Goal: Task Accomplishment & Management: Manage account settings

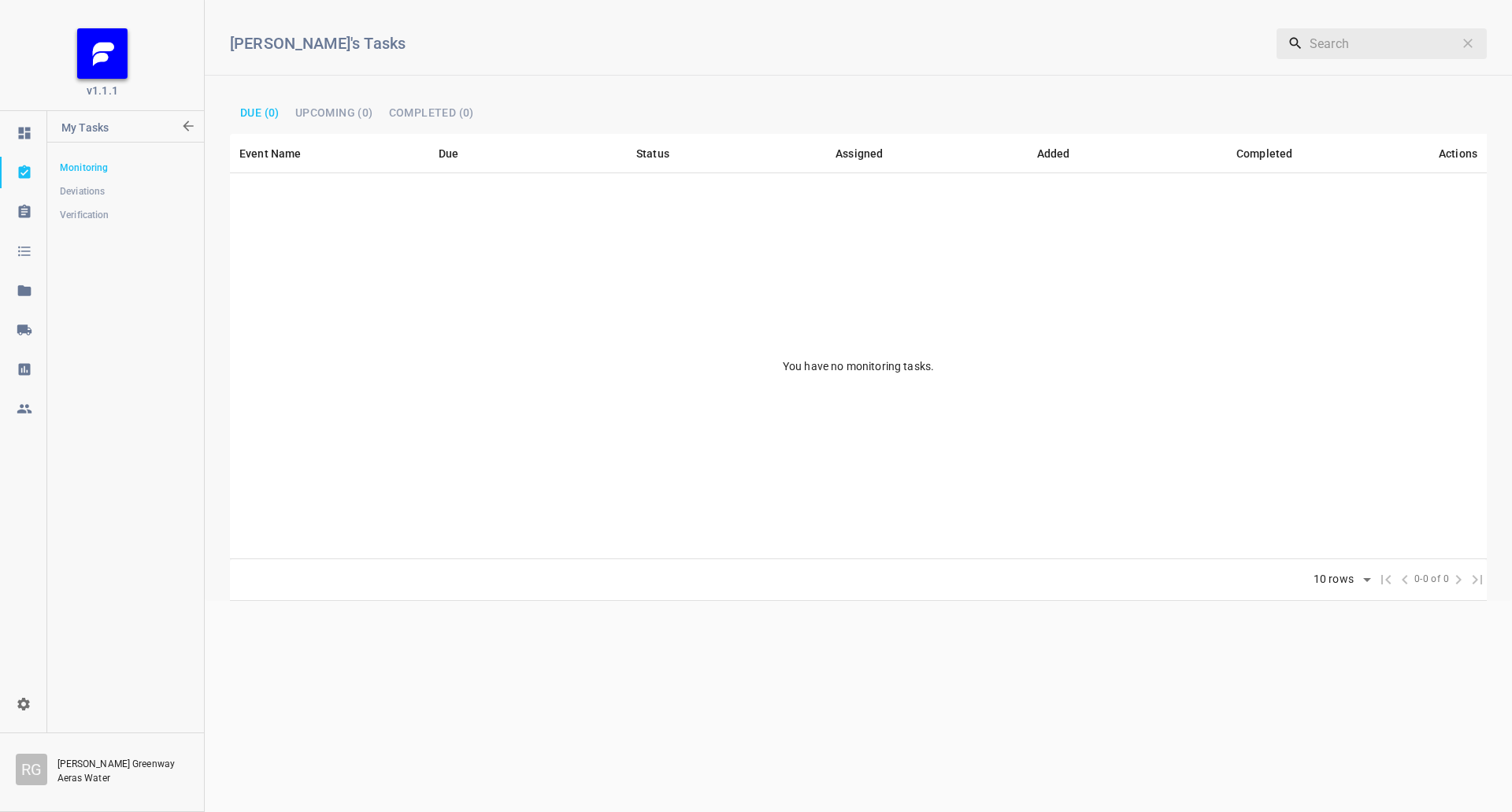
click at [25, 333] on icon at bounding box center [23, 330] width 14 height 10
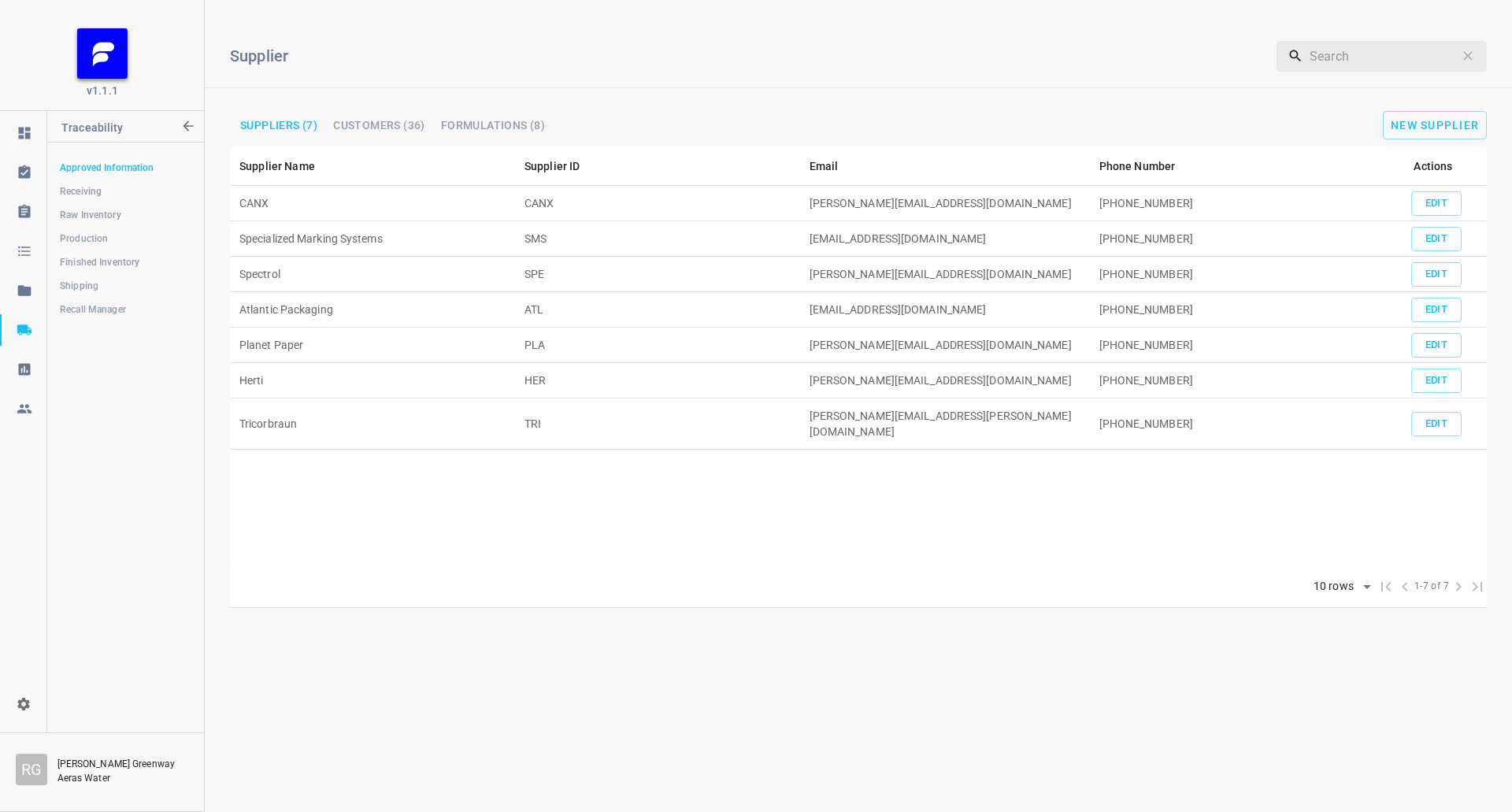
click at [88, 253] on link "Finished Inventory" at bounding box center [125, 262] width 156 height 32
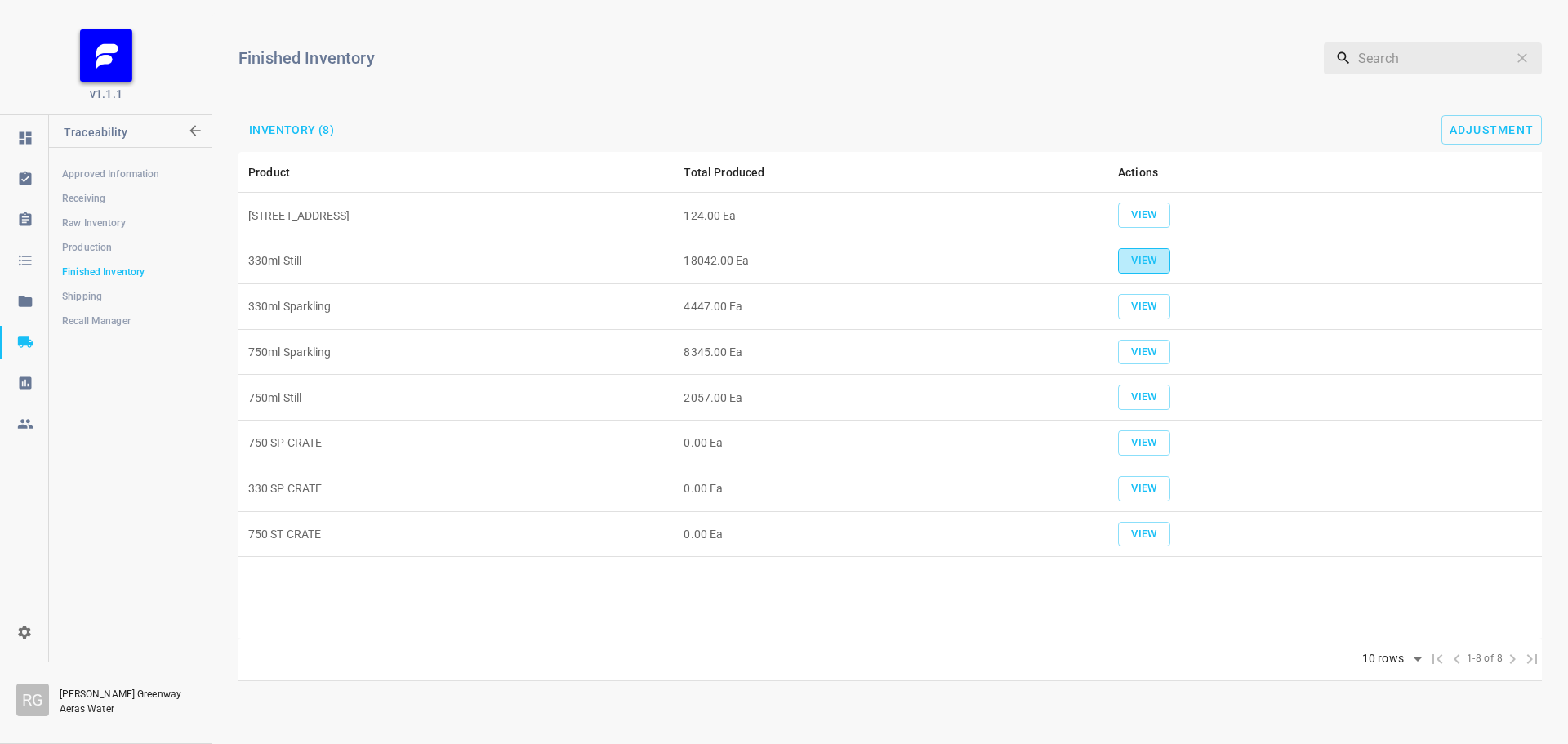
click at [1140, 250] on button "View" at bounding box center [1144, 261] width 52 height 25
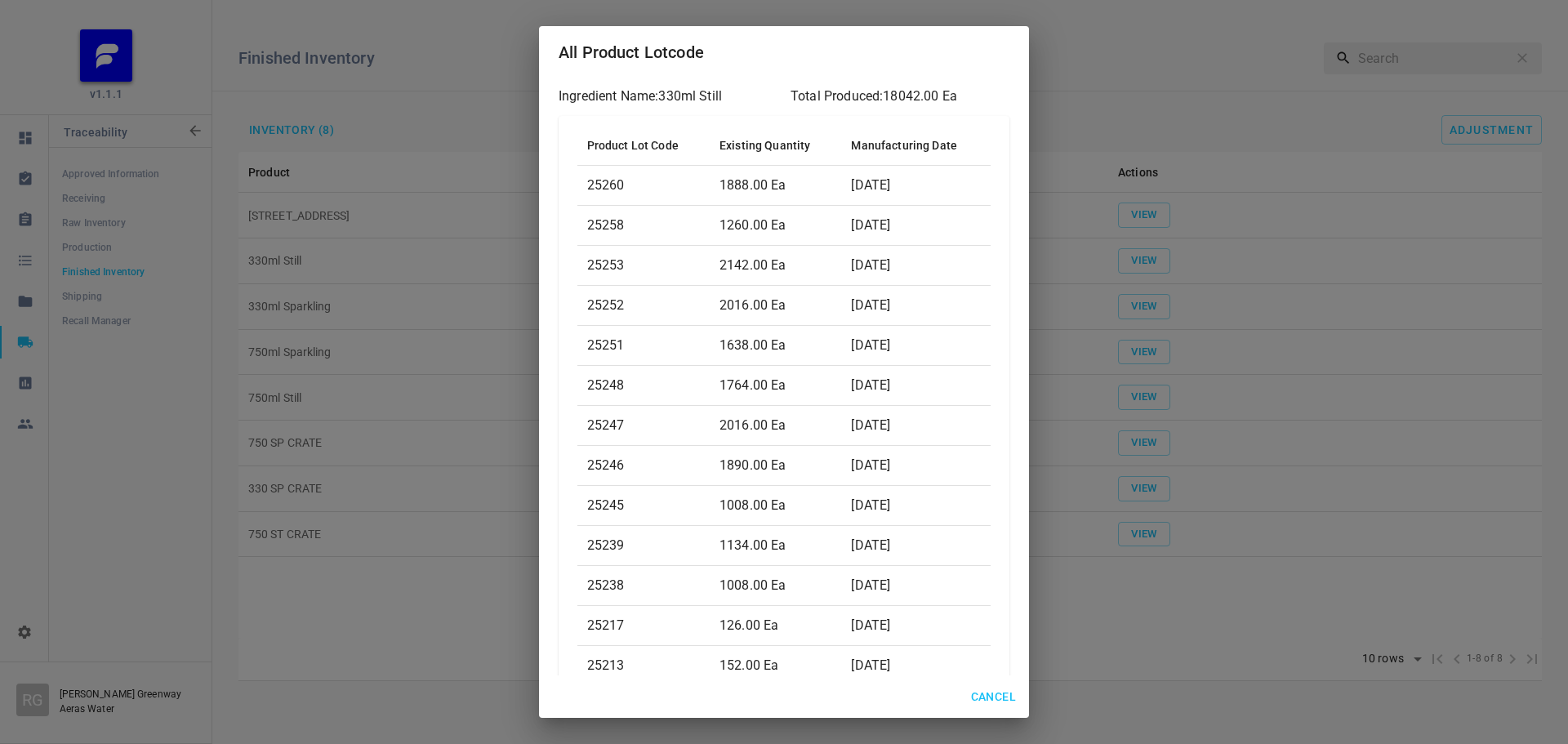
click at [1145, 80] on div "All Product Lotcode Ingredient Name: 330ml Still Total Produced: 18042.00 Ea Pr…" at bounding box center [784, 372] width 1568 height 744
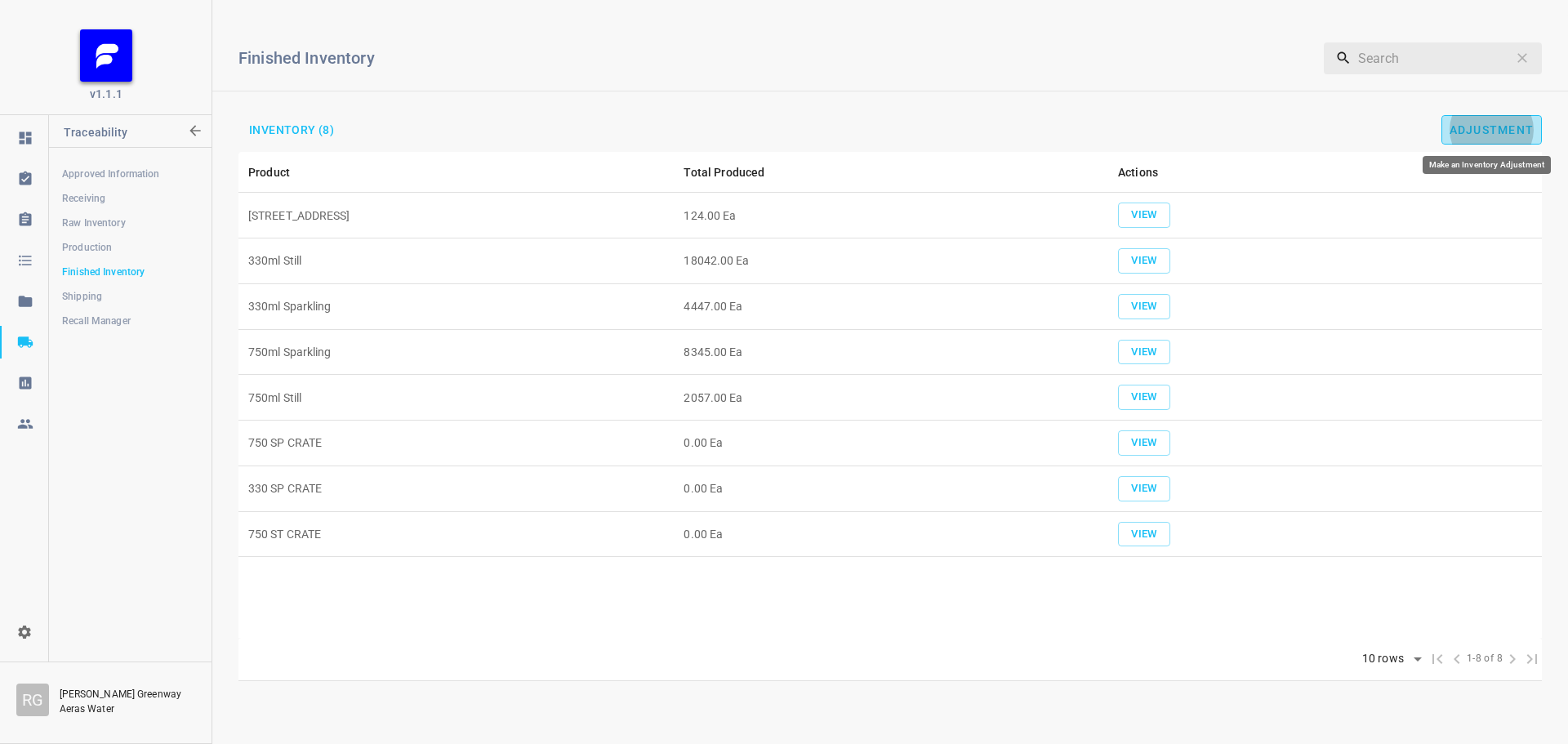
click at [1477, 139] on button "Adjustment" at bounding box center [1492, 130] width 101 height 29
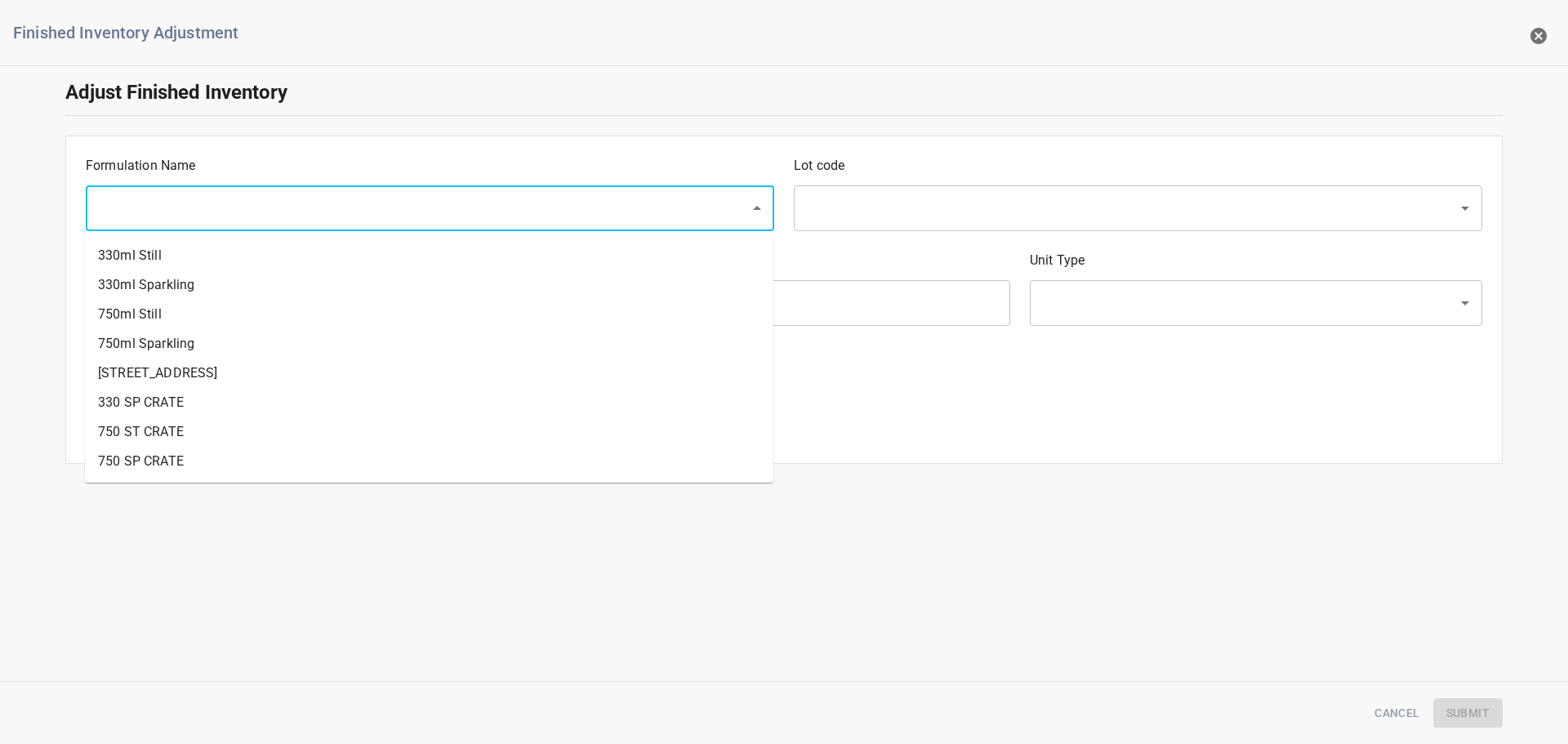
click at [440, 214] on input "text" at bounding box center [407, 209] width 628 height 31
click at [223, 262] on li "330ml Still" at bounding box center [429, 256] width 688 height 29
type input "330ml Still"
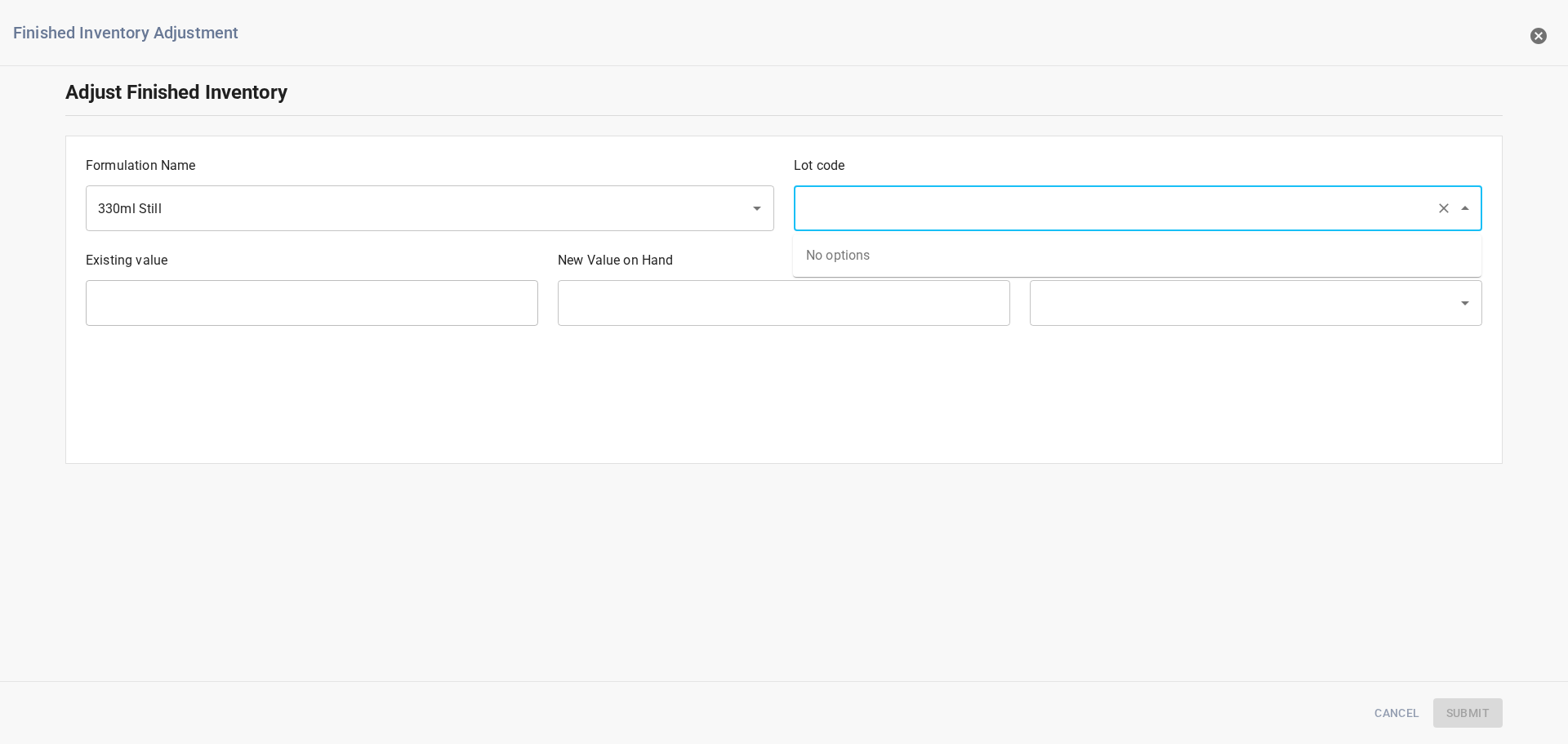
click at [887, 198] on input "text" at bounding box center [1114, 209] width 628 height 31
type input "25260"
type input "1888 Ea"
type input "[PERSON_NAME]"
type input "25260"
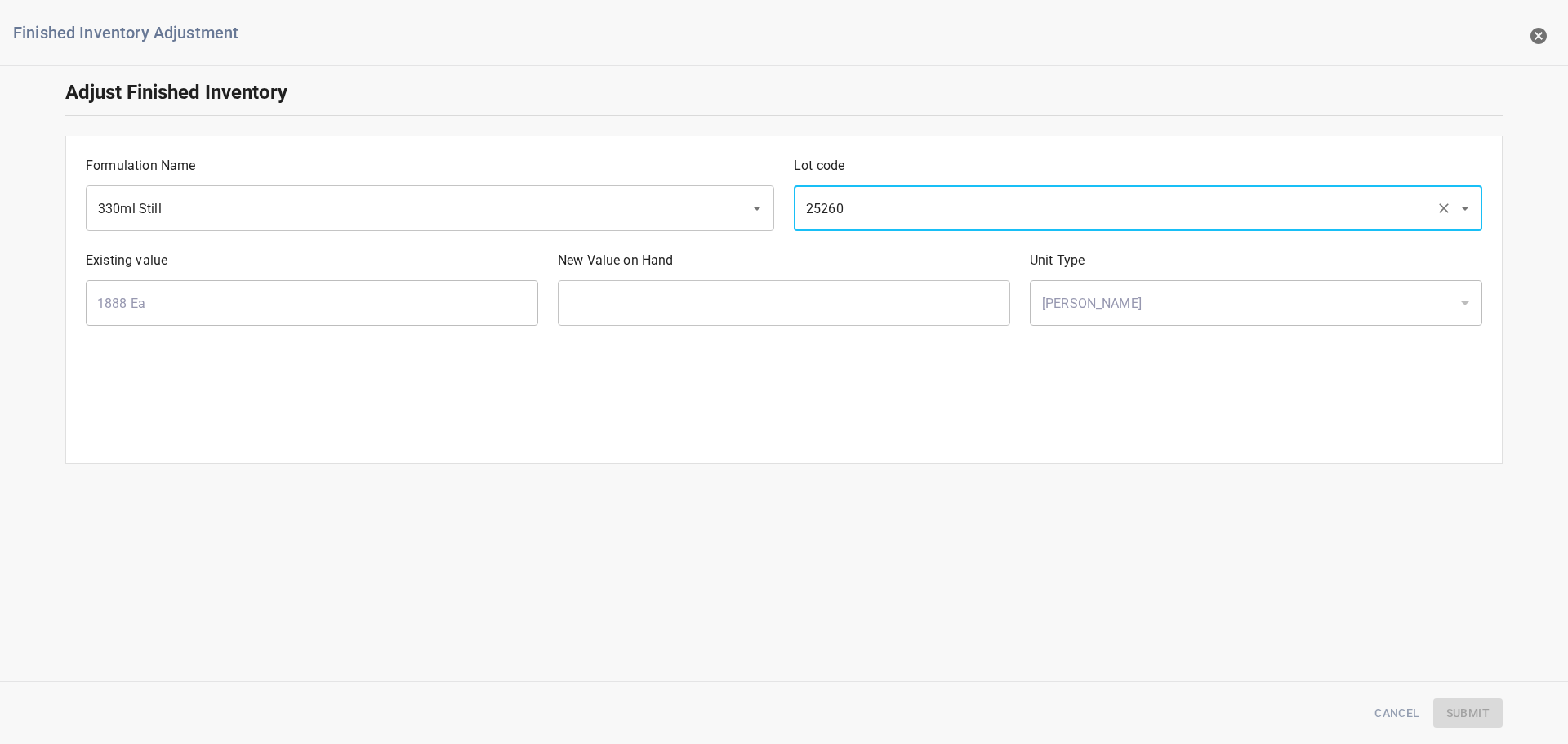
click at [665, 288] on input "text" at bounding box center [784, 303] width 453 height 46
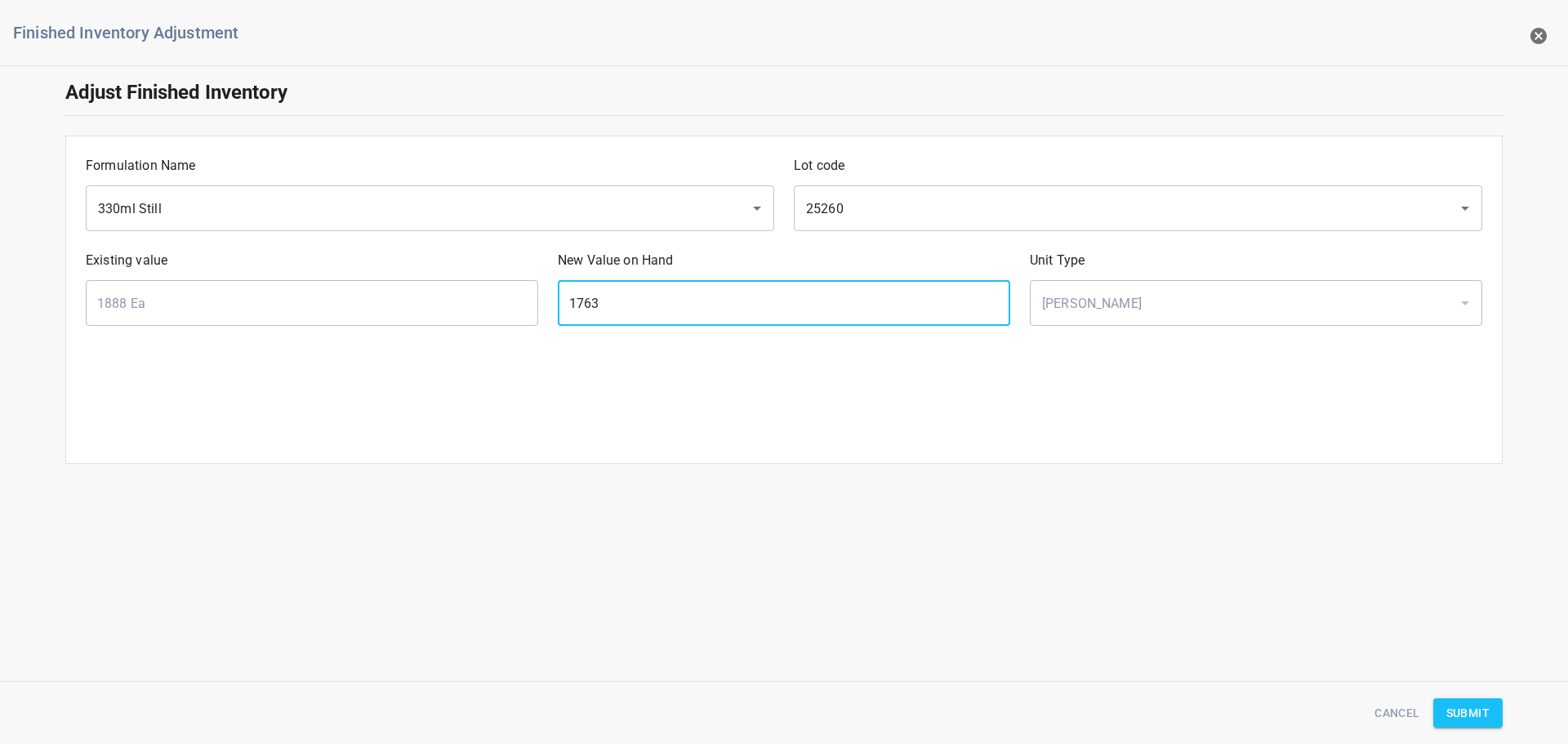
type input "1763"
click at [1567, 410] on div "Adjust Finished Inventory Formulation Name 330ml Still ​ Lot code 25260 ​ Exist…" at bounding box center [784, 271] width 1588 height 404
click at [1470, 713] on span "Submit" at bounding box center [1468, 714] width 43 height 21
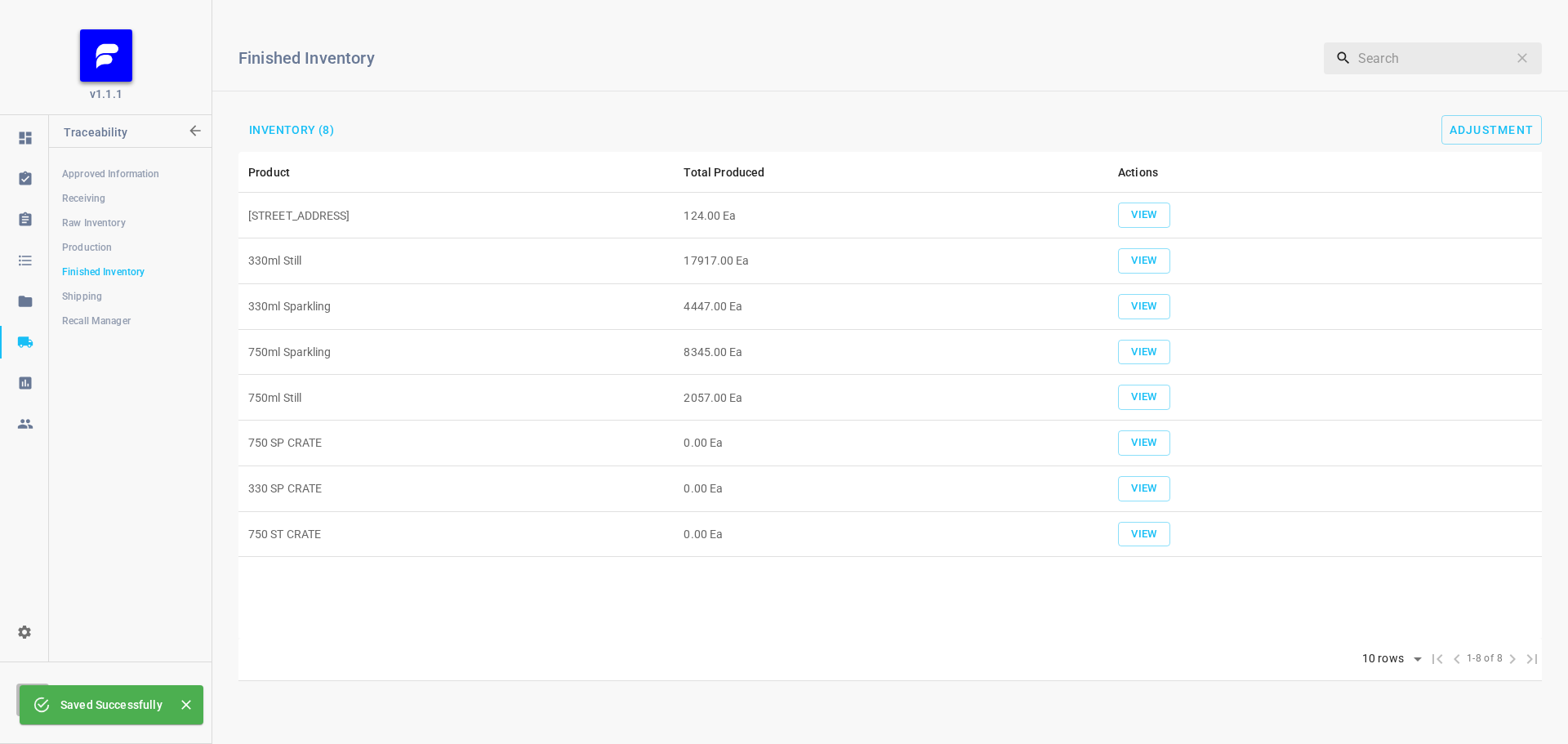
click at [1116, 257] on tr "330ml Still 17917.00 Ea View" at bounding box center [890, 261] width 1304 height 46
click at [1127, 254] on span "View" at bounding box center [1145, 262] width 36 height 19
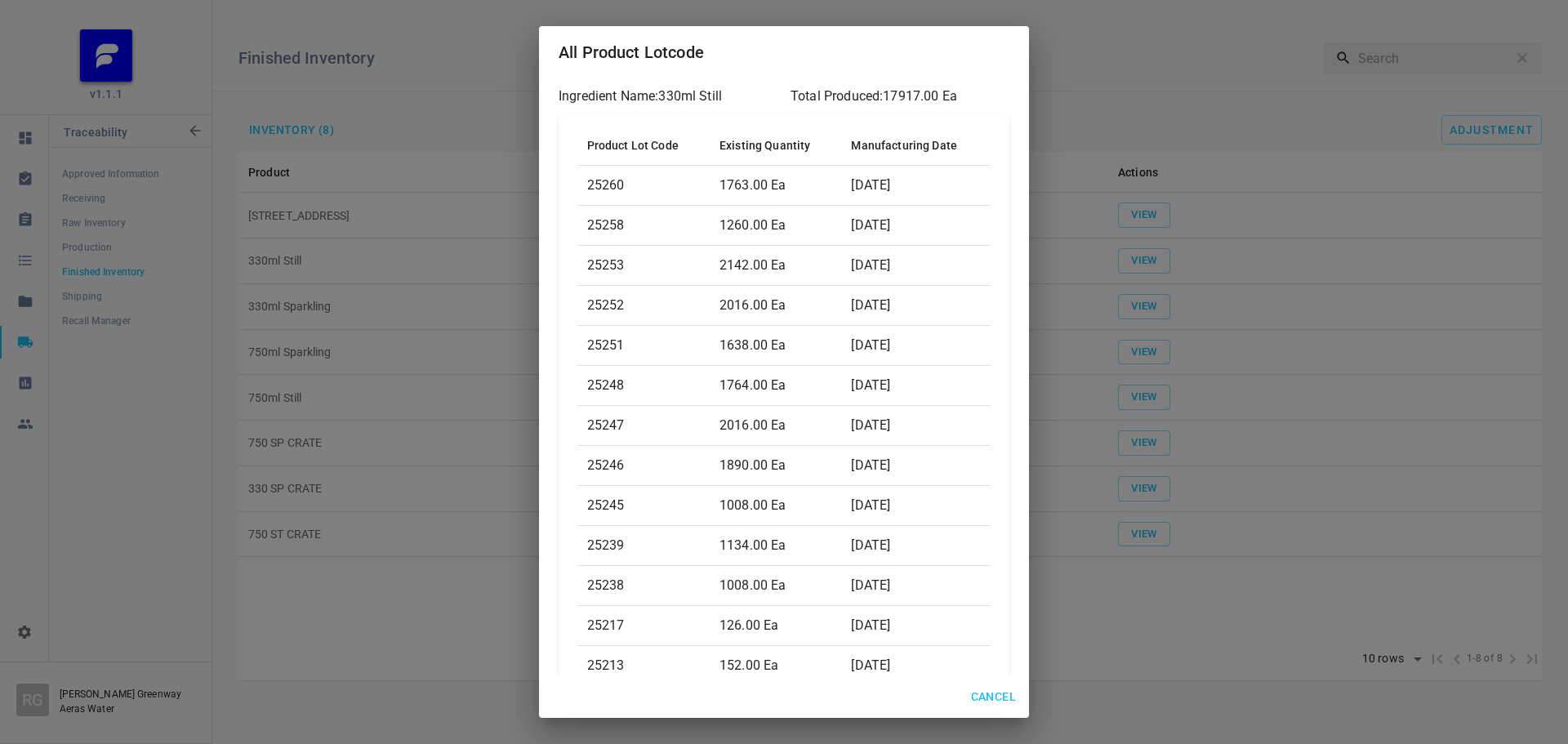
drag, startPoint x: 1249, startPoint y: 61, endPoint x: 1307, endPoint y: 57, distance: 58.1
click at [1250, 61] on div "All Product Lotcode Ingredient Name: 330ml Still Total Produced: 17917.00 Ea Pr…" at bounding box center [784, 372] width 1568 height 744
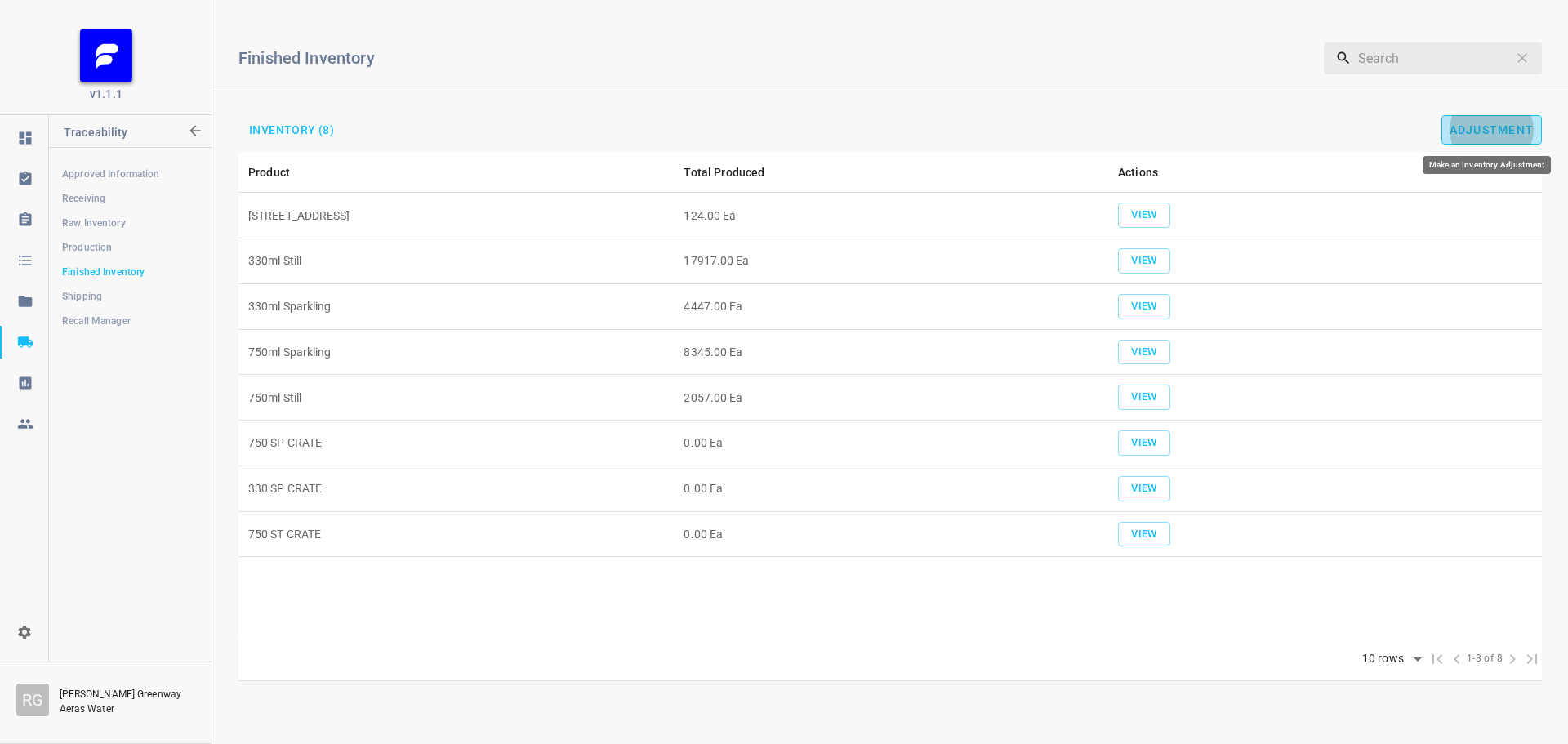
click at [1473, 117] on button "Adjustment" at bounding box center [1492, 130] width 101 height 29
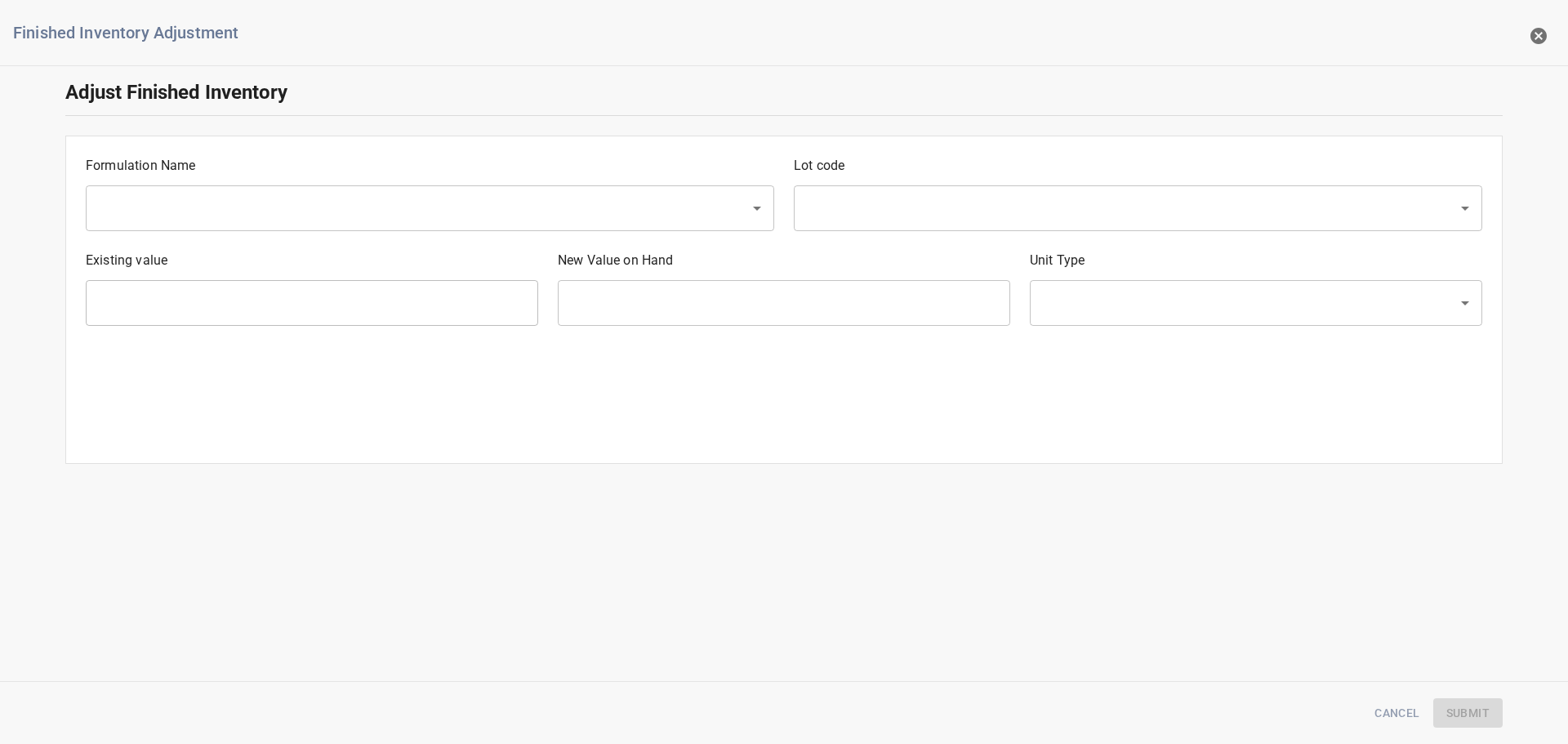
click at [260, 218] on input "text" at bounding box center [407, 209] width 628 height 31
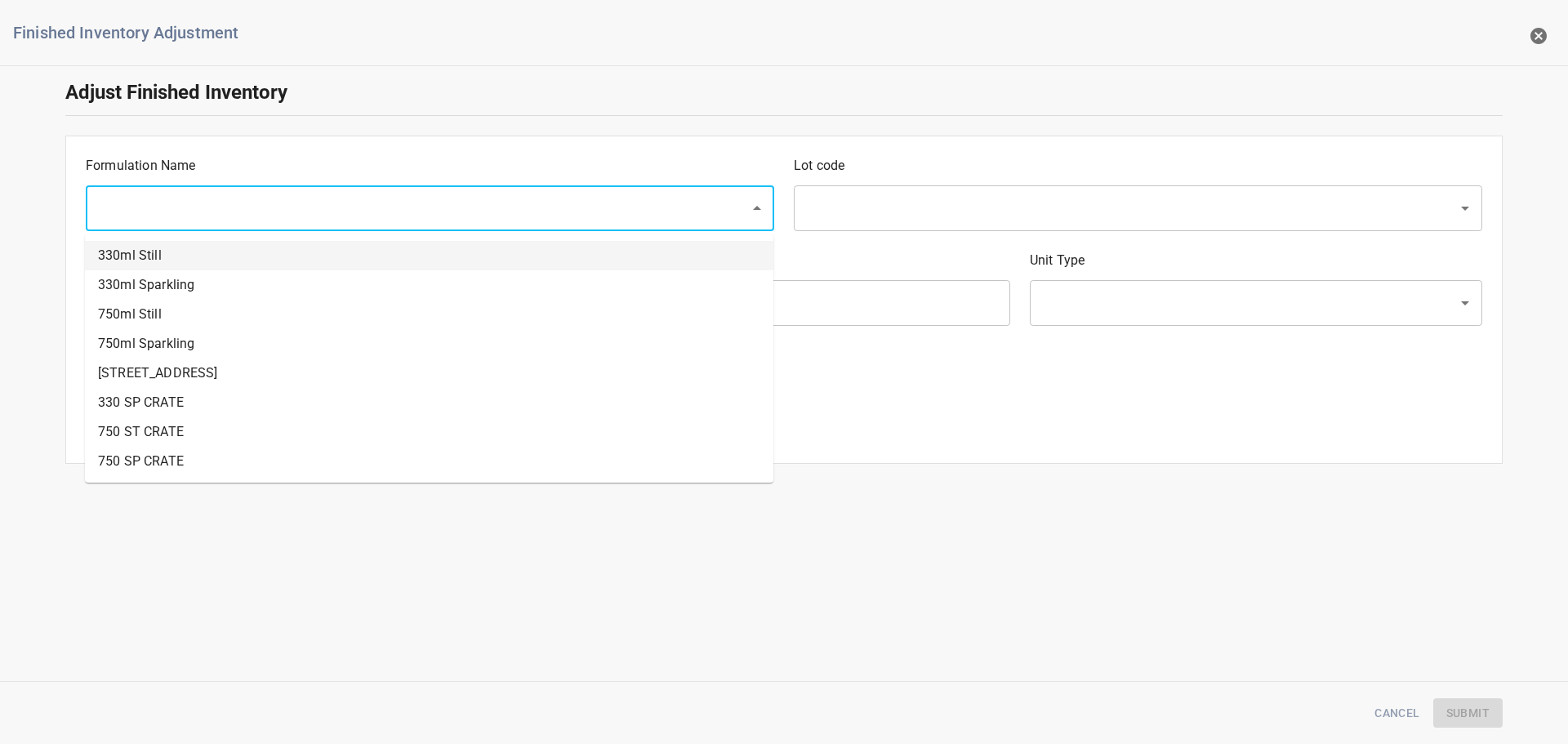
click at [177, 259] on li "330ml Still" at bounding box center [429, 256] width 688 height 29
type input "330ml Still"
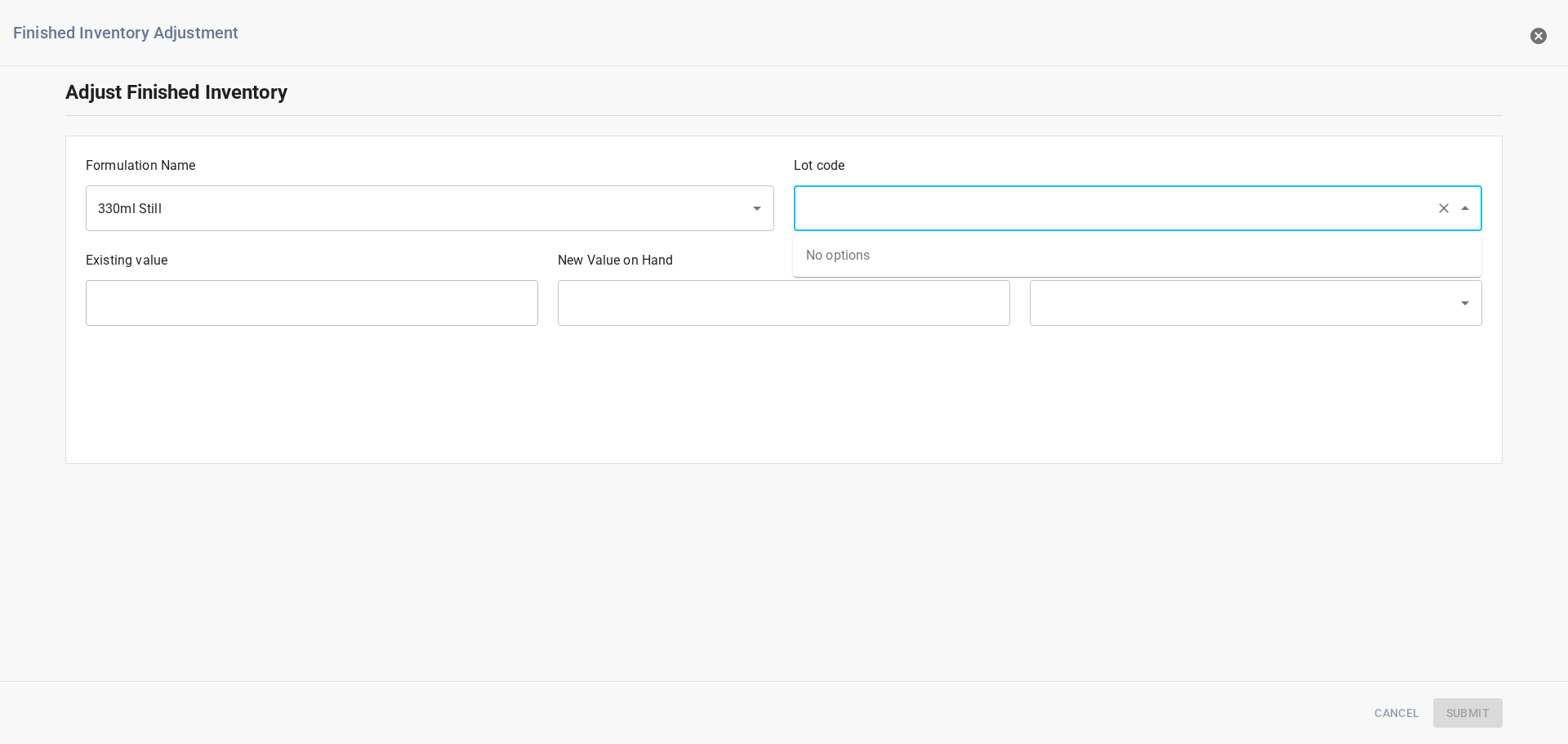
click at [829, 223] on input "text" at bounding box center [1114, 209] width 628 height 31
type input "25258"
click at [928, 263] on li "25258" at bounding box center [1137, 256] width 688 height 29
type input "1260 Ea"
type input "[PERSON_NAME]"
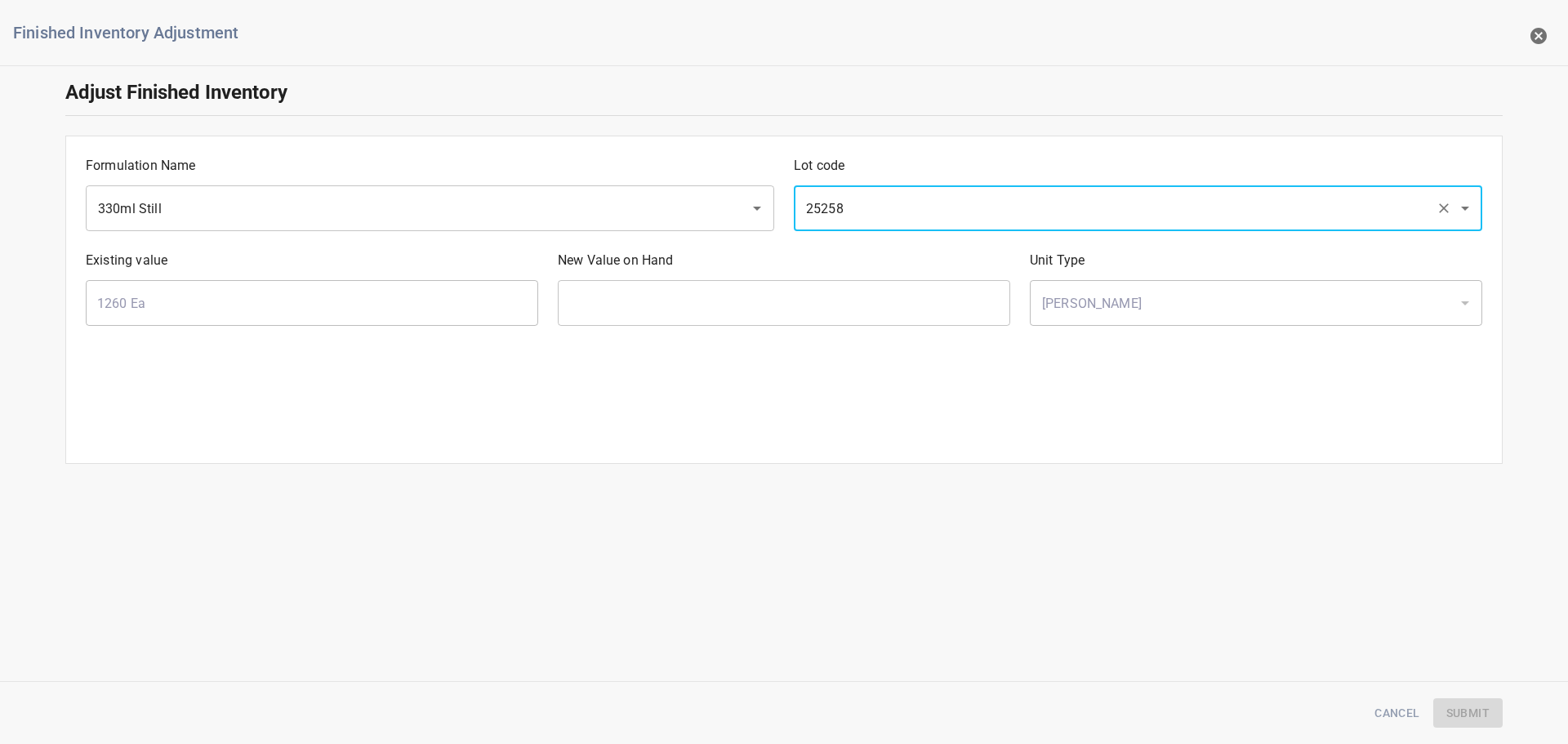
type input "25258"
click at [724, 292] on input "text" at bounding box center [784, 303] width 453 height 46
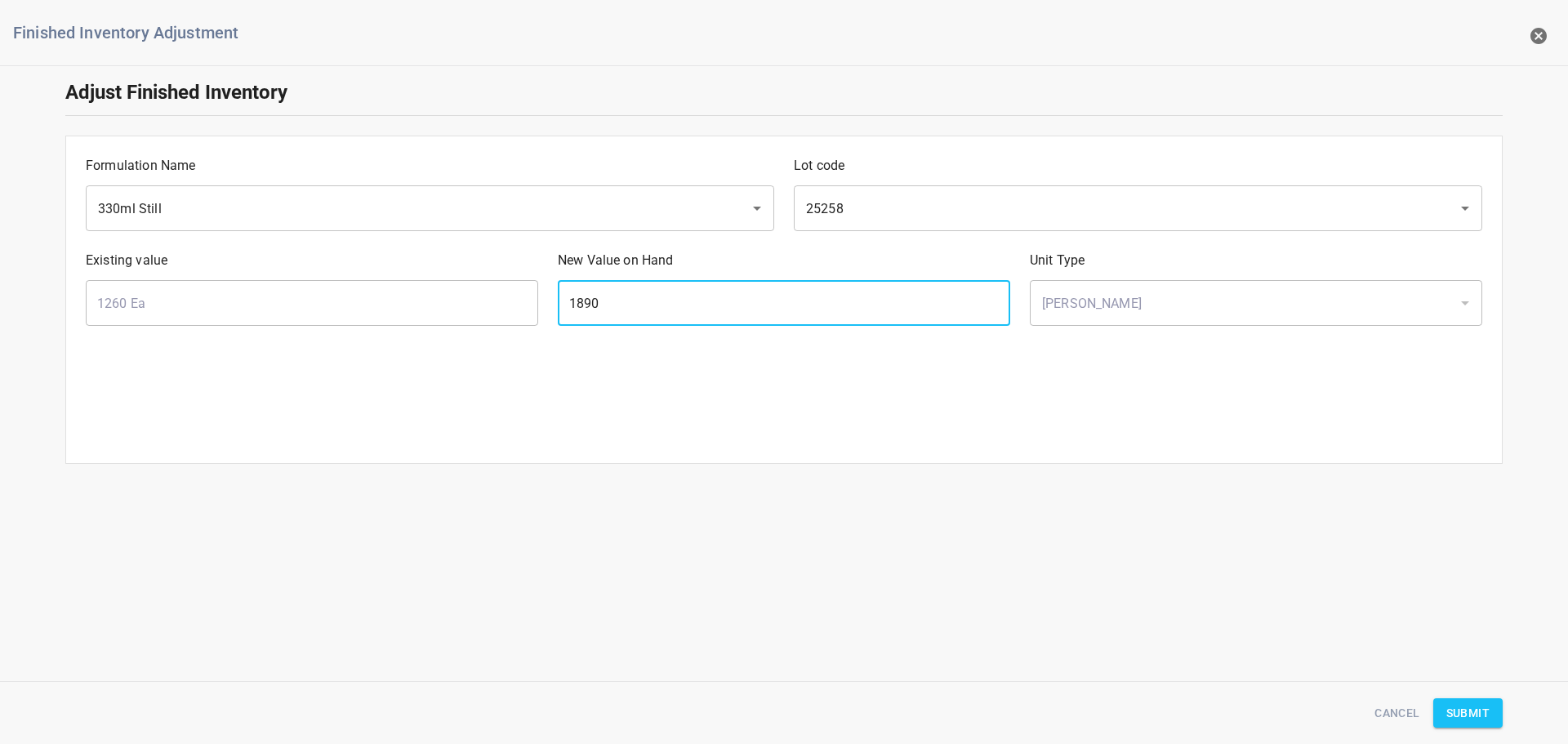
type input "1890"
click at [1500, 703] on button "Submit" at bounding box center [1468, 714] width 69 height 30
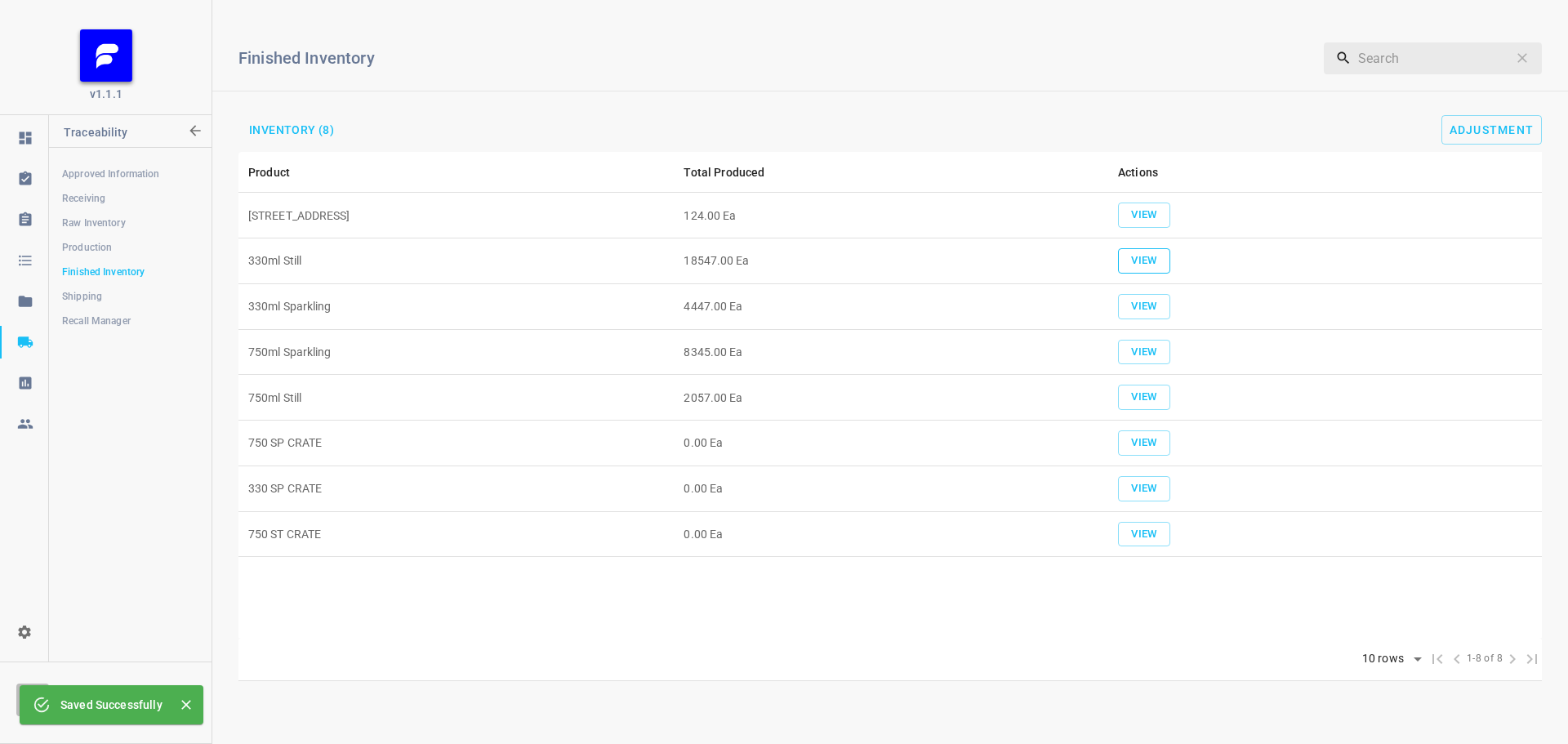
click at [1168, 262] on button "View" at bounding box center [1144, 261] width 52 height 25
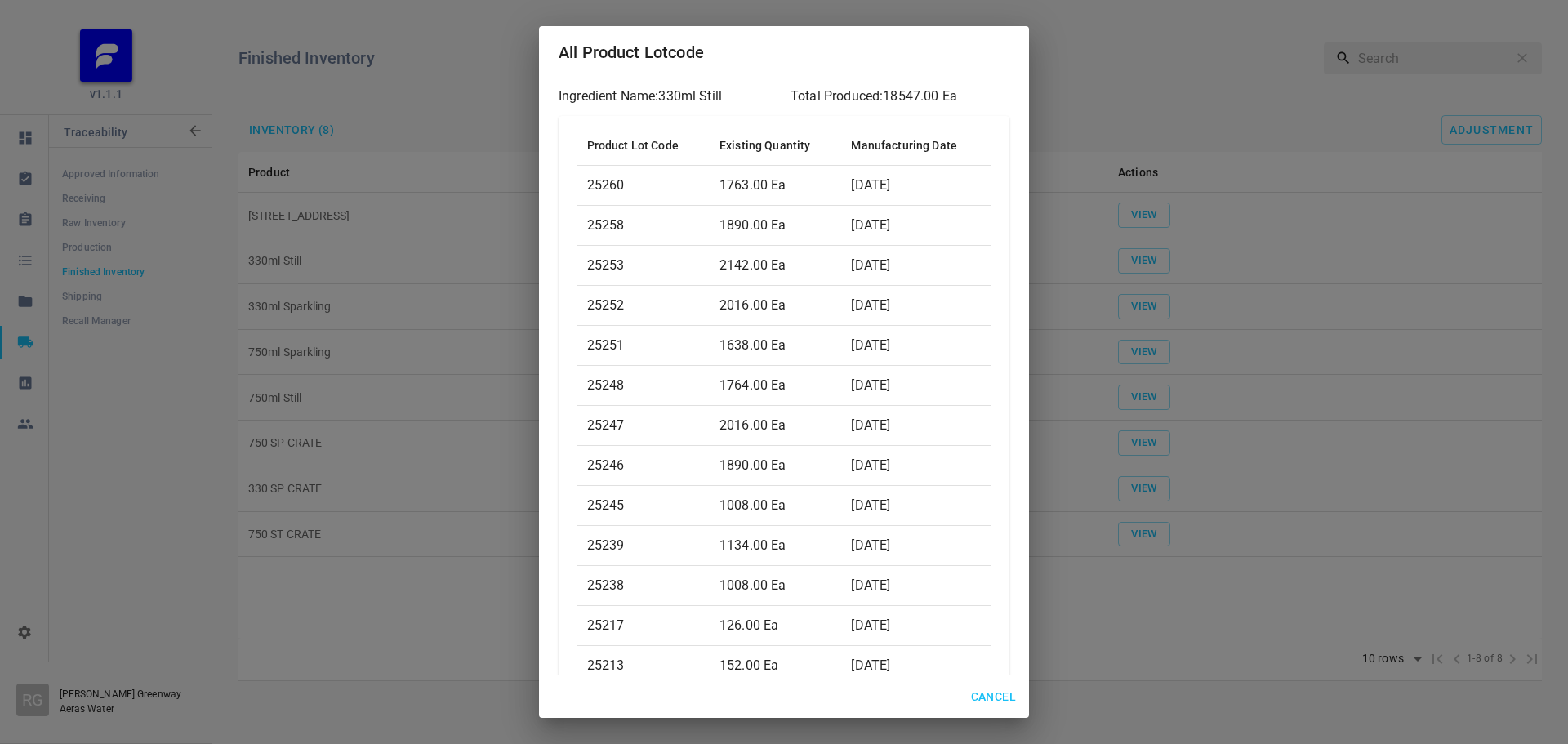
drag, startPoint x: 1009, startPoint y: 691, endPoint x: 1052, endPoint y: 639, distance: 67.5
click at [1008, 691] on span "Cancel" at bounding box center [994, 697] width 45 height 21
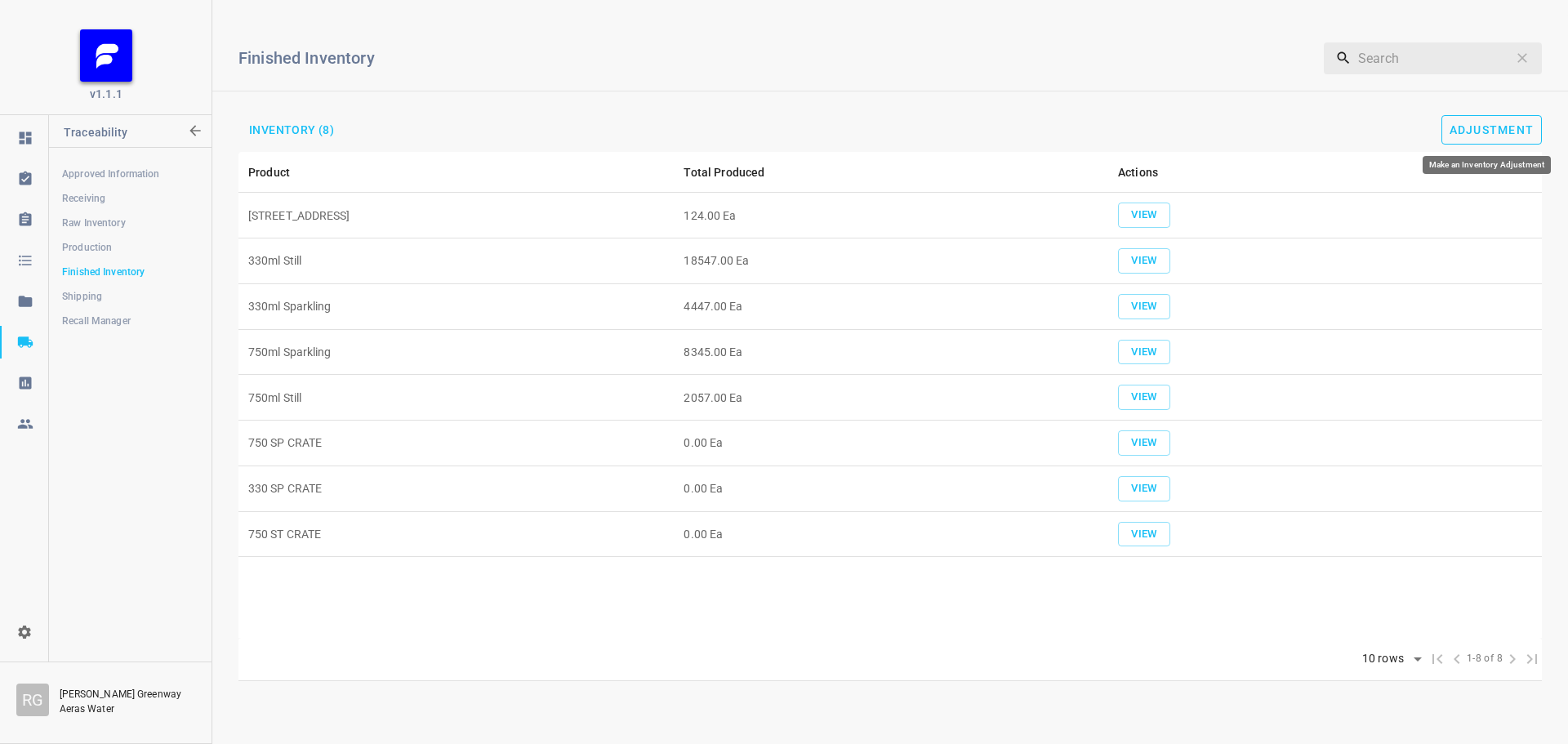
click at [1494, 123] on span "Adjustment" at bounding box center [1492, 129] width 85 height 13
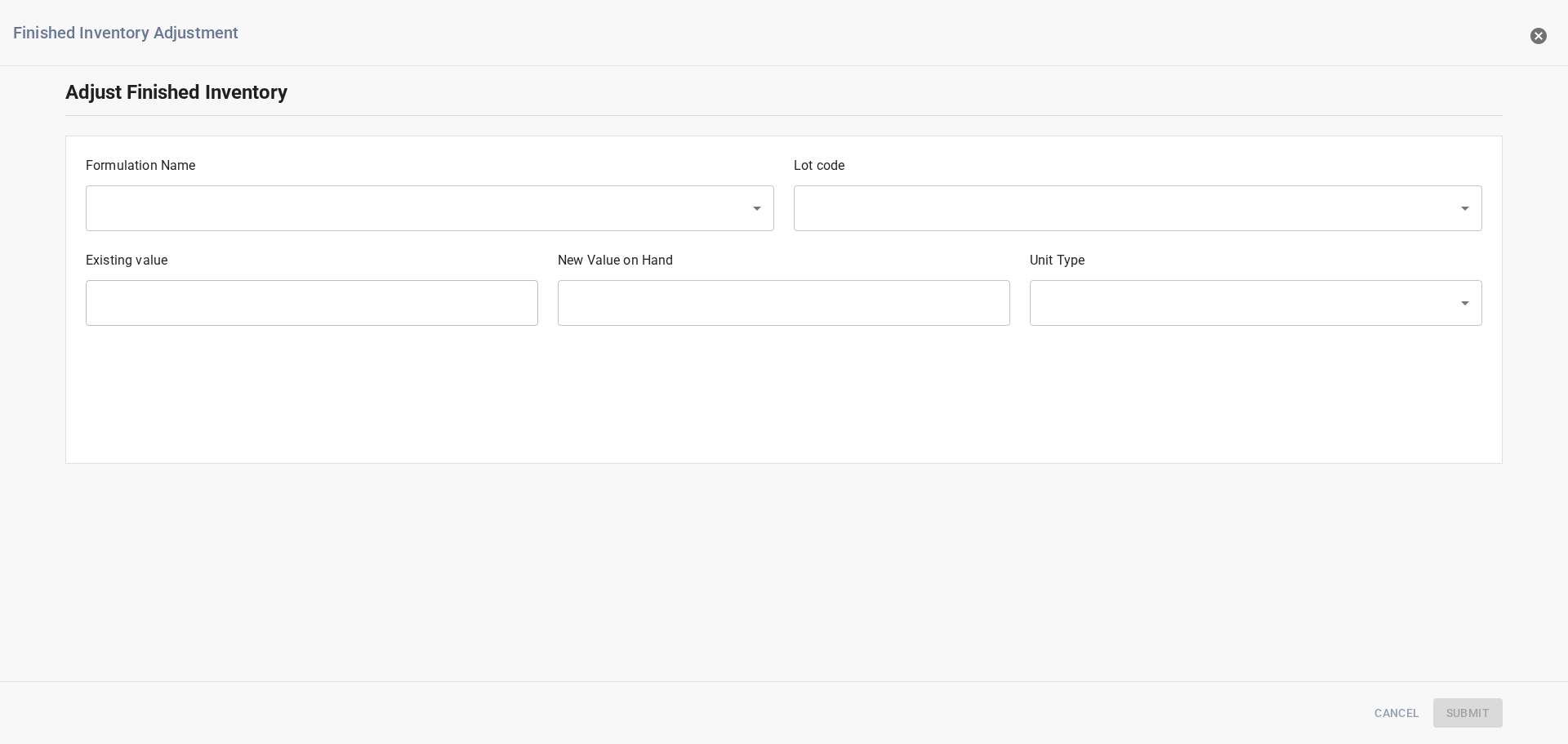
click at [373, 205] on input "text" at bounding box center [407, 209] width 628 height 31
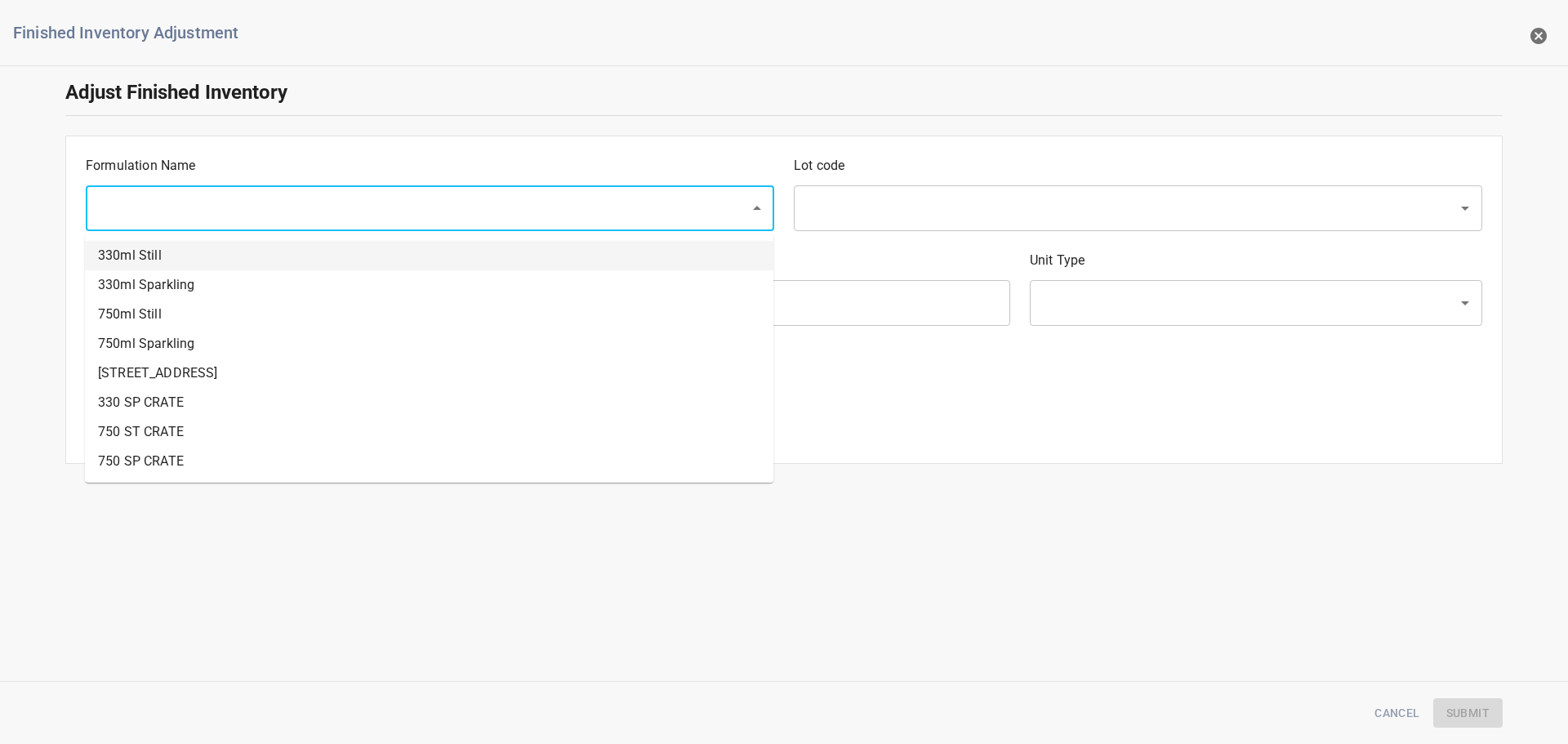
click at [225, 249] on li "330ml Still" at bounding box center [429, 256] width 688 height 29
type input "330ml Still"
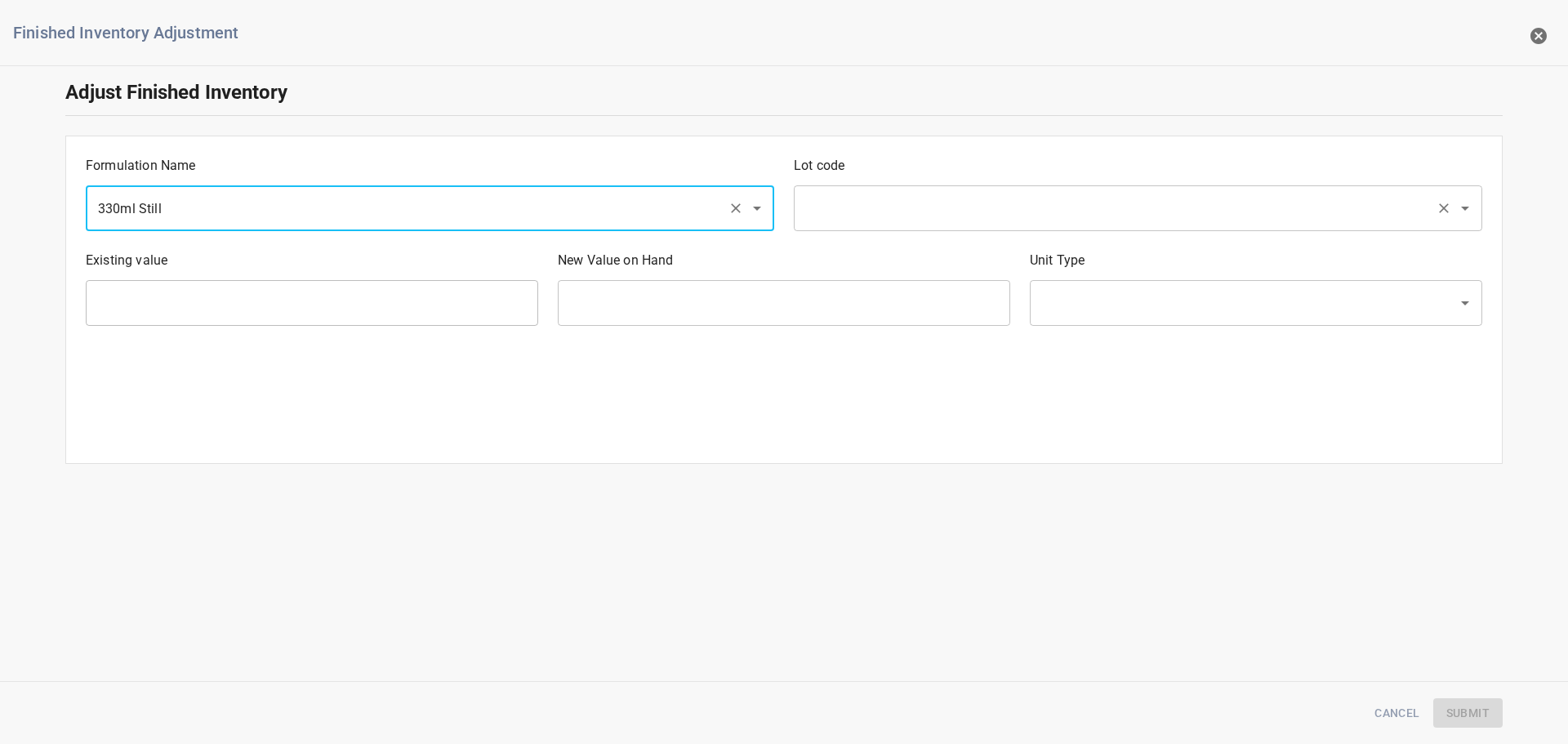
click at [848, 197] on input "text" at bounding box center [1114, 209] width 628 height 31
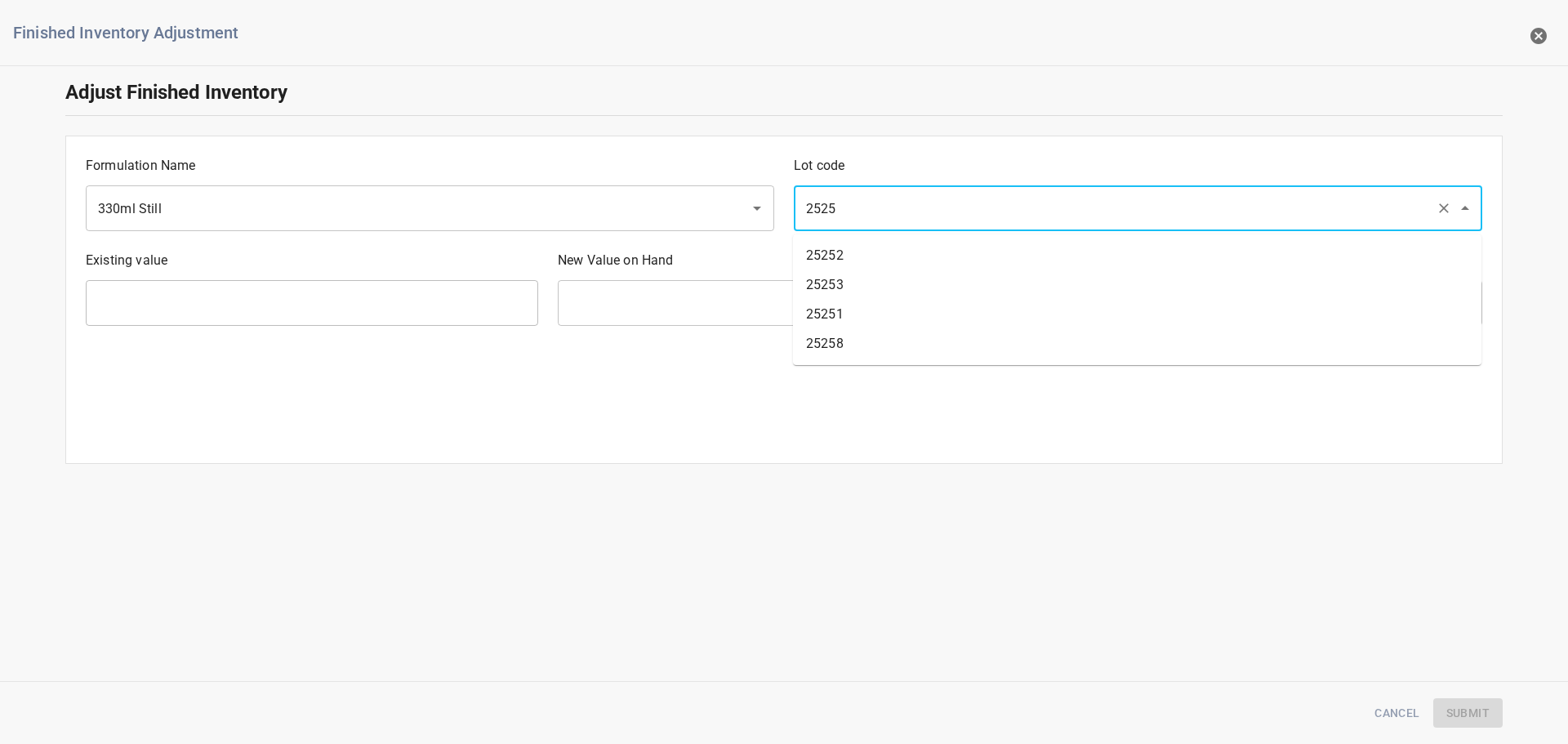
type input "25253"
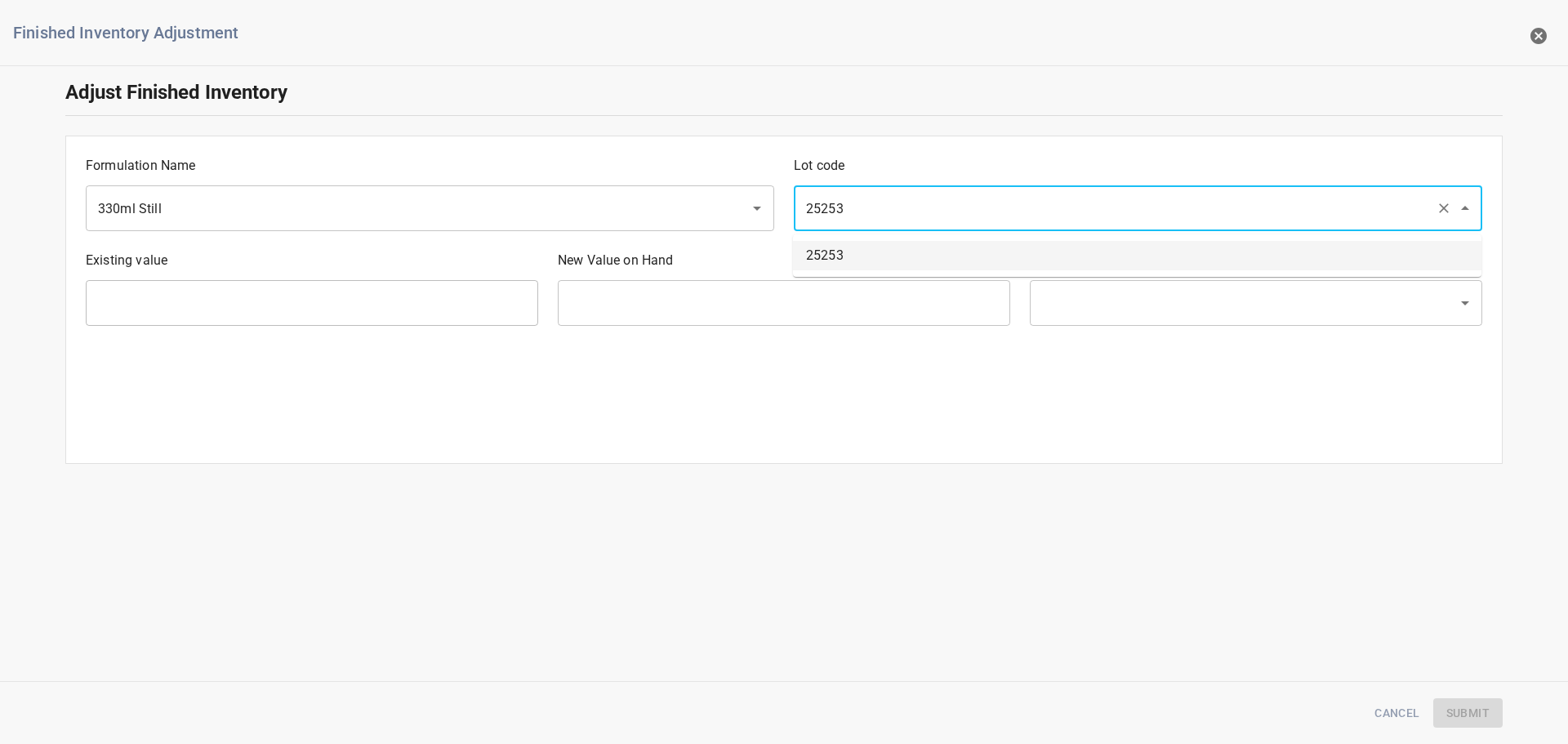
click at [855, 256] on li "25253" at bounding box center [1137, 256] width 688 height 29
type input "2142 Ea"
type input "[PERSON_NAME]"
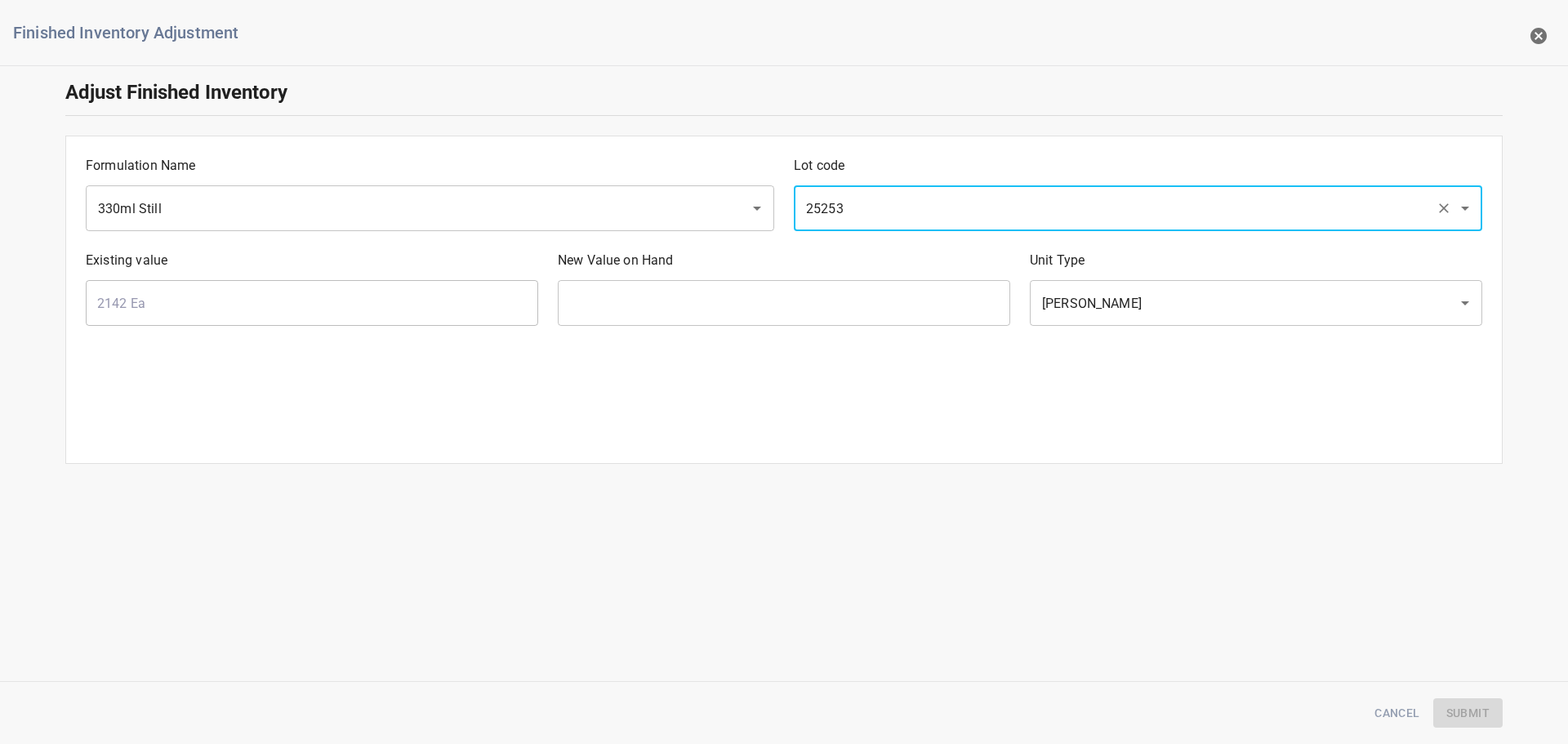
type input "25253"
click at [846, 264] on p "New Value on Hand" at bounding box center [784, 261] width 453 height 20
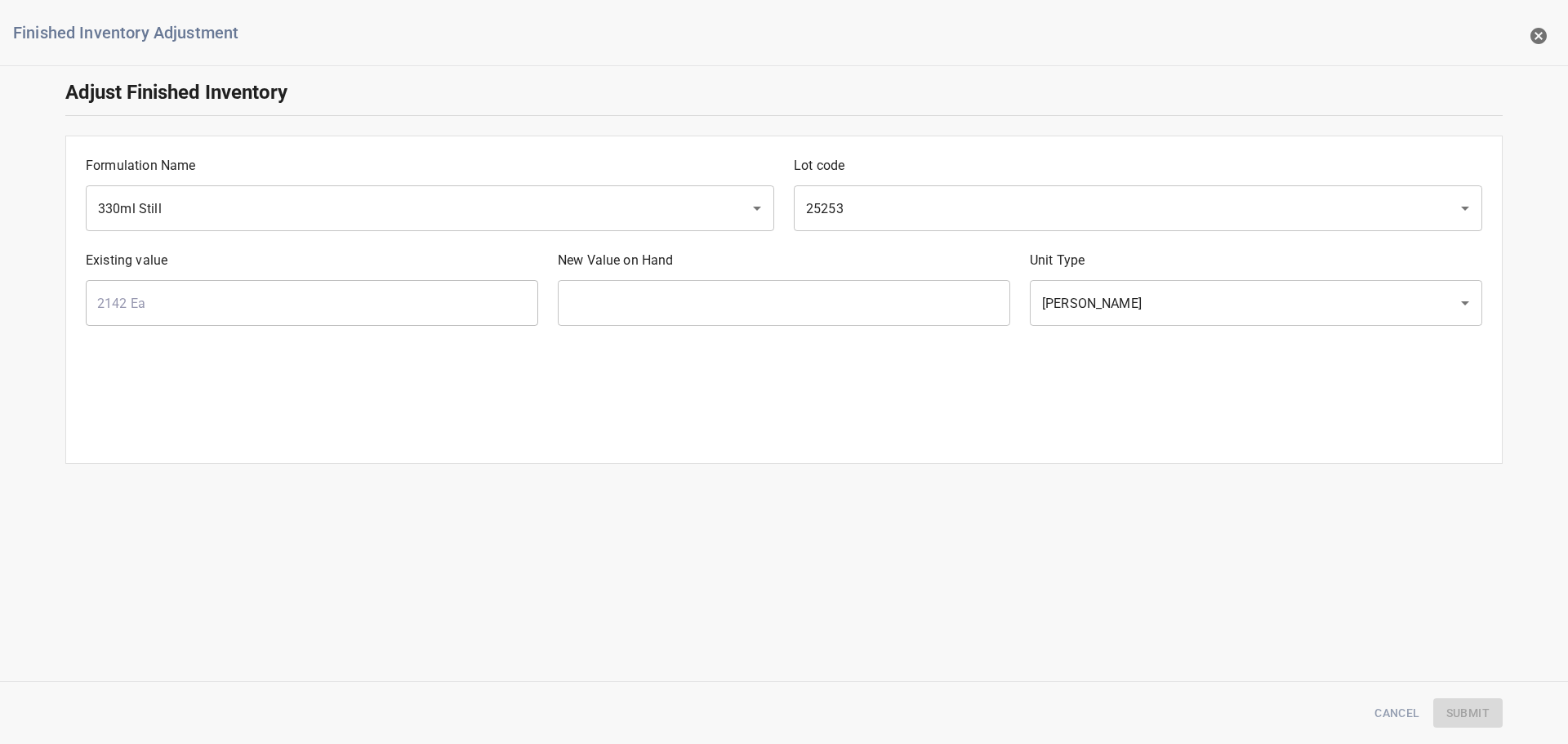
click at [836, 278] on div "New Value on Hand ​" at bounding box center [784, 288] width 472 height 94
click at [830, 294] on input "text" at bounding box center [784, 303] width 453 height 46
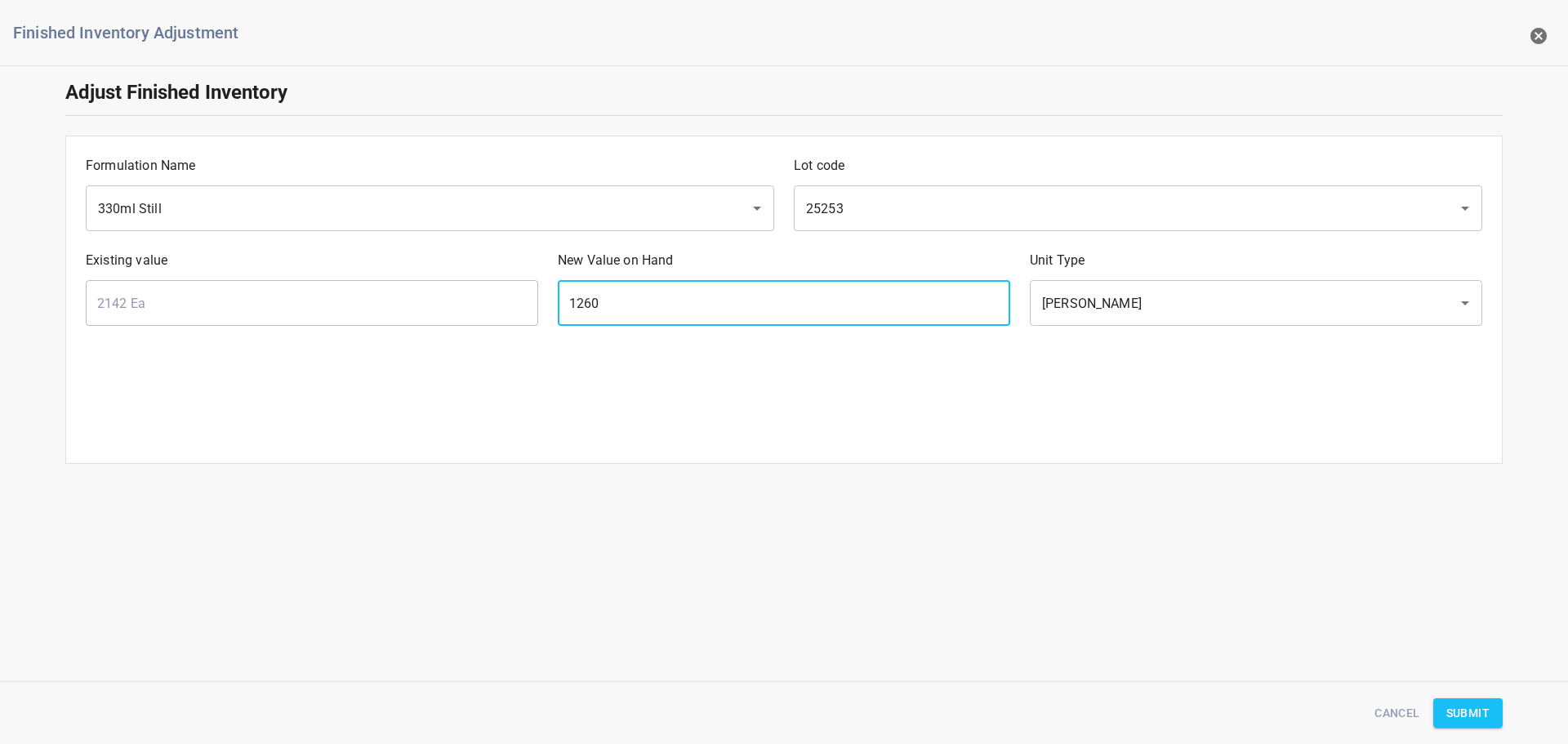
type input "1260"
drag, startPoint x: 901, startPoint y: 411, endPoint x: 1016, endPoint y: 411, distance: 115.0
click at [901, 411] on div "Formulation Name 330ml Still ​ Lot code 25253 ​ Existing value 2142 Ea ​ New Va…" at bounding box center [784, 300] width 1437 height 328
click at [1462, 728] on div "Cancel Submit" at bounding box center [784, 714] width 1457 height 50
click at [1481, 711] on span "Submit" at bounding box center [1468, 714] width 43 height 21
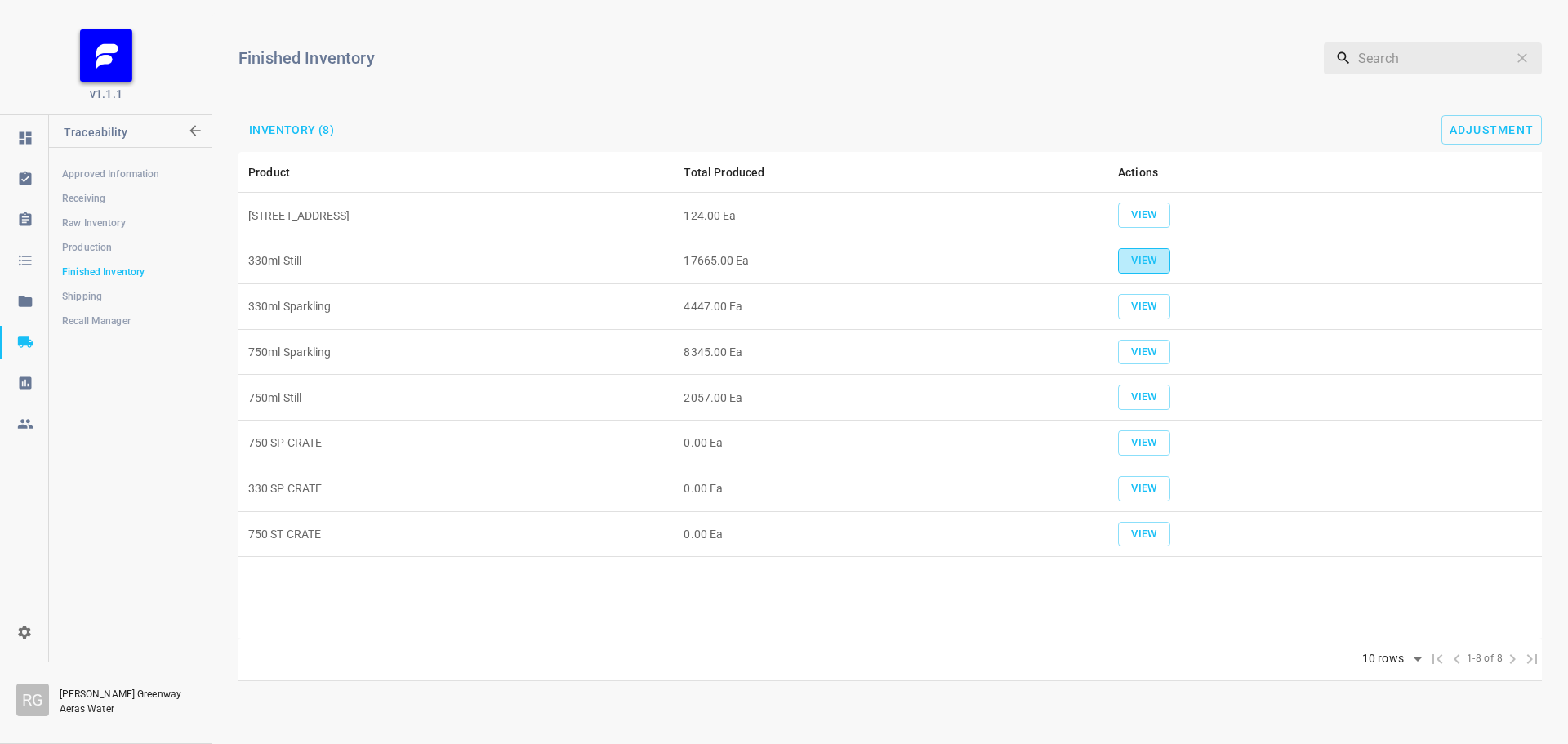
click at [1152, 257] on span "View" at bounding box center [1145, 262] width 36 height 19
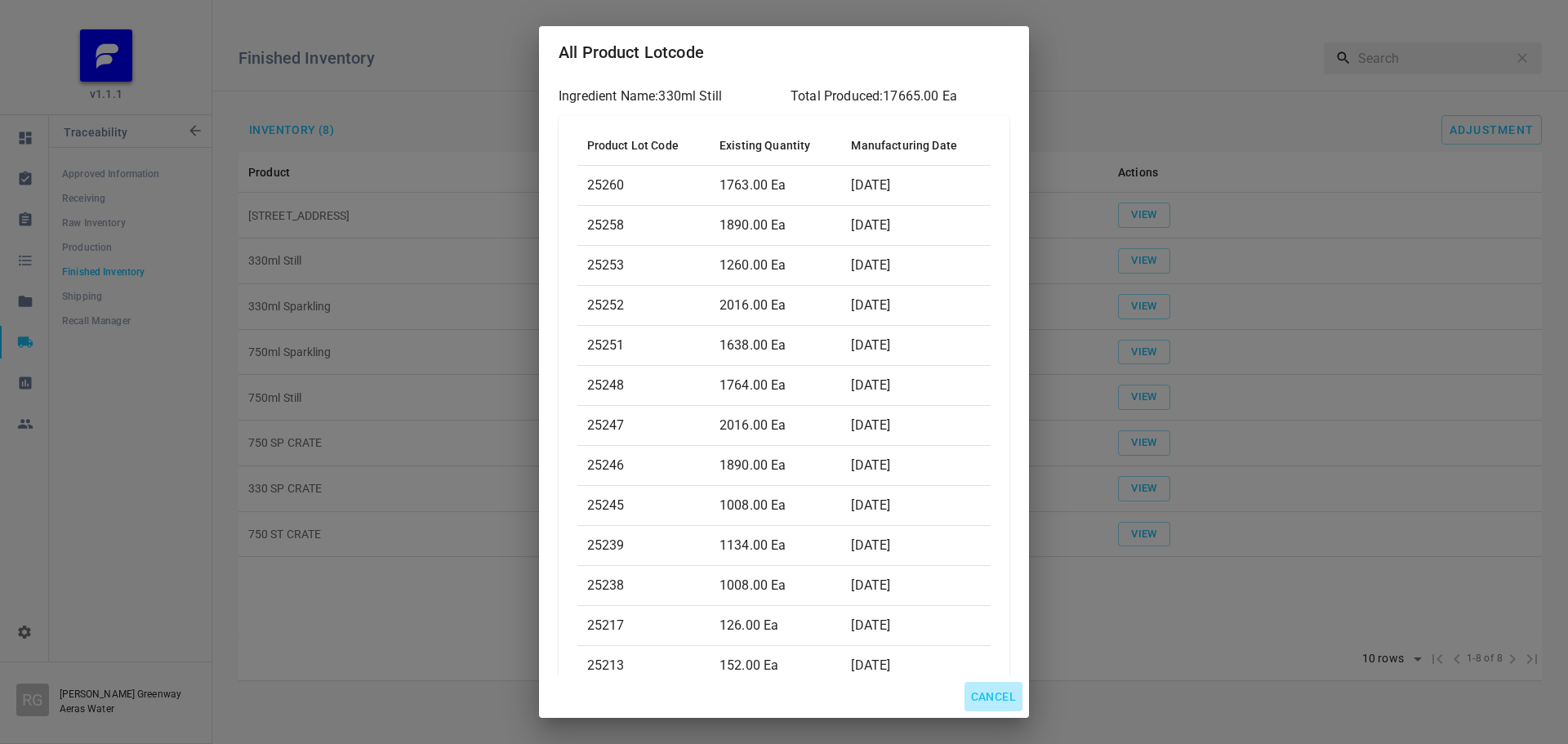
click at [978, 702] on span "Cancel" at bounding box center [994, 697] width 45 height 21
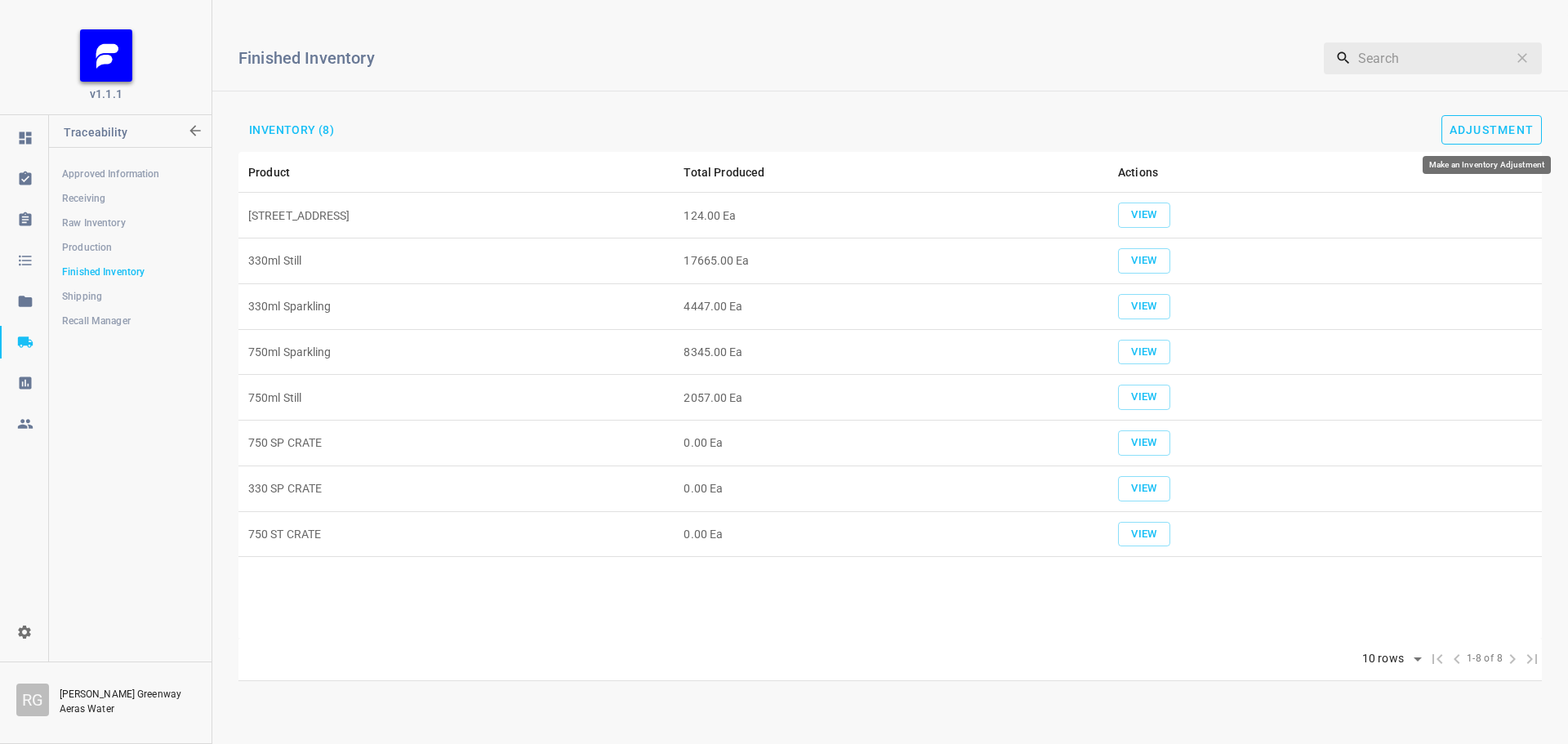
click at [1482, 135] on span "Adjustment" at bounding box center [1492, 129] width 85 height 13
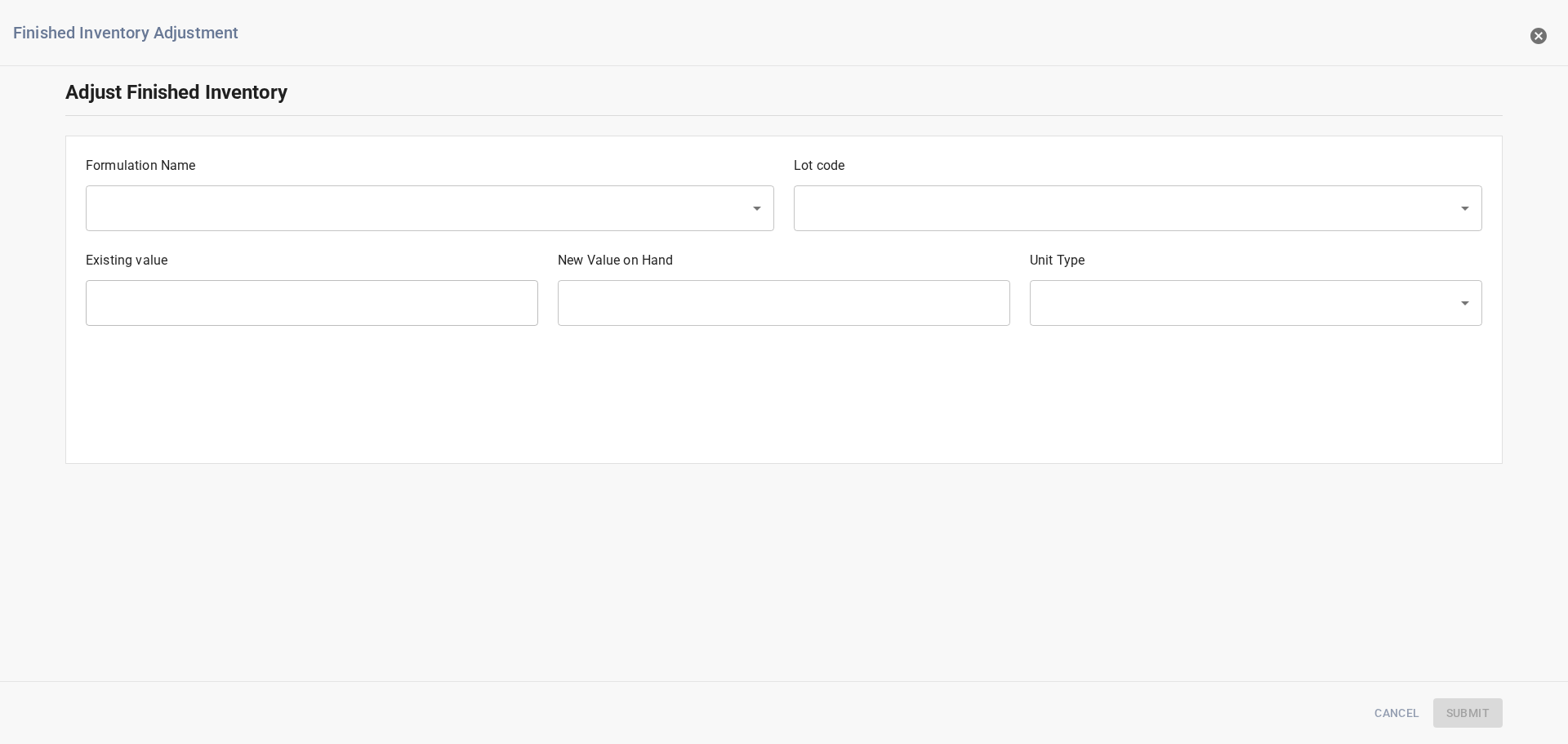
click at [502, 208] on input "text" at bounding box center [407, 209] width 628 height 31
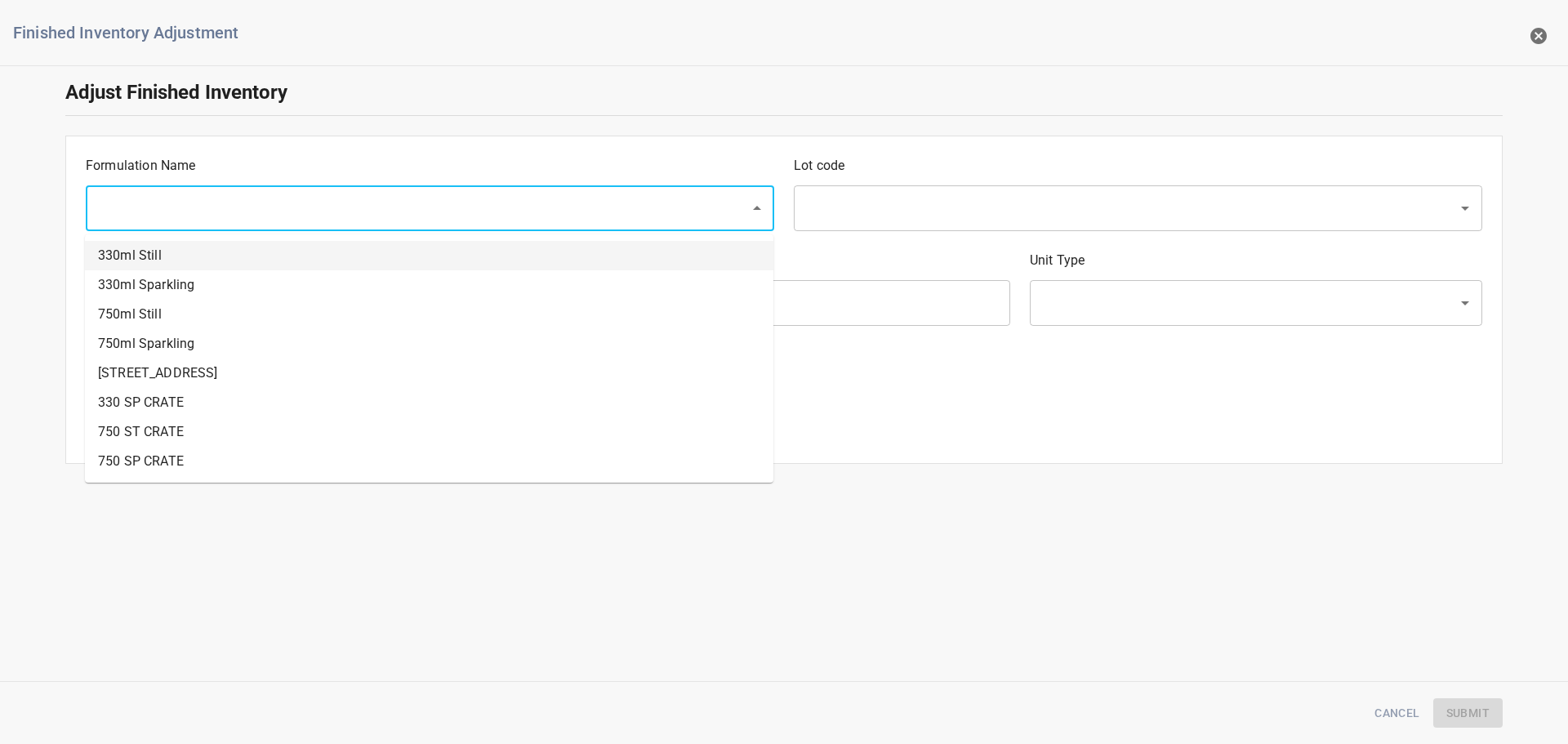
drag, startPoint x: 308, startPoint y: 253, endPoint x: 343, endPoint y: 247, distance: 35.5
click at [308, 254] on li "330ml Still" at bounding box center [429, 256] width 688 height 29
type input "330ml Still"
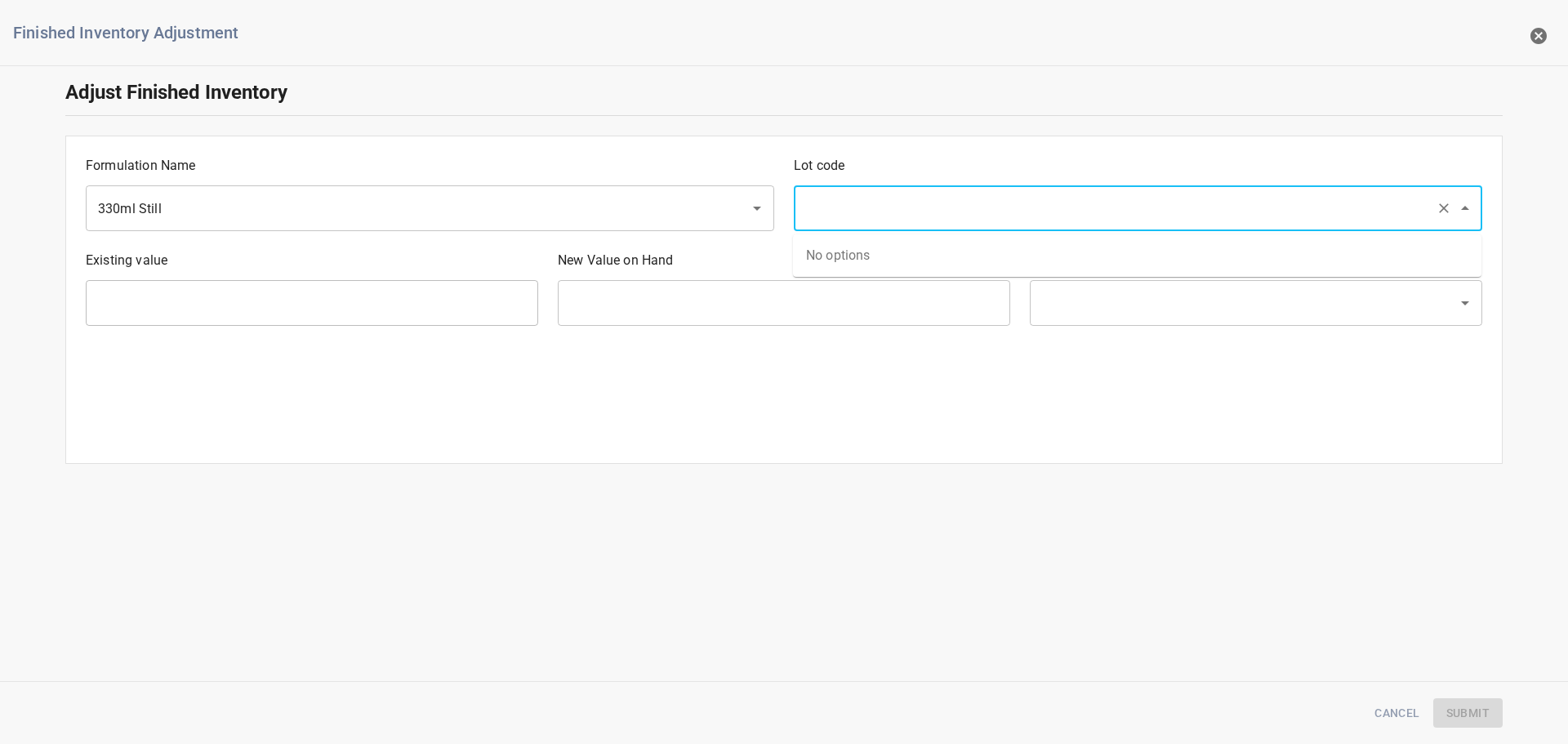
click at [849, 195] on input "text" at bounding box center [1114, 209] width 628 height 31
type input "25252"
click at [831, 253] on li "25252" at bounding box center [1137, 256] width 688 height 29
type input "2016 Ea"
type input "[PERSON_NAME]"
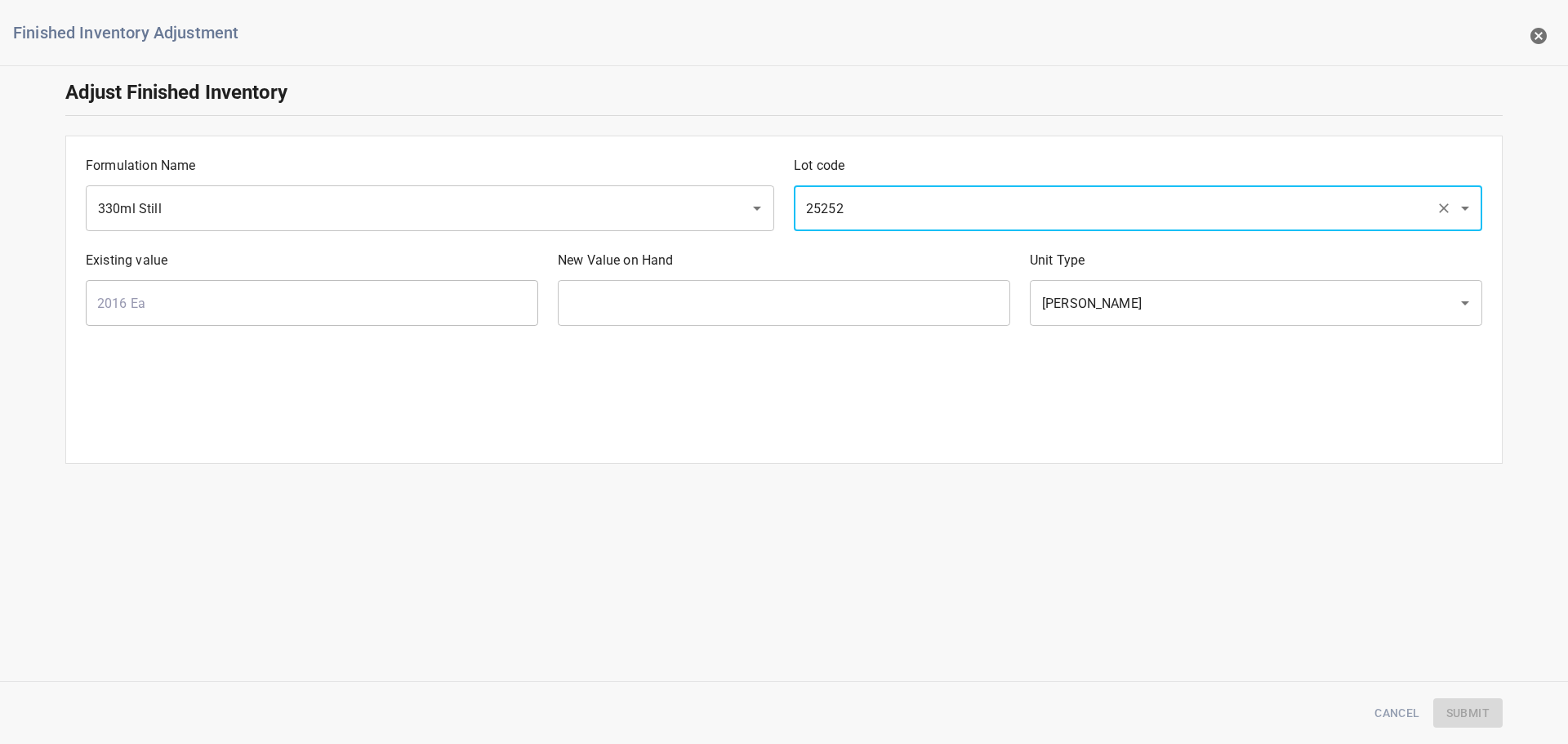
type input "25252"
click at [800, 294] on input "text" at bounding box center [784, 303] width 453 height 46
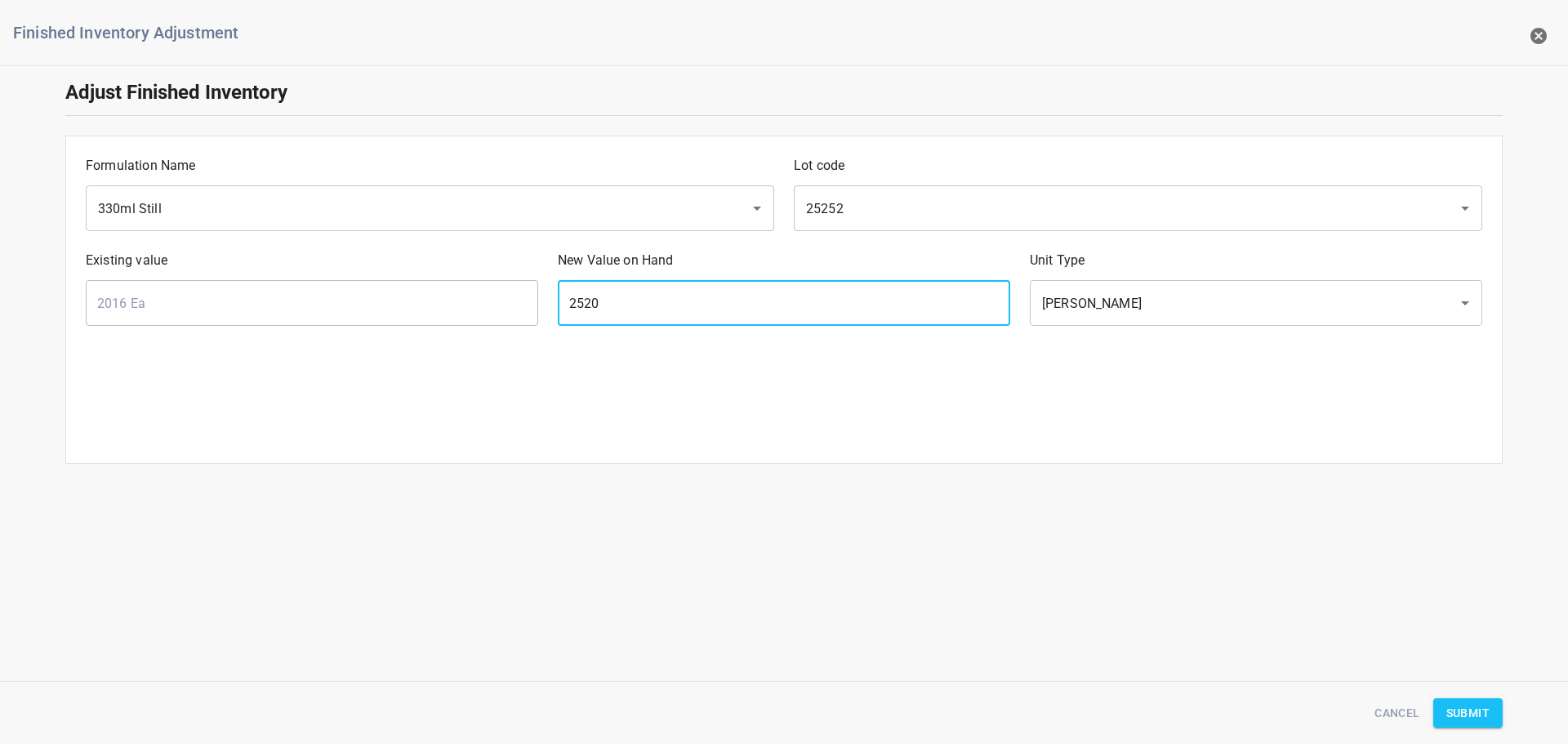
type input "2520"
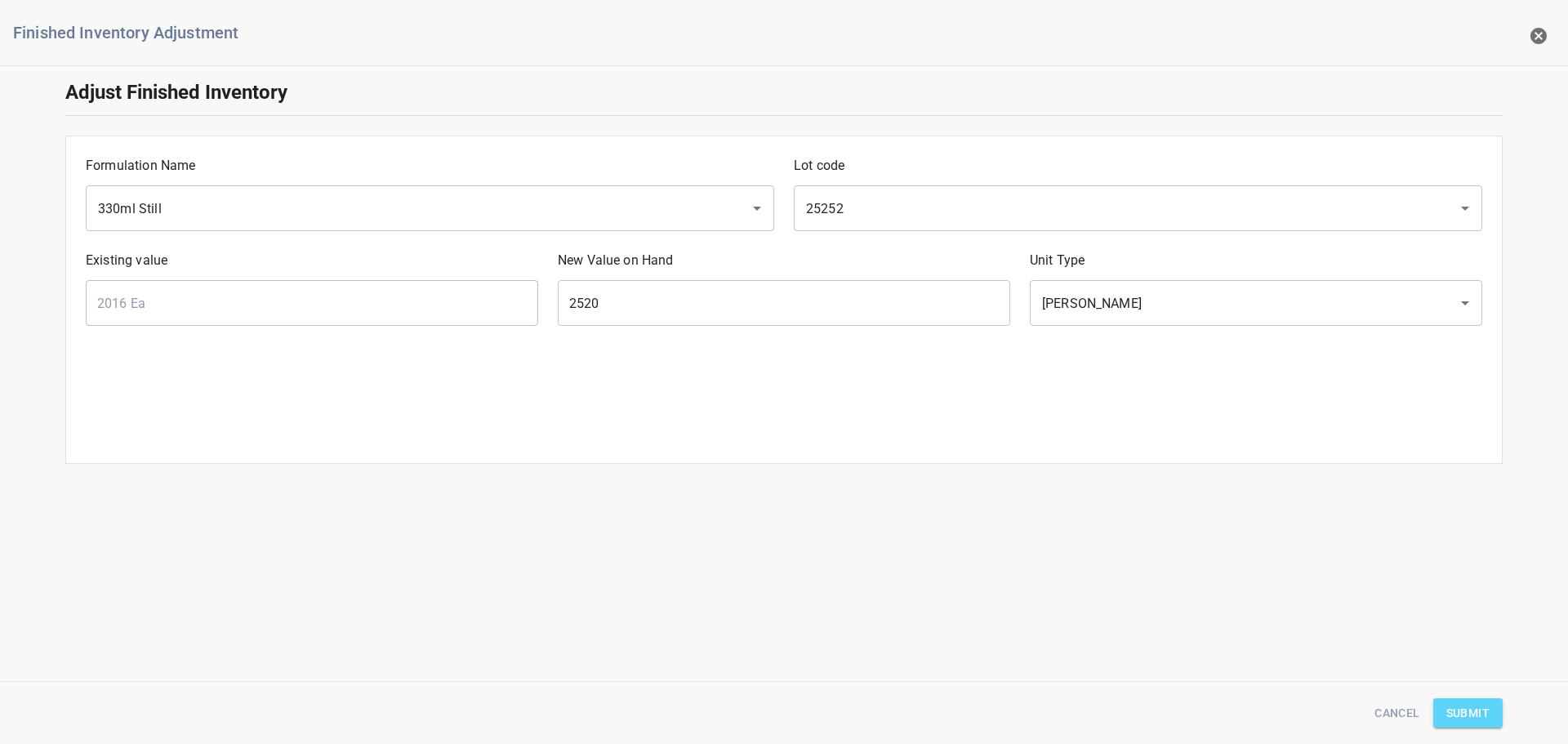
click at [1473, 705] on span "Submit" at bounding box center [1468, 714] width 43 height 21
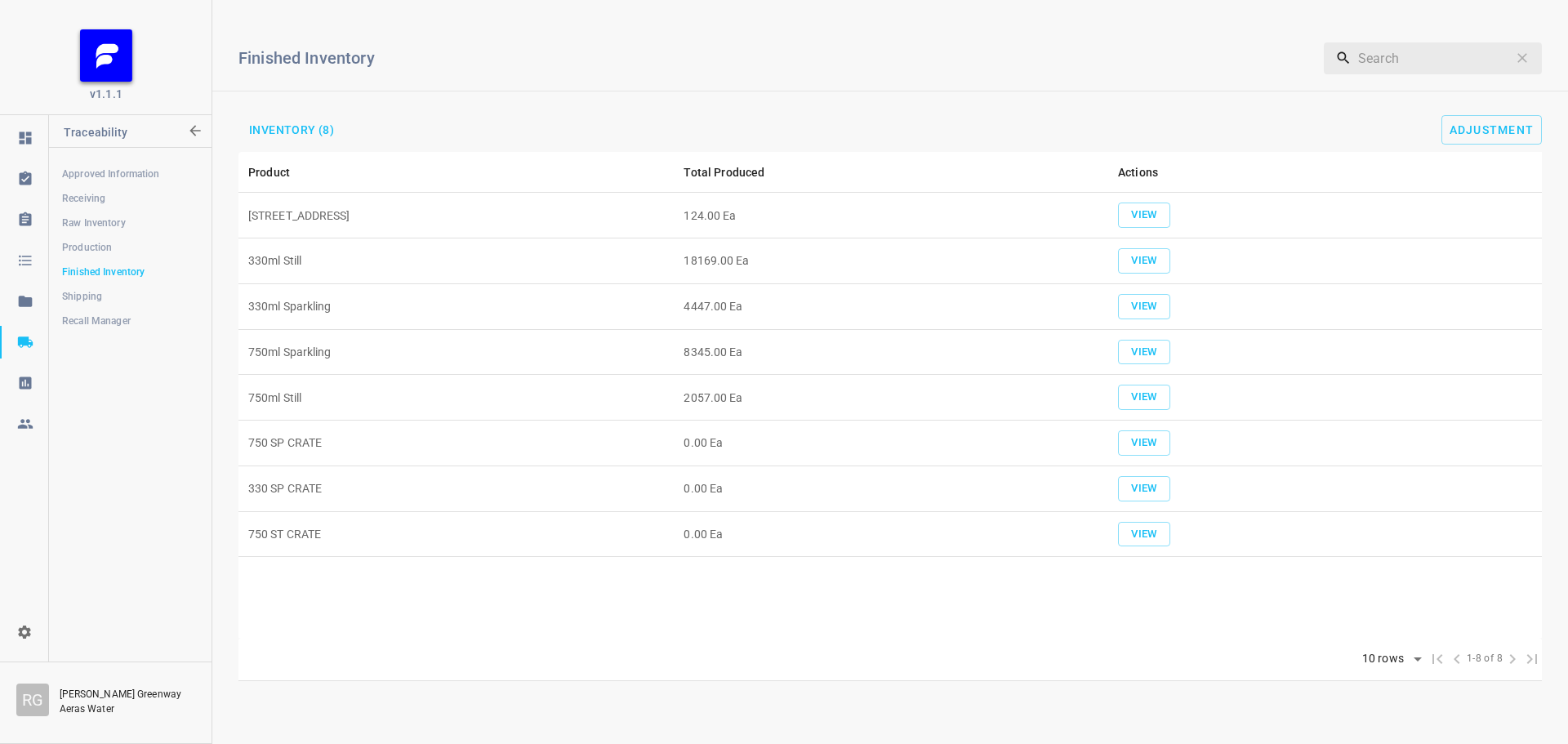
click at [1434, 105] on div "Finished Inventory ​ Inventory (8) Adjustment" at bounding box center [890, 82] width 1356 height 139
click at [1459, 116] on button "Adjustment" at bounding box center [1492, 130] width 101 height 29
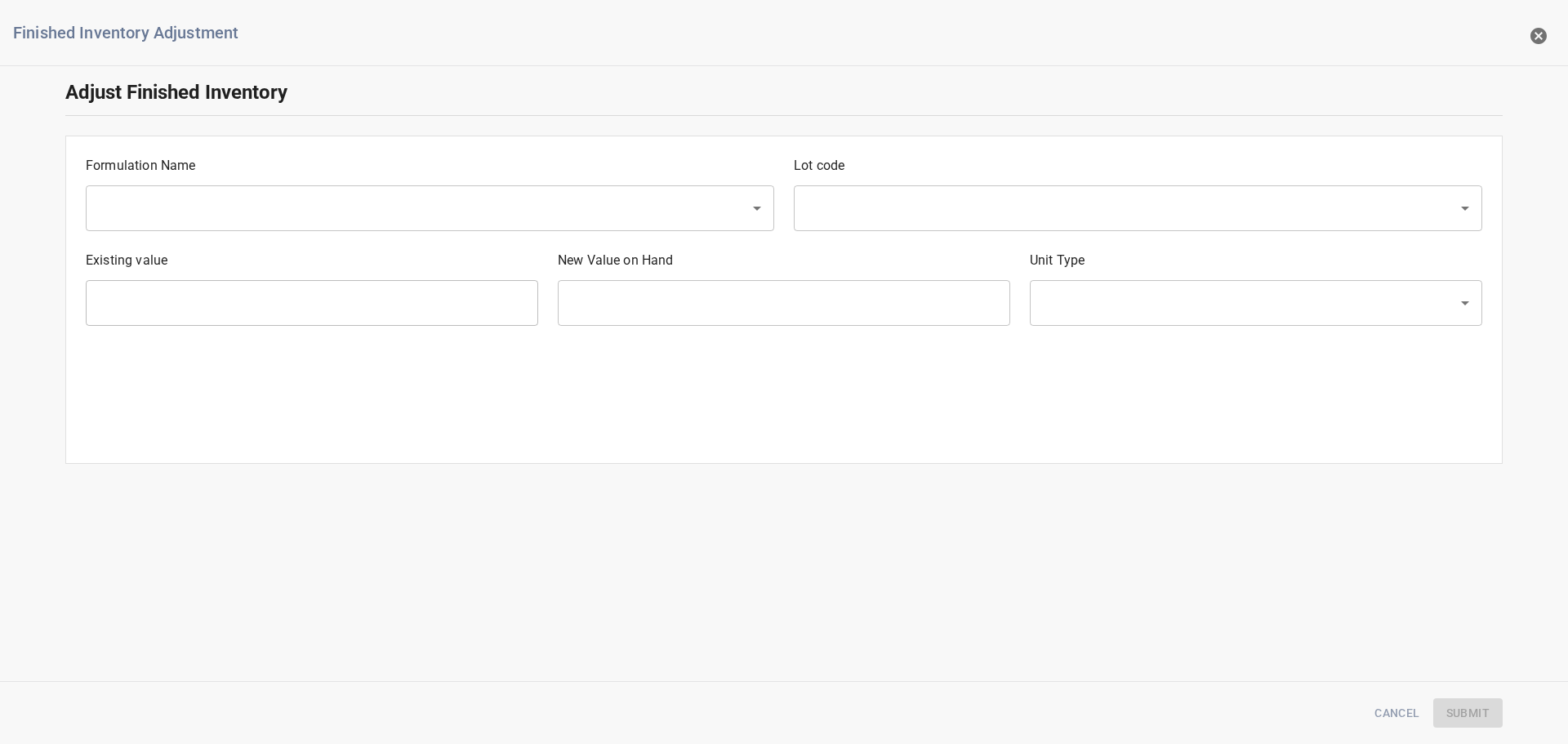
click at [203, 214] on input "text" at bounding box center [407, 209] width 628 height 31
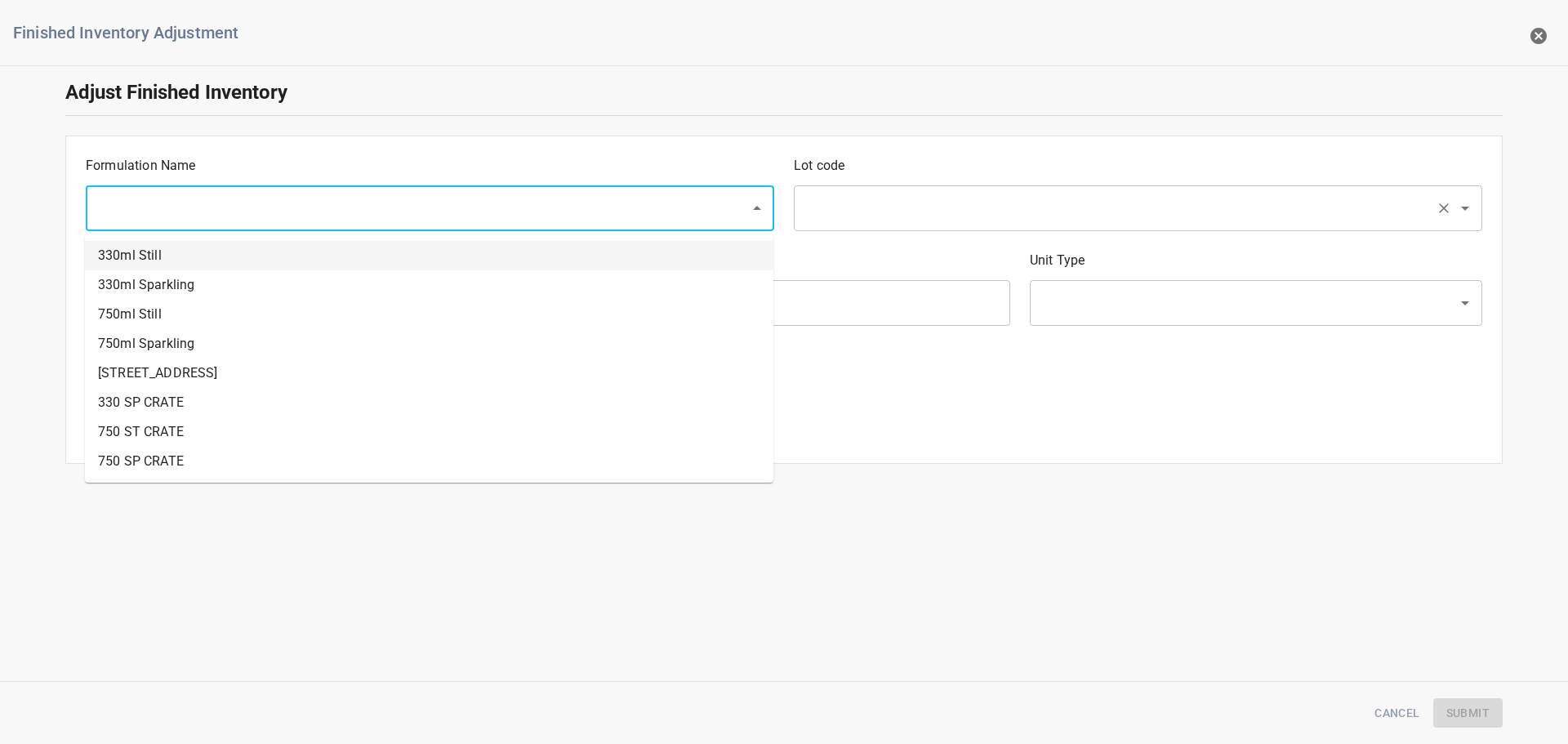
drag, startPoint x: 195, startPoint y: 262, endPoint x: 876, endPoint y: 215, distance: 682.6
click at [195, 261] on li "330ml Still" at bounding box center [429, 256] width 688 height 29
type input "330ml Still"
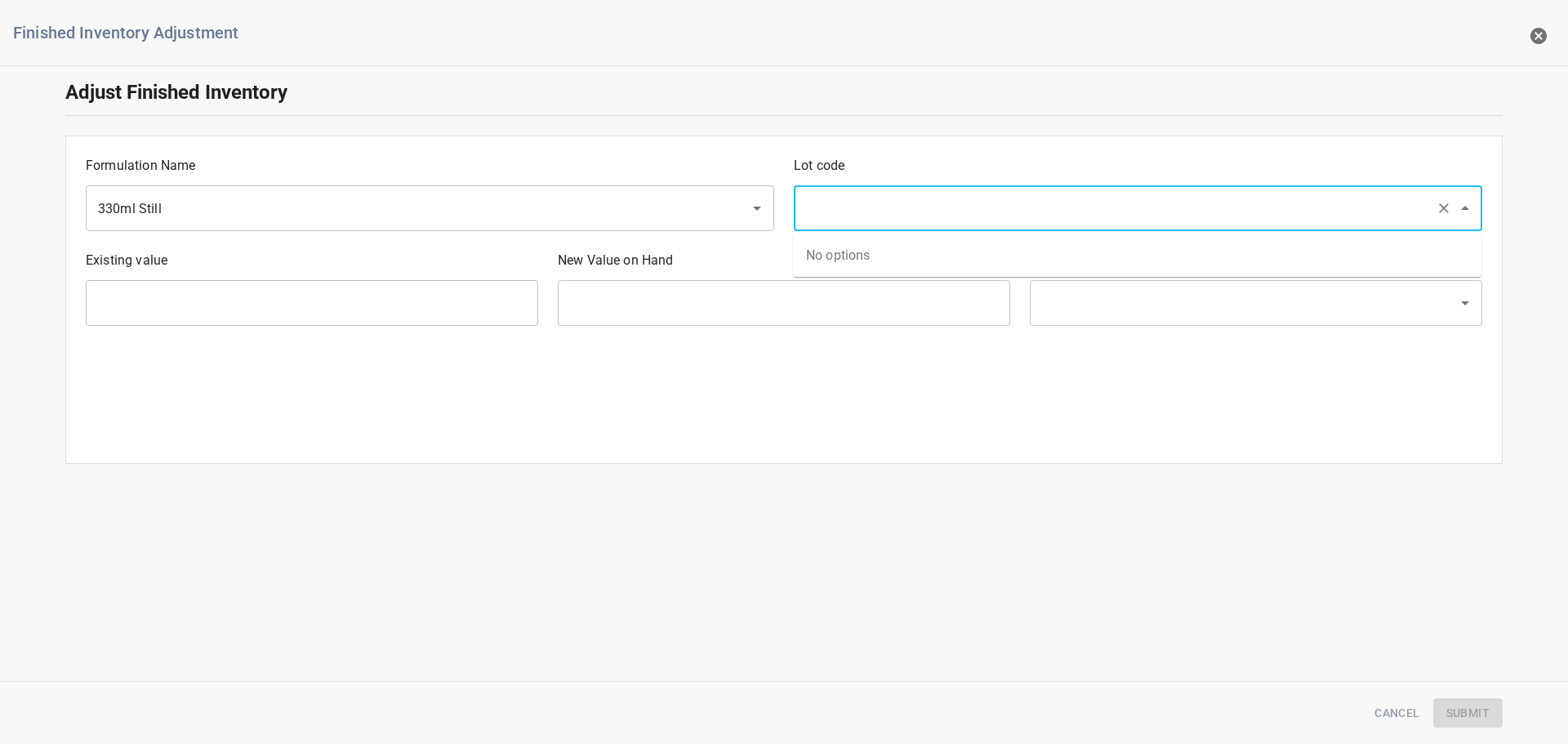
click at [892, 214] on input "text" at bounding box center [1114, 209] width 628 height 31
type input "25251"
click at [867, 259] on li "25251" at bounding box center [1137, 256] width 688 height 29
type input "1638 Ea"
type input "[PERSON_NAME]"
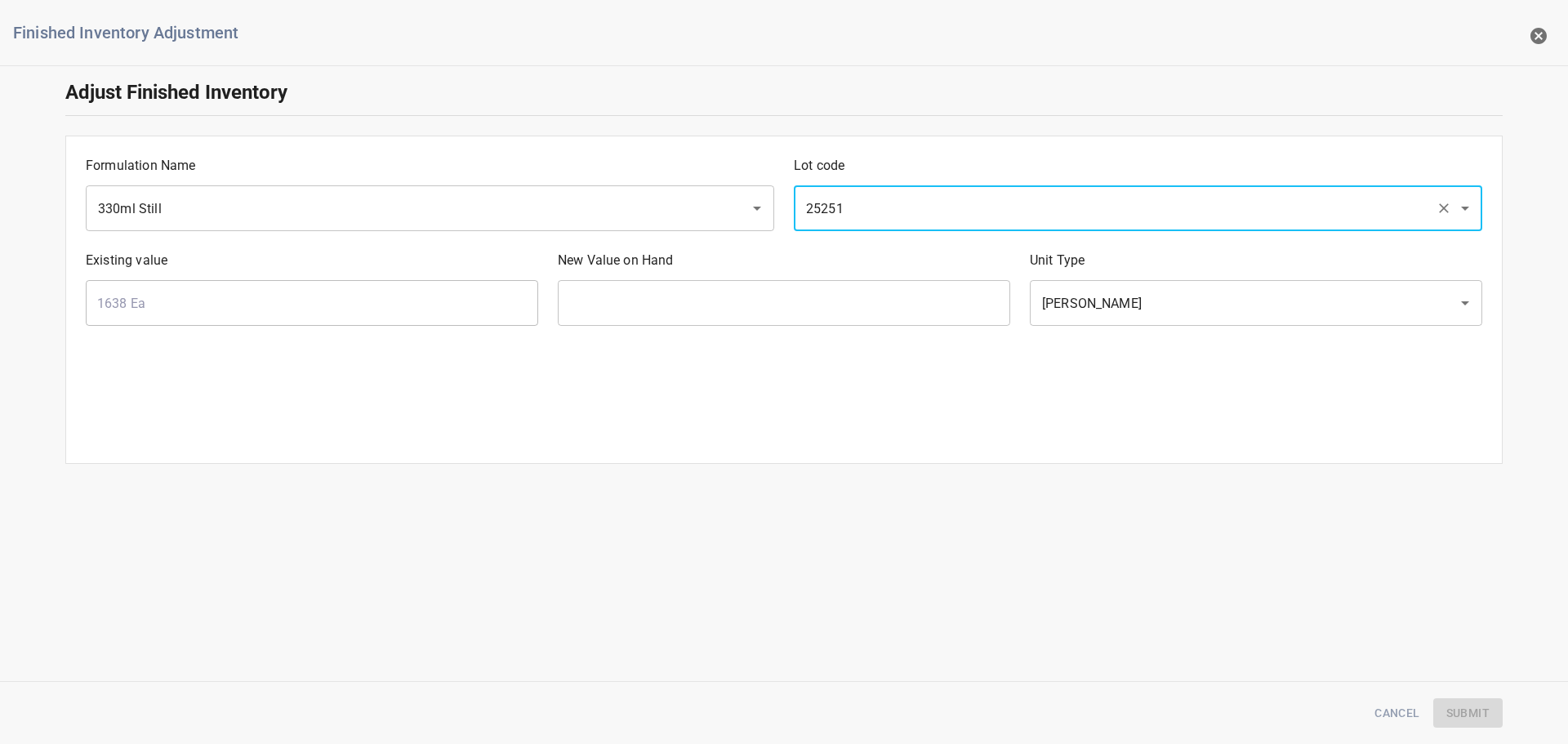
type input "25251"
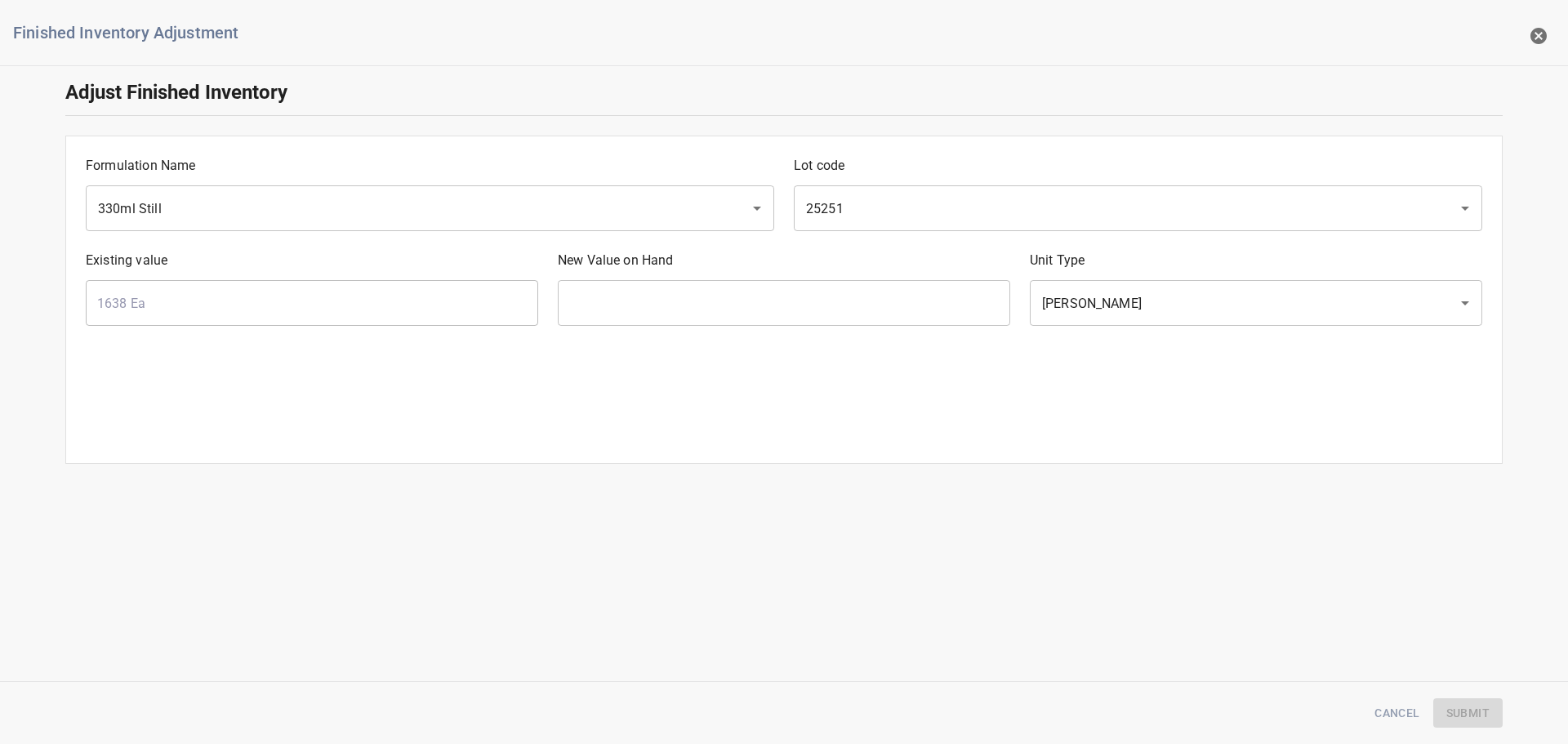
drag, startPoint x: 642, startPoint y: 332, endPoint x: 668, endPoint y: 311, distance: 33.4
click at [643, 332] on div "New Value on Hand ​" at bounding box center [784, 288] width 472 height 94
click at [671, 304] on input "text" at bounding box center [784, 303] width 453 height 46
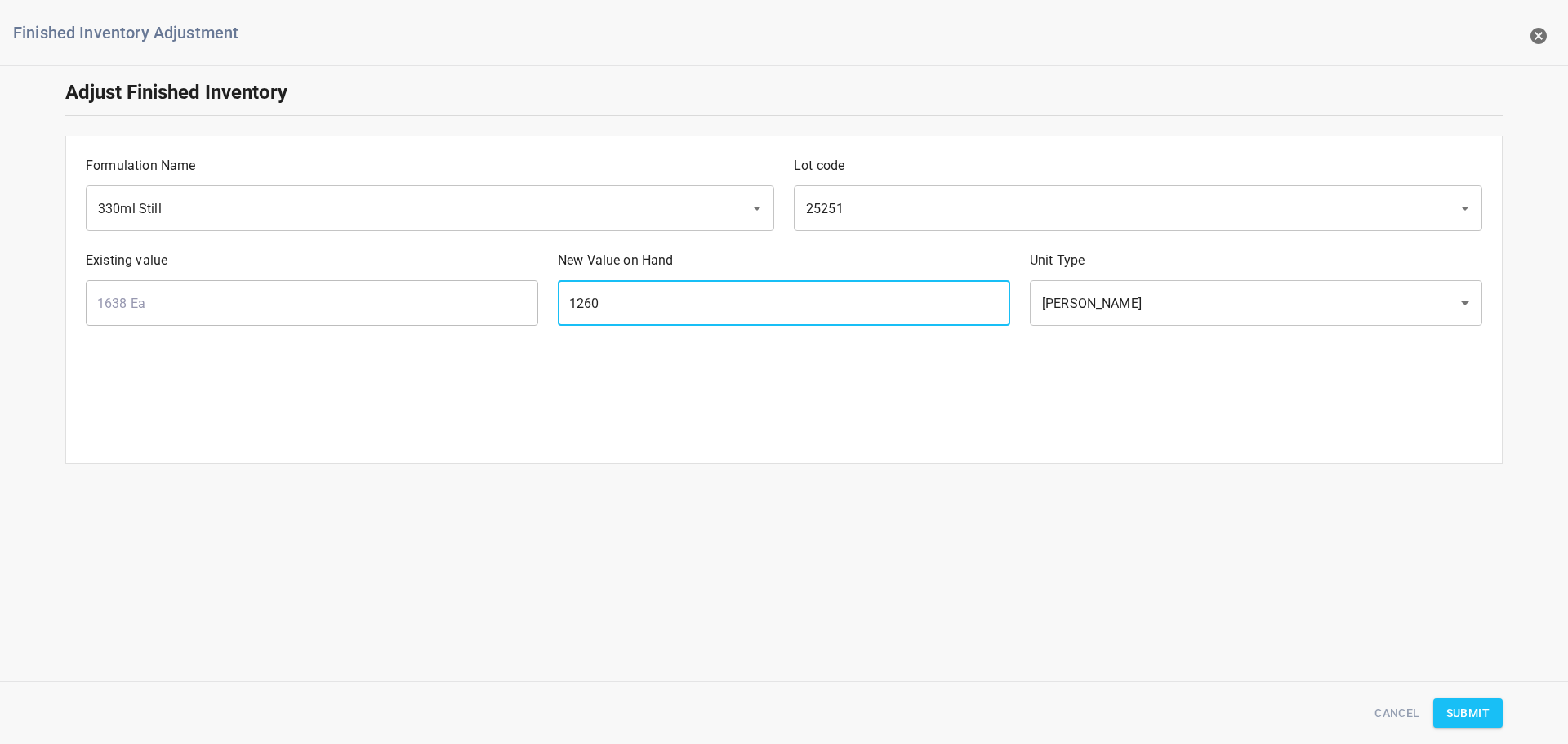
type input "1260"
click at [1378, 418] on div "Formulation Name 330ml Still ​ Lot code 25251 ​ Existing value 1638 Ea ​ New Va…" at bounding box center [784, 300] width 1437 height 328
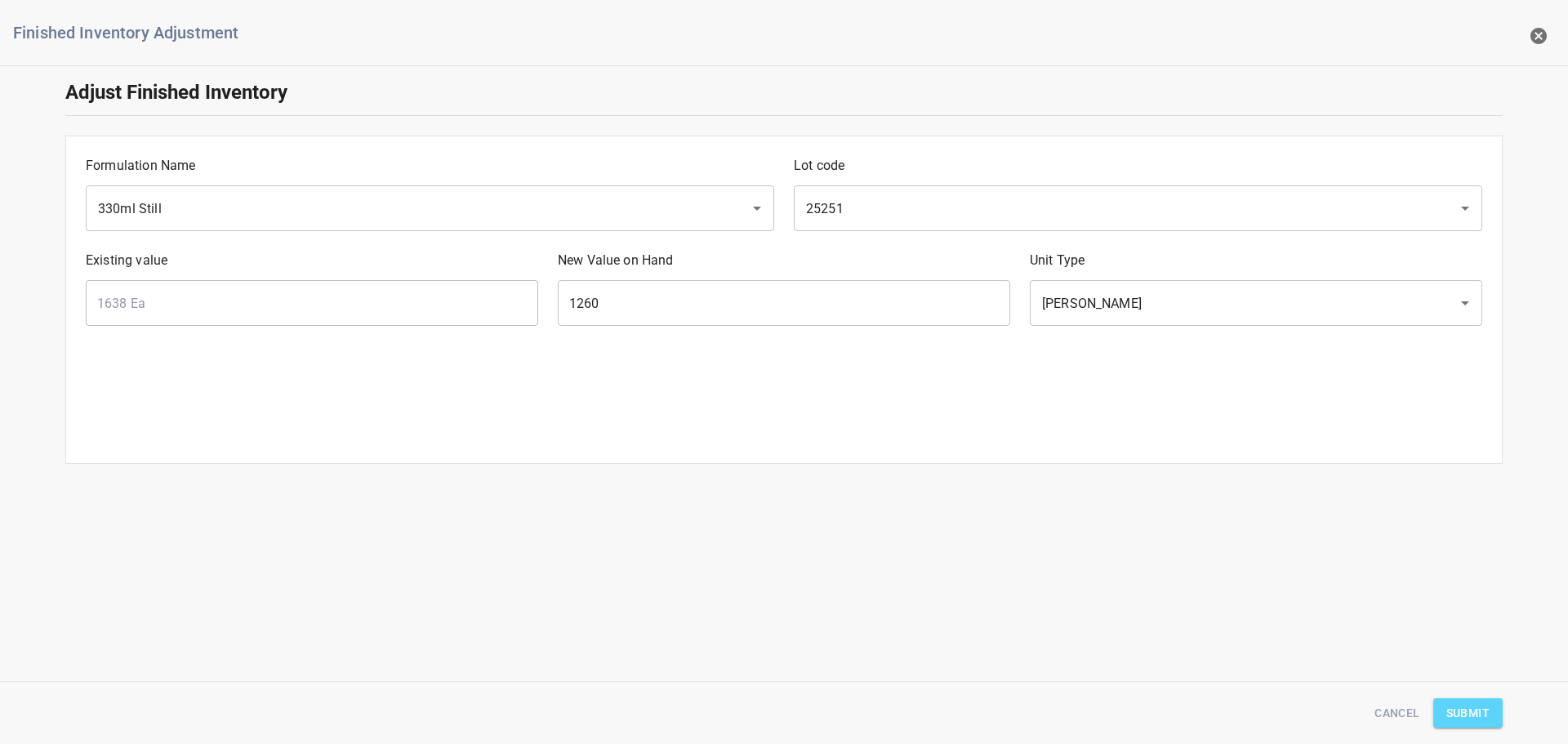
click at [1470, 721] on span "Submit" at bounding box center [1468, 714] width 43 height 21
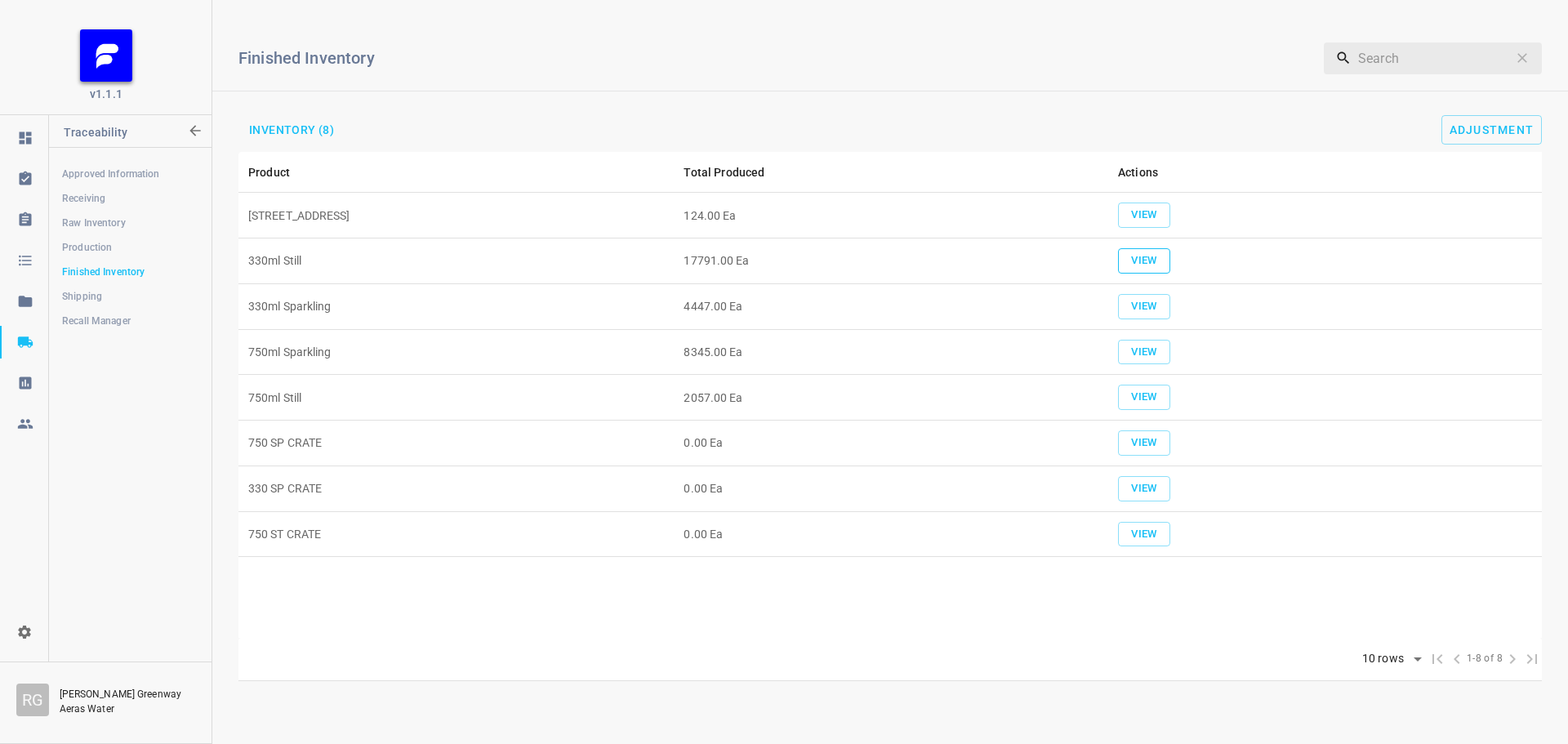
click at [1145, 262] on span "View" at bounding box center [1145, 262] width 36 height 19
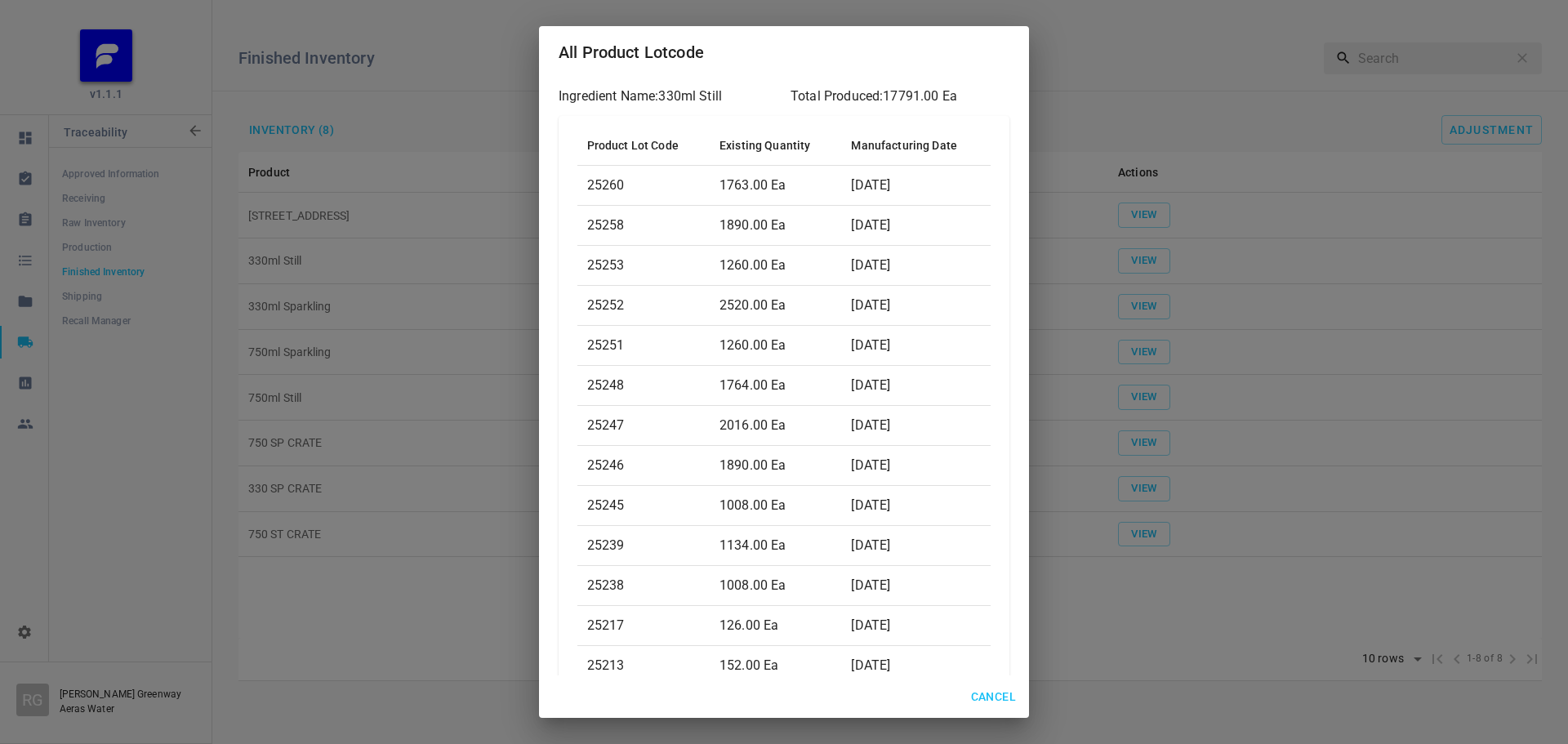
click at [1004, 704] on span "Cancel" at bounding box center [994, 697] width 45 height 21
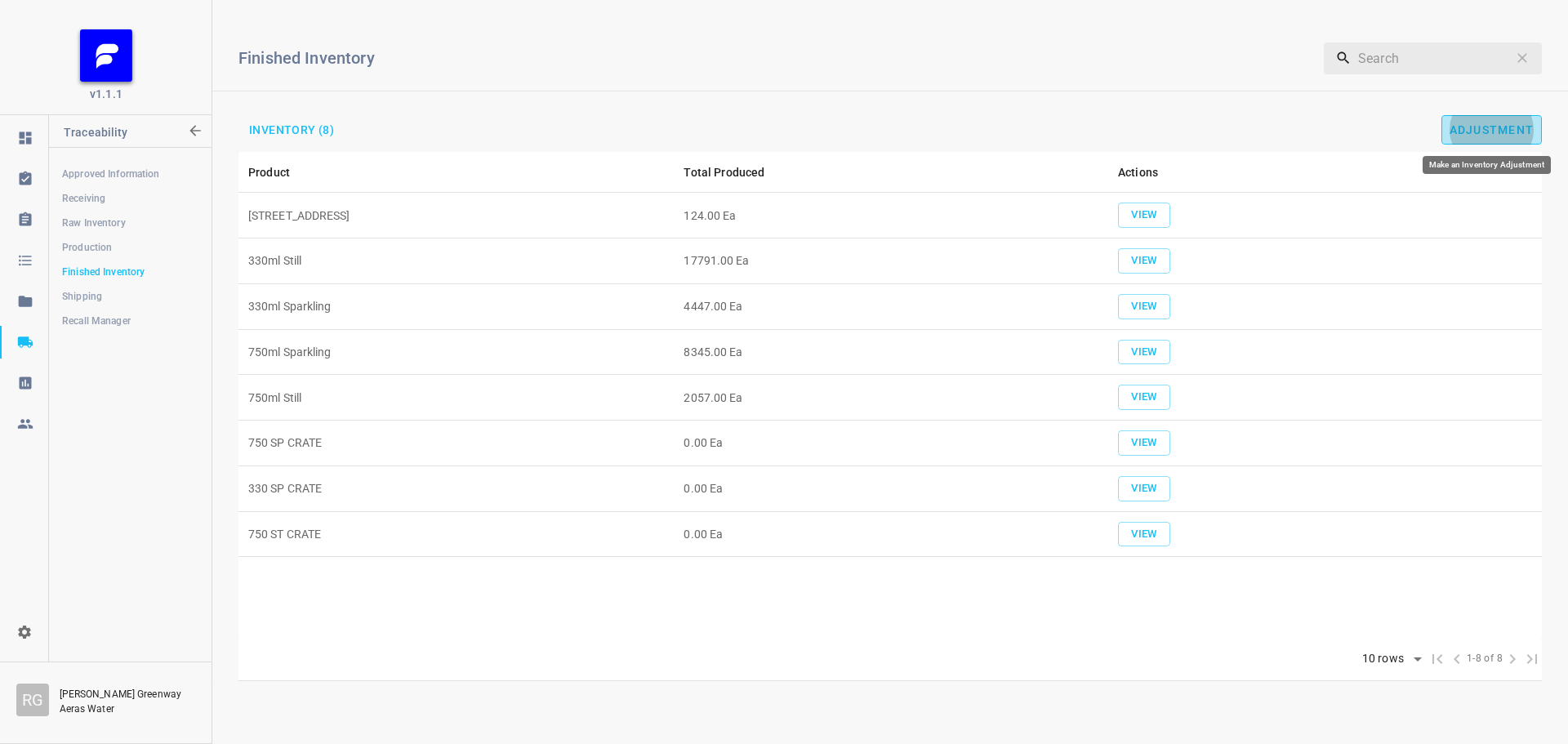
click at [1469, 124] on span "Adjustment" at bounding box center [1492, 129] width 85 height 13
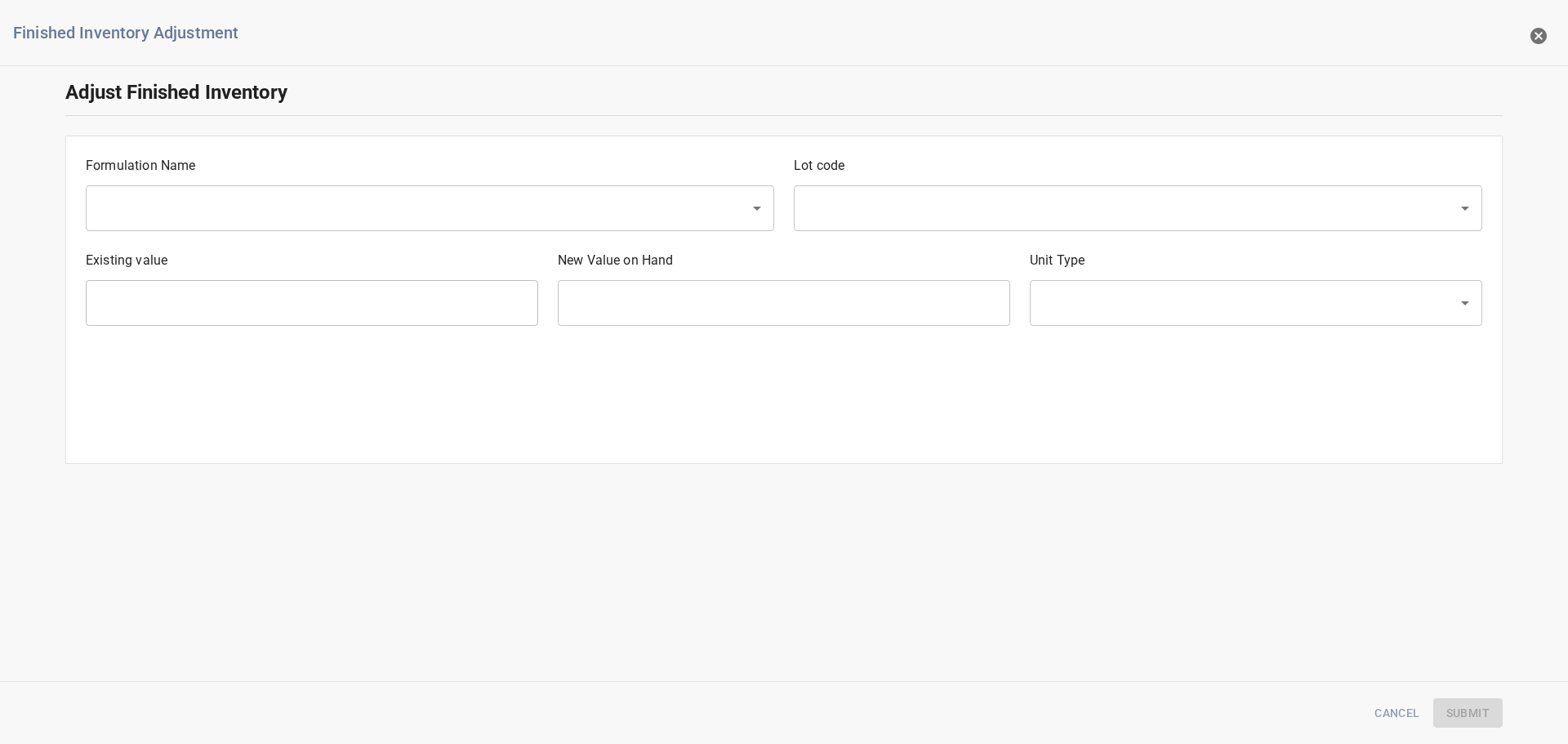
click at [301, 229] on div "​" at bounding box center [429, 208] width 688 height 46
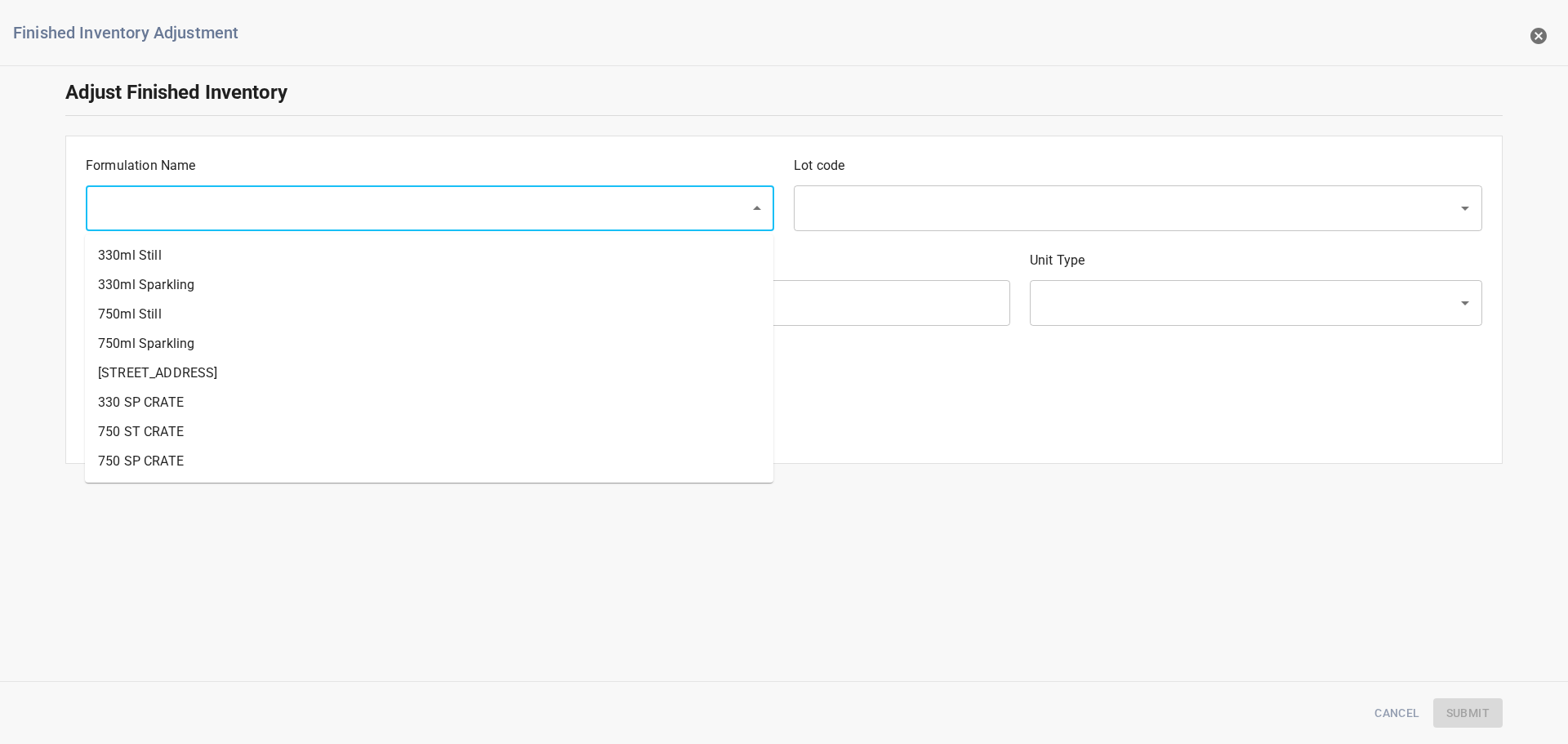
click at [281, 206] on input "text" at bounding box center [407, 209] width 628 height 31
click at [263, 243] on li "330ml Still" at bounding box center [429, 256] width 688 height 29
type input "330ml Still"
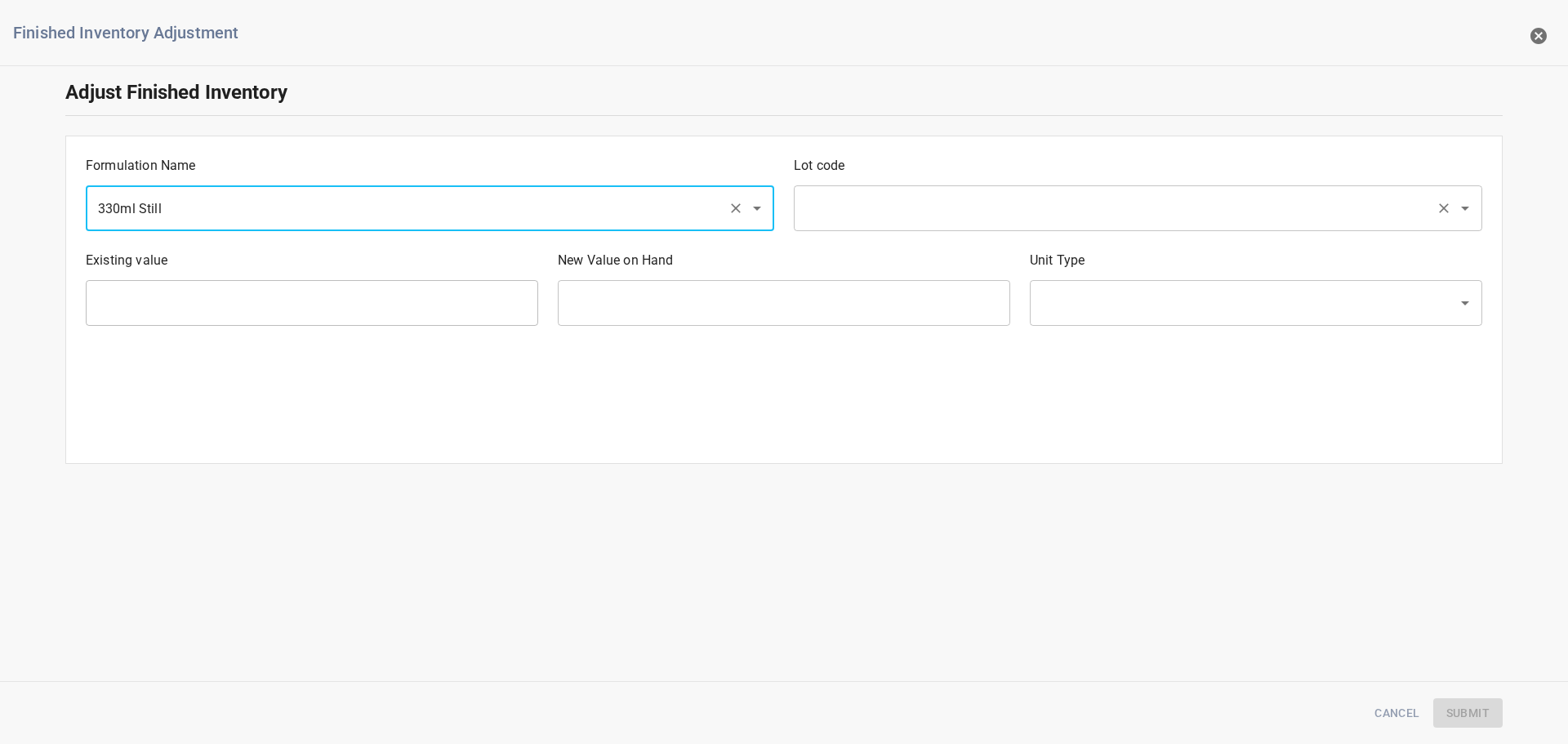
click at [875, 204] on input "text" at bounding box center [1114, 209] width 628 height 31
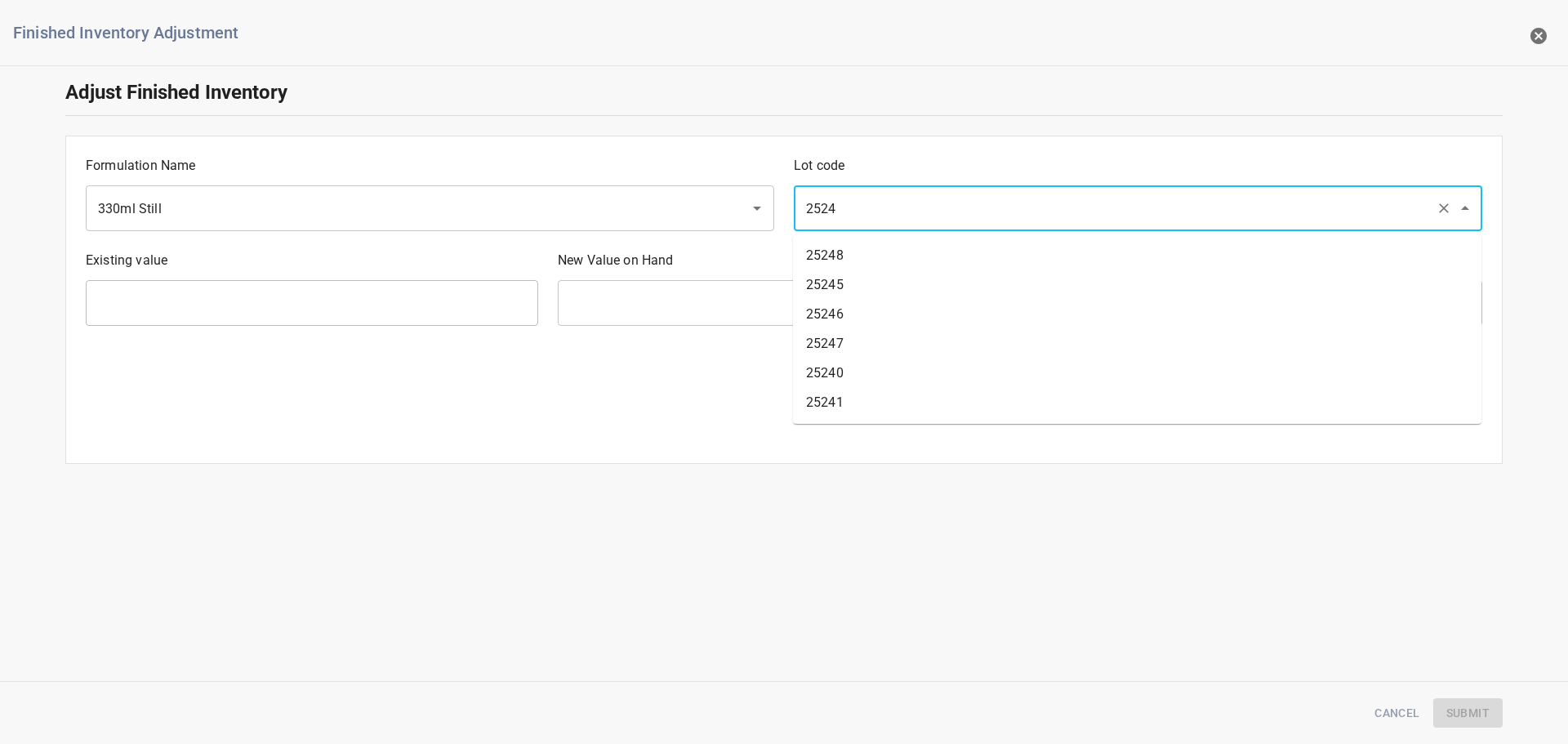
type input "25248"
click at [855, 250] on li "25248" at bounding box center [1137, 256] width 688 height 29
type input "1764 Ea"
type input "[PERSON_NAME]"
type input "25248"
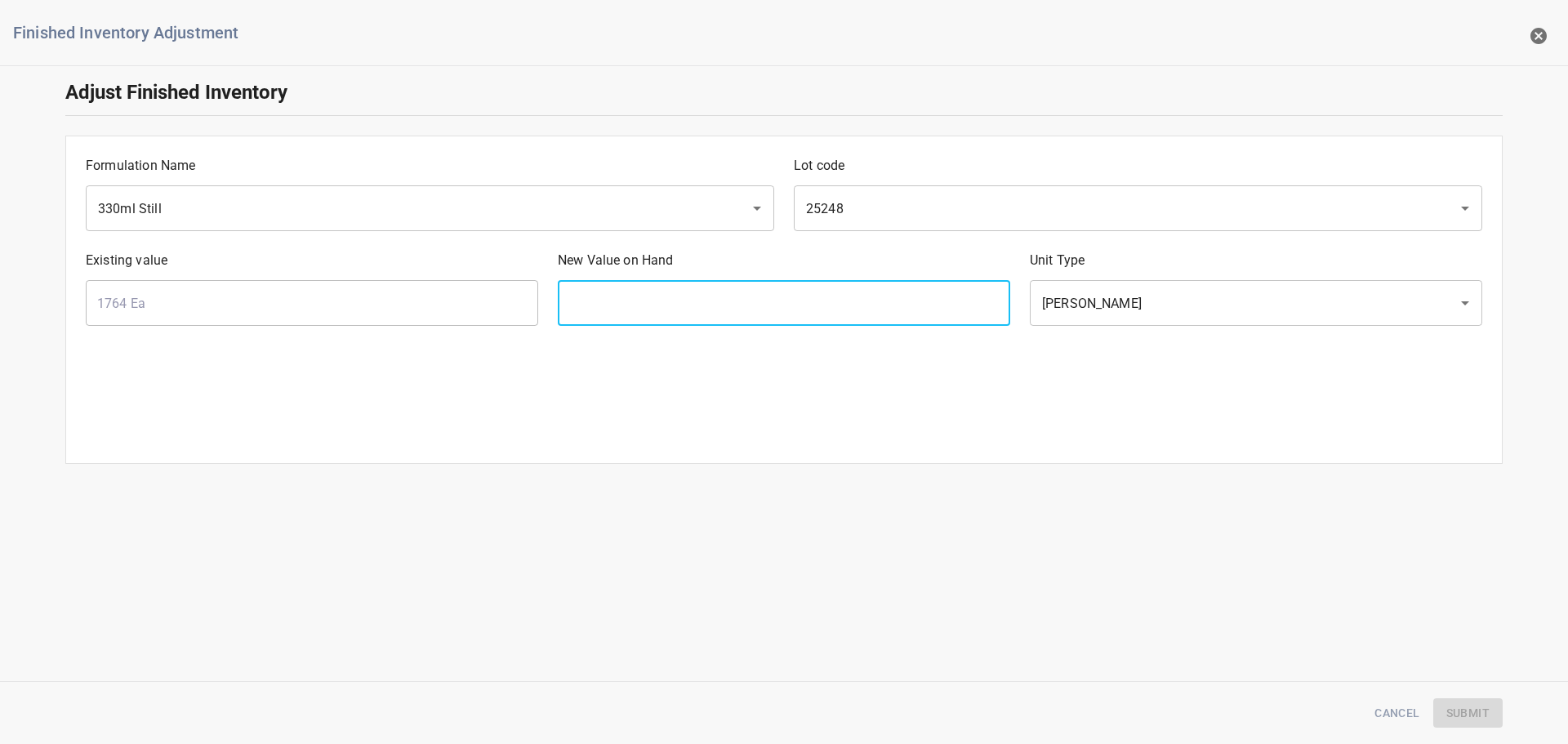
click at [739, 325] on input "text" at bounding box center [784, 303] width 453 height 46
type input "1260"
drag, startPoint x: 1447, startPoint y: 709, endPoint x: 1274, endPoint y: 706, distance: 173.0
click at [1447, 709] on span "Submit" at bounding box center [1468, 714] width 43 height 21
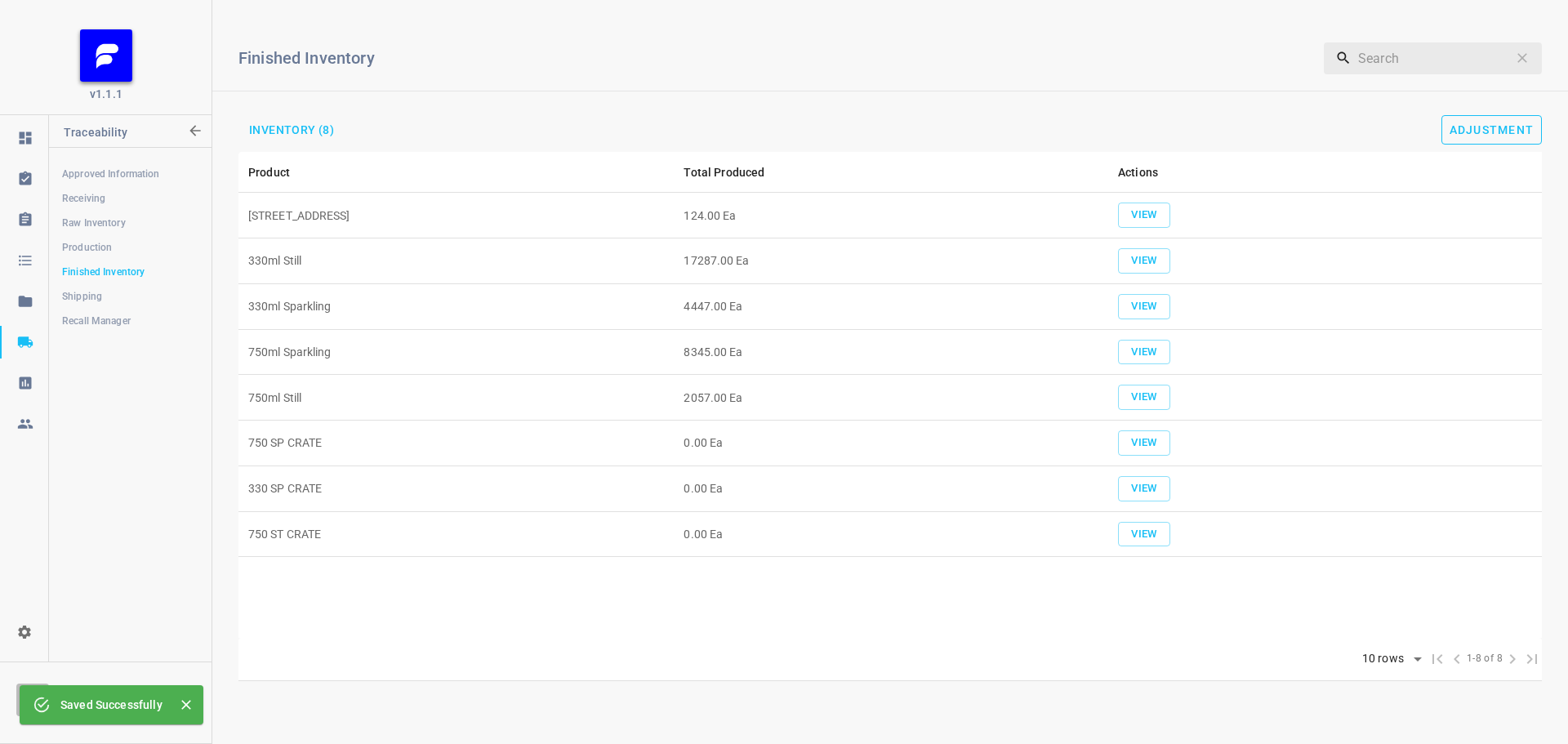
click at [1478, 118] on button "Adjustment" at bounding box center [1492, 130] width 101 height 29
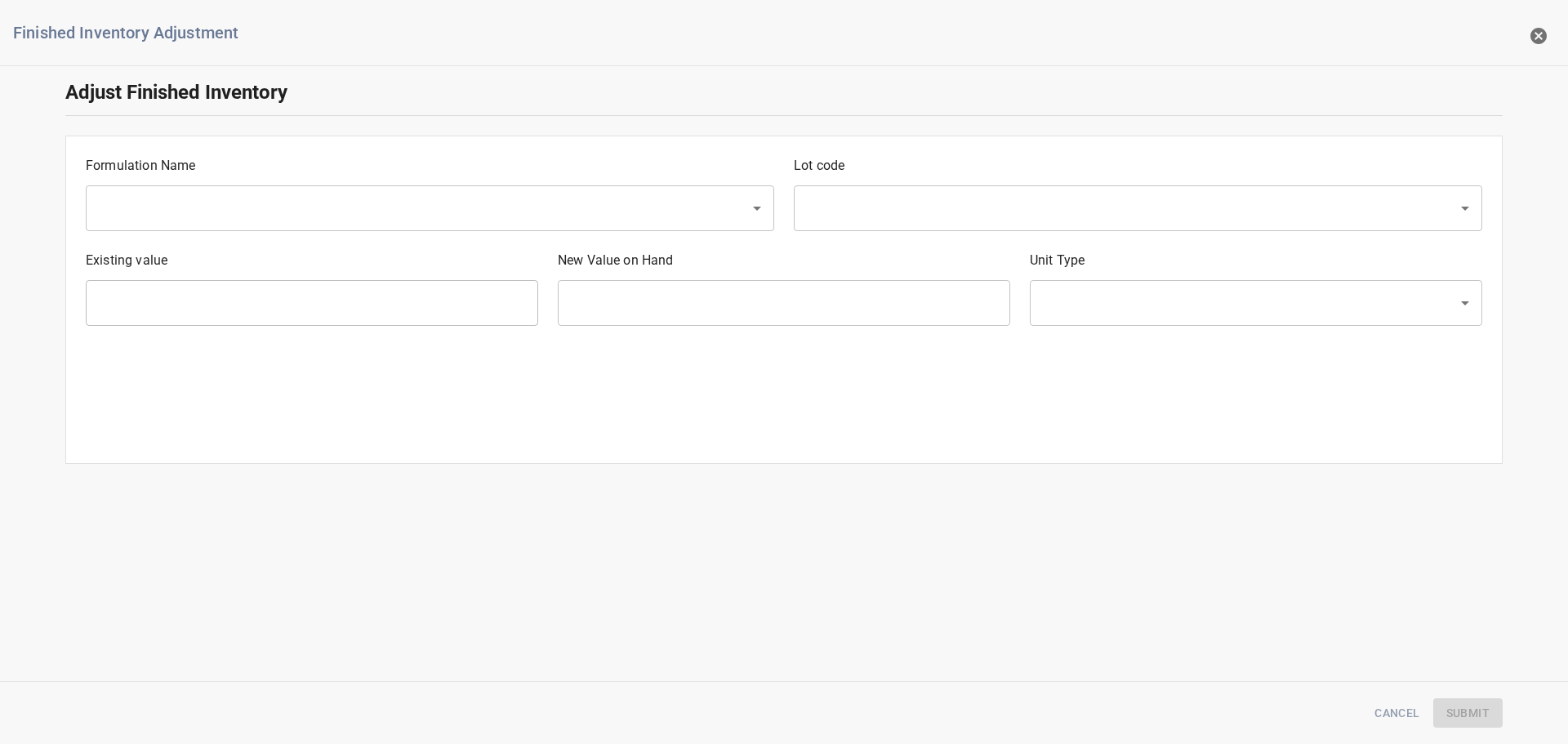
click at [266, 191] on div "​" at bounding box center [429, 208] width 688 height 46
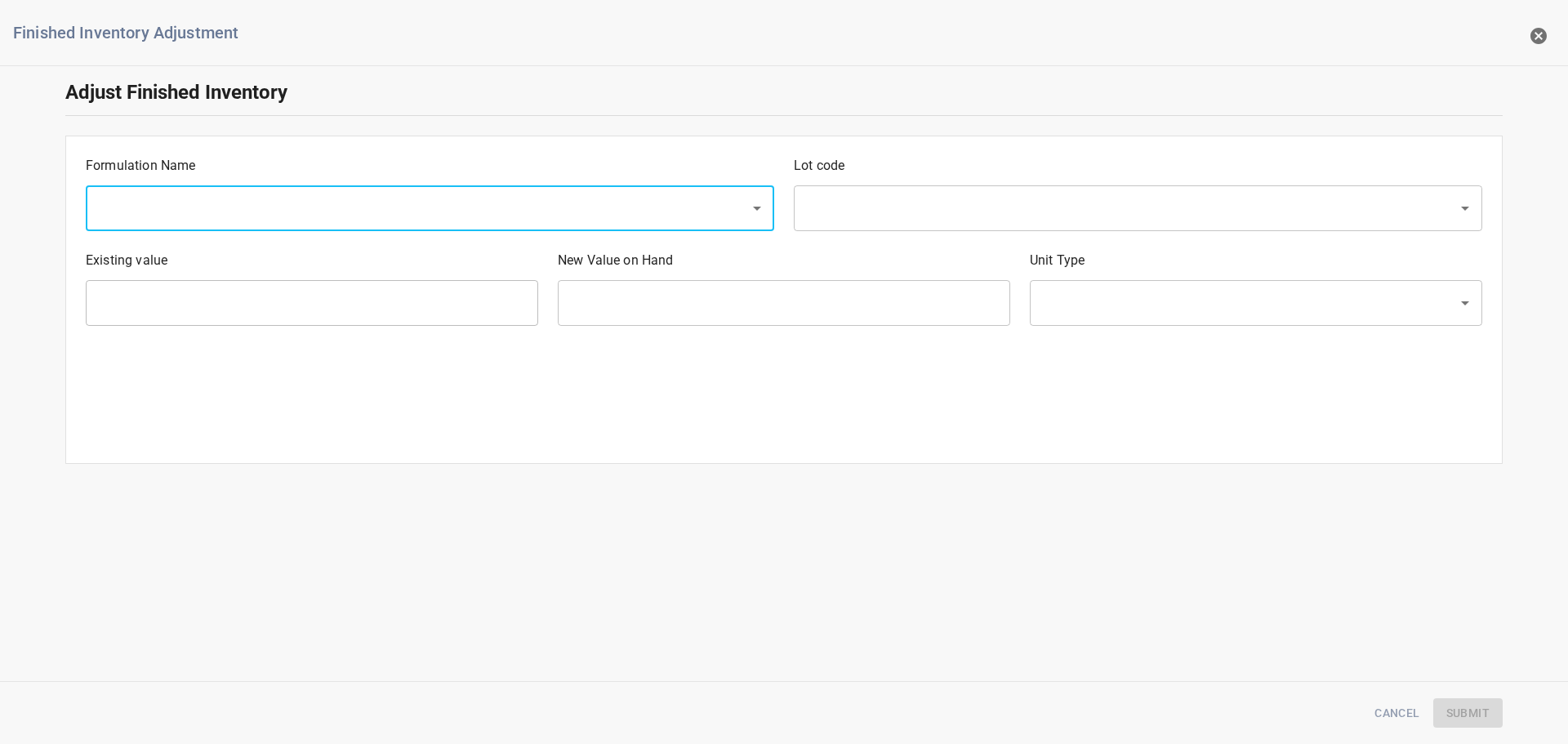
click at [249, 211] on input "text" at bounding box center [407, 209] width 628 height 31
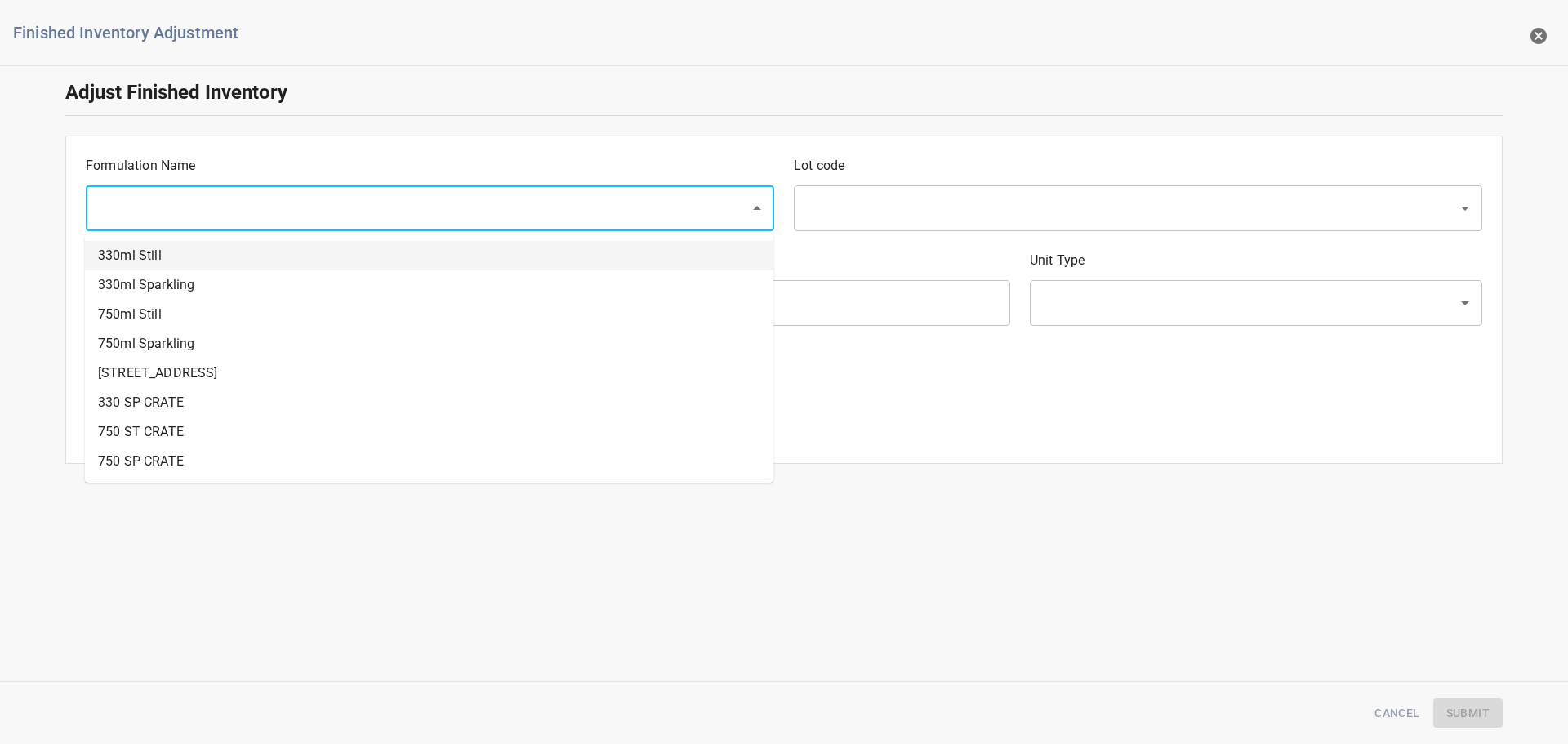
drag, startPoint x: 247, startPoint y: 225, endPoint x: 326, endPoint y: 248, distance: 82.3
click at [240, 249] on li "330ml Still" at bounding box center [429, 256] width 688 height 29
type input "330ml Still"
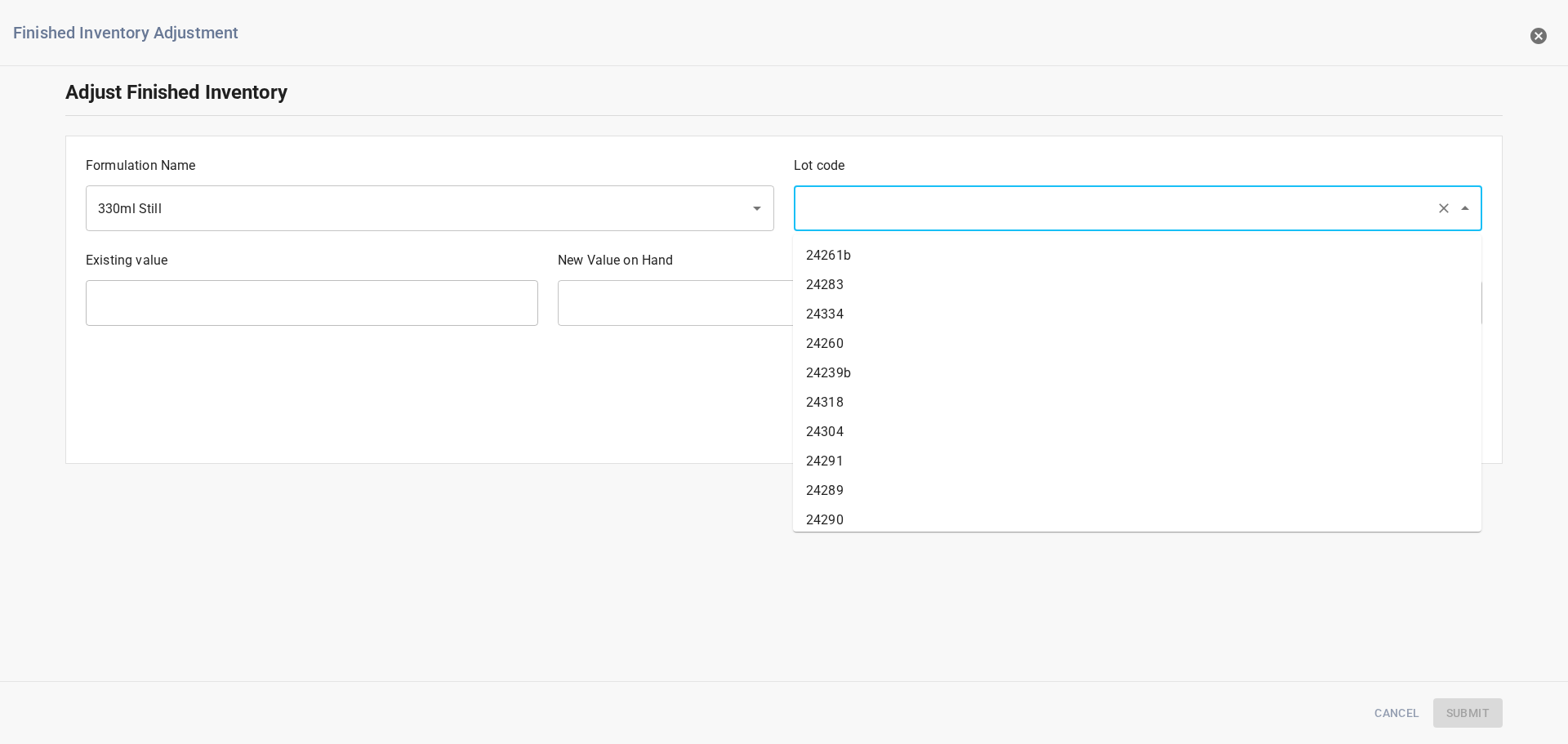
click at [928, 217] on input "text" at bounding box center [1114, 209] width 628 height 31
type input "25246"
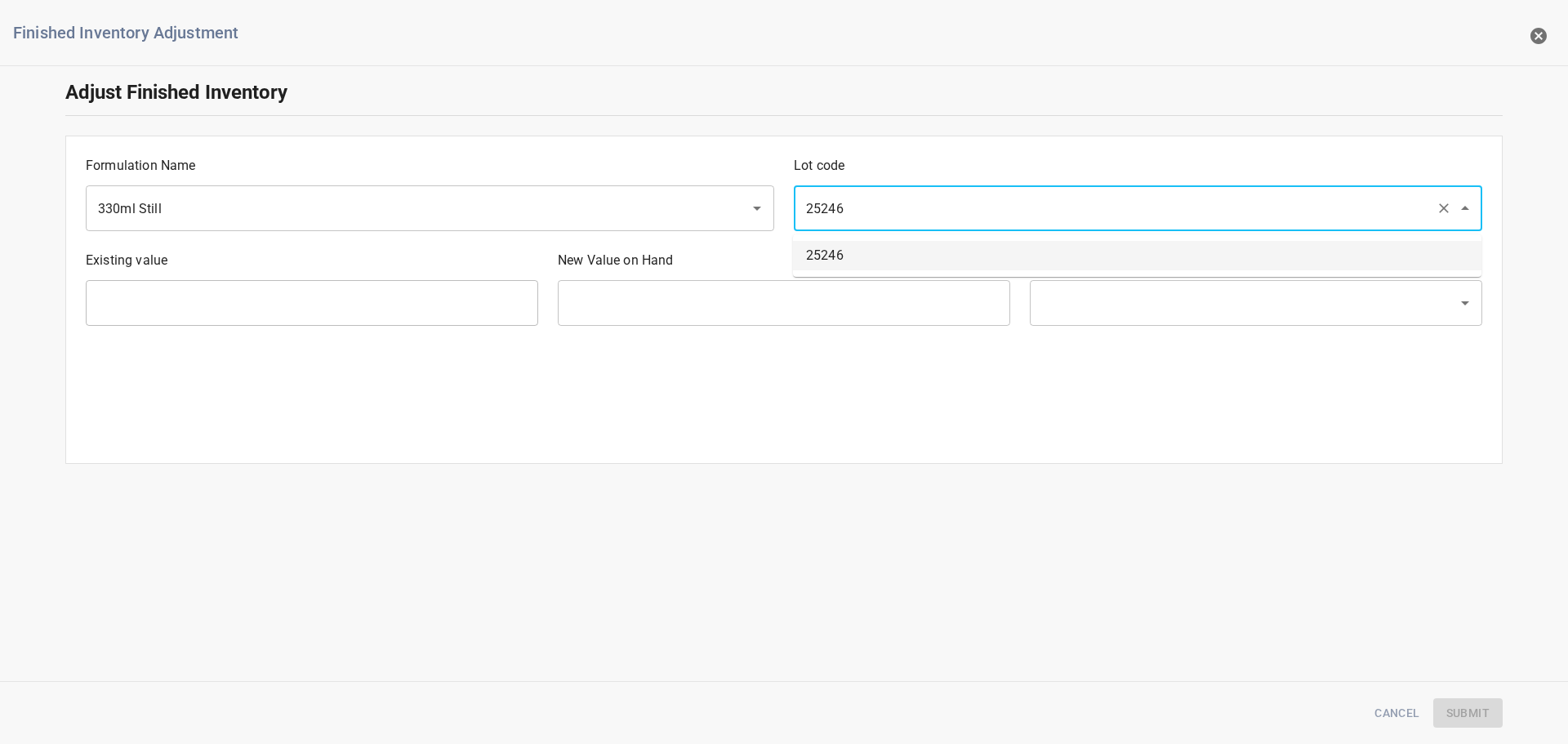
click at [936, 246] on li "25246" at bounding box center [1137, 256] width 688 height 29
type input "1890 Ea"
type input "[PERSON_NAME]"
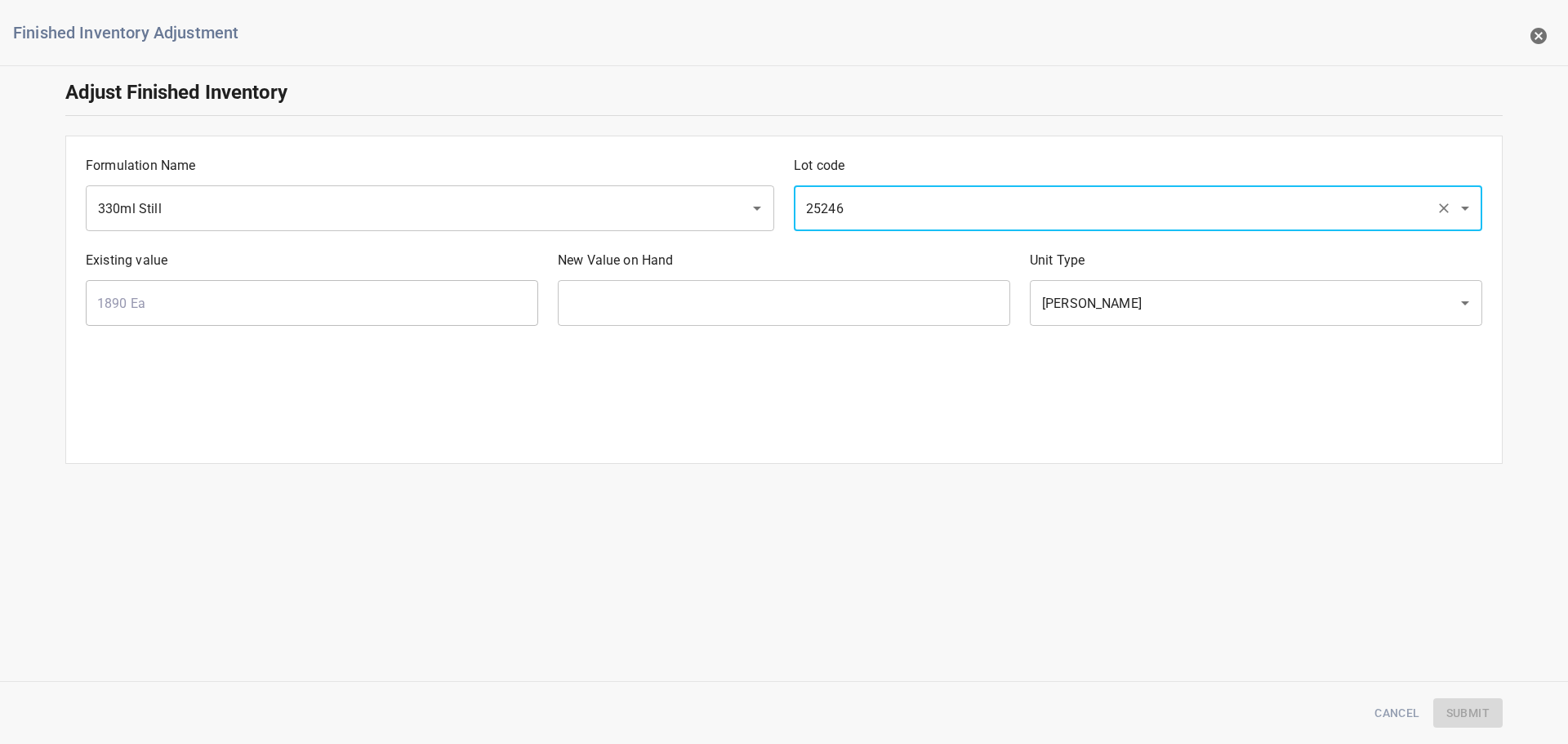
type input "25246"
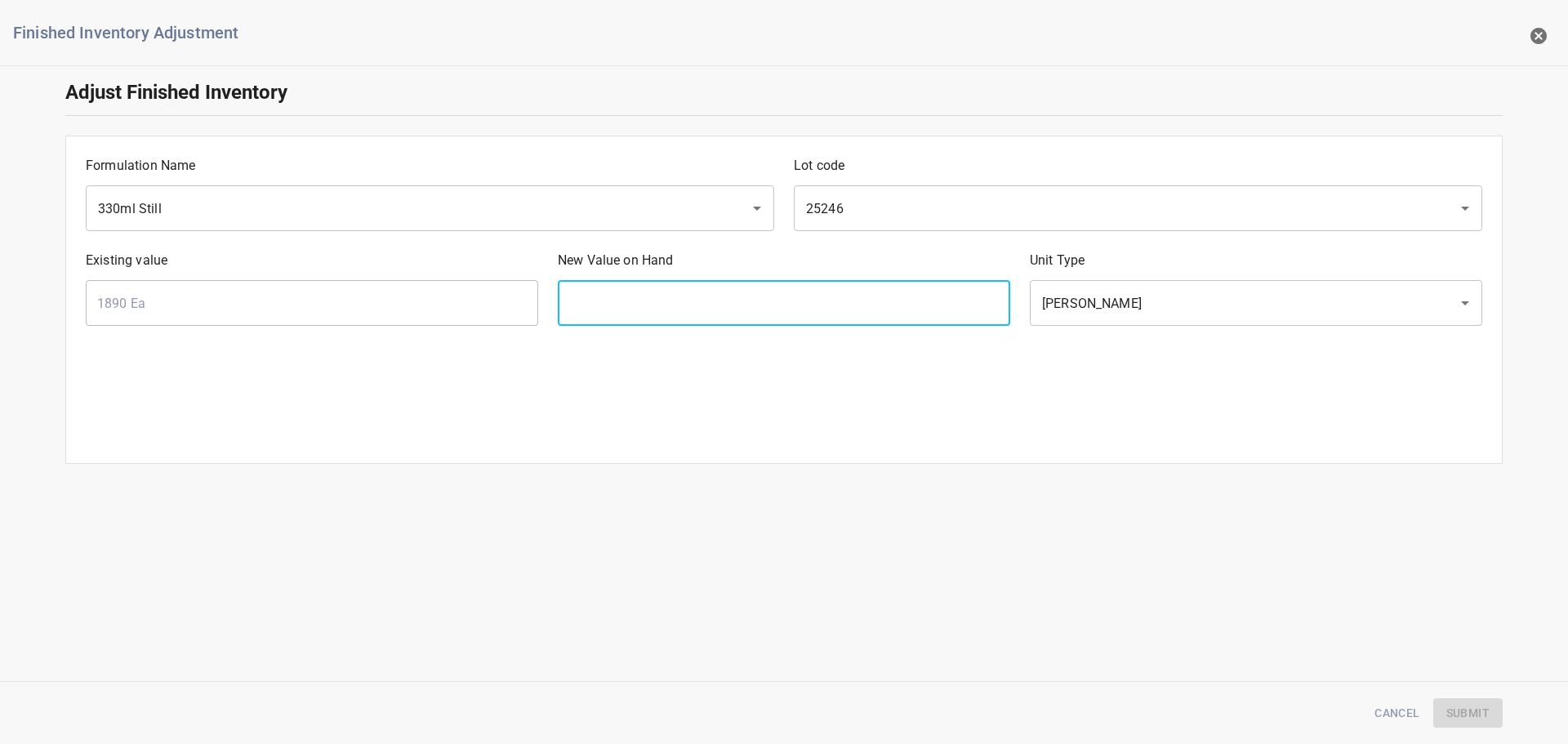
click at [869, 304] on input "text" at bounding box center [784, 303] width 453 height 46
type input "3780"
click at [1470, 715] on span "Submit" at bounding box center [1468, 714] width 43 height 21
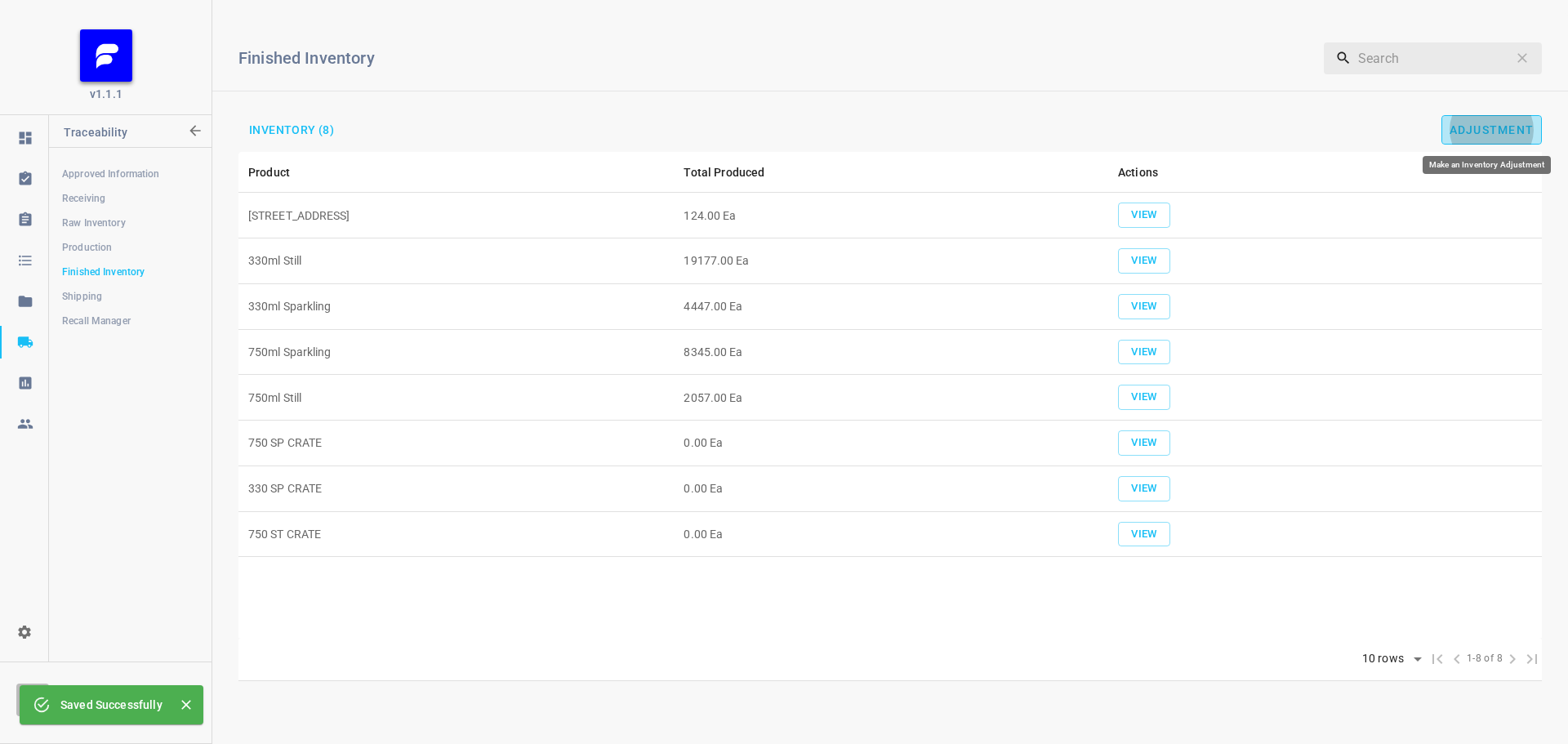
click at [1497, 141] on button "Adjustment" at bounding box center [1492, 130] width 101 height 29
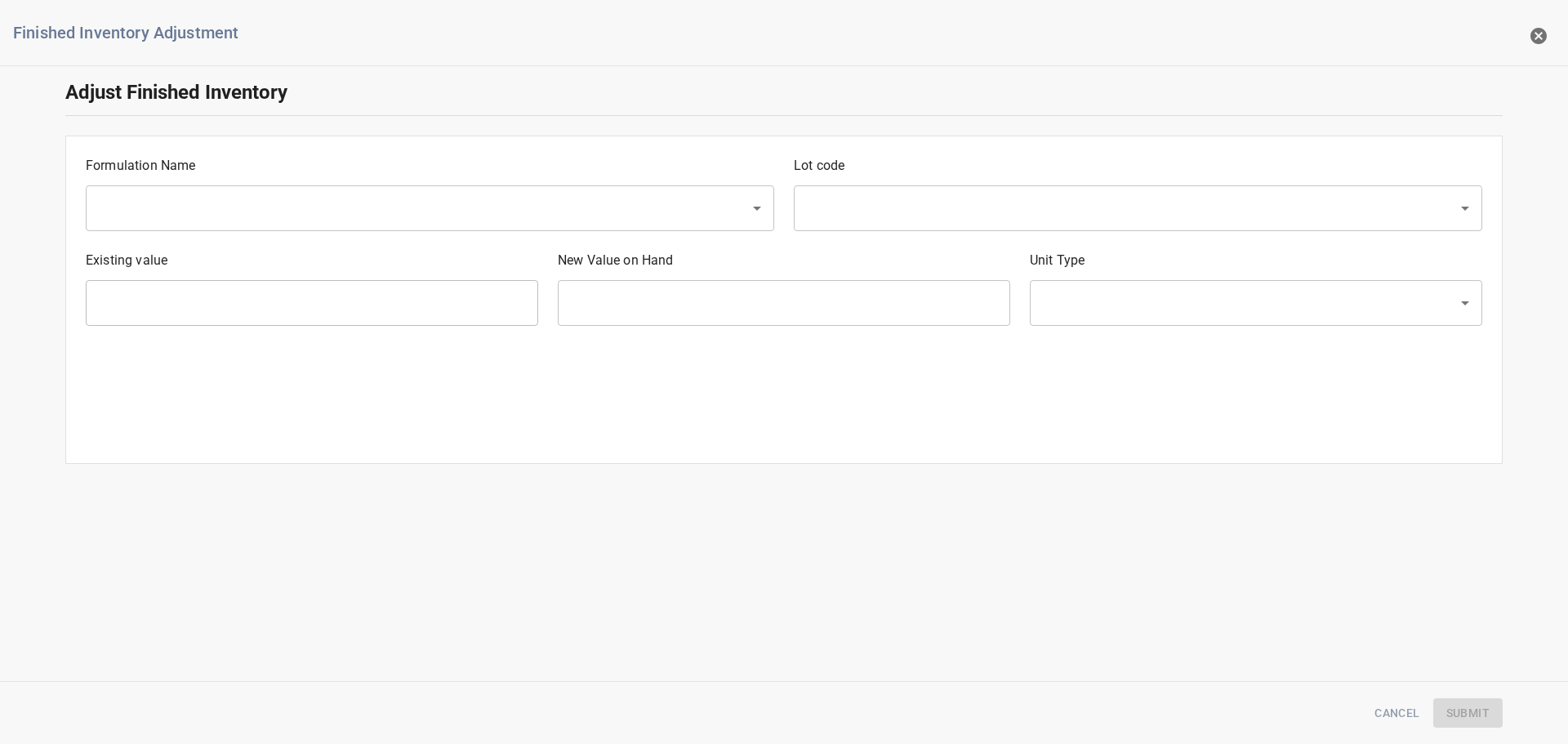
drag, startPoint x: 329, startPoint y: 184, endPoint x: 326, endPoint y: 195, distance: 11.4
click at [326, 191] on div "Formulation Name ​" at bounding box center [430, 193] width 708 height 94
click at [315, 210] on input "text" at bounding box center [407, 209] width 628 height 31
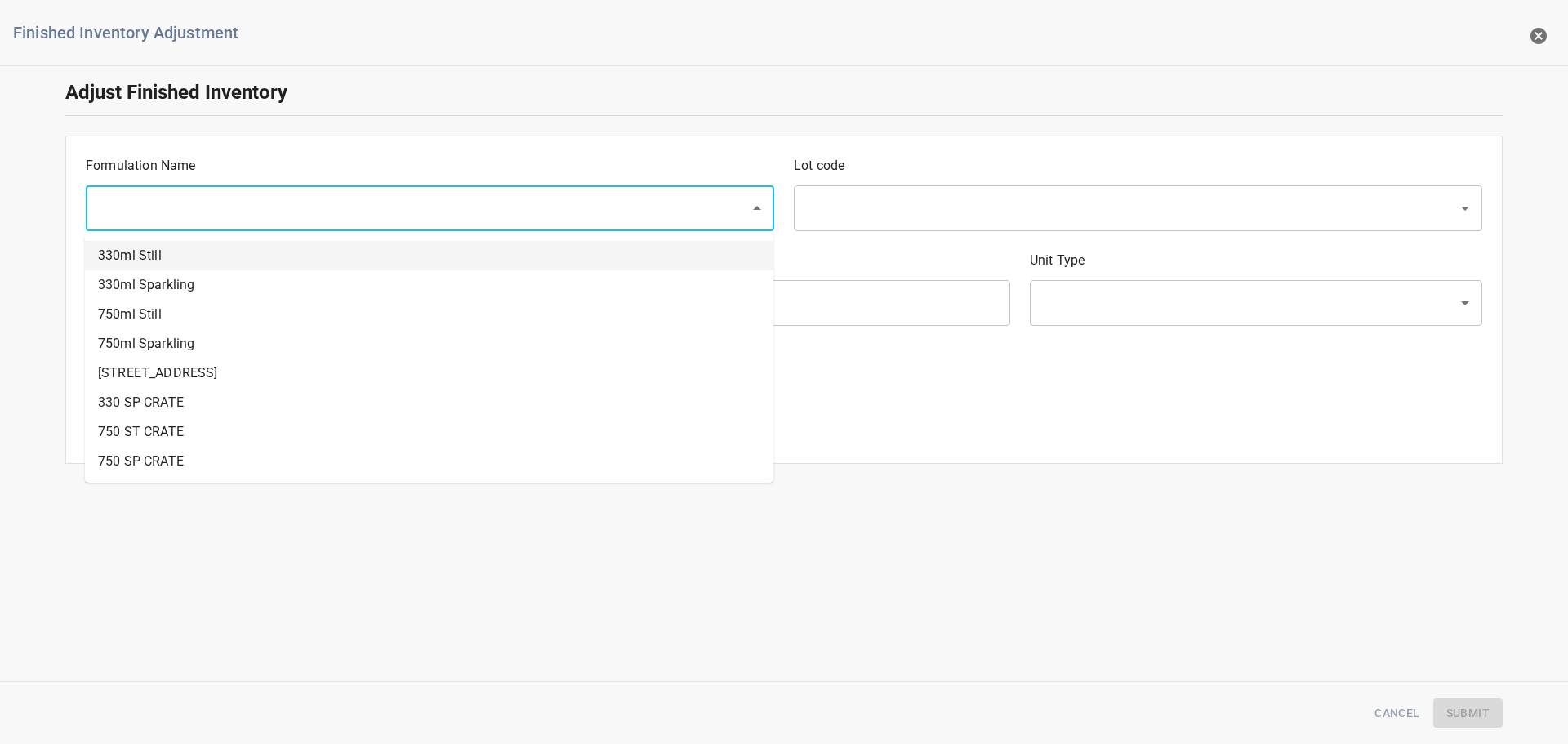
click at [170, 249] on li "330ml Still" at bounding box center [429, 256] width 688 height 29
type input "330ml Still"
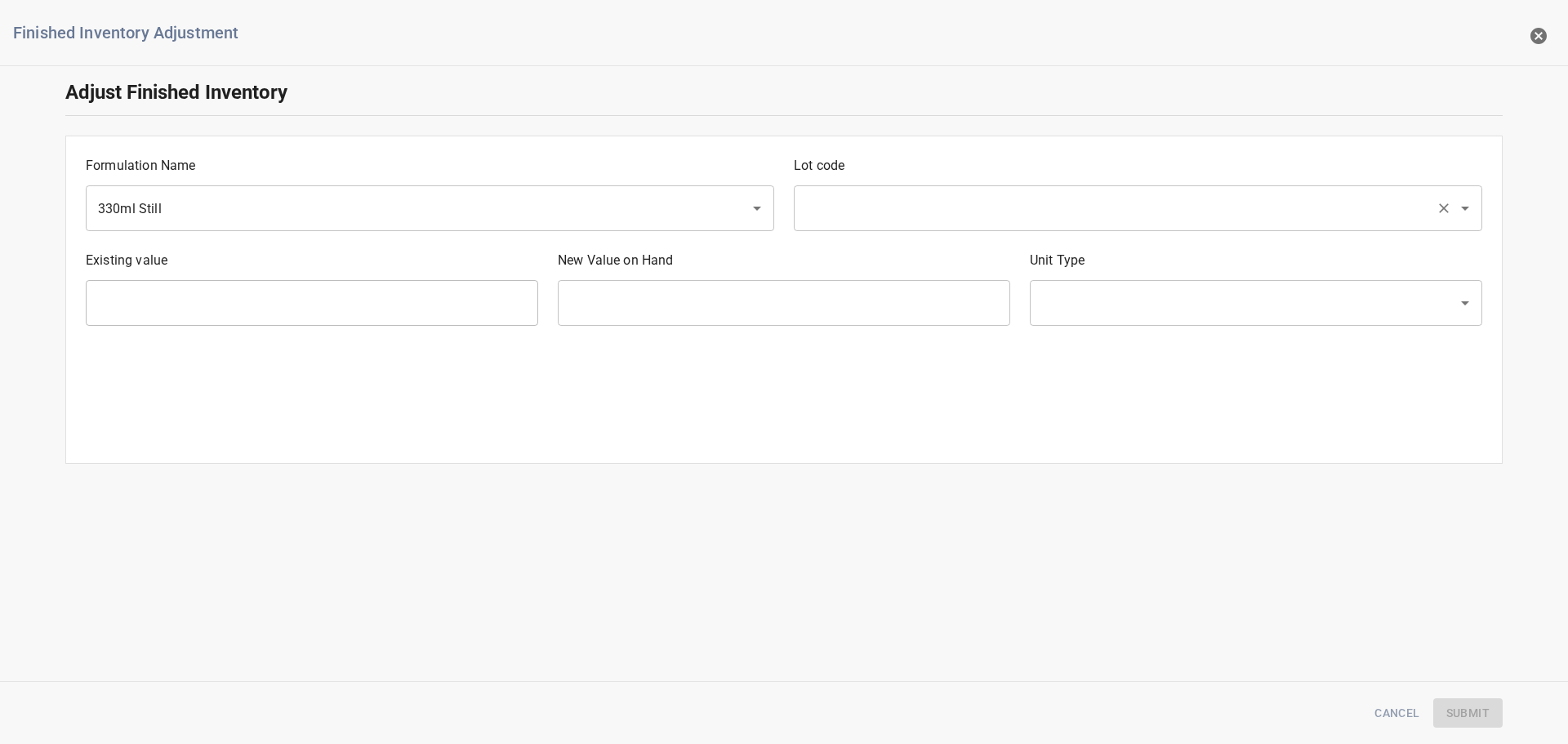
drag, startPoint x: 874, startPoint y: 184, endPoint x: 879, endPoint y: 217, distance: 33.4
click at [878, 189] on div "Lot code ​" at bounding box center [1139, 193] width 708 height 94
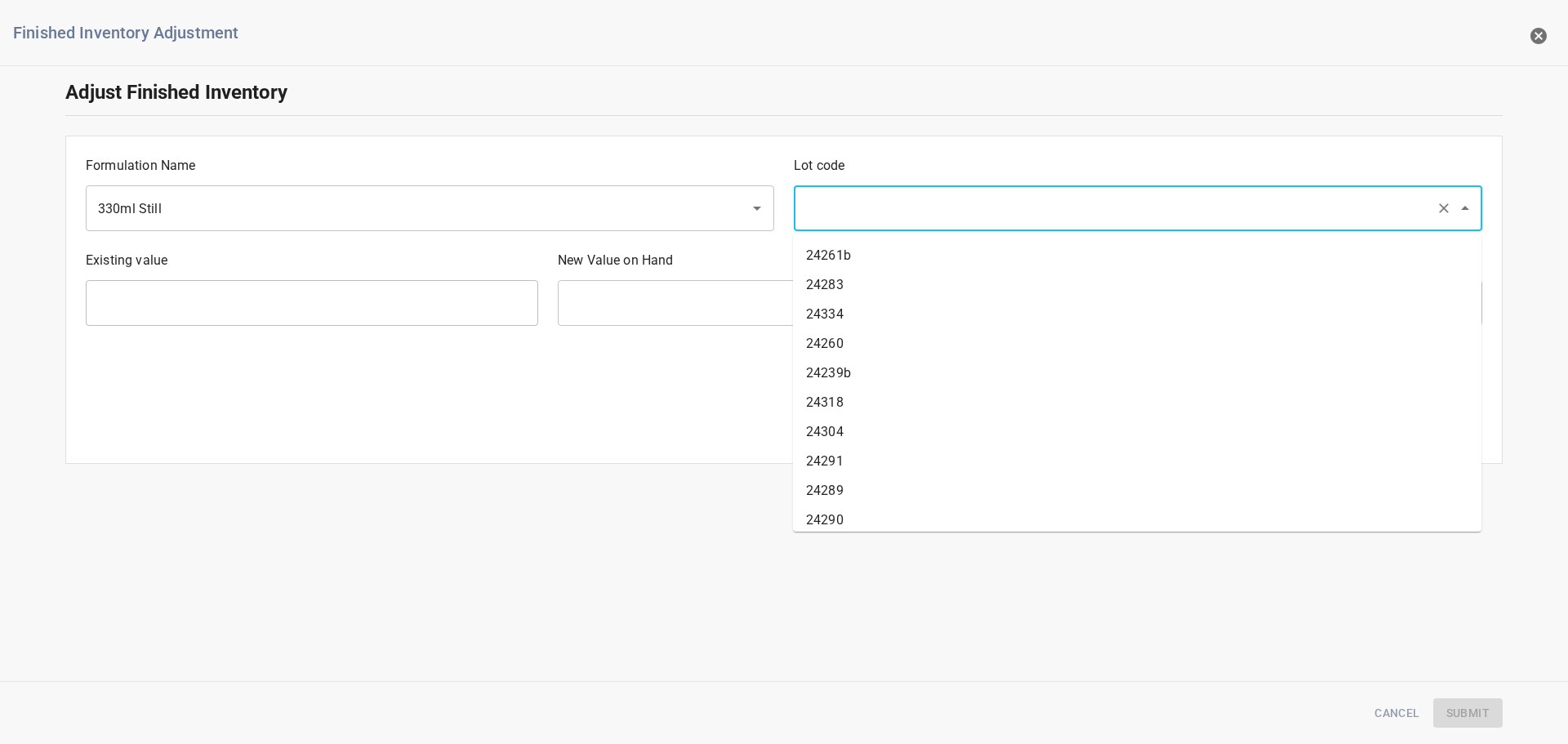
click at [880, 217] on input "text" at bounding box center [1114, 209] width 628 height 31
type input "25245"
drag, startPoint x: 864, startPoint y: 286, endPoint x: 873, endPoint y: 271, distance: 17.5
click at [867, 281] on input "text" at bounding box center [784, 303] width 453 height 46
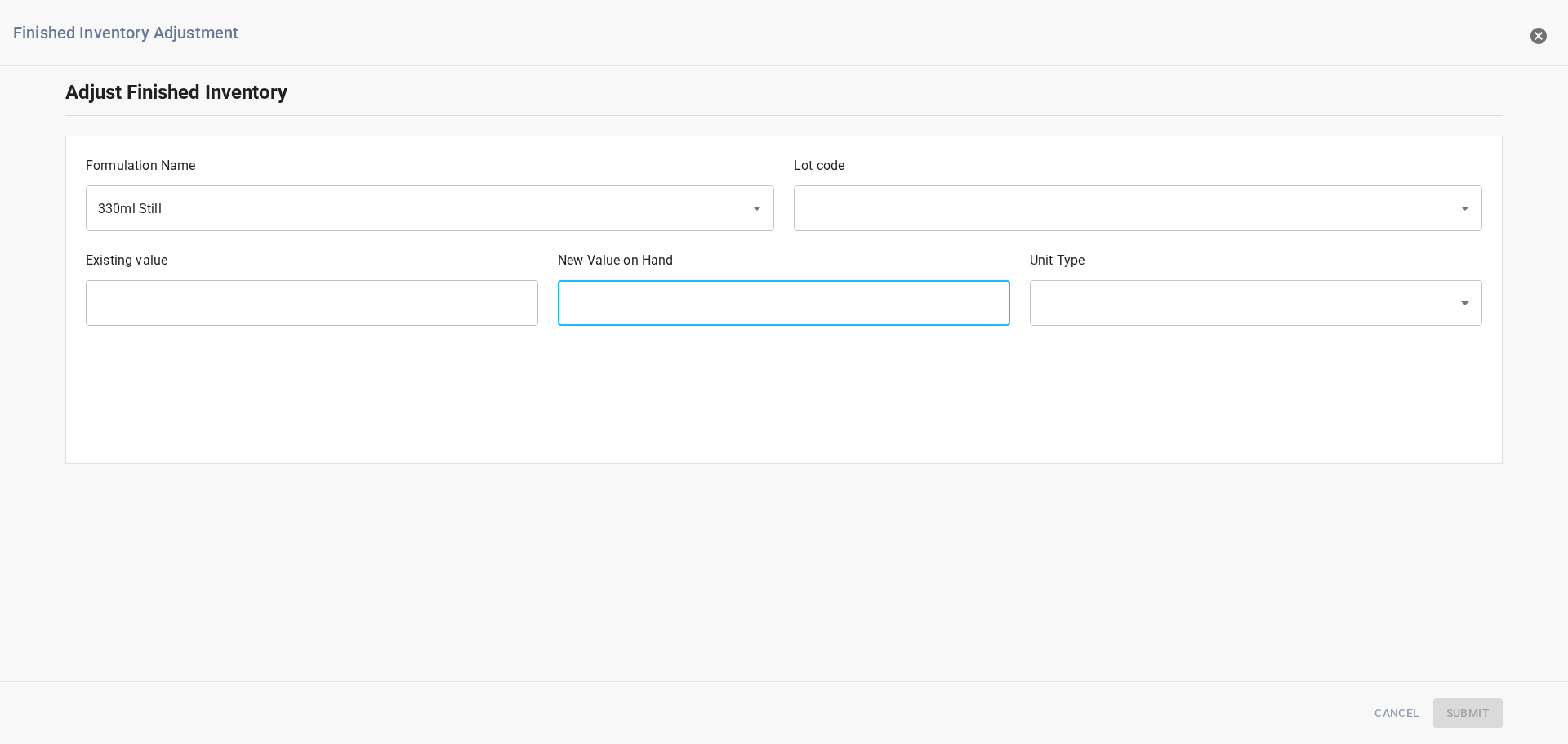
click at [878, 255] on p "New Value on Hand" at bounding box center [784, 261] width 453 height 20
click at [882, 218] on input "text" at bounding box center [1114, 209] width 628 height 31
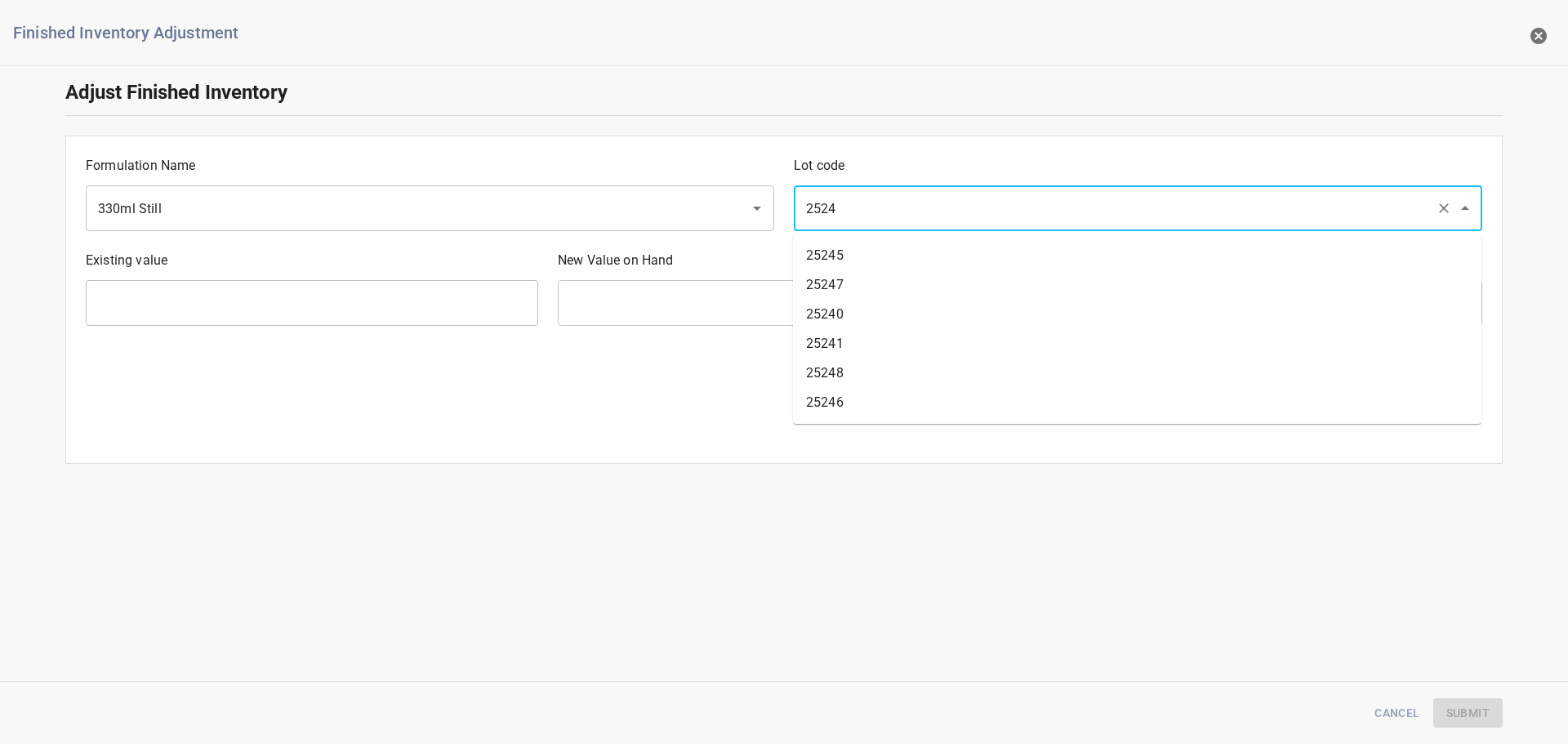
type input "25245"
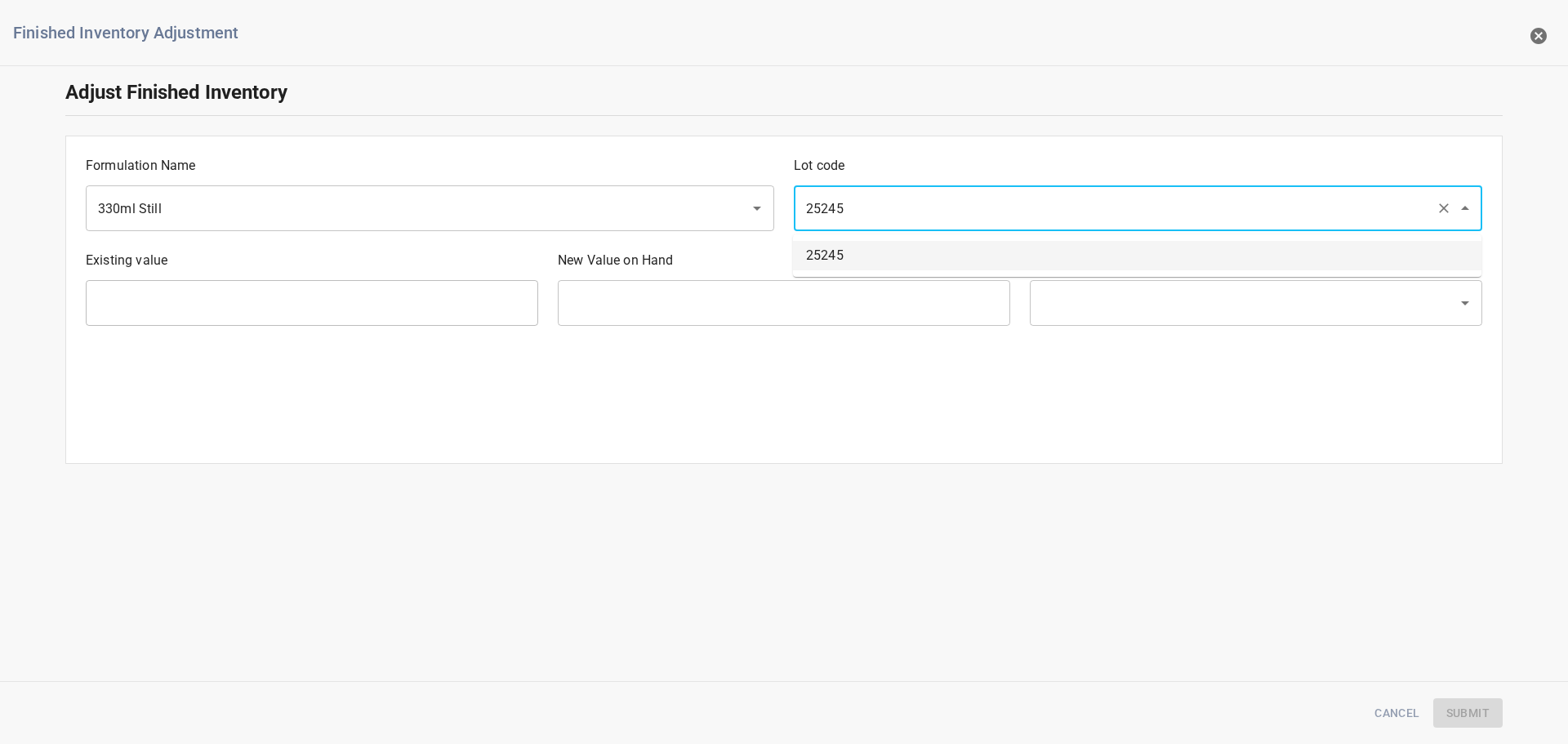
click at [903, 249] on li "25245" at bounding box center [1137, 256] width 688 height 29
type input "1008 Ea"
type input "[PERSON_NAME]"
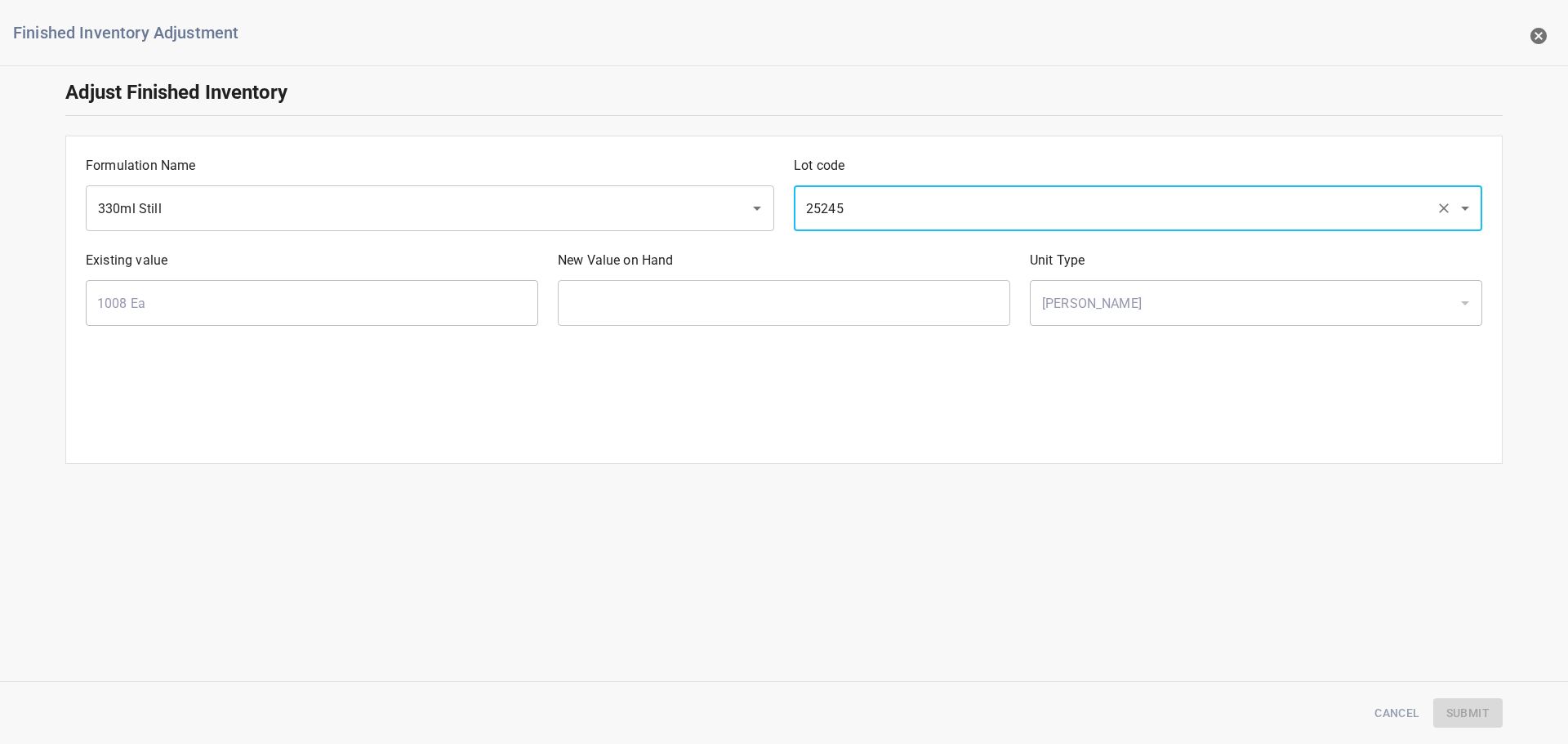
type input "25245"
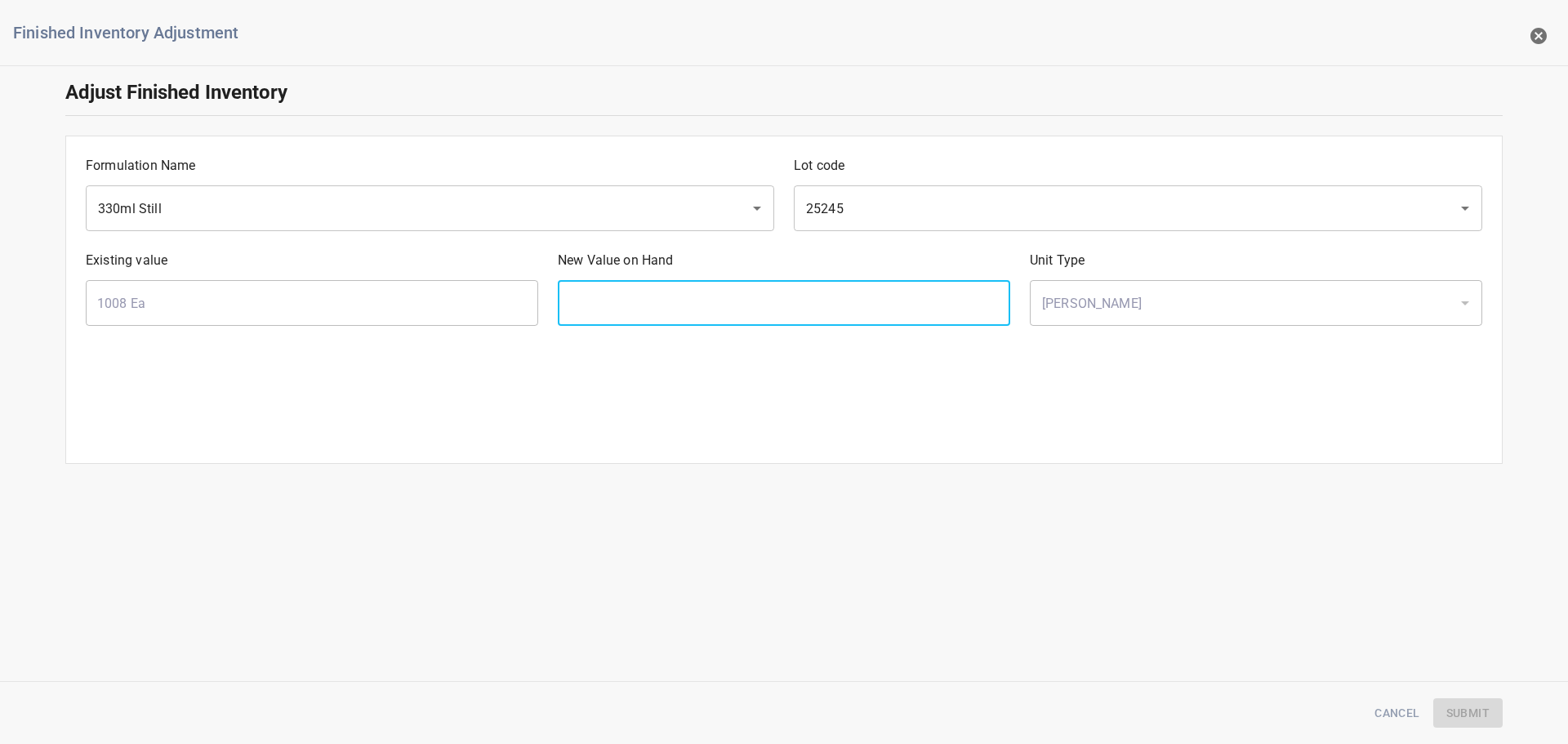
click at [867, 286] on input "text" at bounding box center [784, 303] width 453 height 46
type input "1638"
click at [1485, 717] on span "Submit" at bounding box center [1468, 714] width 43 height 21
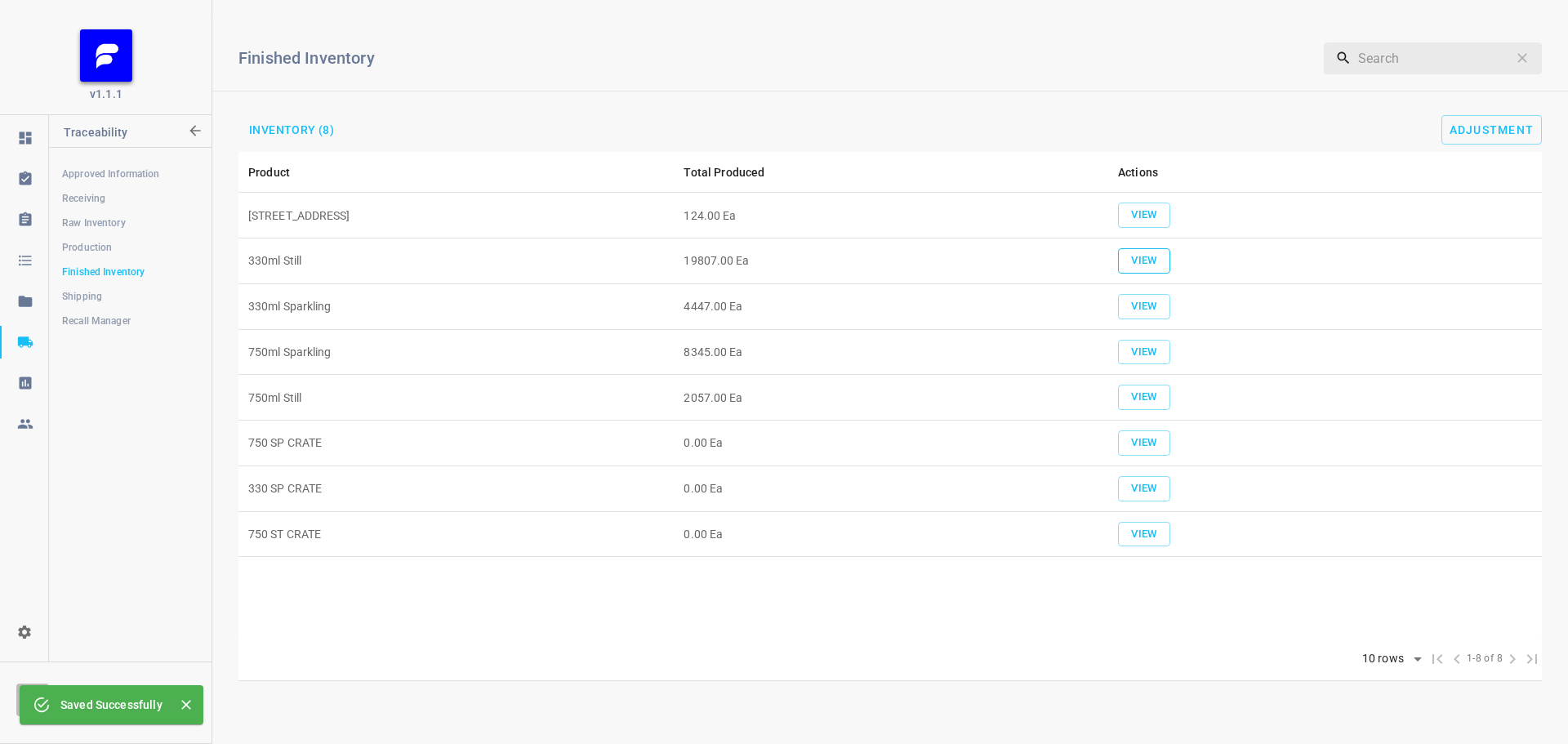
click at [1159, 253] on span "View" at bounding box center [1145, 262] width 36 height 19
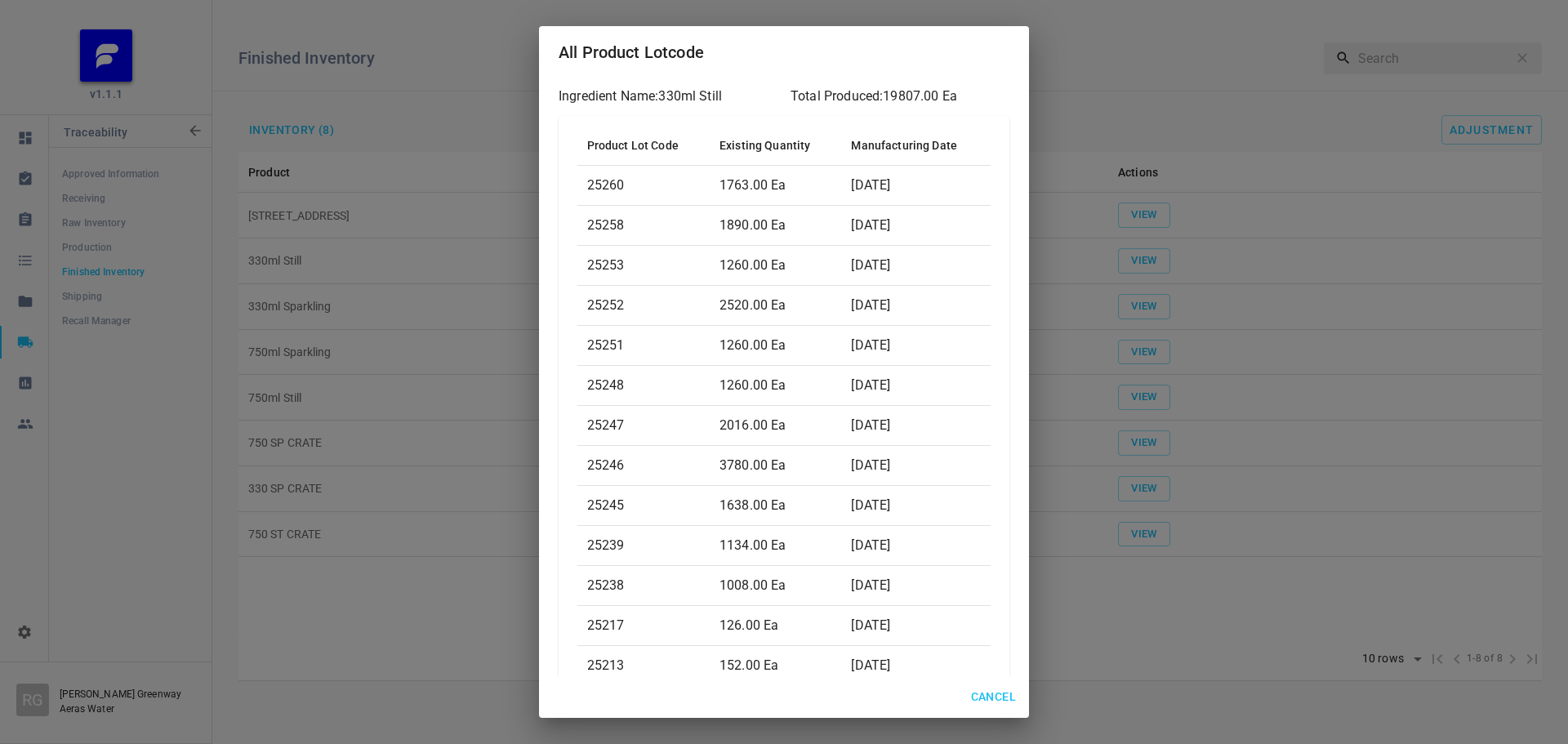
click at [1350, 116] on div "All Product Lotcode Ingredient Name: 330ml Still Total Produced: 19807.00 Ea Pr…" at bounding box center [784, 372] width 1568 height 744
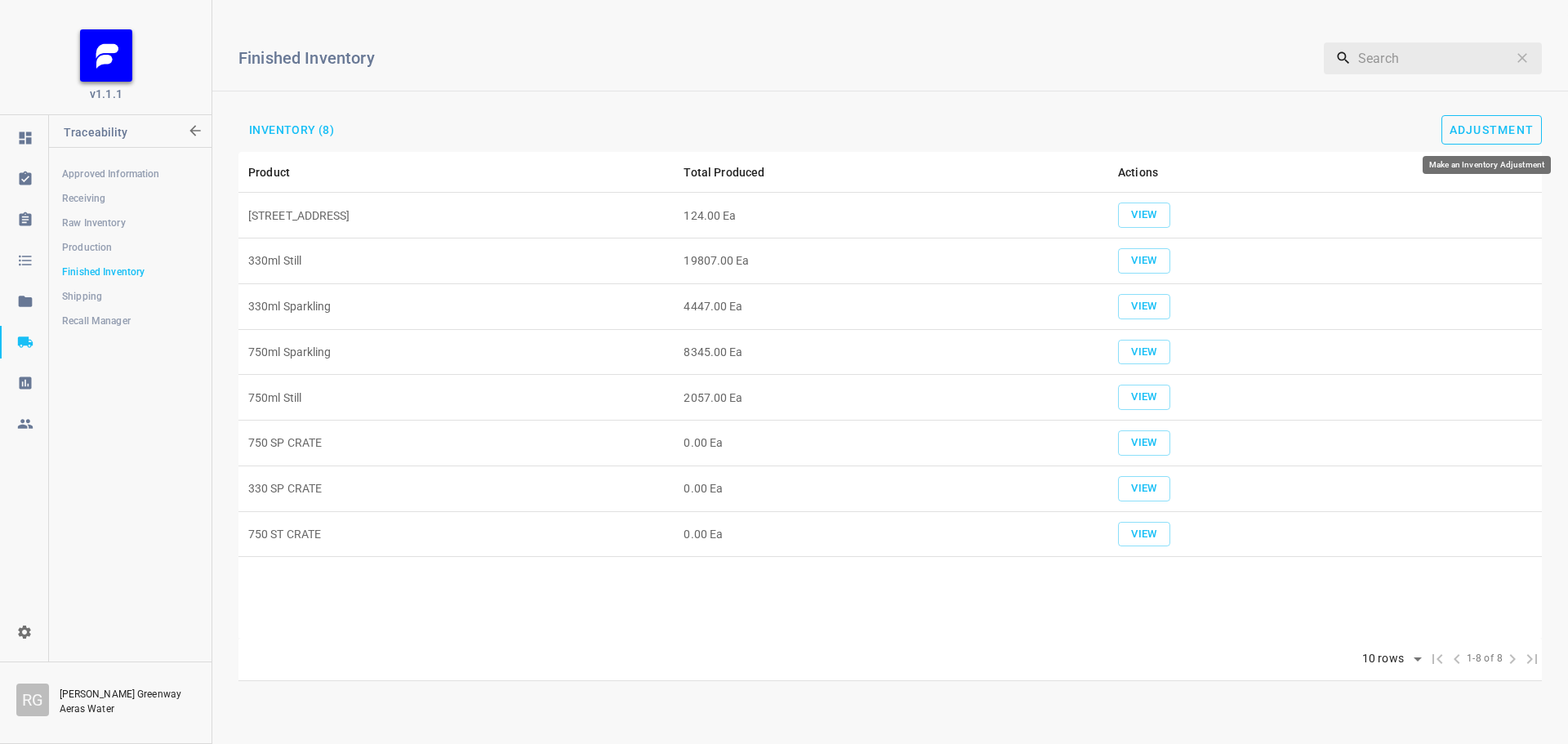
click at [1489, 129] on span "Adjustment" at bounding box center [1492, 129] width 85 height 13
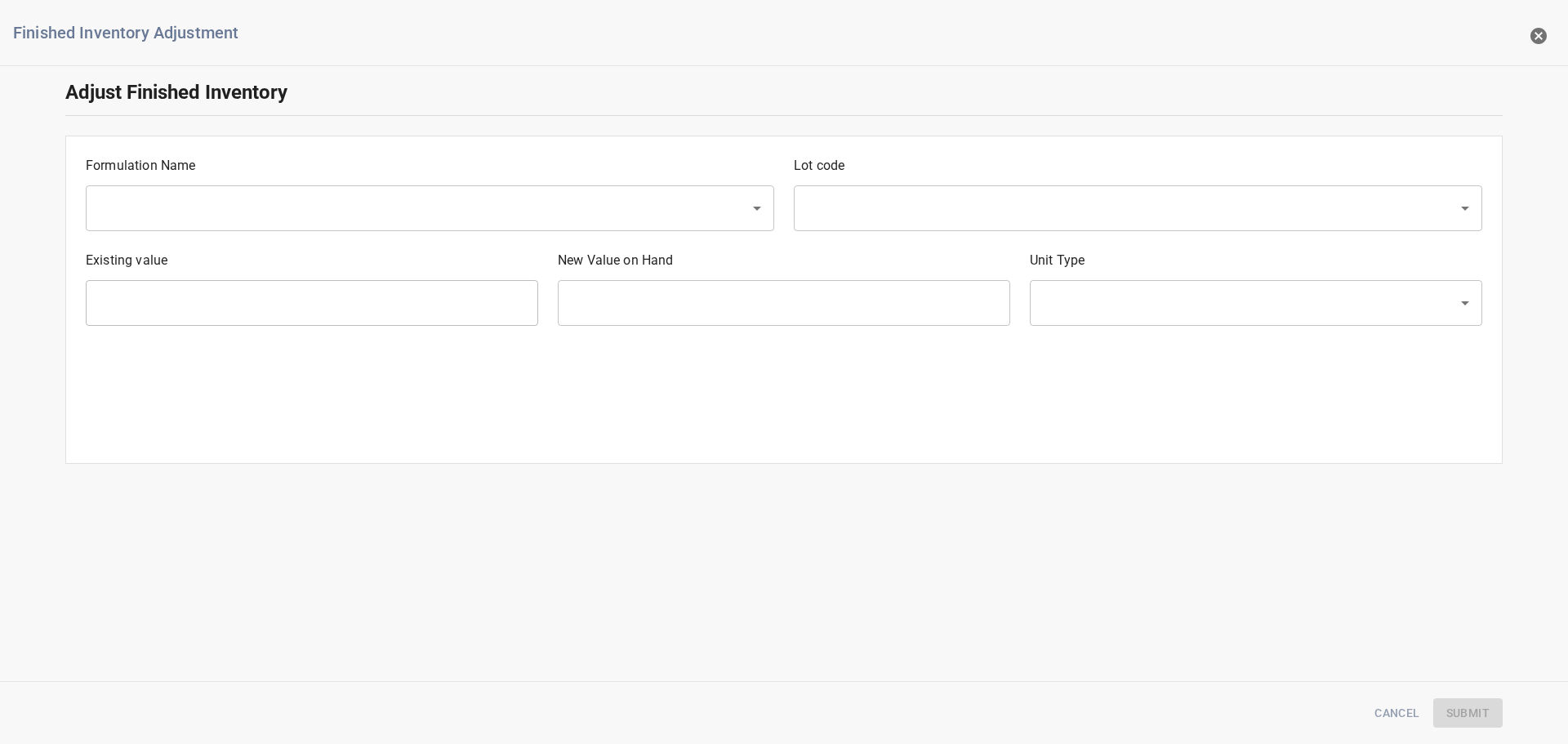
click at [450, 191] on div "​" at bounding box center [429, 208] width 688 height 46
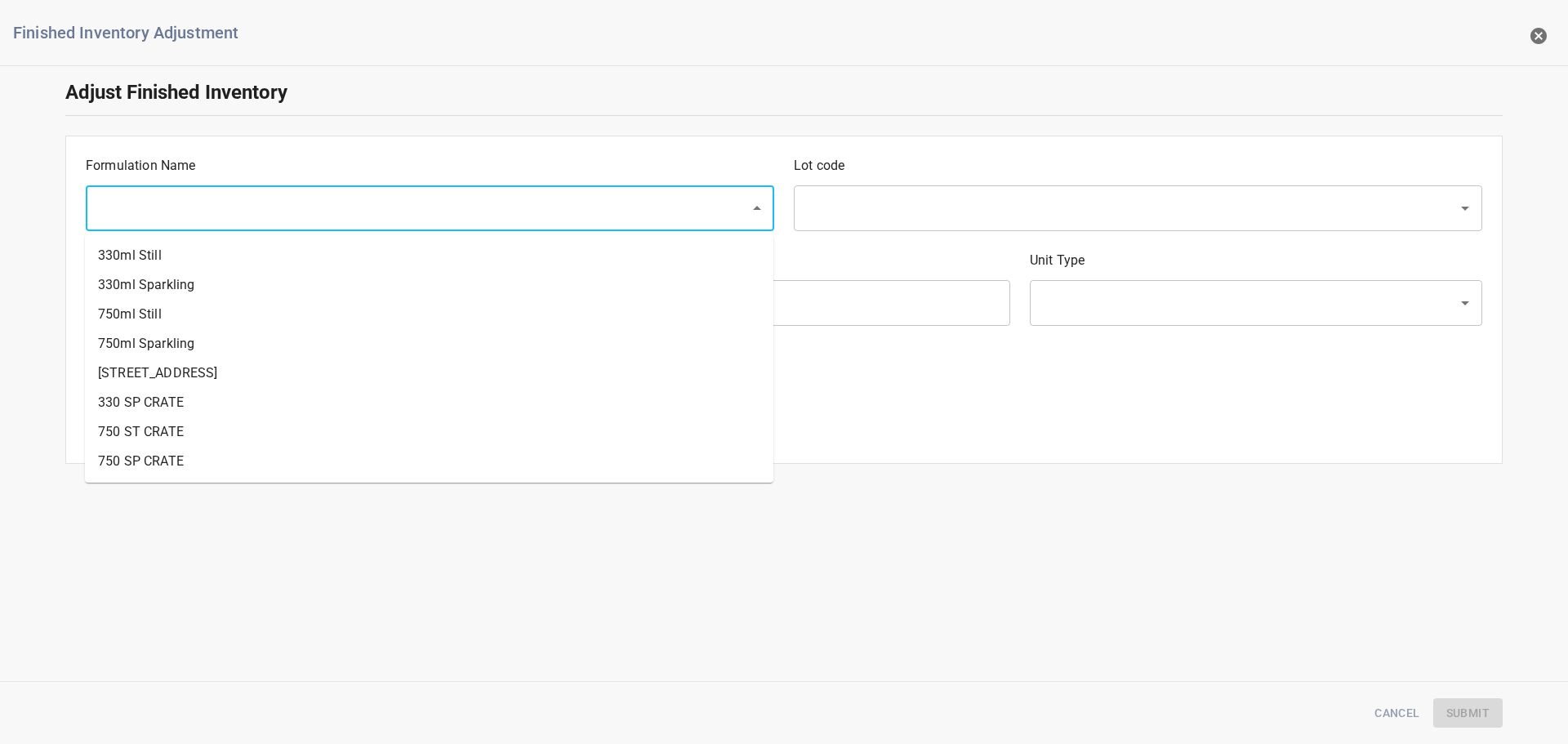
click at [386, 211] on input "text" at bounding box center [407, 209] width 628 height 31
drag, startPoint x: 301, startPoint y: 309, endPoint x: 303, endPoint y: 253, distance: 56.0
click at [303, 253] on ul "330ml Still 330ml Sparkling 750ml Still 750ml Sparkling [GEOGRAPHIC_DATA] 750 S…" at bounding box center [429, 359] width 688 height 249
click at [304, 253] on li "330ml Still" at bounding box center [429, 256] width 688 height 29
type input "330ml Still"
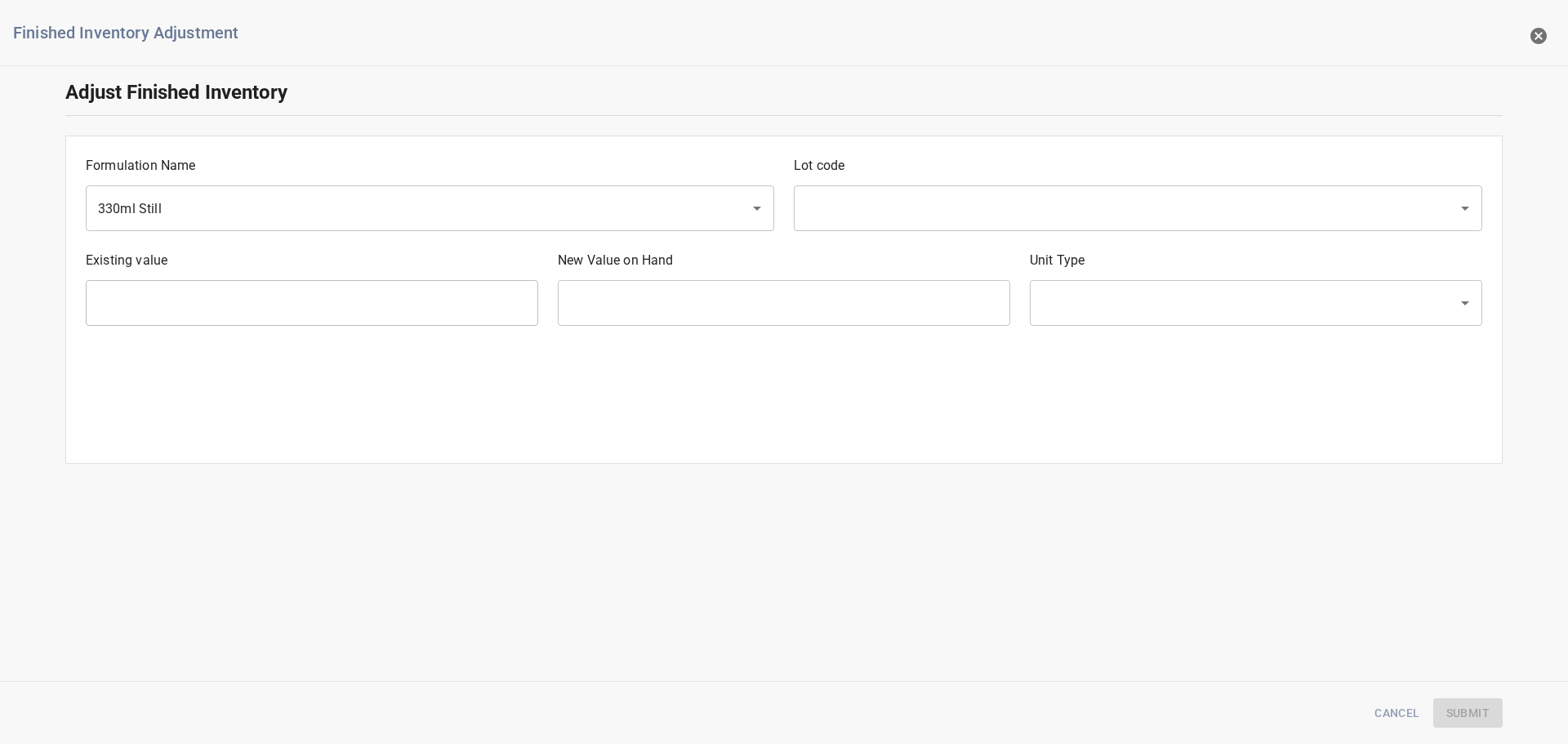
click at [1036, 179] on div "Lot code ​" at bounding box center [1139, 193] width 708 height 94
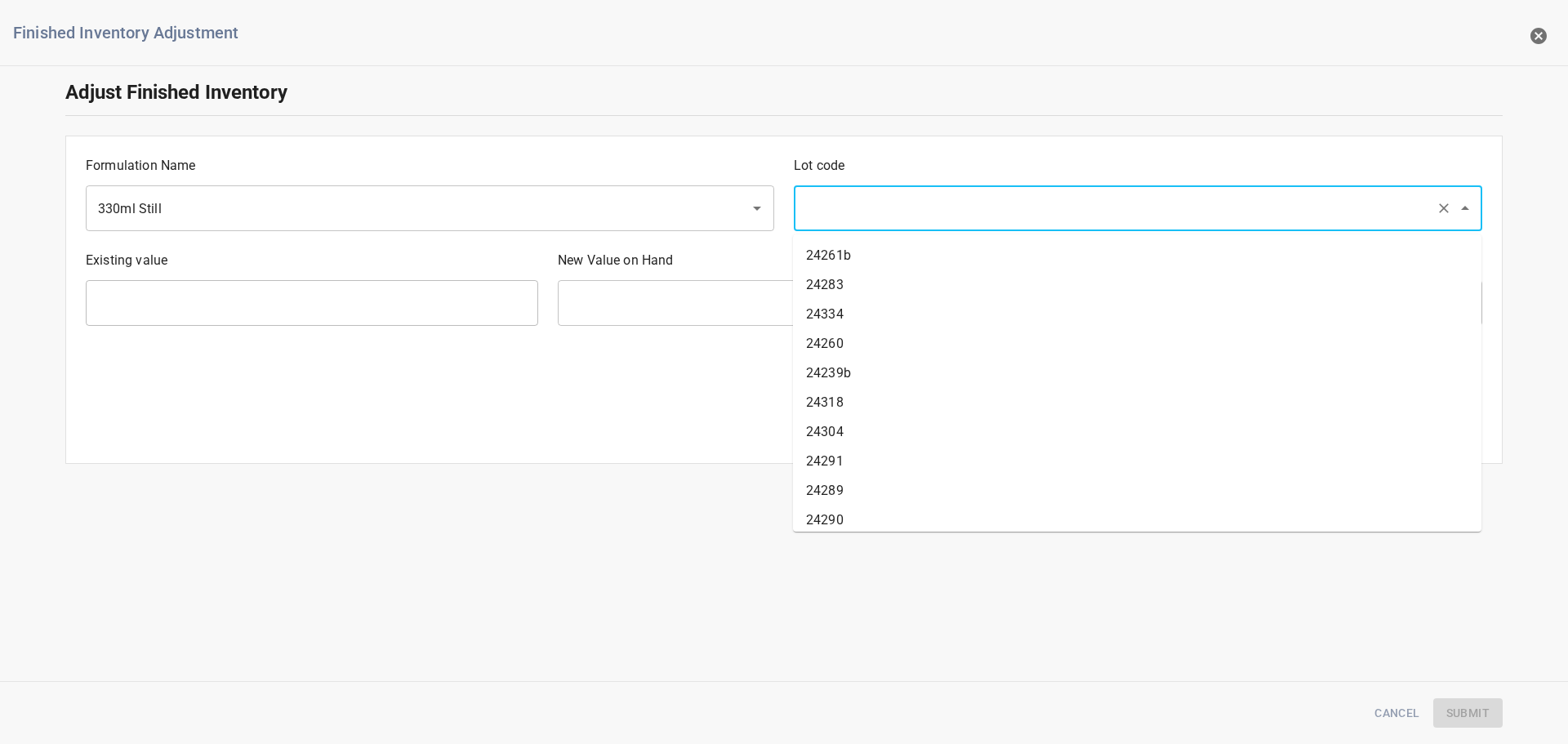
click at [1036, 199] on input "text" at bounding box center [1114, 209] width 628 height 31
type input "25239"
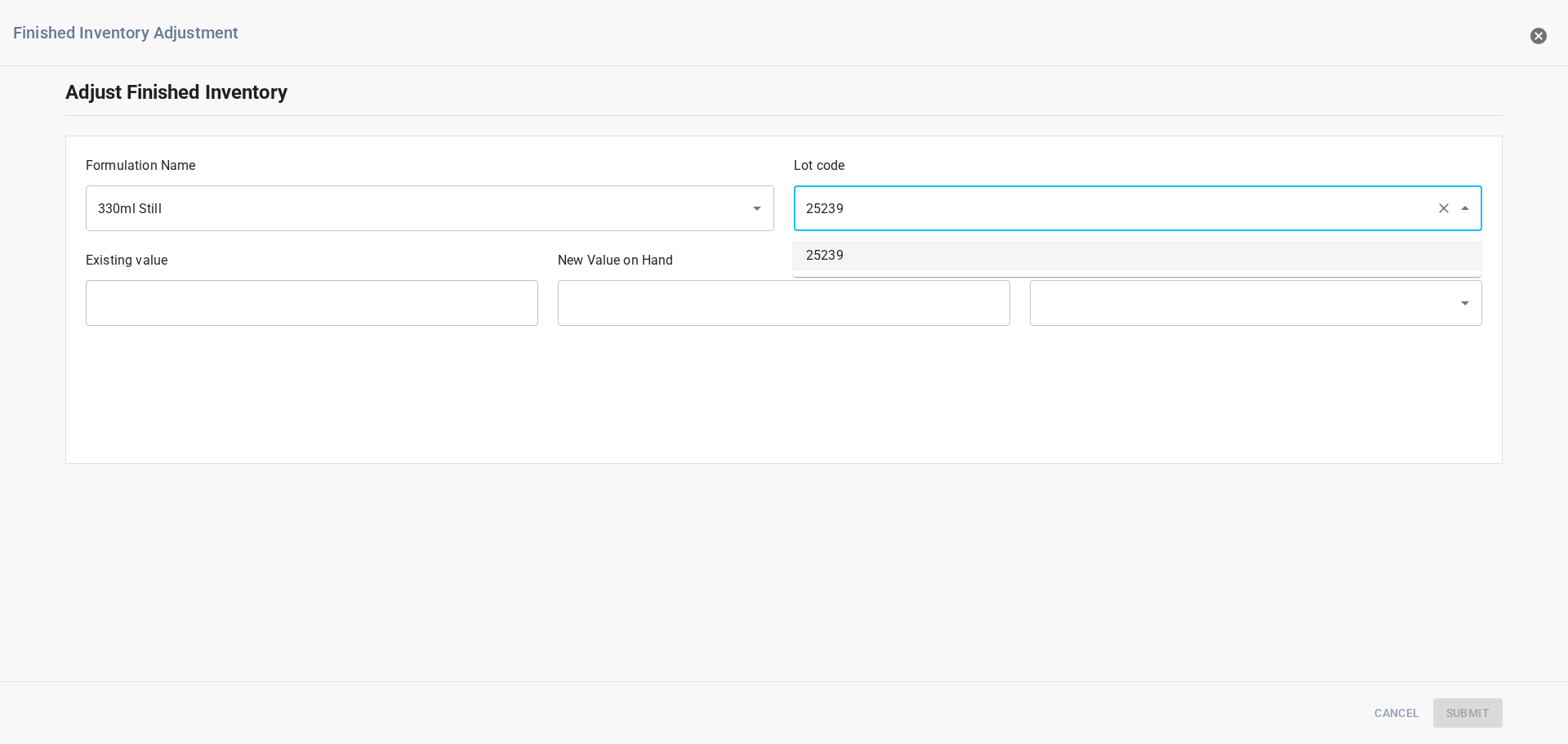
click at [1009, 236] on ul "25239" at bounding box center [1137, 256] width 688 height 42
click at [1010, 263] on li "25239" at bounding box center [1137, 256] width 688 height 29
type input "1134 Ea"
type input "[PERSON_NAME]"
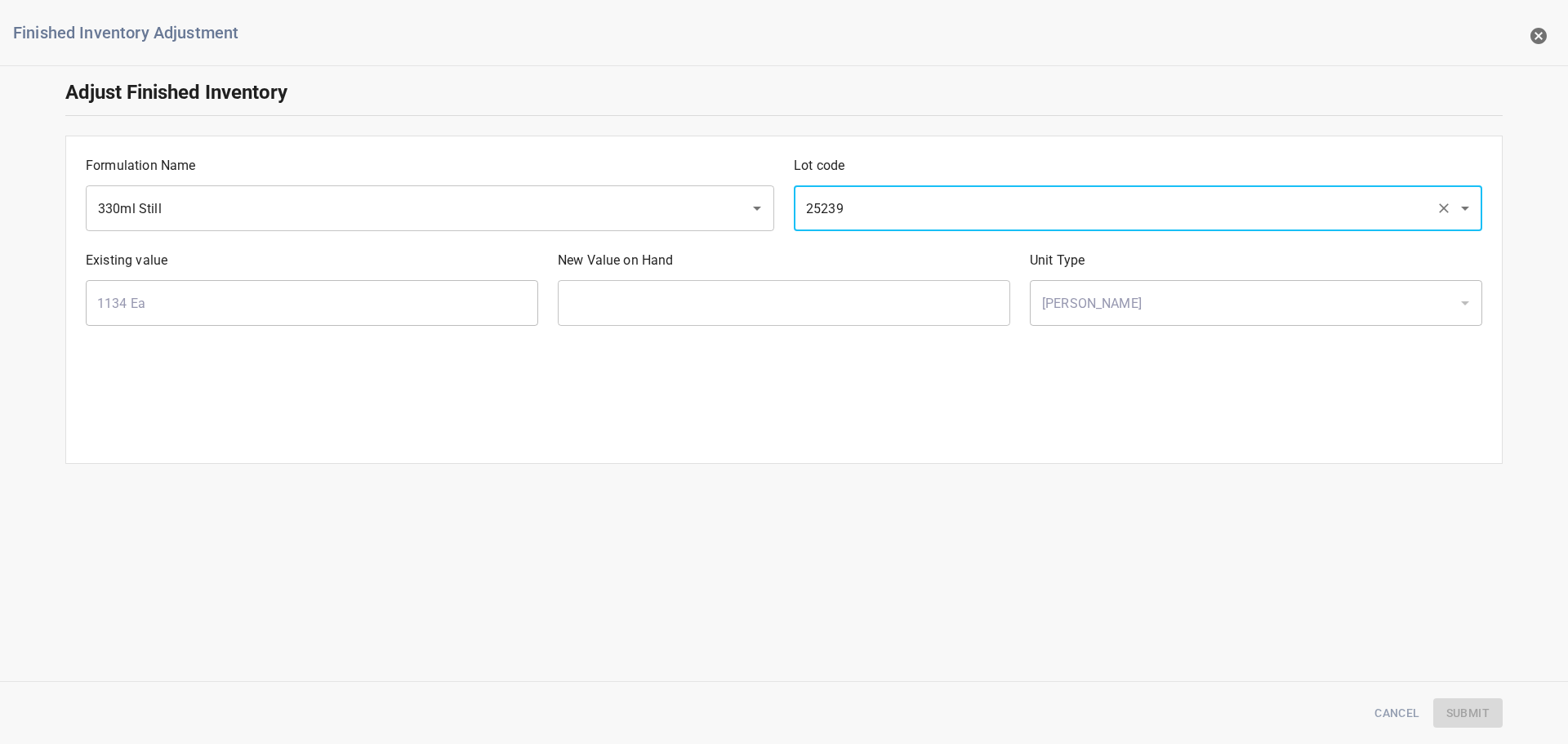
type input "25239"
drag, startPoint x: 900, startPoint y: 326, endPoint x: 901, endPoint y: 311, distance: 15.0
click at [900, 326] on input "text" at bounding box center [784, 303] width 453 height 46
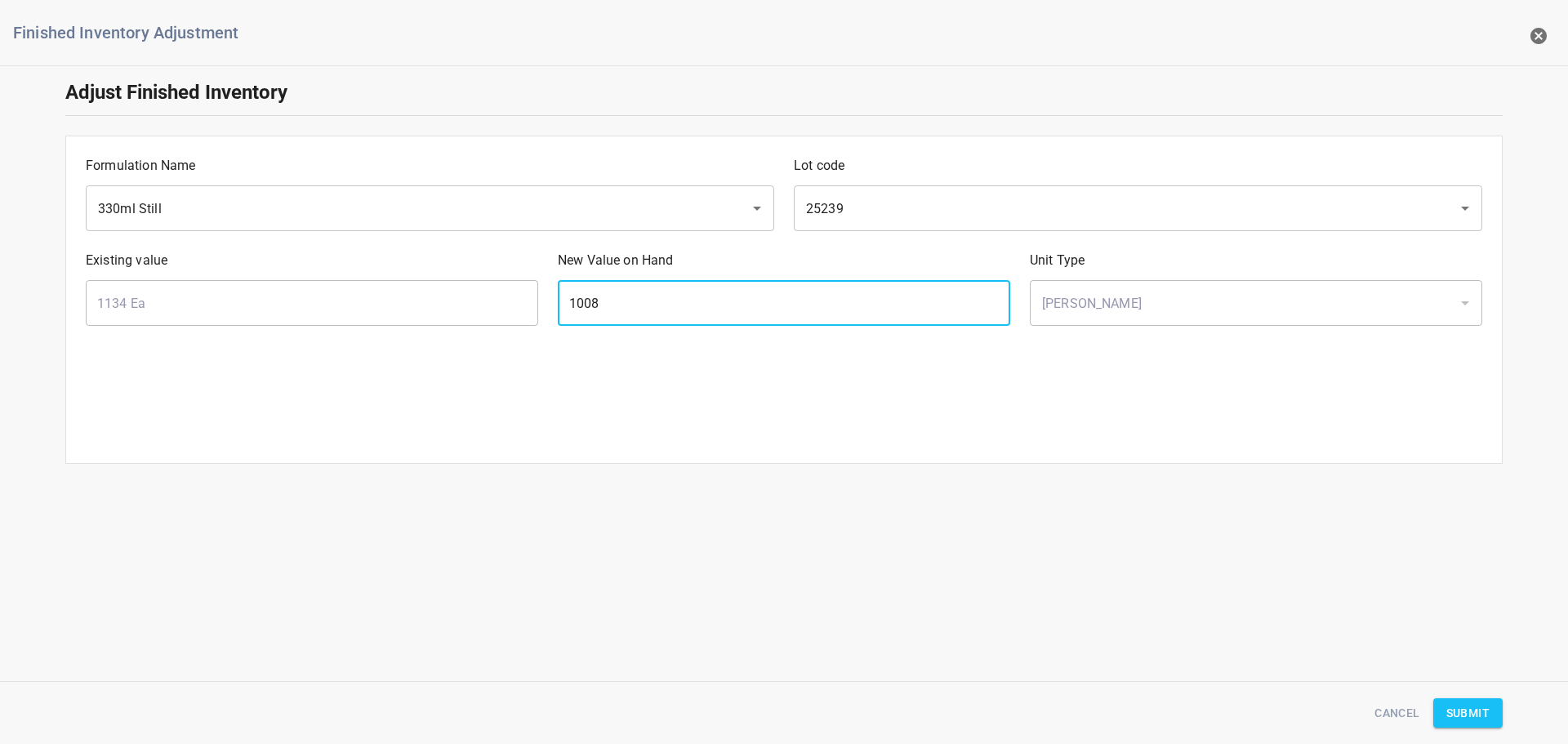
type input "1008"
click at [1468, 734] on div "Cancel Submit" at bounding box center [784, 714] width 1457 height 50
click at [1474, 721] on span "Submit" at bounding box center [1468, 714] width 43 height 21
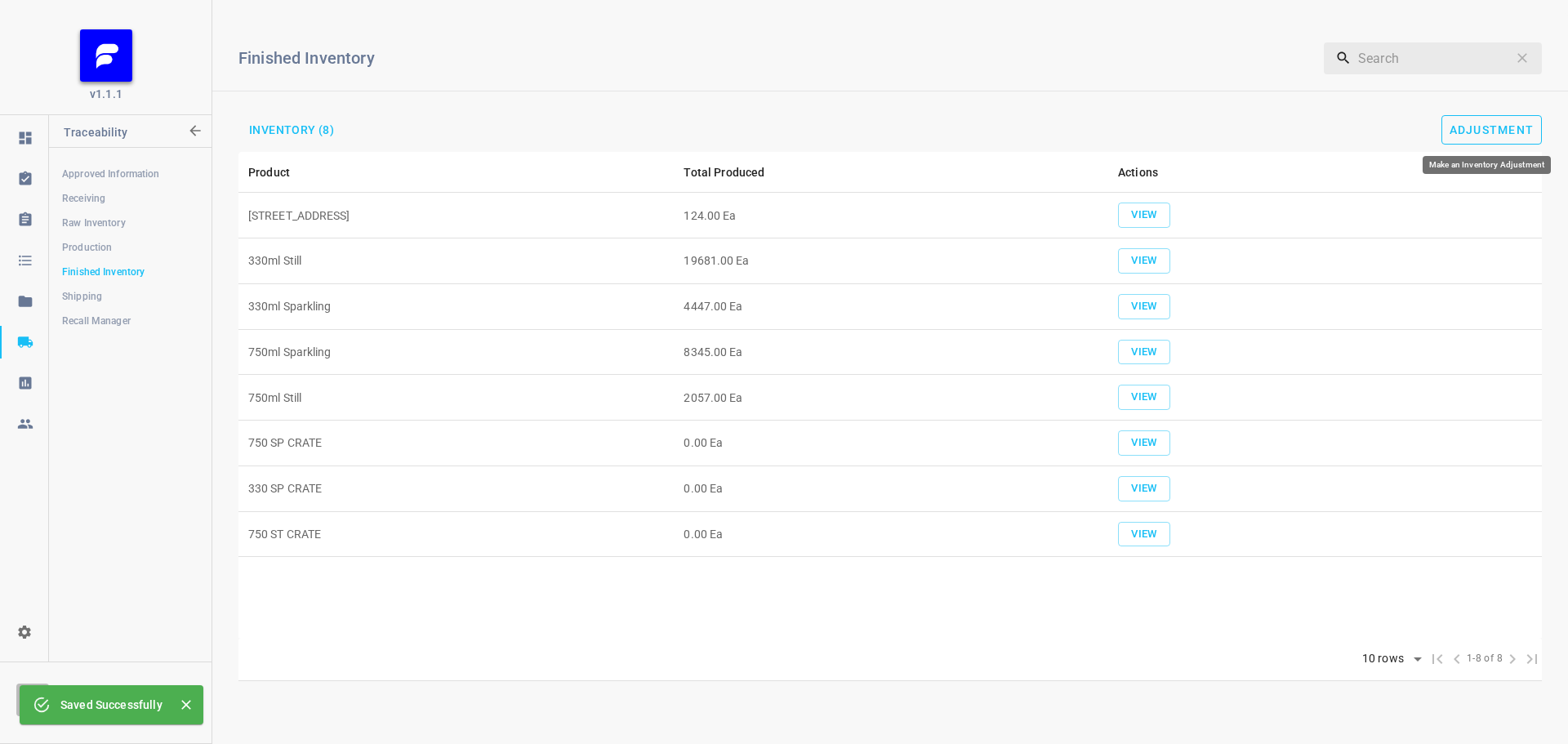
click at [1478, 121] on button "Adjustment" at bounding box center [1492, 130] width 101 height 29
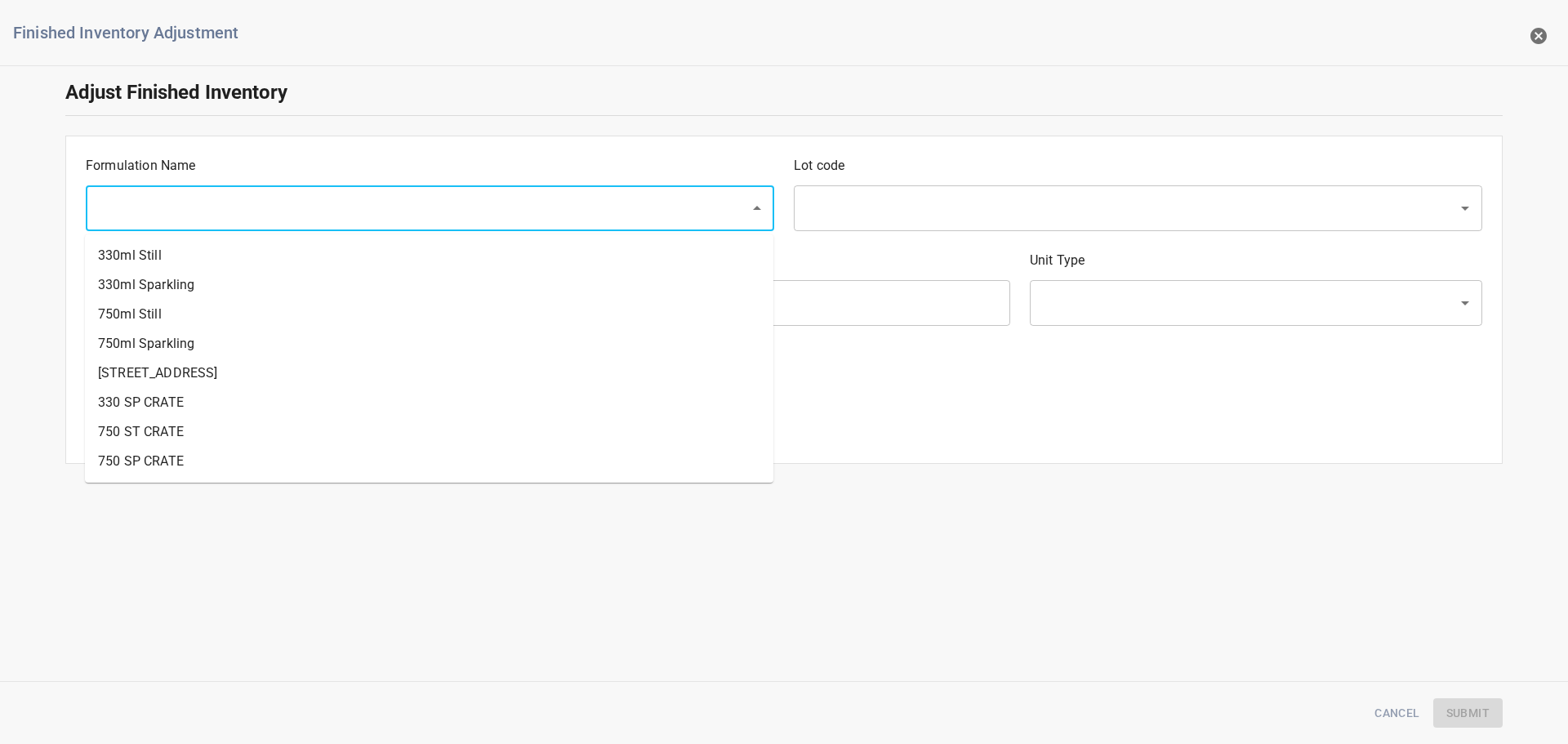
click at [377, 211] on input "text" at bounding box center [407, 209] width 628 height 31
click at [167, 268] on li "330ml Still" at bounding box center [429, 256] width 688 height 29
type input "330ml Still"
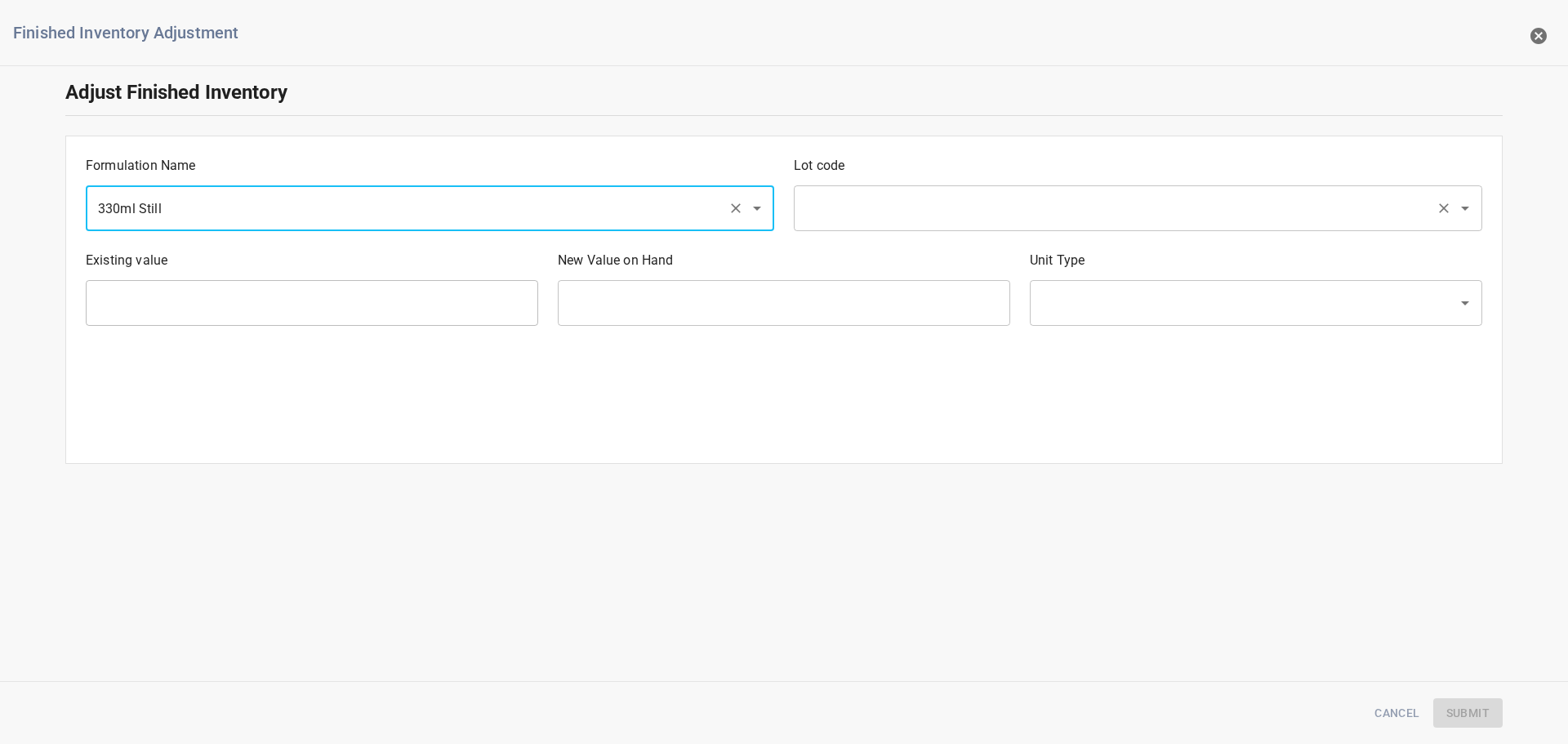
drag, startPoint x: 948, startPoint y: 209, endPoint x: 934, endPoint y: 223, distance: 19.8
click at [949, 209] on input "text" at bounding box center [1114, 209] width 628 height 31
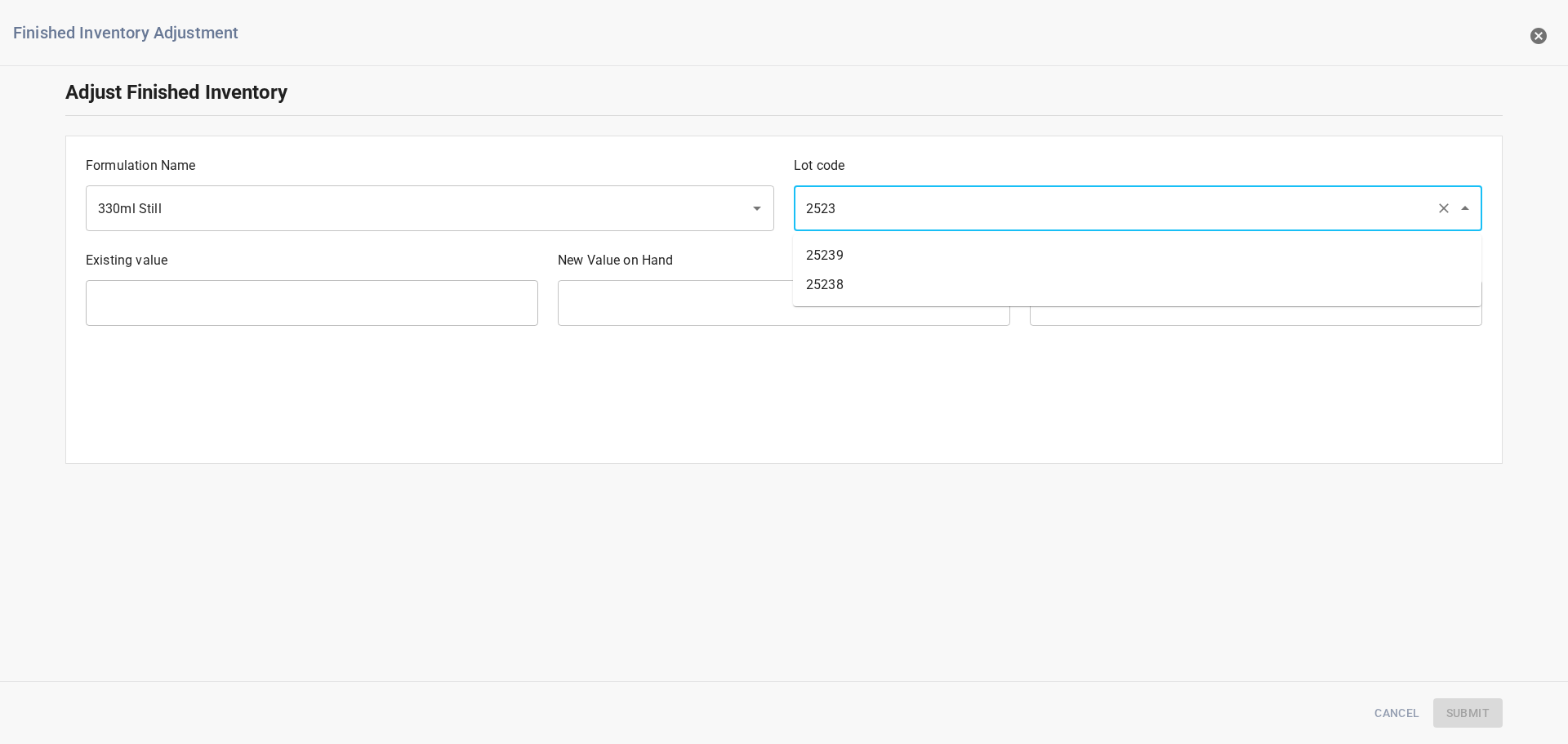
type input "25238"
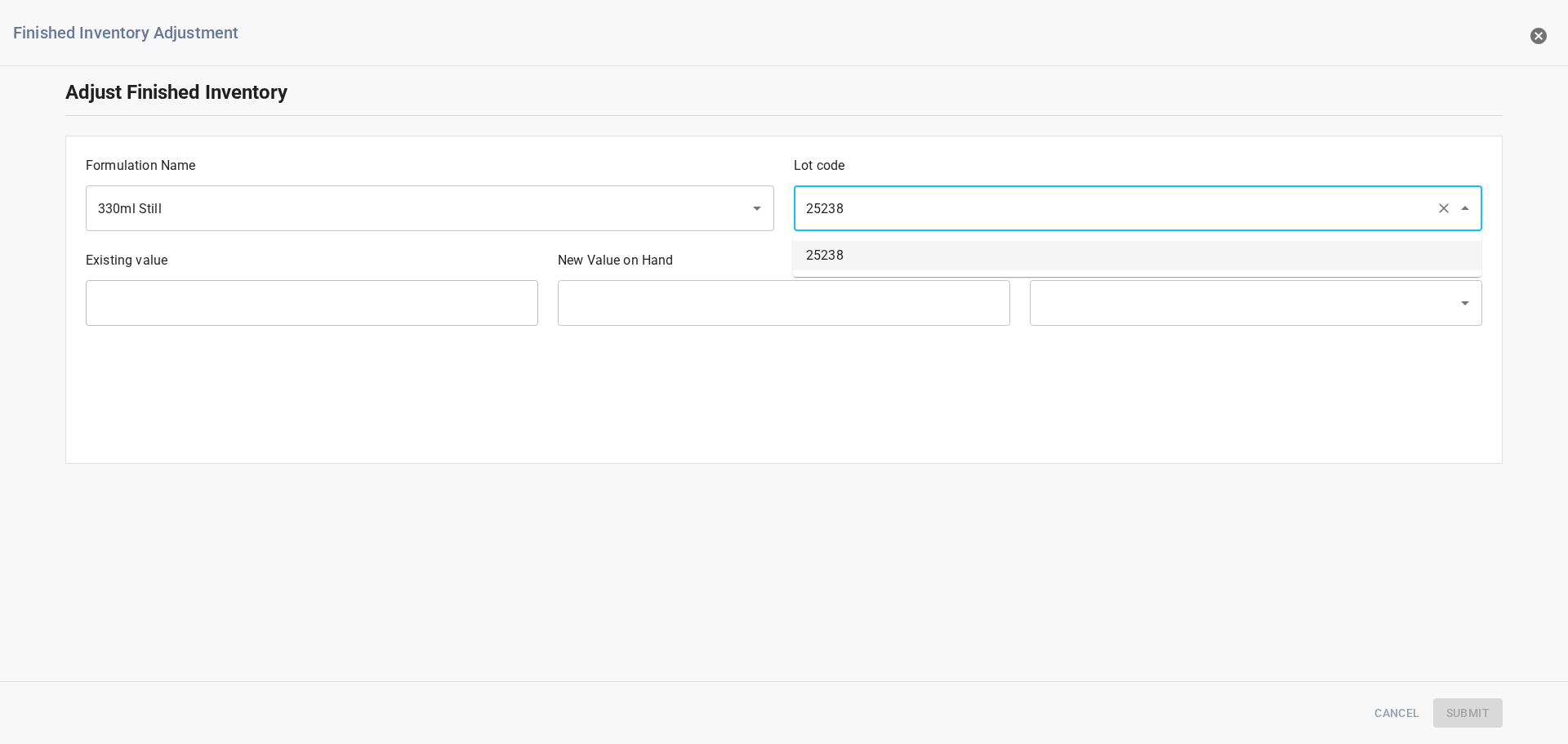
click at [851, 262] on li "25238" at bounding box center [1137, 256] width 688 height 29
type input "1008 Ea"
type input "[PERSON_NAME]"
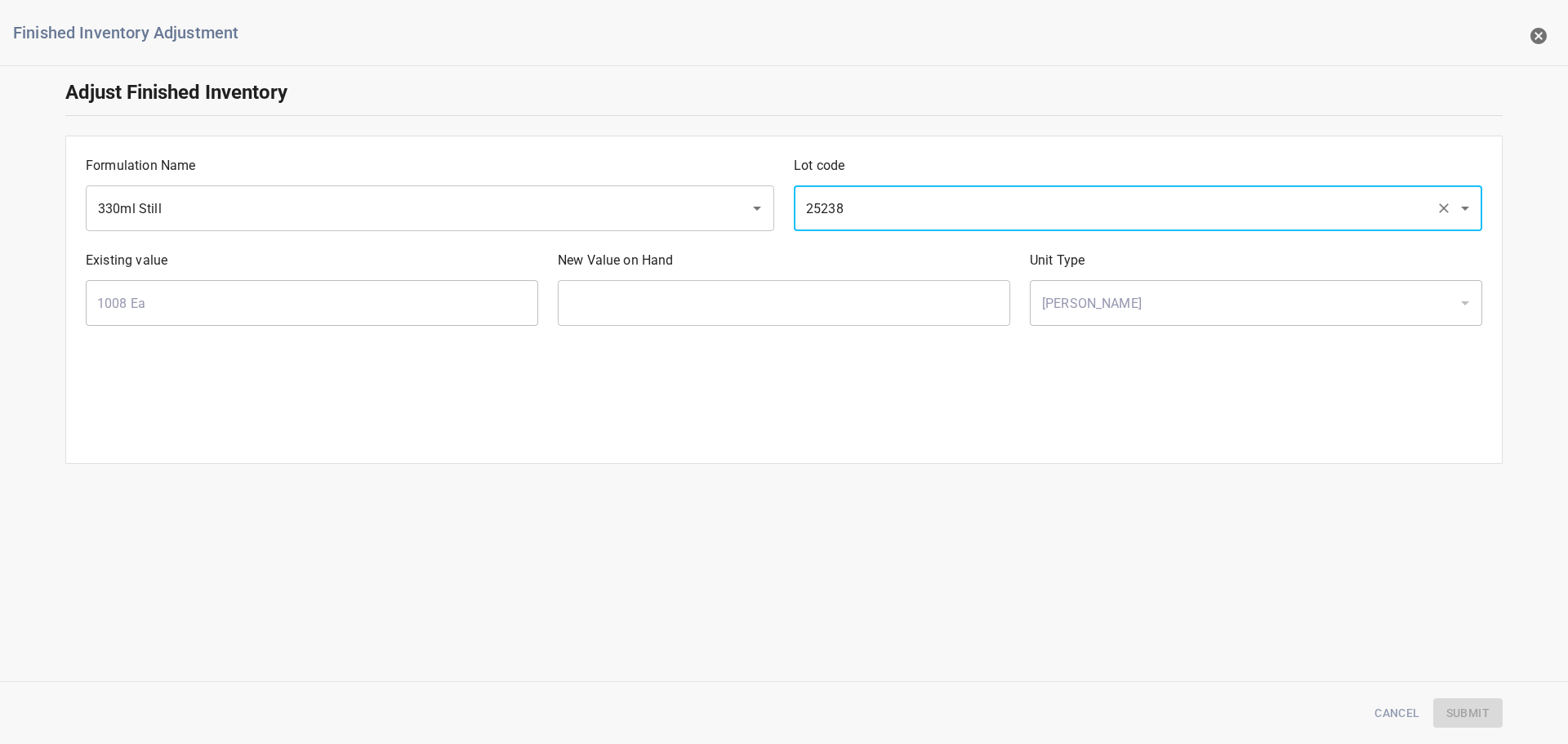
type input "25238"
click at [787, 290] on input "text" at bounding box center [784, 303] width 453 height 46
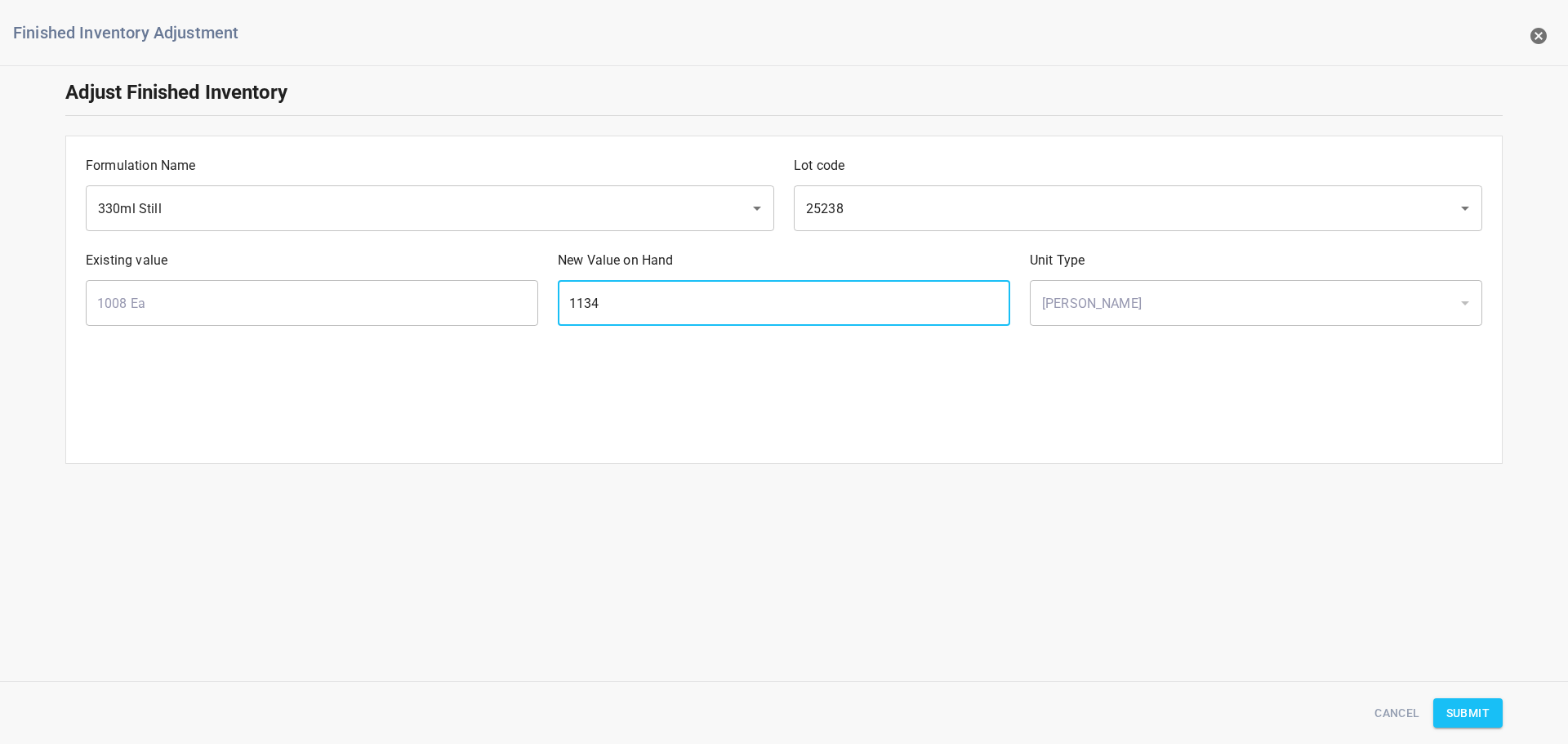
type input "1134"
click at [1479, 711] on span "Submit" at bounding box center [1468, 714] width 43 height 21
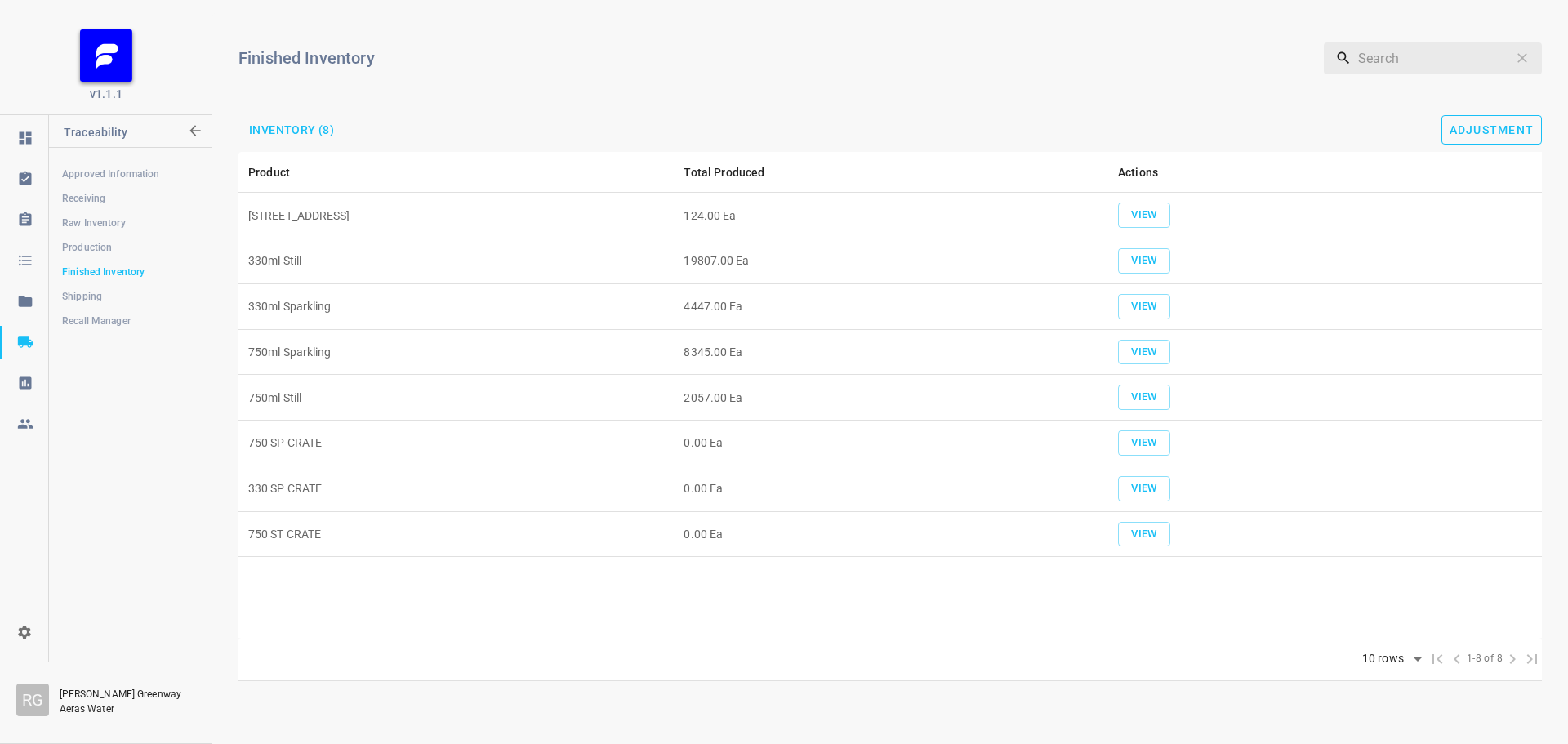
click at [1488, 121] on button "Adjustment" at bounding box center [1492, 130] width 101 height 29
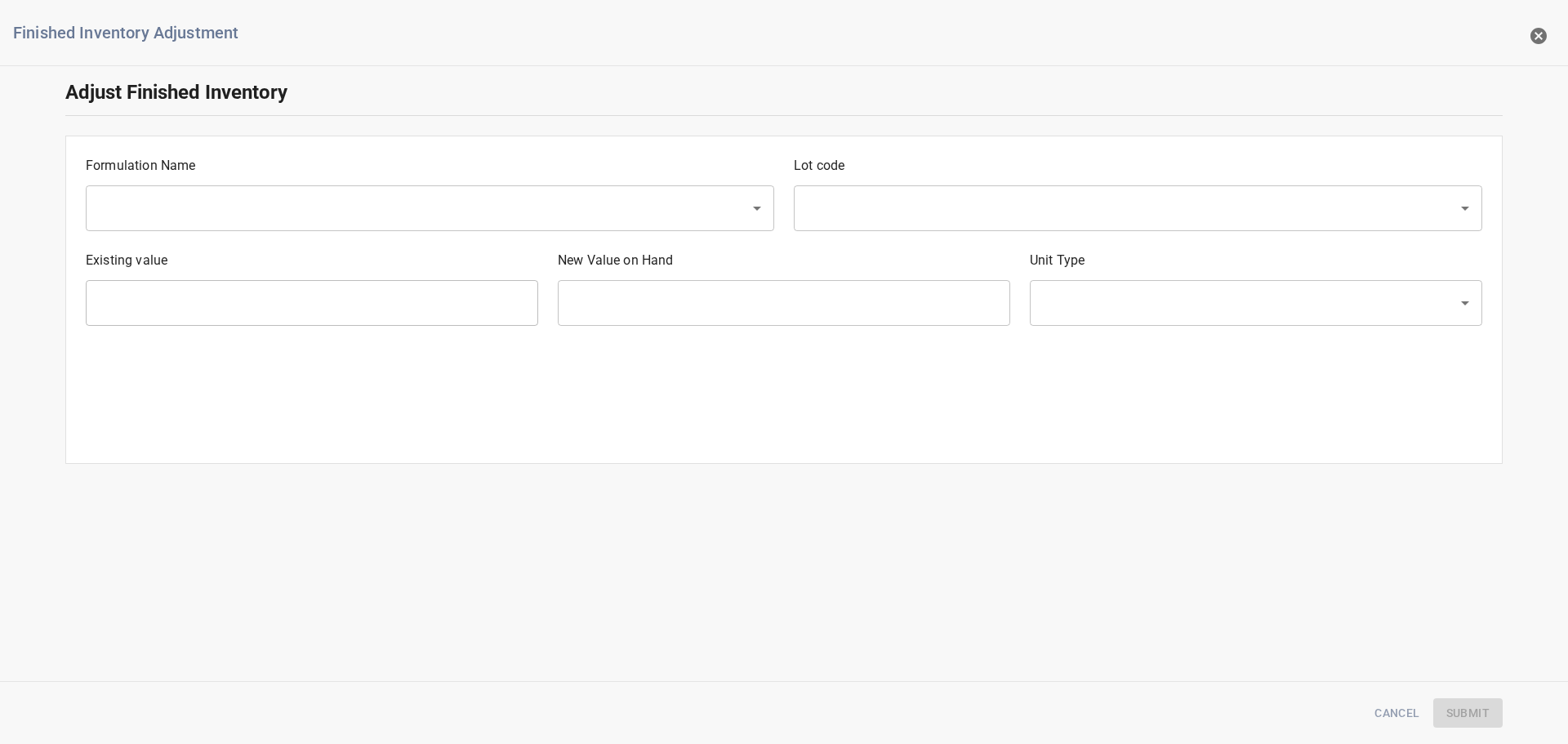
click at [252, 207] on input "text" at bounding box center [407, 209] width 628 height 31
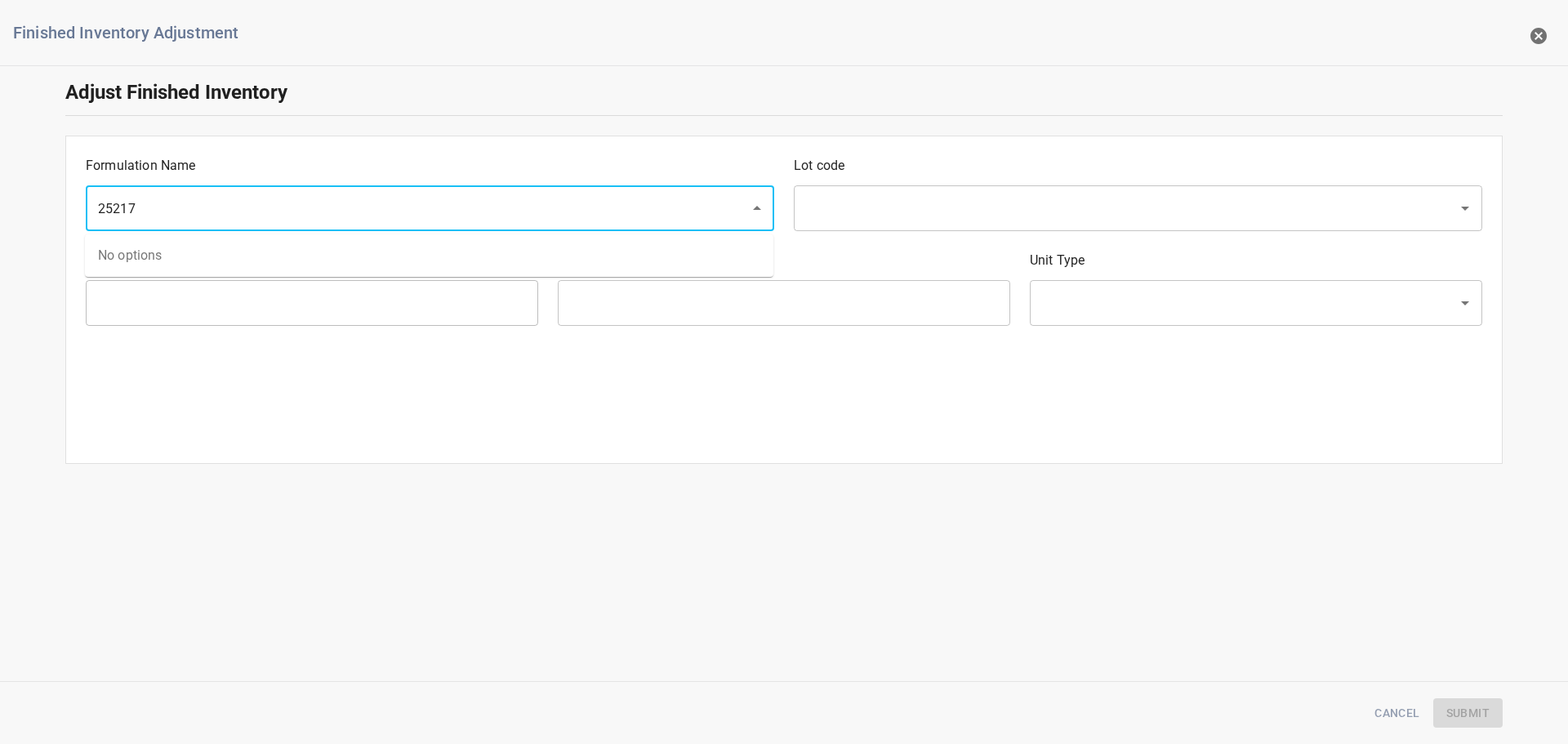
click at [242, 217] on input "25217" at bounding box center [407, 209] width 628 height 31
click at [250, 213] on input "25217" at bounding box center [407, 209] width 628 height 31
type input "25217"
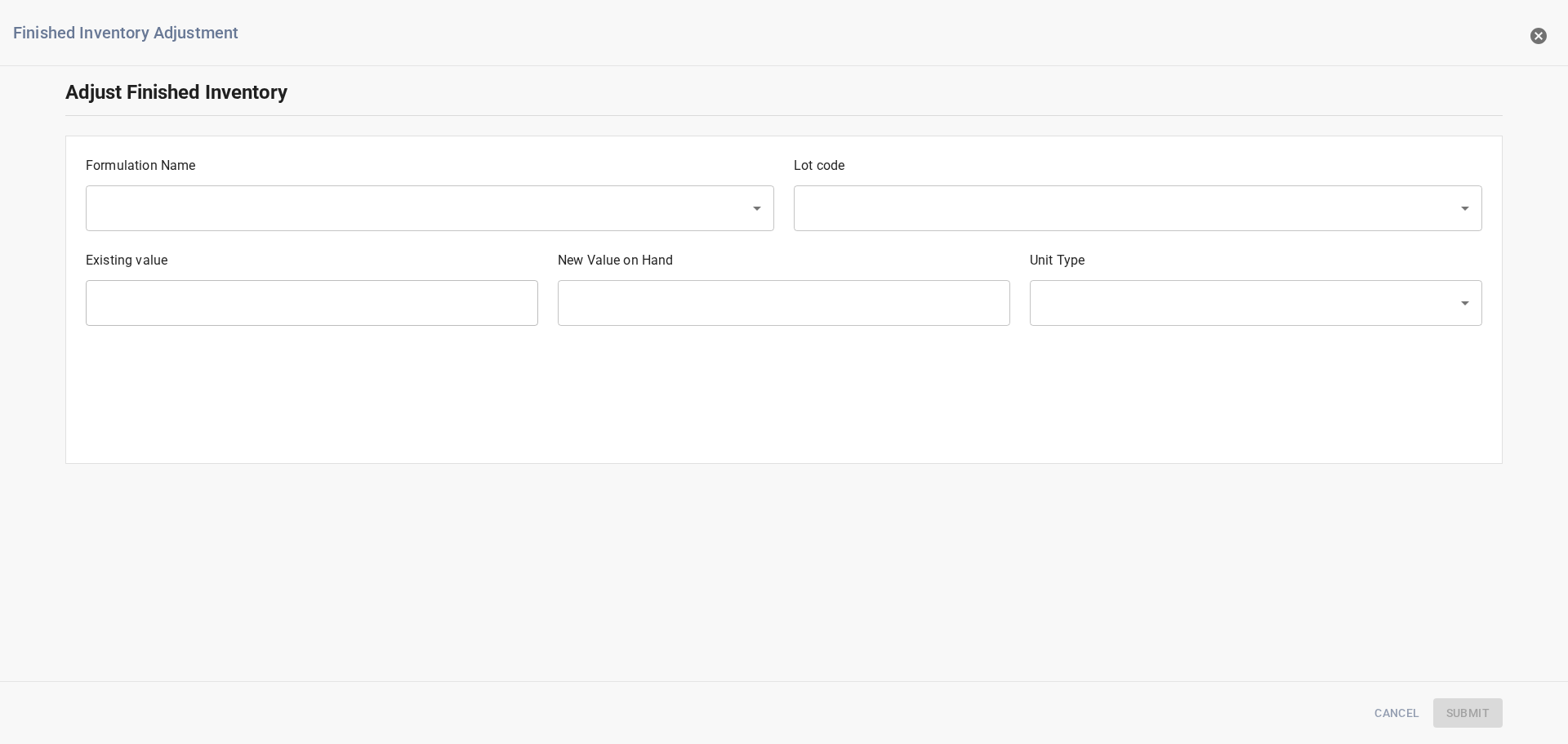
drag, startPoint x: 204, startPoint y: 528, endPoint x: 241, endPoint y: 393, distance: 140.0
click at [205, 527] on div "Finished Inventory Adjustment Adjust Finished Inventory Formulation Name ​ Lot …" at bounding box center [784, 372] width 1568 height 744
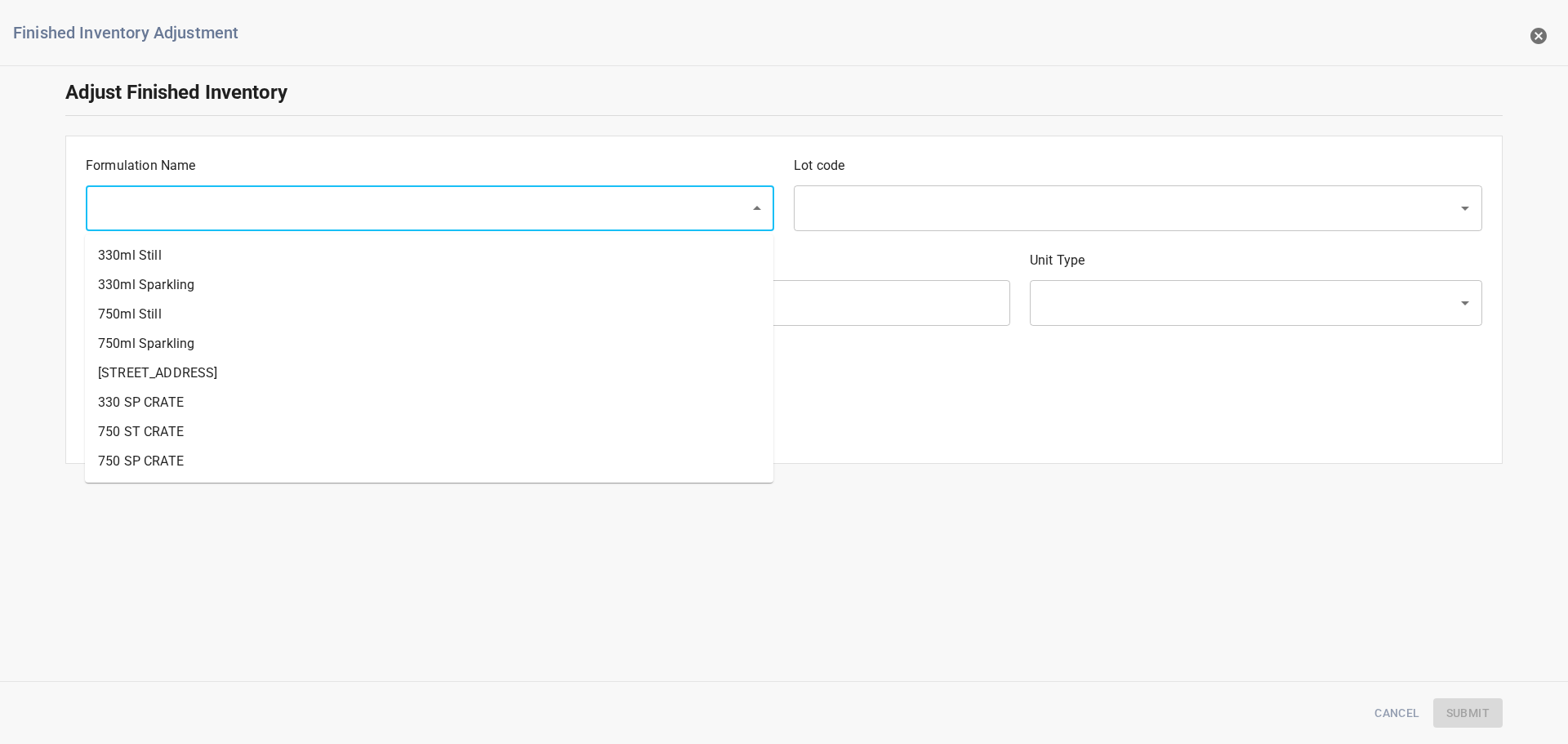
click at [330, 193] on input "text" at bounding box center [407, 209] width 628 height 31
click at [292, 268] on li "330ml Still" at bounding box center [429, 256] width 688 height 29
type input "330ml Still"
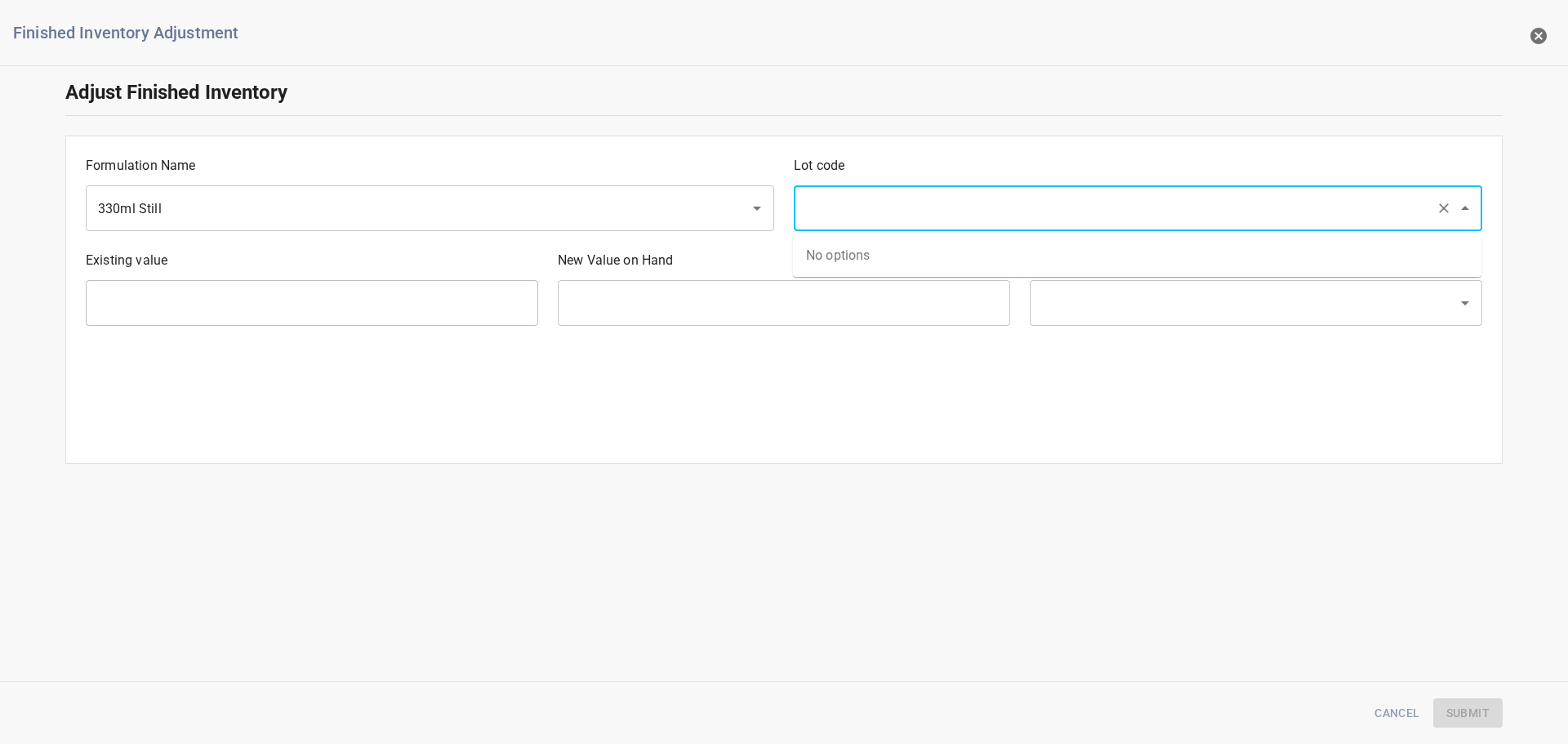
click at [962, 201] on input "text" at bounding box center [1114, 209] width 628 height 31
type input "25217"
click at [912, 243] on li "25217" at bounding box center [1137, 256] width 688 height 29
type input "126 Ea"
type input "[PERSON_NAME]"
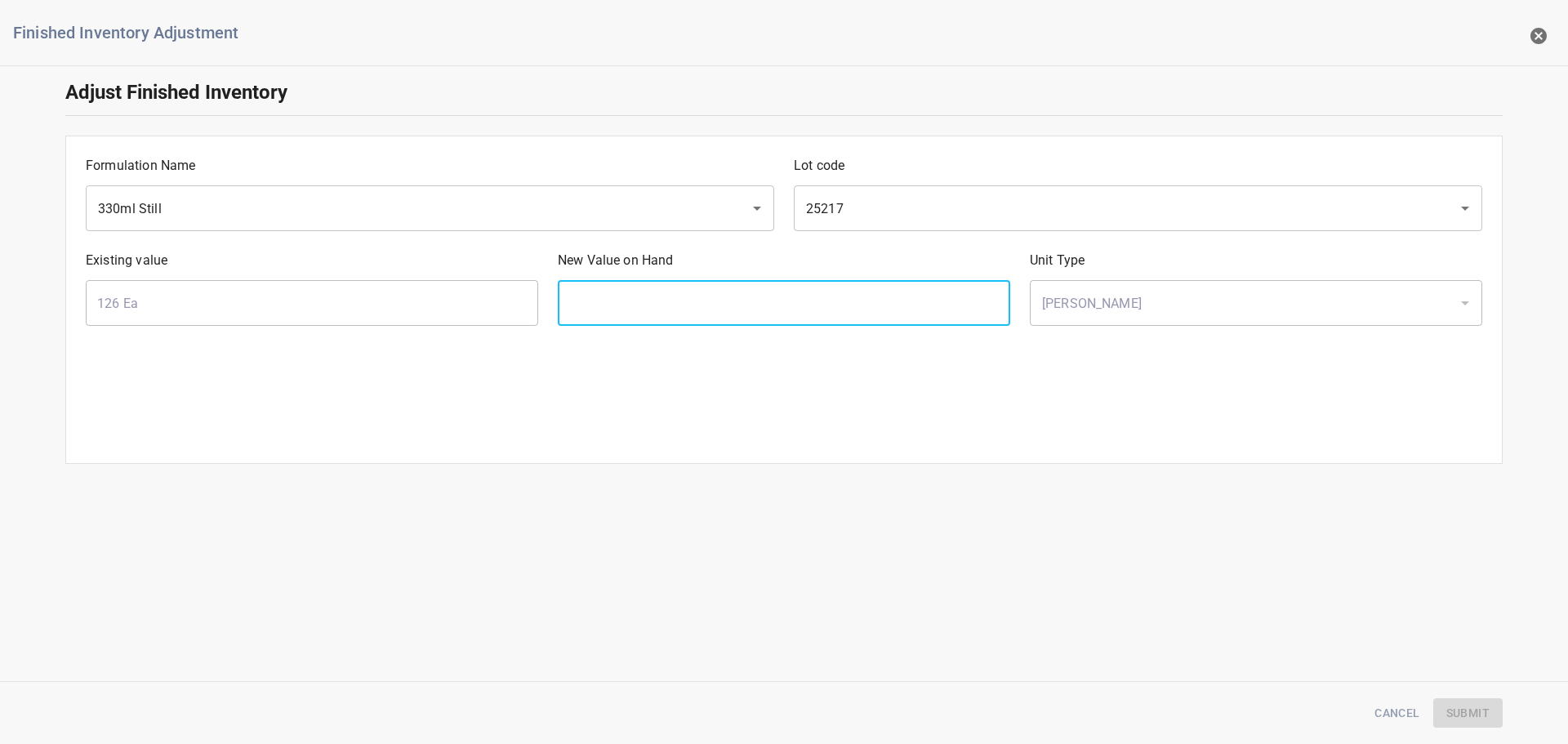
click at [834, 322] on input "text" at bounding box center [784, 303] width 453 height 46
click at [944, 210] on input "25217" at bounding box center [1114, 209] width 628 height 31
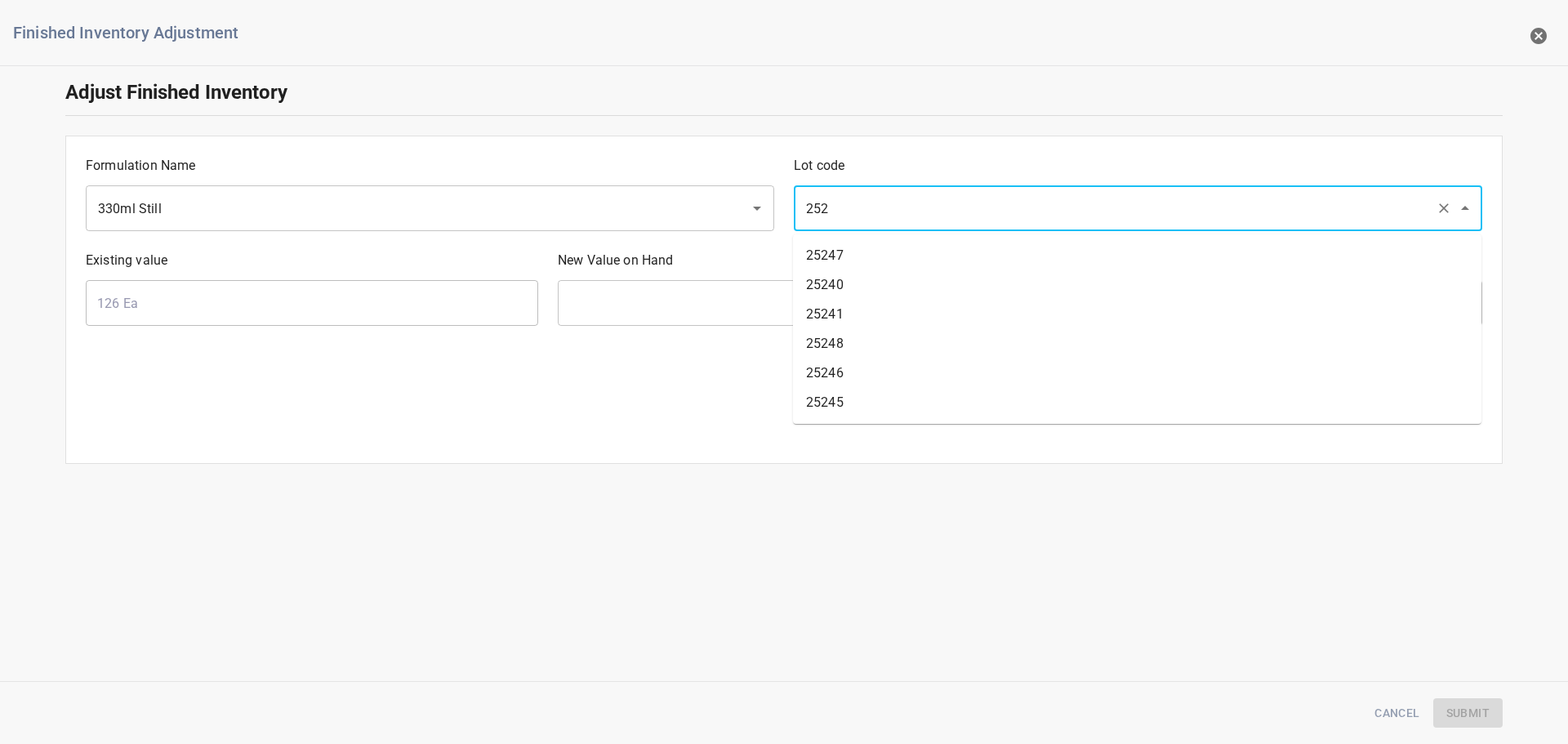
scroll to position [212, 0]
type input "25213"
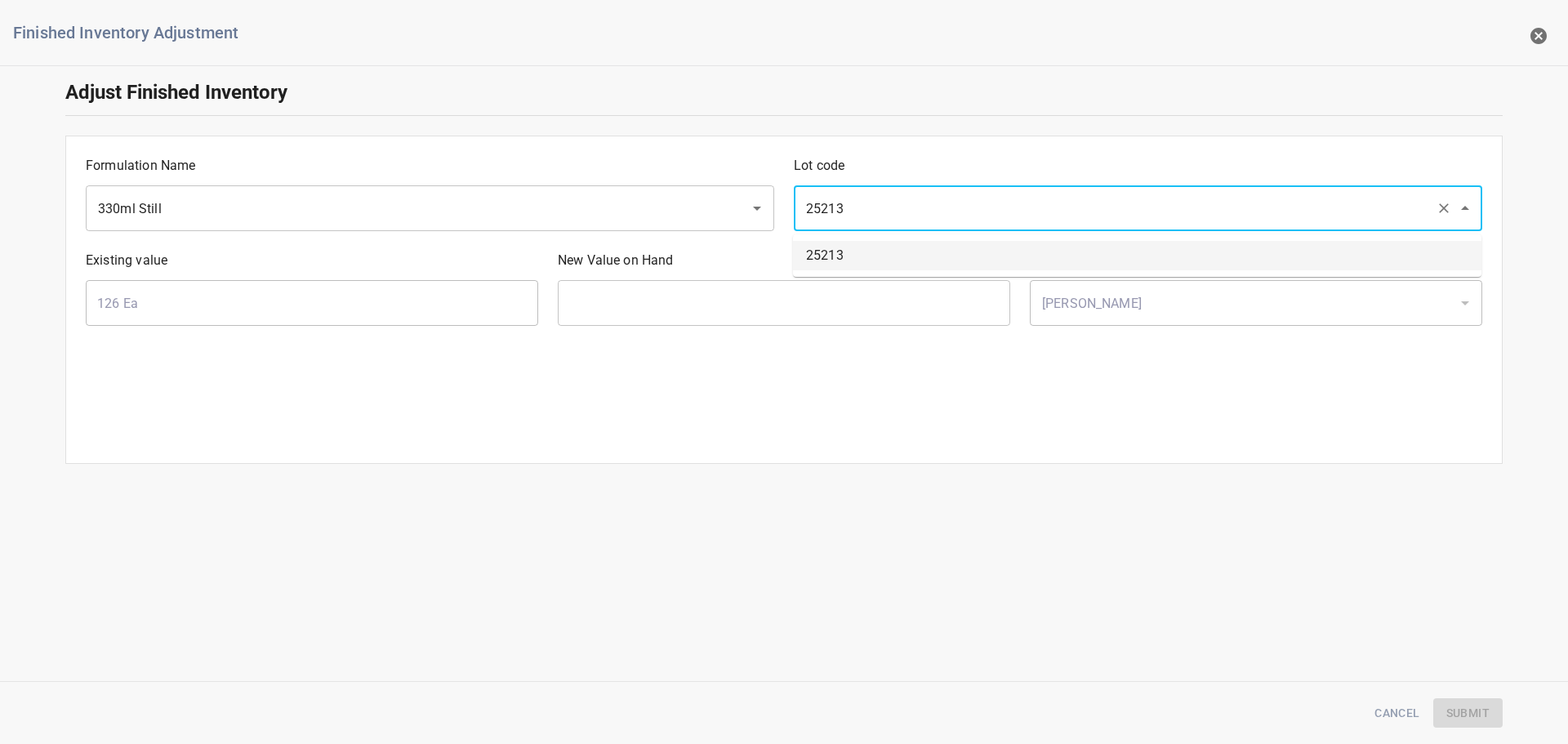
click at [895, 256] on li "25213" at bounding box center [1137, 256] width 688 height 29
type input "152 Ea"
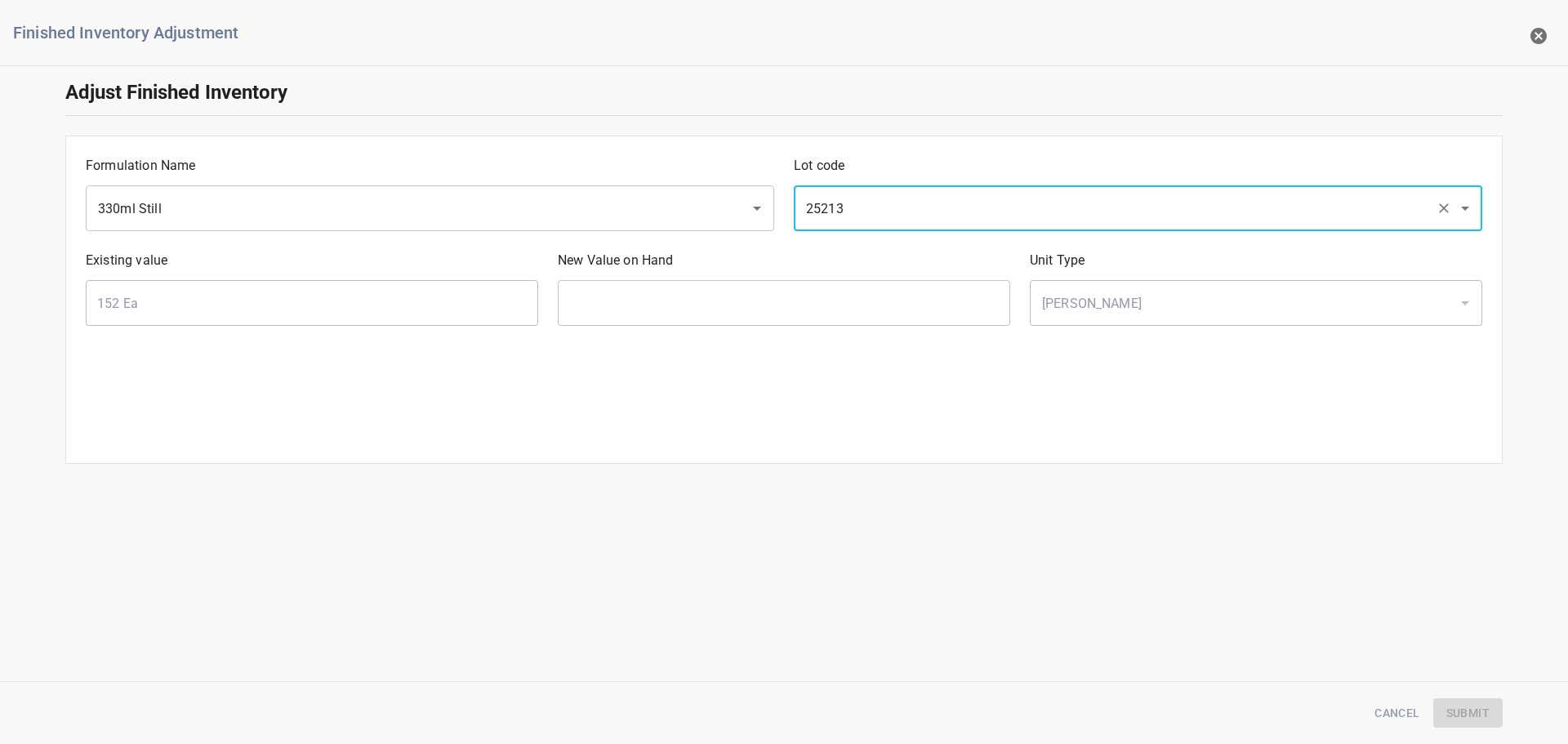
type input "25213"
click at [734, 301] on input "text" at bounding box center [784, 303] width 453 height 46
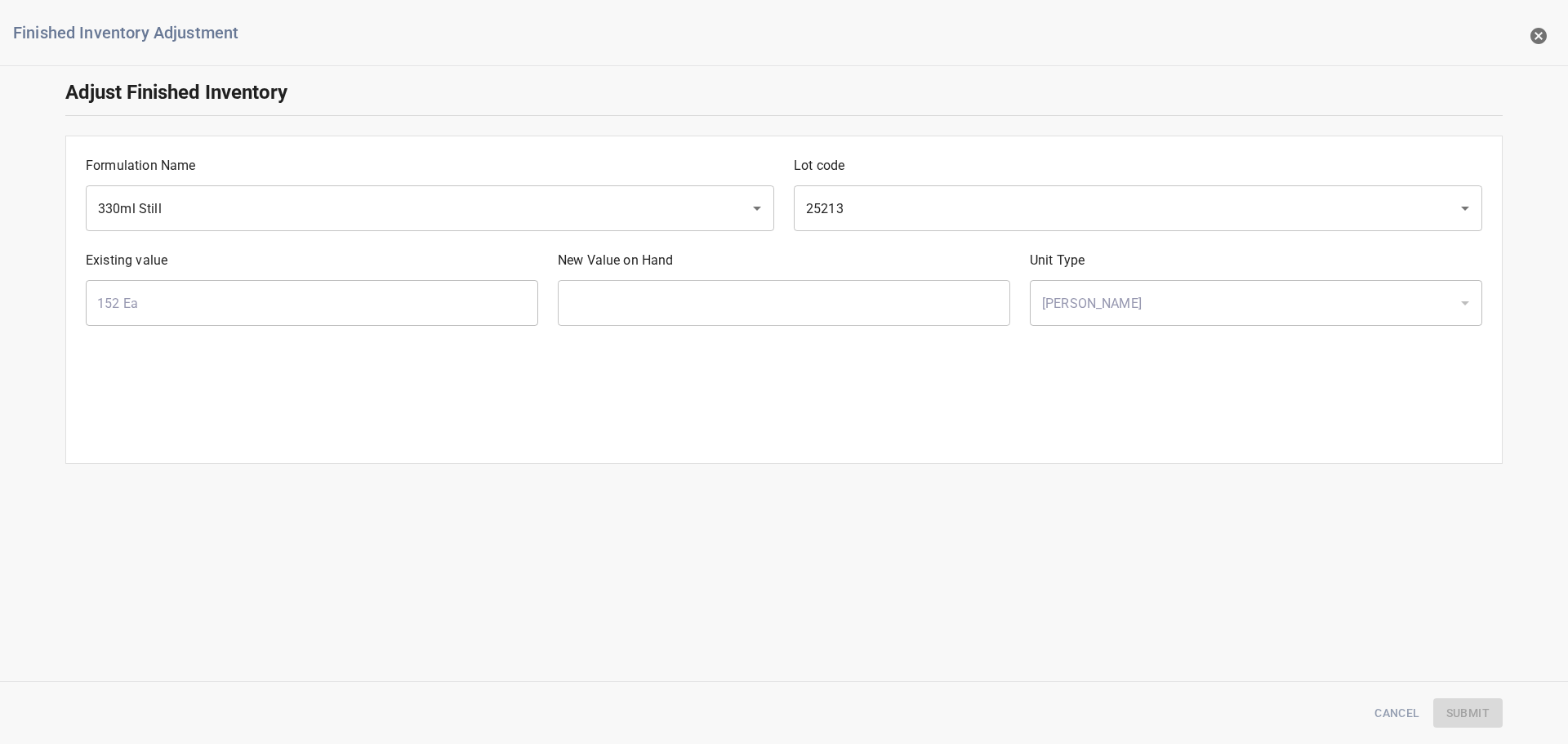
click at [1401, 709] on span "Cancel" at bounding box center [1397, 714] width 45 height 21
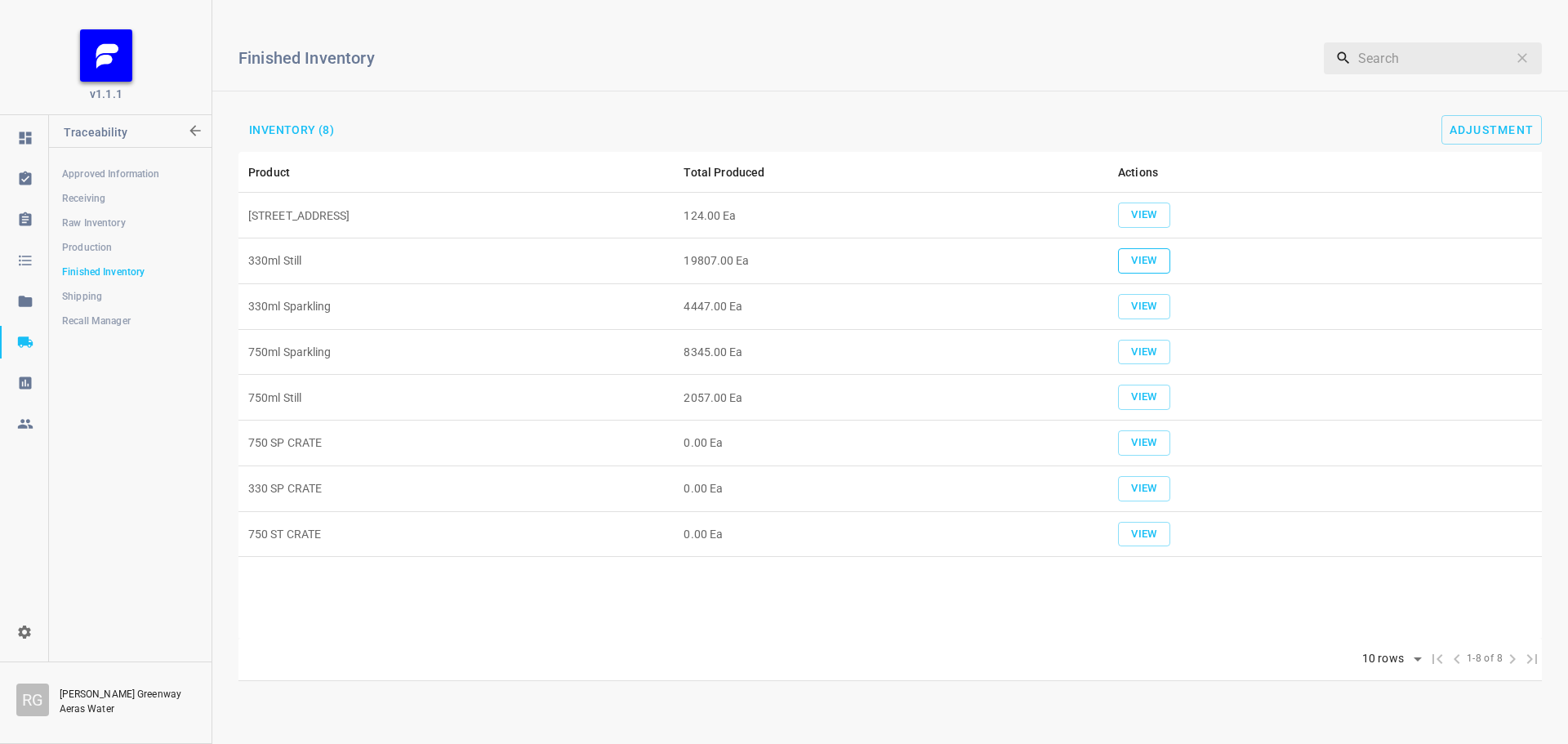
click at [1134, 255] on span "View" at bounding box center [1145, 262] width 36 height 19
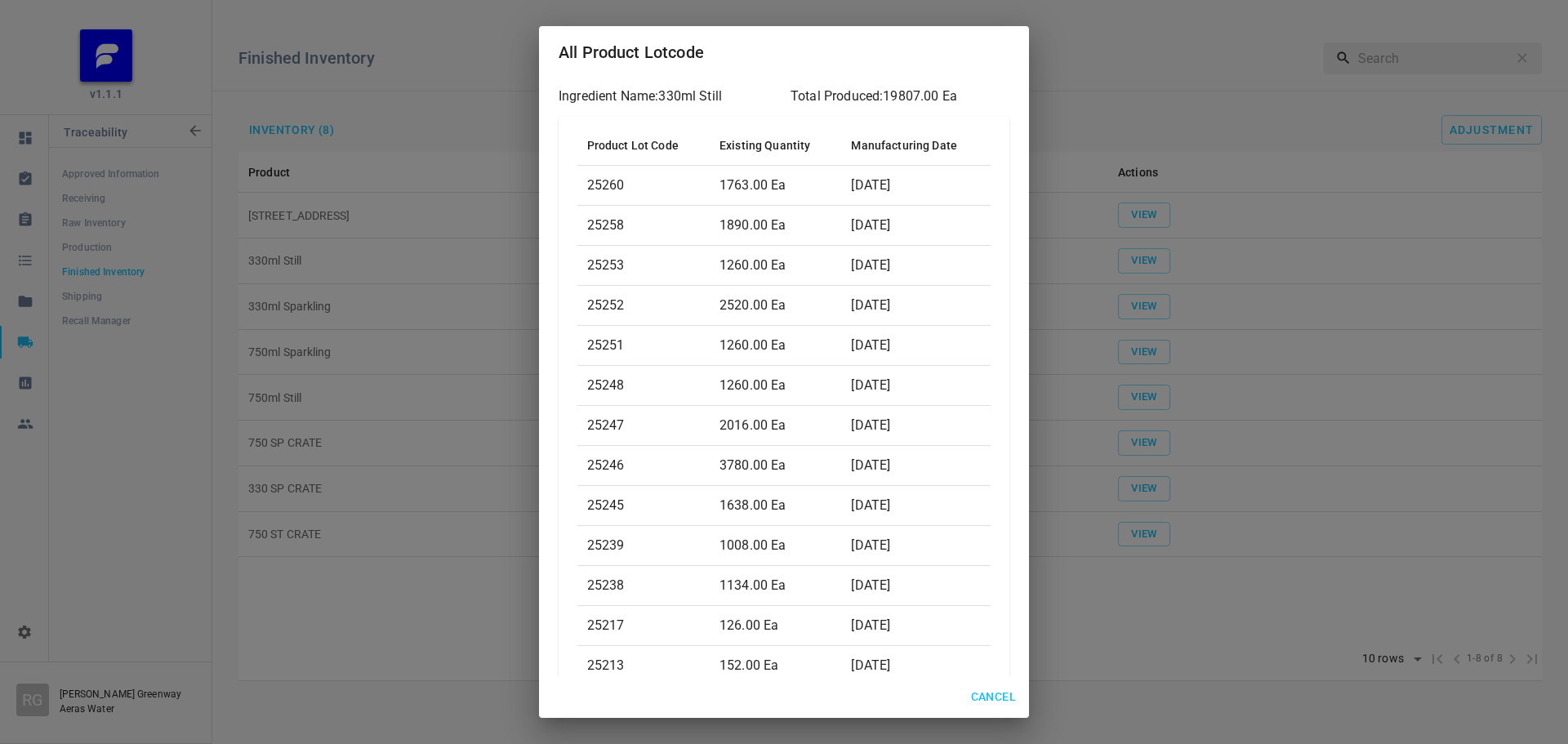
click at [1361, 103] on div "All Product Lotcode Ingredient Name: 330ml Still Total Produced: 19807.00 Ea Pr…" at bounding box center [784, 372] width 1568 height 744
click at [1502, 133] on div "All Product Lotcode Ingredient Name: 330ml Still Total Produced: 19807.00 Ea Pr…" at bounding box center [784, 372] width 1568 height 744
click at [990, 689] on span "Cancel" at bounding box center [994, 697] width 45 height 21
click at [1002, 704] on span "Cancel" at bounding box center [994, 697] width 45 height 21
click at [988, 701] on span "Cancel" at bounding box center [994, 697] width 45 height 21
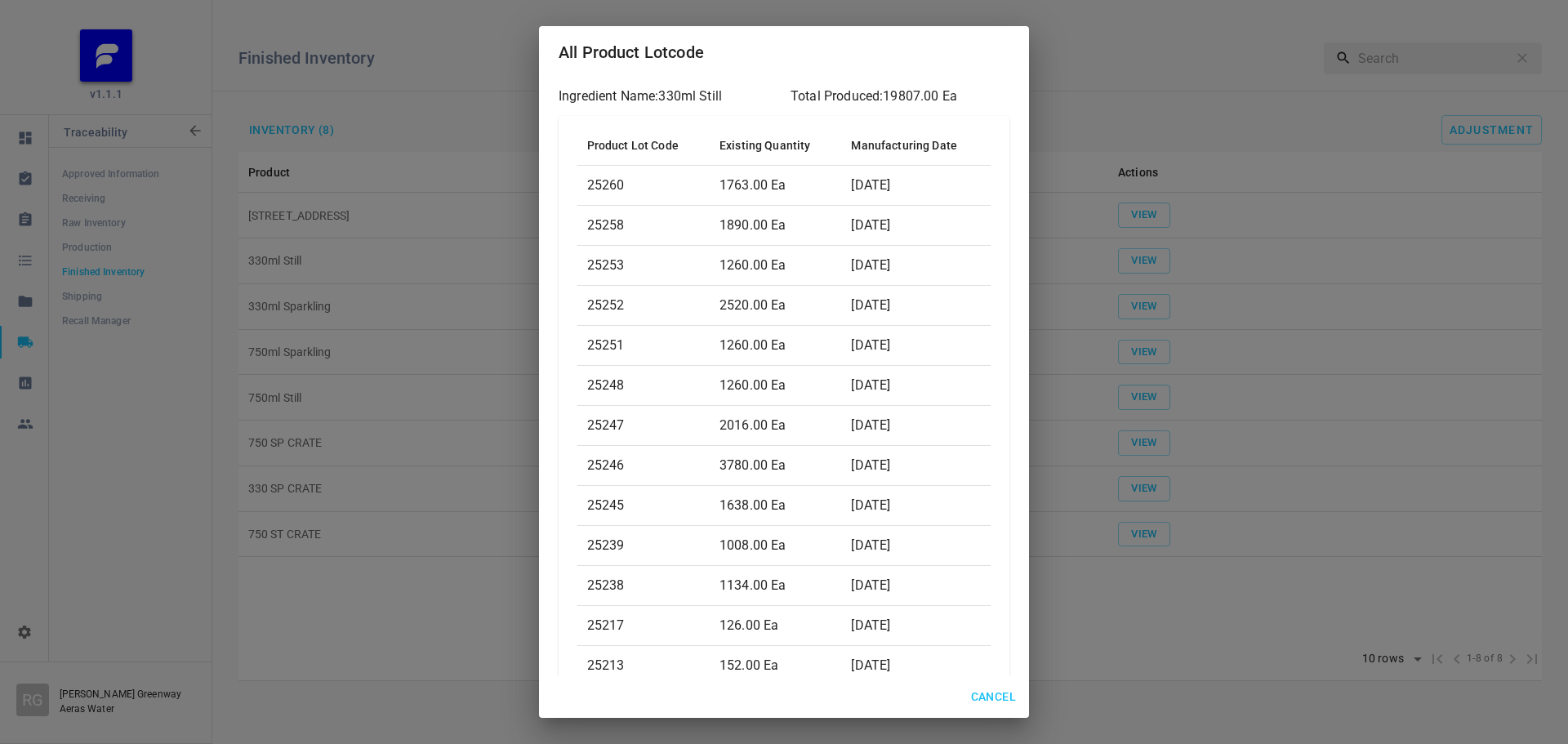
click at [988, 701] on span "Cancel" at bounding box center [994, 697] width 45 height 21
click at [1134, 653] on div "All Product Lotcode Ingredient Name: 330ml Still Total Produced: 19807.00 Ea Pr…" at bounding box center [784, 372] width 1568 height 744
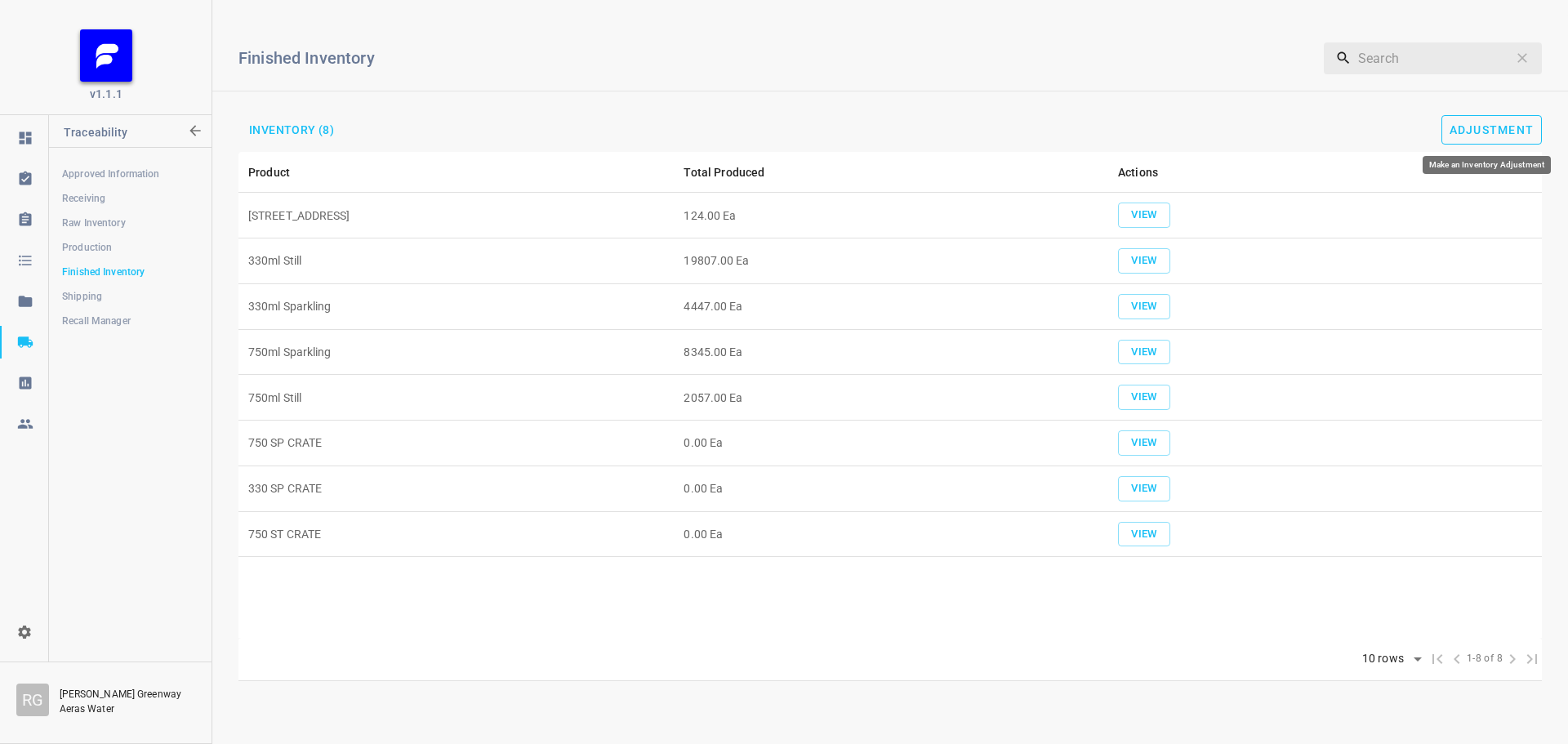
click at [1493, 129] on span "Adjustment" at bounding box center [1492, 129] width 85 height 13
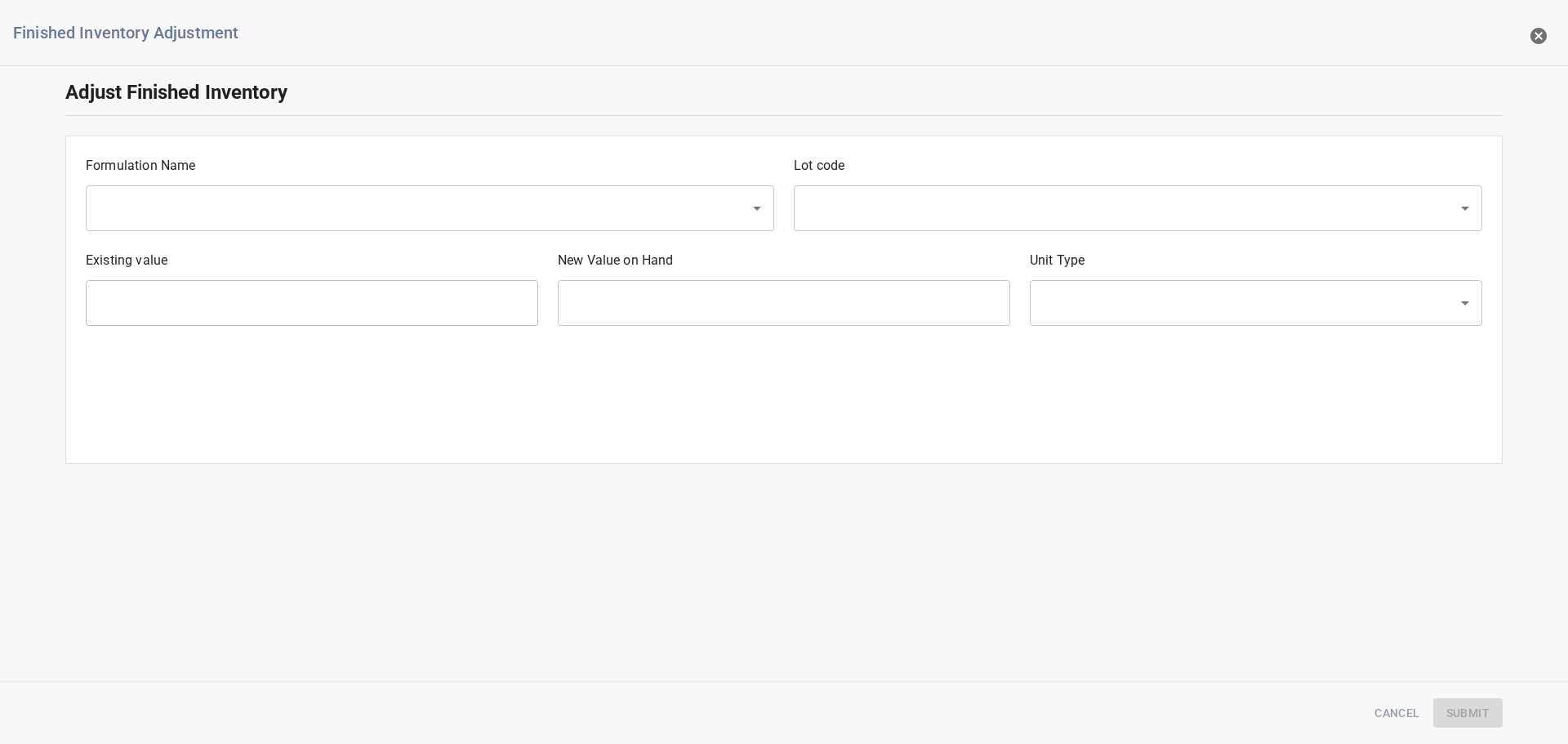
click at [317, 197] on input "text" at bounding box center [407, 209] width 628 height 31
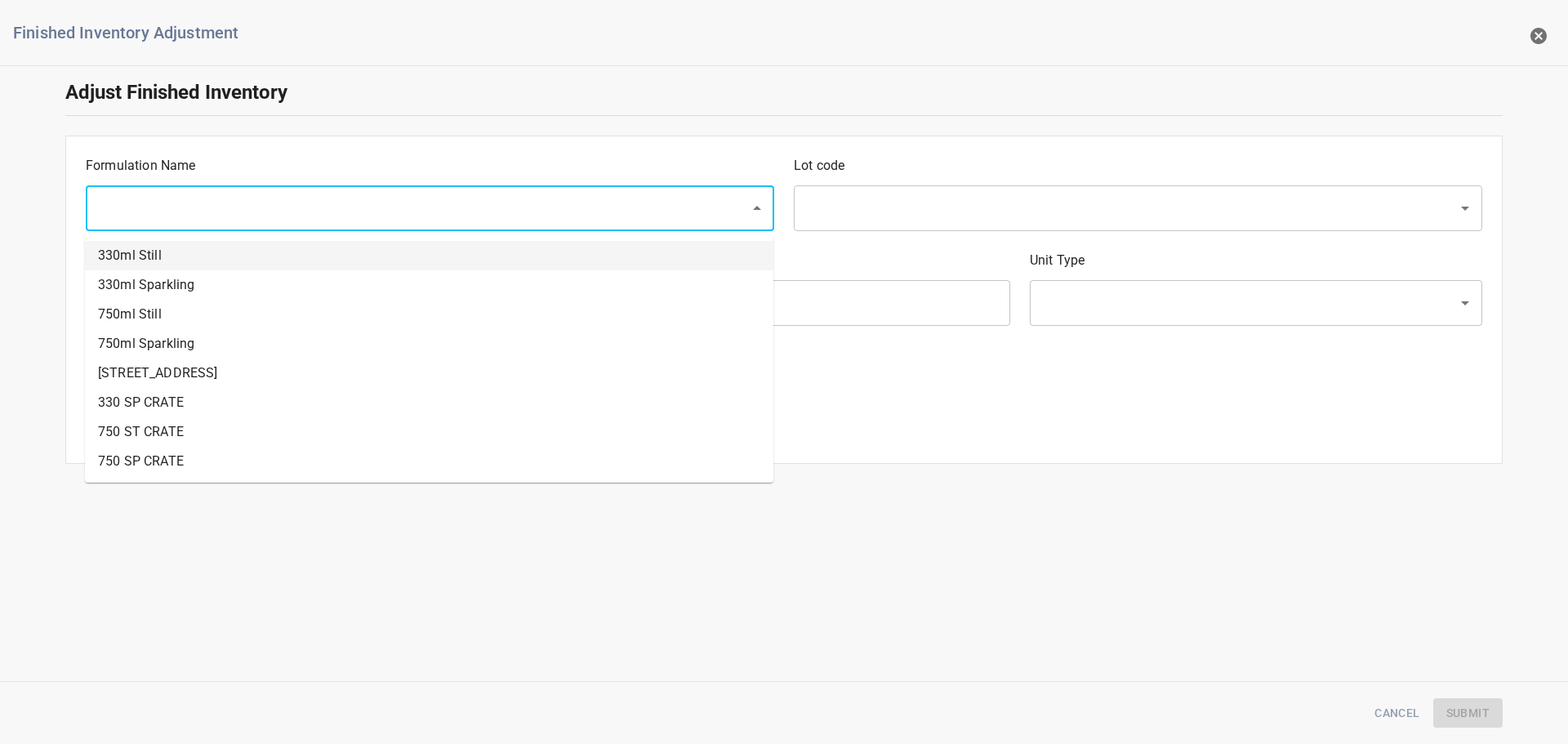
click at [217, 269] on li "330ml Still" at bounding box center [429, 256] width 688 height 29
type input "330ml Still"
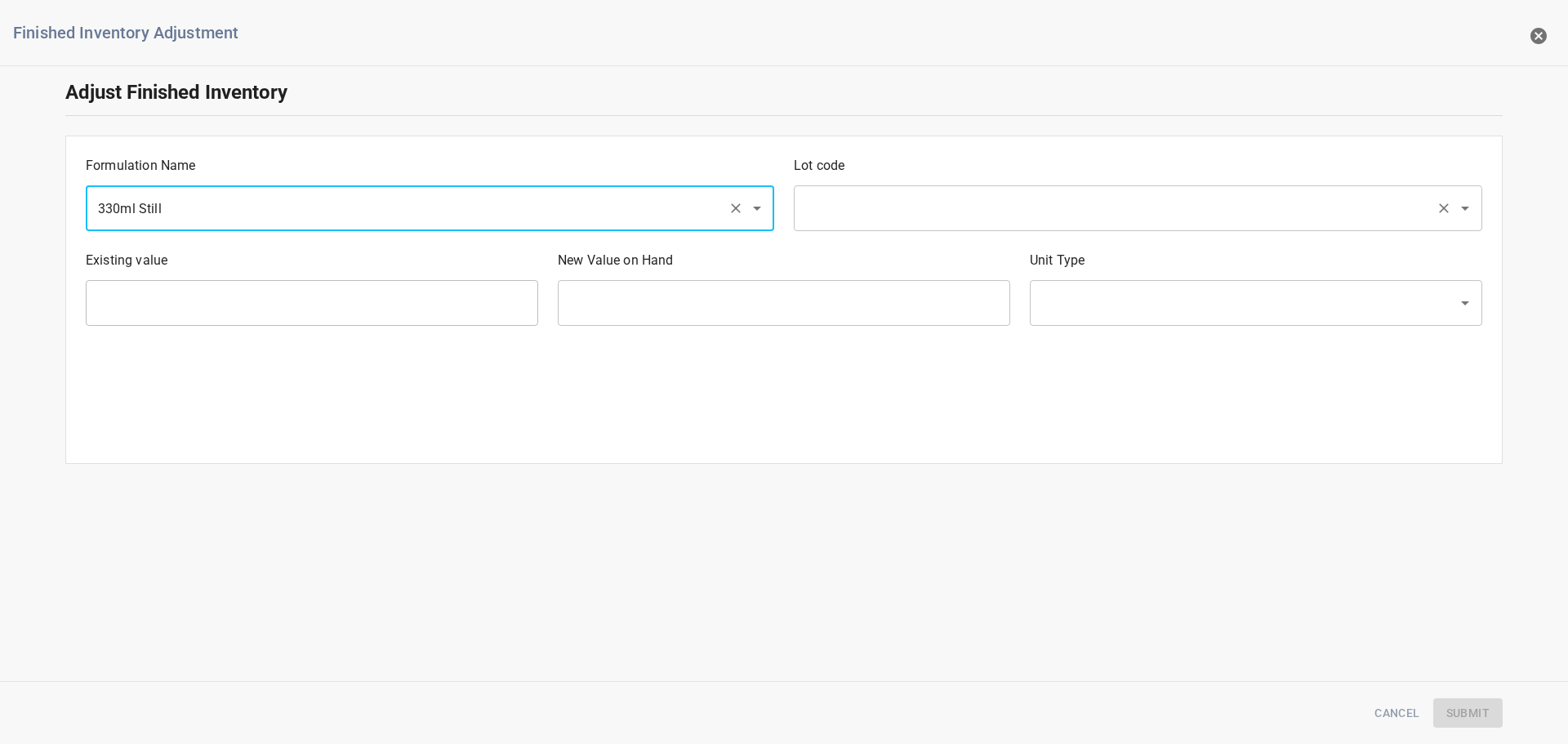
click at [909, 220] on input "text" at bounding box center [1114, 209] width 628 height 31
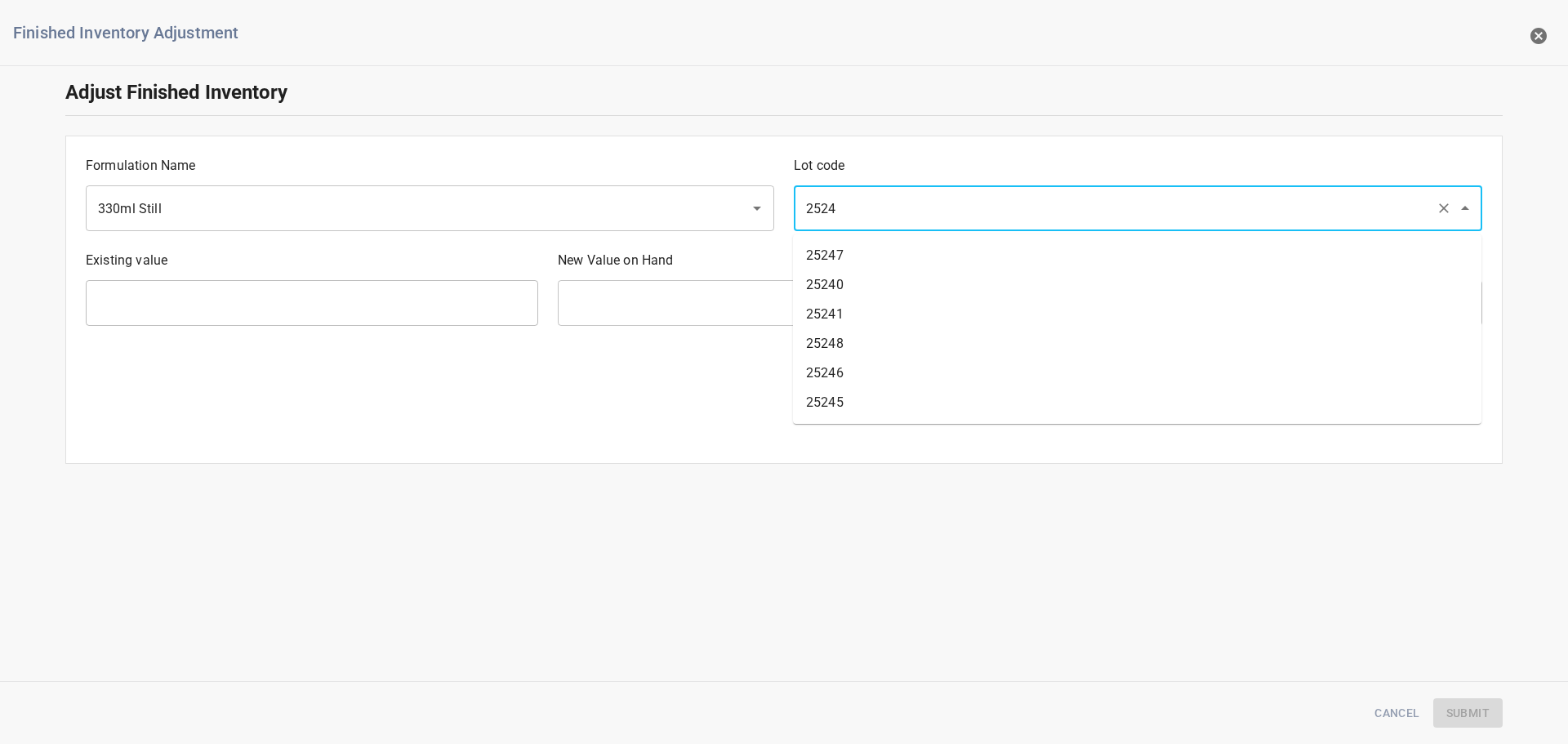
type input "25247"
click at [970, 236] on ul "25247" at bounding box center [1137, 256] width 688 height 42
drag, startPoint x: 970, startPoint y: 239, endPoint x: 962, endPoint y: 268, distance: 30.1
click at [964, 263] on ul "25247" at bounding box center [1137, 256] width 688 height 42
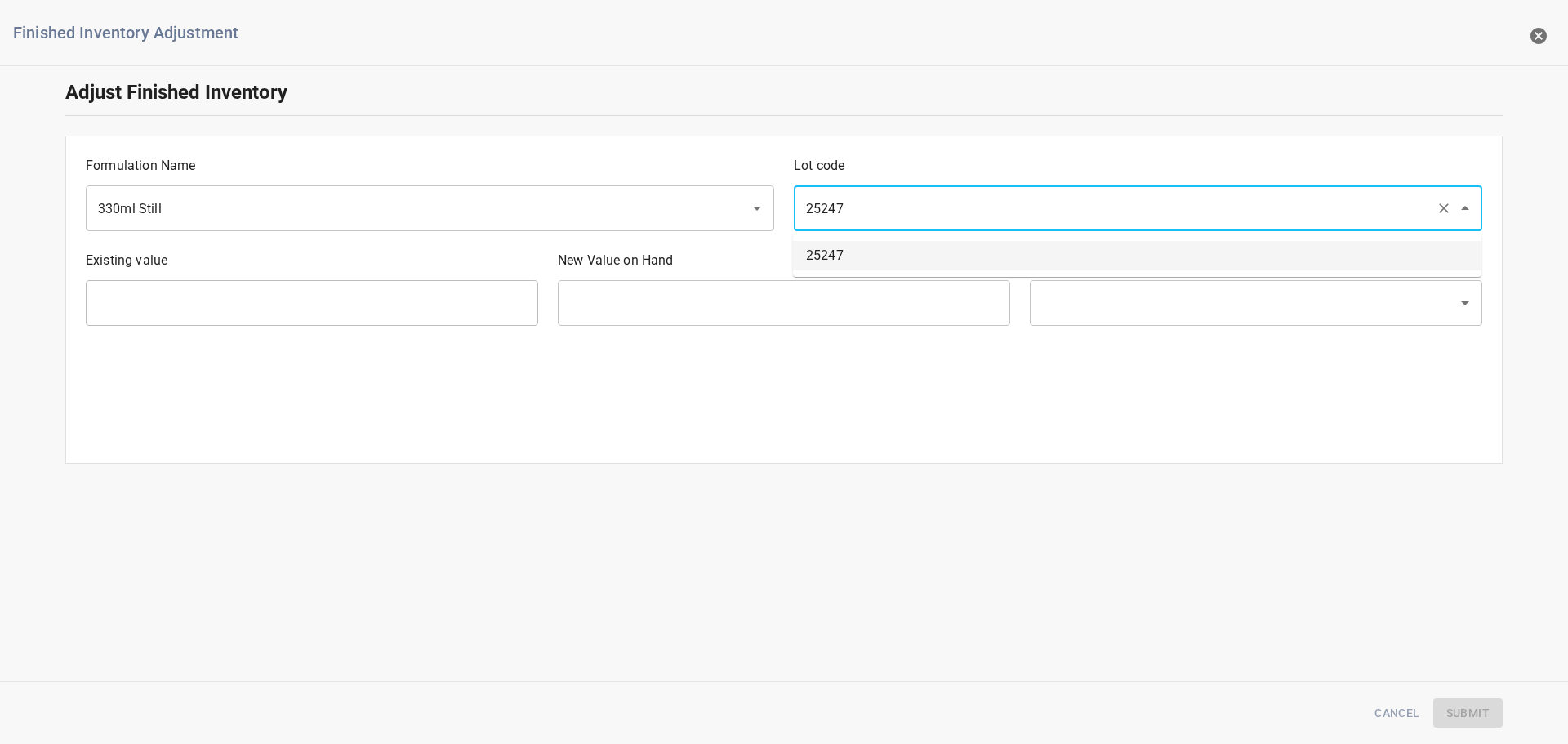
click at [962, 268] on li "25247" at bounding box center [1137, 256] width 688 height 29
type input "2016 Ea"
type input "[PERSON_NAME]"
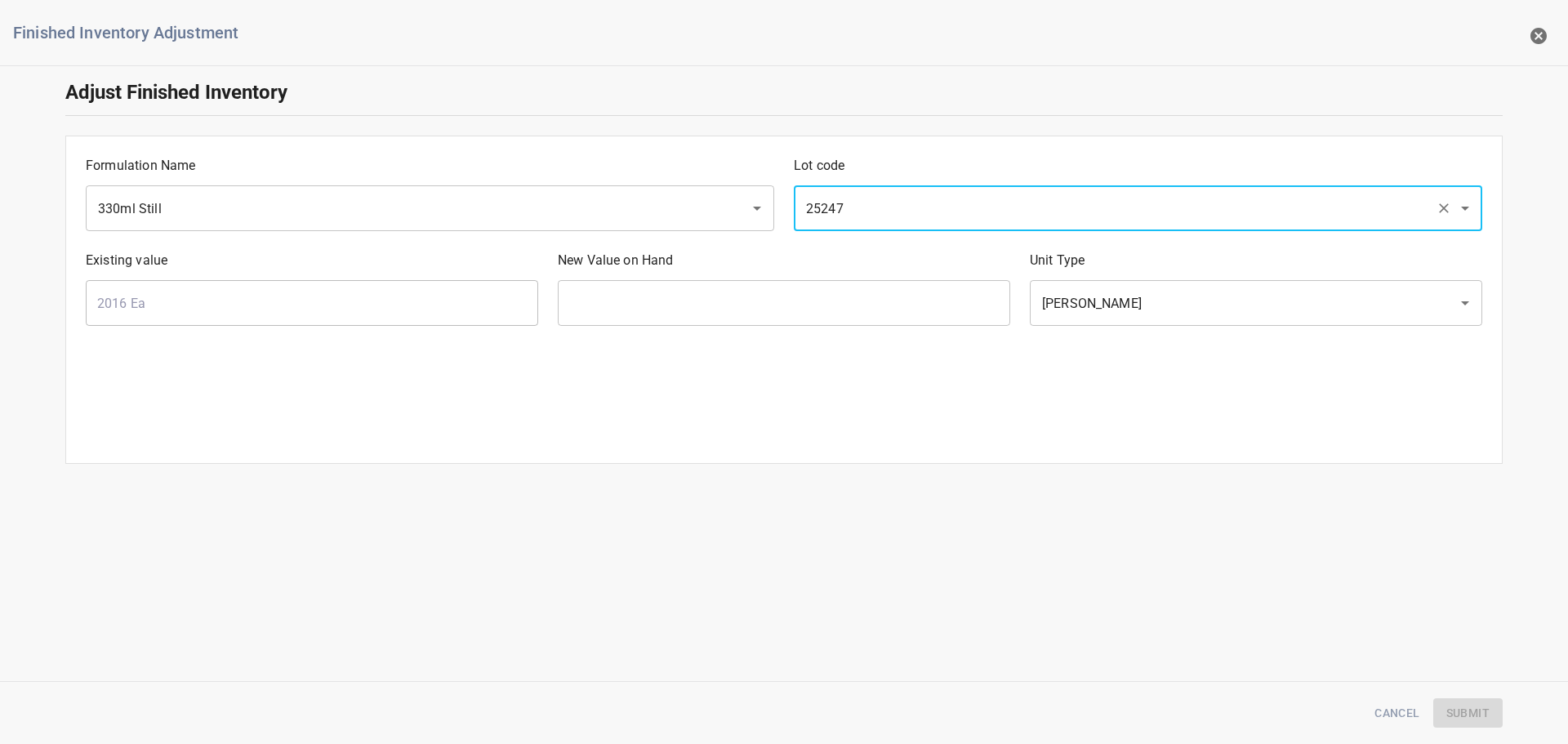
type input "25247"
click at [888, 310] on input "text" at bounding box center [784, 303] width 453 height 46
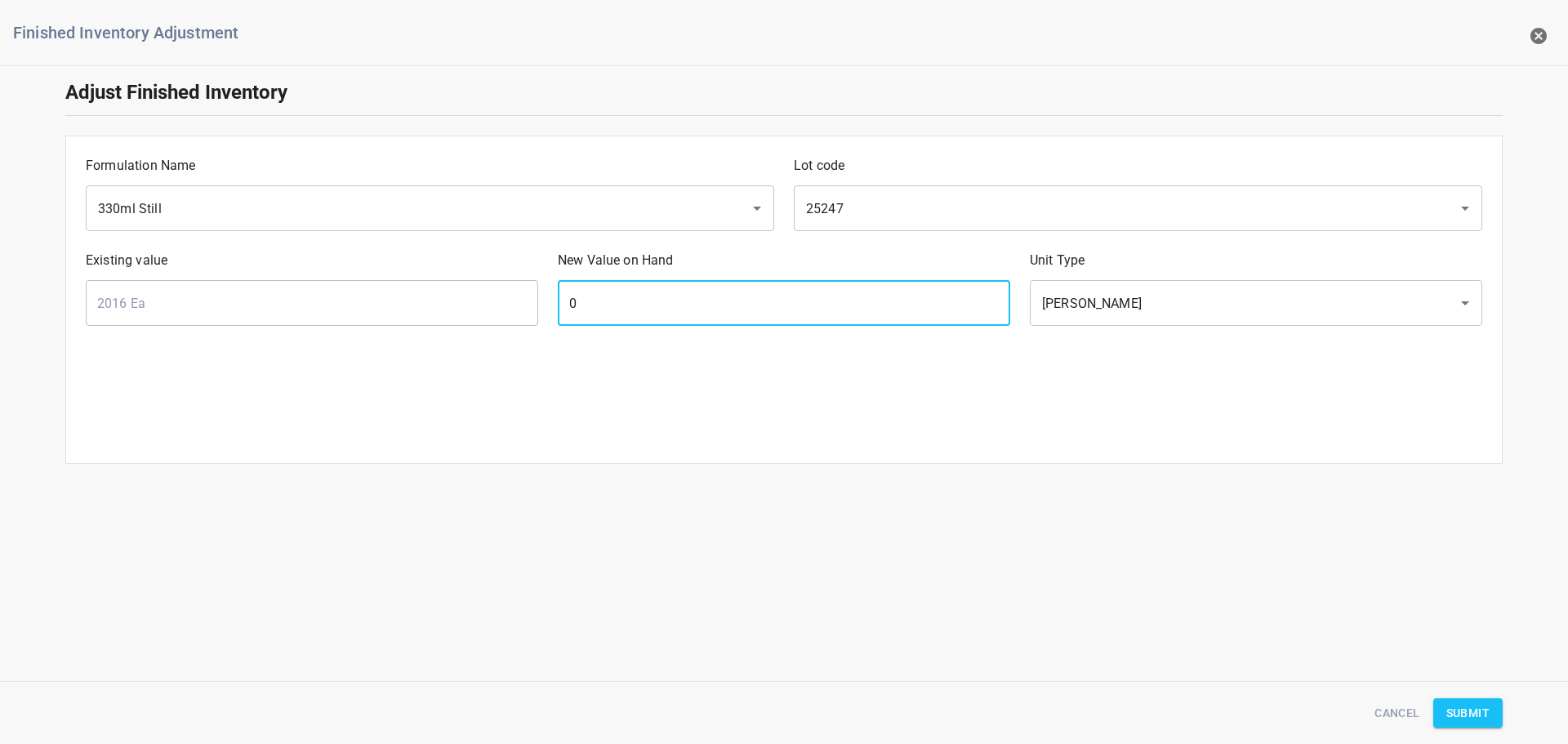
type input "0"
click at [1461, 716] on span "Submit" at bounding box center [1468, 714] width 43 height 21
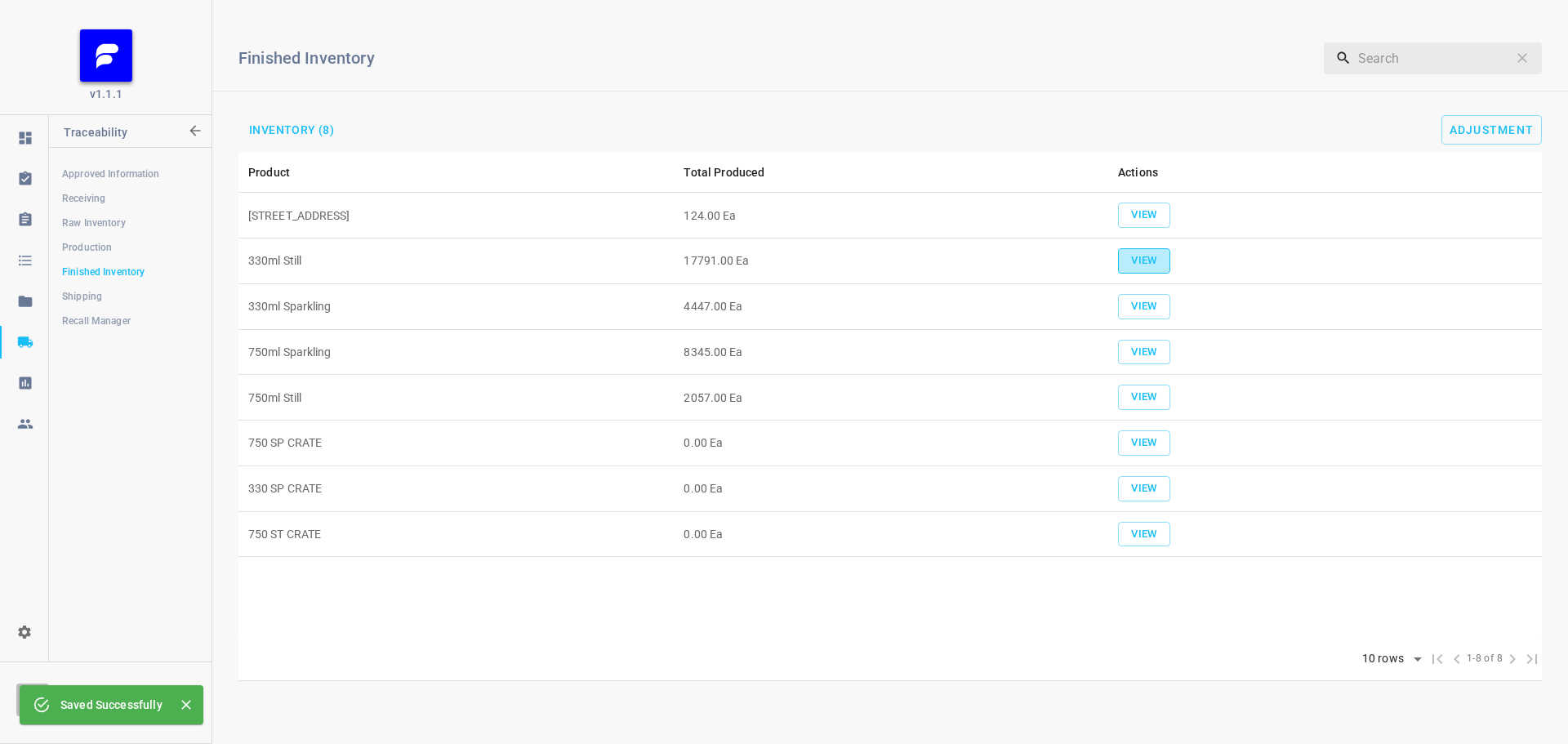
click at [1152, 255] on span "View" at bounding box center [1145, 262] width 36 height 19
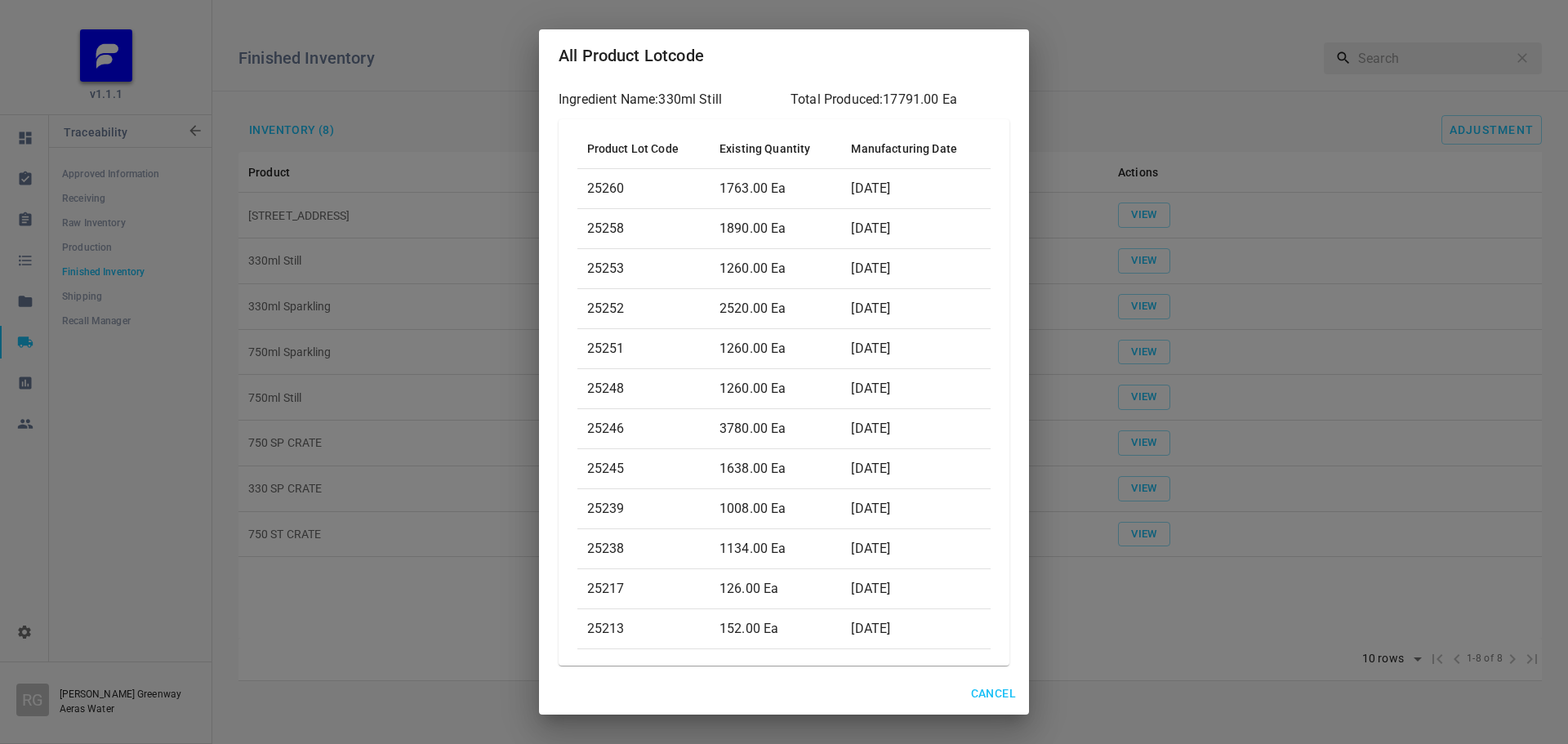
click at [992, 695] on span "Cancel" at bounding box center [994, 695] width 45 height 21
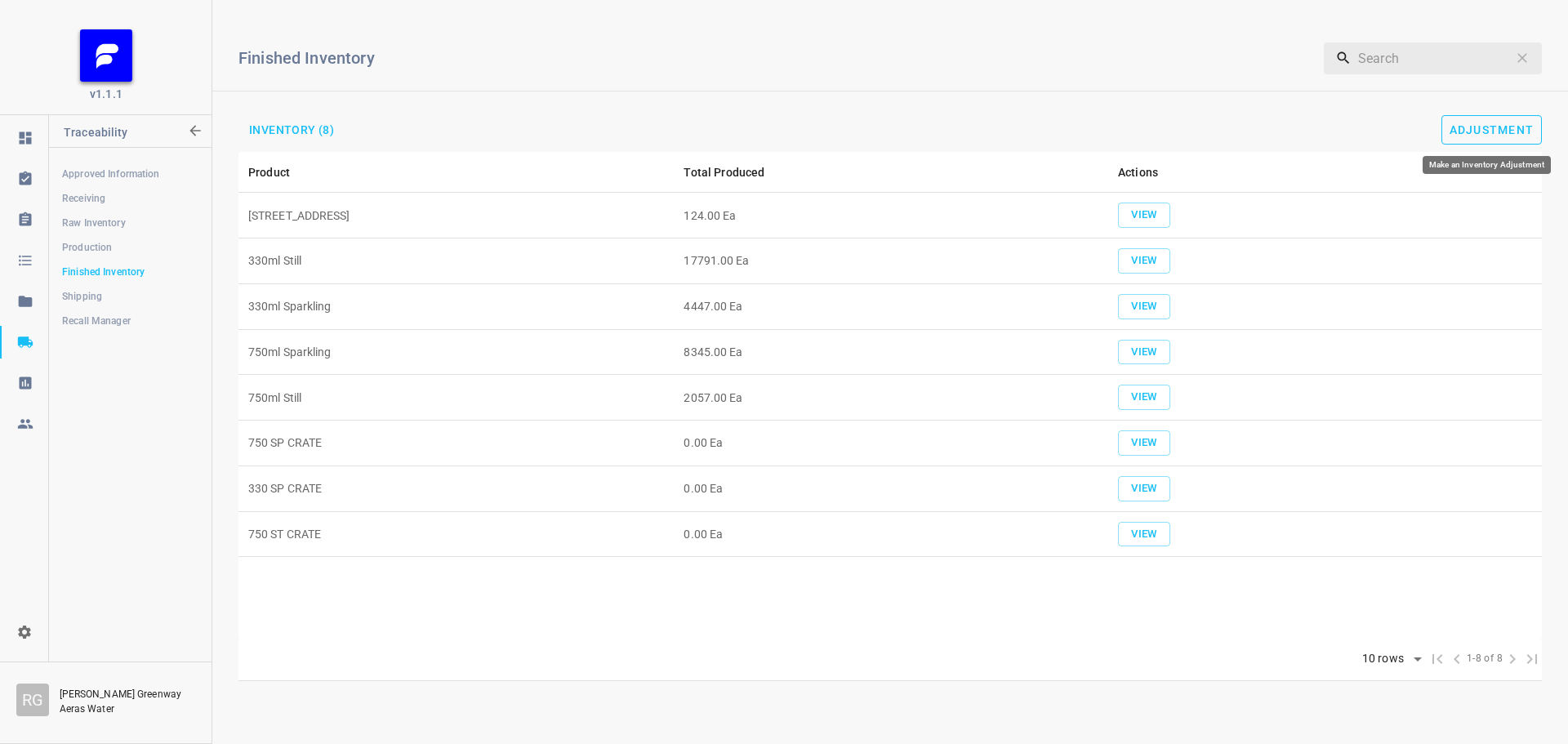
click at [1492, 119] on button "Adjustment" at bounding box center [1492, 130] width 101 height 29
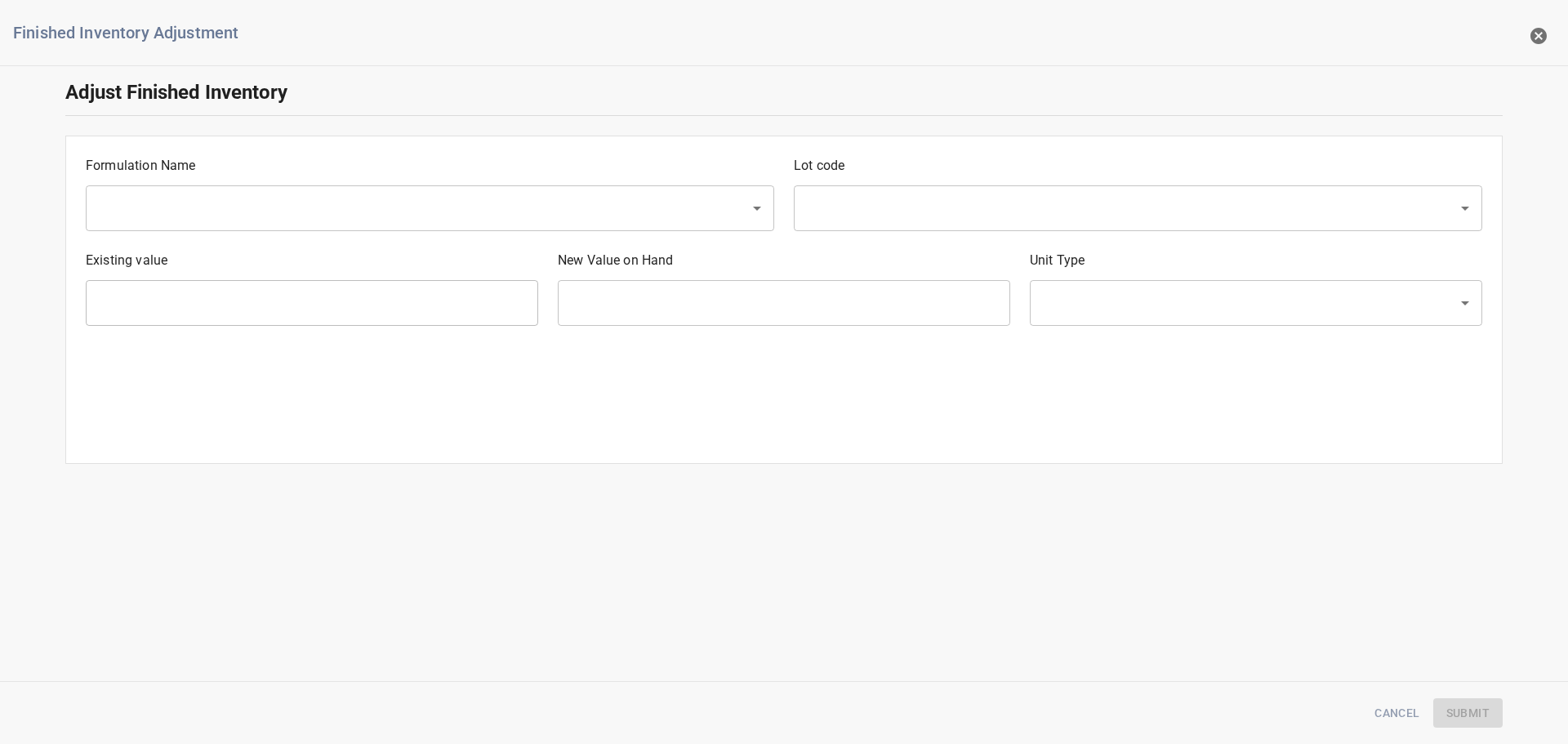
click at [165, 205] on input "text" at bounding box center [407, 209] width 628 height 31
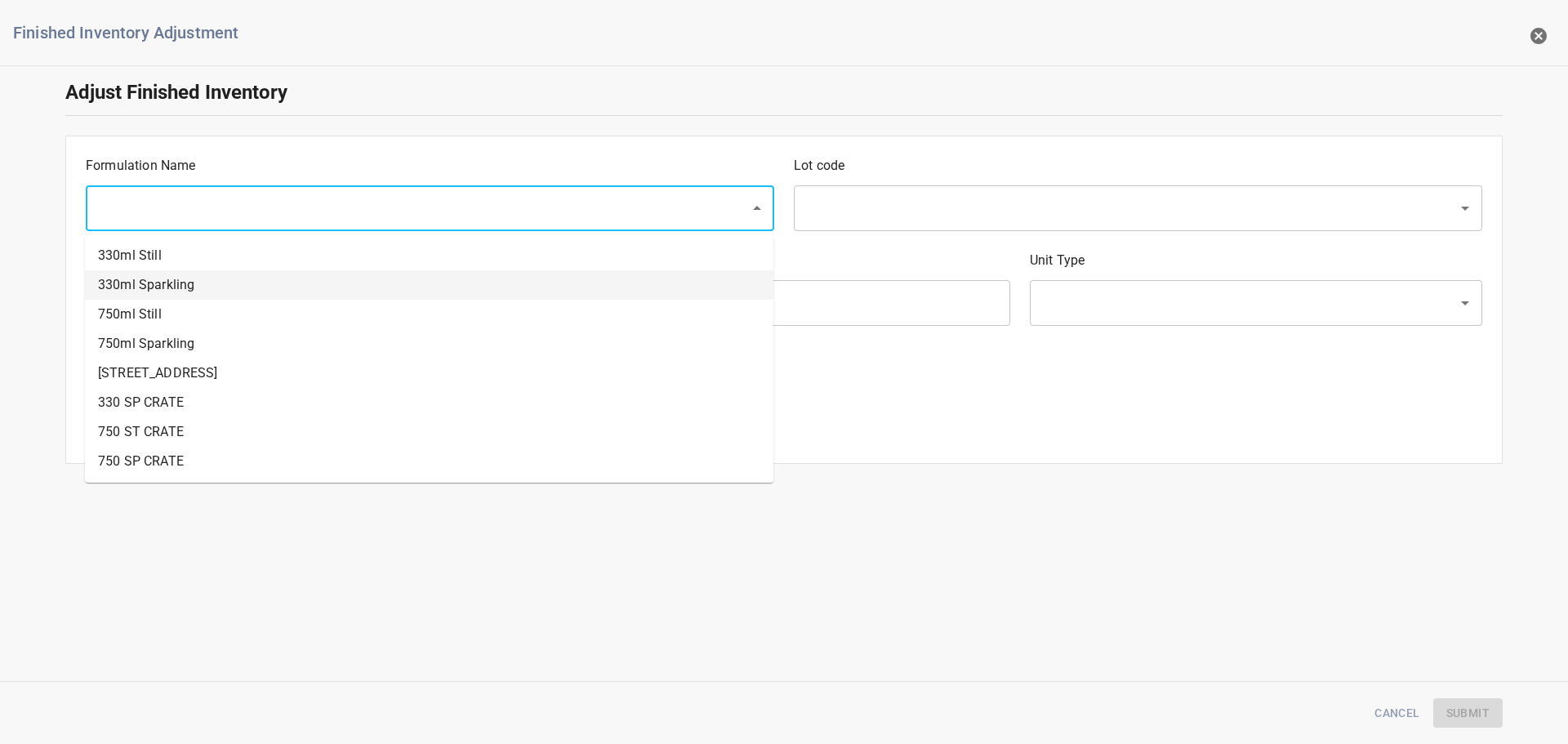
click at [154, 281] on li "330ml Sparkling" at bounding box center [429, 285] width 688 height 29
type input "330ml Sparkling"
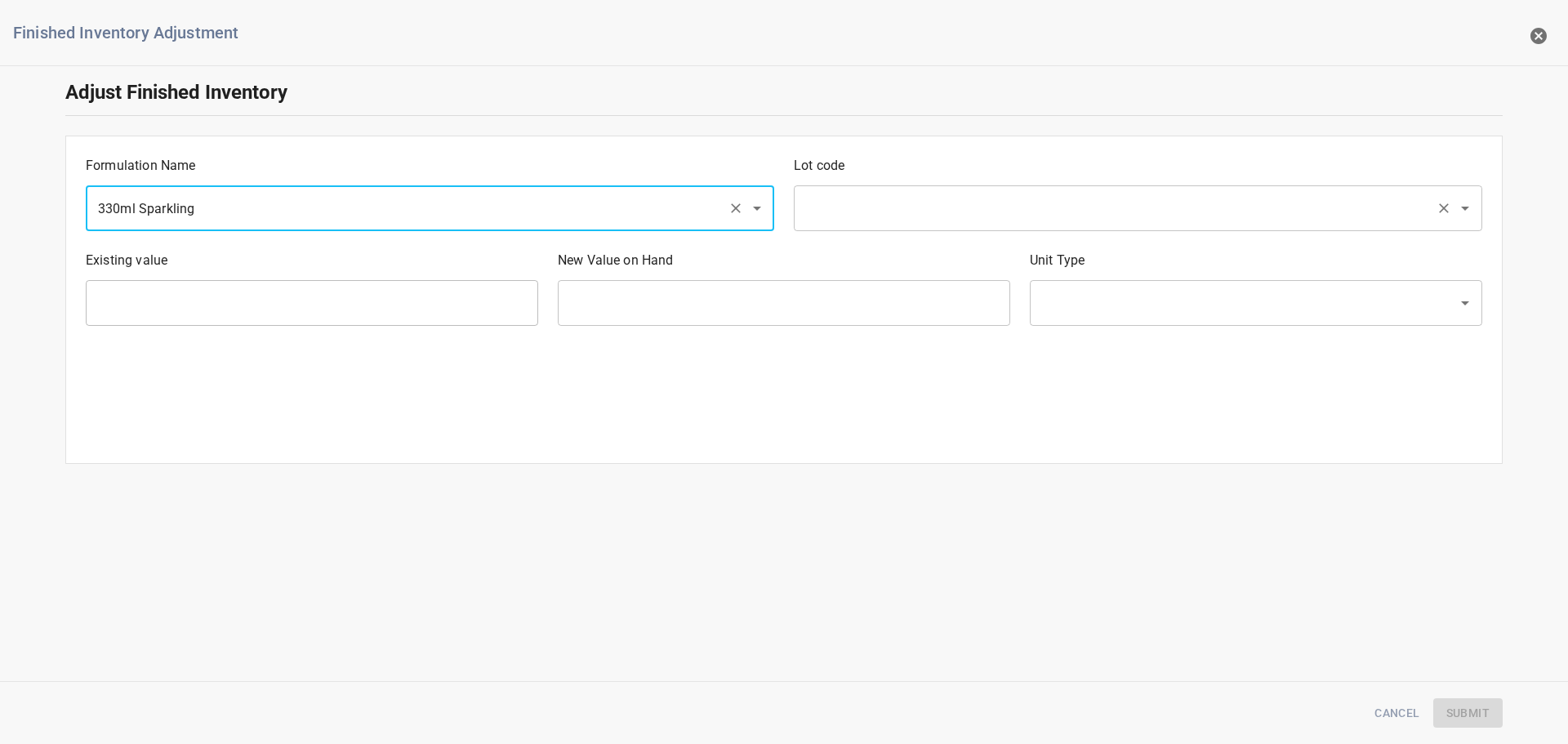
drag, startPoint x: 1039, startPoint y: 215, endPoint x: 1007, endPoint y: 195, distance: 37.7
click at [1038, 215] on input "text" at bounding box center [1114, 209] width 628 height 31
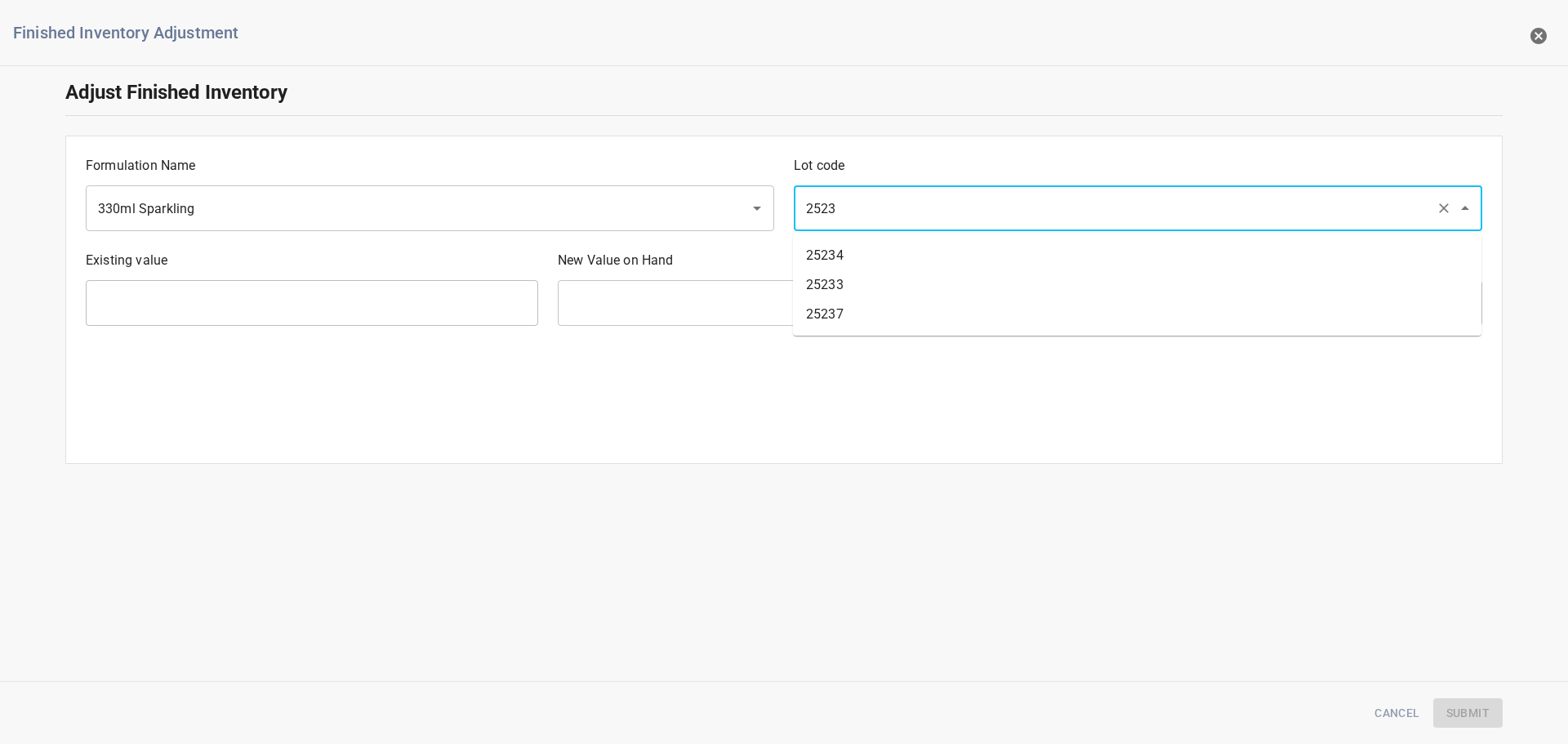
type input "25237"
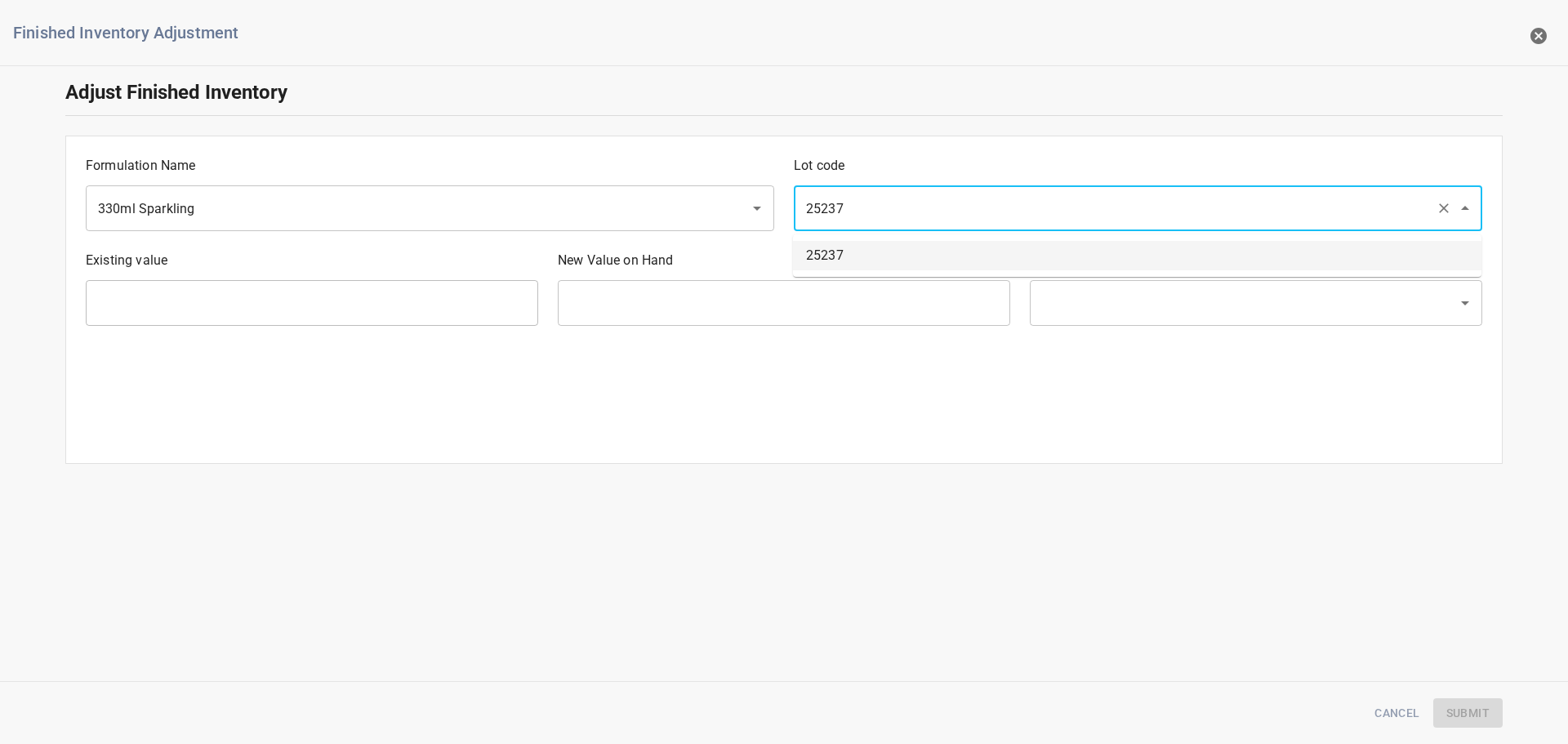
click at [930, 267] on li "25237" at bounding box center [1137, 256] width 688 height 29
type input "2020 Ea"
type input "[PERSON_NAME]"
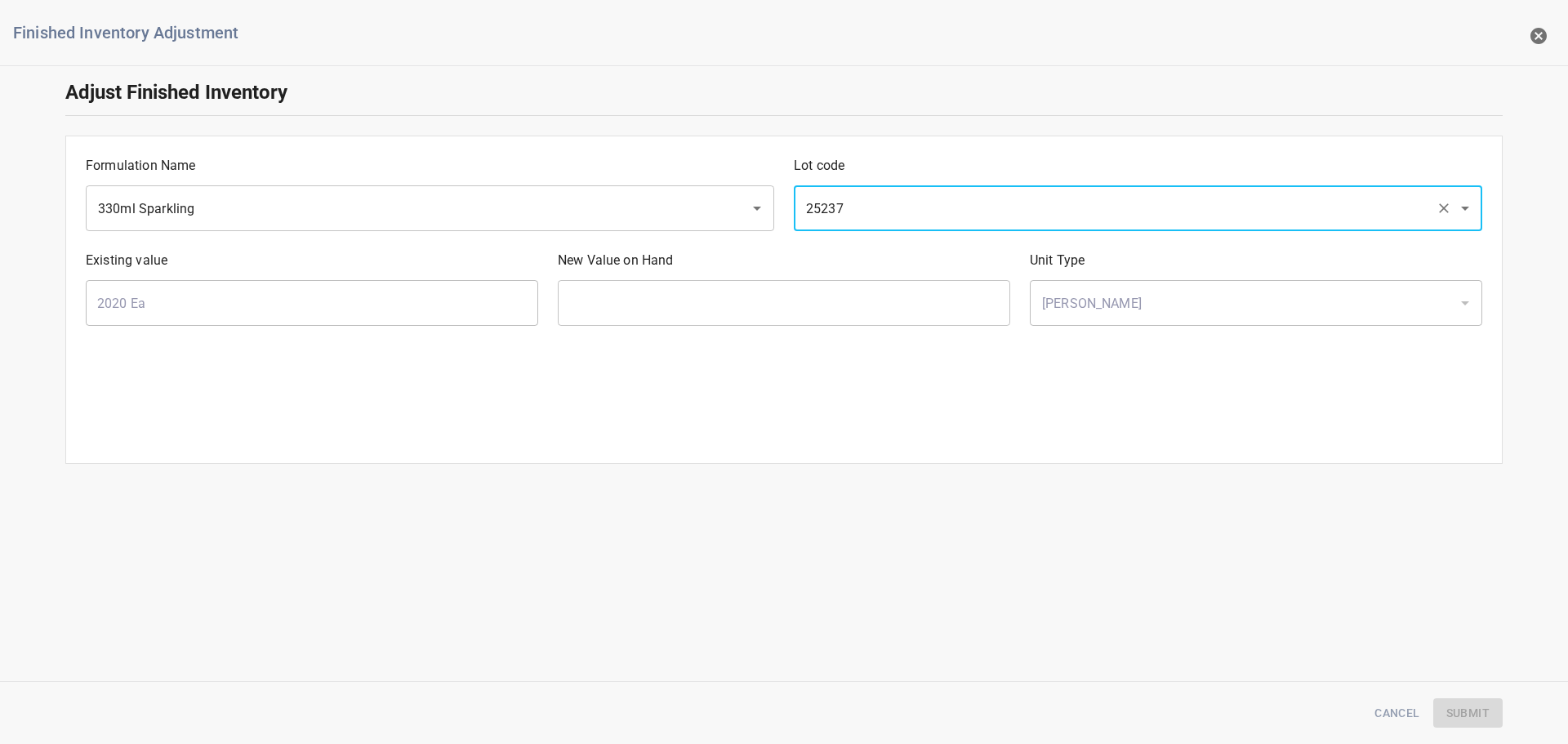
type input "25237"
click at [889, 276] on div "New Value on Hand ​" at bounding box center [784, 288] width 472 height 94
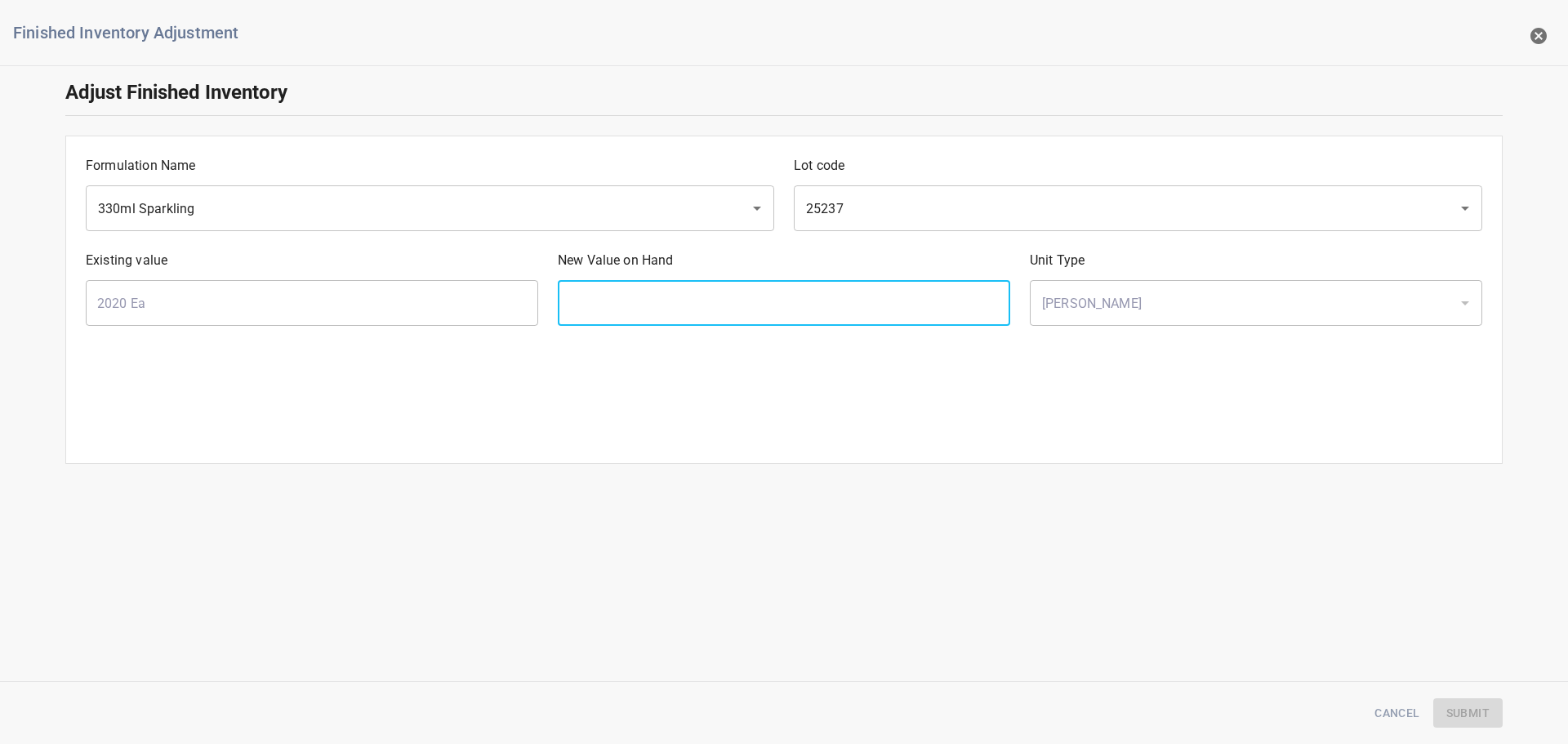
click at [854, 302] on input "text" at bounding box center [784, 303] width 453 height 46
click at [630, 294] on input "text" at bounding box center [784, 303] width 453 height 46
type input "1135"
click at [1480, 711] on span "Submit" at bounding box center [1468, 714] width 43 height 21
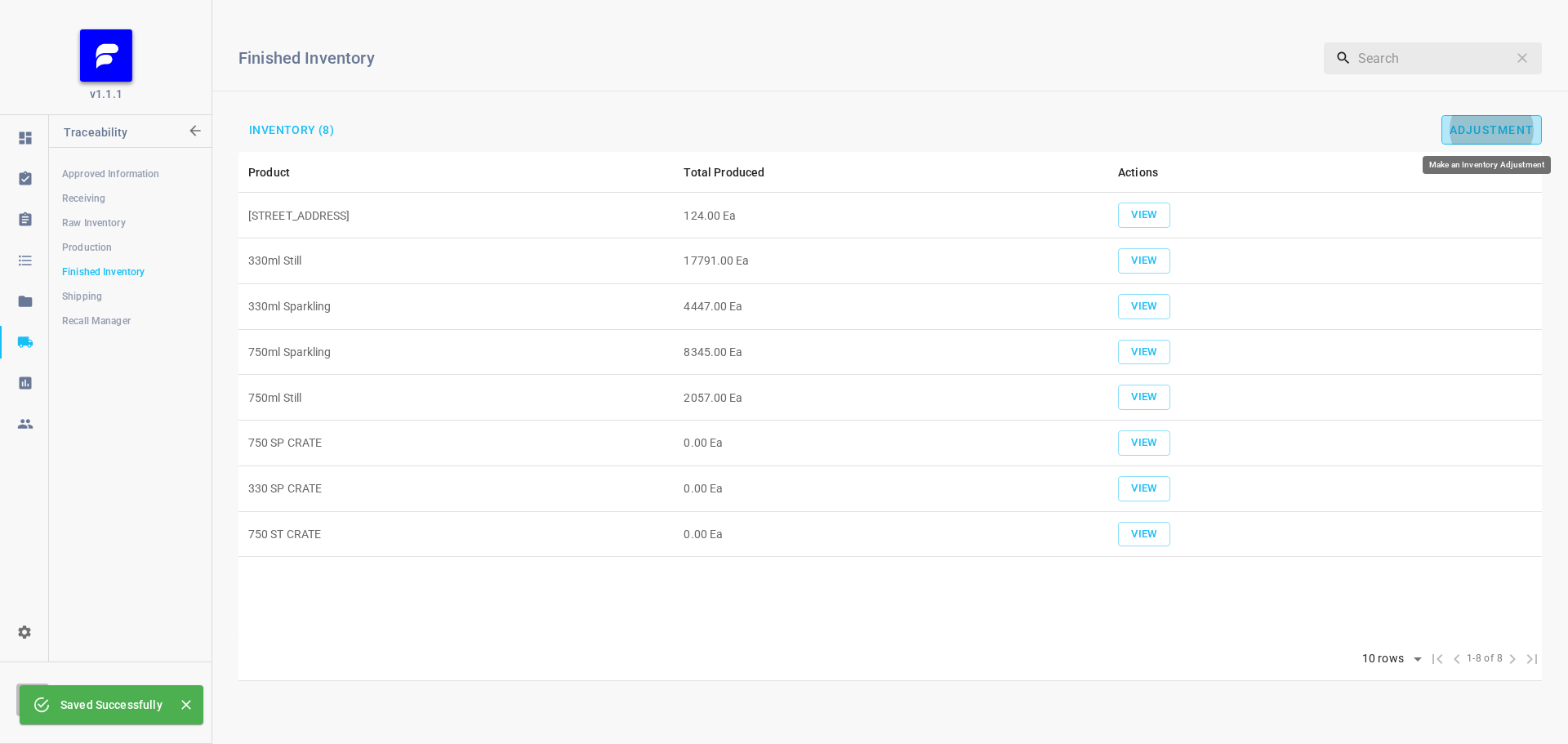
click at [1494, 135] on span "Adjustment" at bounding box center [1492, 129] width 85 height 13
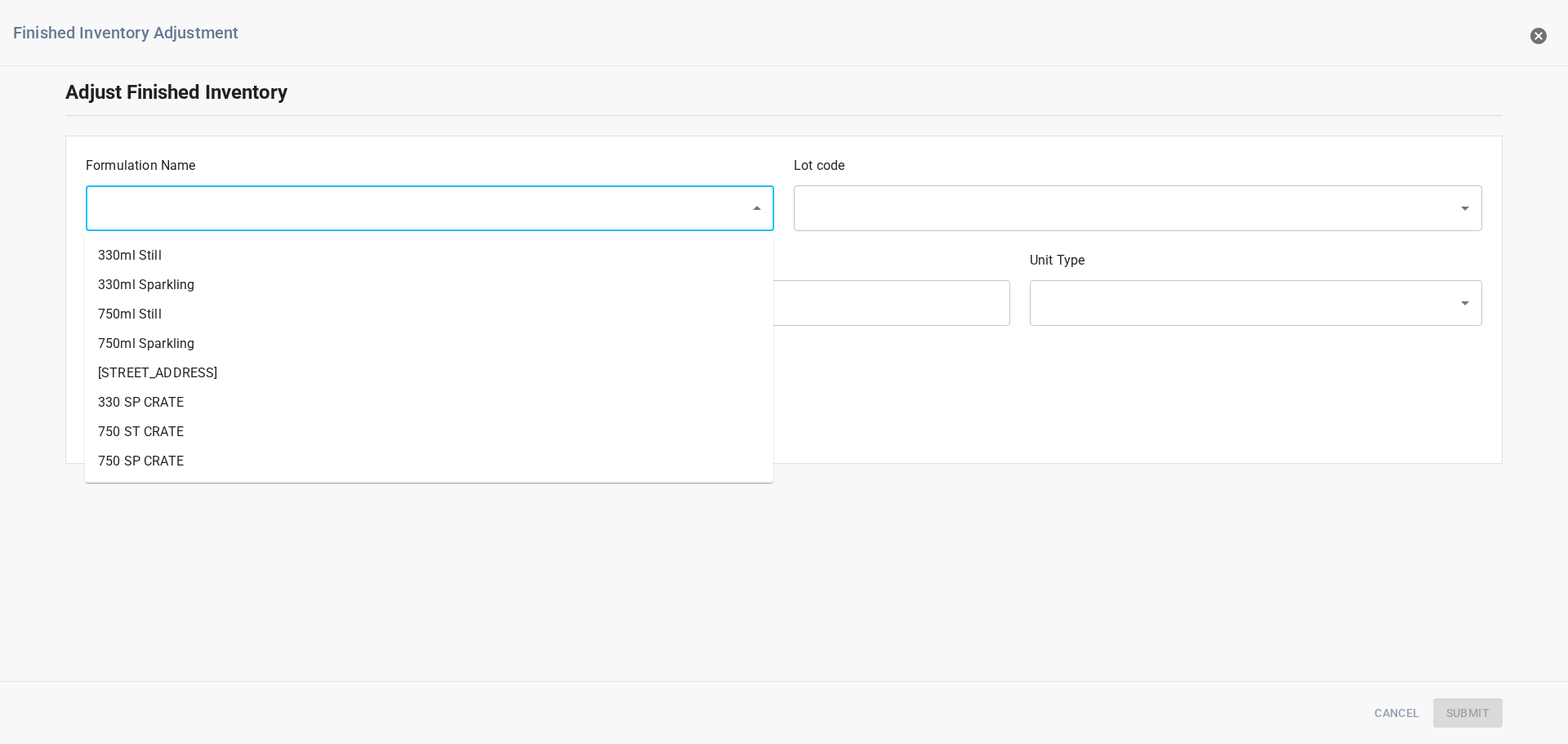
click at [267, 194] on input "text" at bounding box center [407, 209] width 628 height 31
click at [176, 280] on li "330ml Sparkling" at bounding box center [429, 285] width 688 height 29
type input "330ml Sparkling"
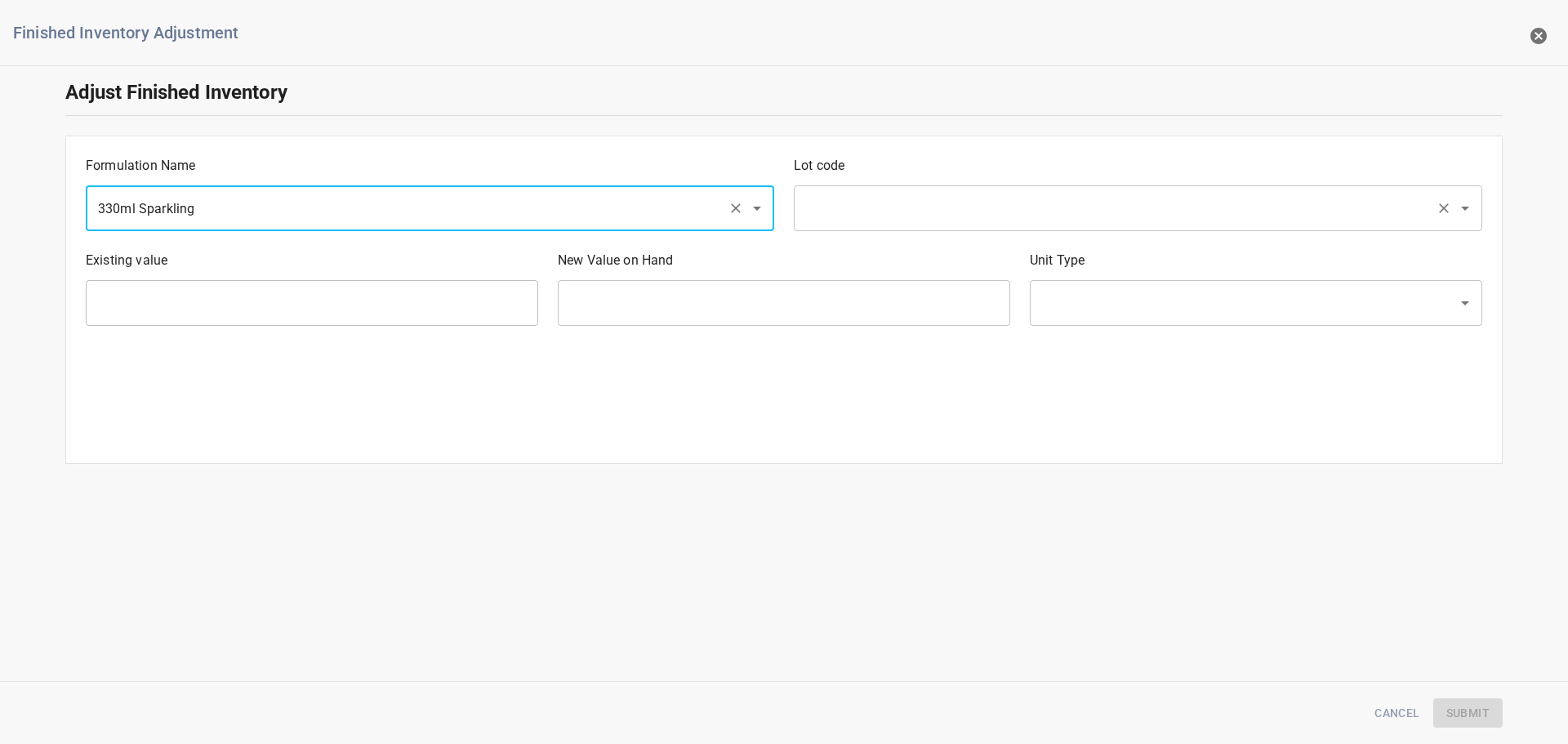
click at [980, 203] on input "text" at bounding box center [1114, 209] width 628 height 31
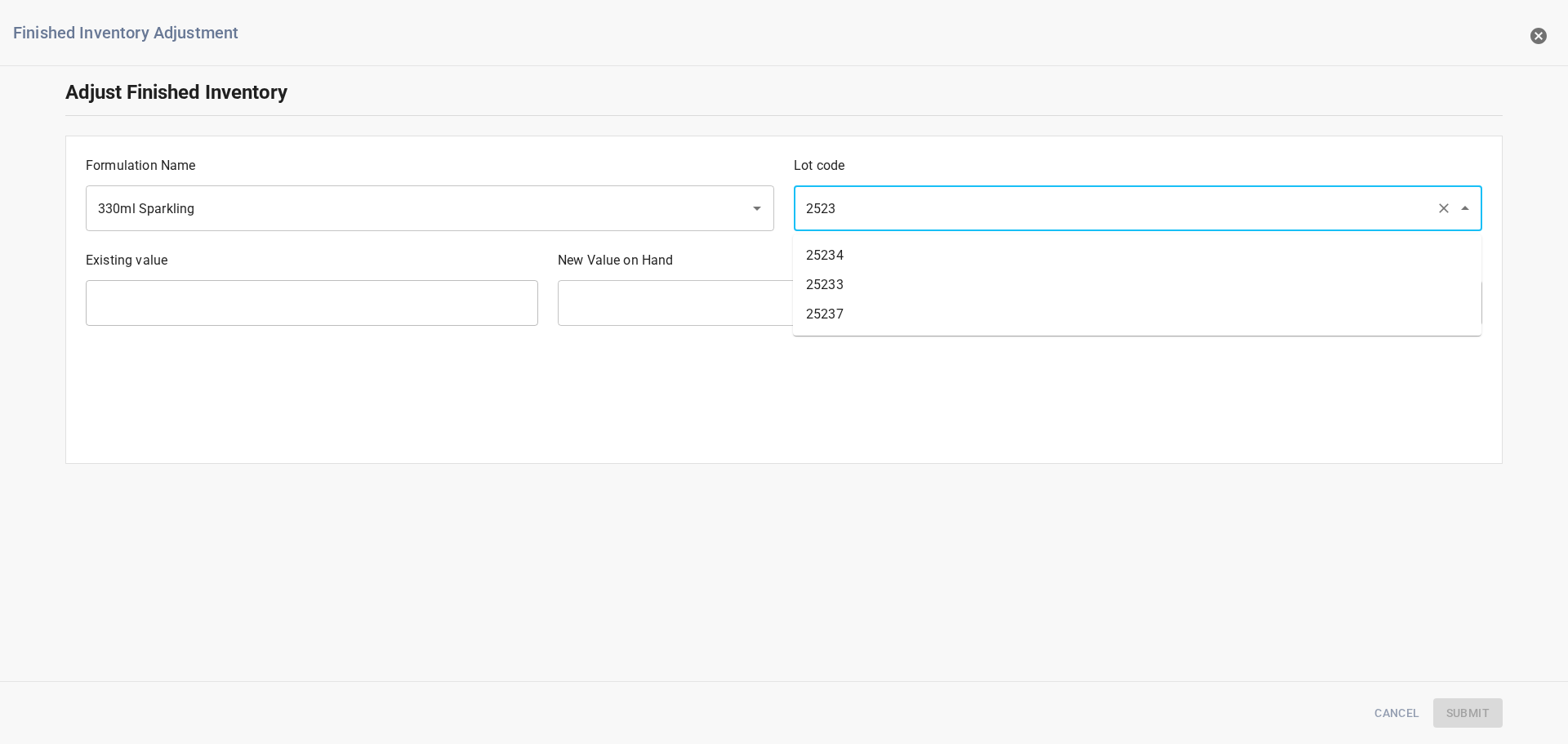
type input "25234"
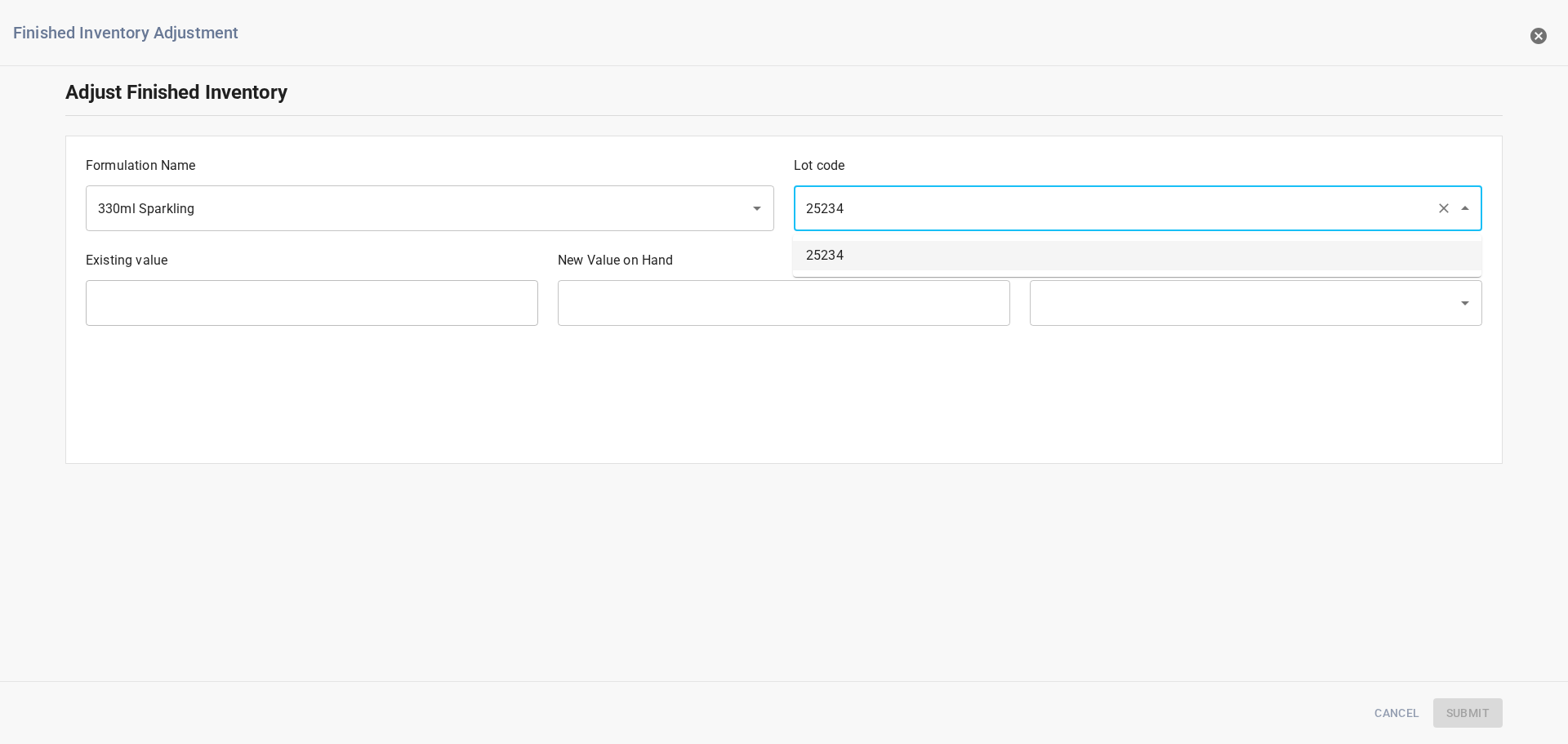
click at [931, 258] on li "25234" at bounding box center [1137, 256] width 688 height 29
type input "2142 Ea"
type input "[PERSON_NAME]"
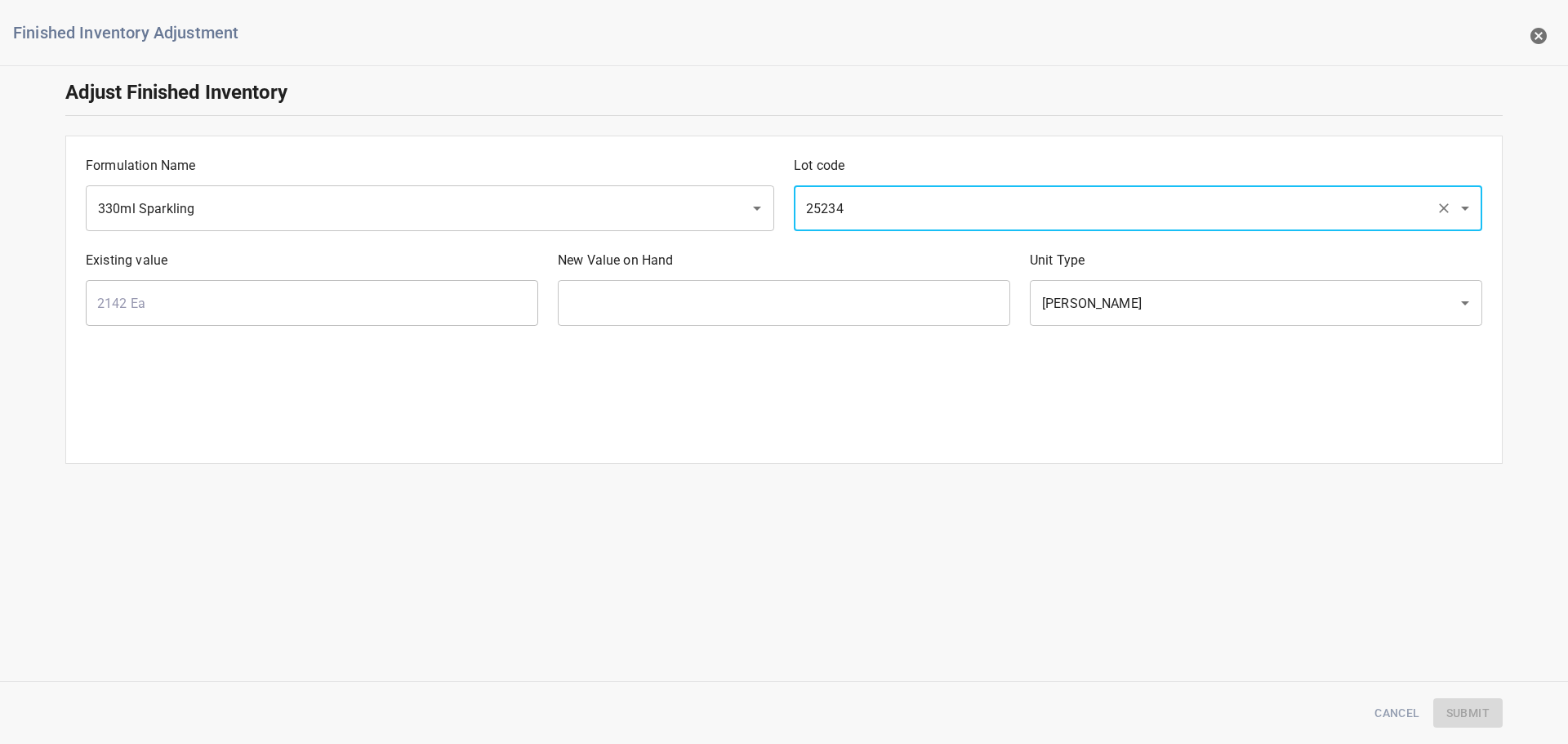
type input "25234"
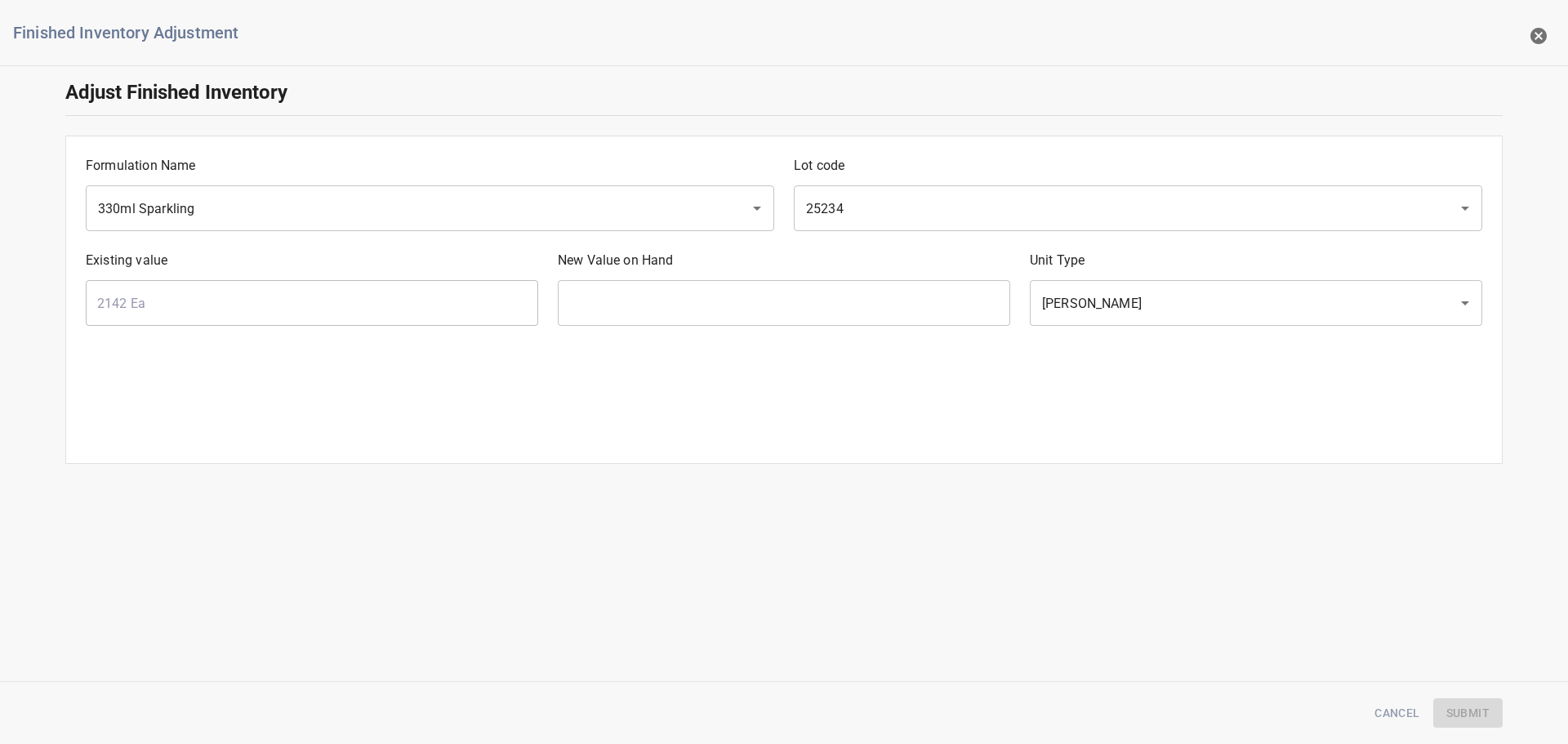
click at [744, 336] on div at bounding box center [784, 351] width 1416 height 29
drag, startPoint x: 755, startPoint y: 301, endPoint x: 87, endPoint y: 334, distance: 668.8
click at [755, 301] on input "text" at bounding box center [784, 303] width 453 height 46
click at [687, 301] on input "text" at bounding box center [784, 303] width 453 height 46
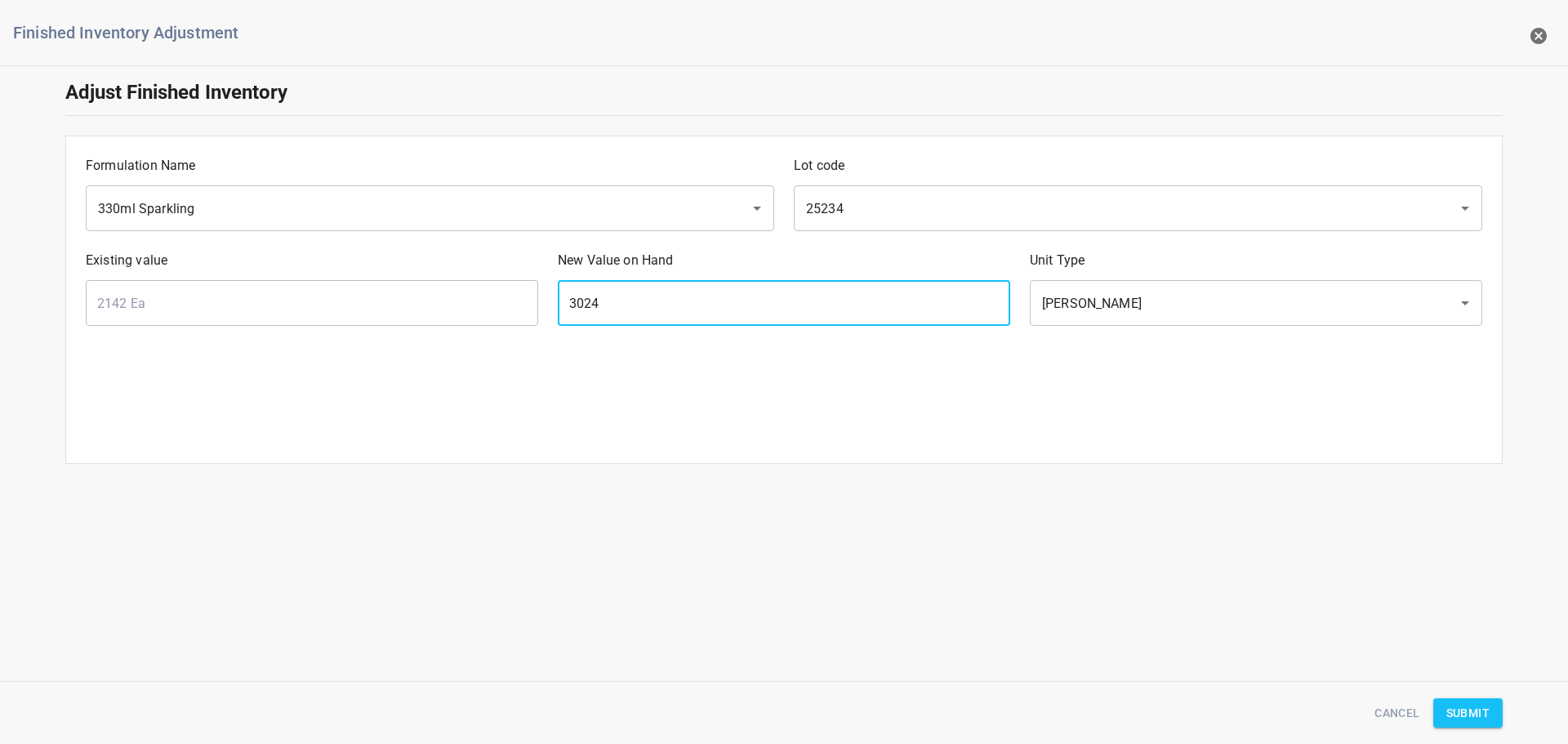
type input "3024"
click at [1476, 690] on div "Cancel Submit" at bounding box center [784, 714] width 1457 height 50
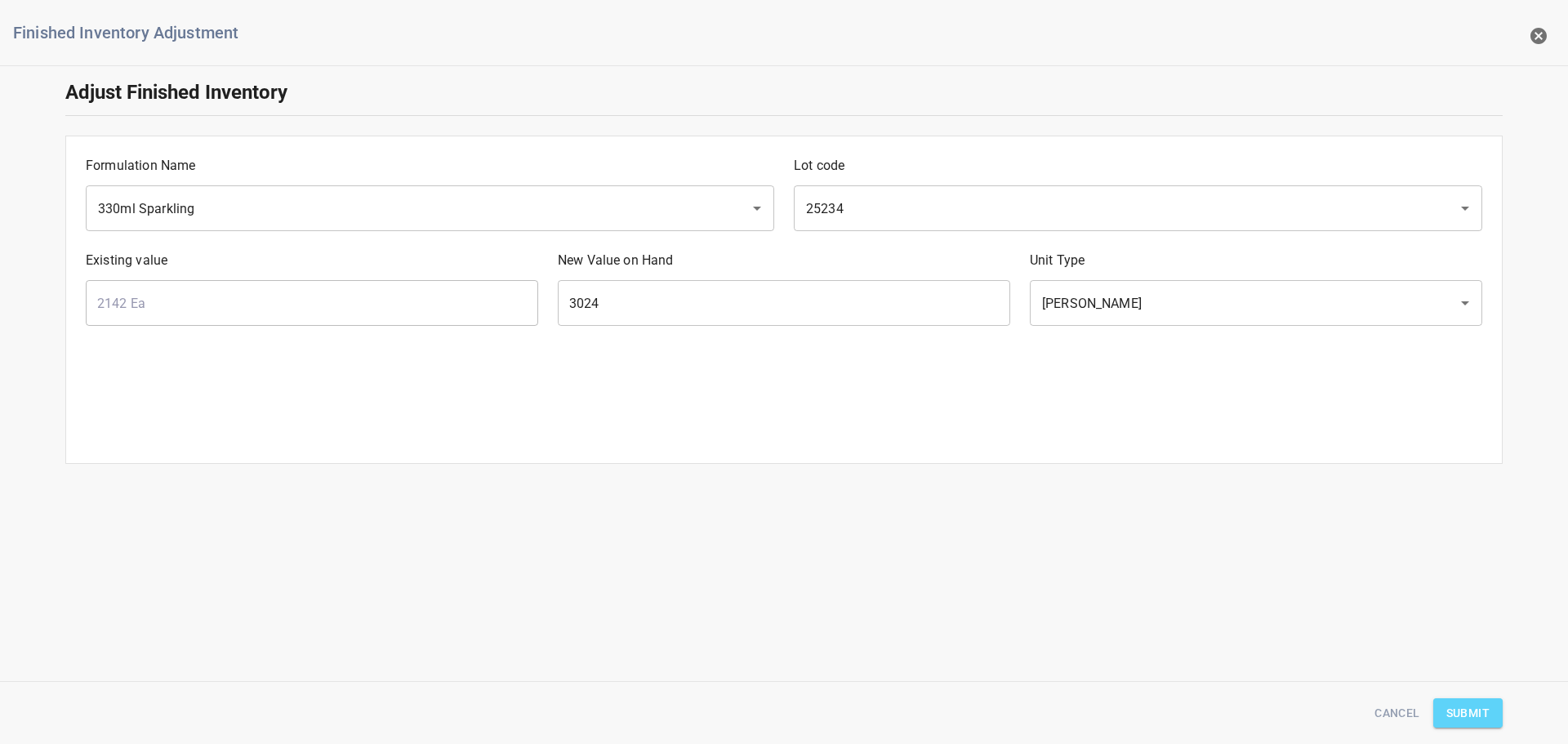
drag, startPoint x: 1472, startPoint y: 710, endPoint x: 1474, endPoint y: 665, distance: 45.0
click at [1472, 711] on span "Submit" at bounding box center [1468, 714] width 43 height 21
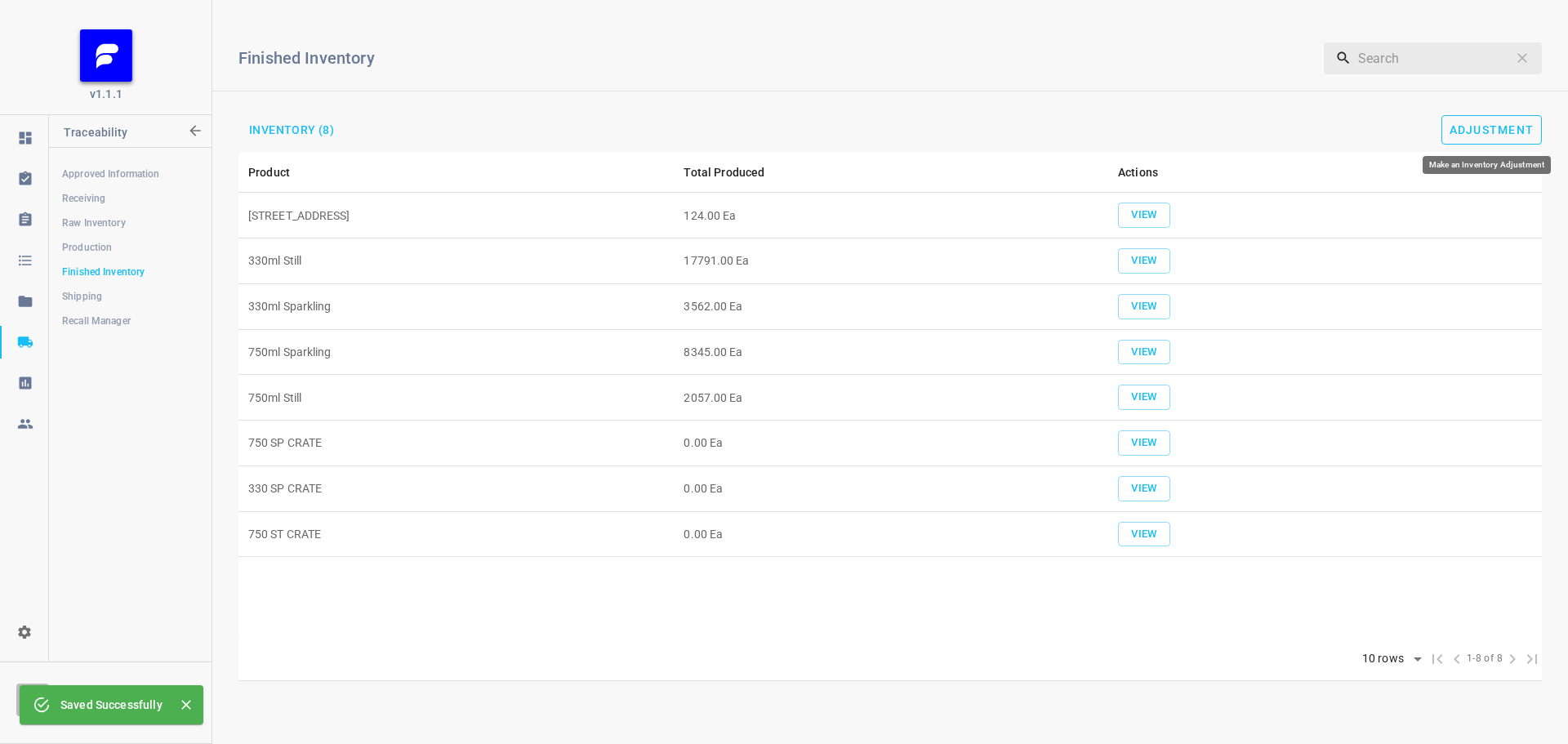
click at [1487, 123] on span "Adjustment" at bounding box center [1492, 129] width 85 height 13
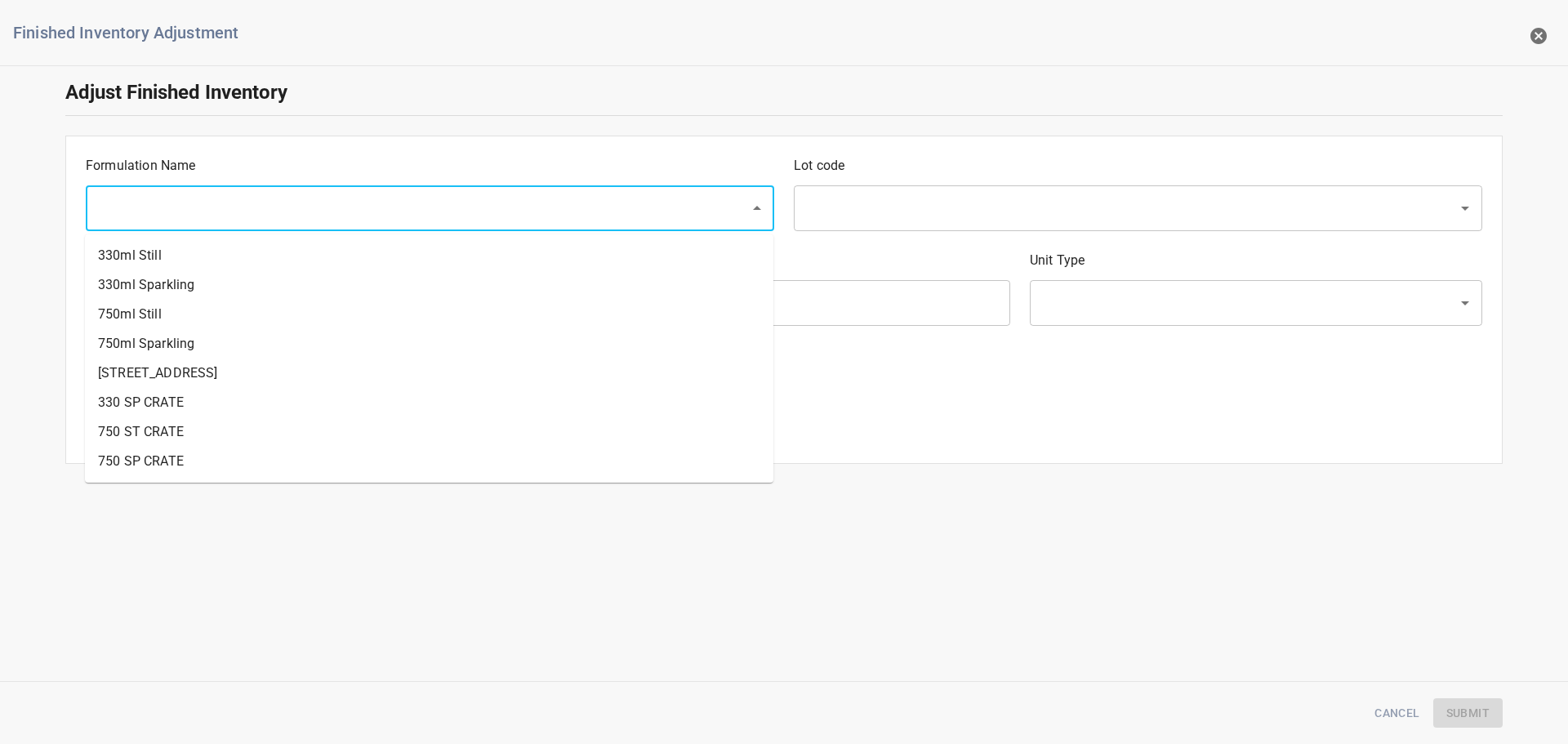
click at [312, 208] on input "text" at bounding box center [407, 209] width 628 height 31
click at [193, 277] on li "330ml Sparkling" at bounding box center [429, 285] width 688 height 29
type input "330ml Sparkling"
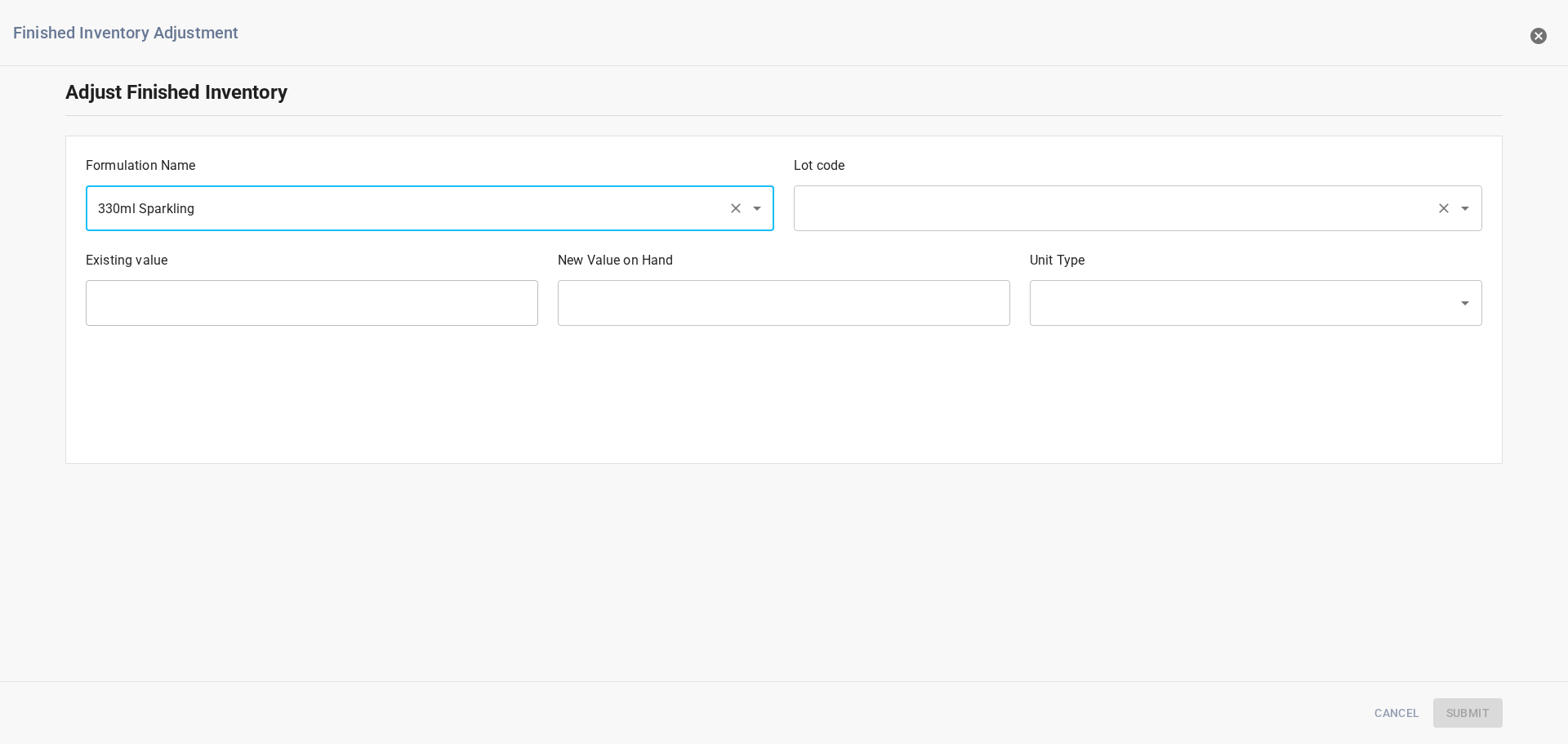
click at [901, 217] on input "text" at bounding box center [1114, 209] width 628 height 31
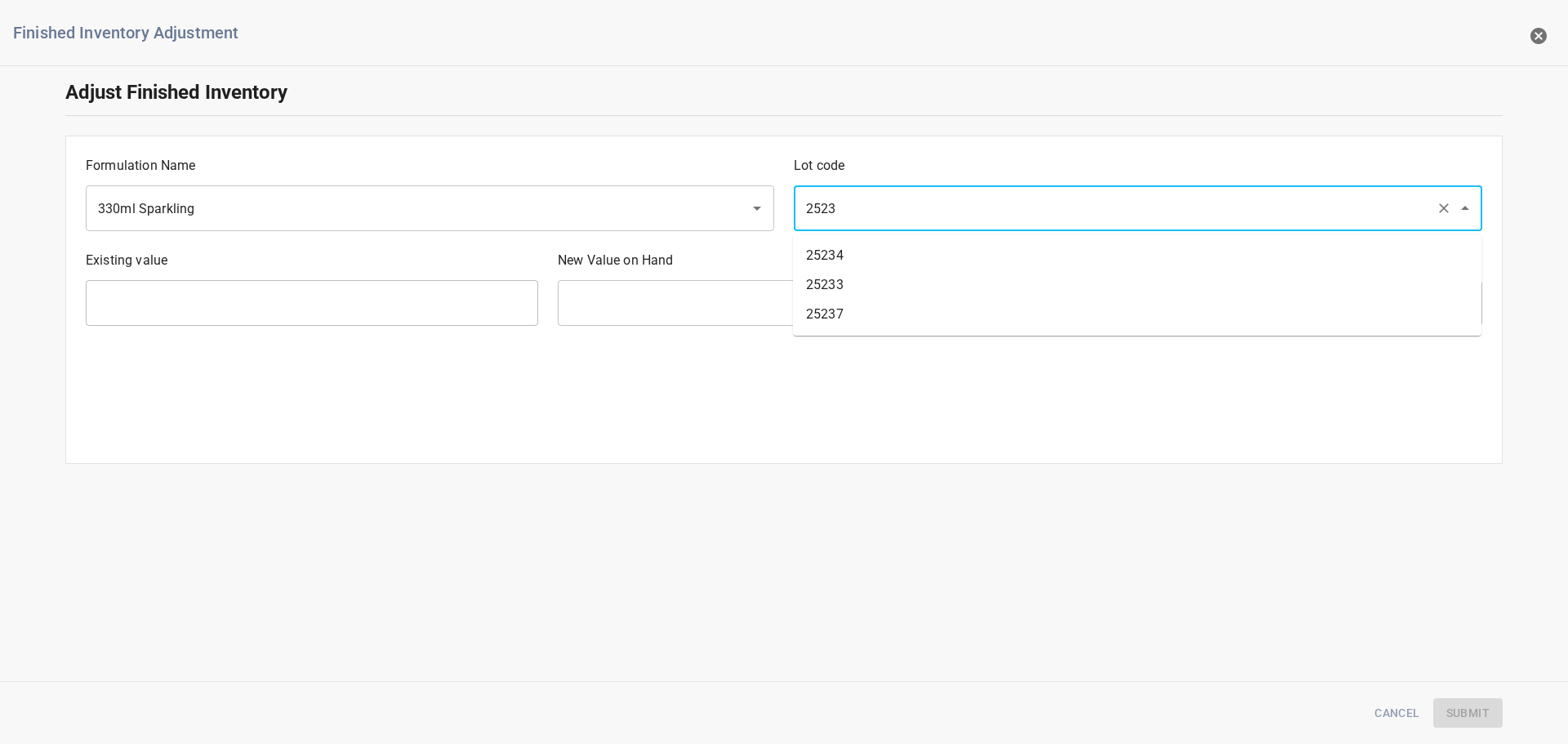
type input "25233"
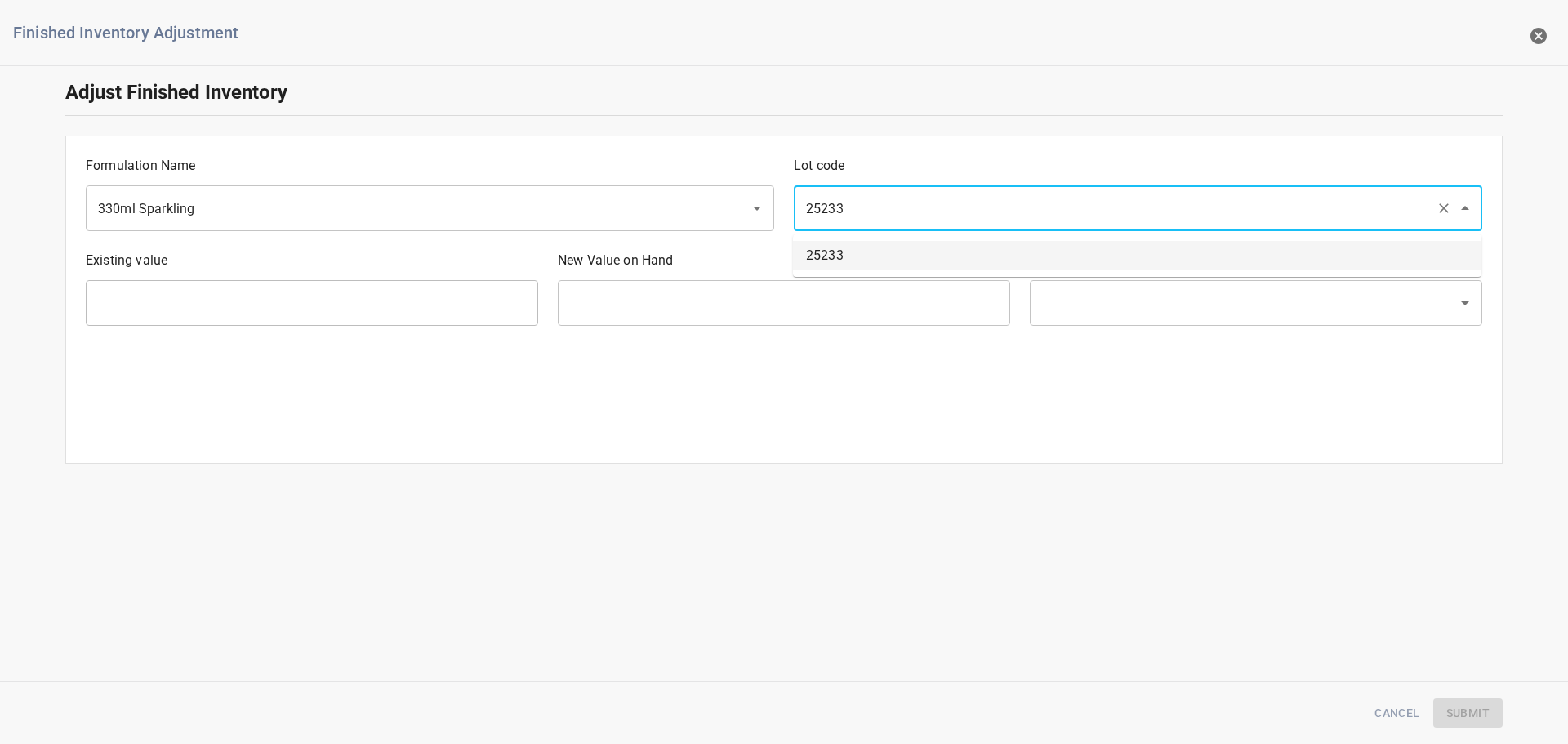
click at [861, 262] on li "25233" at bounding box center [1137, 256] width 688 height 29
type input "285 Ea"
type input "[PERSON_NAME]"
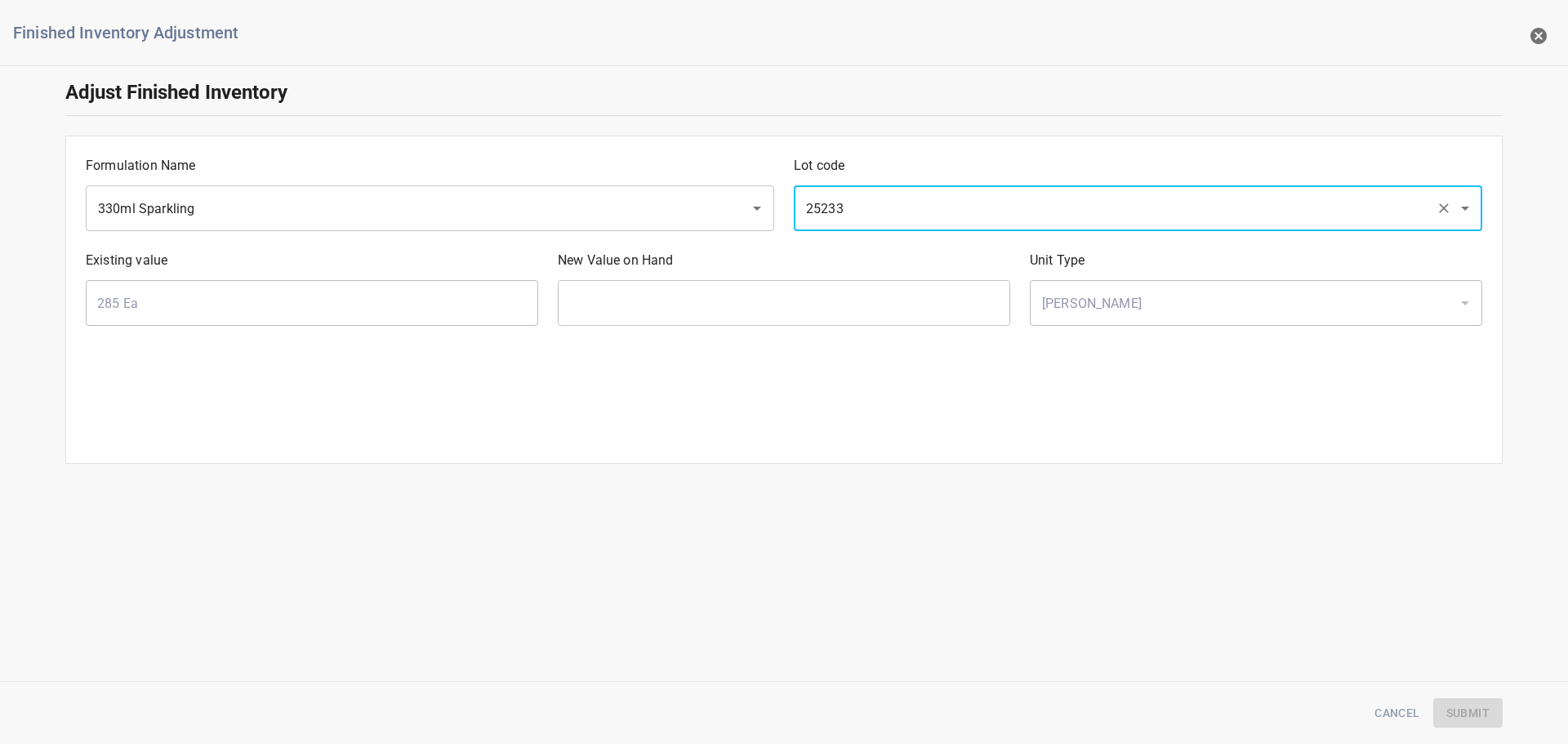
type input "25233"
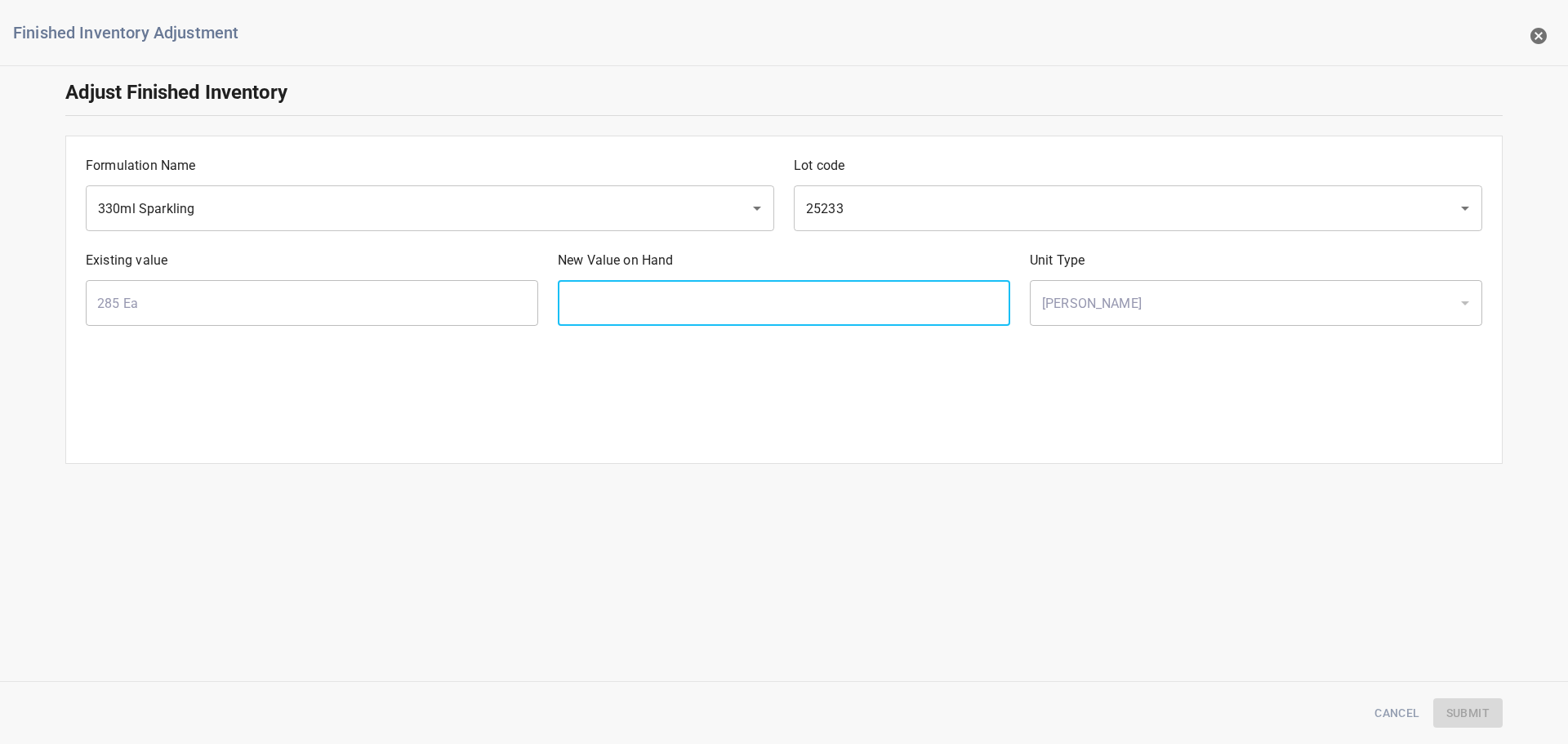
click at [614, 303] on input "text" at bounding box center [784, 303] width 453 height 46
type input "162"
click at [1450, 703] on span "Submit" at bounding box center [1468, 714] width 43 height 21
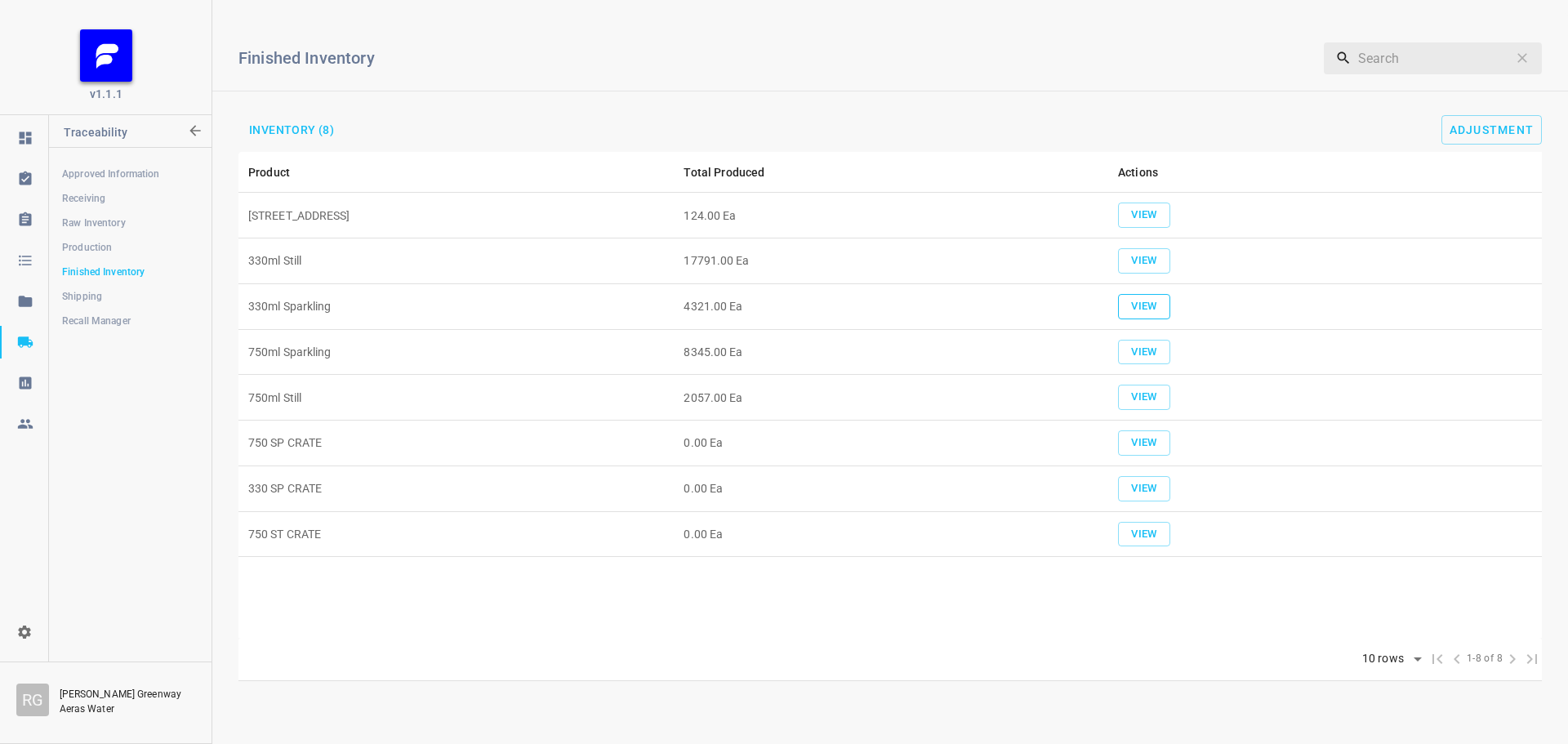
click at [1167, 314] on button "View" at bounding box center [1144, 307] width 52 height 25
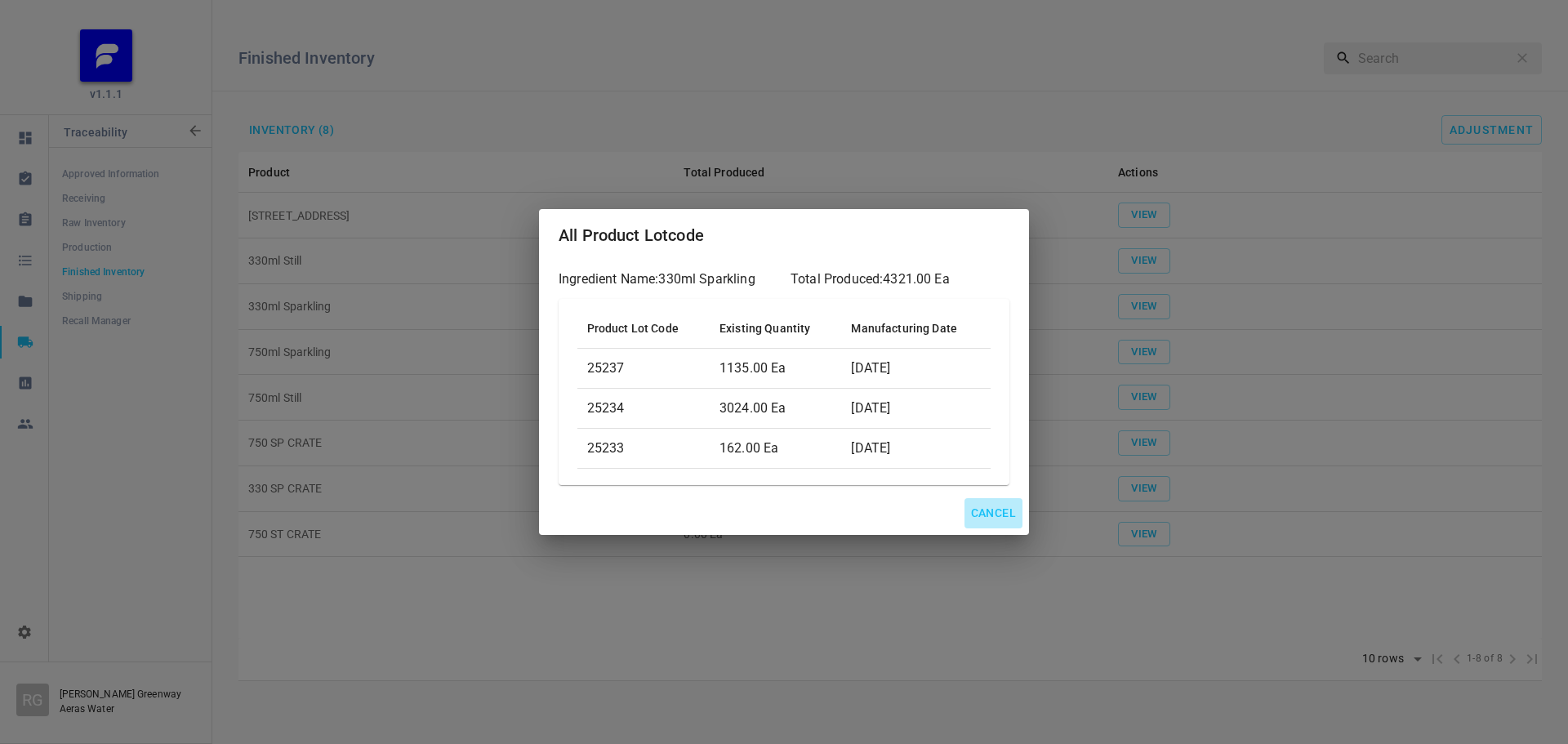
click at [999, 521] on span "Cancel" at bounding box center [994, 514] width 45 height 21
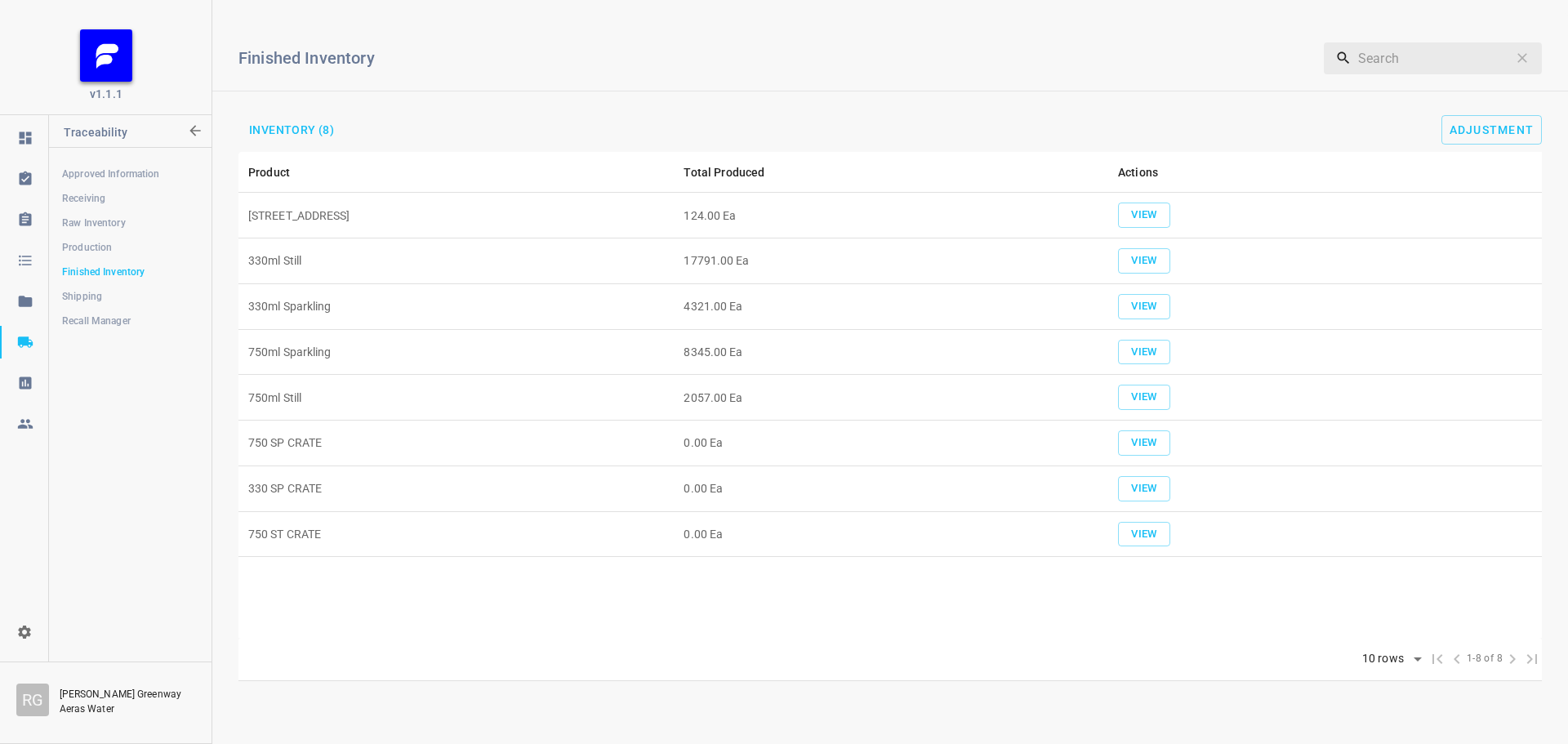
click at [1520, 147] on div "Finished Inventory ​ Inventory (8) Adjustment" at bounding box center [890, 82] width 1356 height 139
click at [1520, 133] on span "Adjustment" at bounding box center [1492, 129] width 85 height 13
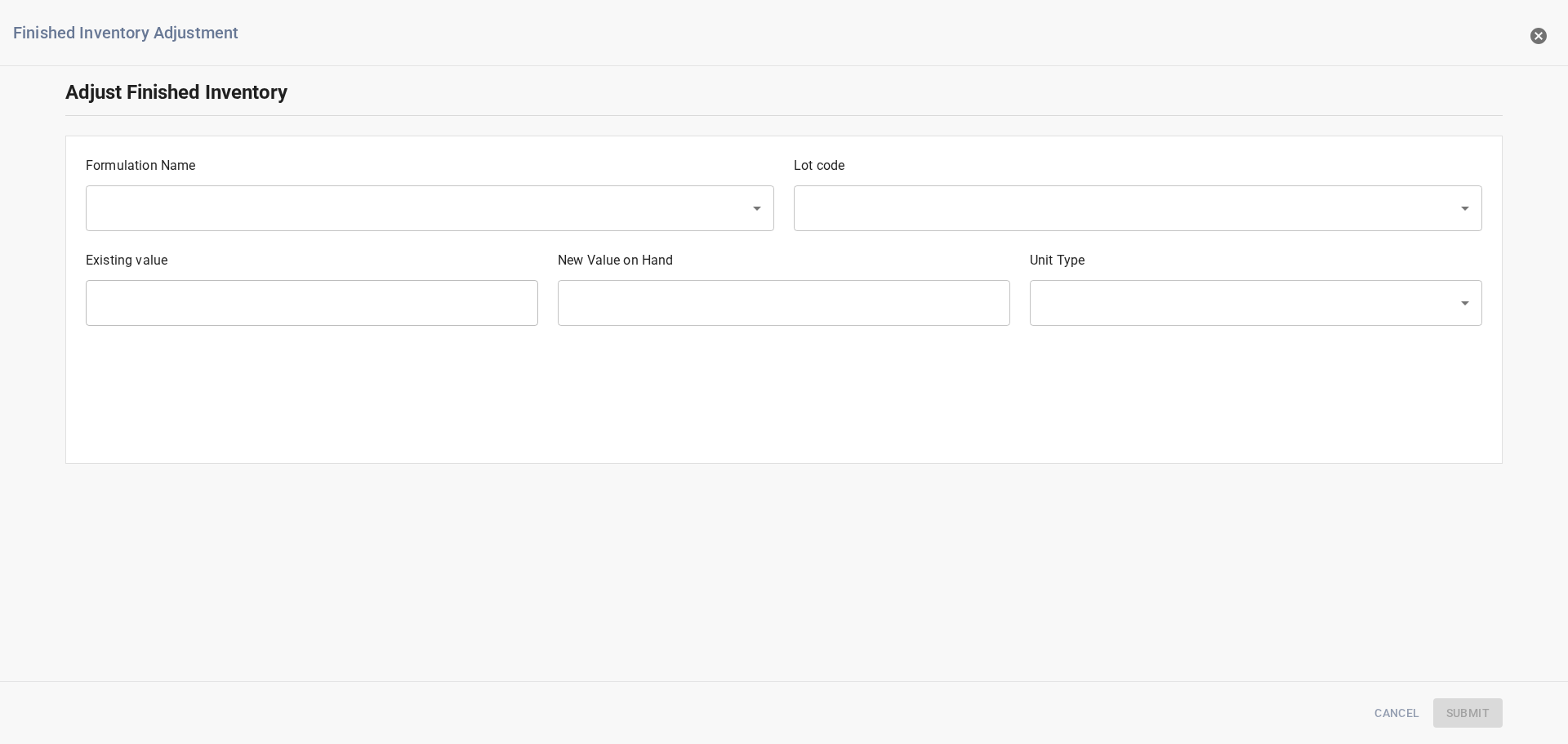
click at [234, 199] on input "text" at bounding box center [407, 209] width 628 height 31
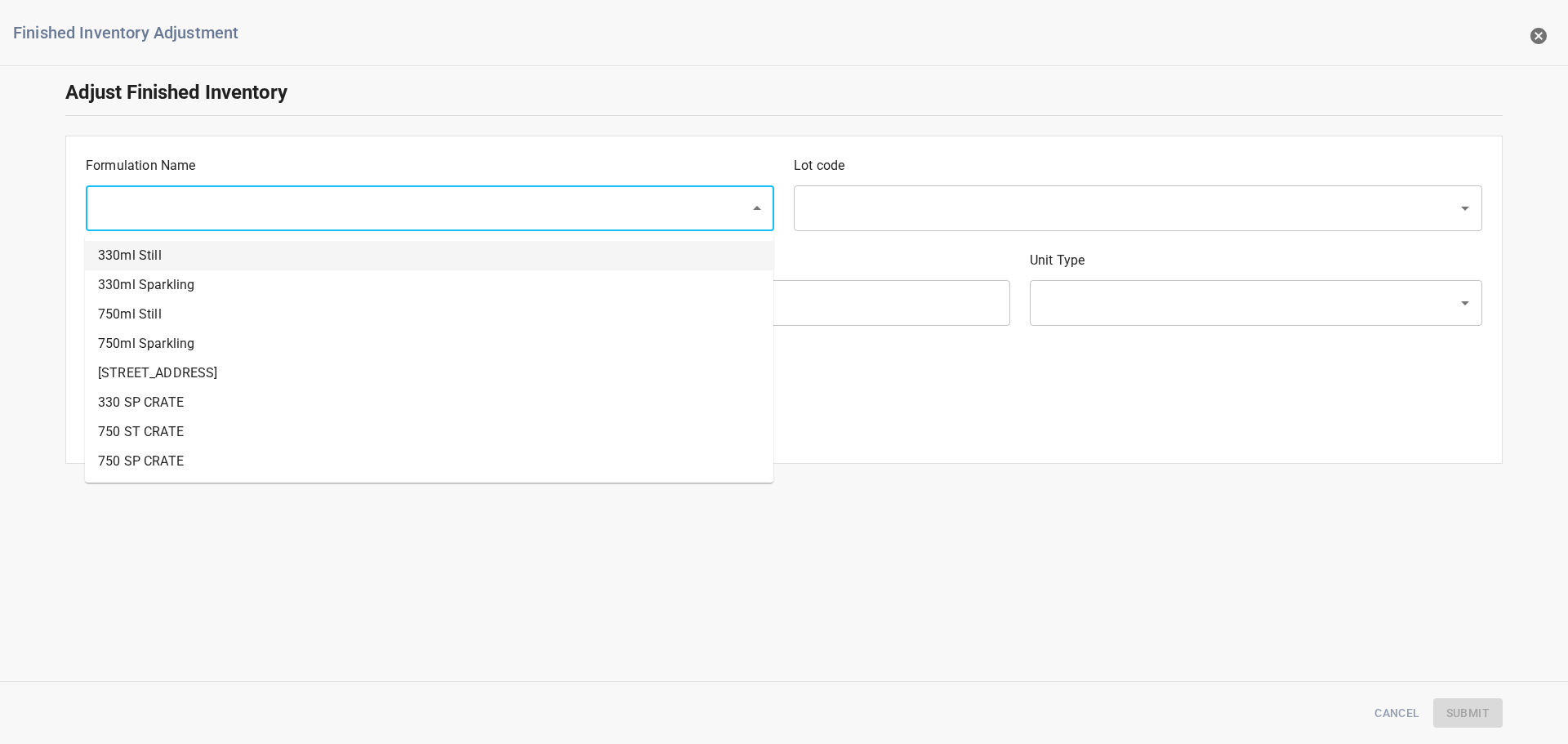
click at [208, 282] on li "330ml Sparkling" at bounding box center [429, 285] width 688 height 29
type input "330ml Sparkling"
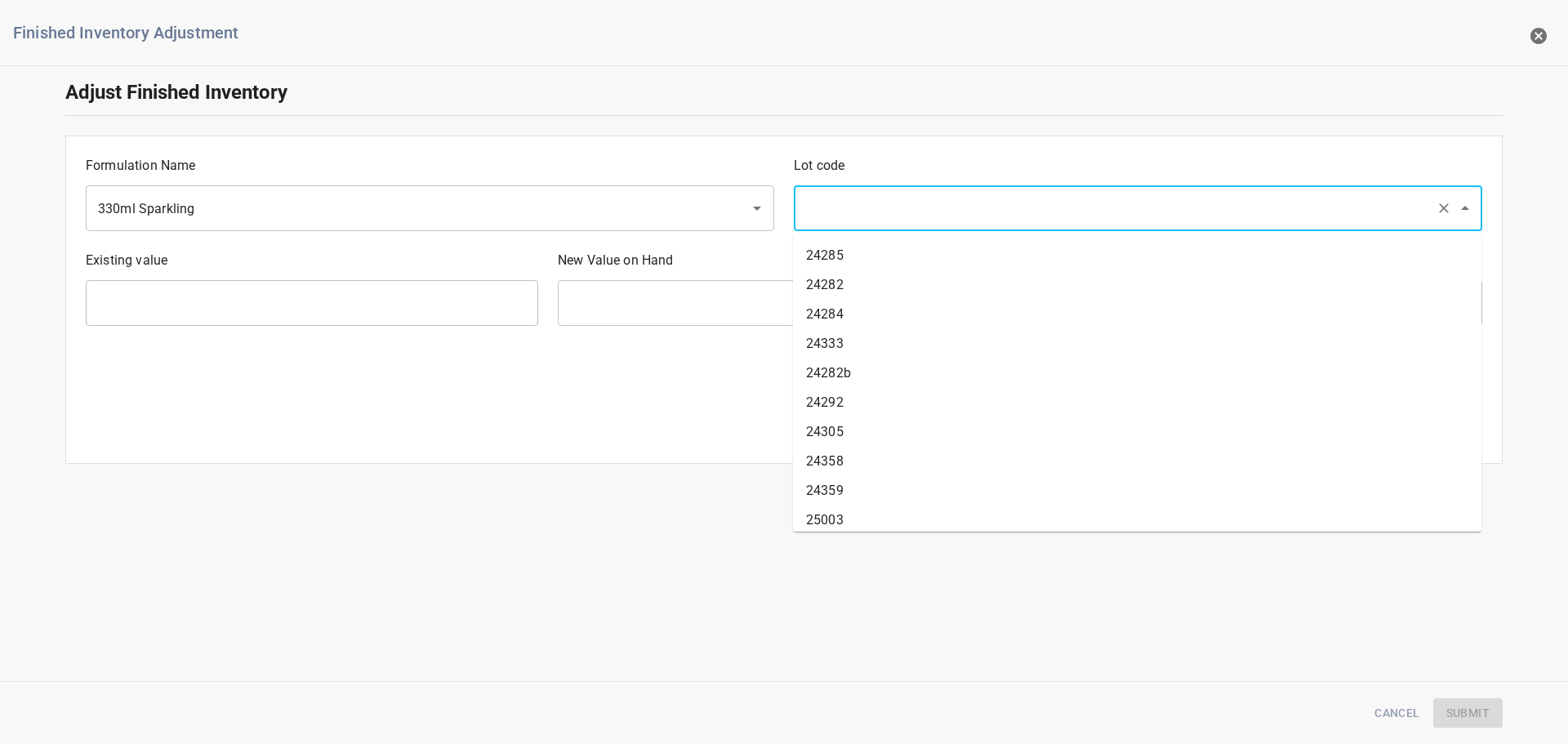
drag, startPoint x: 888, startPoint y: 211, endPoint x: 810, endPoint y: 268, distance: 96.6
click at [887, 211] on input "text" at bounding box center [1114, 209] width 628 height 31
type input "25233"
click at [838, 247] on li "25233" at bounding box center [1137, 256] width 688 height 29
type input "162 Ea"
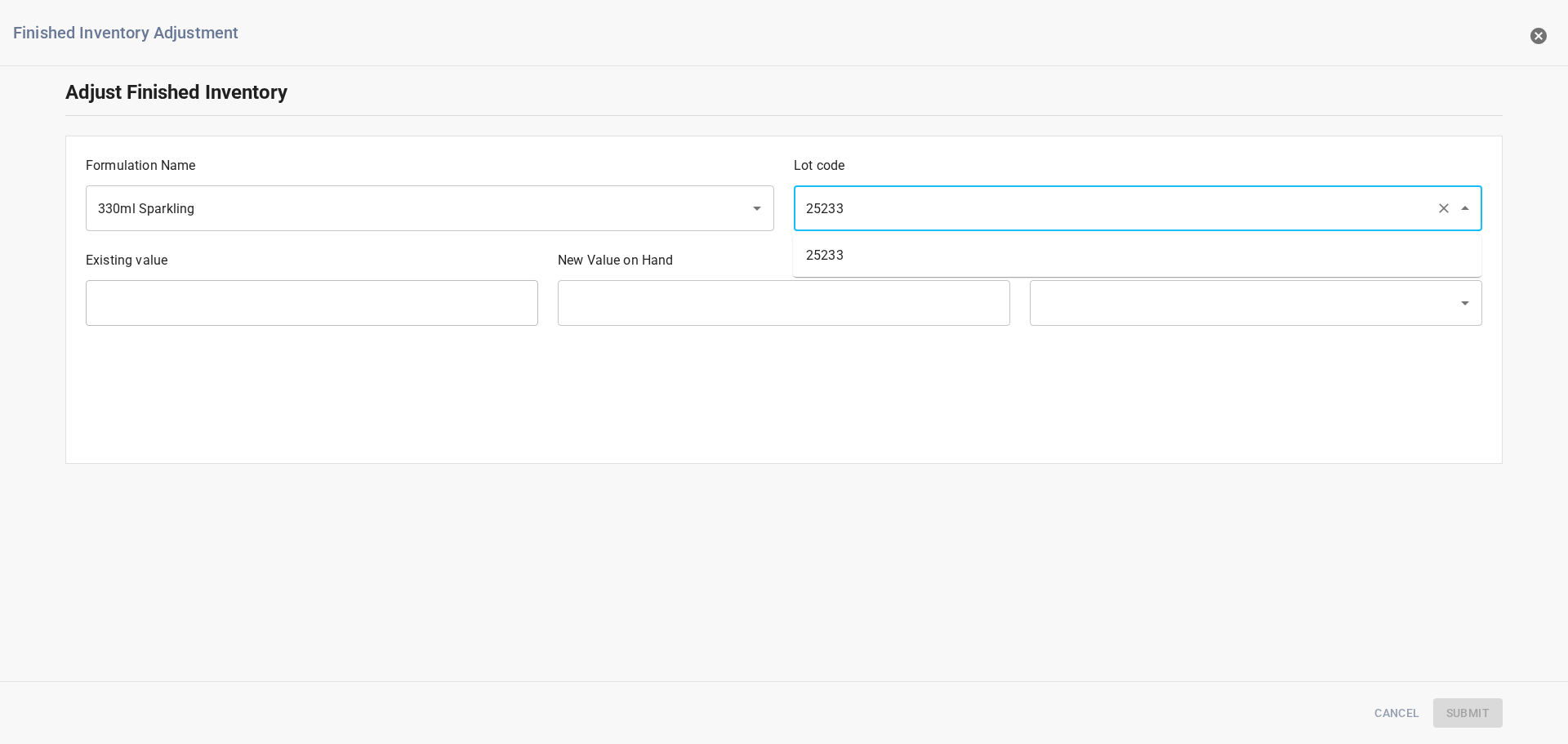
type input "[PERSON_NAME]"
type input "25233"
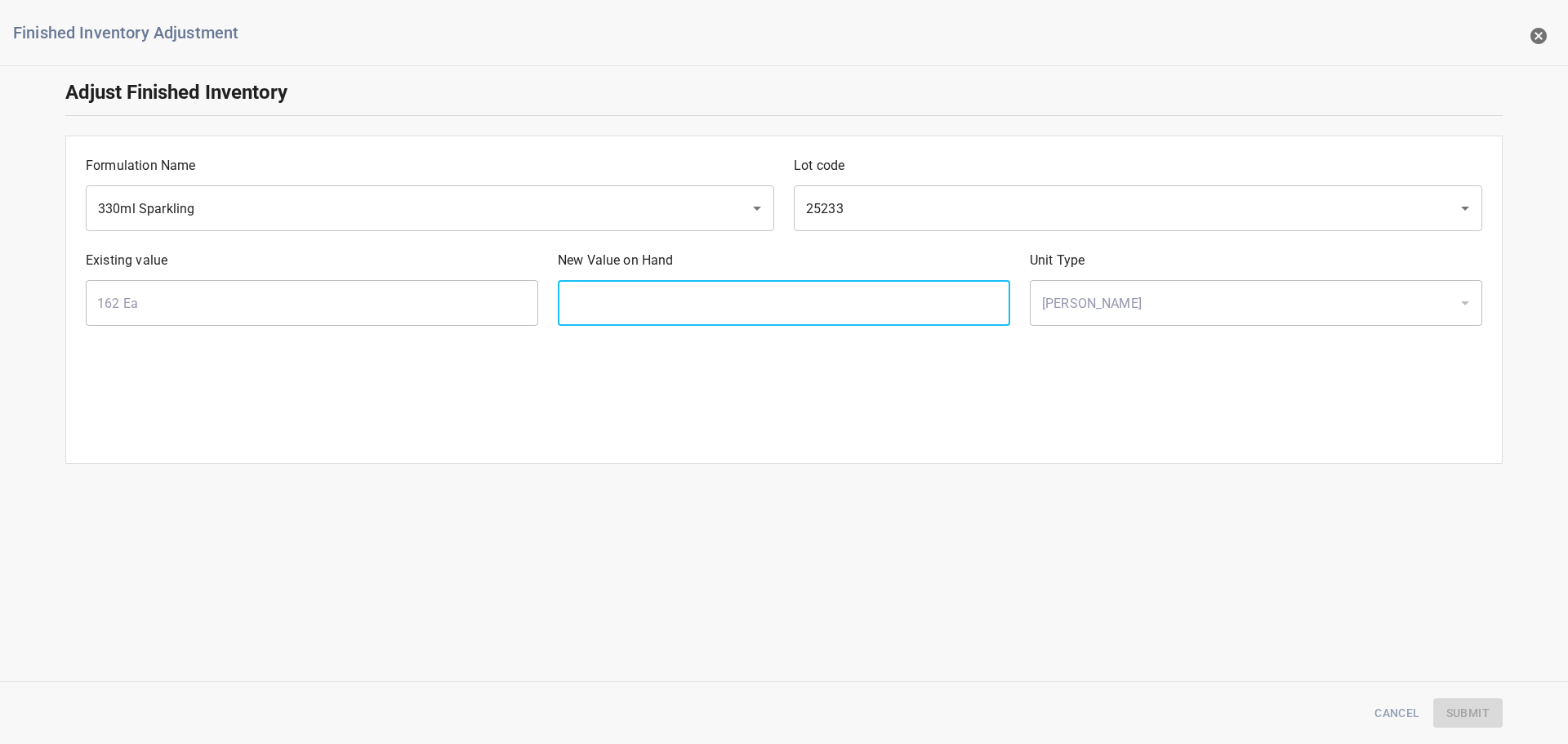
click at [820, 281] on input "text" at bounding box center [784, 303] width 453 height 46
type input "288"
click at [1488, 707] on span "Submit" at bounding box center [1468, 714] width 43 height 21
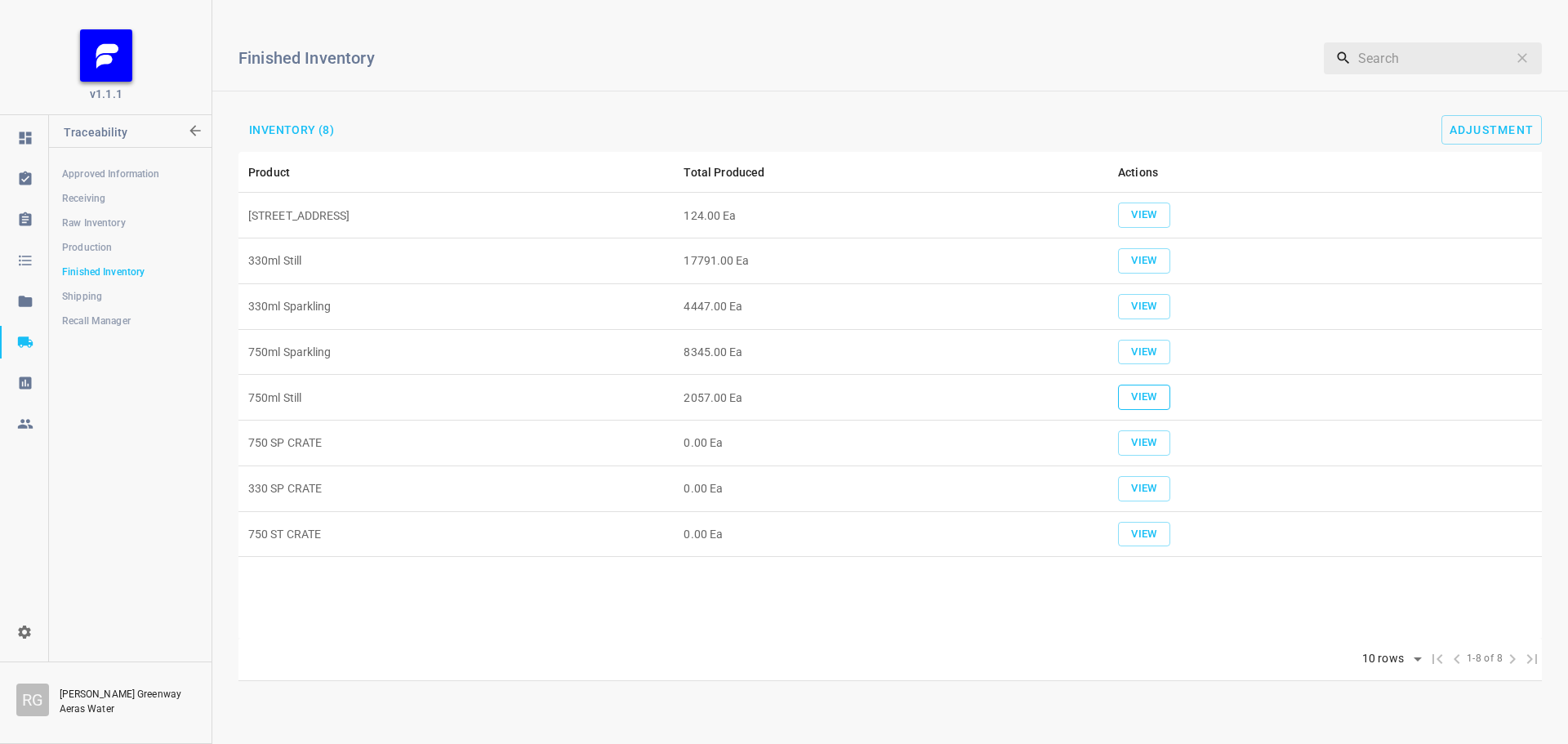
click at [1142, 393] on span "View" at bounding box center [1145, 398] width 36 height 19
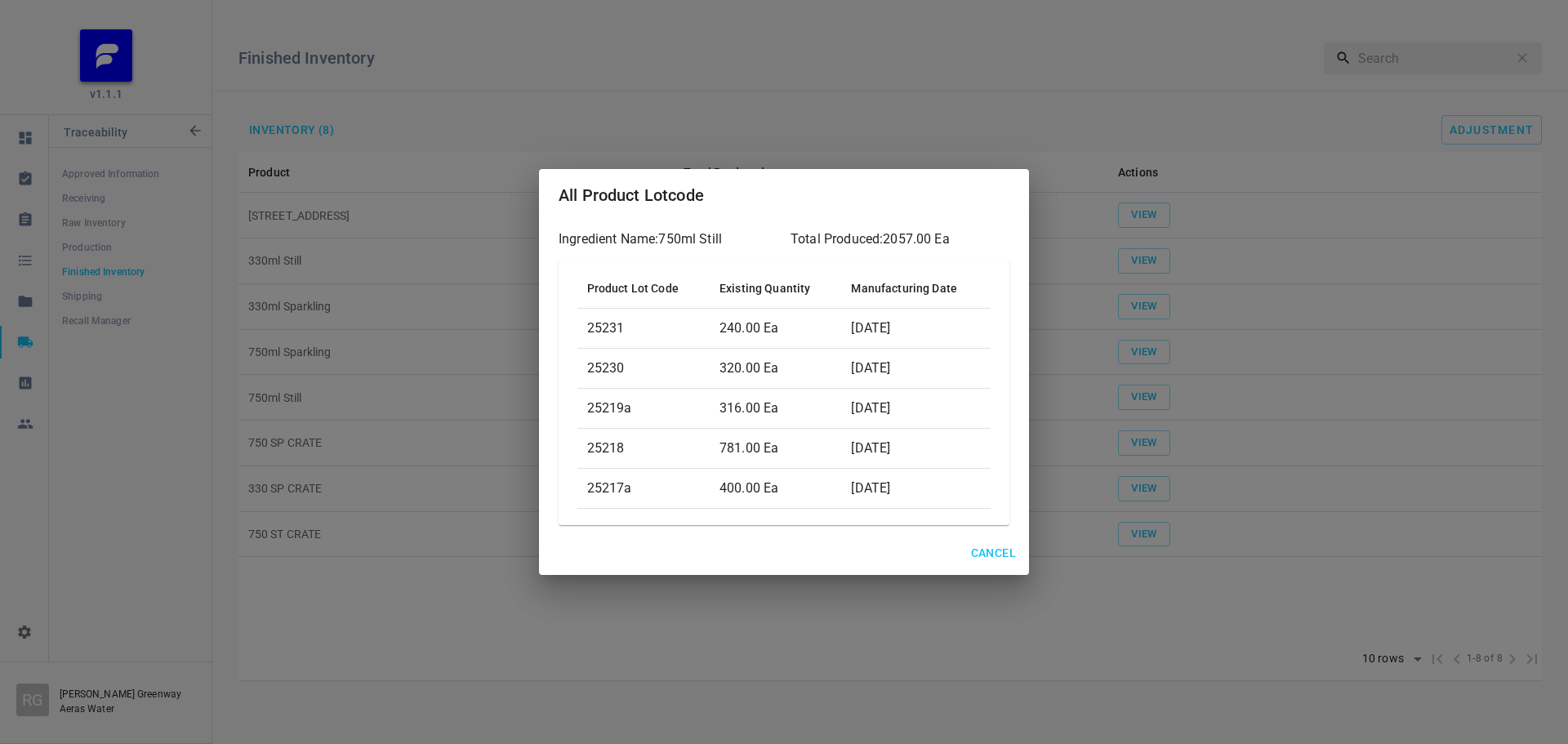
drag, startPoint x: 980, startPoint y: 546, endPoint x: 991, endPoint y: 545, distance: 11.0
click at [980, 546] on span "Cancel" at bounding box center [994, 553] width 45 height 21
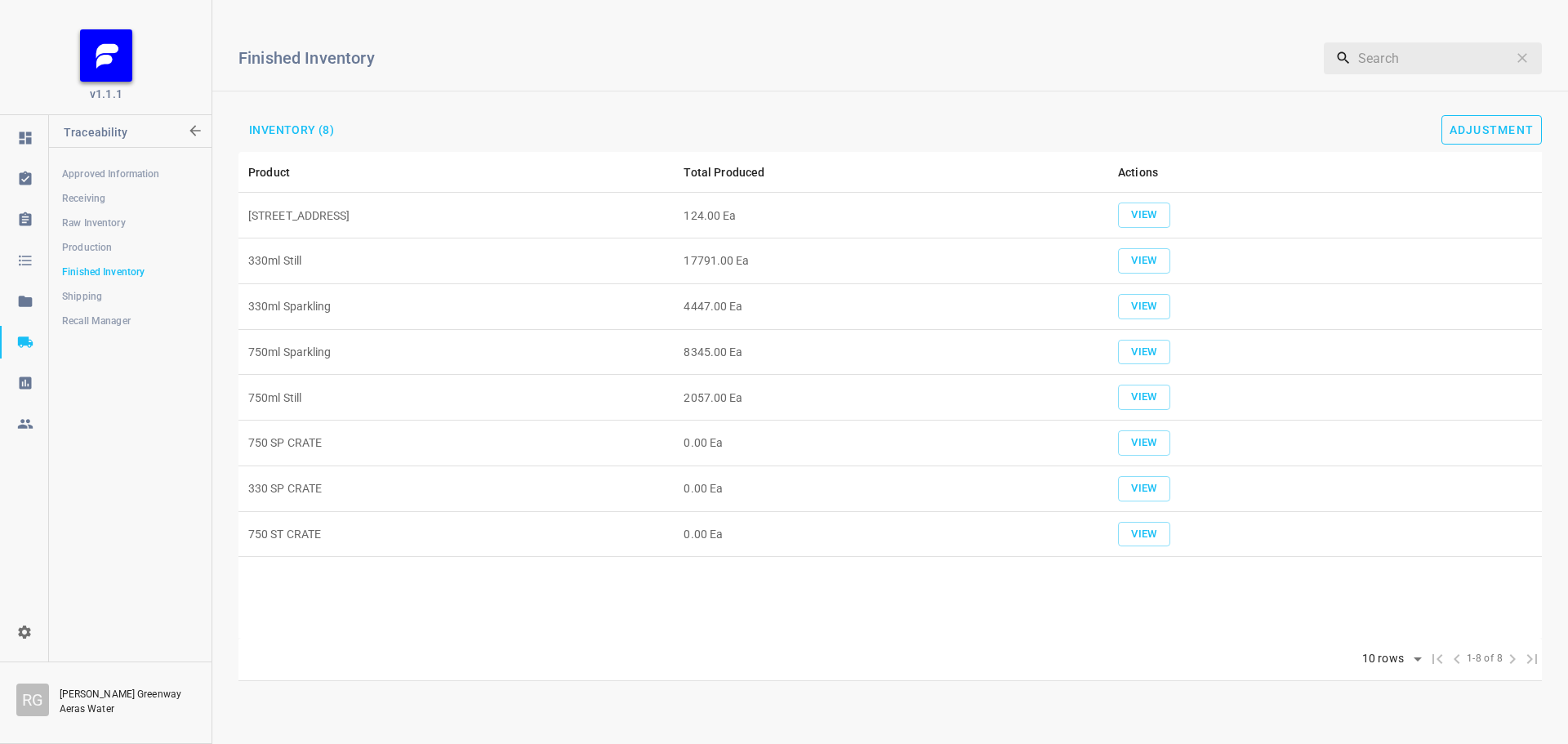
click at [1493, 122] on button "Adjustment" at bounding box center [1492, 130] width 101 height 29
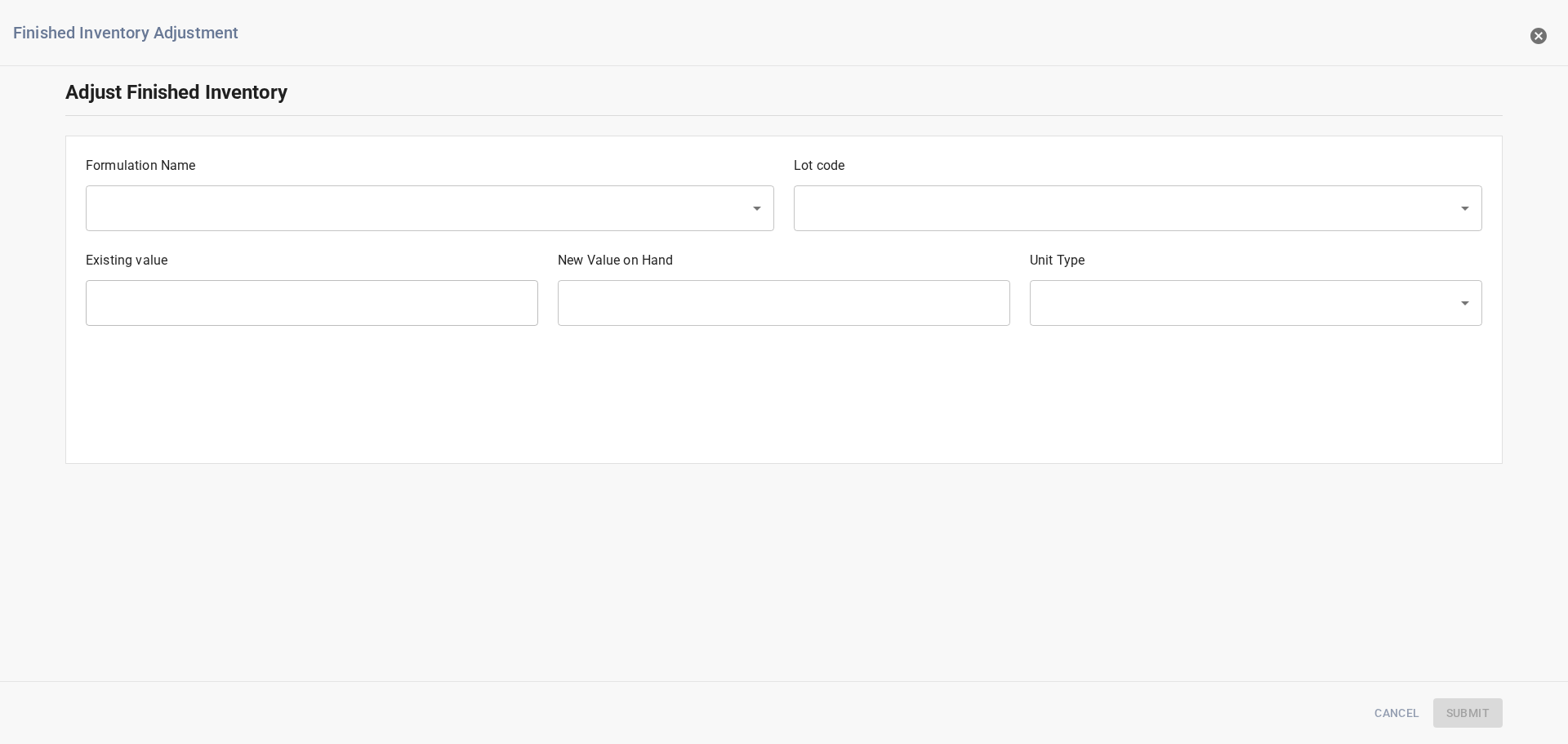
click at [506, 209] on input "text" at bounding box center [407, 209] width 628 height 31
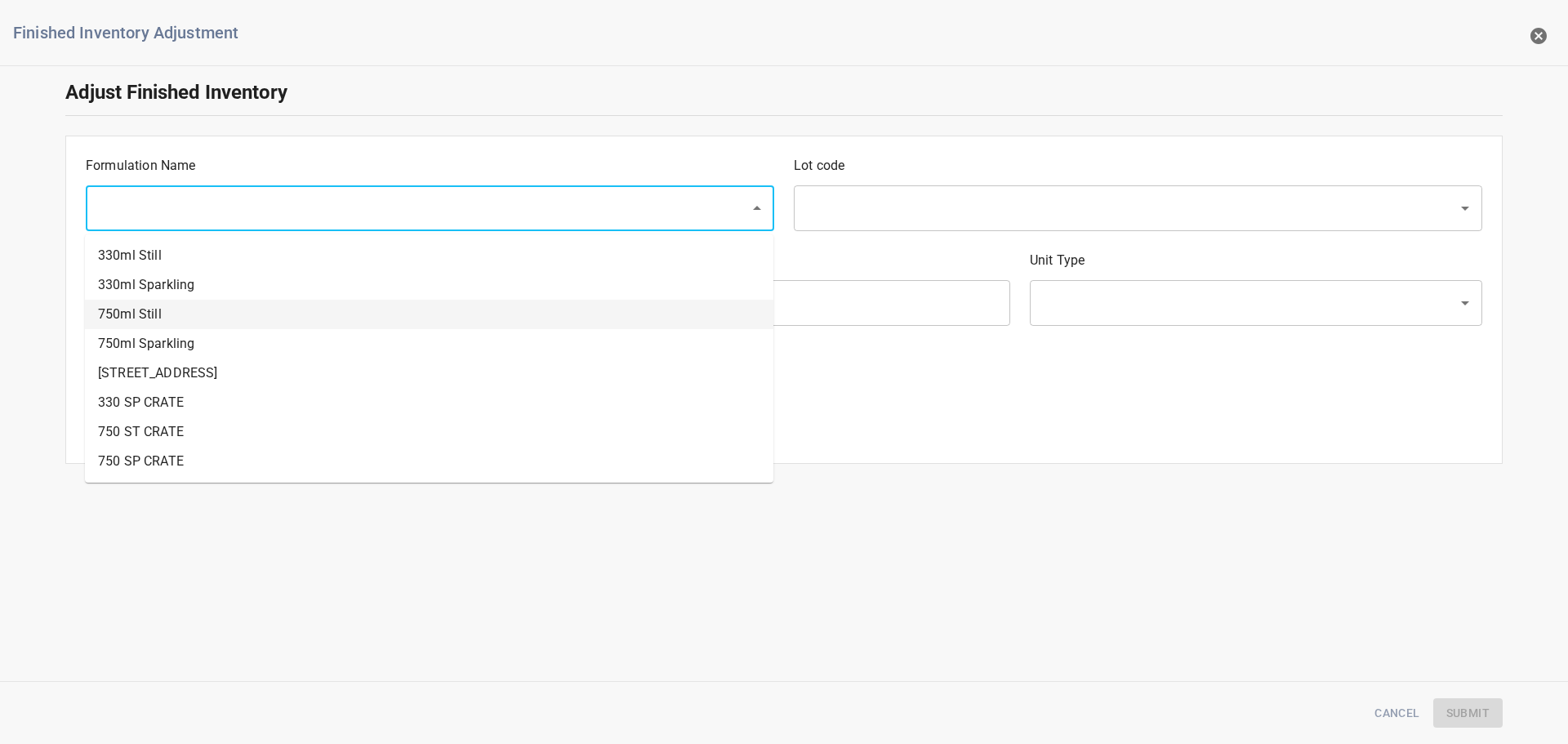
click at [190, 316] on li "750ml Still" at bounding box center [429, 314] width 688 height 29
type input "750ml Still"
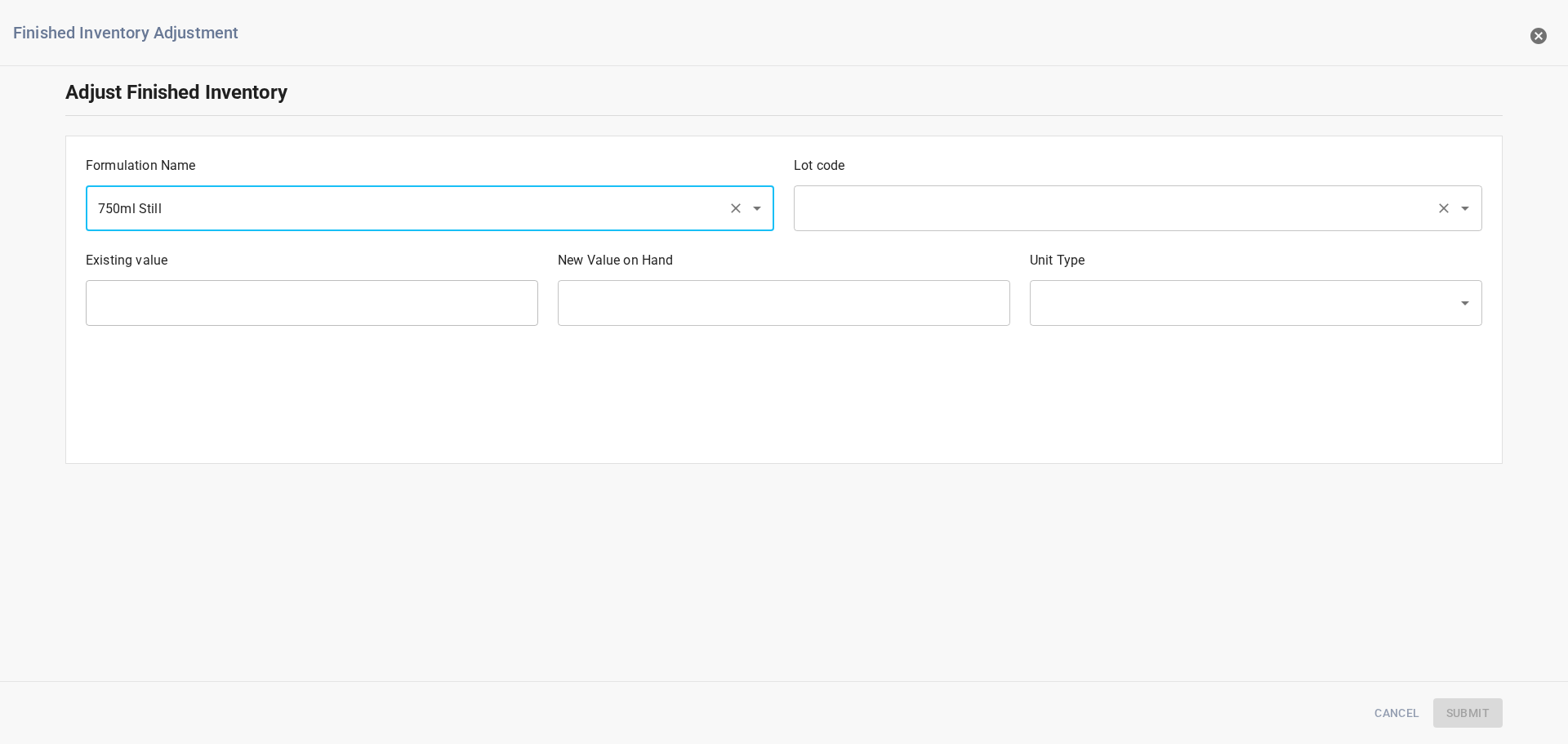
click at [892, 205] on input "text" at bounding box center [1114, 209] width 628 height 31
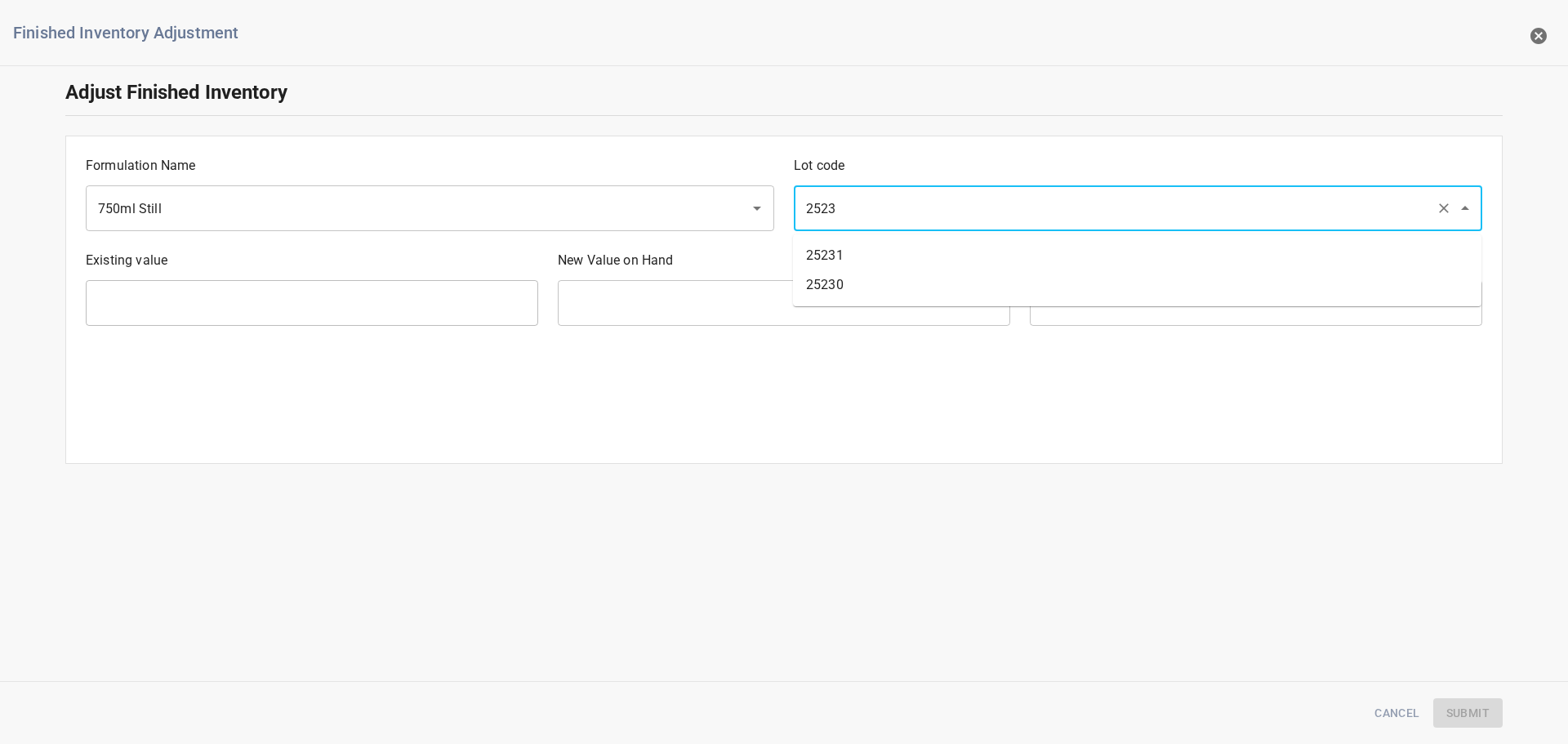
type input "25231"
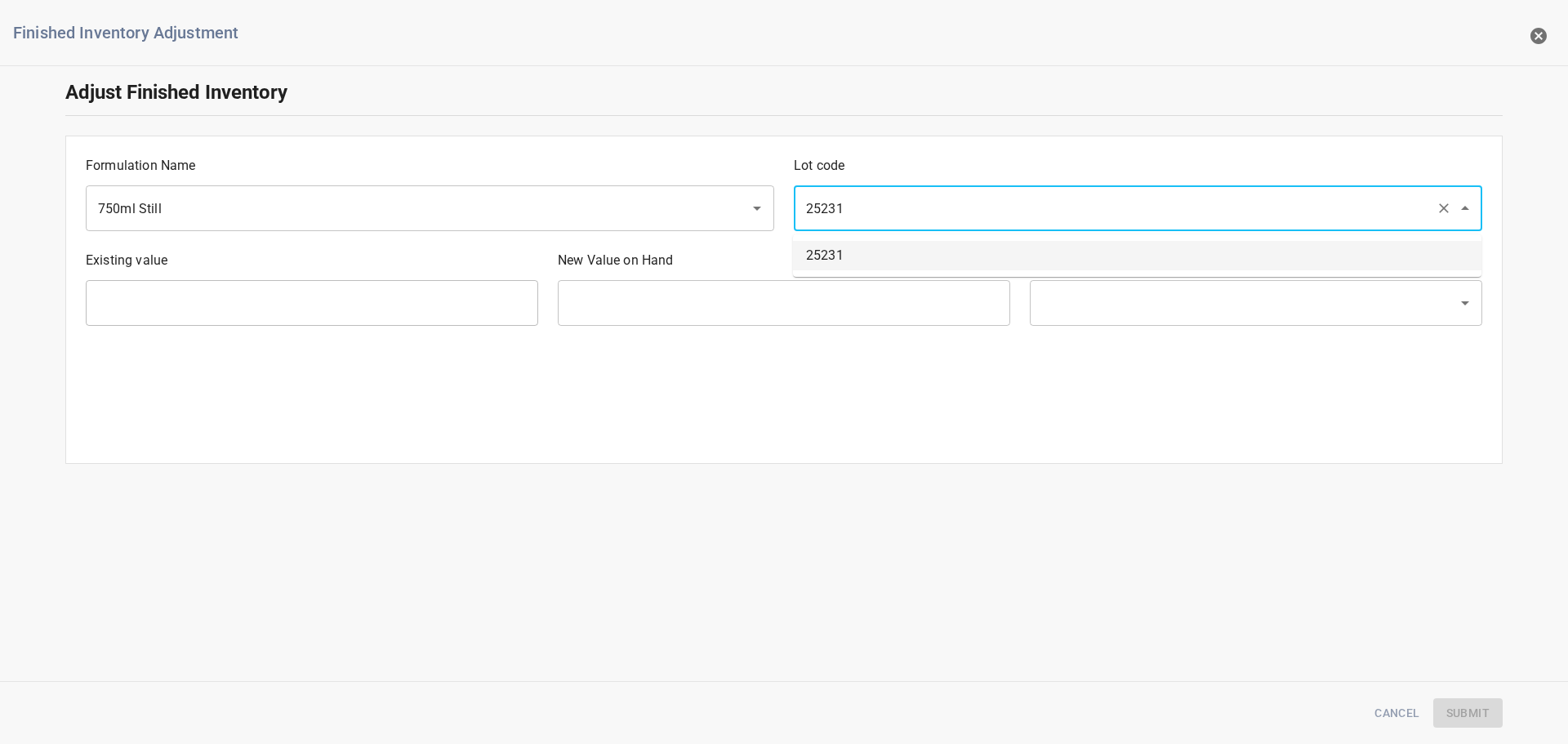
type input "240 Ea"
type input "[PERSON_NAME]"
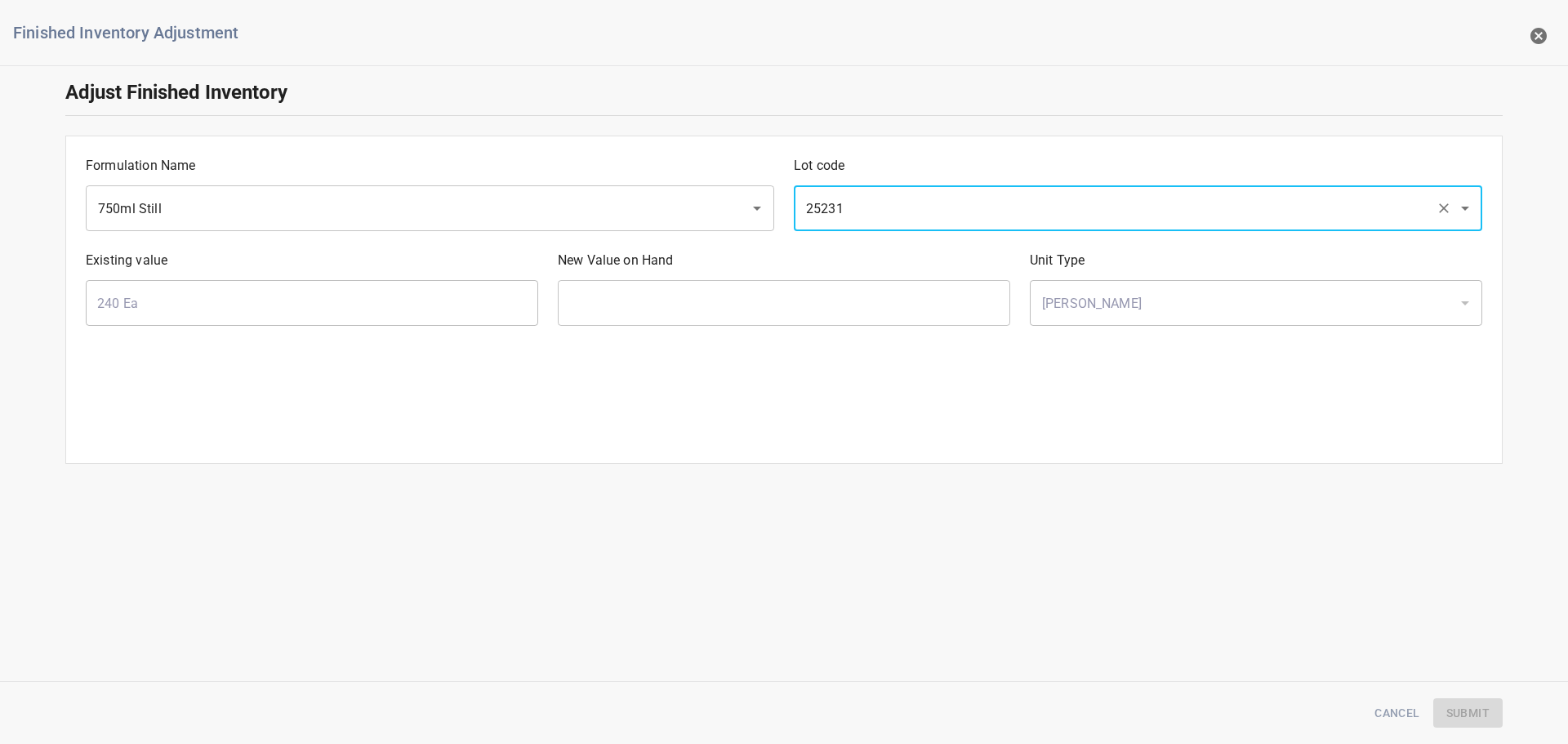
type input "25231"
click at [711, 297] on input "text" at bounding box center [784, 303] width 453 height 46
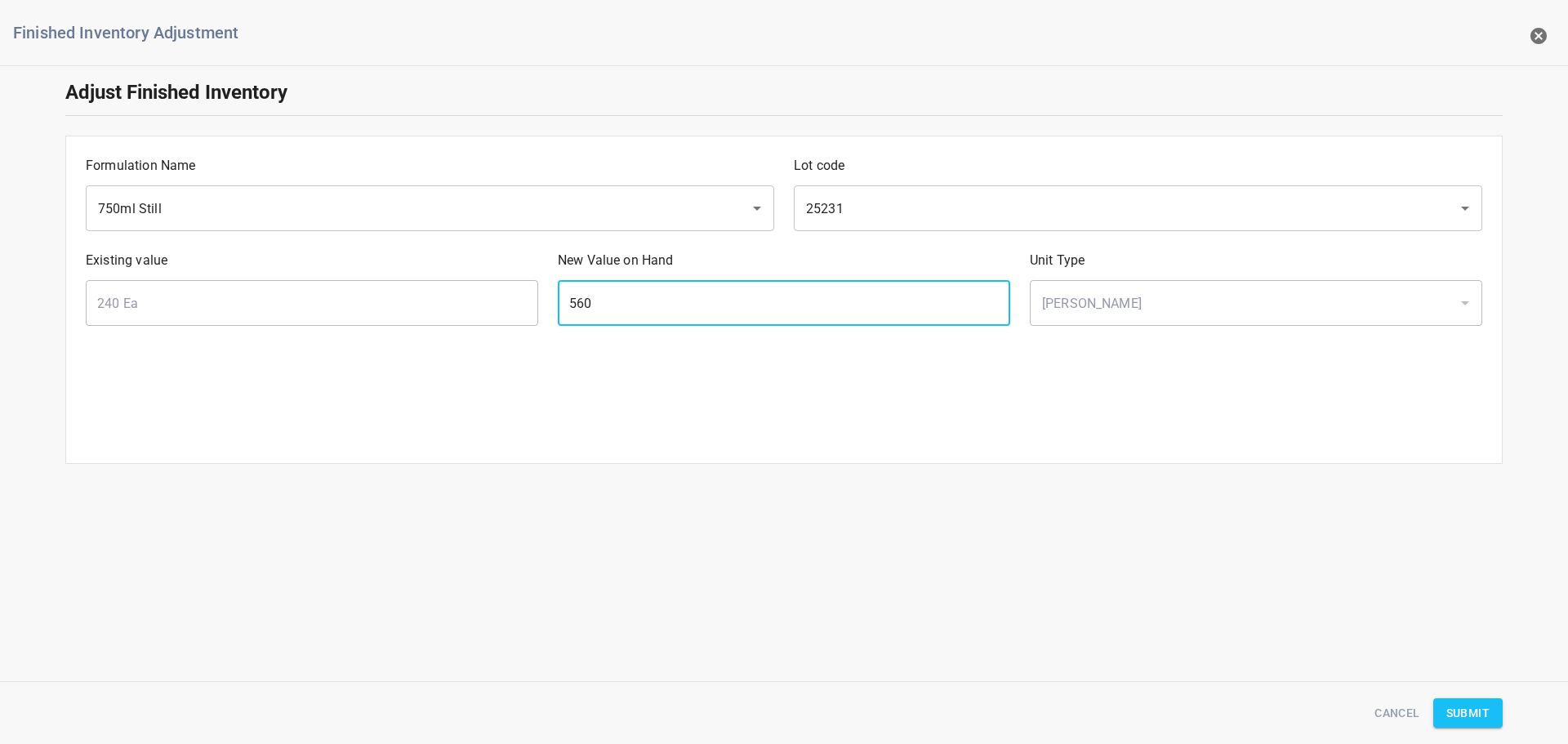
type input "560"
drag, startPoint x: 1487, startPoint y: 712, endPoint x: 145, endPoint y: 552, distance: 1351.5
click at [1486, 712] on span "Submit" at bounding box center [1468, 714] width 43 height 21
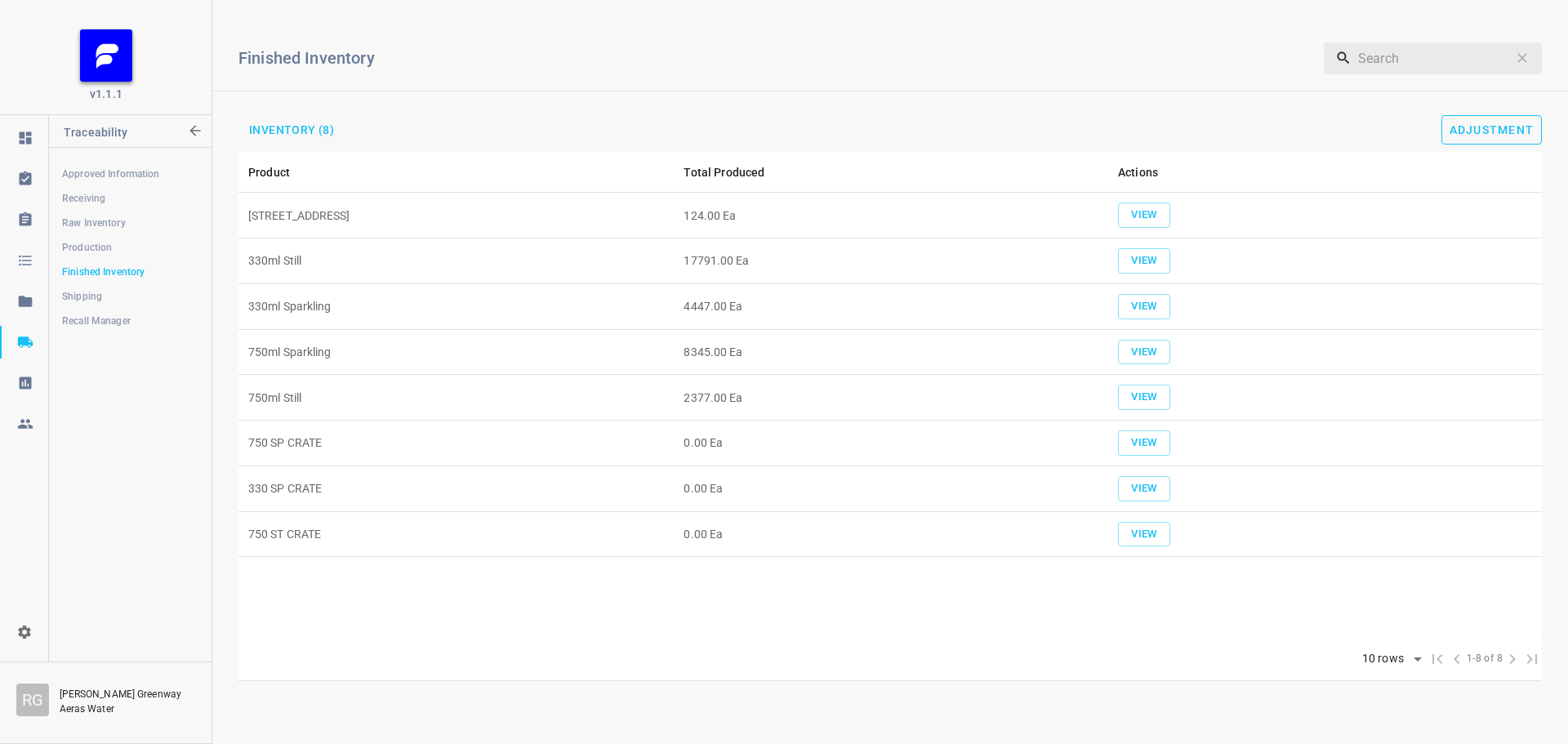
click at [1468, 128] on span "Adjustment" at bounding box center [1492, 129] width 85 height 13
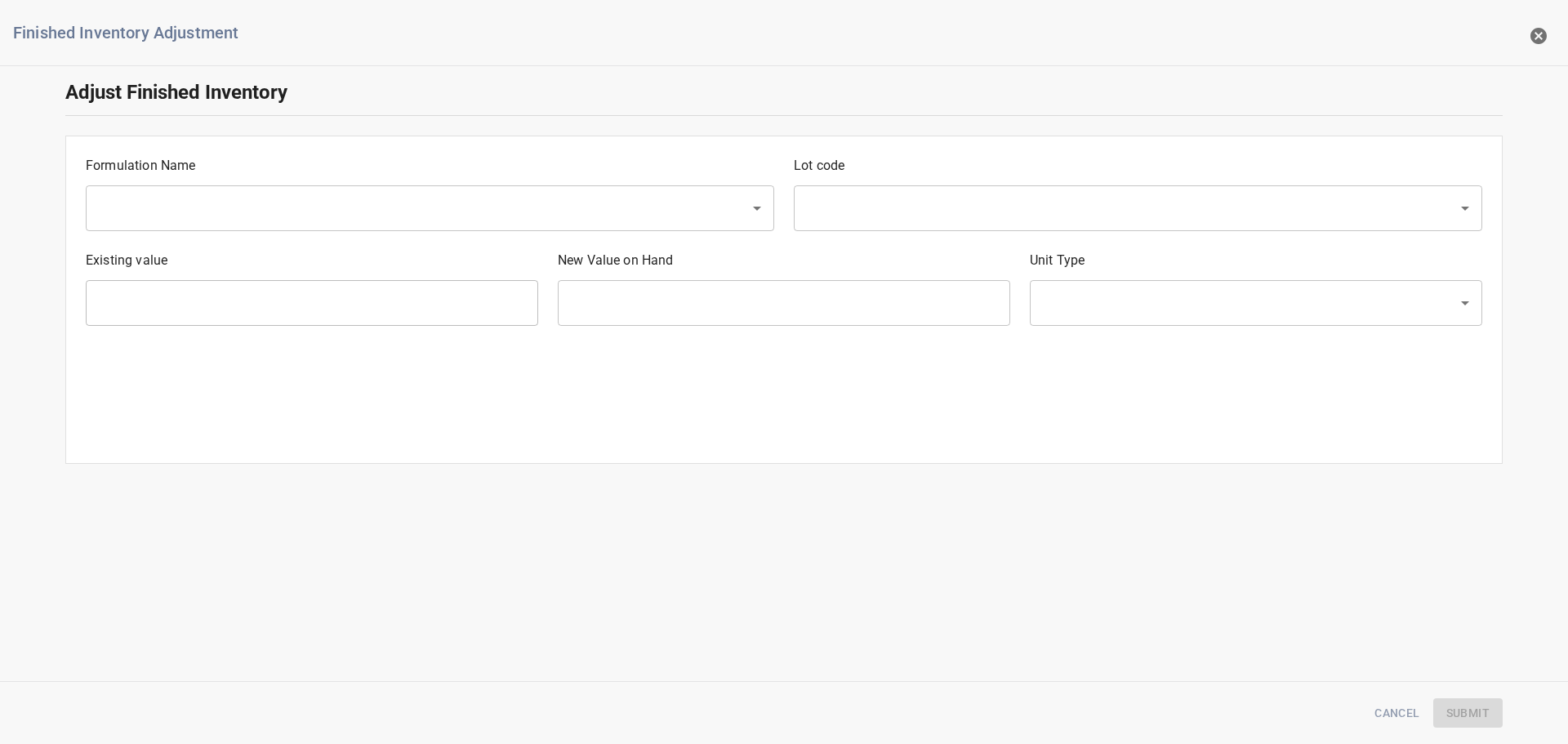
click at [457, 210] on input "text" at bounding box center [407, 209] width 628 height 31
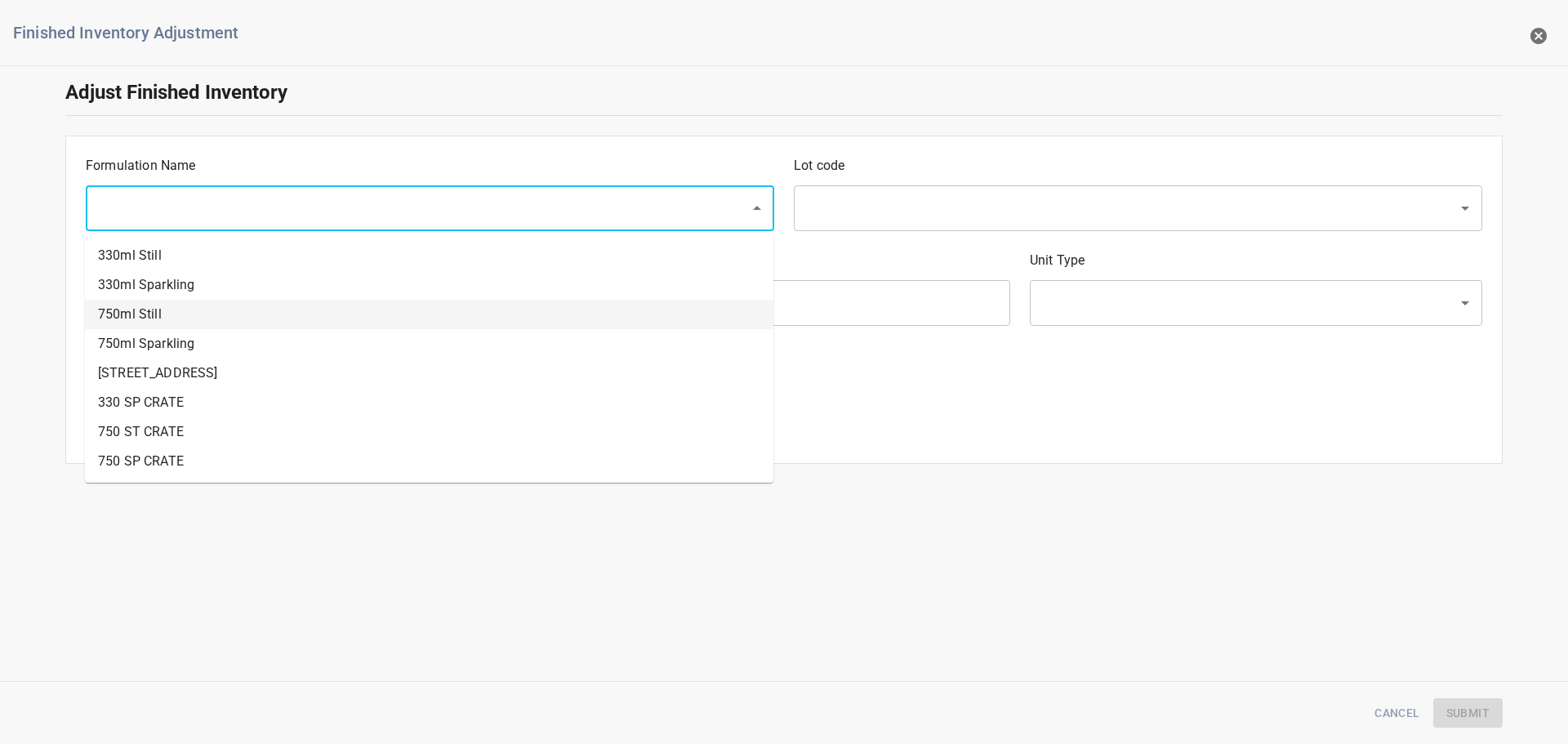
click at [171, 319] on li "750ml Still" at bounding box center [429, 314] width 688 height 29
type input "750ml Still"
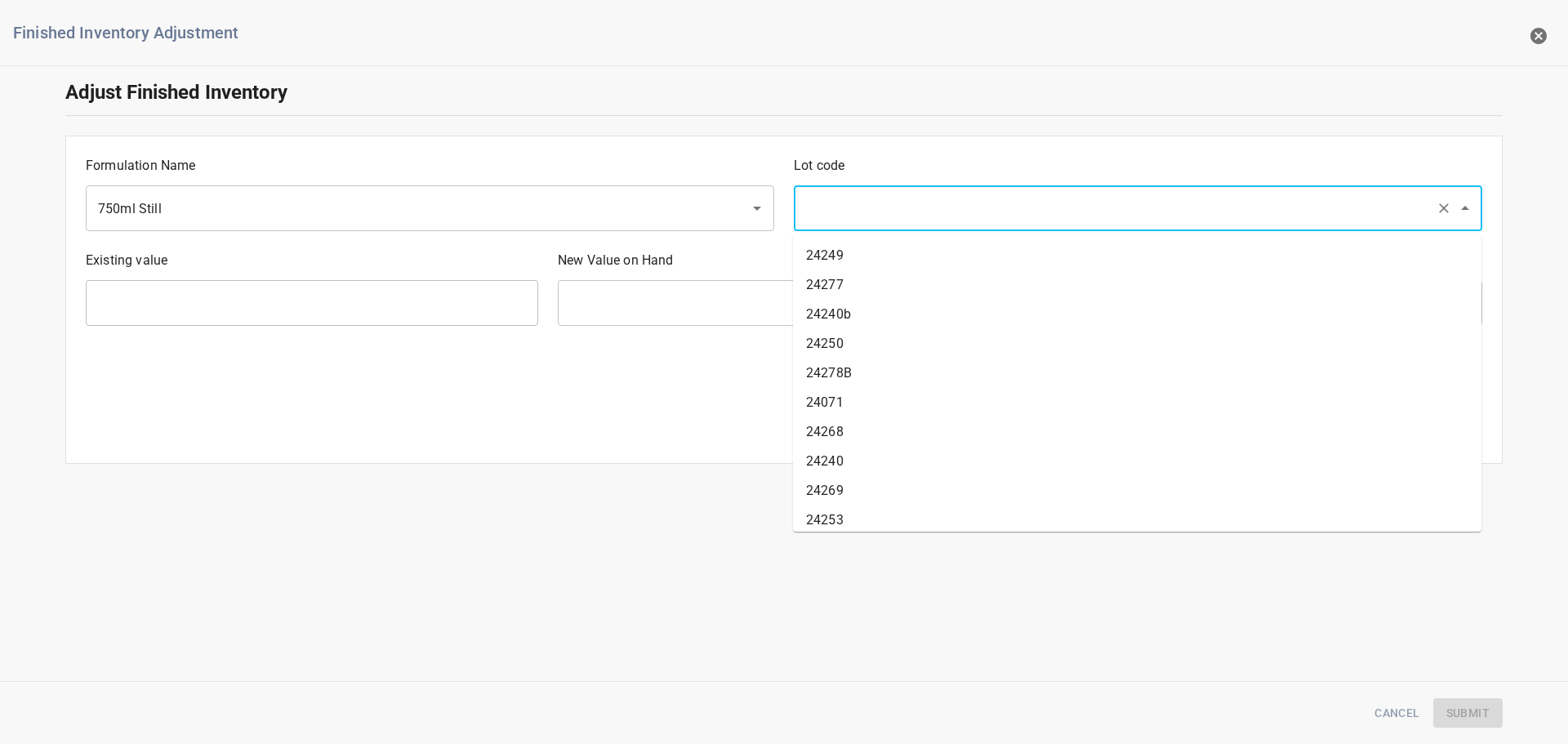
click at [898, 216] on input "text" at bounding box center [1114, 209] width 628 height 31
click at [897, 258] on li "25219a" at bounding box center [1137, 256] width 688 height 29
type input "25219a"
type input "316 Ea"
type input "[PERSON_NAME]"
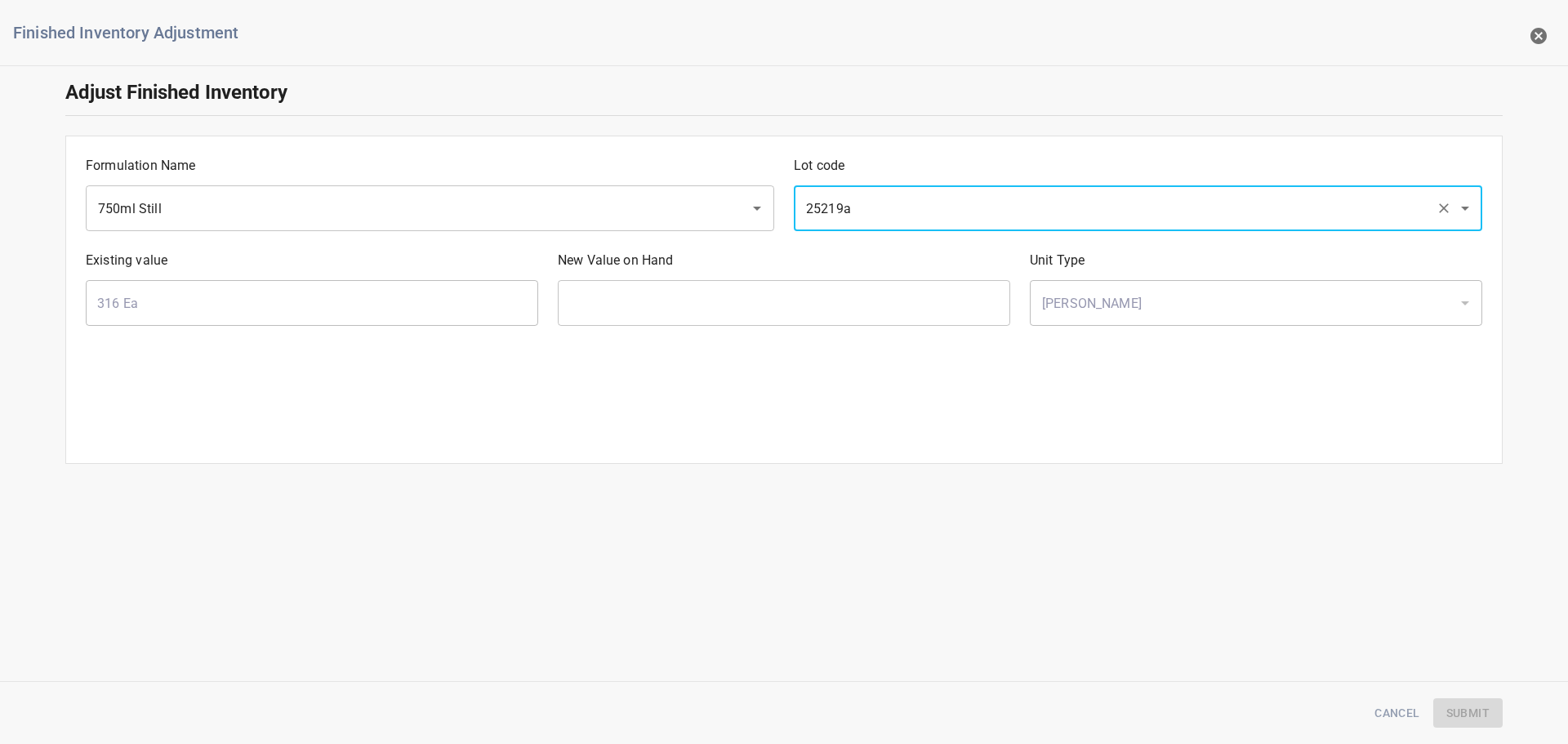
type input "25219a"
click at [847, 322] on input "text" at bounding box center [784, 303] width 453 height 46
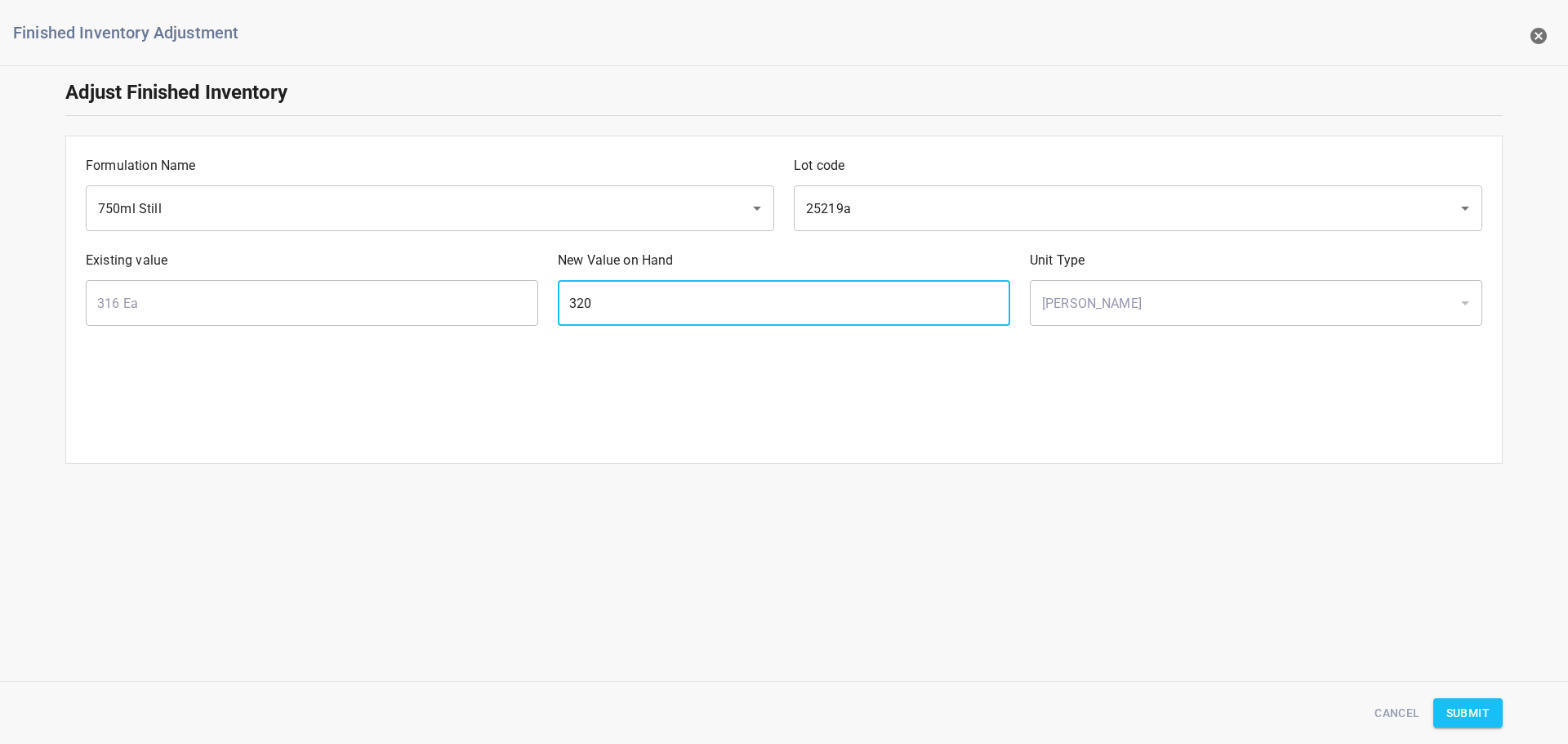
type input "320"
click at [1480, 718] on span "Submit" at bounding box center [1468, 714] width 43 height 21
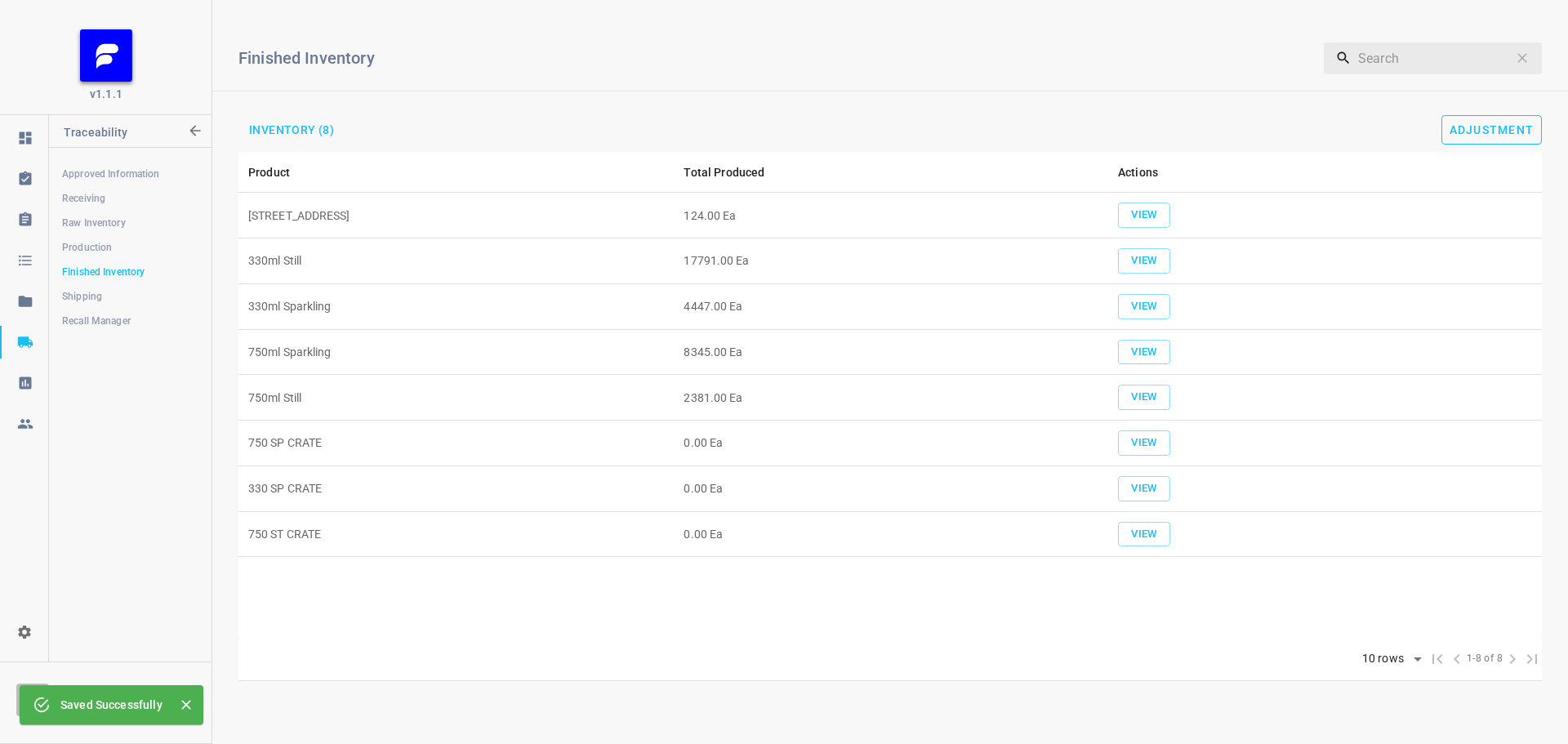
click at [1532, 122] on button "Adjustment" at bounding box center [1492, 130] width 101 height 29
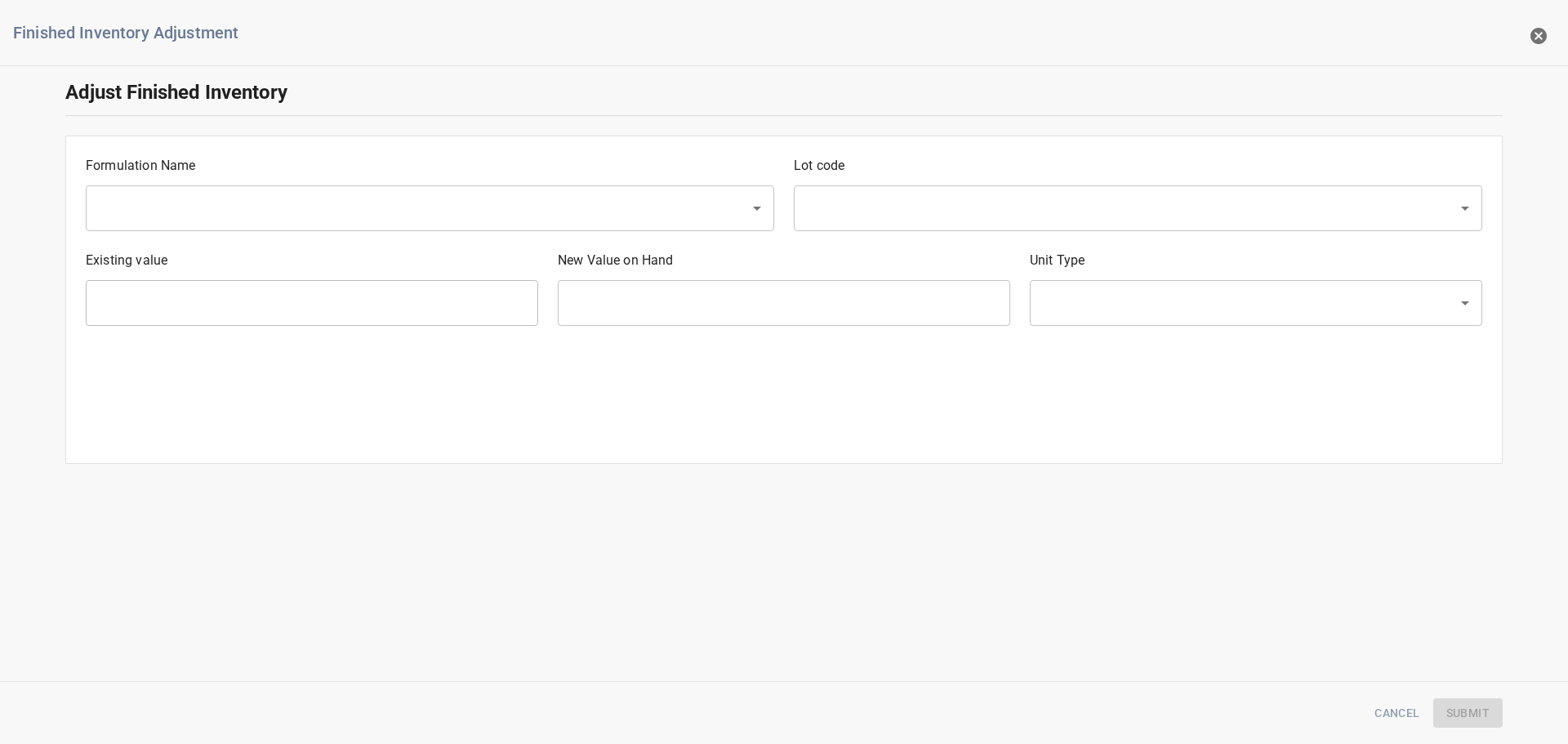
click at [280, 172] on p "Formulation Name" at bounding box center [429, 165] width 688 height 20
click at [249, 206] on input "text" at bounding box center [407, 209] width 628 height 31
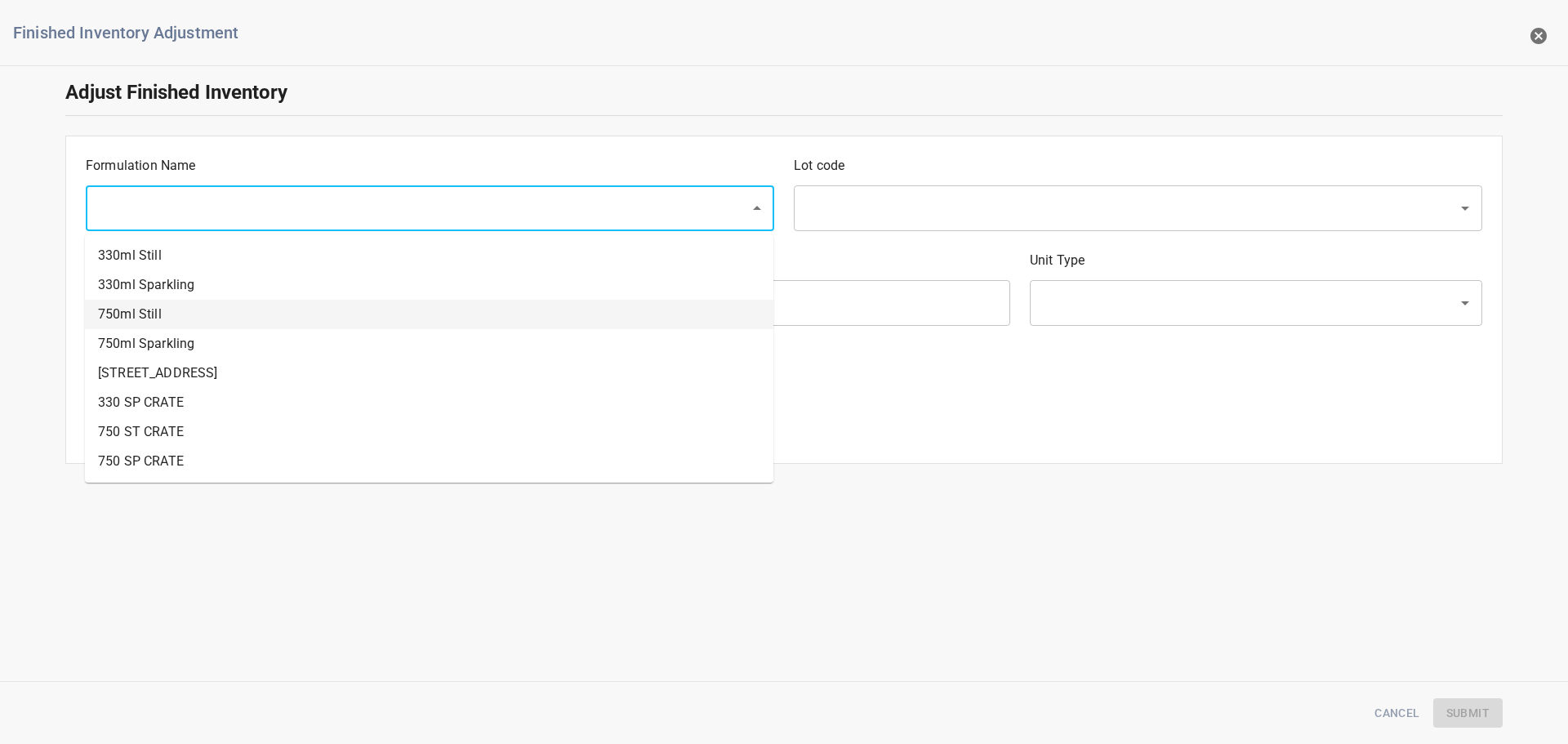
drag, startPoint x: 174, startPoint y: 305, endPoint x: 939, endPoint y: 283, distance: 765.3
click at [176, 304] on li "750ml Still" at bounding box center [429, 314] width 688 height 29
type input "750ml Still"
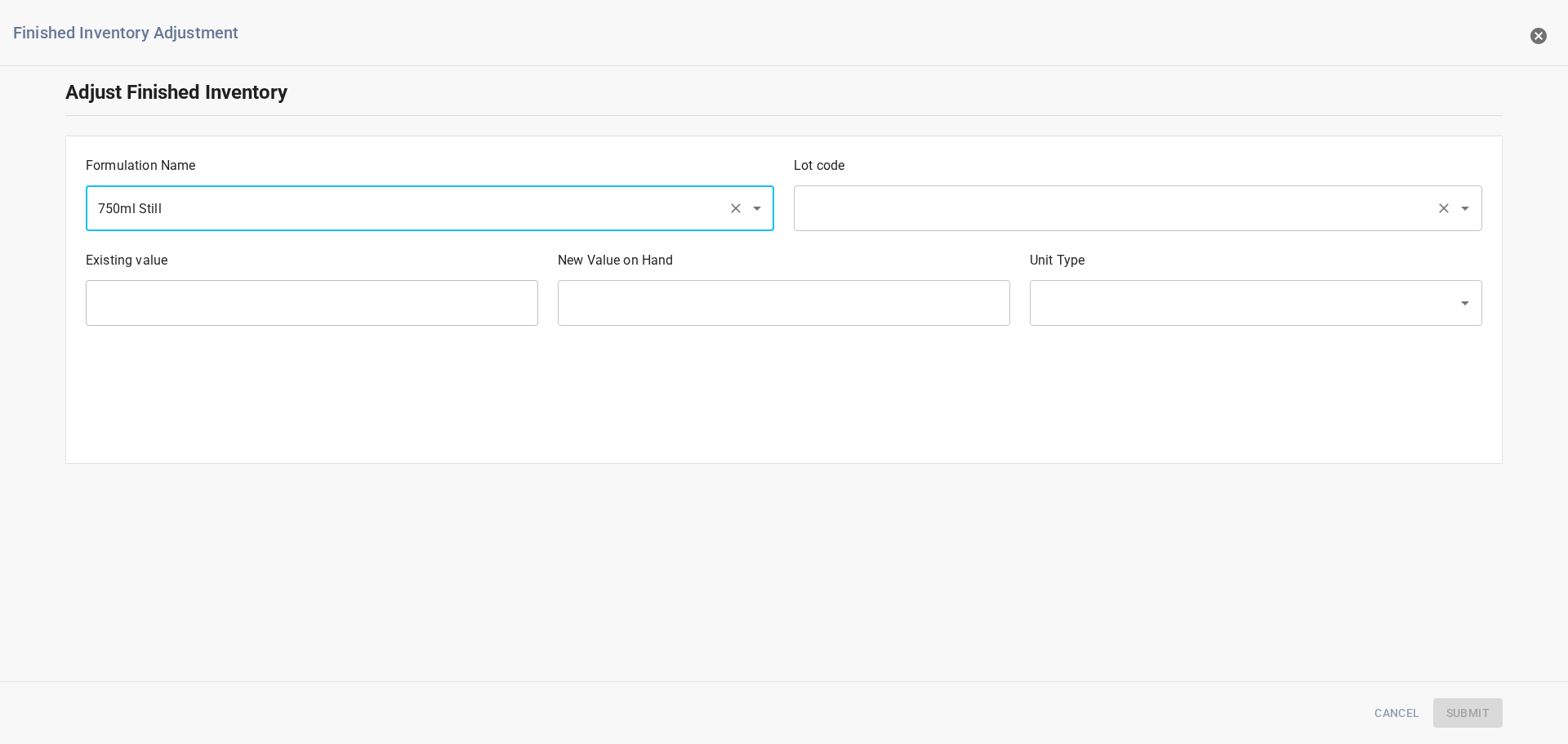
drag, startPoint x: 988, startPoint y: 200, endPoint x: 978, endPoint y: 216, distance: 18.9
click at [987, 201] on input "text" at bounding box center [1114, 209] width 628 height 31
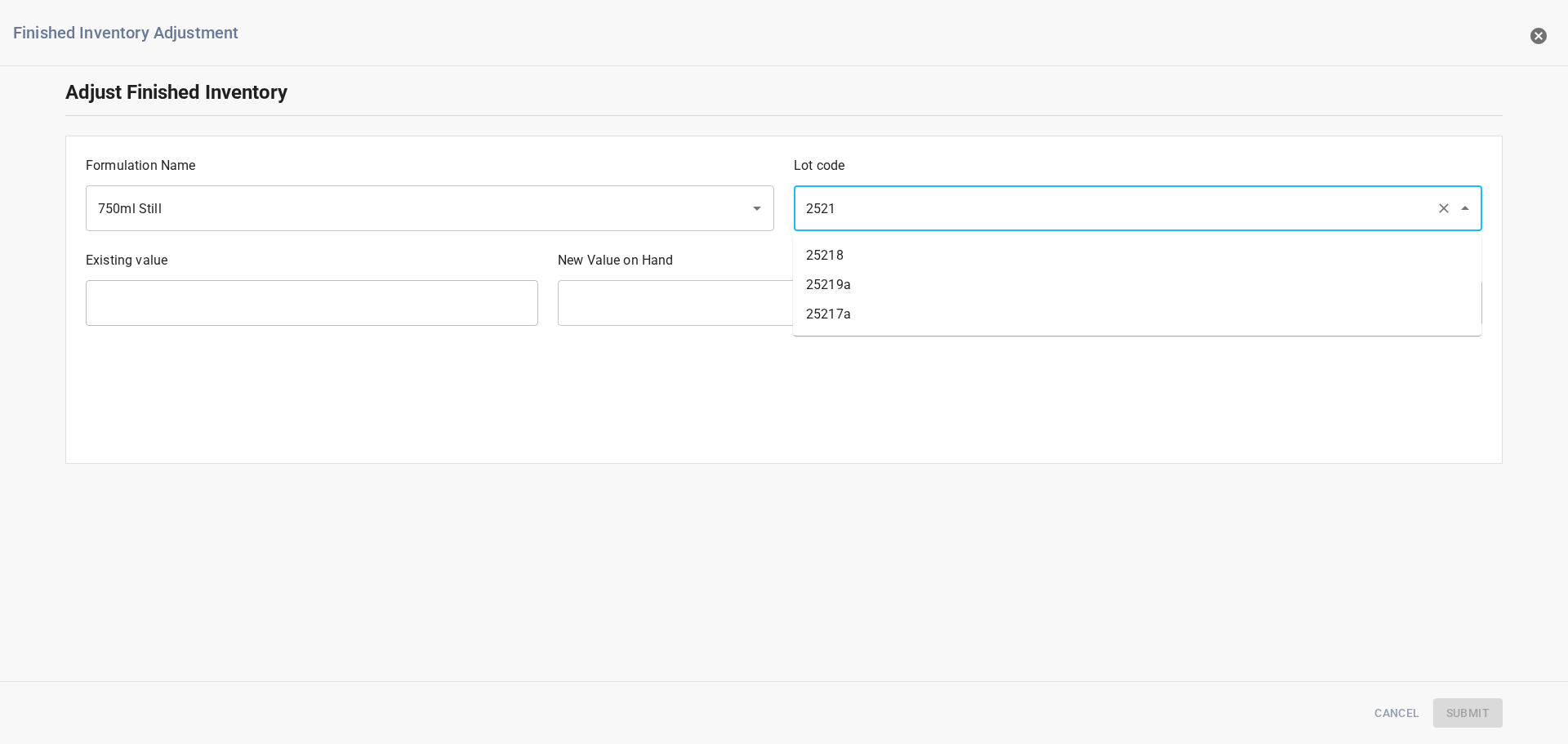
type input "25218"
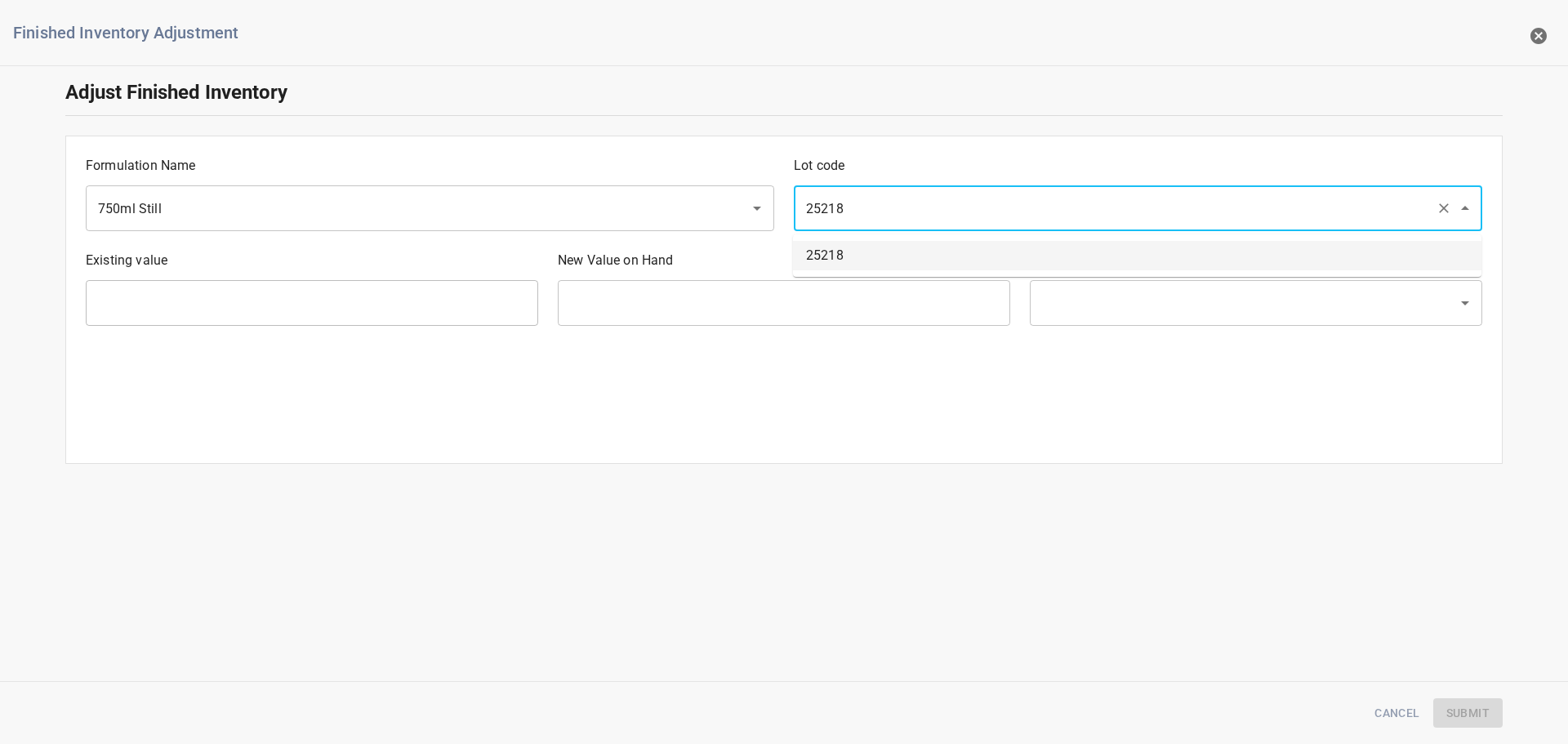
click at [958, 258] on li "25218" at bounding box center [1137, 256] width 688 height 29
type input "781 Ea"
type input "[PERSON_NAME]"
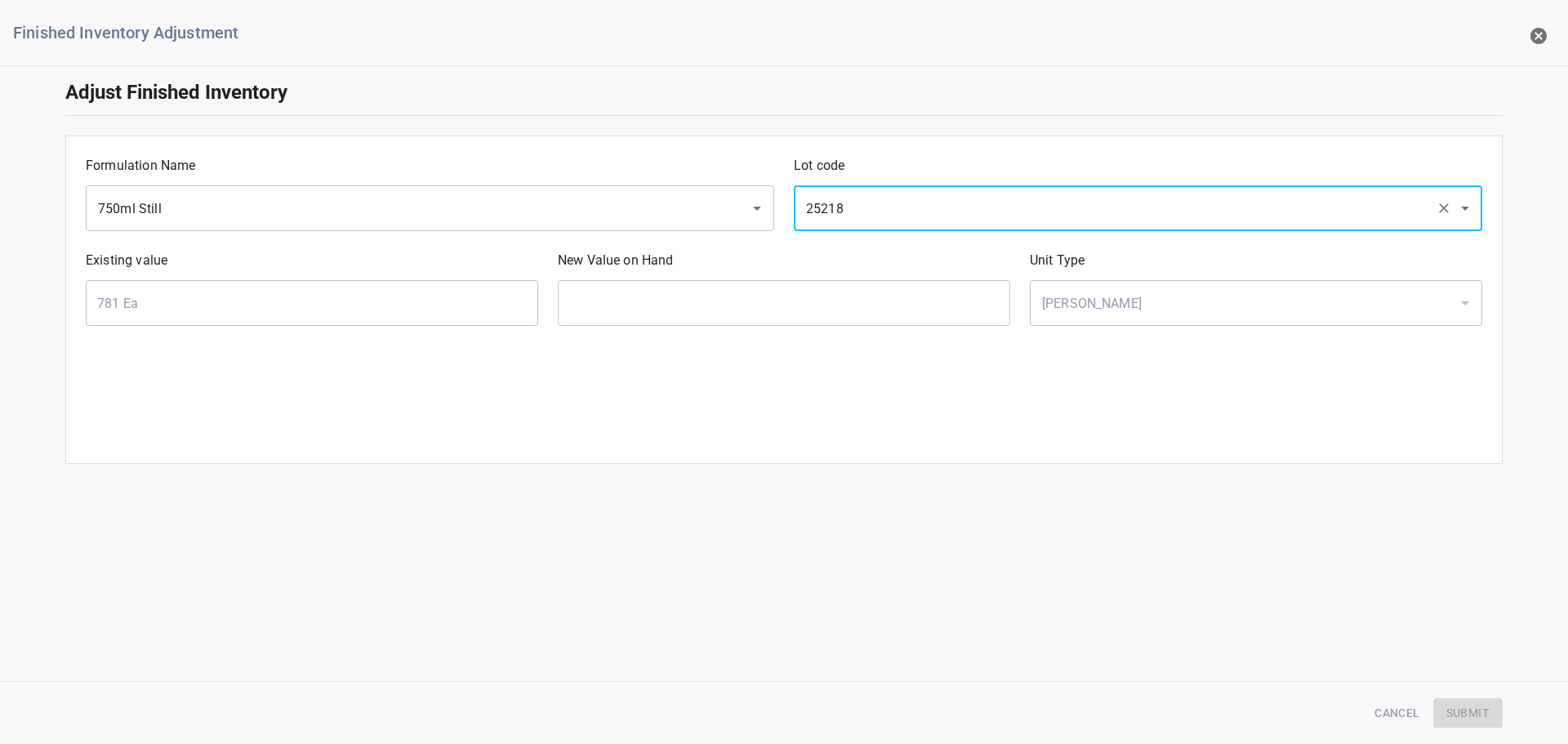
type input "25218"
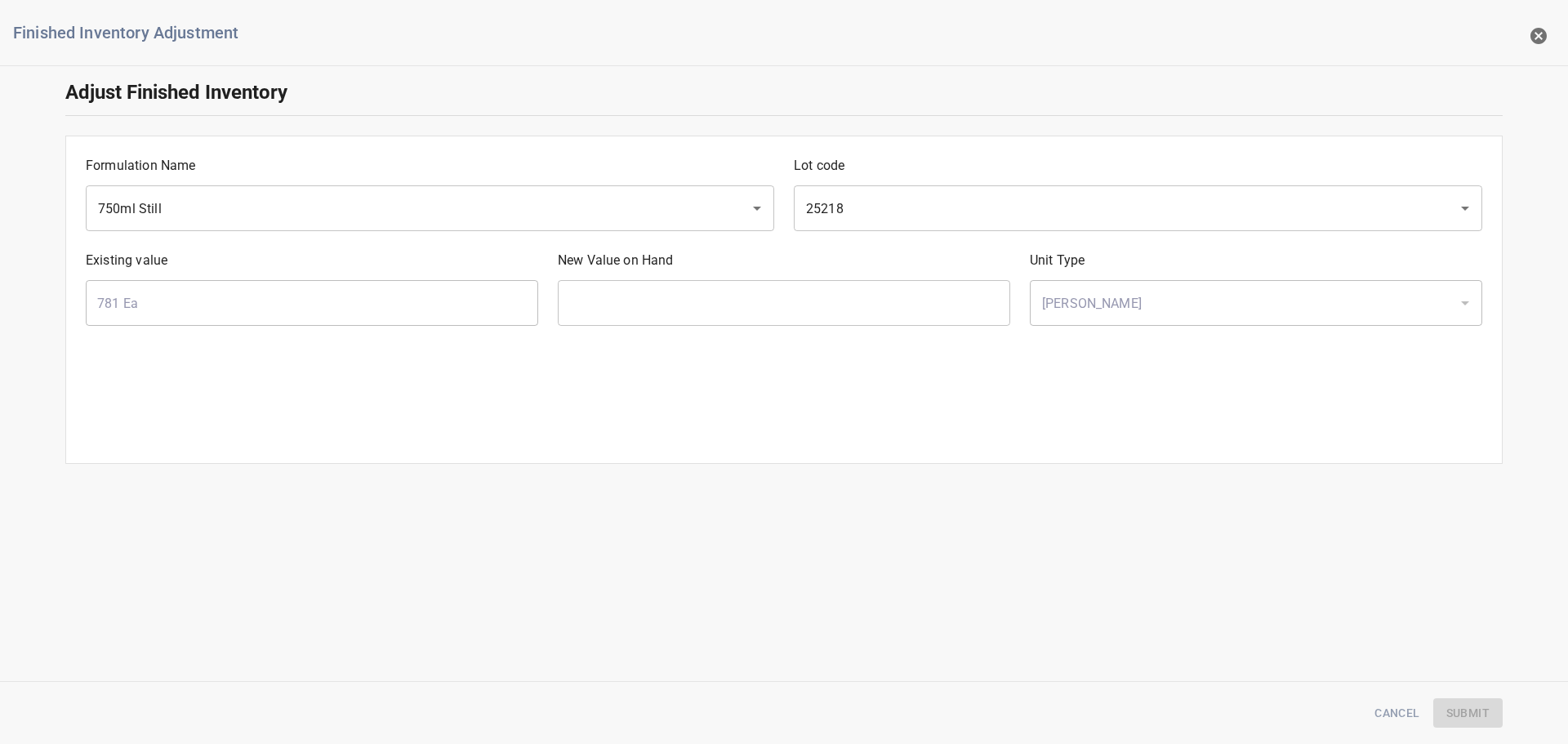
click at [894, 277] on div "New Value on Hand ​" at bounding box center [784, 288] width 472 height 94
click at [885, 303] on input "text" at bounding box center [784, 303] width 453 height 46
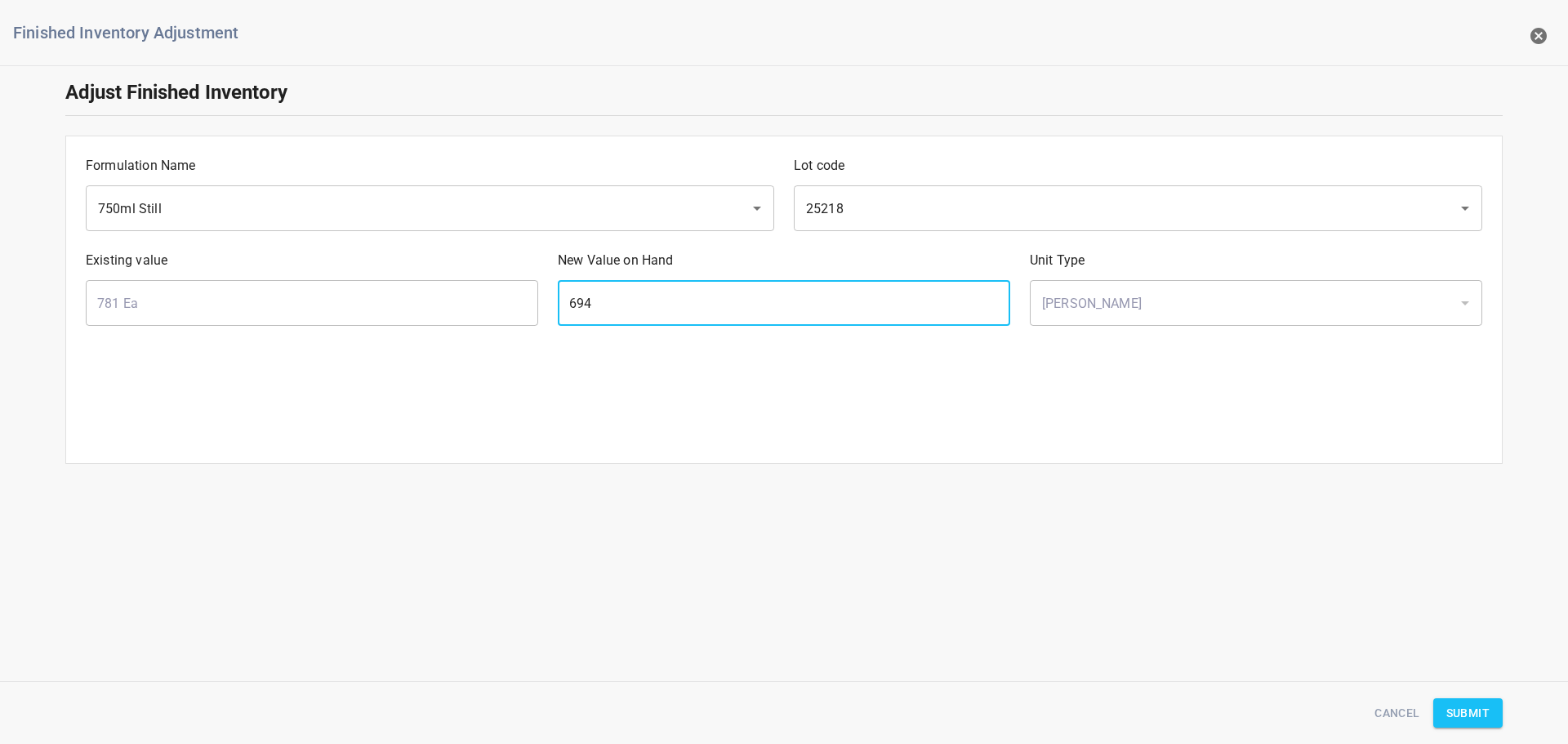
type input "694"
click at [1460, 691] on div "Cancel Submit" at bounding box center [784, 714] width 1457 height 50
click at [1469, 697] on div "Cancel Submit" at bounding box center [784, 714] width 1457 height 50
click at [1473, 714] on span "Submit" at bounding box center [1468, 714] width 43 height 21
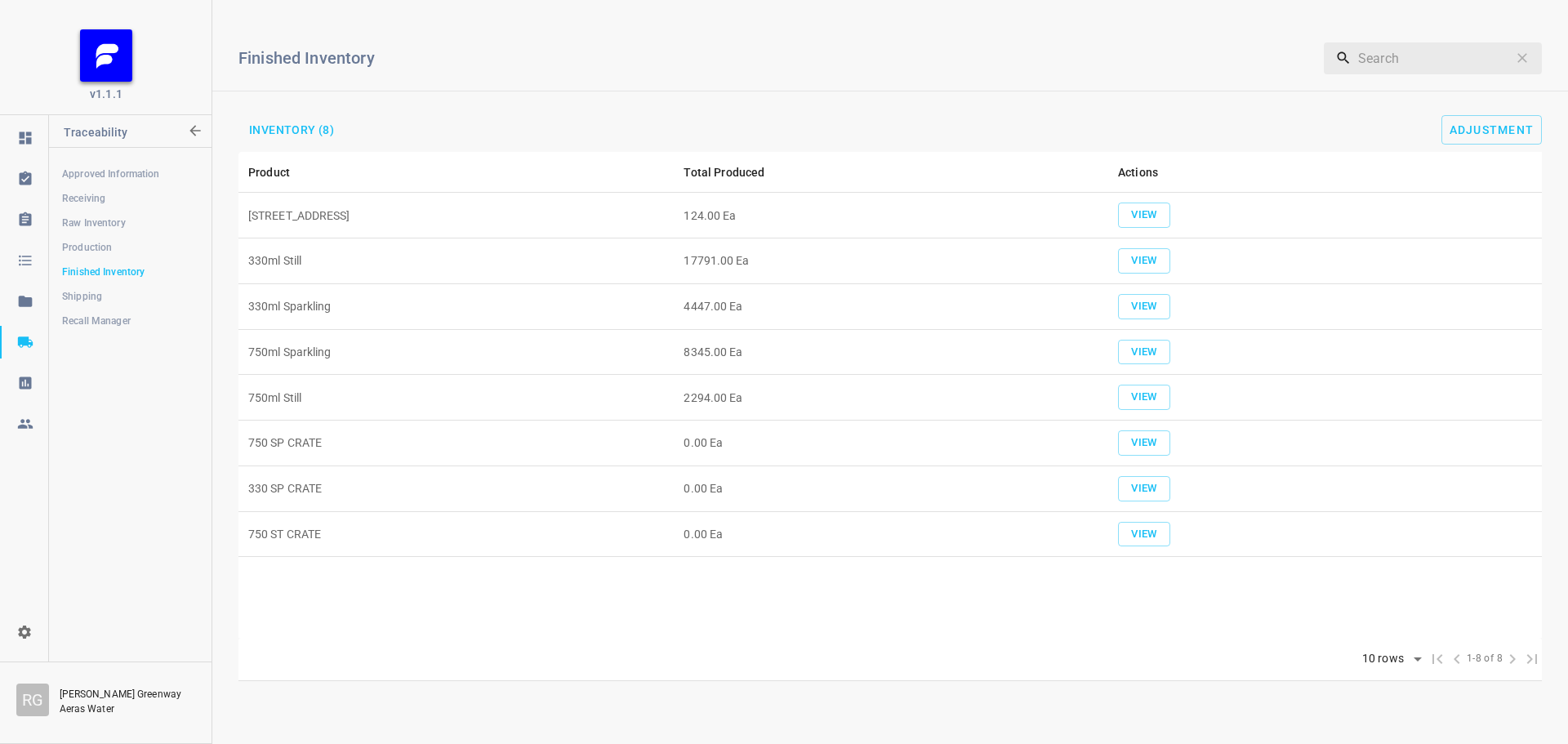
click at [1488, 113] on div "Finished Inventory ​ Inventory (8) Adjustment" at bounding box center [890, 82] width 1356 height 139
click at [1487, 131] on span "Adjustment" at bounding box center [1492, 129] width 85 height 13
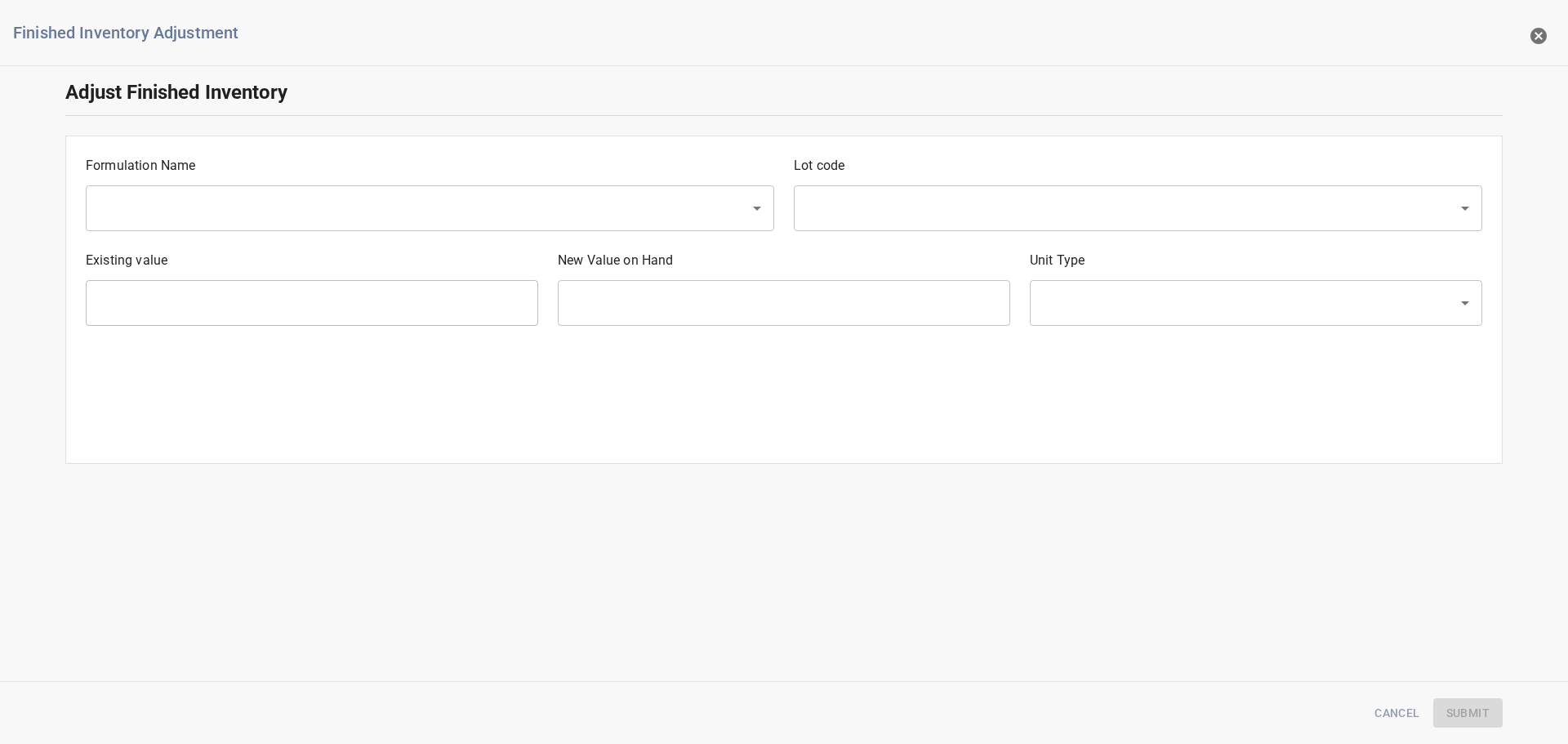
click at [270, 202] on input "text" at bounding box center [407, 209] width 628 height 31
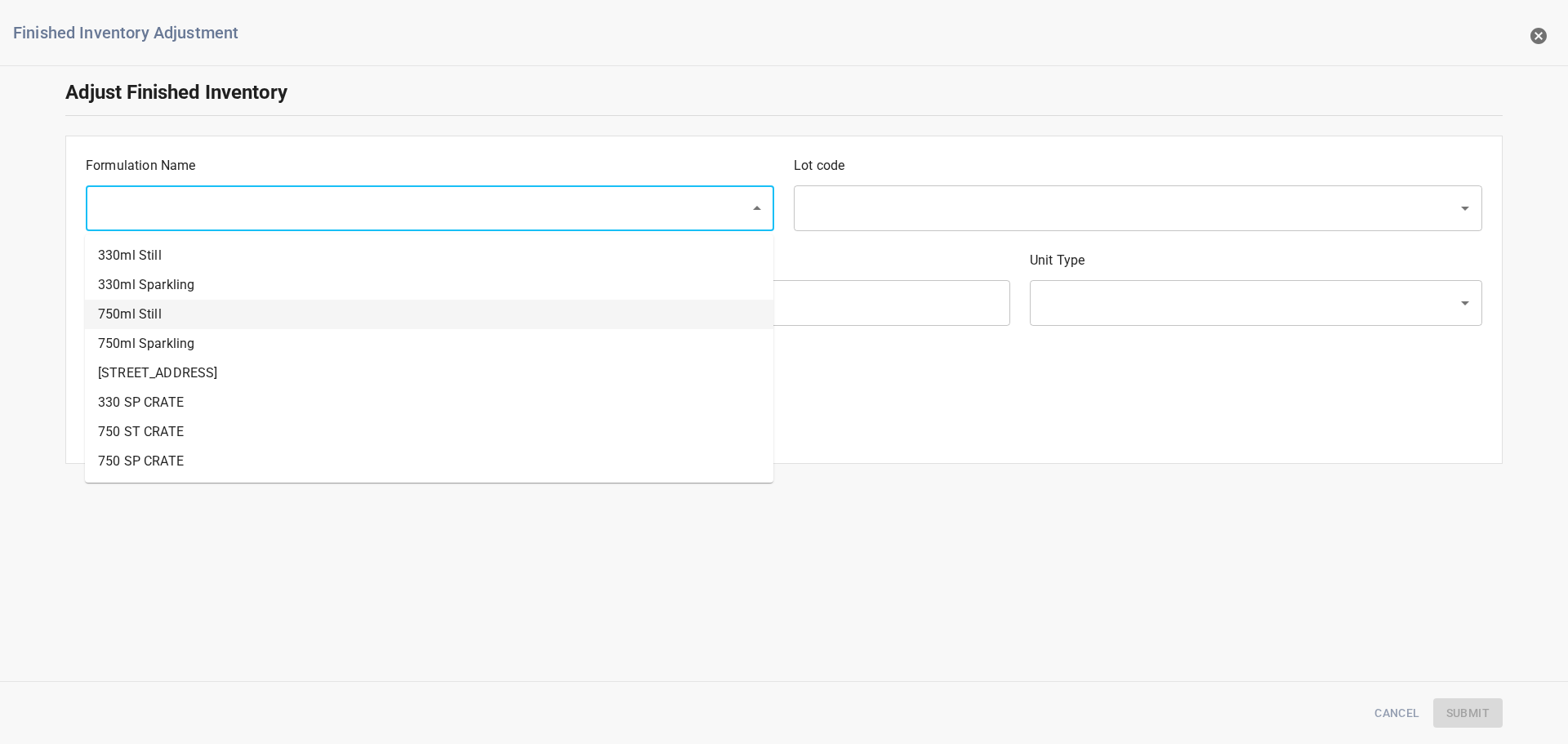
click at [152, 320] on li "750ml Still" at bounding box center [429, 314] width 688 height 29
type input "750ml Still"
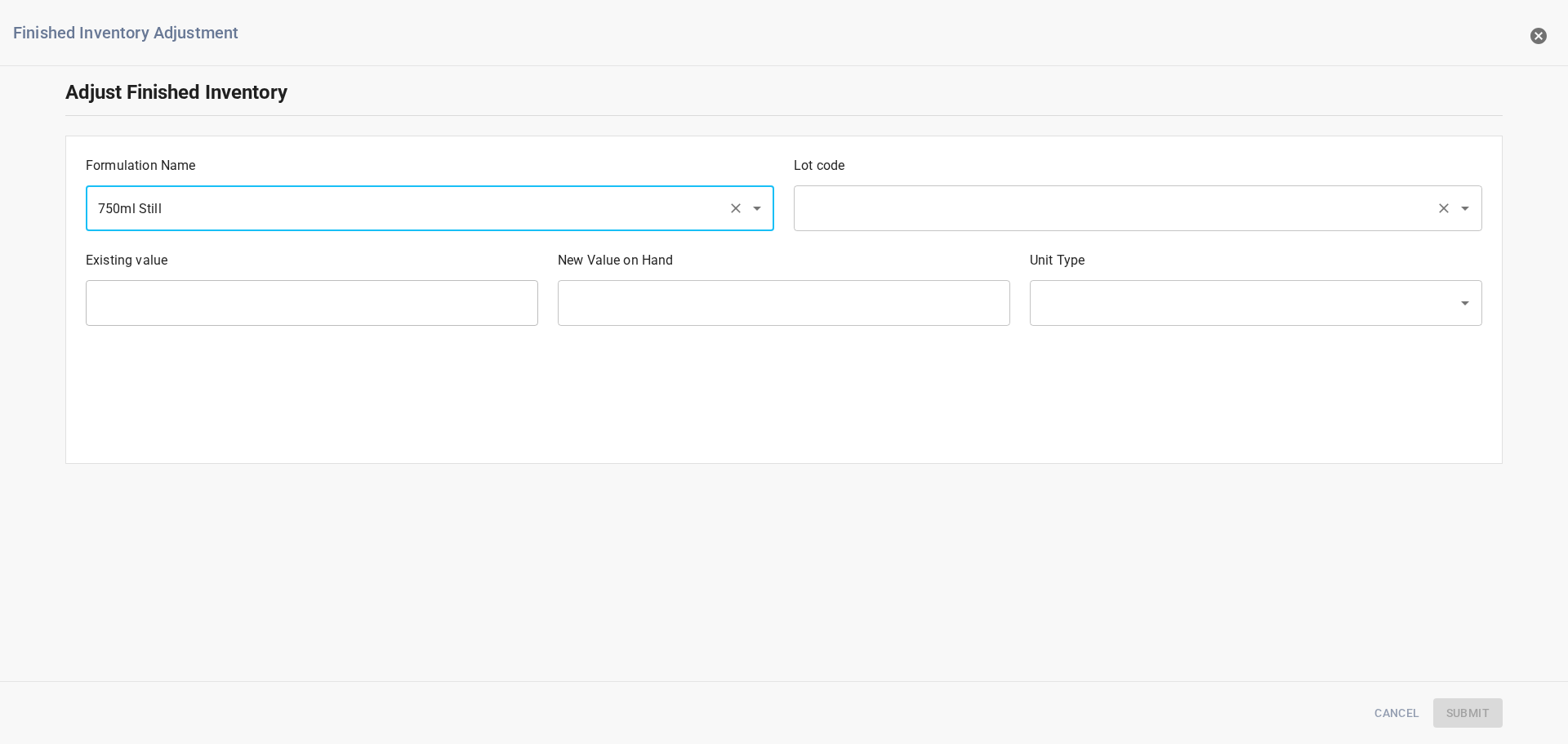
click at [1083, 188] on div "​" at bounding box center [1138, 208] width 688 height 46
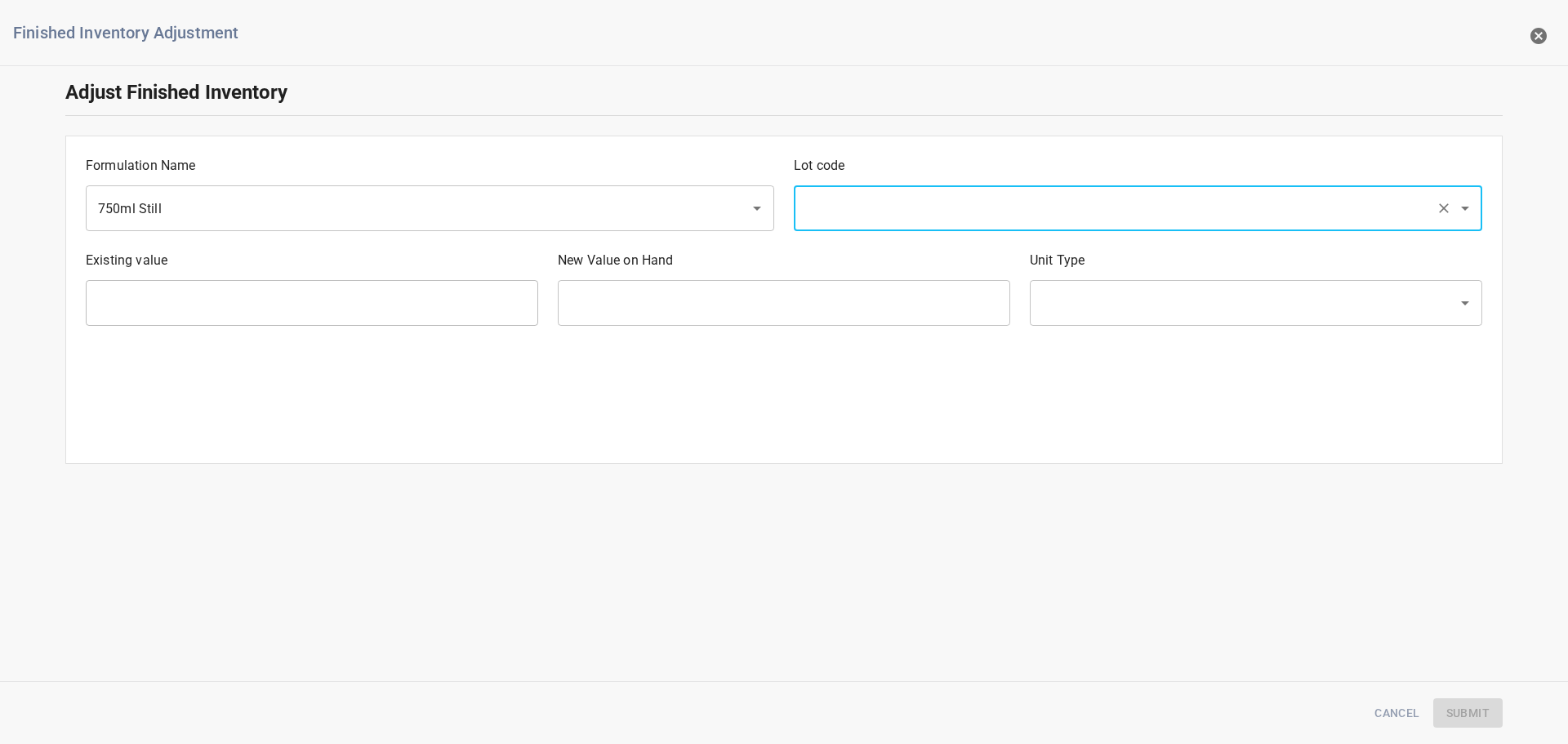
click at [1081, 189] on div "​" at bounding box center [1138, 208] width 688 height 46
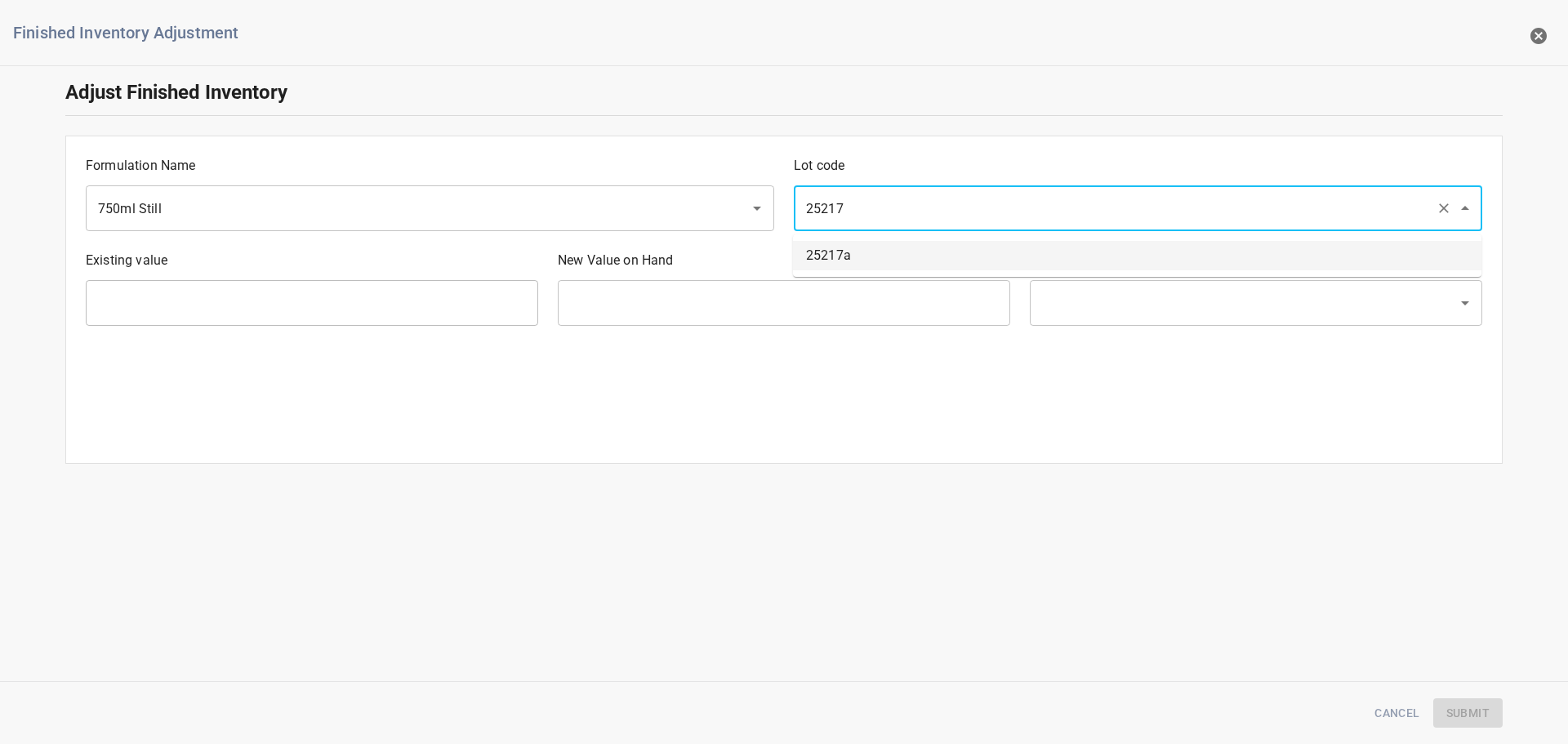
click at [958, 266] on li "25217a" at bounding box center [1137, 256] width 688 height 29
type input "25217a"
type input "400 Ea"
type input "[PERSON_NAME]"
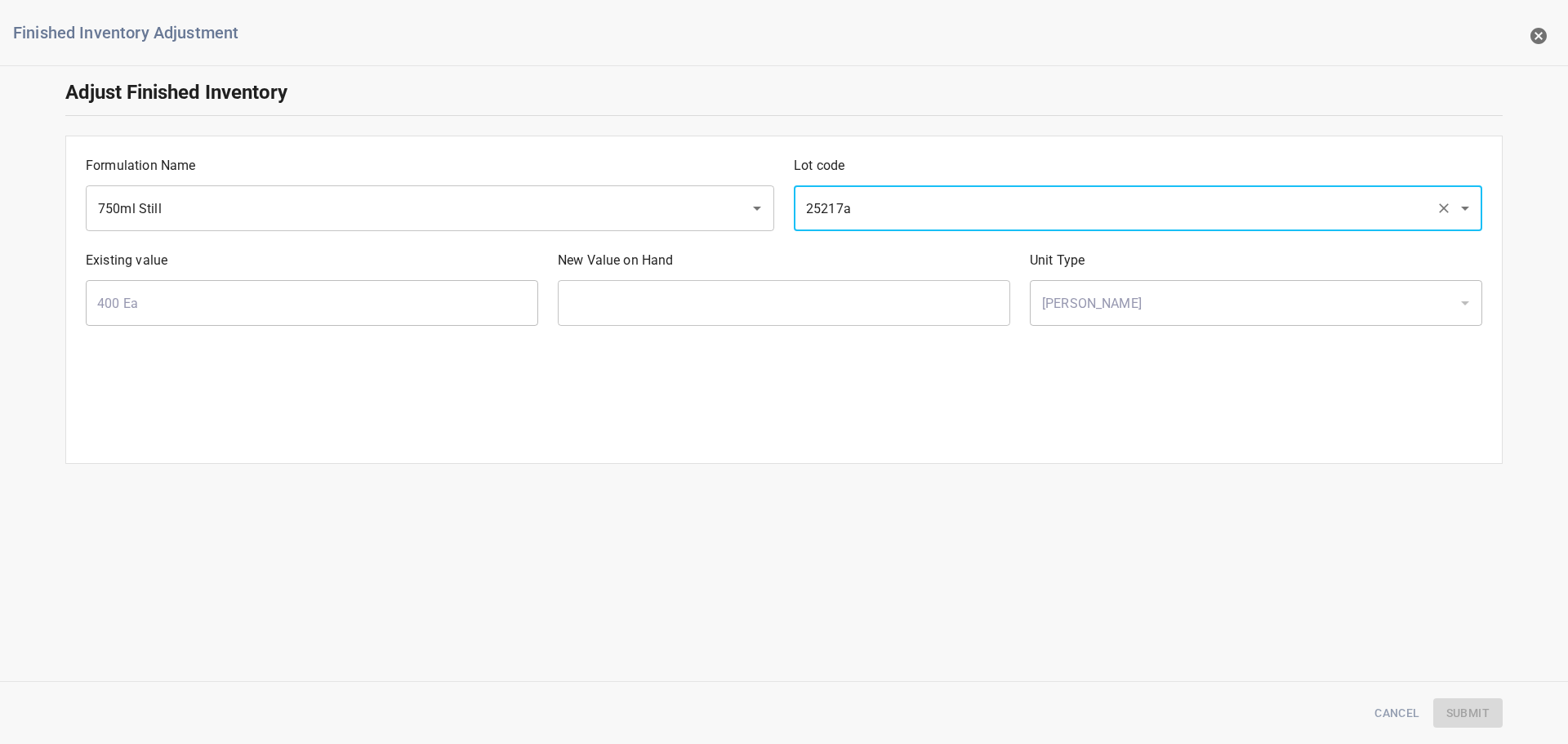
type input "25217a"
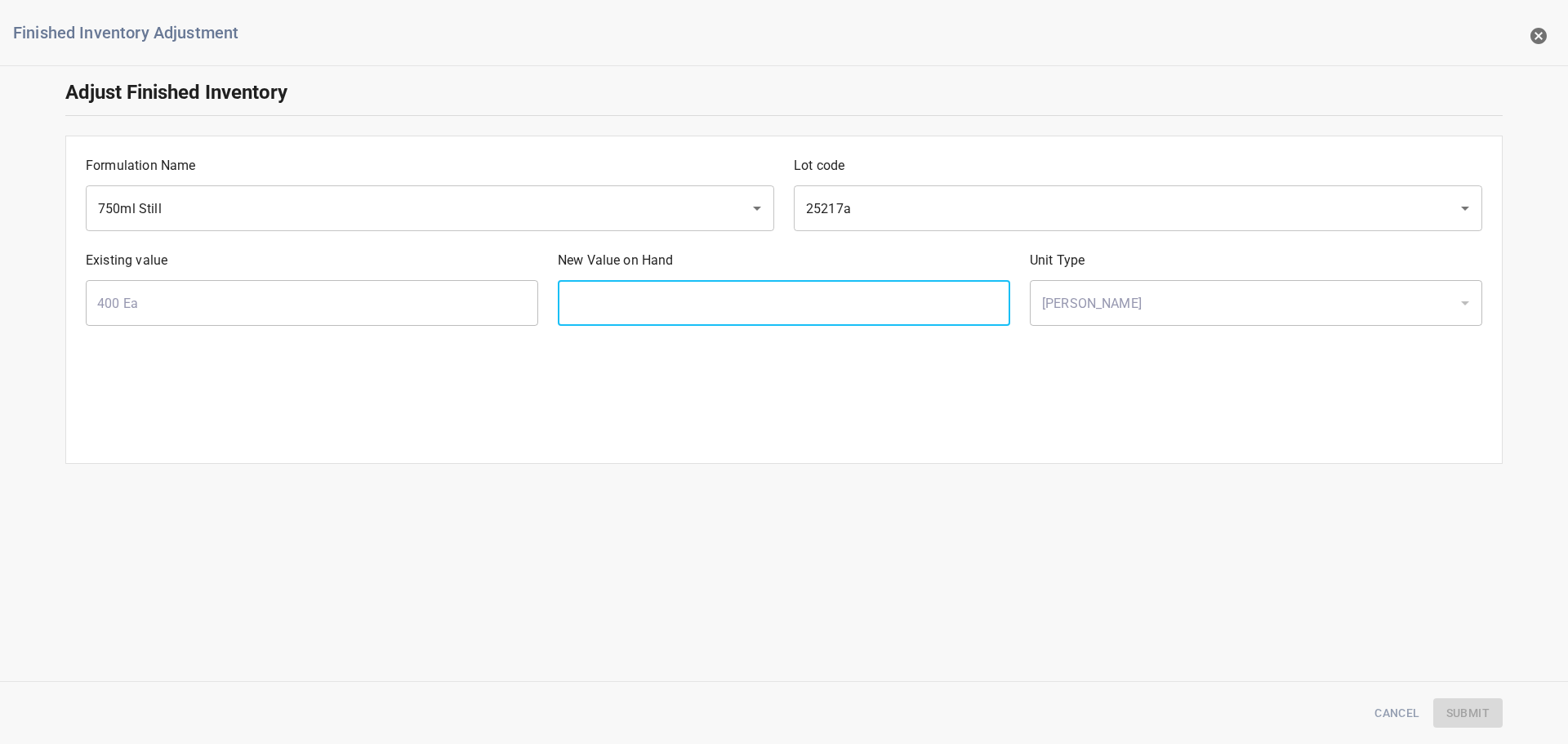
click at [844, 310] on input "text" at bounding box center [784, 303] width 453 height 46
click at [611, 294] on input "text" at bounding box center [784, 303] width 453 height 46
type input "480"
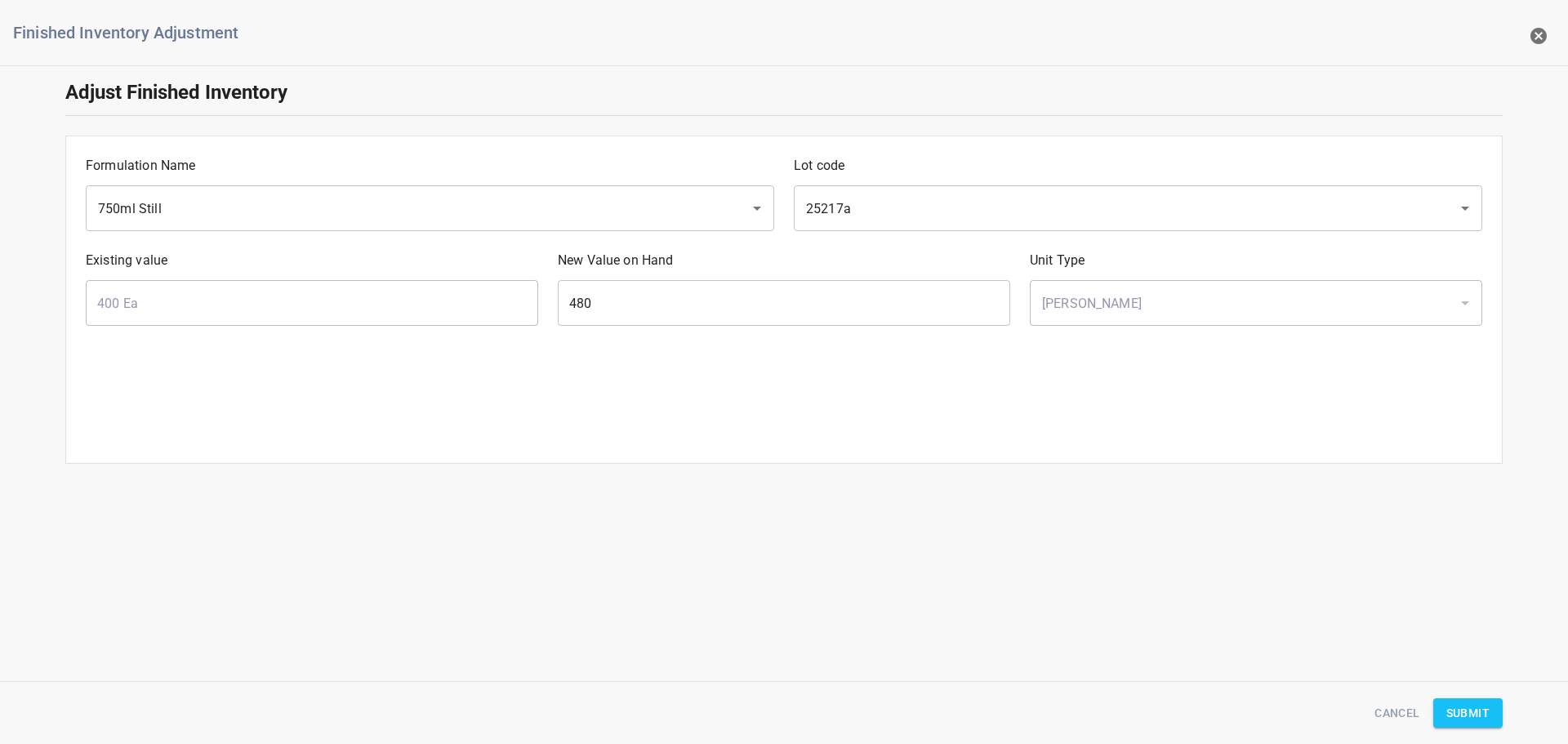
click at [1444, 650] on div "Finished Inventory Adjustment Adjust Finished Inventory Formulation Name 750ml …" at bounding box center [784, 372] width 1568 height 744
click at [1464, 714] on span "Submit" at bounding box center [1468, 714] width 43 height 21
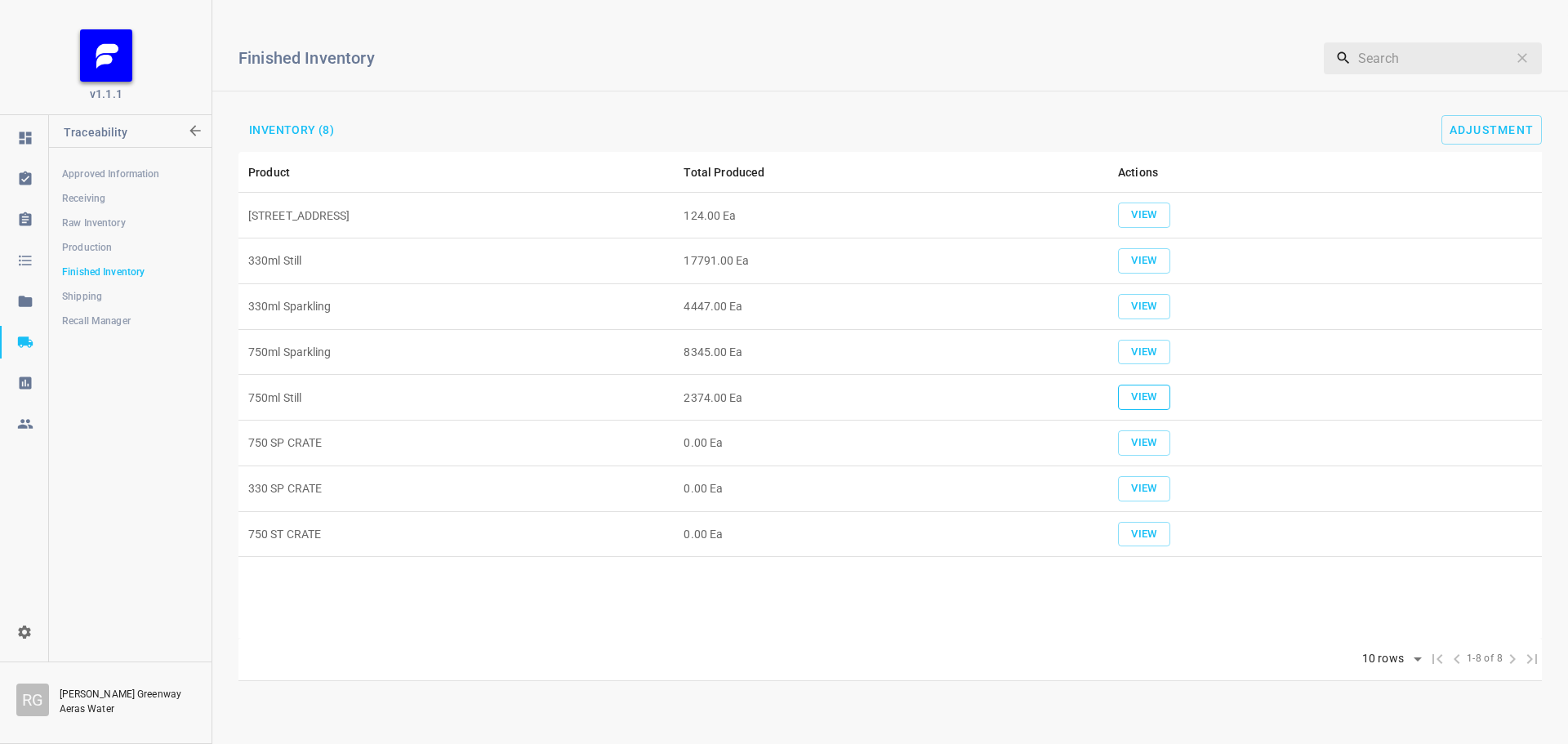
click at [1153, 394] on span "View" at bounding box center [1145, 398] width 36 height 19
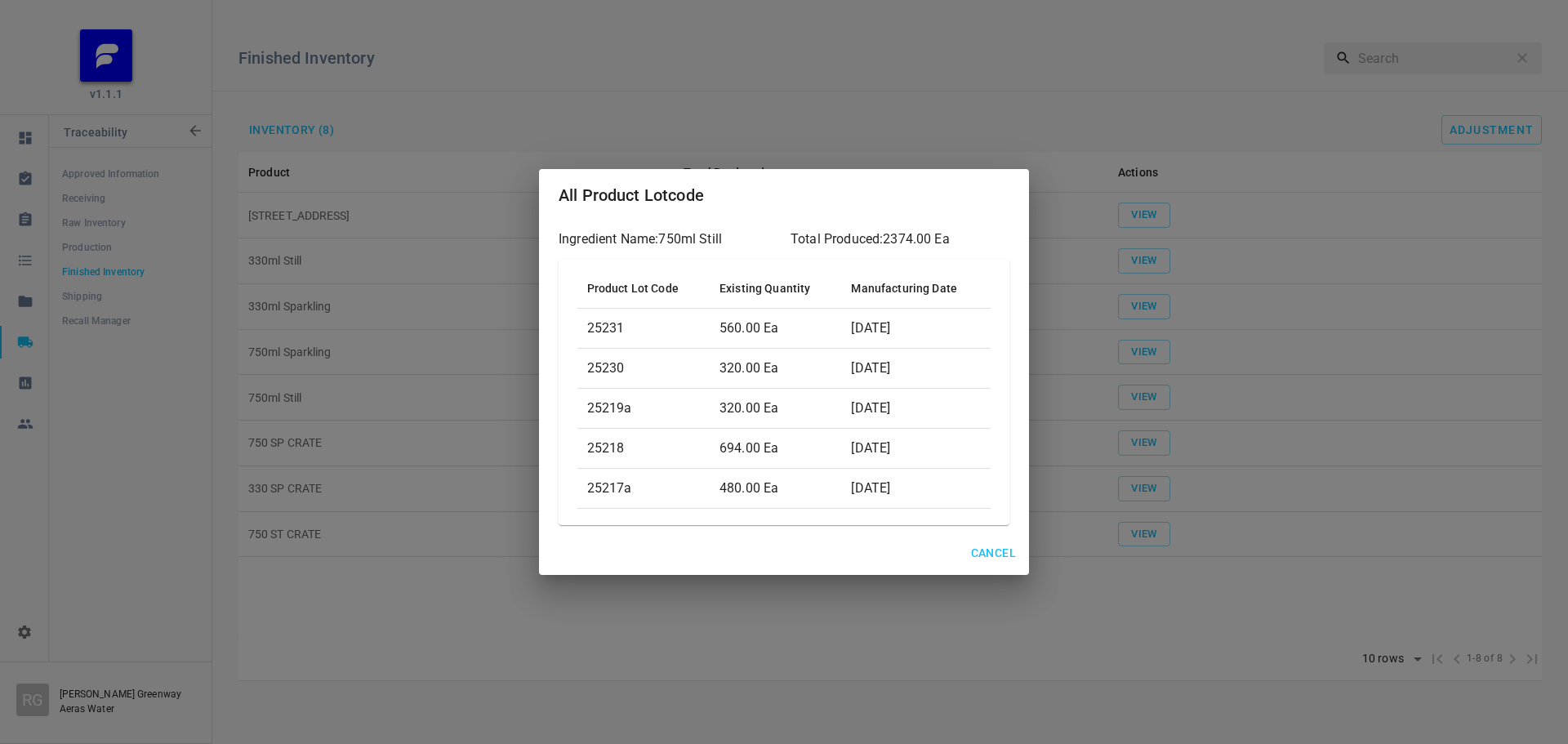
click at [985, 540] on button "Cancel" at bounding box center [993, 553] width 58 height 30
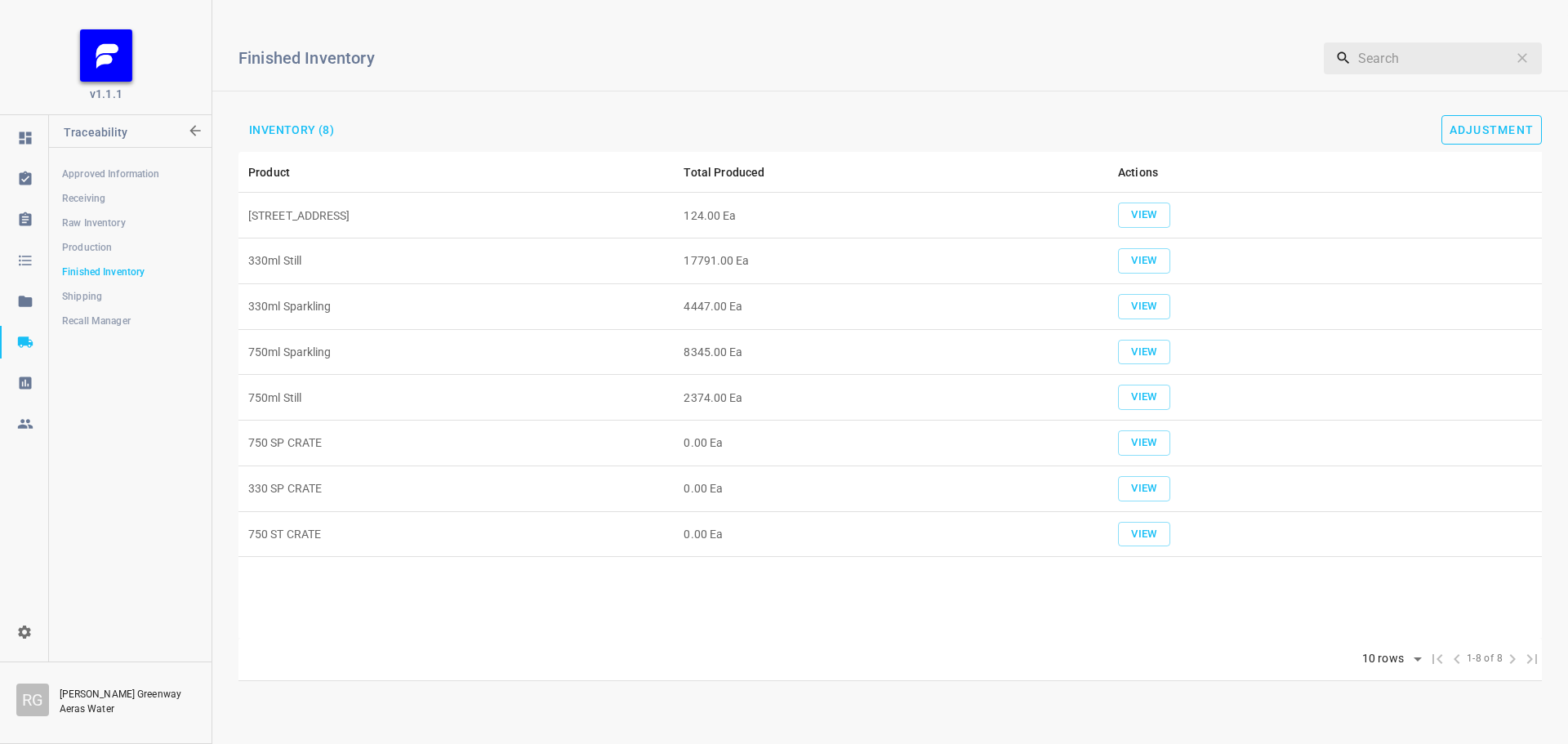
click at [1497, 126] on span "Adjustment" at bounding box center [1492, 129] width 85 height 13
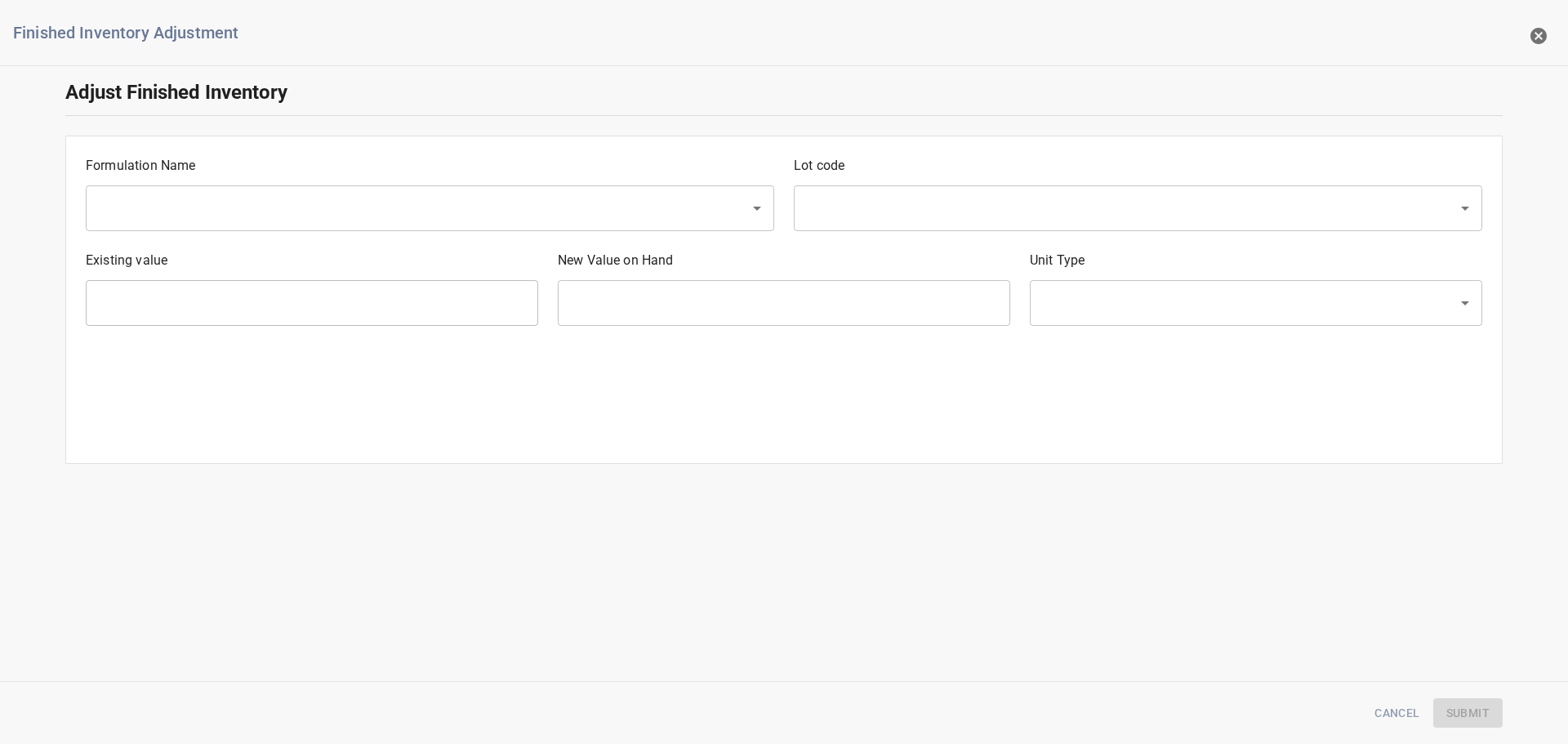
drag, startPoint x: 622, startPoint y: 194, endPoint x: 571, endPoint y: 221, distance: 57.7
click at [619, 195] on input "text" at bounding box center [407, 209] width 628 height 31
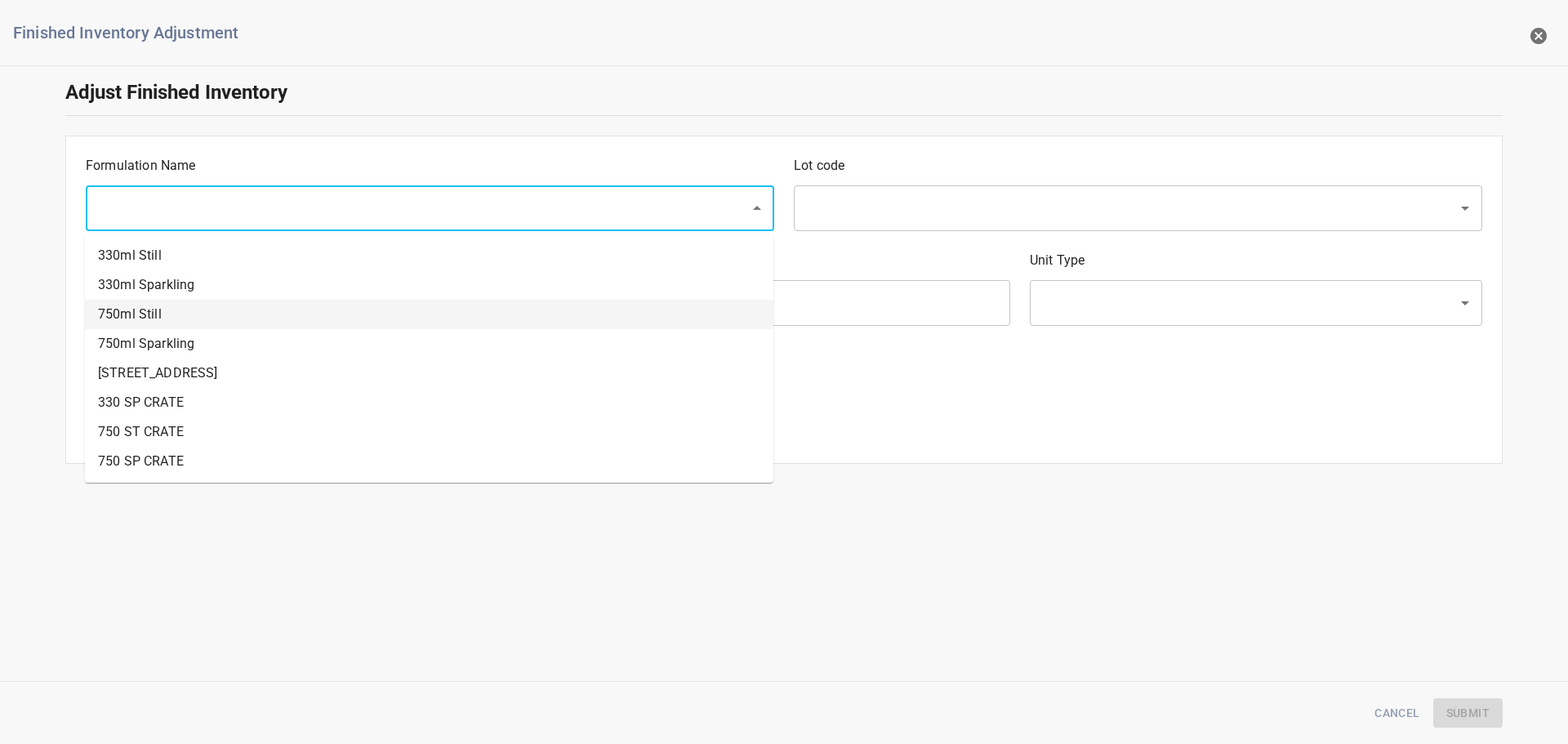
click at [166, 307] on li "750ml Still" at bounding box center [429, 314] width 688 height 29
type input "750ml Still"
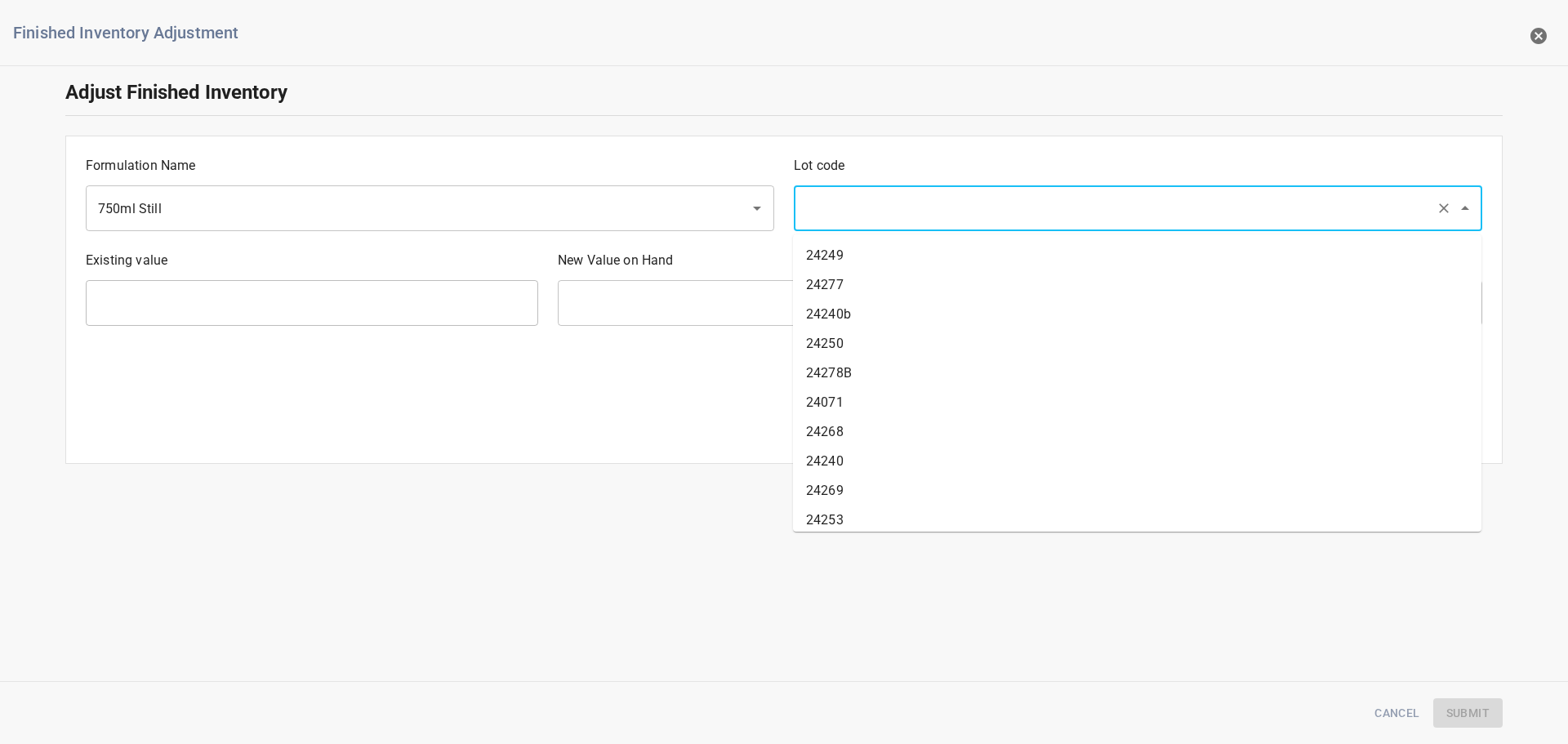
click at [846, 209] on input "text" at bounding box center [1114, 209] width 628 height 31
type input "25230"
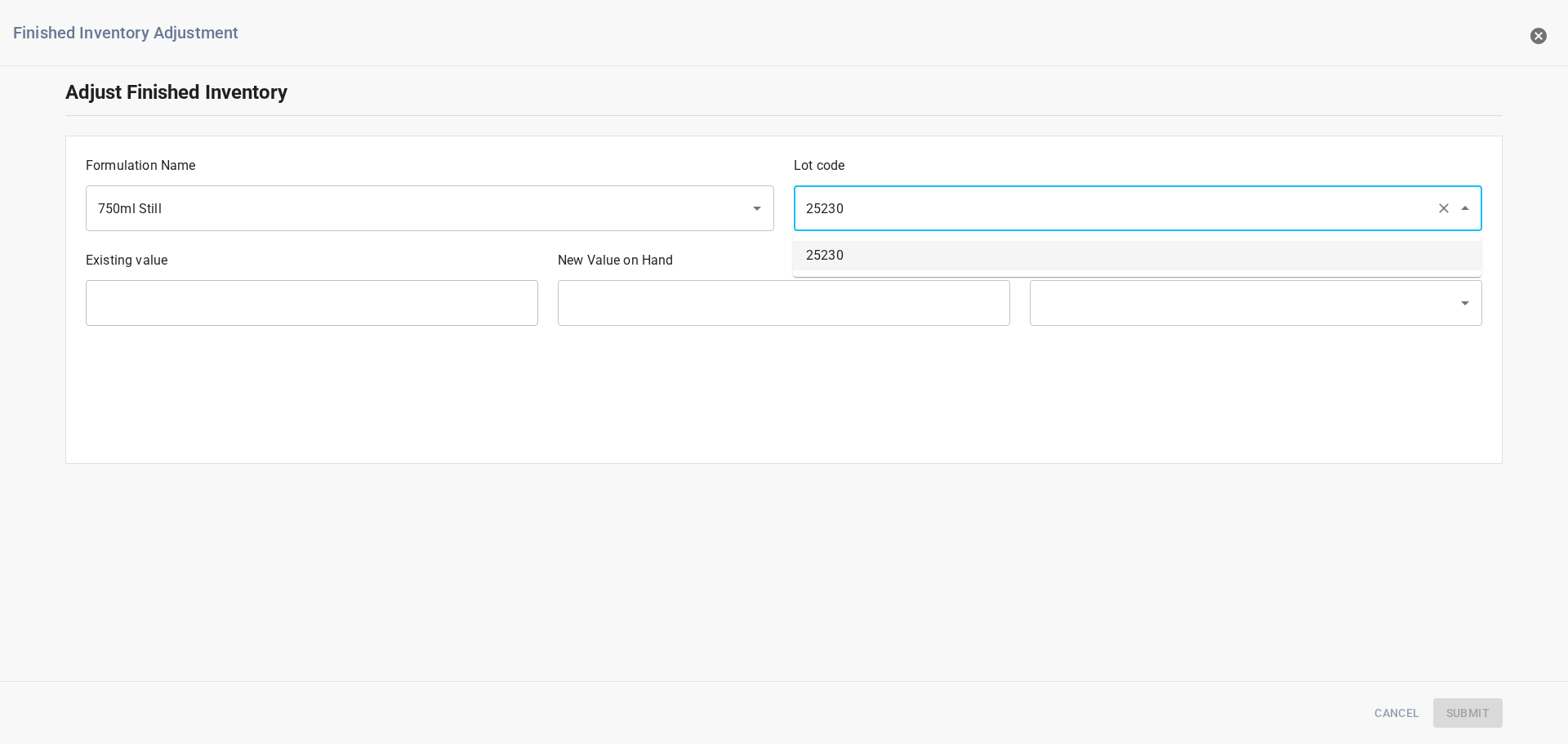
click at [958, 258] on li "25230" at bounding box center [1137, 256] width 688 height 29
type input "320 Ea"
type input "[PERSON_NAME]"
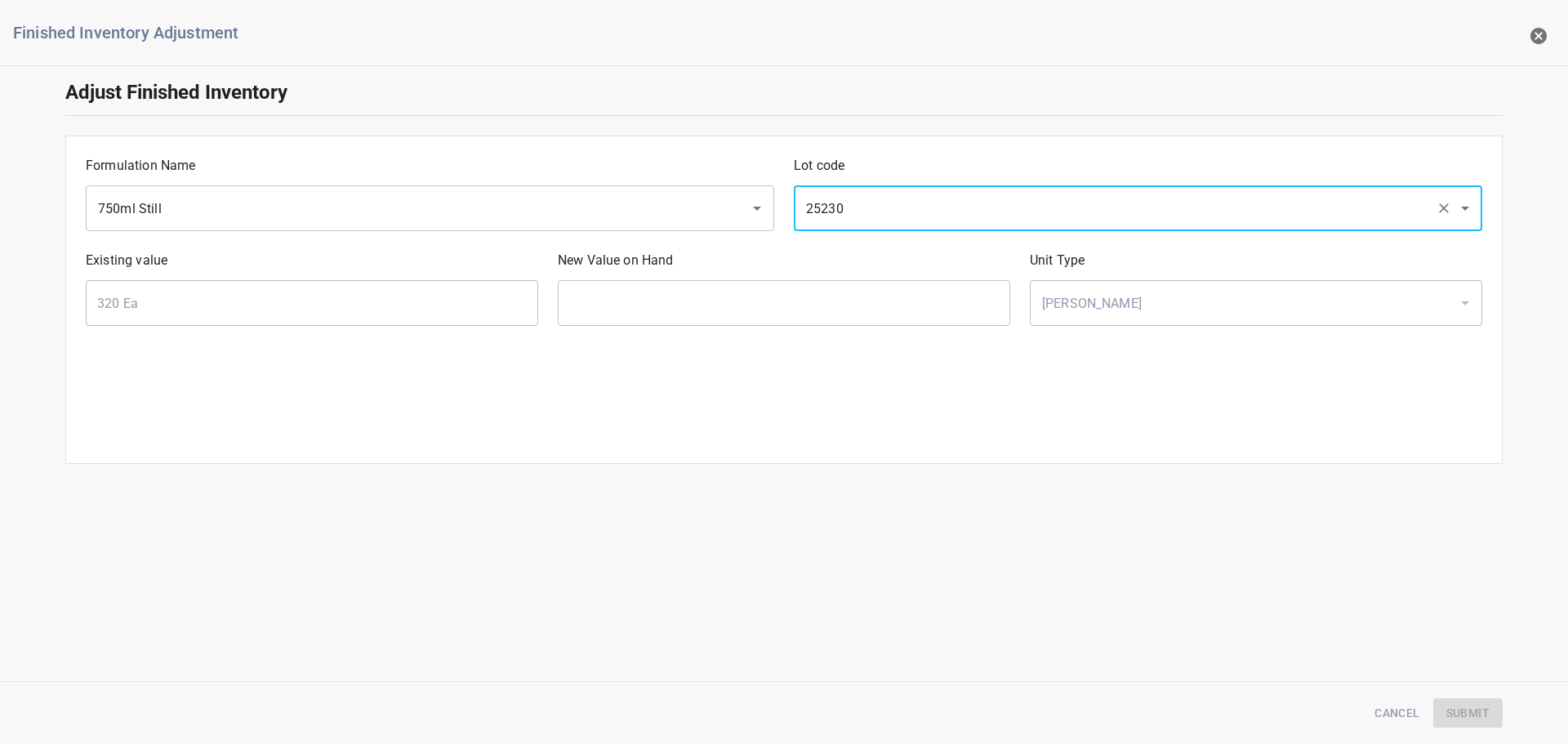
type input "25230"
click at [899, 320] on input "text" at bounding box center [784, 303] width 453 height 46
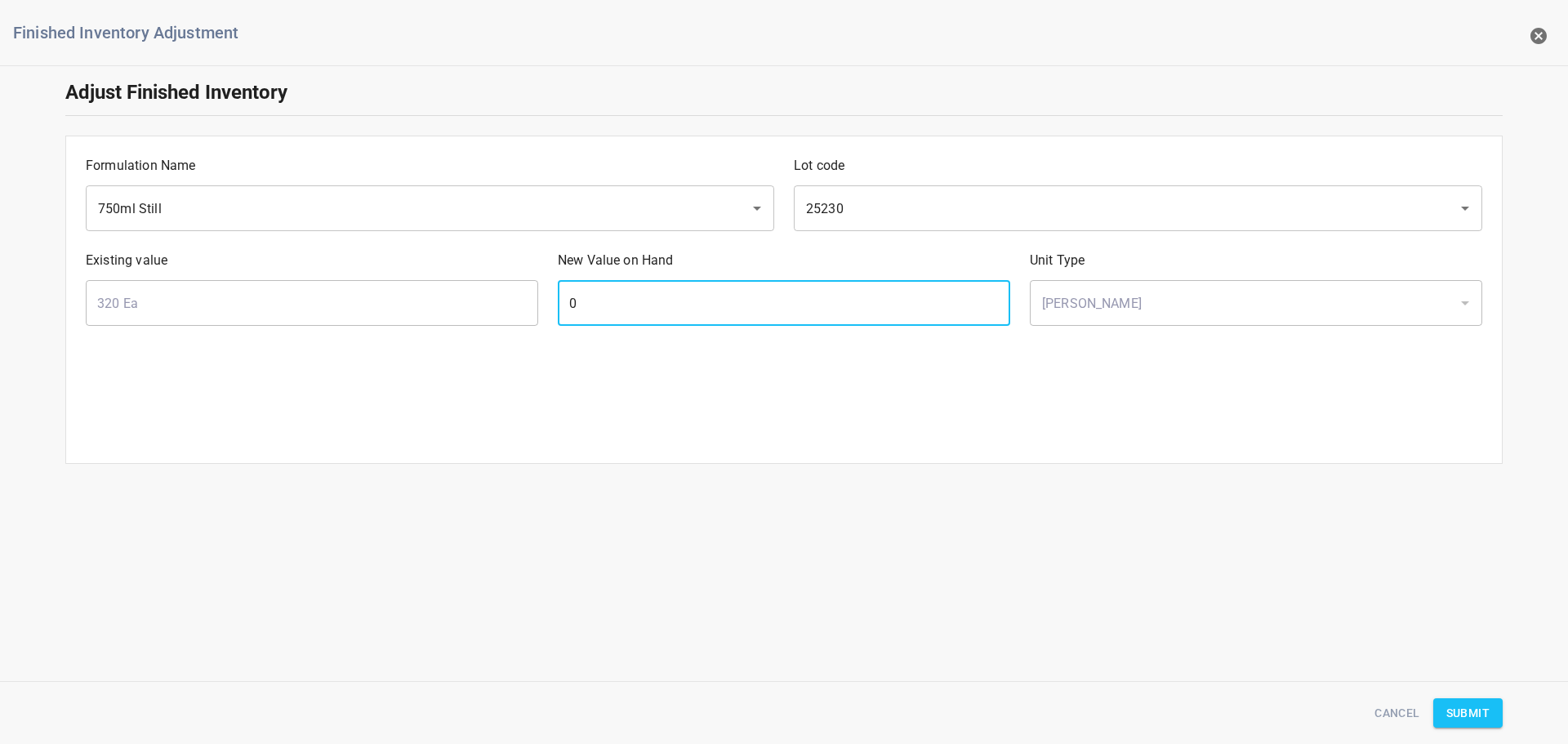
type input "0"
click at [1498, 697] on div "Cancel Submit" at bounding box center [784, 714] width 1457 height 50
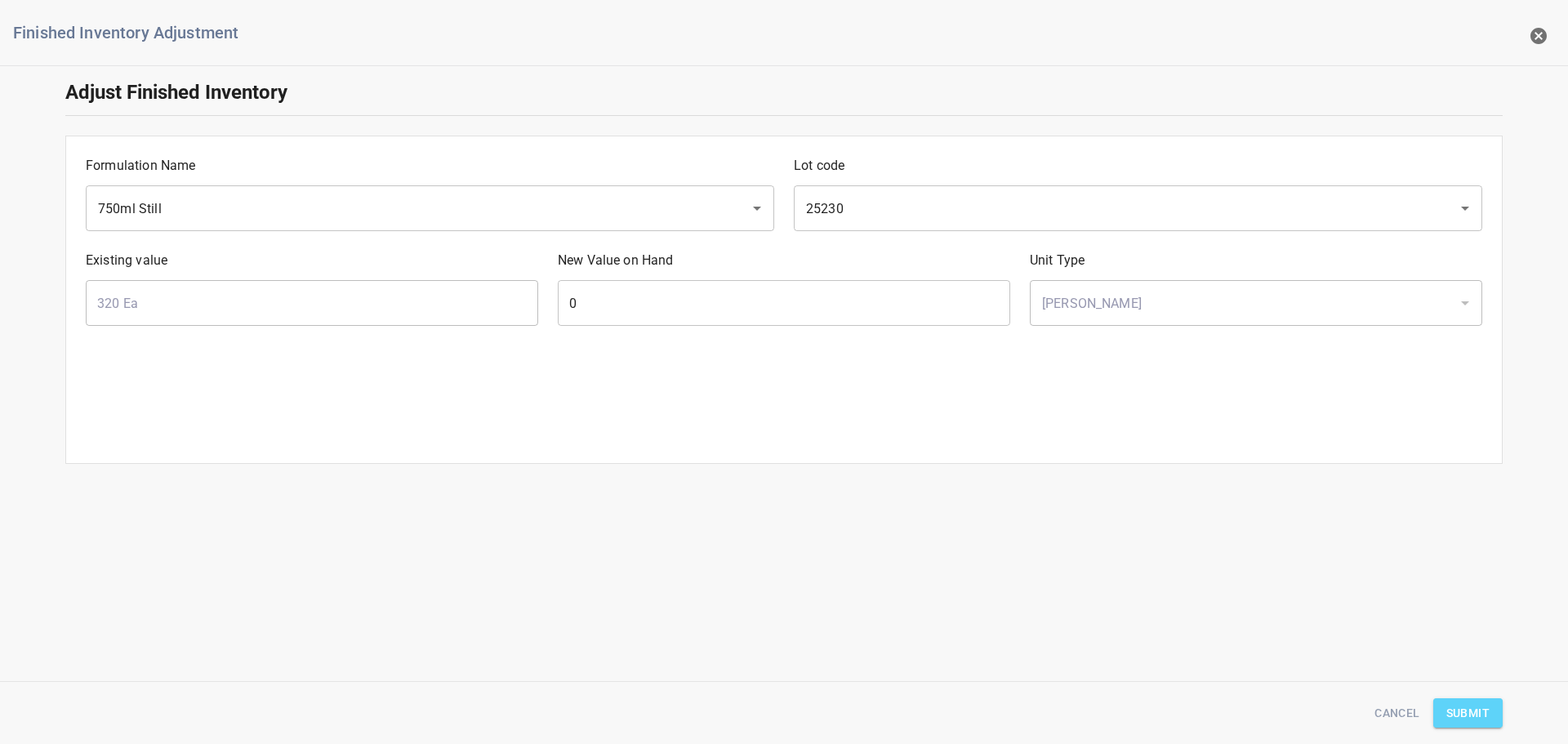
click at [1457, 723] on button "Submit" at bounding box center [1468, 714] width 69 height 30
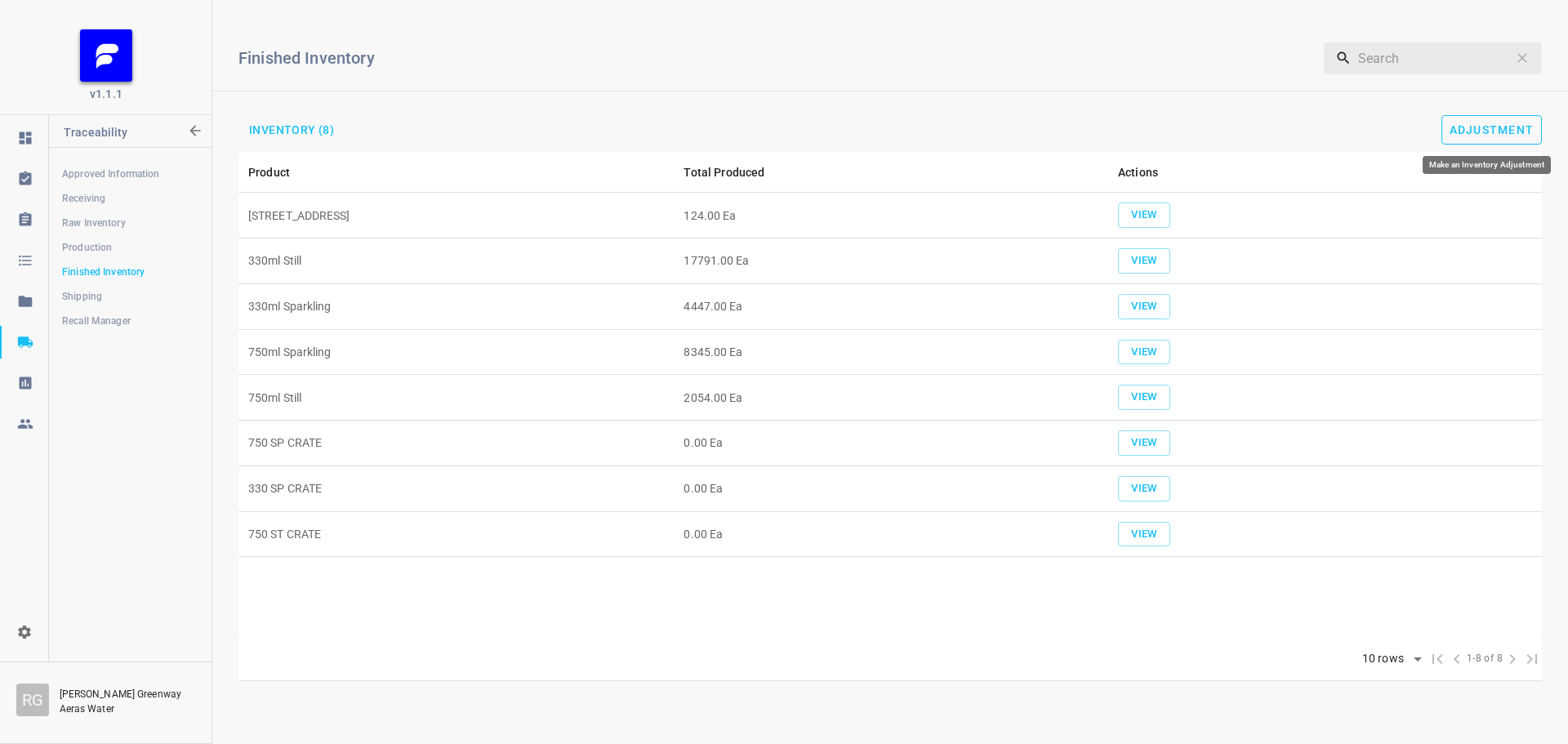
click at [1480, 121] on button "Adjustment" at bounding box center [1492, 130] width 101 height 29
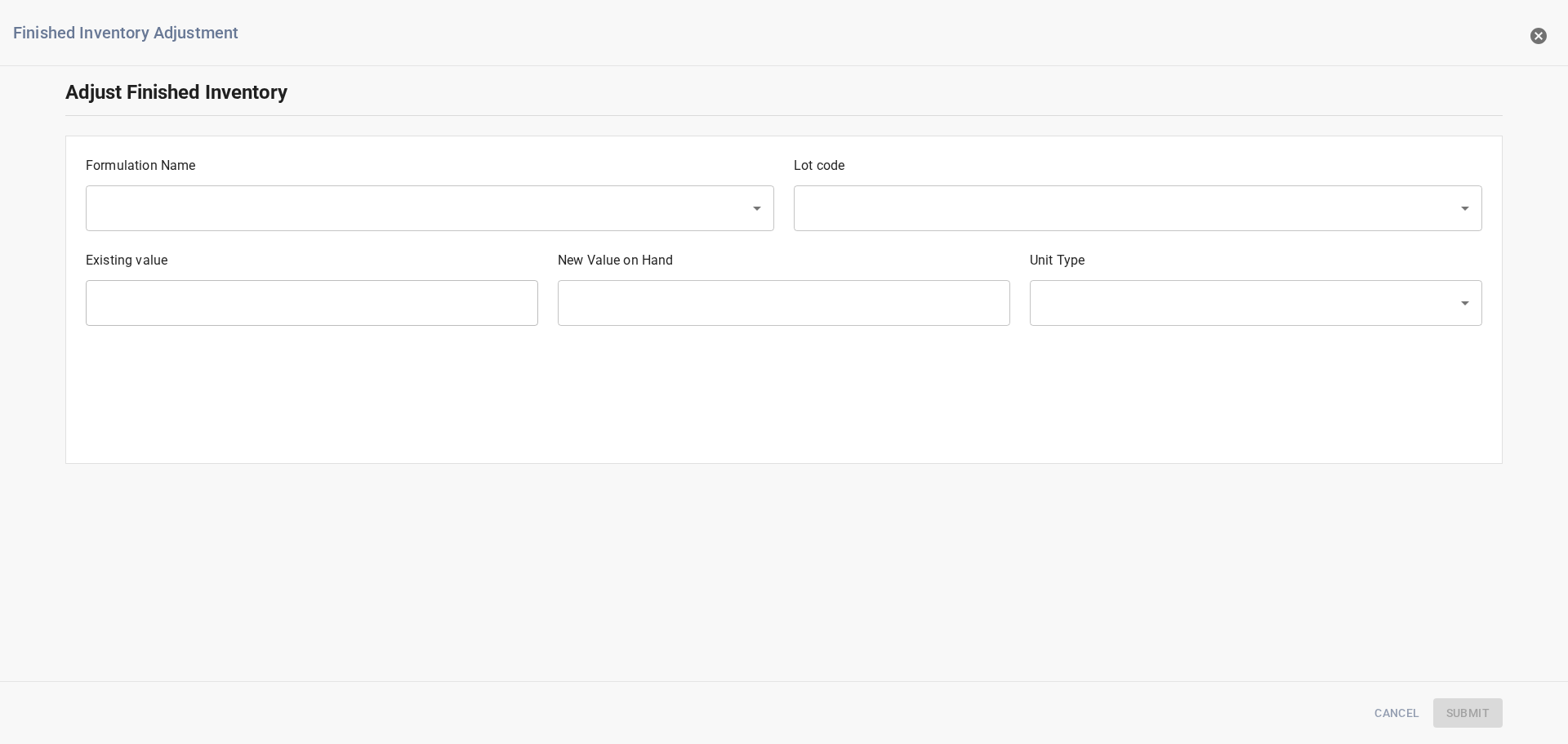
click at [249, 208] on input "text" at bounding box center [407, 209] width 628 height 31
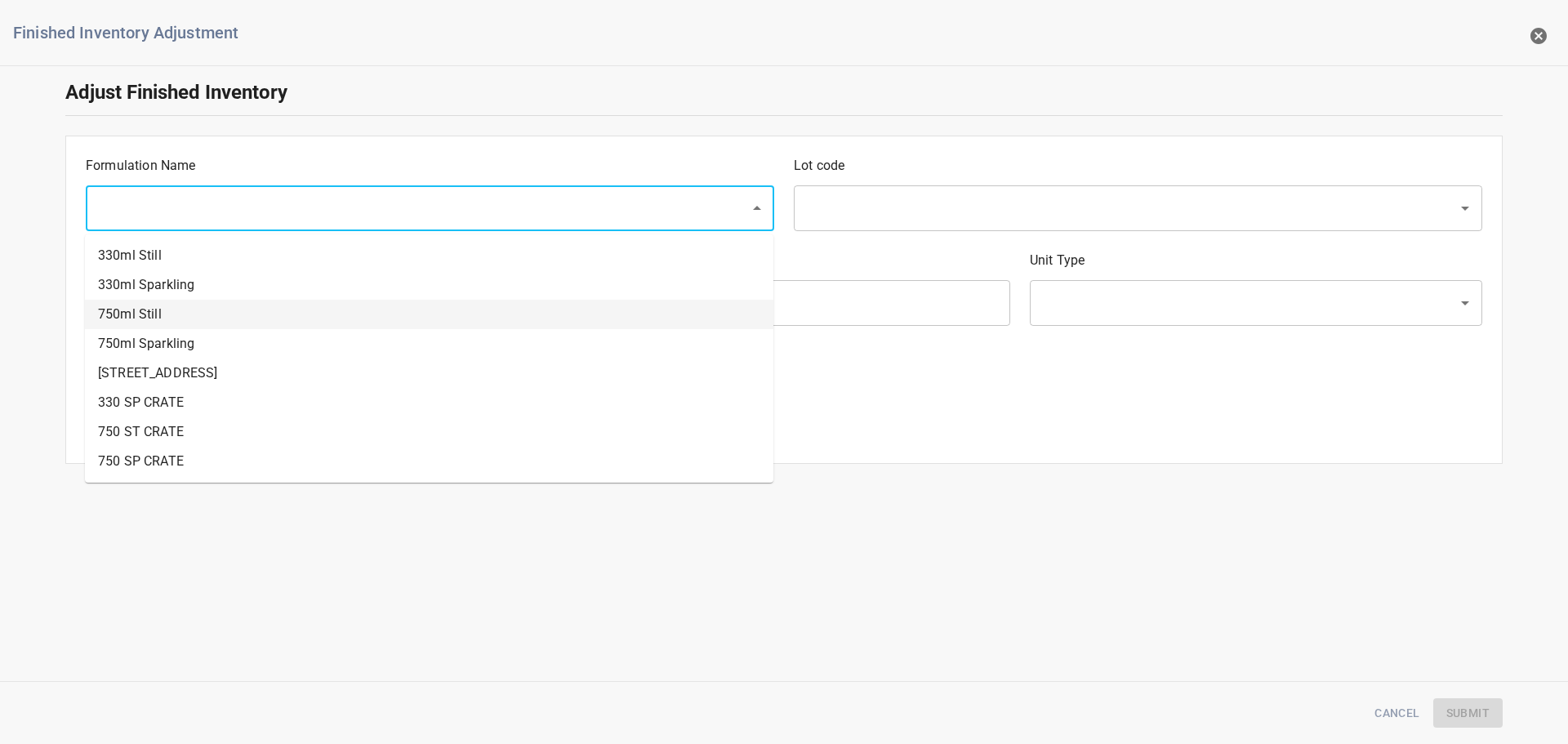
drag, startPoint x: 182, startPoint y: 330, endPoint x: 255, endPoint y: 311, distance: 75.4
click at [183, 332] on li "750ml Sparkling" at bounding box center [429, 344] width 688 height 29
type input "750ml Sparkling"
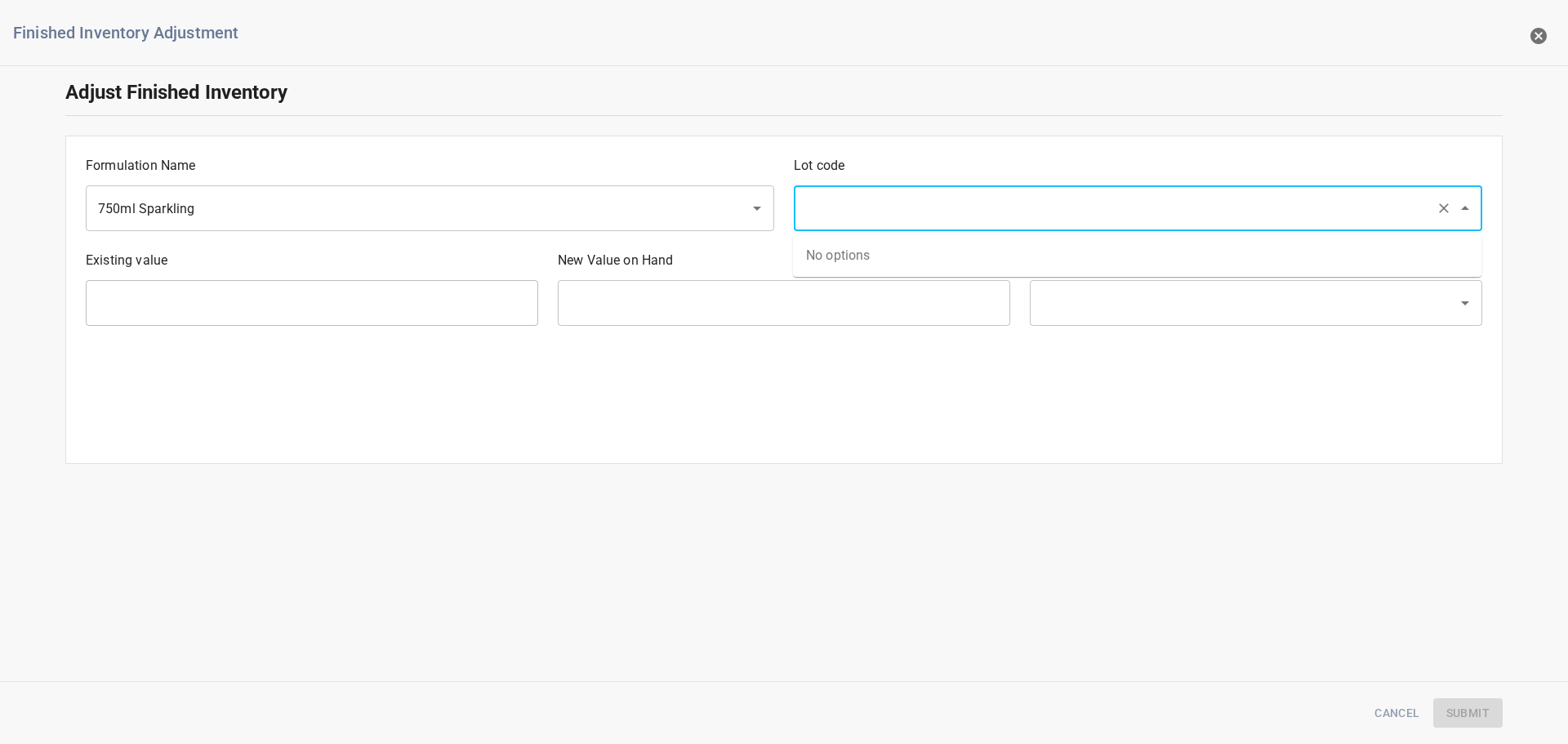
click at [863, 207] on input "text" at bounding box center [1114, 209] width 628 height 31
click at [870, 242] on li "25231a" at bounding box center [1137, 256] width 688 height 29
type input "25231a"
type input "720 Ea"
type input "[PERSON_NAME]"
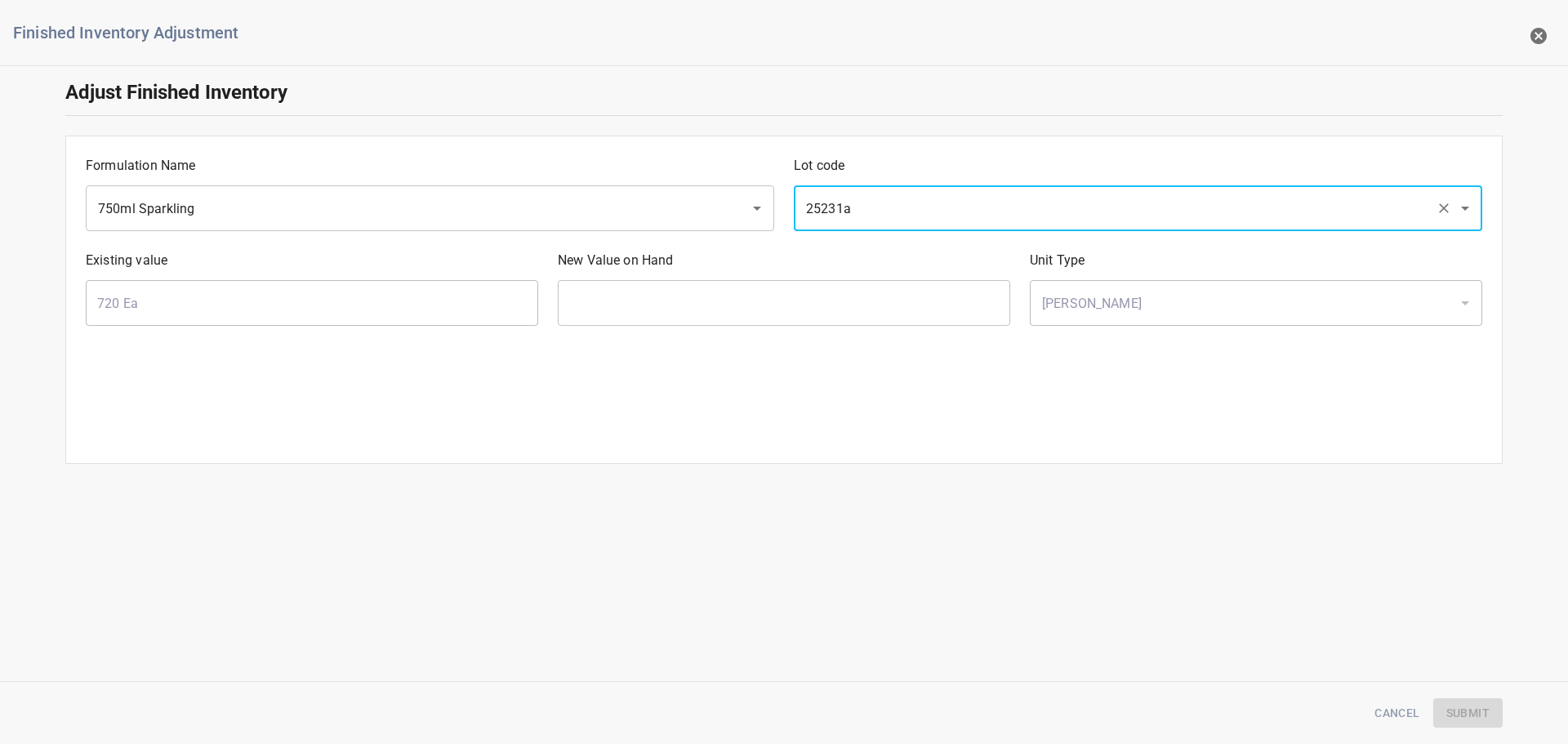
type input "25231a"
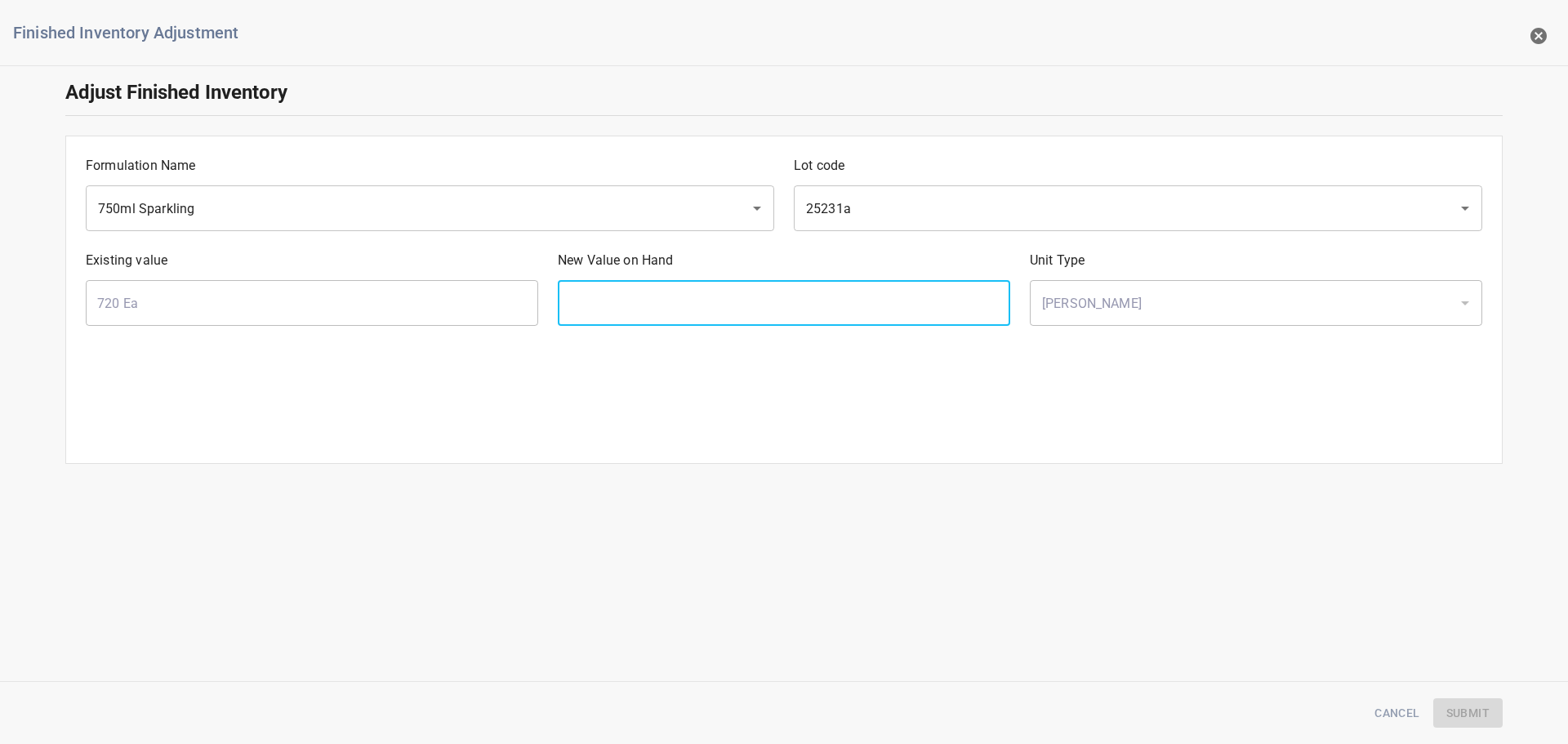
click at [773, 294] on input "text" at bounding box center [784, 303] width 453 height 46
click at [739, 306] on input "text" at bounding box center [784, 303] width 453 height 46
type input "640"
click at [1477, 705] on span "Submit" at bounding box center [1468, 714] width 43 height 21
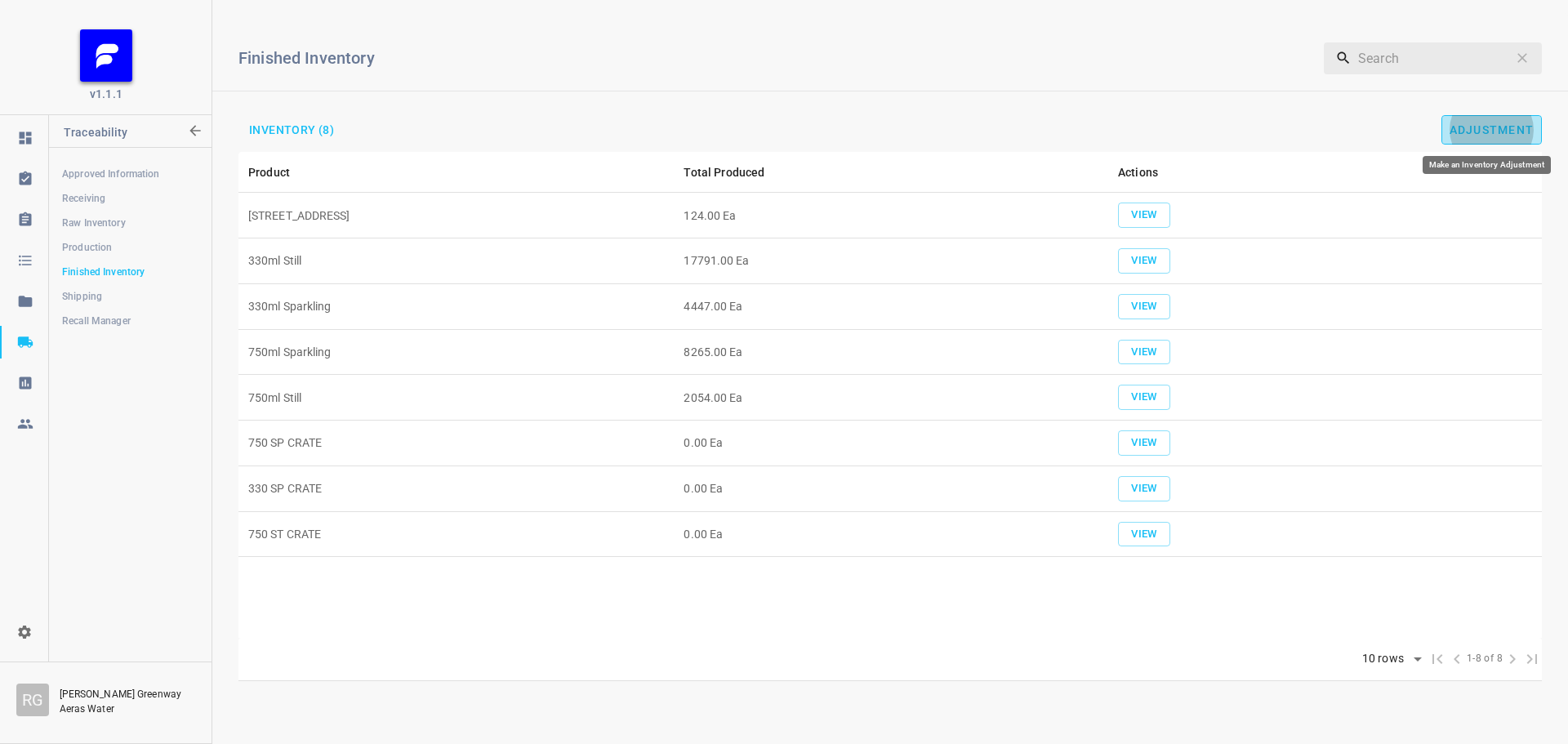
click at [1510, 132] on span "Adjustment" at bounding box center [1492, 129] width 85 height 13
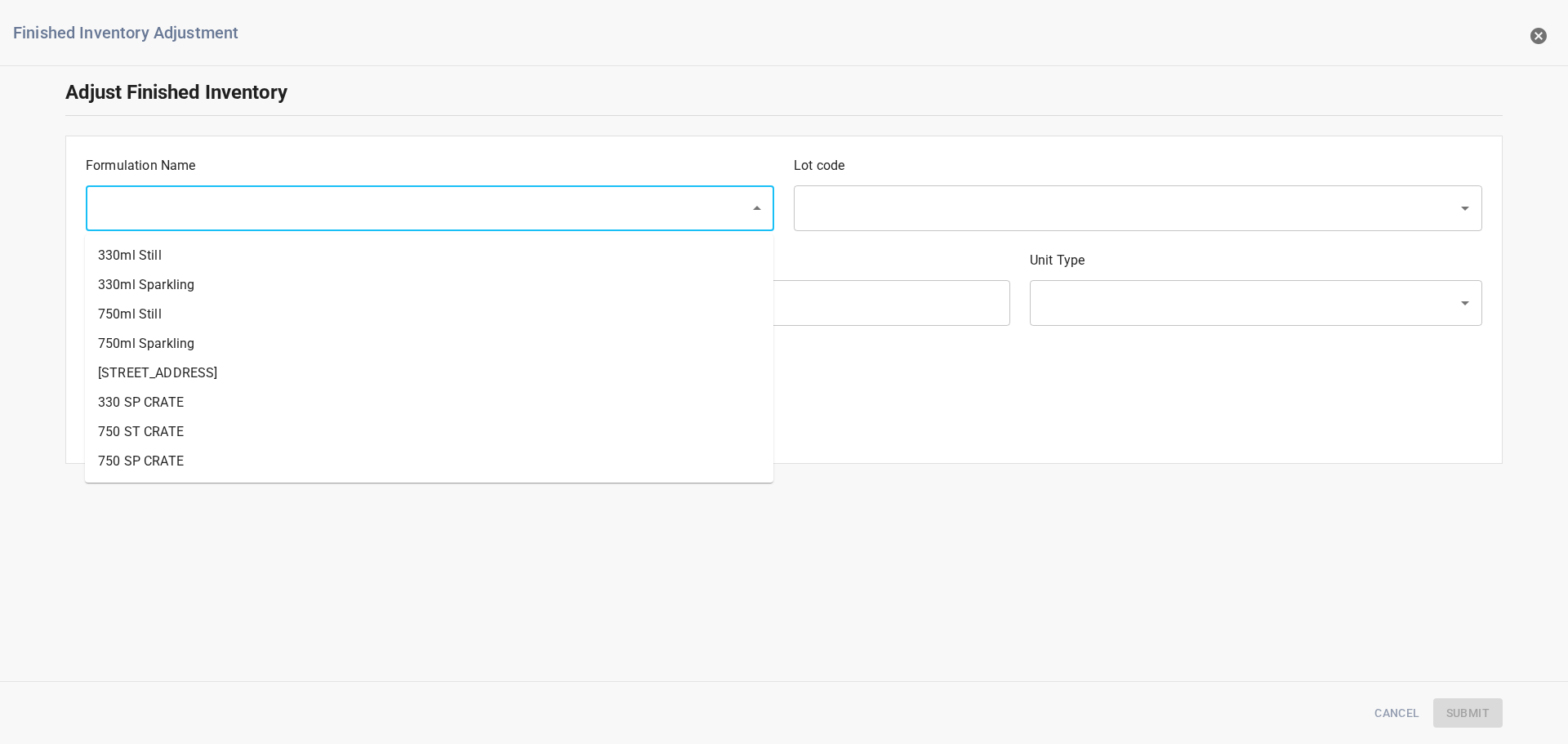
click at [231, 201] on input "text" at bounding box center [407, 209] width 628 height 31
click at [152, 336] on li "750ml Sparkling" at bounding box center [429, 344] width 688 height 29
type input "750ml Sparkling"
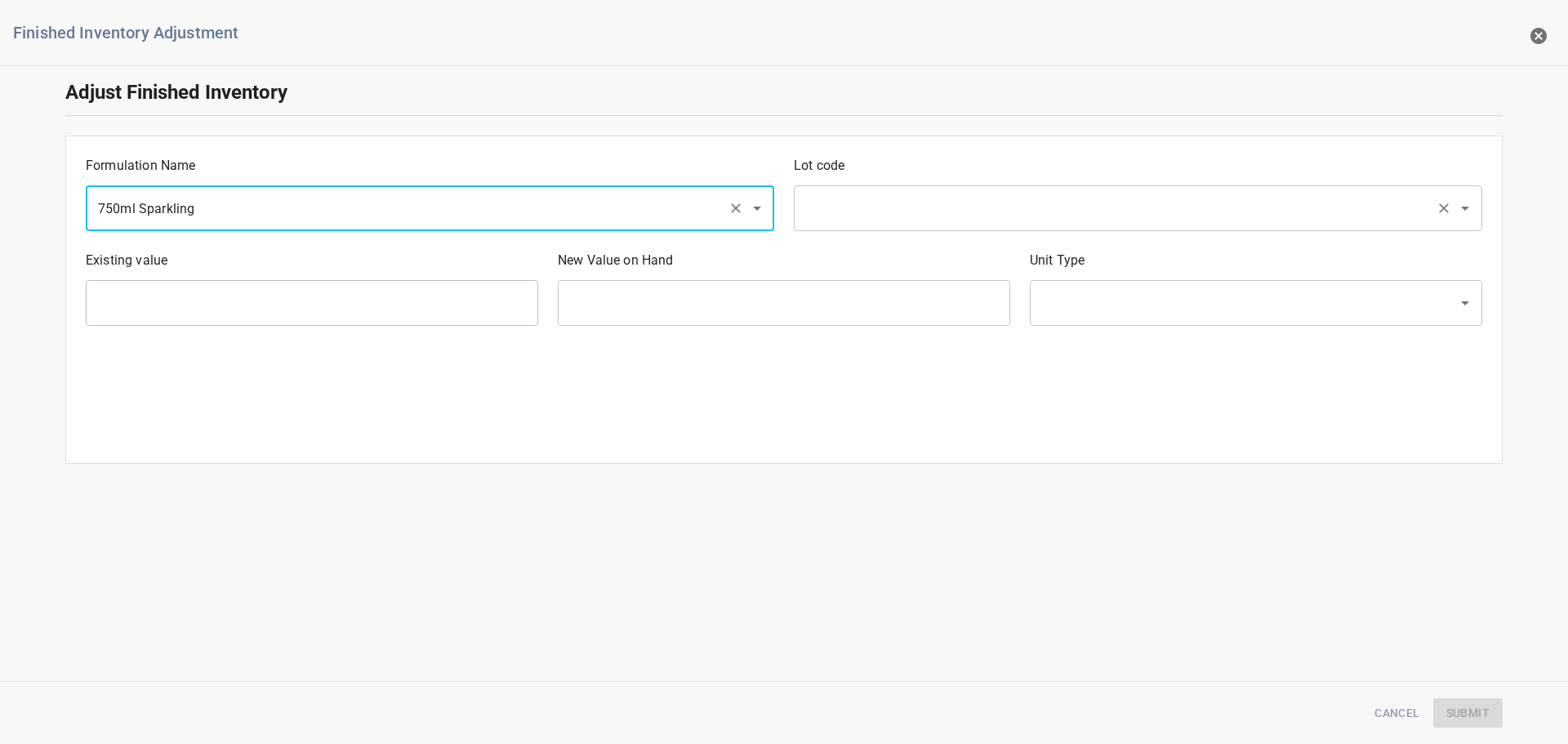
click at [932, 229] on div "​" at bounding box center [1138, 208] width 688 height 46
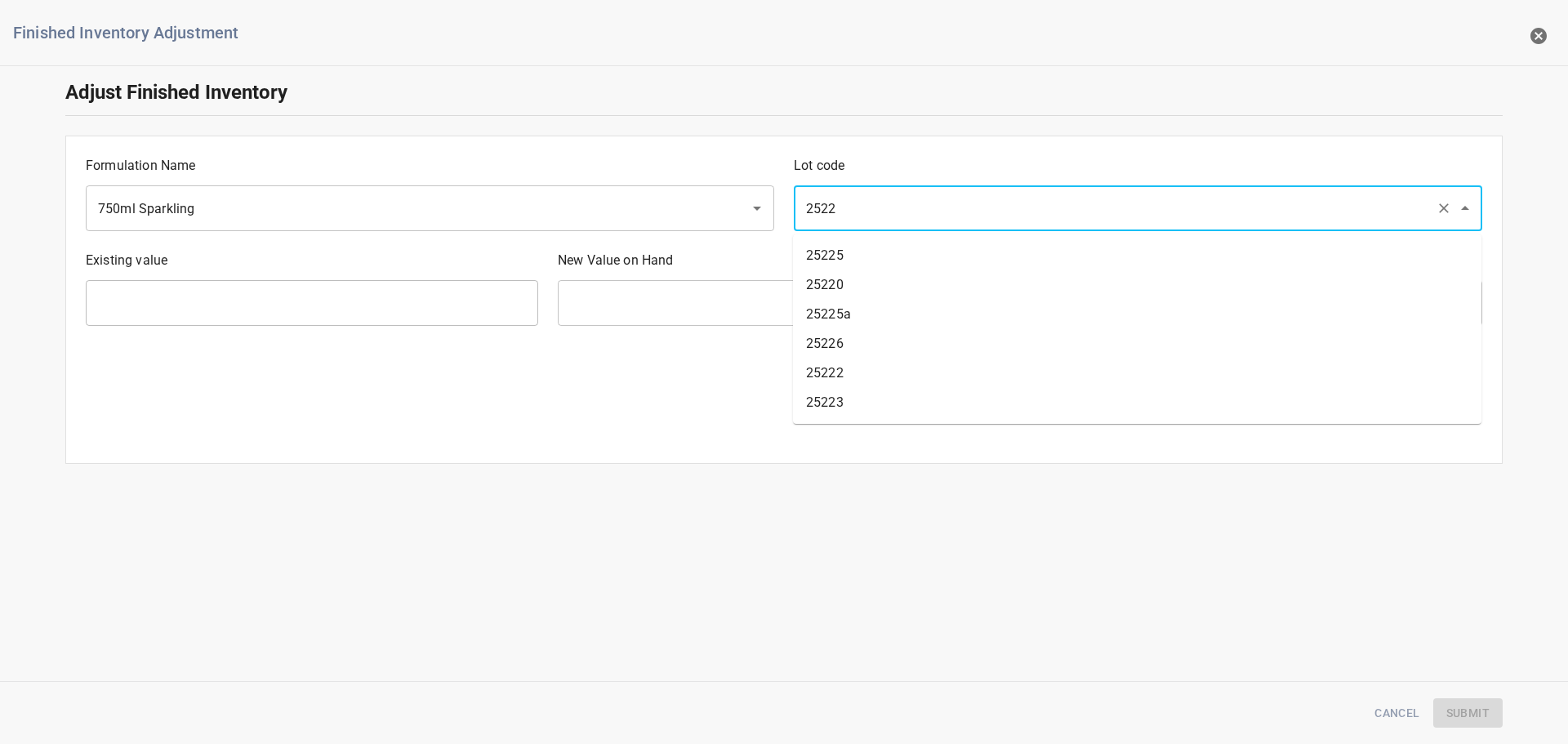
type input "25226"
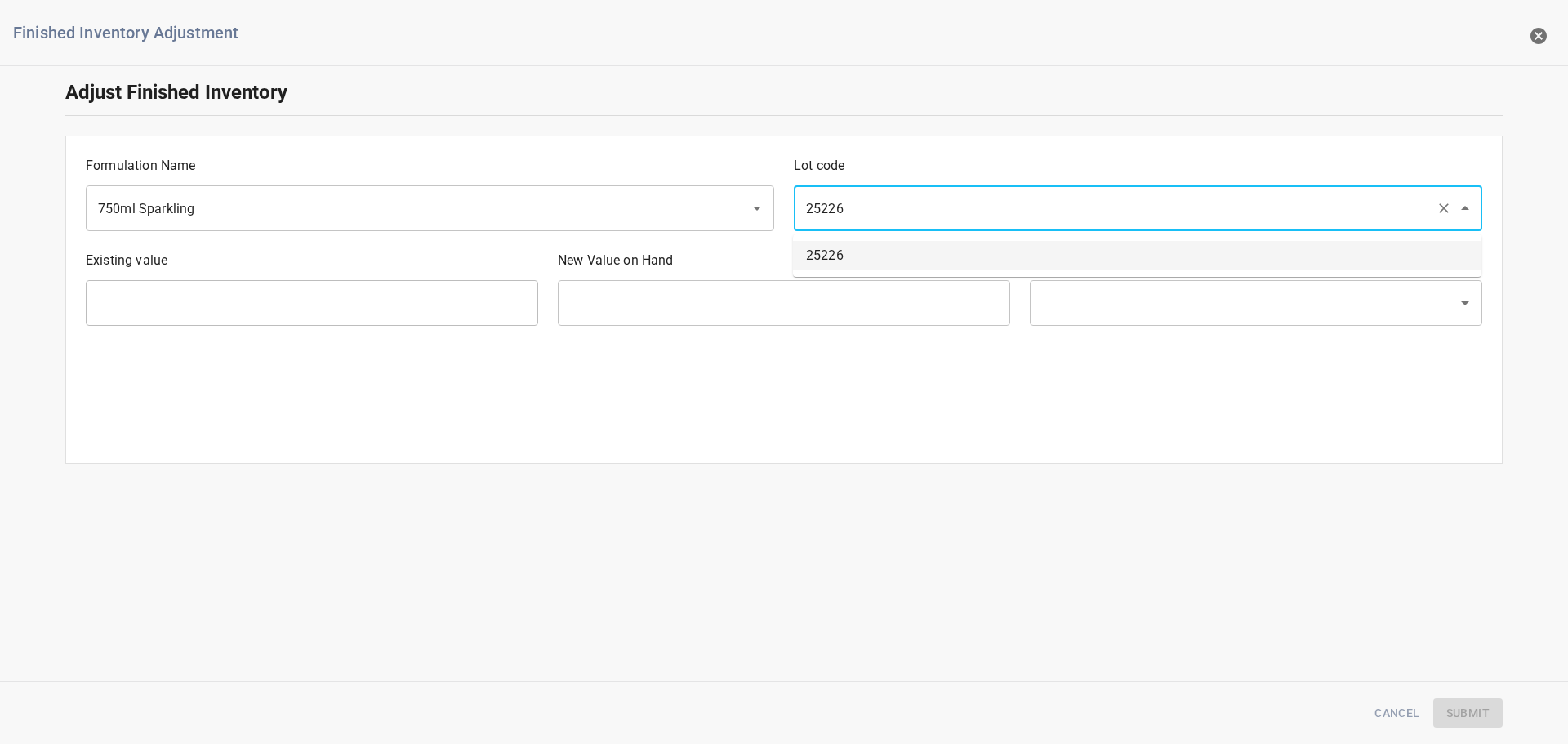
click at [844, 251] on li "25226" at bounding box center [1137, 256] width 688 height 29
type input "2400 Ea"
type input "[PERSON_NAME]"
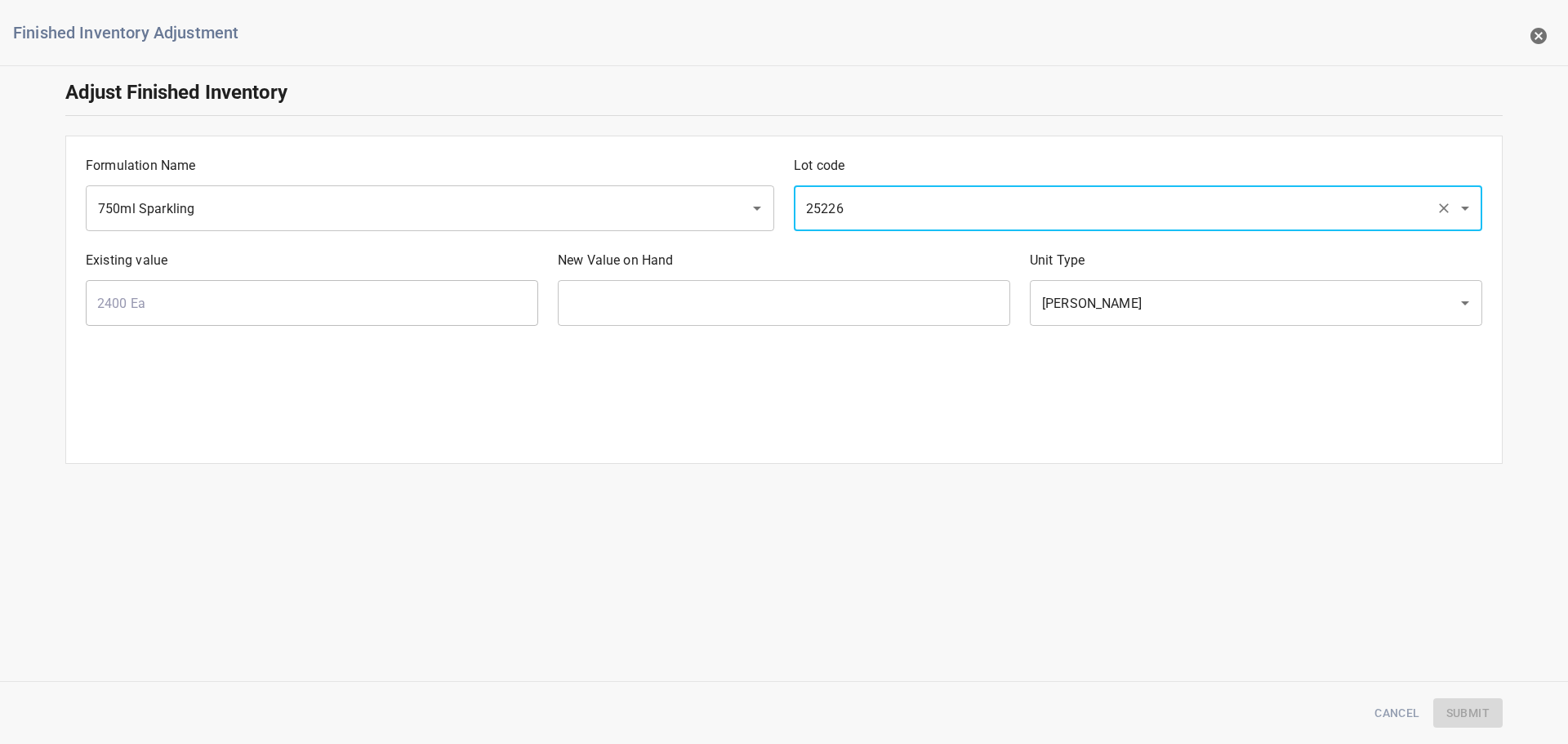
type input "25226"
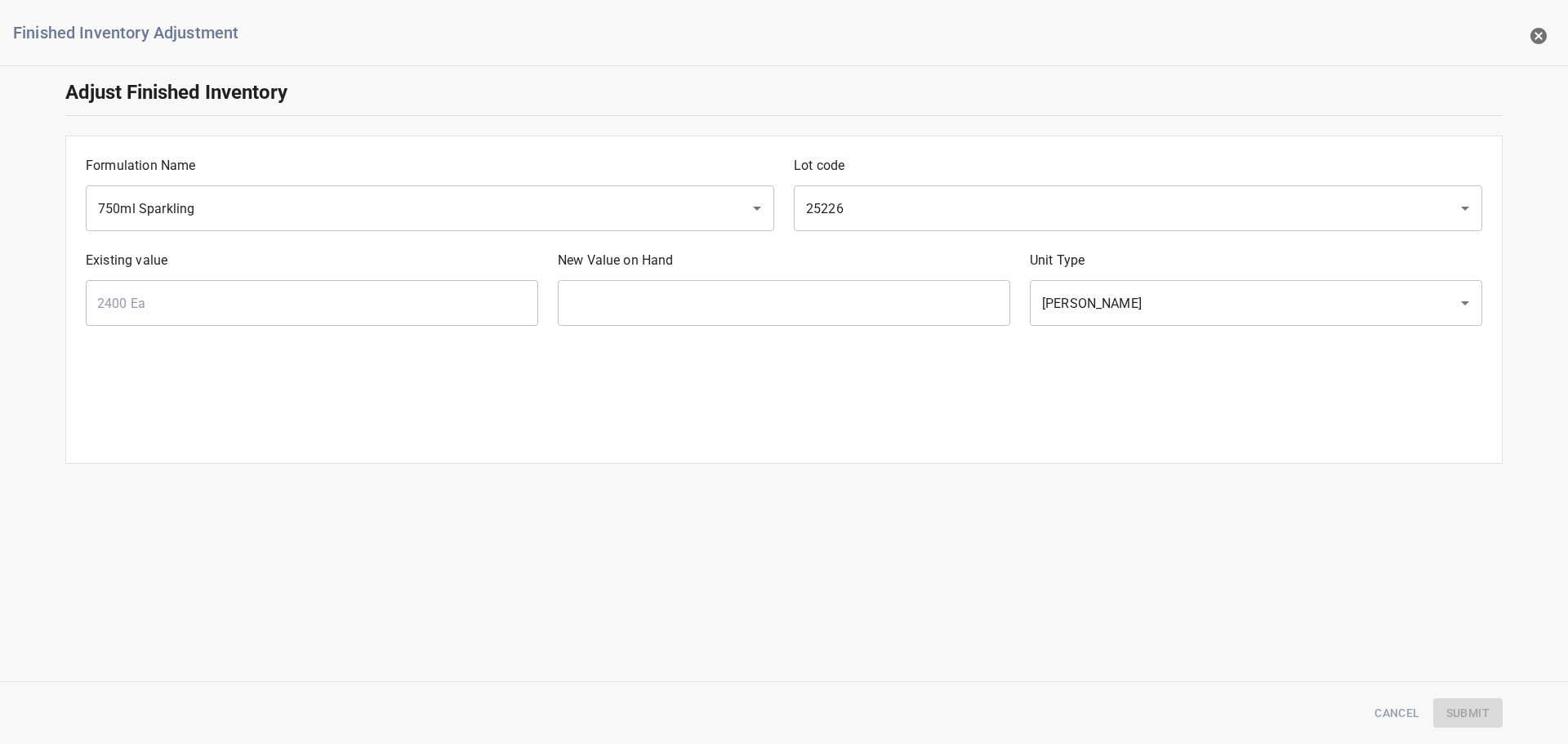
click at [582, 303] on input "text" at bounding box center [784, 303] width 453 height 46
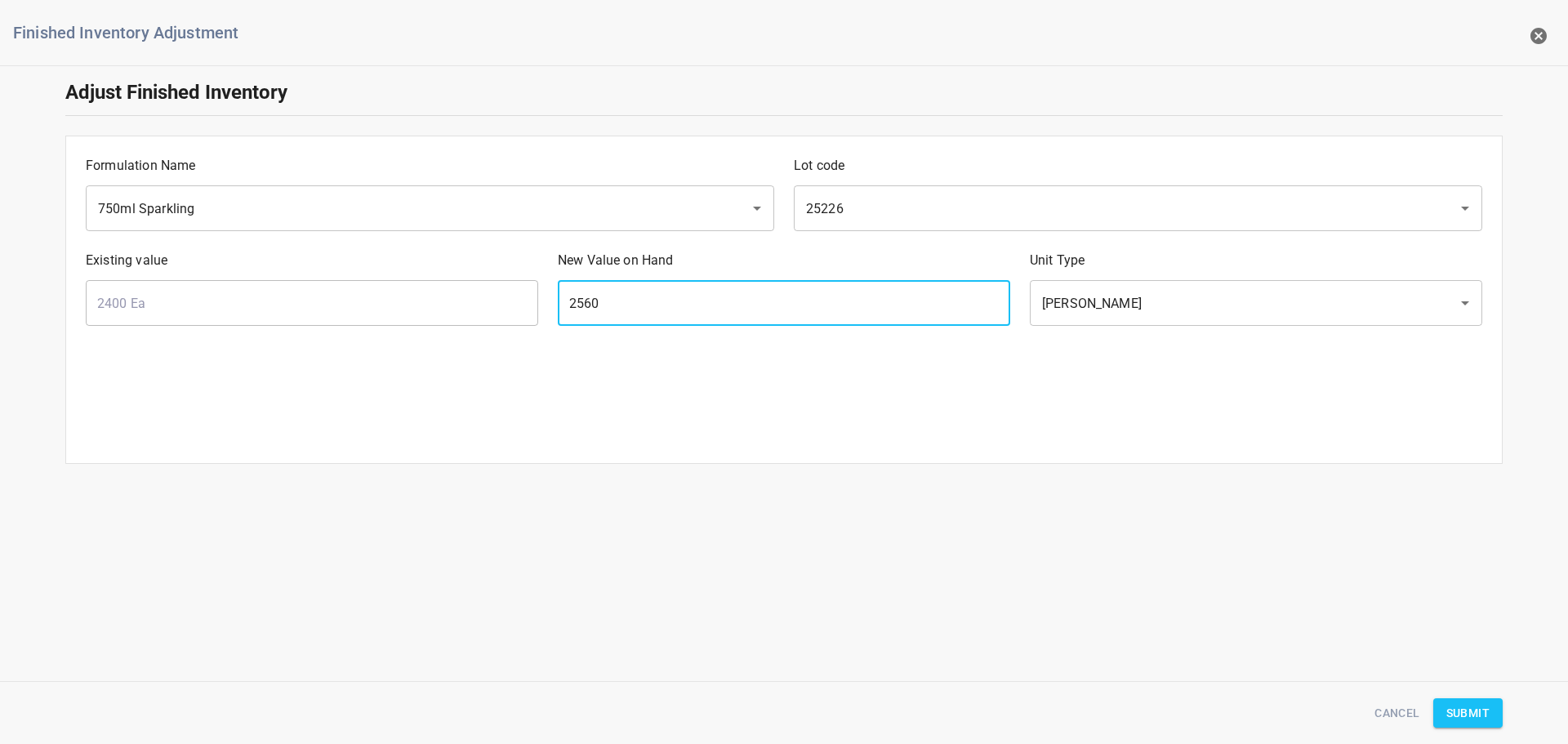
type input "2560"
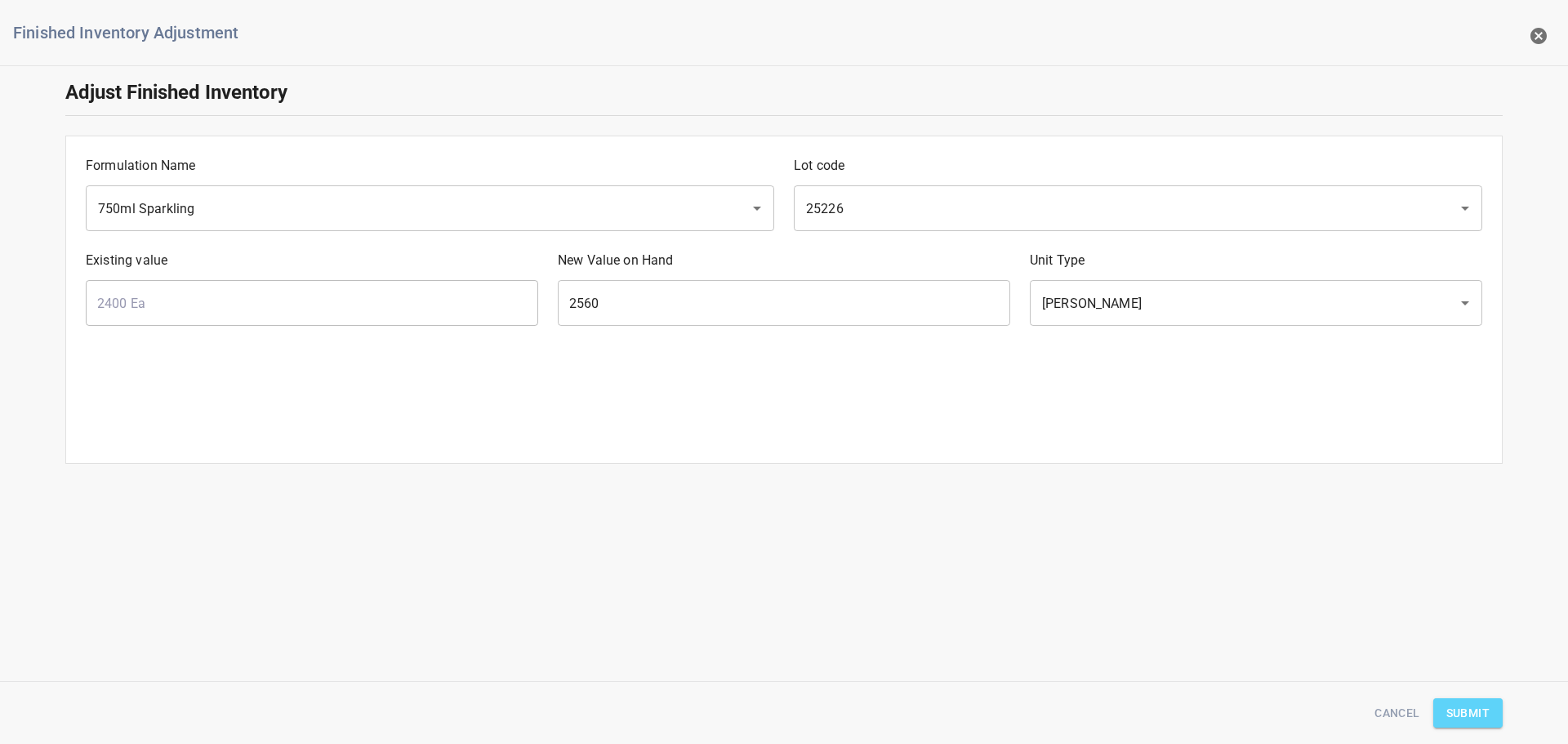
click at [1479, 708] on span "Submit" at bounding box center [1468, 714] width 43 height 21
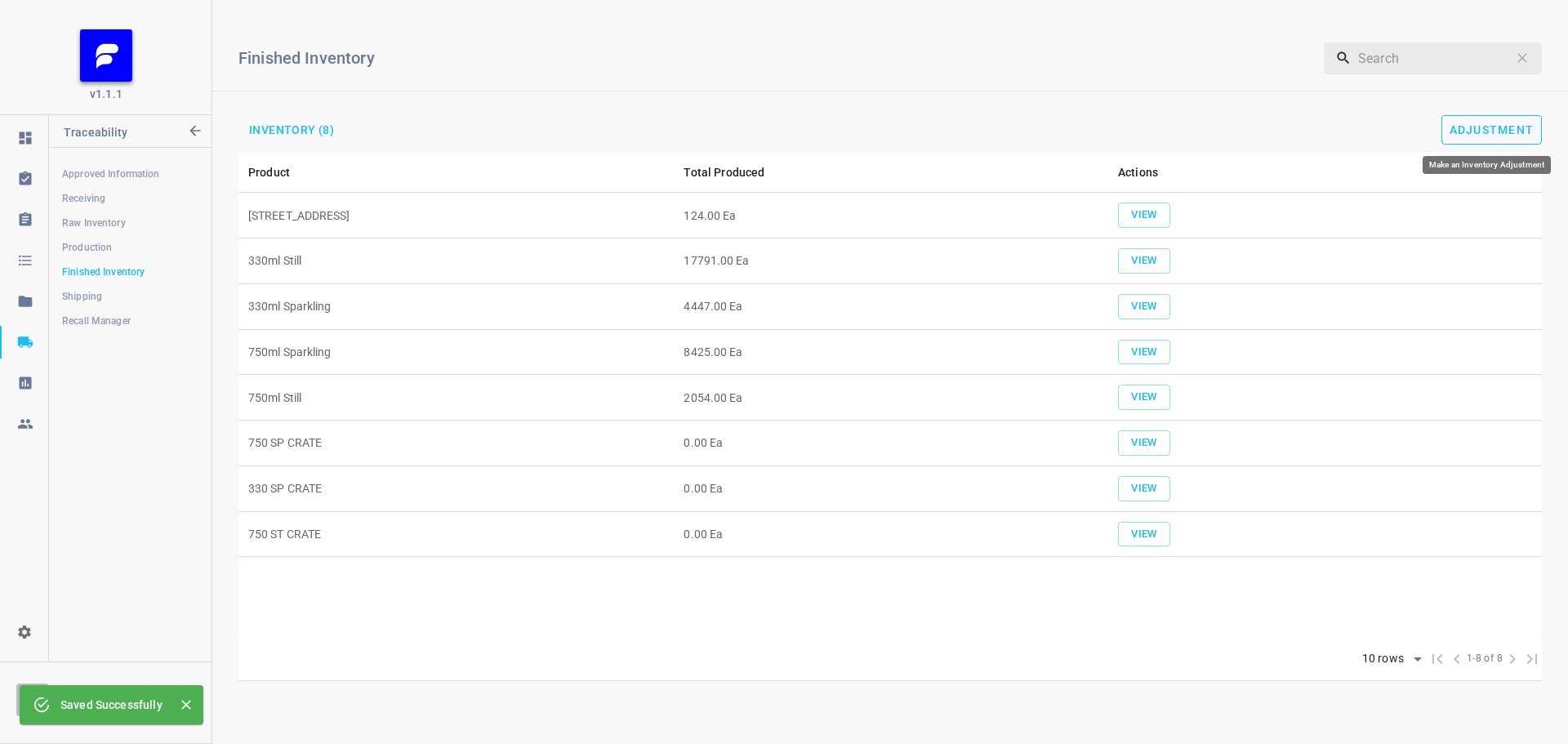
click at [1470, 127] on span "Adjustment" at bounding box center [1492, 129] width 85 height 13
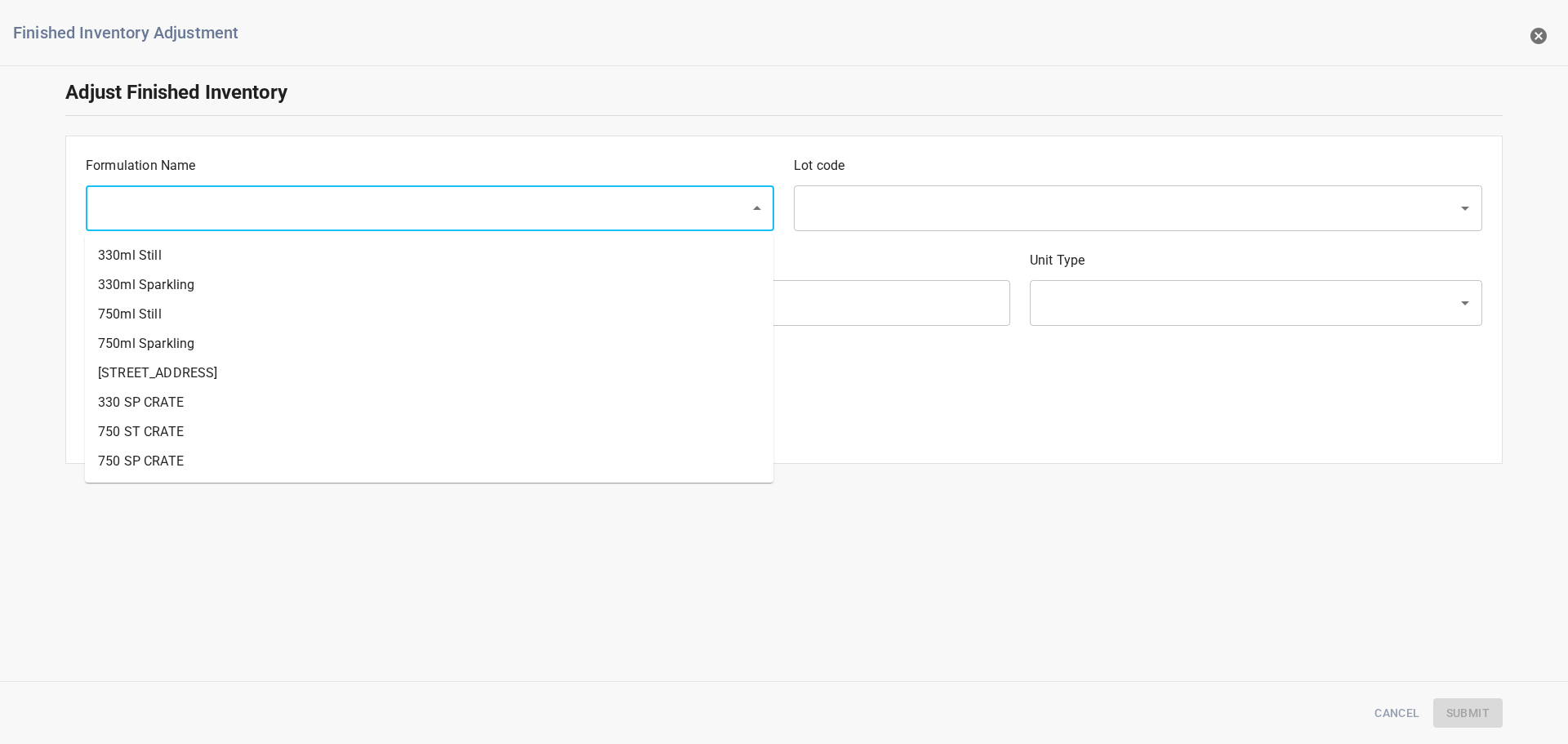
click at [306, 201] on input "text" at bounding box center [407, 209] width 628 height 31
click at [166, 333] on li "750ml Sparkling" at bounding box center [429, 344] width 688 height 29
type input "750ml Sparkling"
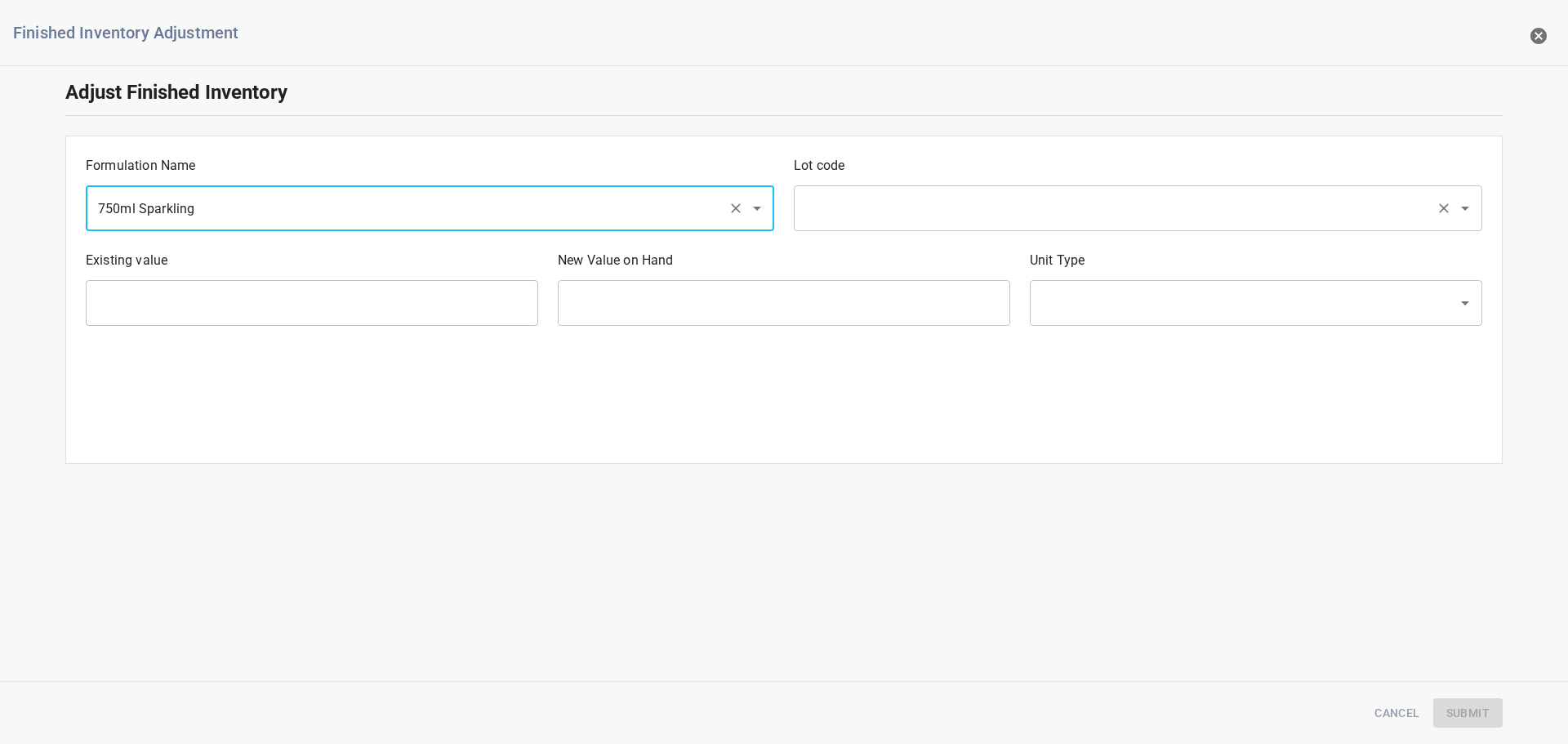
click at [916, 209] on input "text" at bounding box center [1114, 209] width 628 height 31
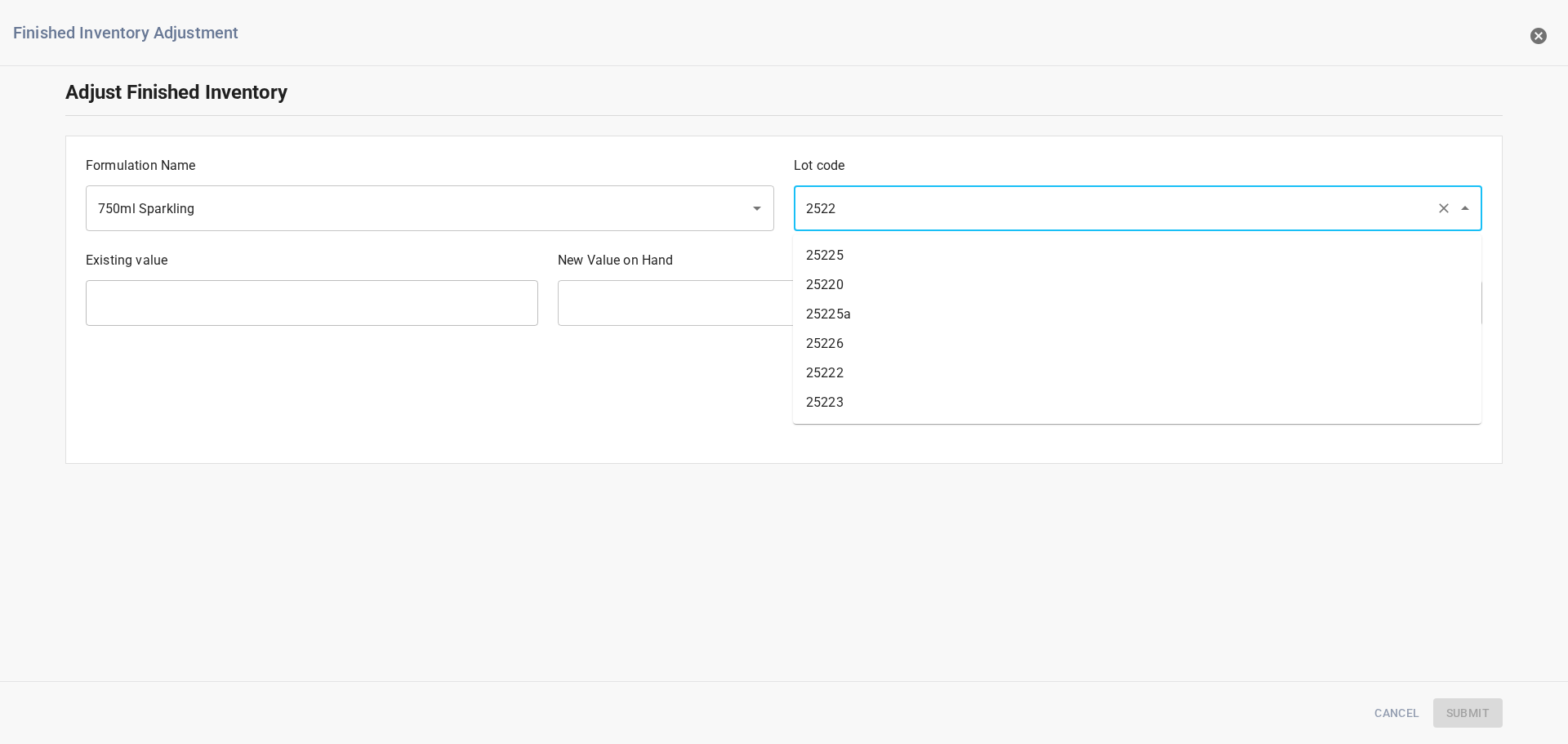
type input "25225"
click at [848, 238] on ul "25225 25225a" at bounding box center [1137, 270] width 688 height 72
click at [849, 241] on li "25225" at bounding box center [1137, 256] width 688 height 29
type input "2480 Ea"
type input "[PERSON_NAME]"
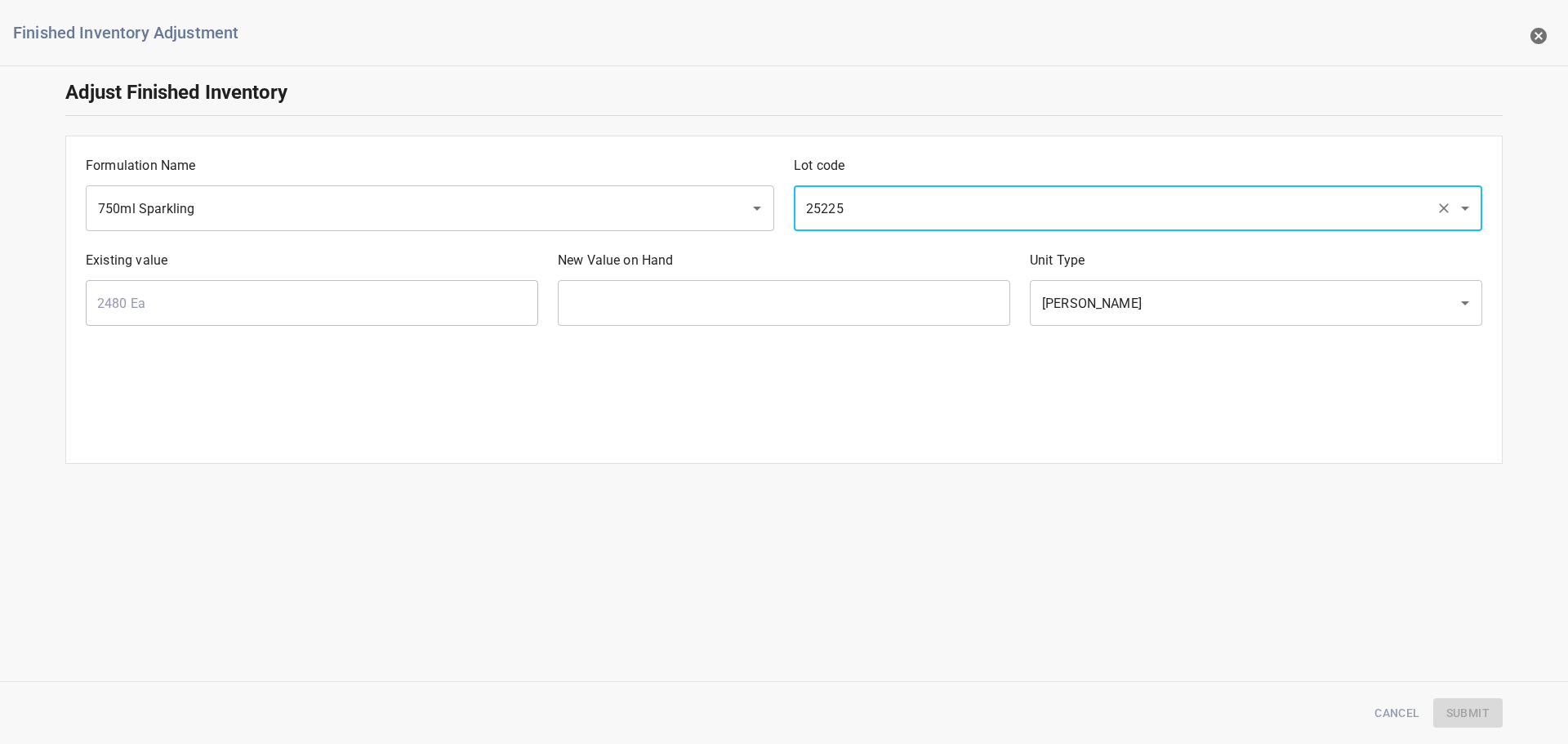
type input "25225"
click at [759, 275] on div "New Value on Hand ​" at bounding box center [784, 288] width 472 height 94
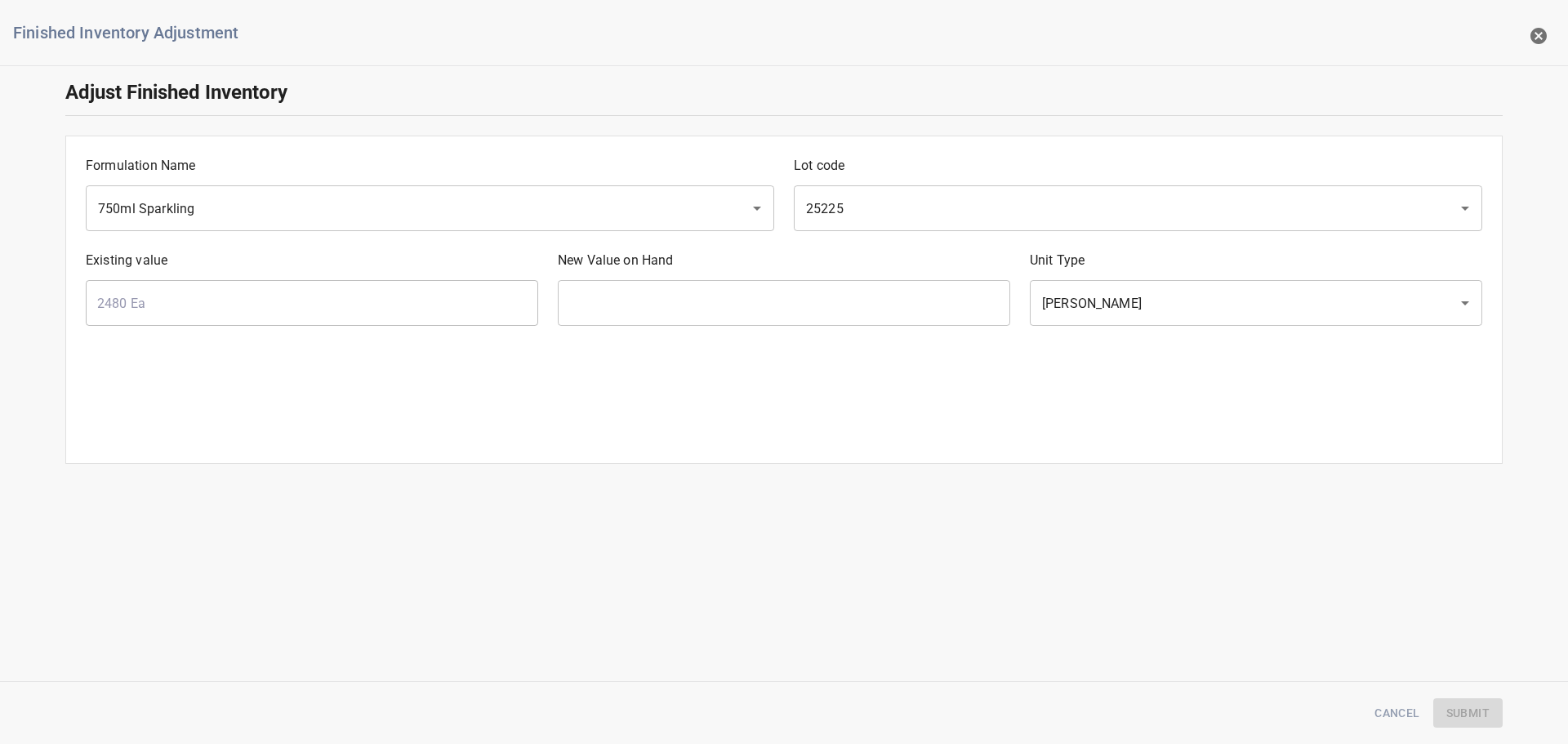
click at [755, 289] on input "text" at bounding box center [784, 303] width 453 height 46
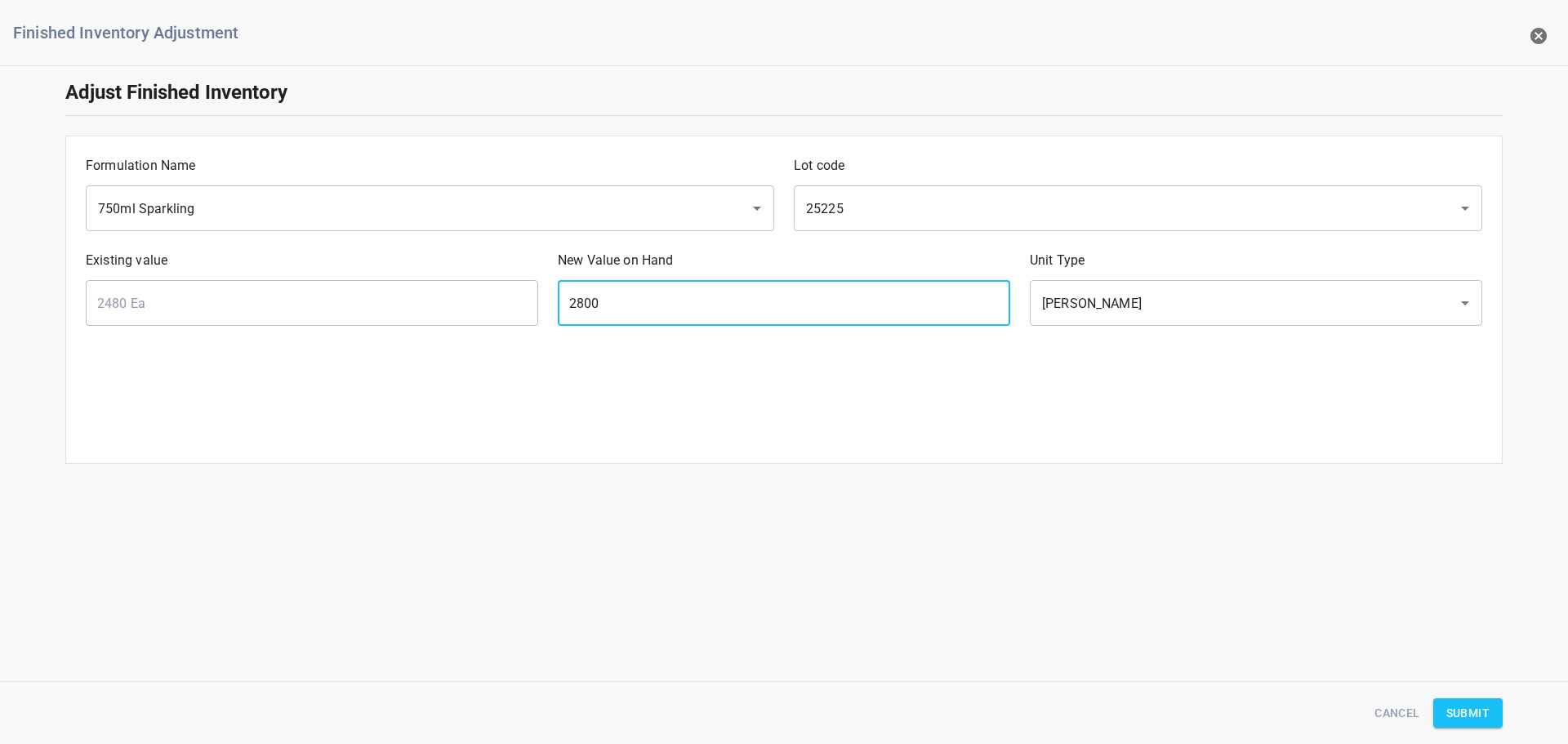
type input "2800"
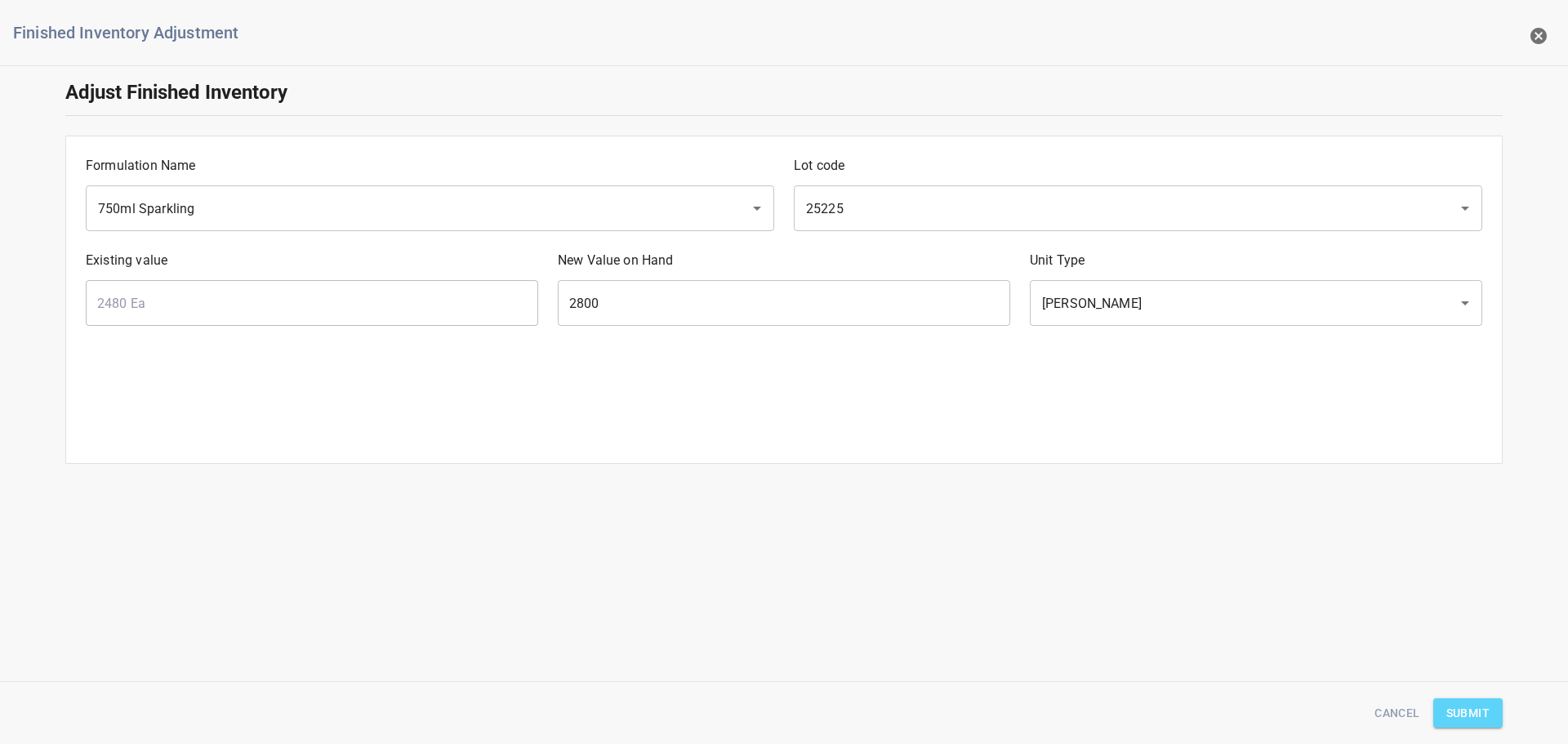
click at [1493, 716] on button "Submit" at bounding box center [1468, 714] width 69 height 30
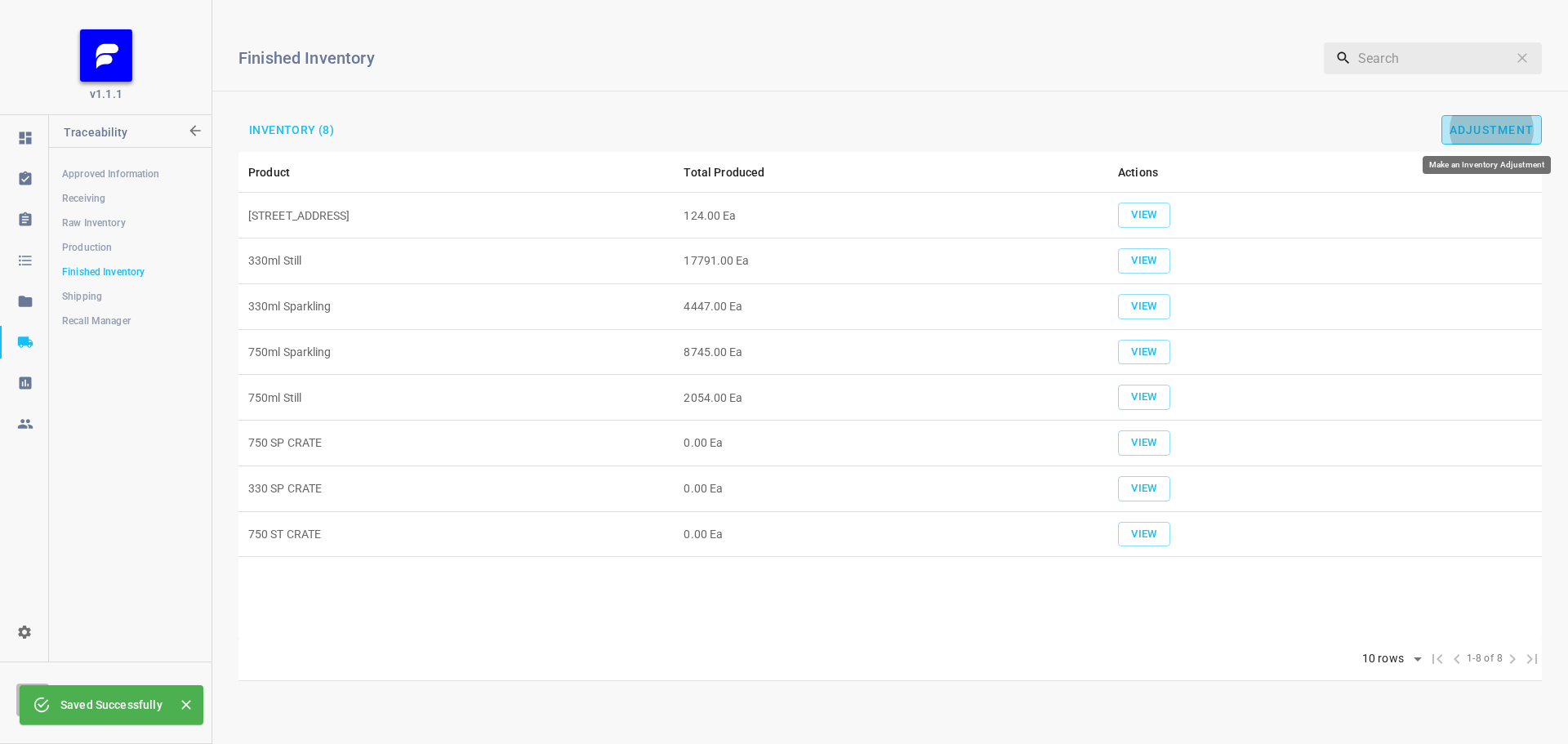
click at [1496, 120] on button "Adjustment" at bounding box center [1492, 130] width 101 height 29
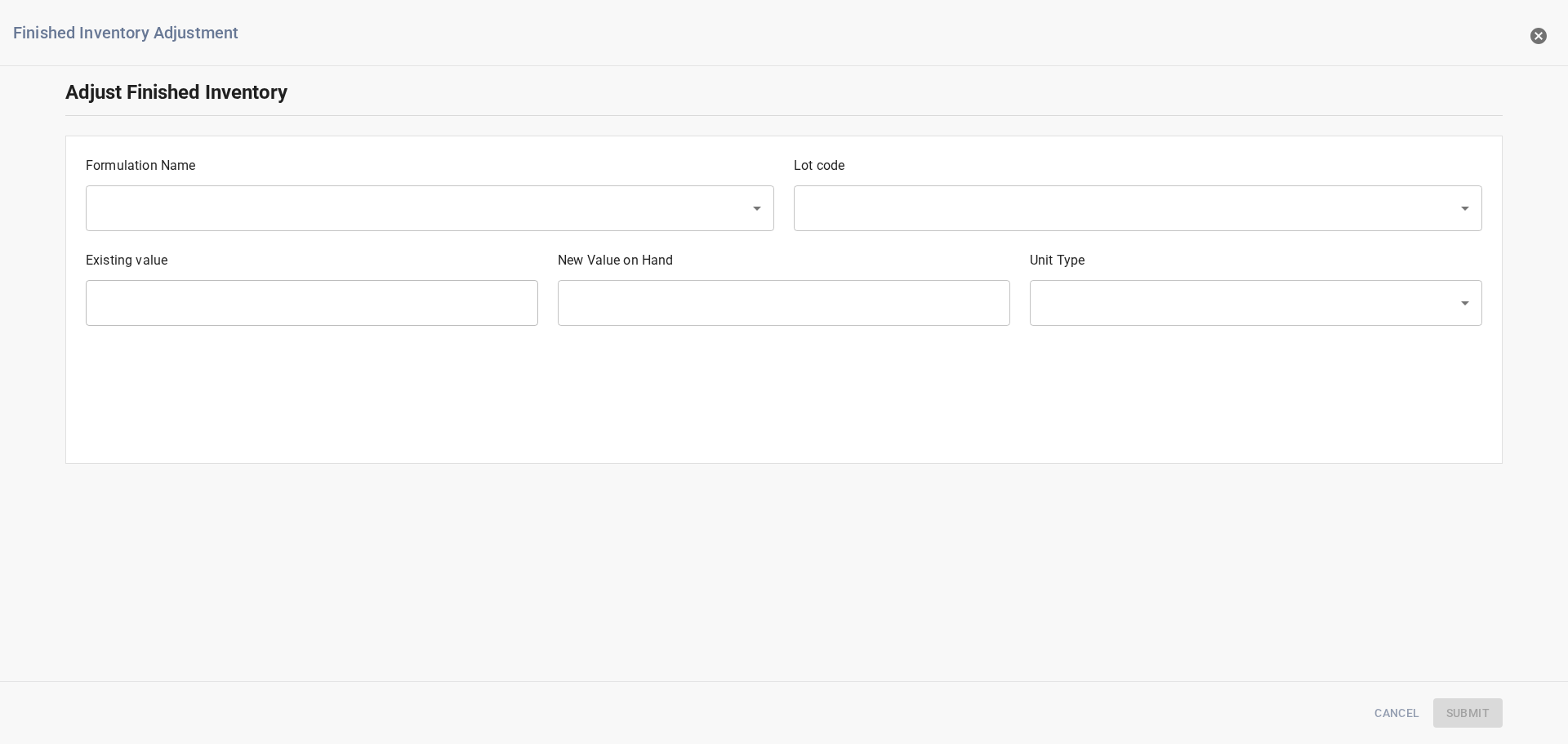
click at [303, 171] on p "Formulation Name" at bounding box center [429, 165] width 688 height 20
click at [264, 212] on input "text" at bounding box center [407, 209] width 628 height 31
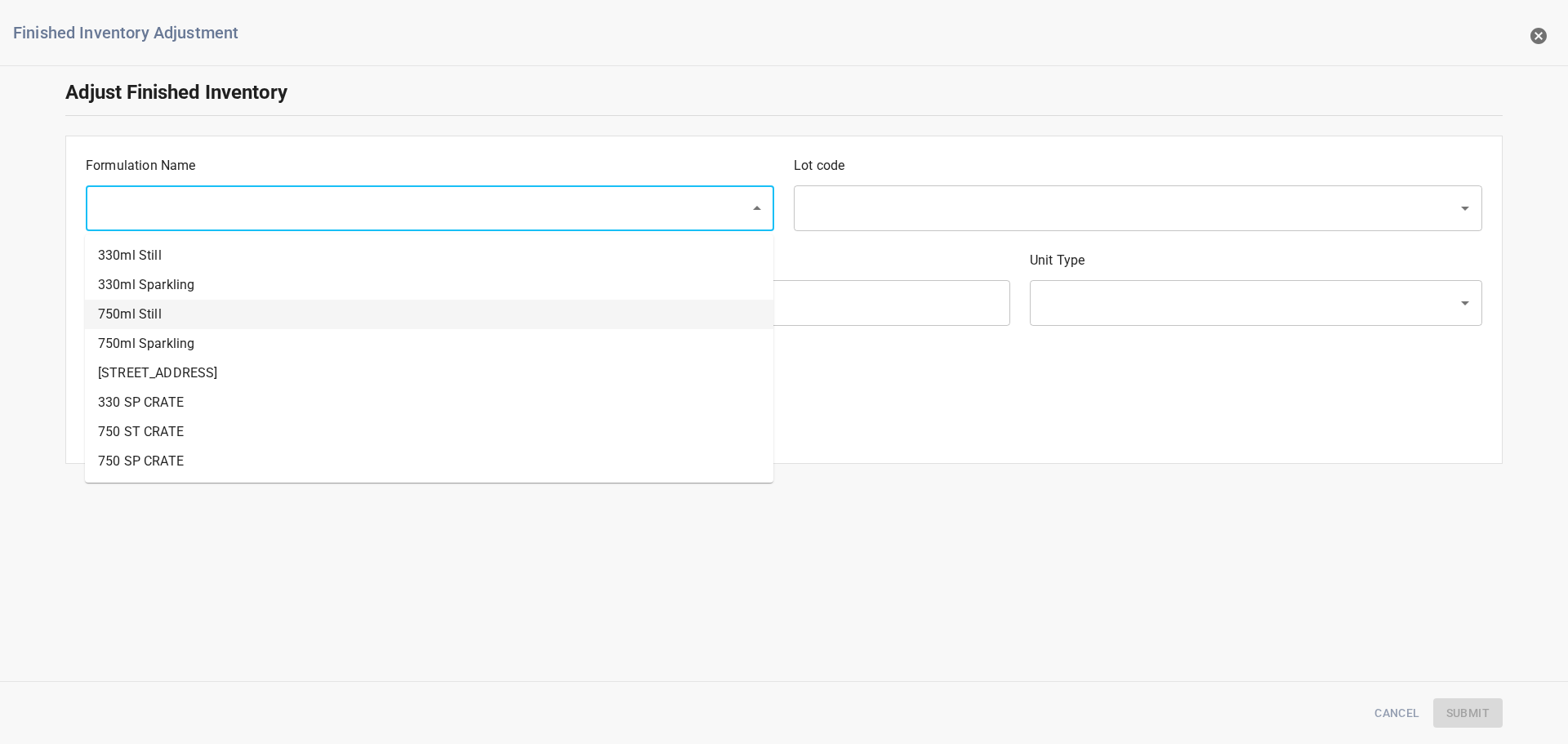
click at [156, 327] on li "750ml Still" at bounding box center [429, 314] width 688 height 29
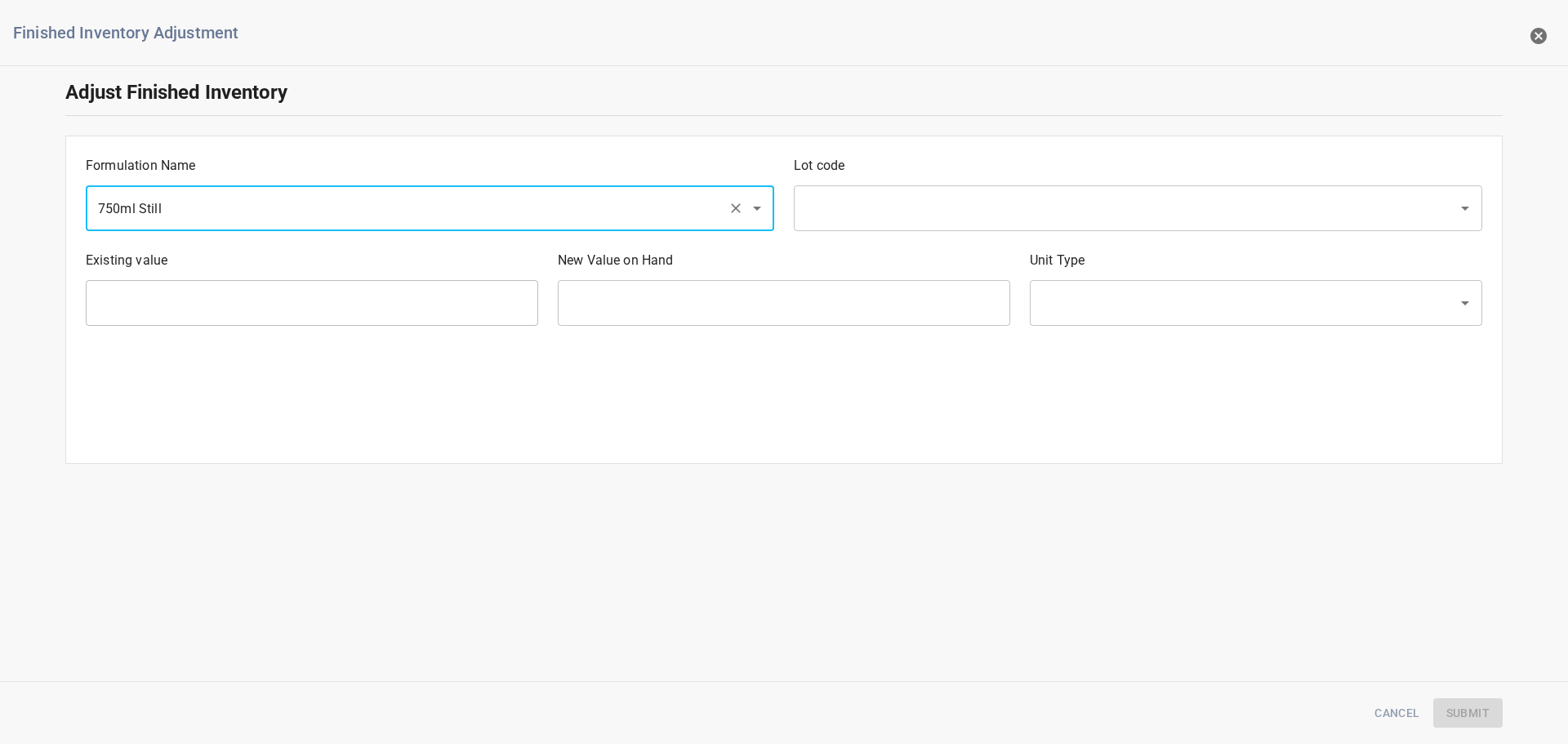
drag, startPoint x: 197, startPoint y: 208, endPoint x: 197, endPoint y: 218, distance: 10.0
click at [198, 208] on input "750ml Still" at bounding box center [407, 209] width 628 height 31
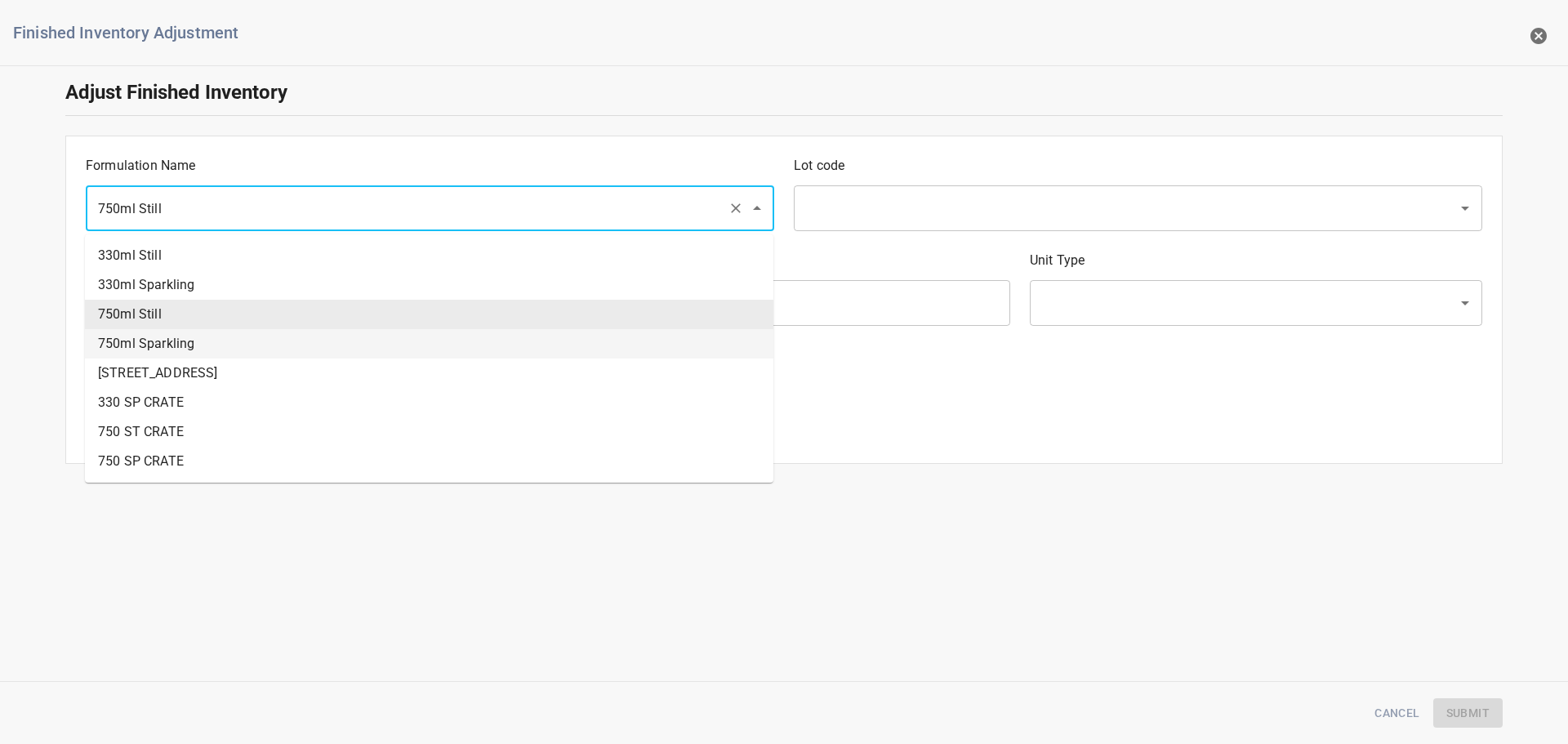
click at [148, 341] on li "750ml Sparkling" at bounding box center [429, 344] width 688 height 29
type input "750ml Sparkling"
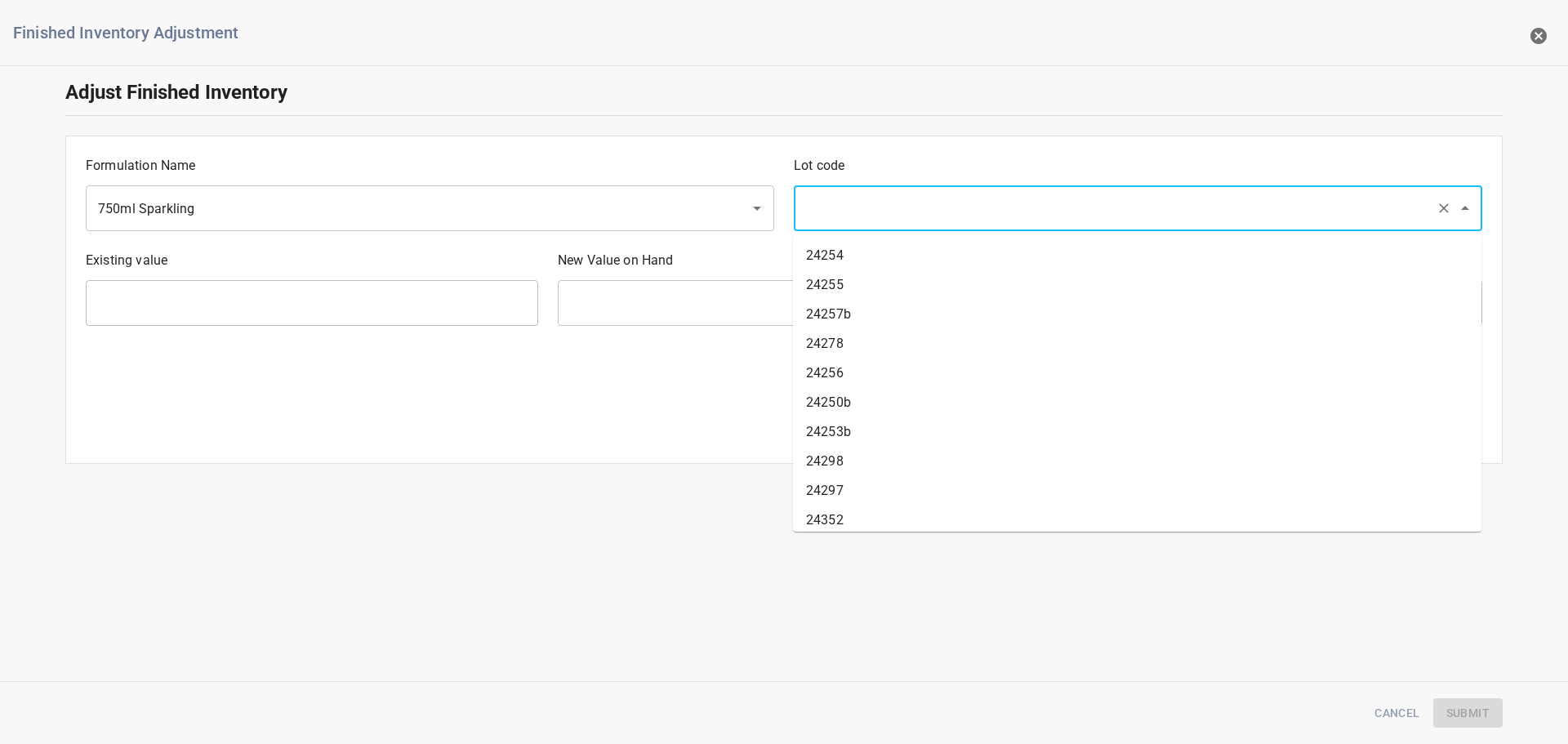
click at [932, 219] on input "text" at bounding box center [1114, 209] width 628 height 31
type input "25244"
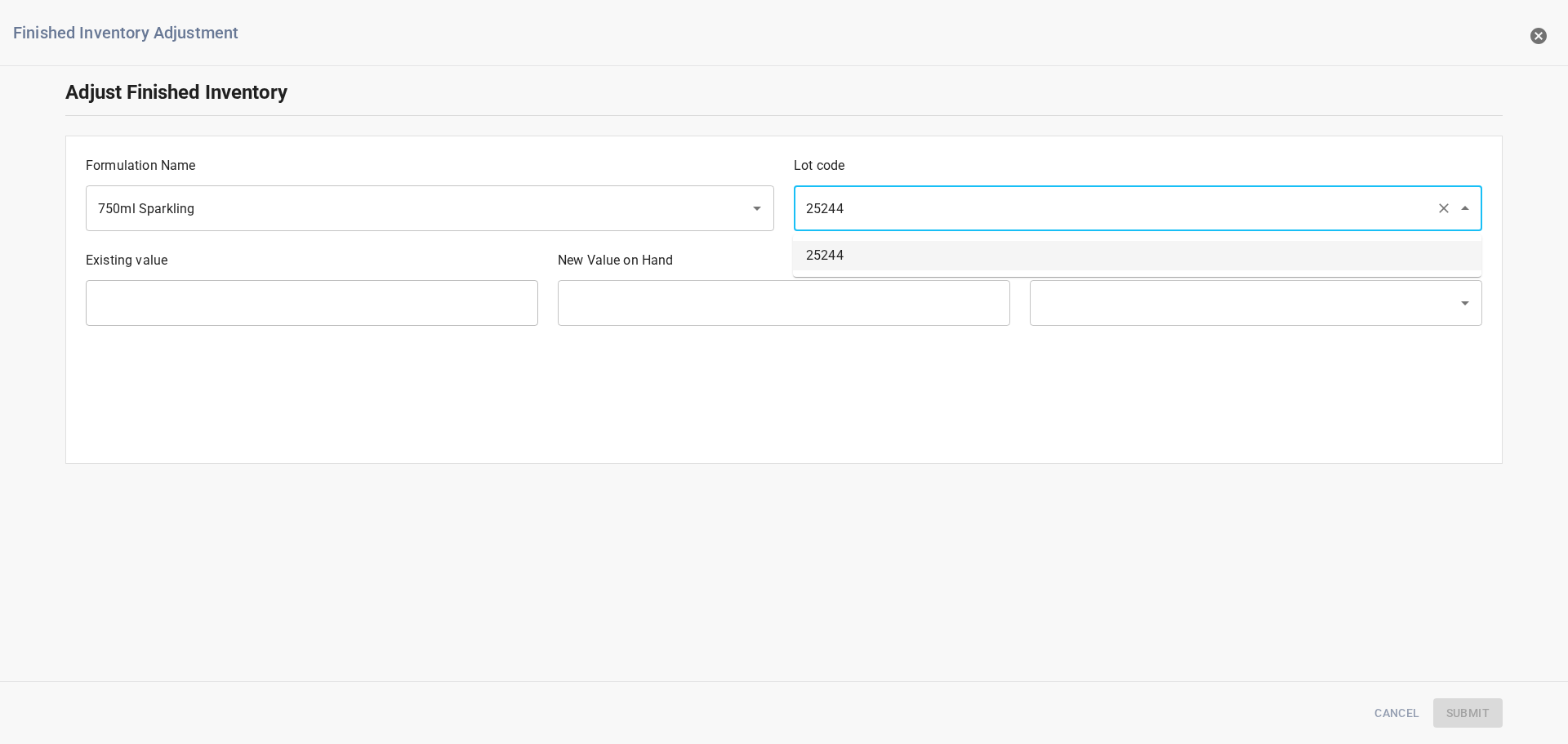
click at [894, 252] on li "25244" at bounding box center [1137, 256] width 688 height 29
type input "640 Ea"
type input "[PERSON_NAME]"
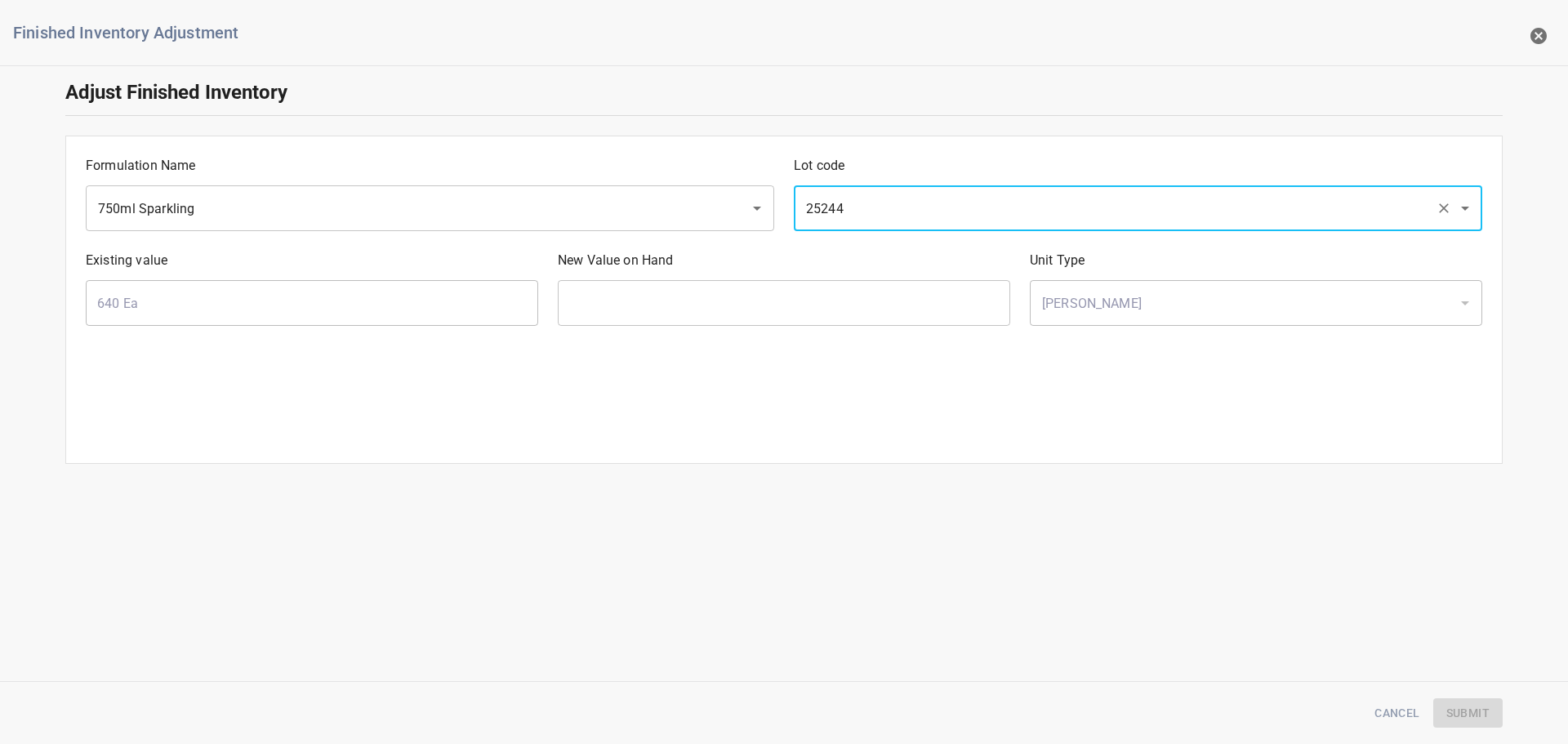
type input "25244"
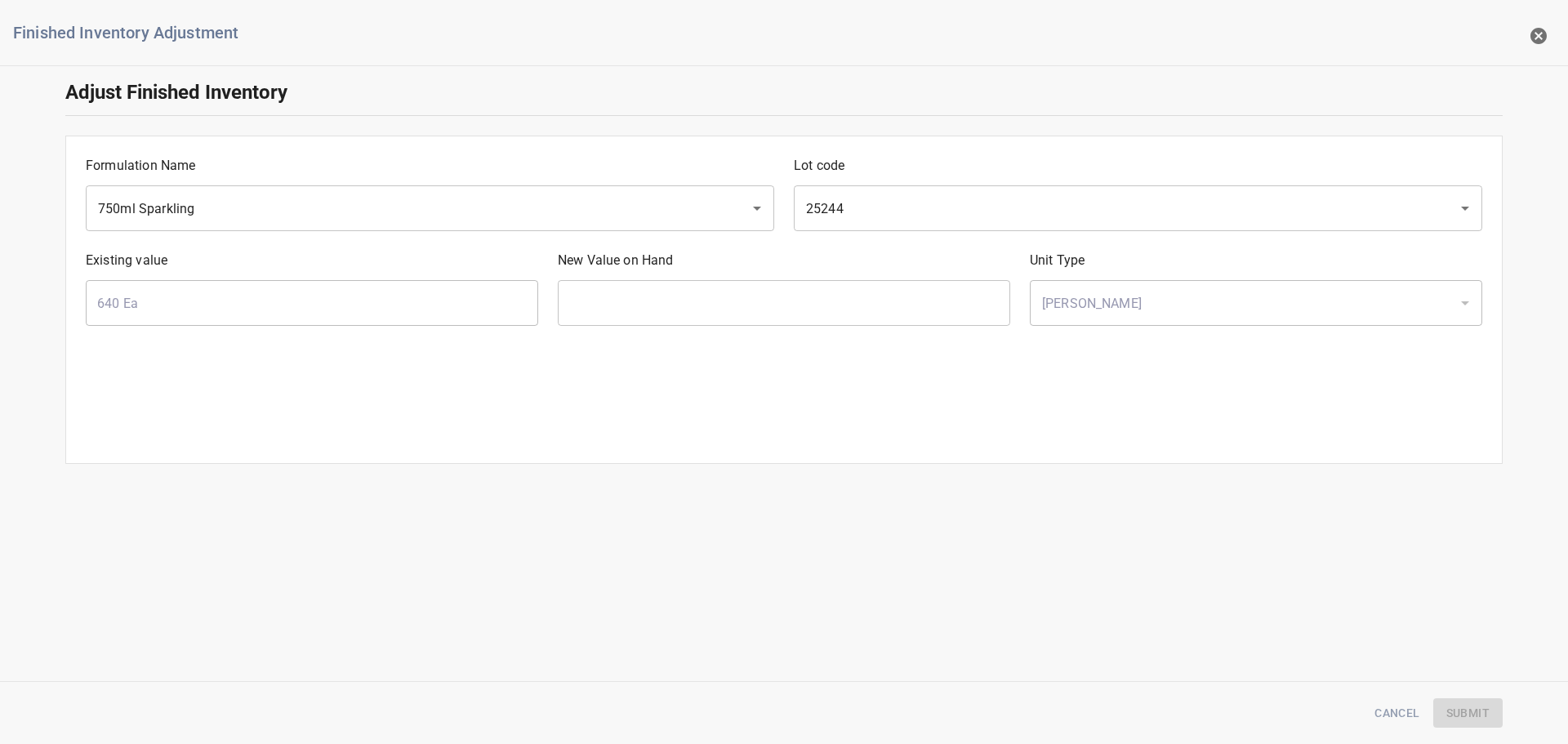
drag, startPoint x: 755, startPoint y: 332, endPoint x: 758, endPoint y: 317, distance: 15.3
click at [756, 332] on div "New Value on Hand ​" at bounding box center [784, 288] width 472 height 94
click at [761, 314] on input "text" at bounding box center [784, 303] width 453 height 46
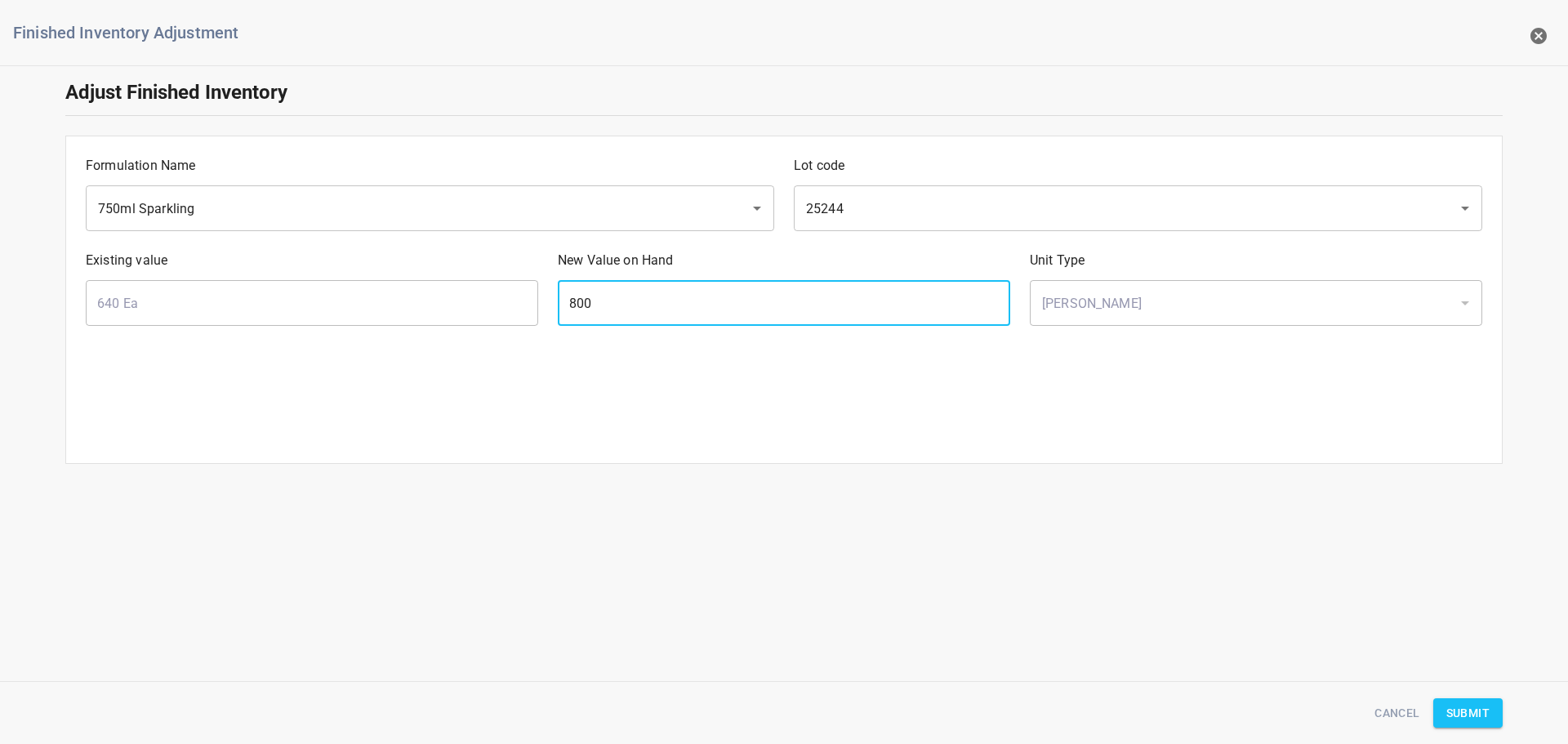
type input "800"
drag, startPoint x: 1476, startPoint y: 714, endPoint x: 1427, endPoint y: 701, distance: 50.7
click at [1476, 714] on span "Submit" at bounding box center [1468, 714] width 43 height 21
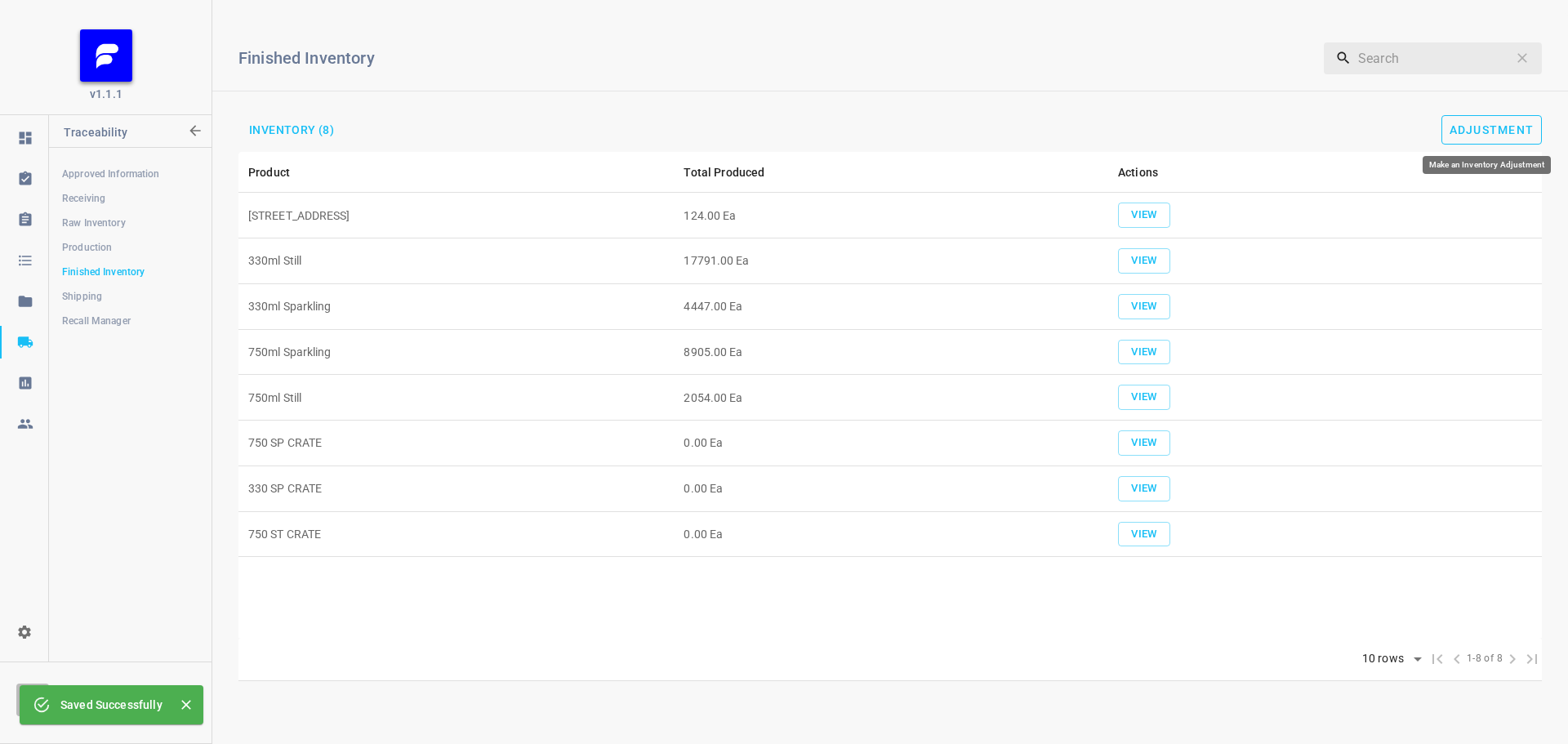
click at [1513, 115] on button "Adjustment" at bounding box center [1492, 130] width 101 height 29
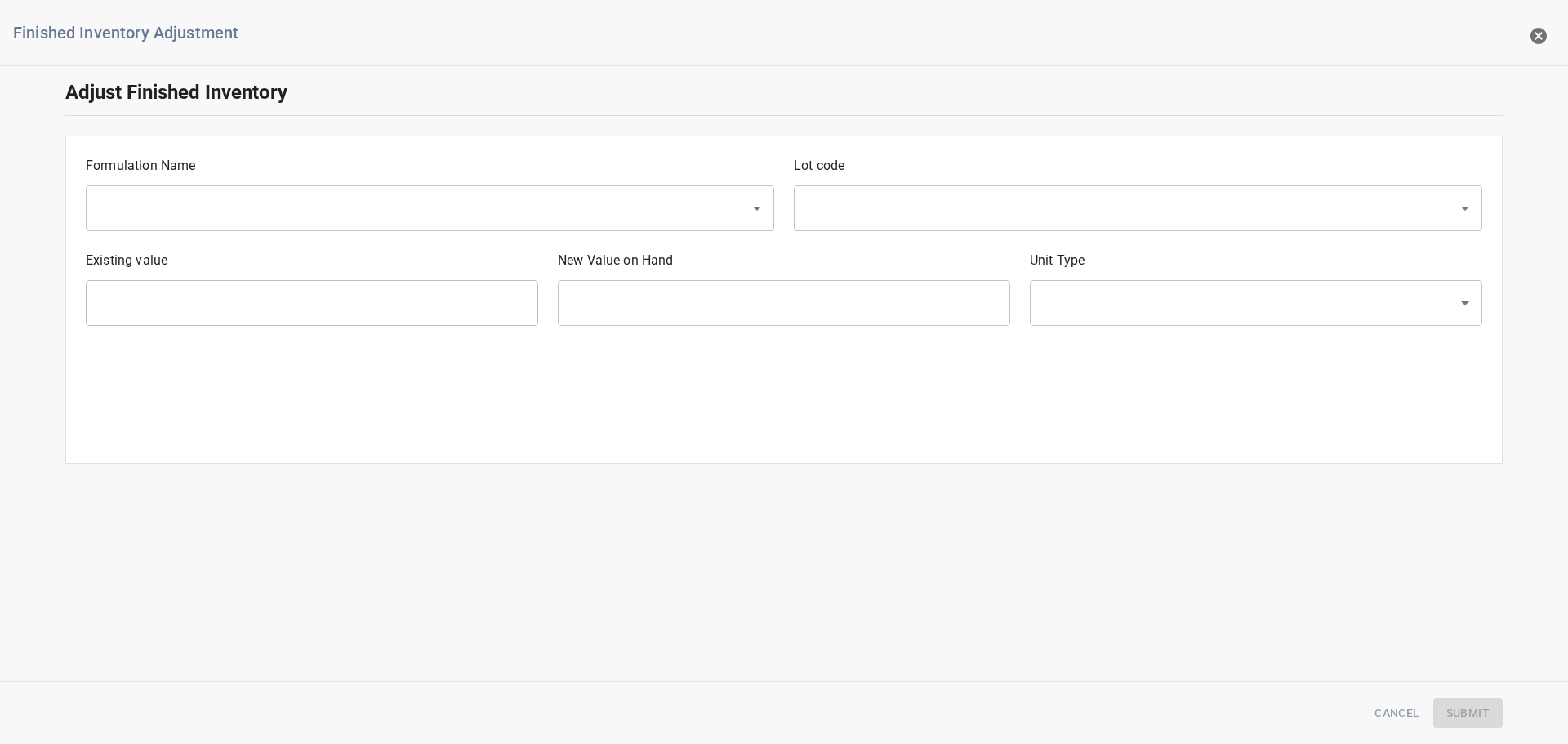
click at [212, 226] on div "​" at bounding box center [429, 208] width 688 height 46
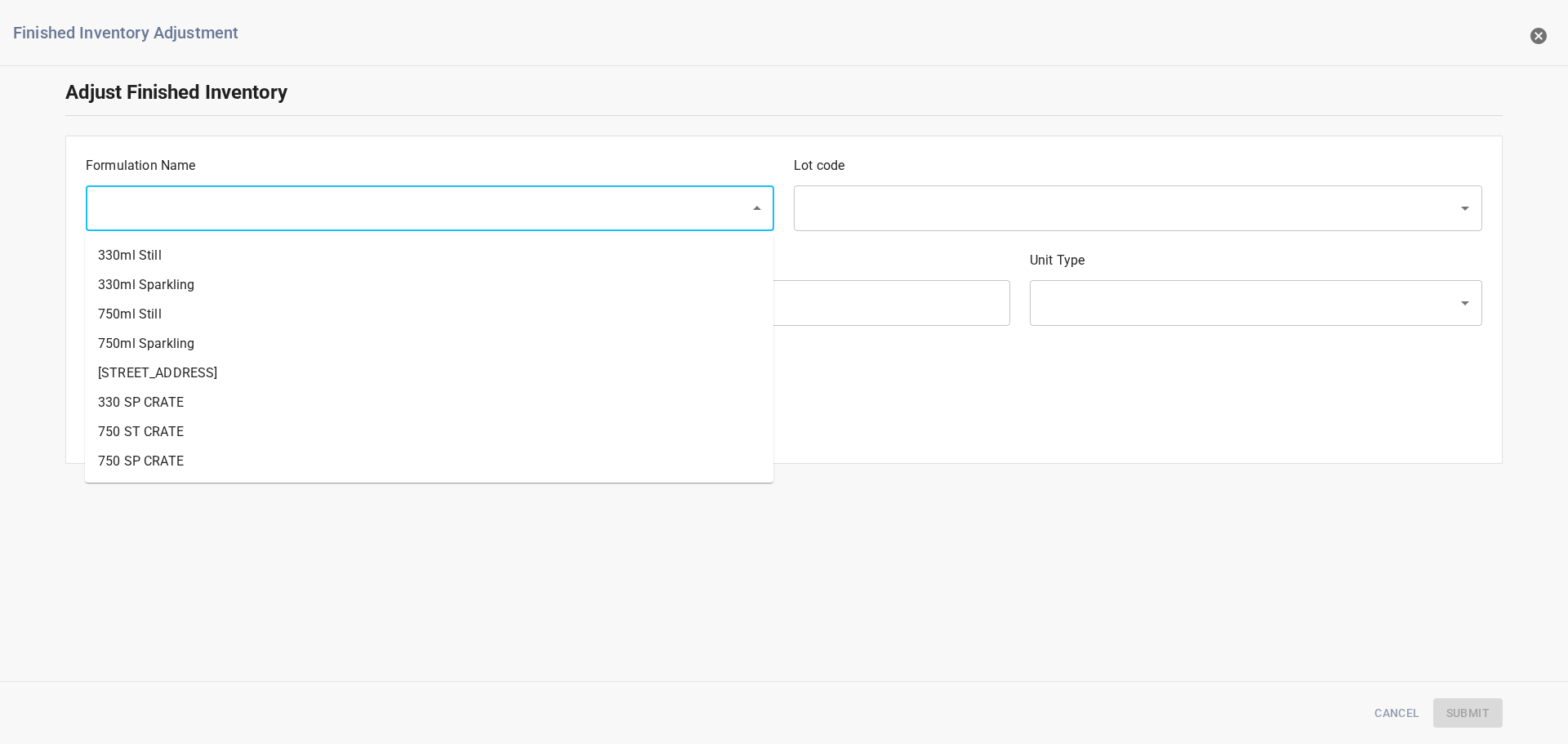
click at [222, 217] on input "text" at bounding box center [407, 209] width 628 height 31
drag, startPoint x: 198, startPoint y: 339, endPoint x: 952, endPoint y: 205, distance: 765.8
click at [199, 340] on li "750ml Sparkling" at bounding box center [429, 344] width 688 height 29
type input "750ml Sparkling"
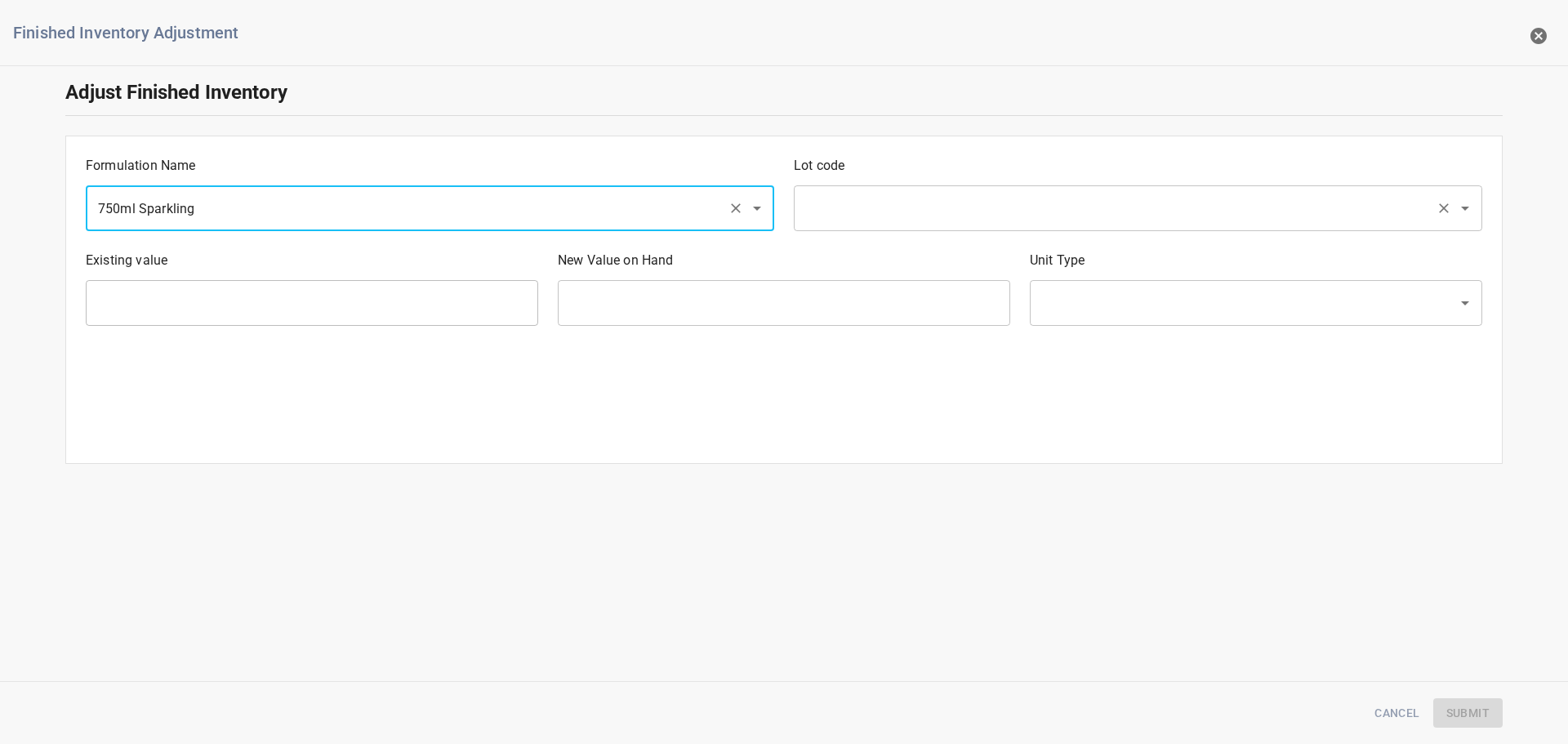
click at [959, 202] on input "text" at bounding box center [1114, 209] width 628 height 31
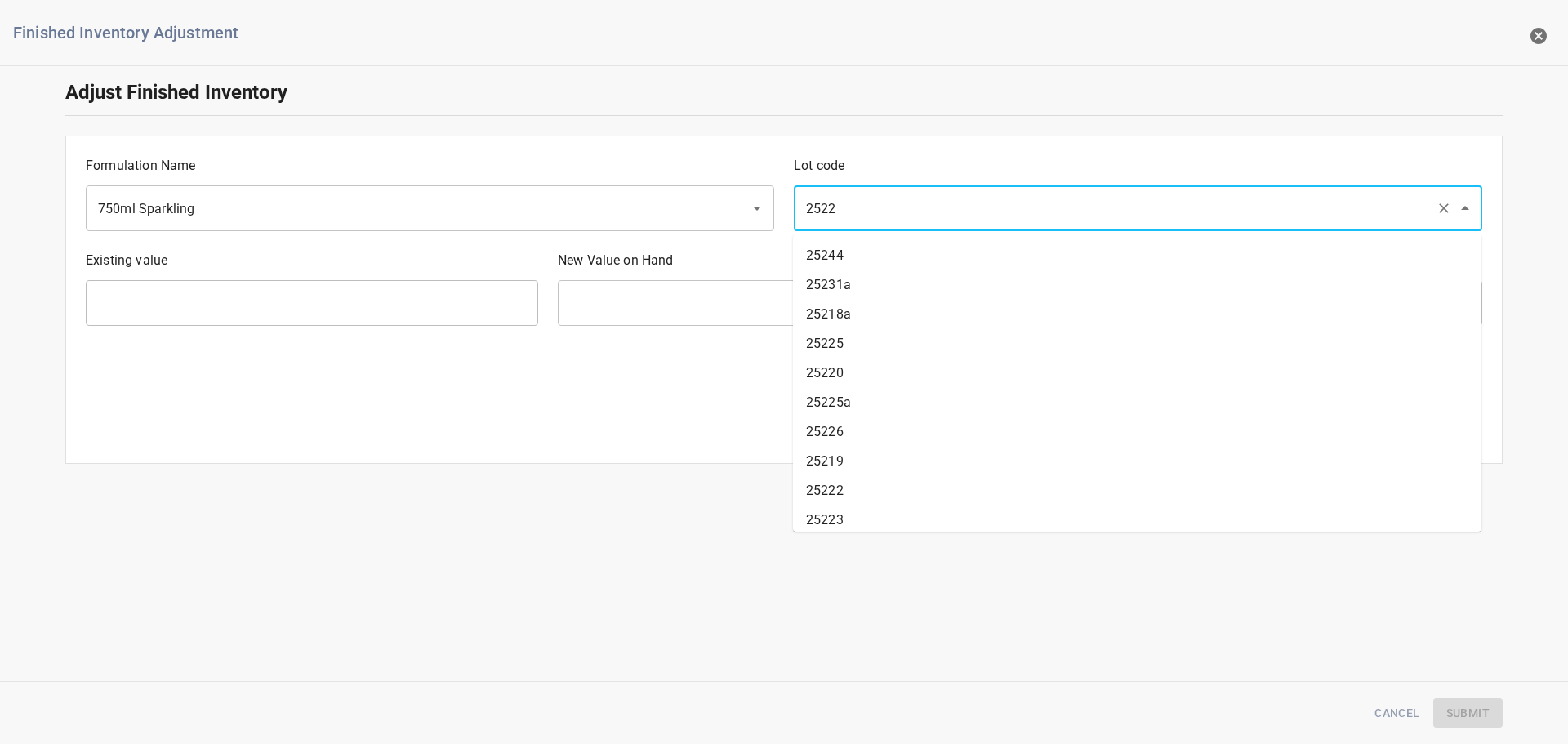
type input "25223"
click at [945, 241] on li "25223" at bounding box center [1137, 256] width 688 height 29
type input "1280 Ea"
type input "[PERSON_NAME]"
type input "25223"
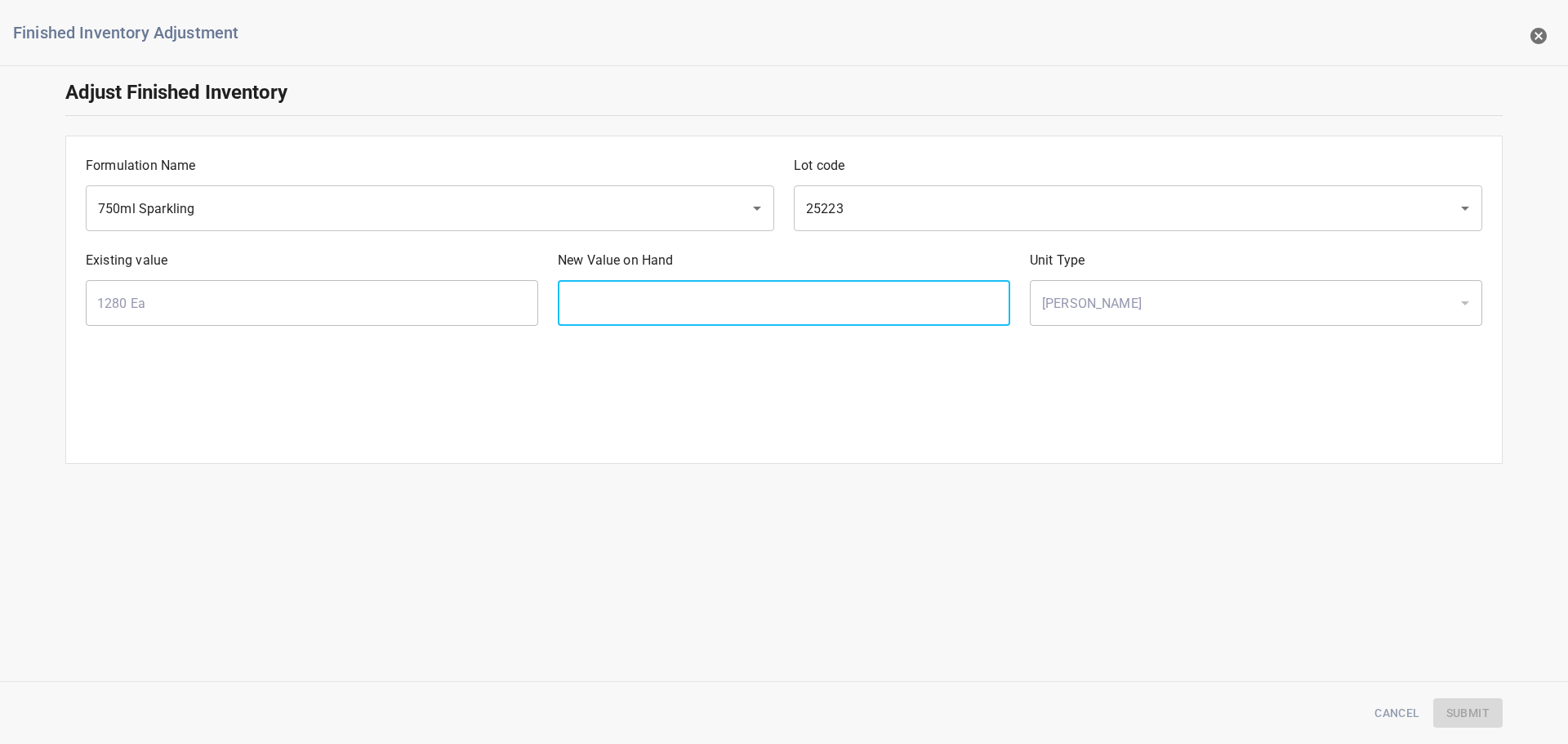
click at [894, 300] on input "text" at bounding box center [784, 303] width 453 height 46
type input "1360"
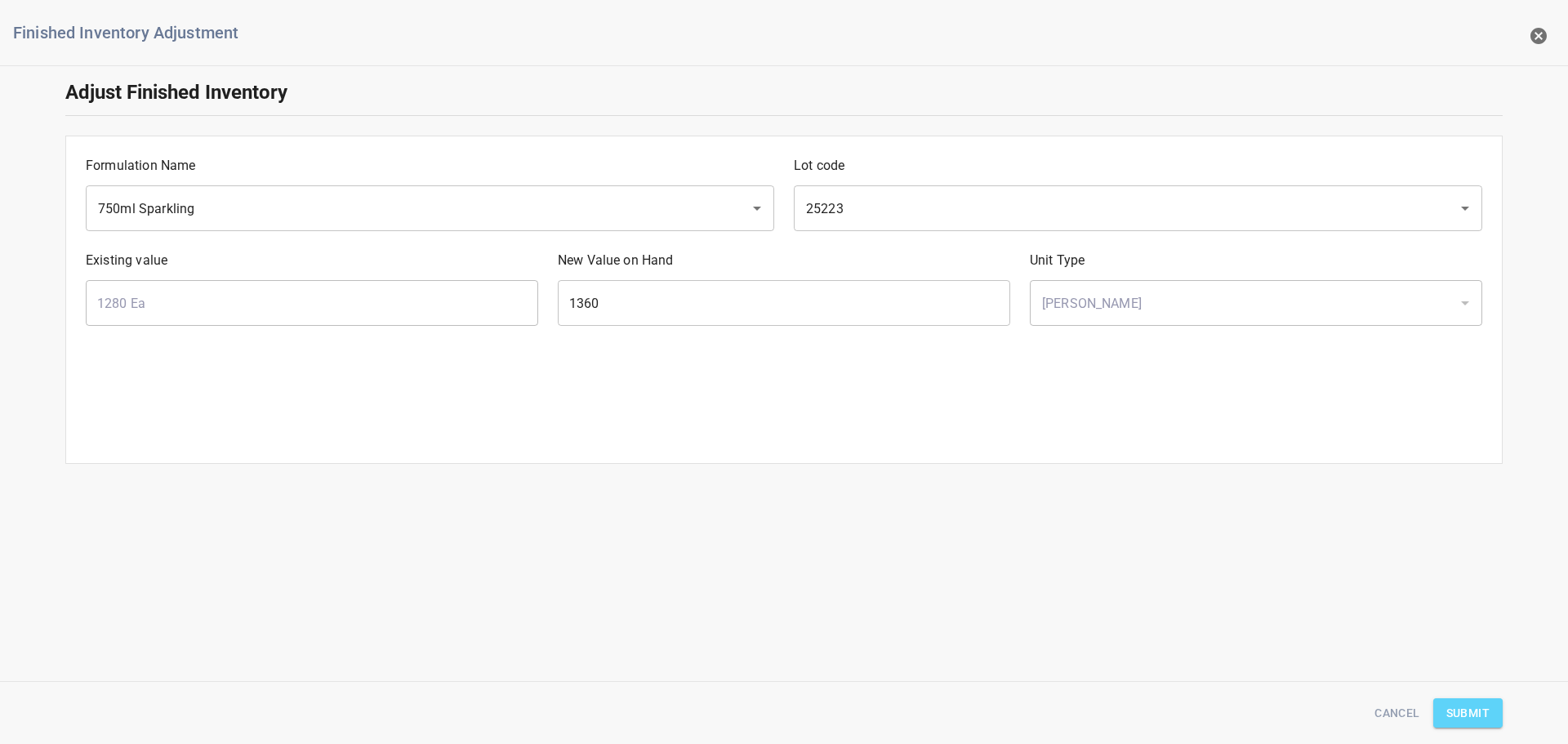
click at [1488, 718] on span "Submit" at bounding box center [1468, 714] width 43 height 21
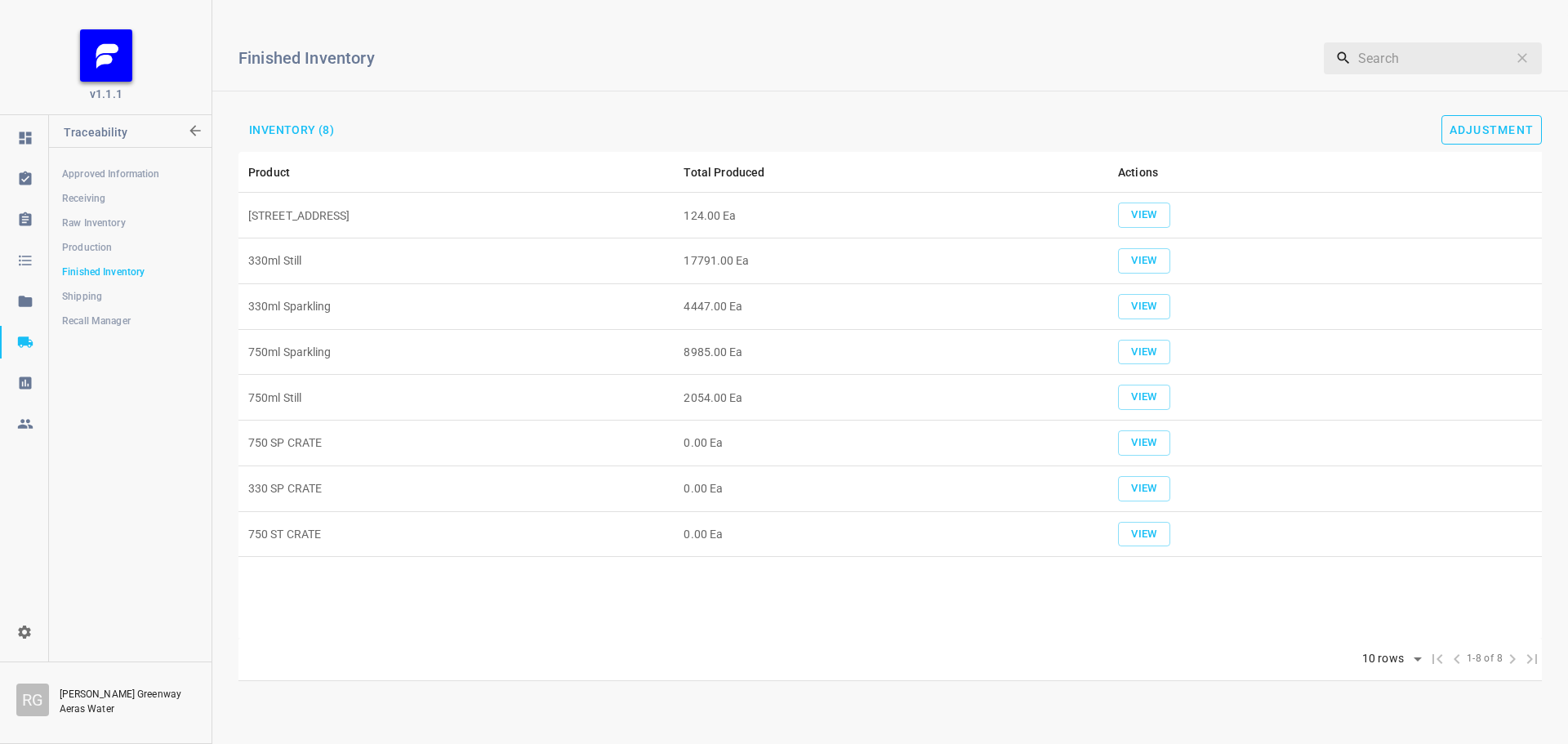
click at [1474, 120] on button "Adjustment" at bounding box center [1492, 130] width 101 height 29
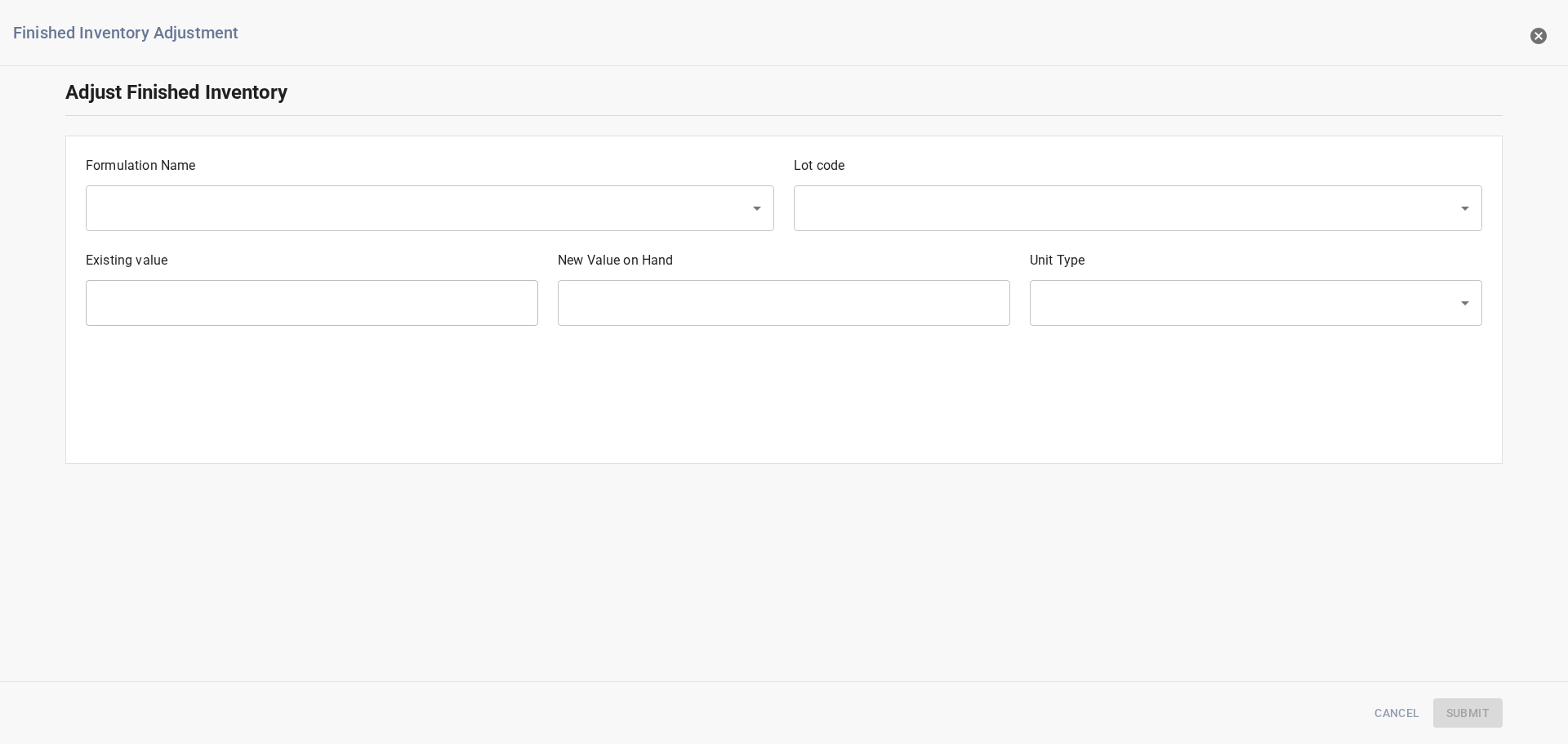
click at [260, 200] on input "text" at bounding box center [407, 209] width 628 height 31
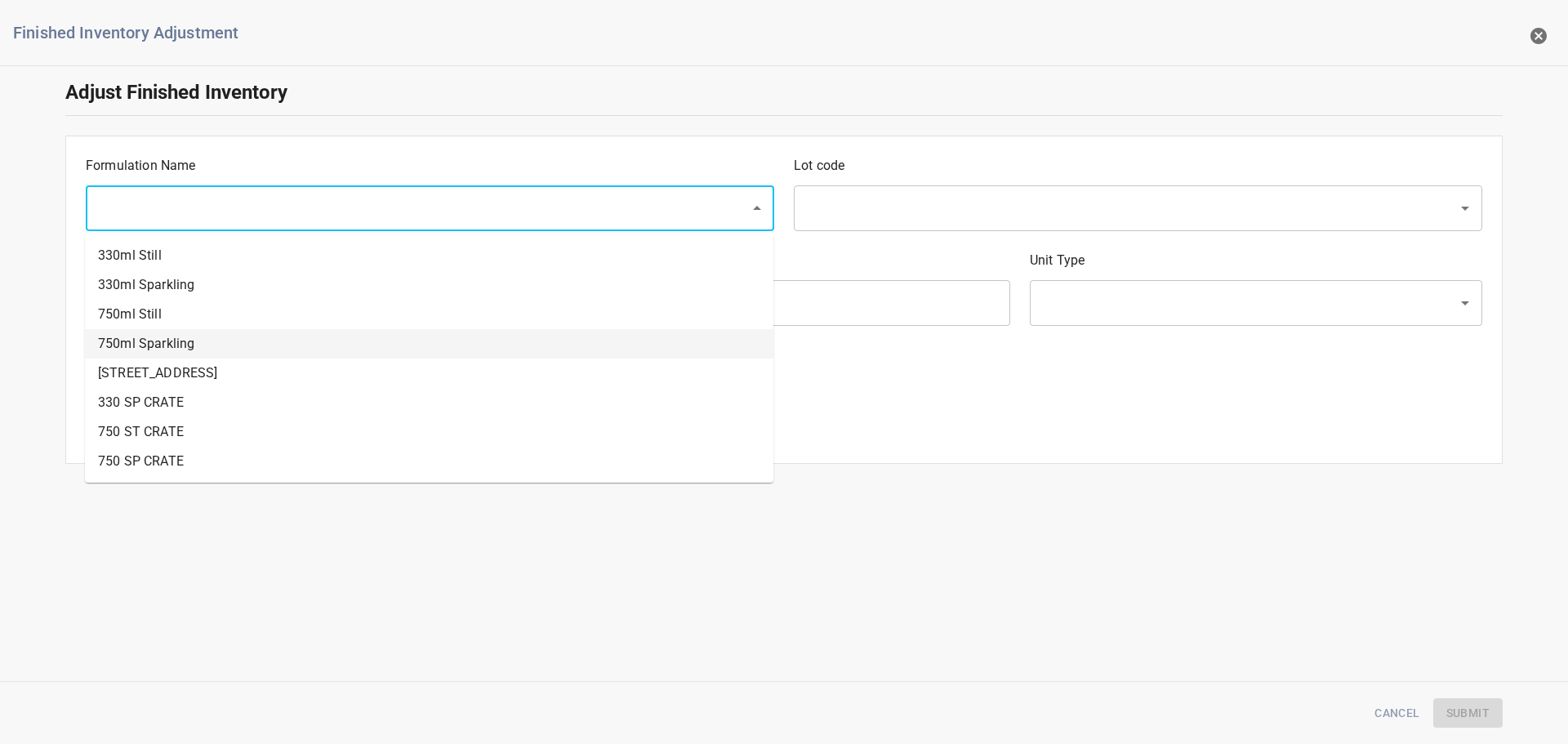
click at [165, 339] on li "750ml Sparkling" at bounding box center [429, 344] width 688 height 29
type input "750ml Sparkling"
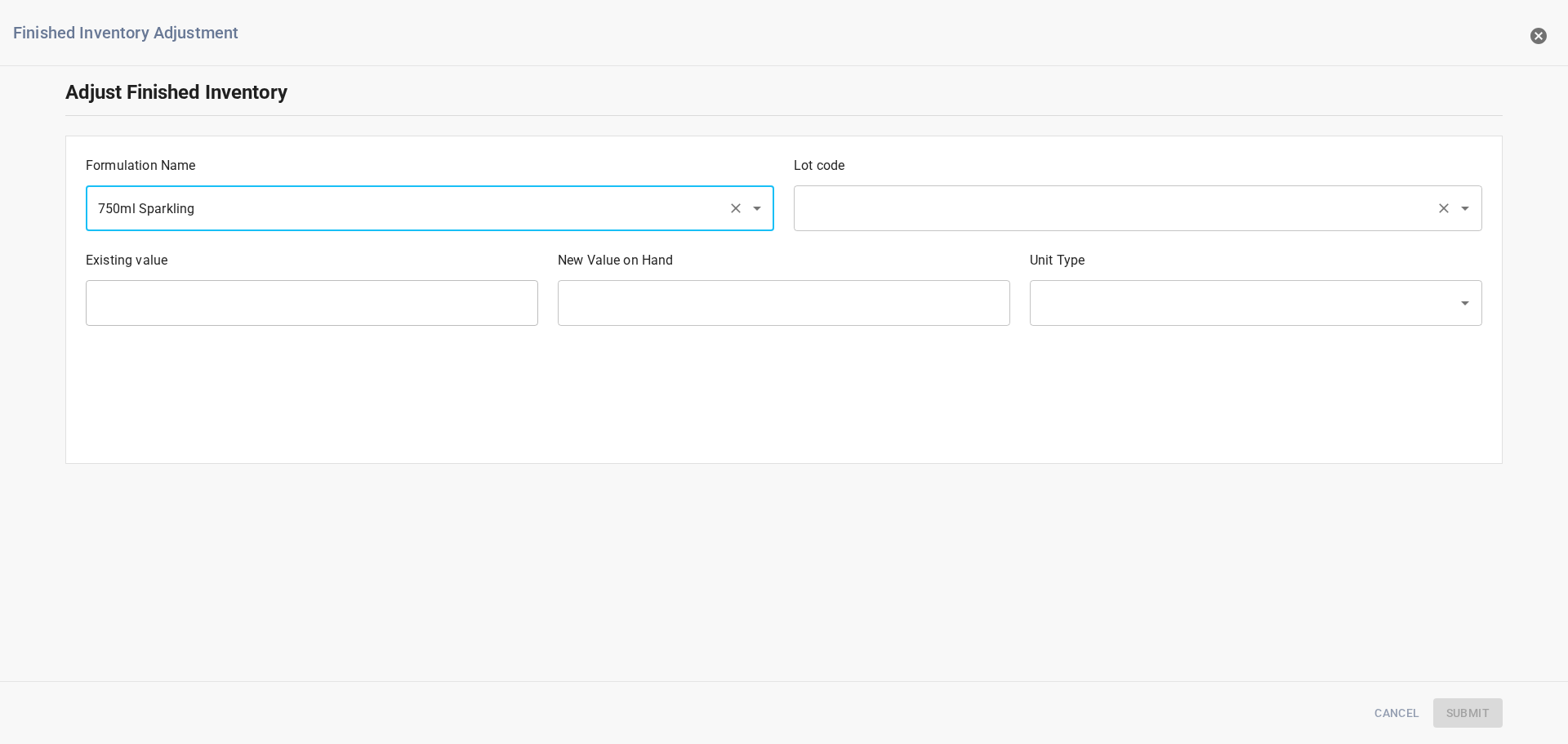
drag, startPoint x: 967, startPoint y: 210, endPoint x: 955, endPoint y: 224, distance: 18.4
click at [968, 209] on input "text" at bounding box center [1114, 209] width 628 height 31
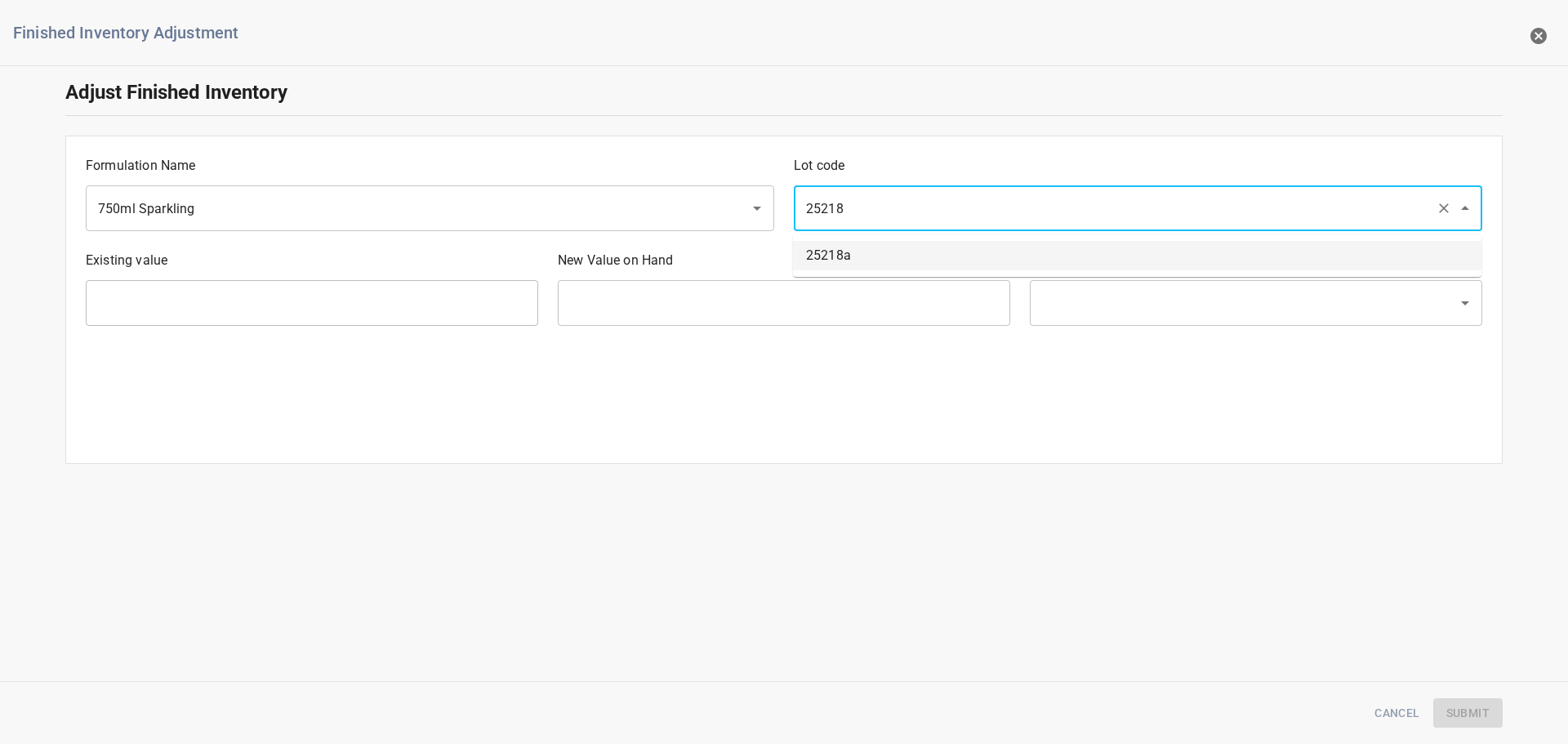
click at [880, 249] on li "25218a" at bounding box center [1137, 256] width 688 height 29
type input "25218a"
type input "25 Ea"
type input "[PERSON_NAME]"
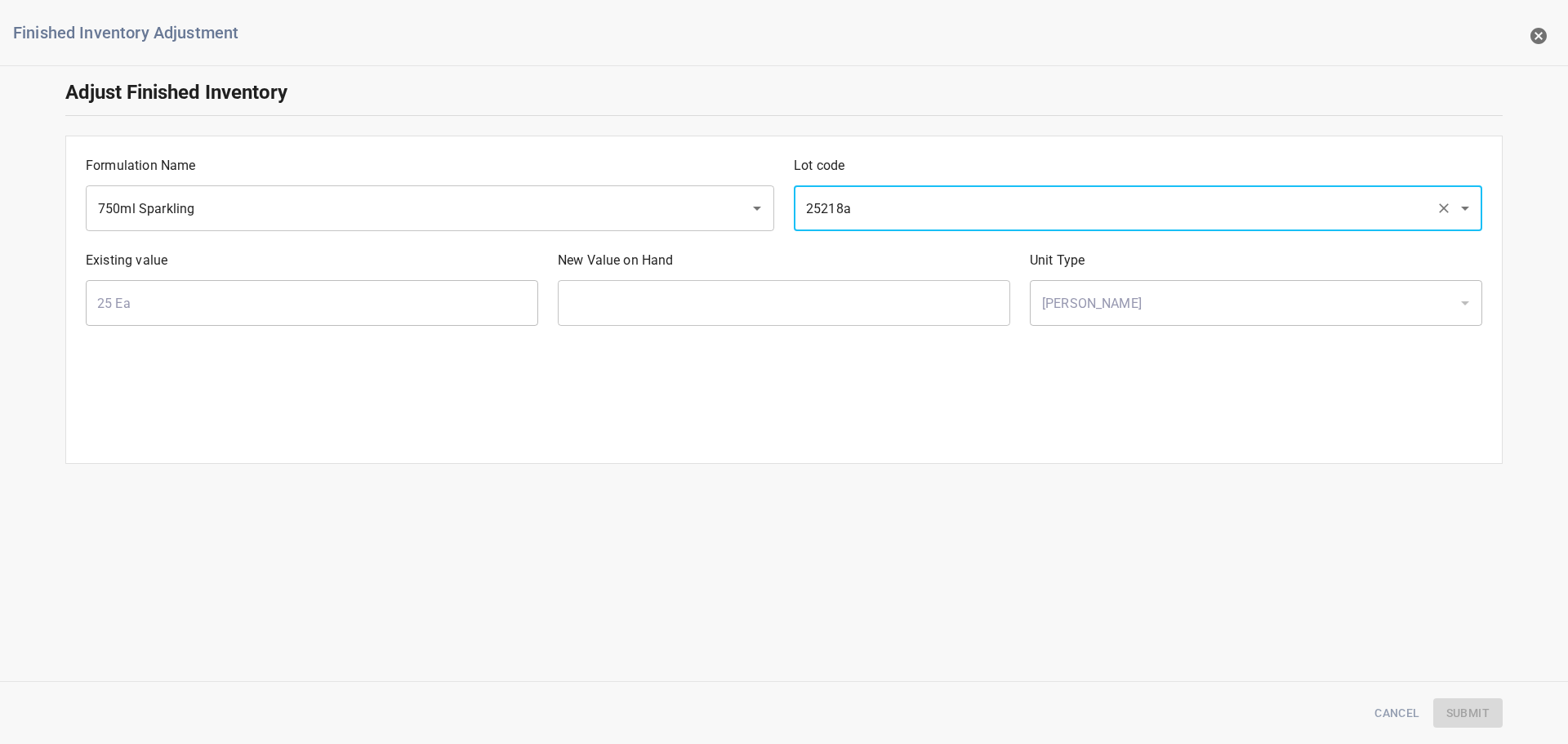
type input "25218a"
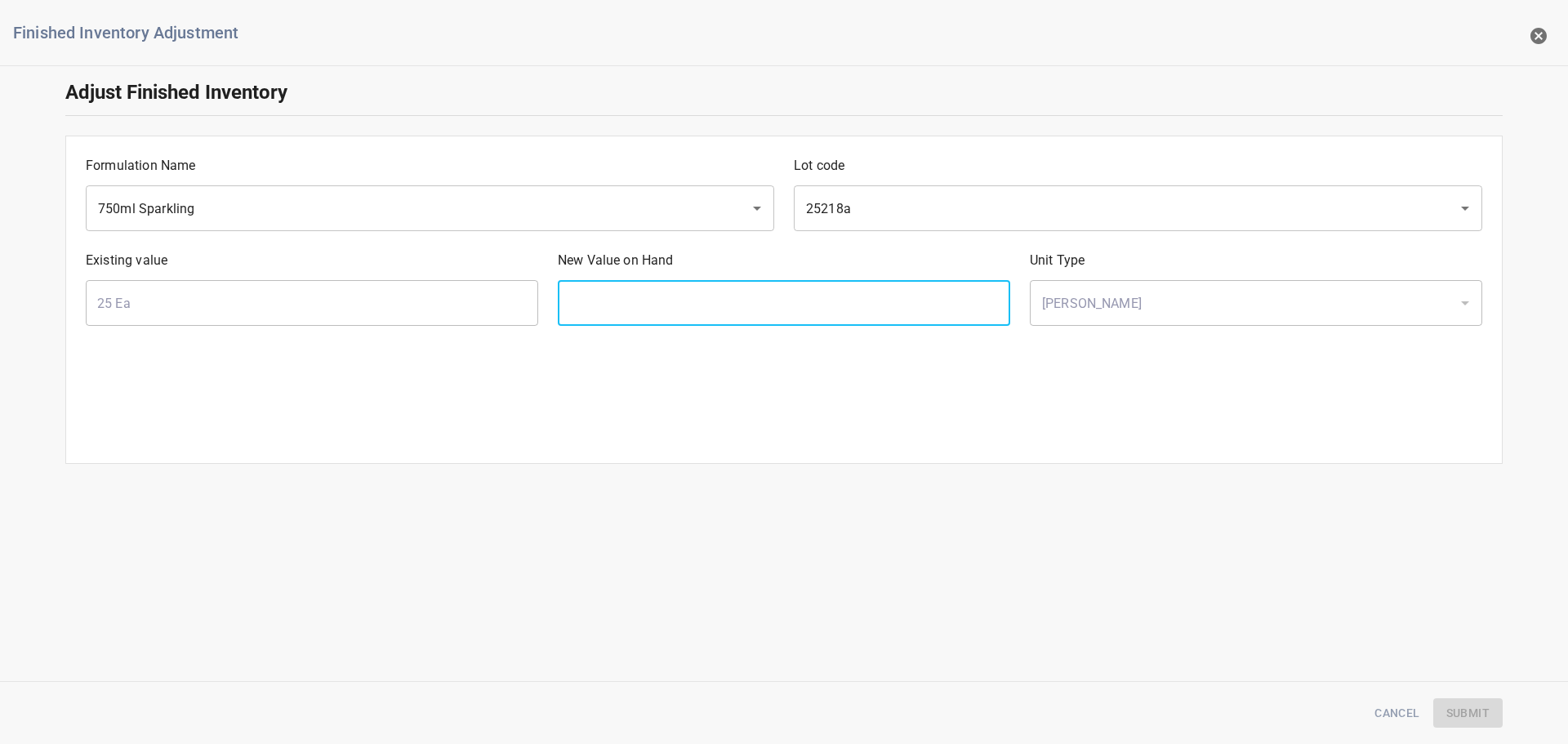
click at [730, 310] on input "text" at bounding box center [784, 303] width 453 height 46
type input "22"
drag, startPoint x: 1462, startPoint y: 716, endPoint x: 1284, endPoint y: 679, distance: 181.8
click at [1464, 714] on span "Submit" at bounding box center [1468, 714] width 43 height 21
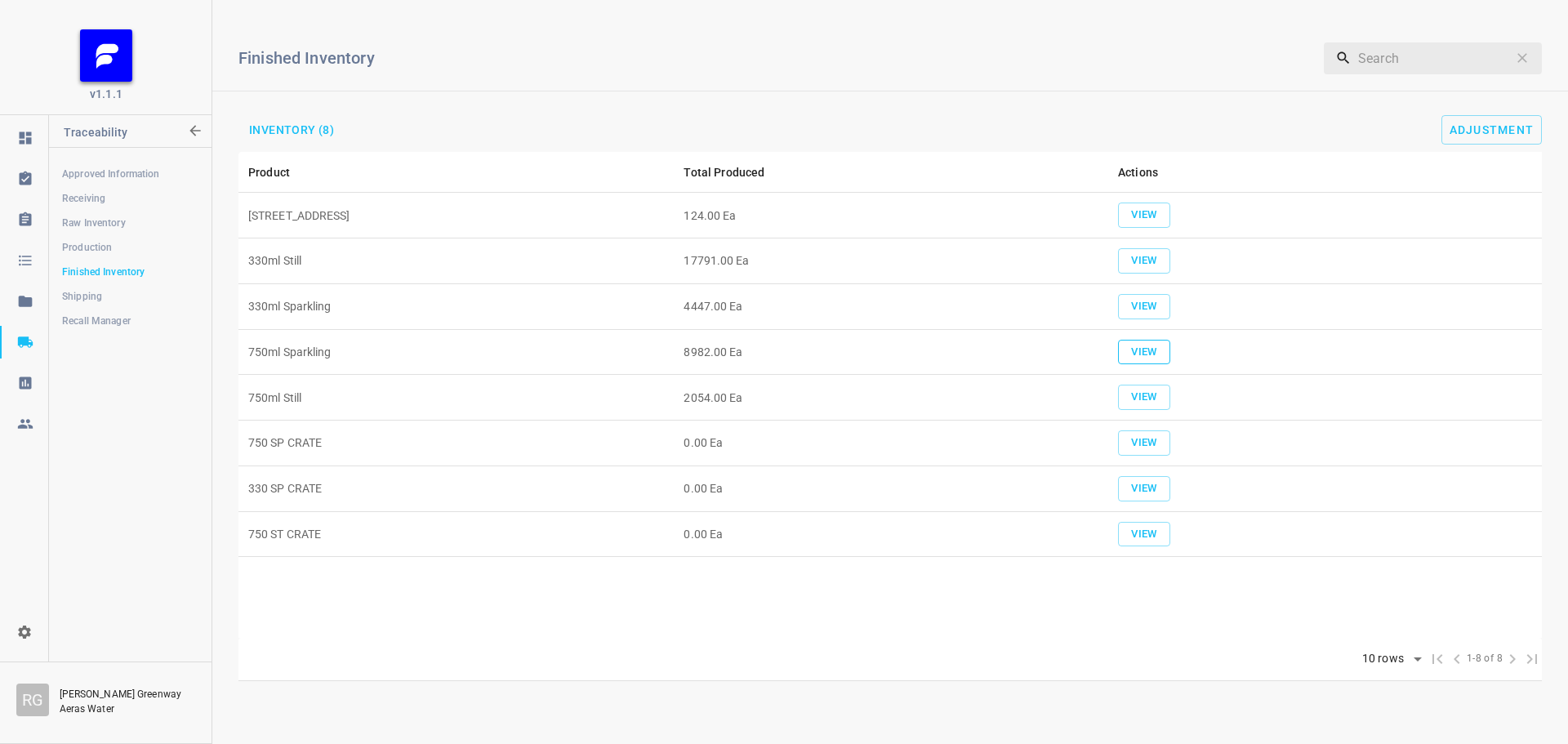
click at [1147, 340] on button "View" at bounding box center [1144, 352] width 52 height 25
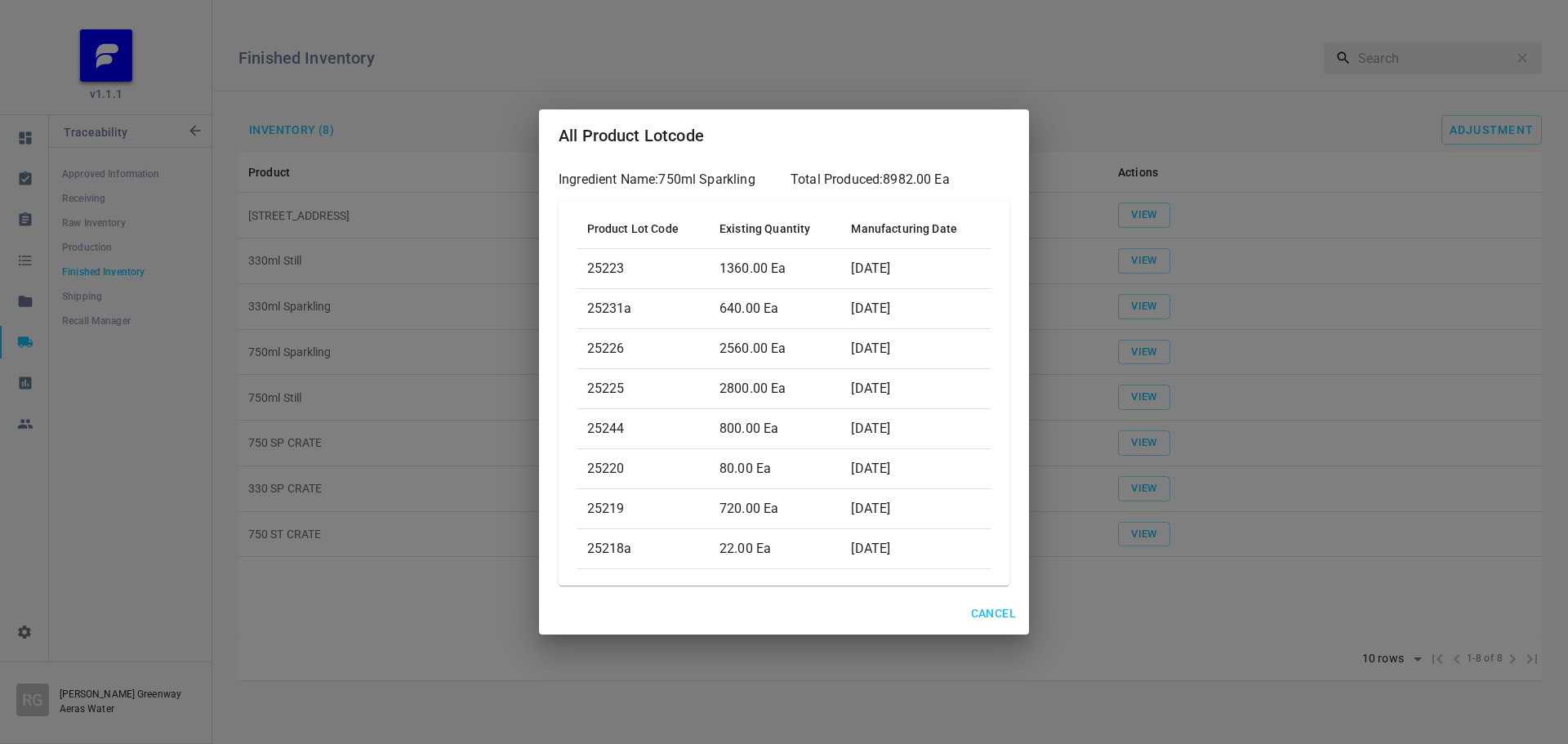
click at [973, 611] on span "Cancel" at bounding box center [994, 614] width 45 height 21
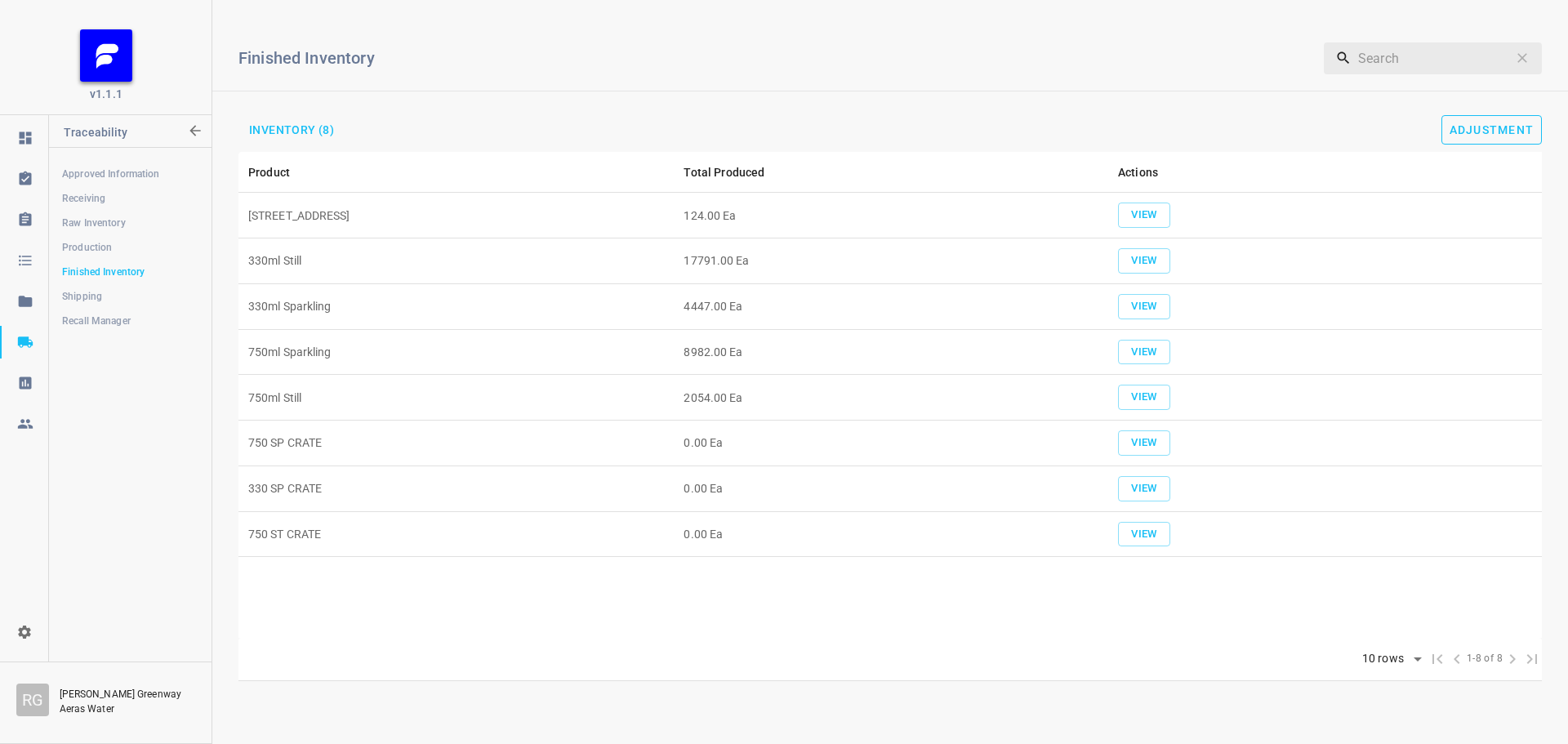
drag, startPoint x: 1470, startPoint y: 152, endPoint x: 1482, endPoint y: 119, distance: 35.1
click at [1472, 152] on div "Finished Inventory ​ Inventory (8) Adjustment Product Total Produced Actions 33…" at bounding box center [890, 347] width 1356 height 669
click at [1474, 122] on button "Adjustment" at bounding box center [1492, 130] width 101 height 29
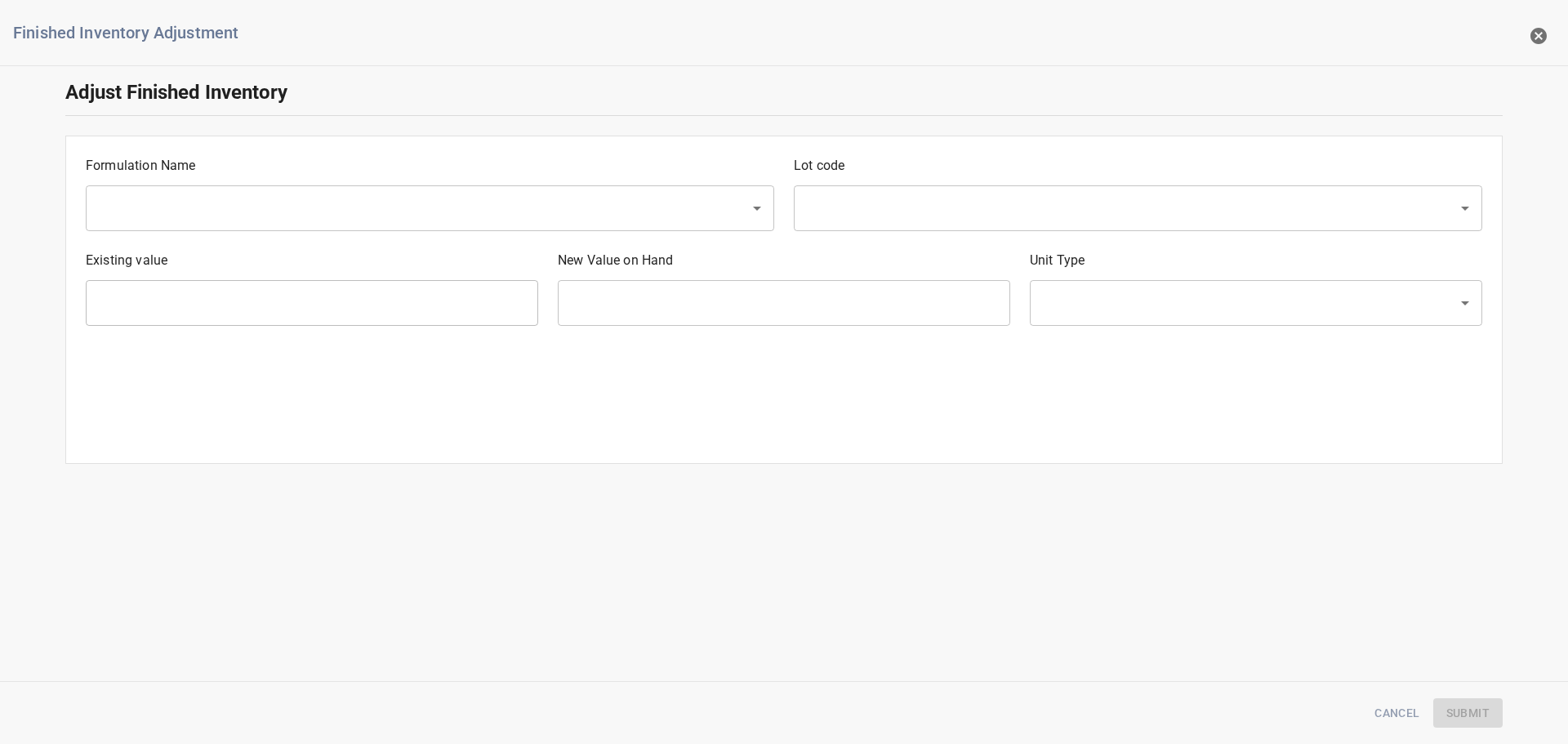
click at [303, 199] on input "text" at bounding box center [407, 209] width 628 height 31
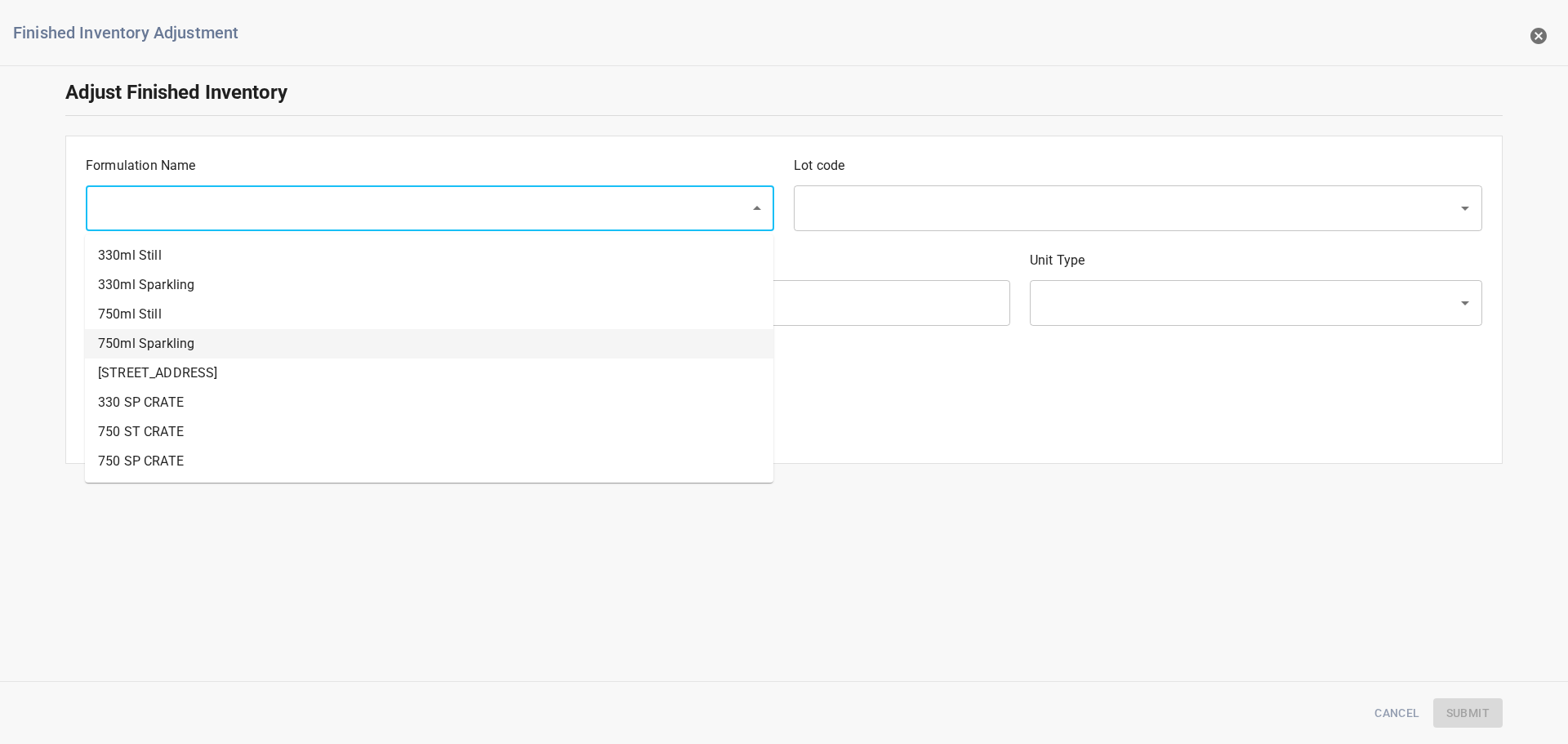
click at [123, 337] on li "750ml Sparkling" at bounding box center [429, 344] width 688 height 29
type input "750ml Sparkling"
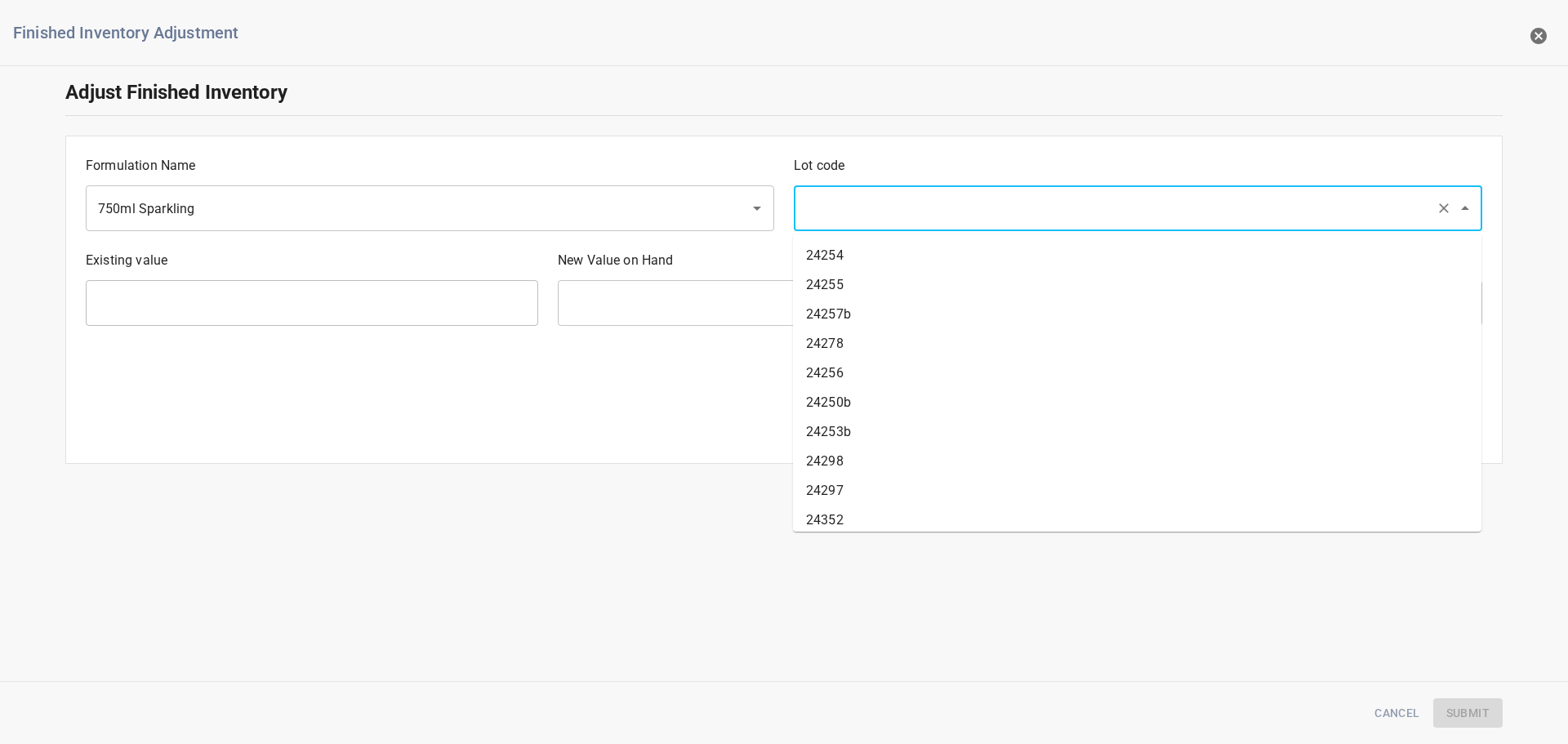
click at [921, 223] on input "text" at bounding box center [1114, 209] width 628 height 31
type input "25220"
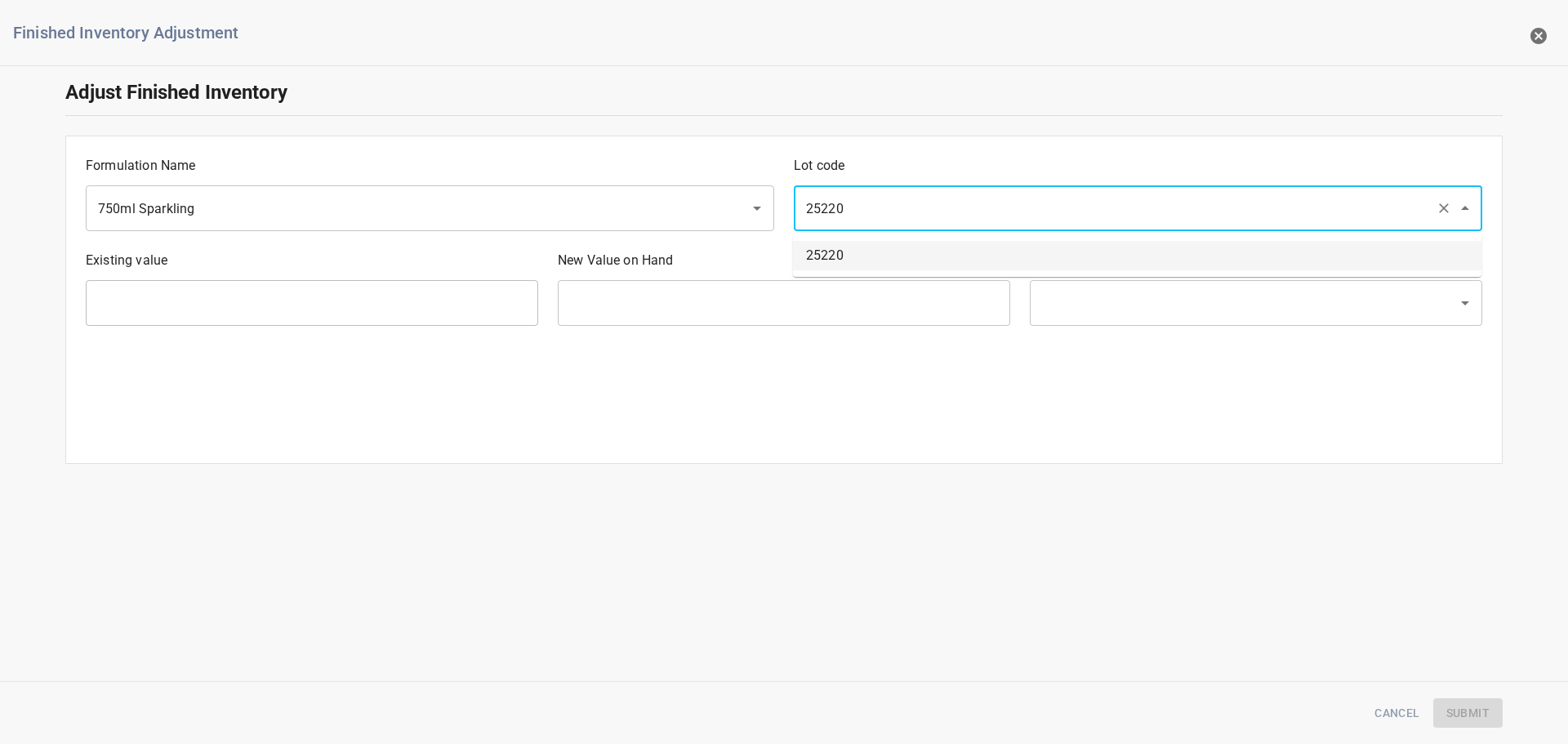
click at [918, 243] on li "25220" at bounding box center [1137, 256] width 688 height 29
type input "80 Ea"
type input "[PERSON_NAME]"
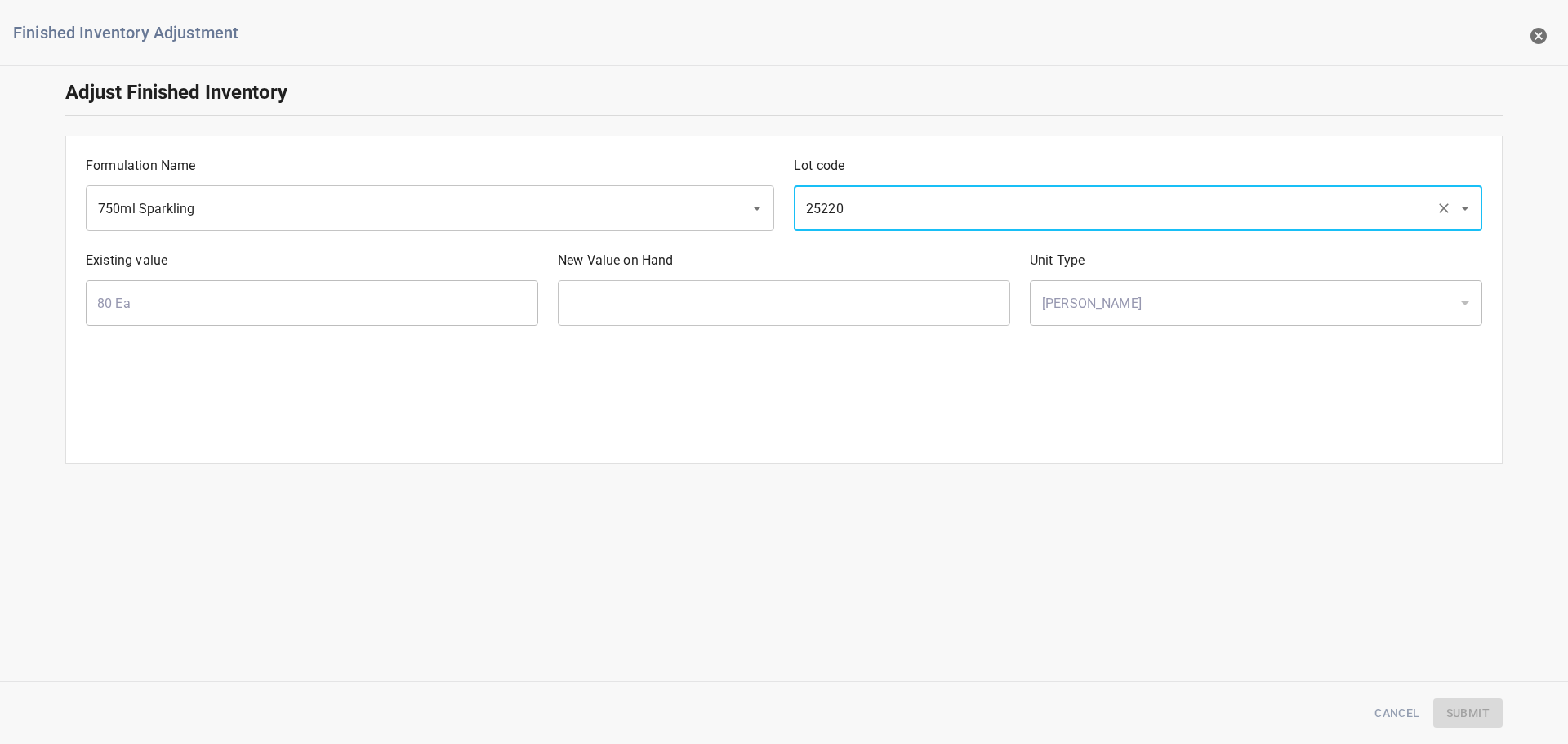
type input "25220"
click at [849, 273] on div "New Value on Hand ​" at bounding box center [784, 288] width 472 height 94
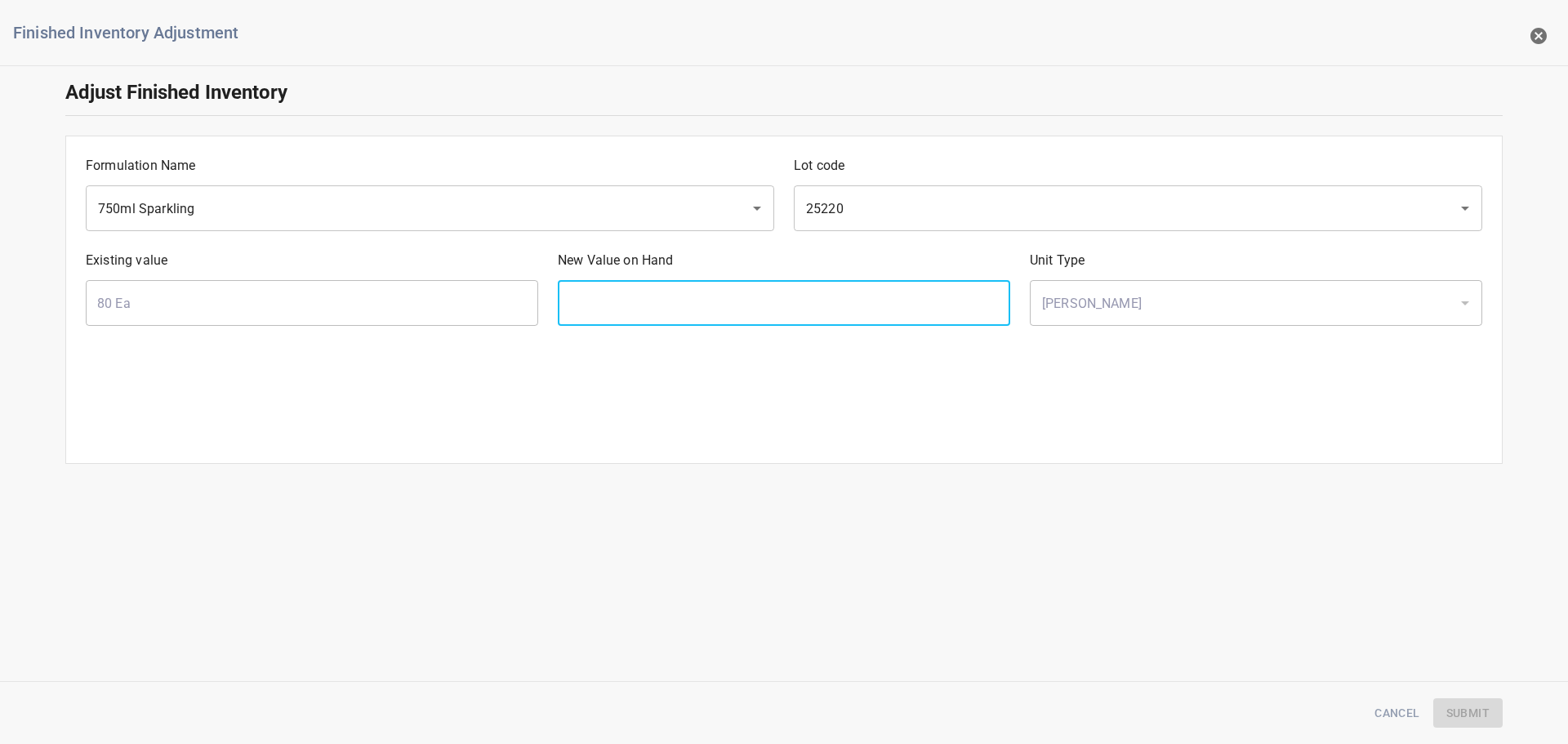
click at [833, 300] on input "text" at bounding box center [784, 303] width 453 height 46
type input "0"
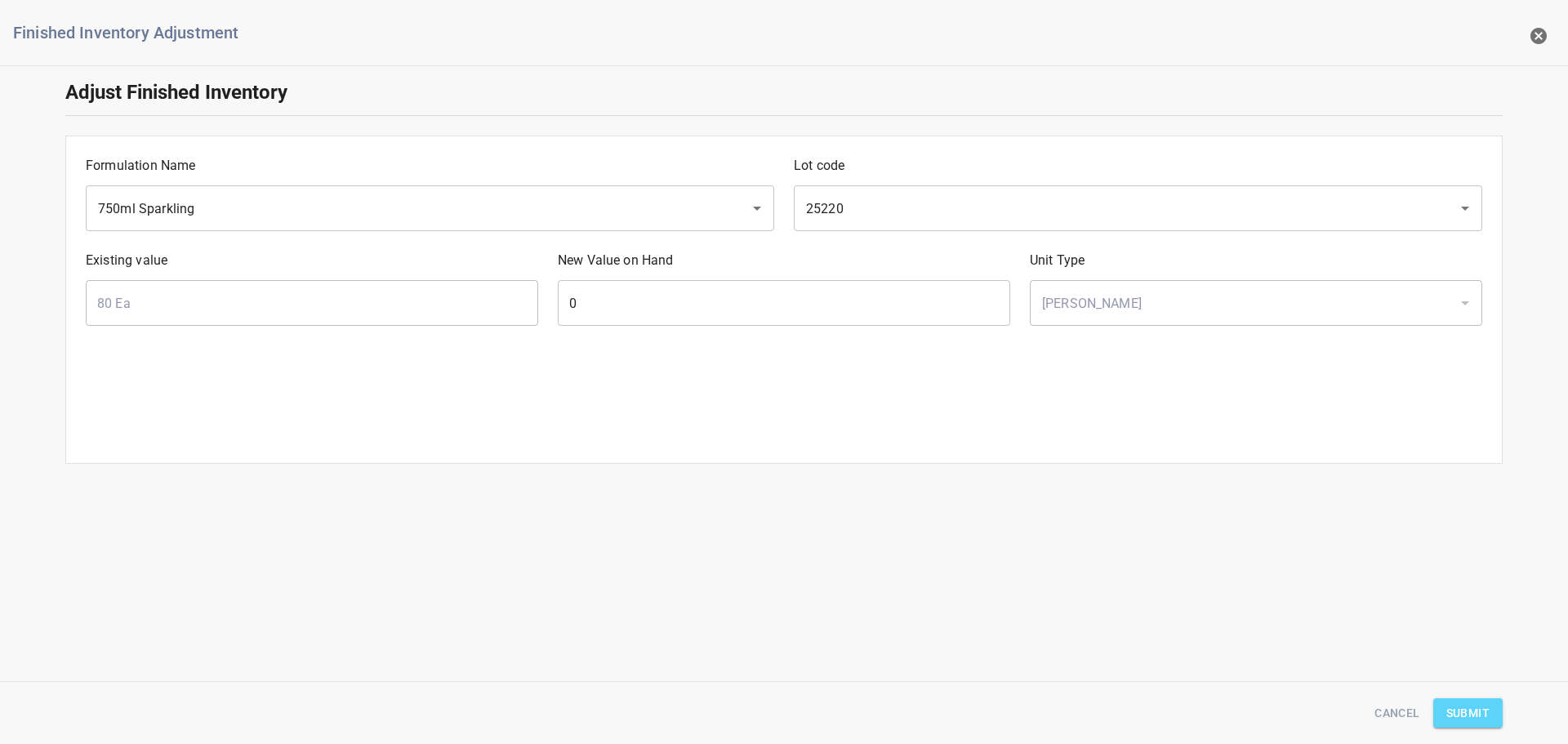
click at [1452, 710] on button "Submit" at bounding box center [1468, 714] width 69 height 30
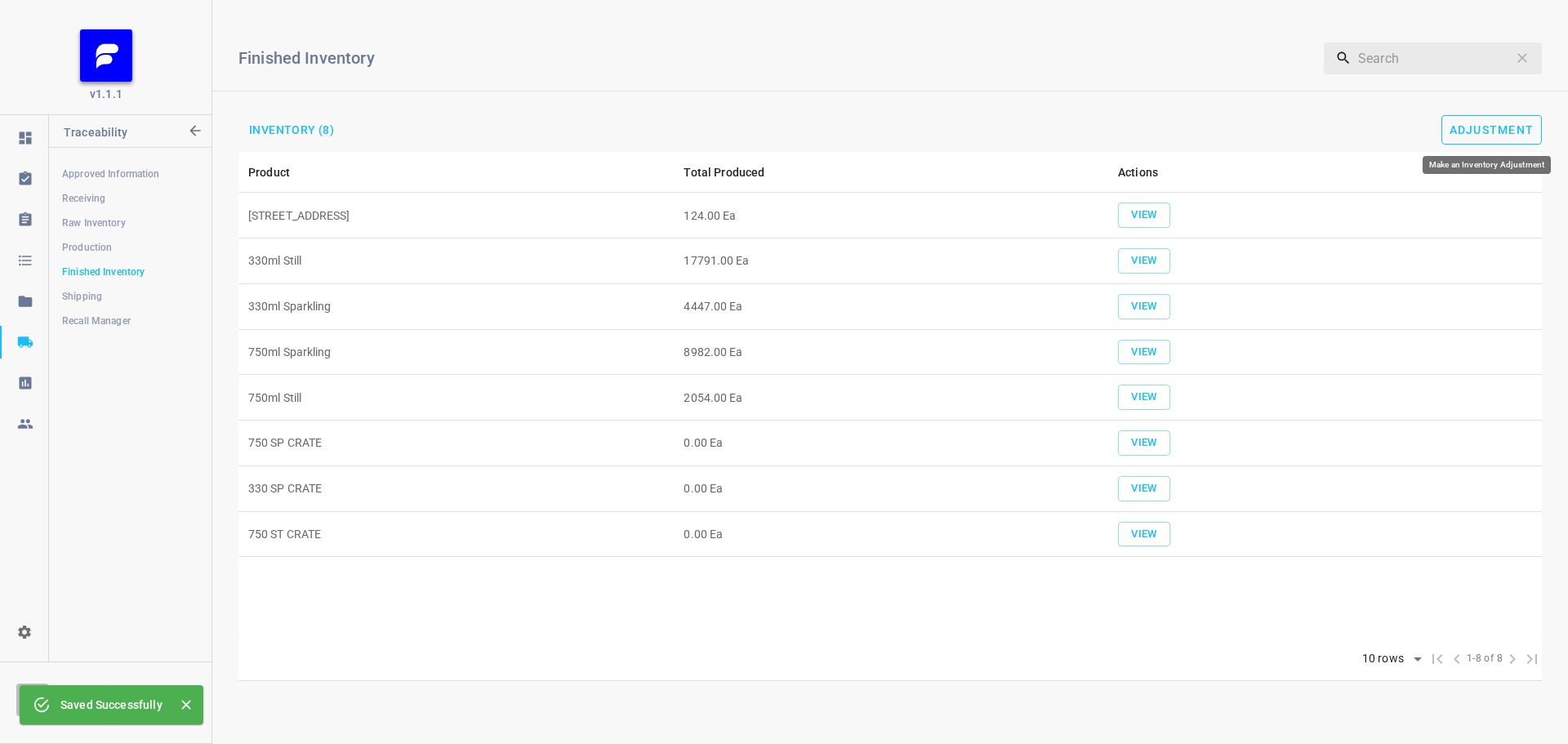
click at [1513, 129] on span "Adjustment" at bounding box center [1492, 129] width 85 height 13
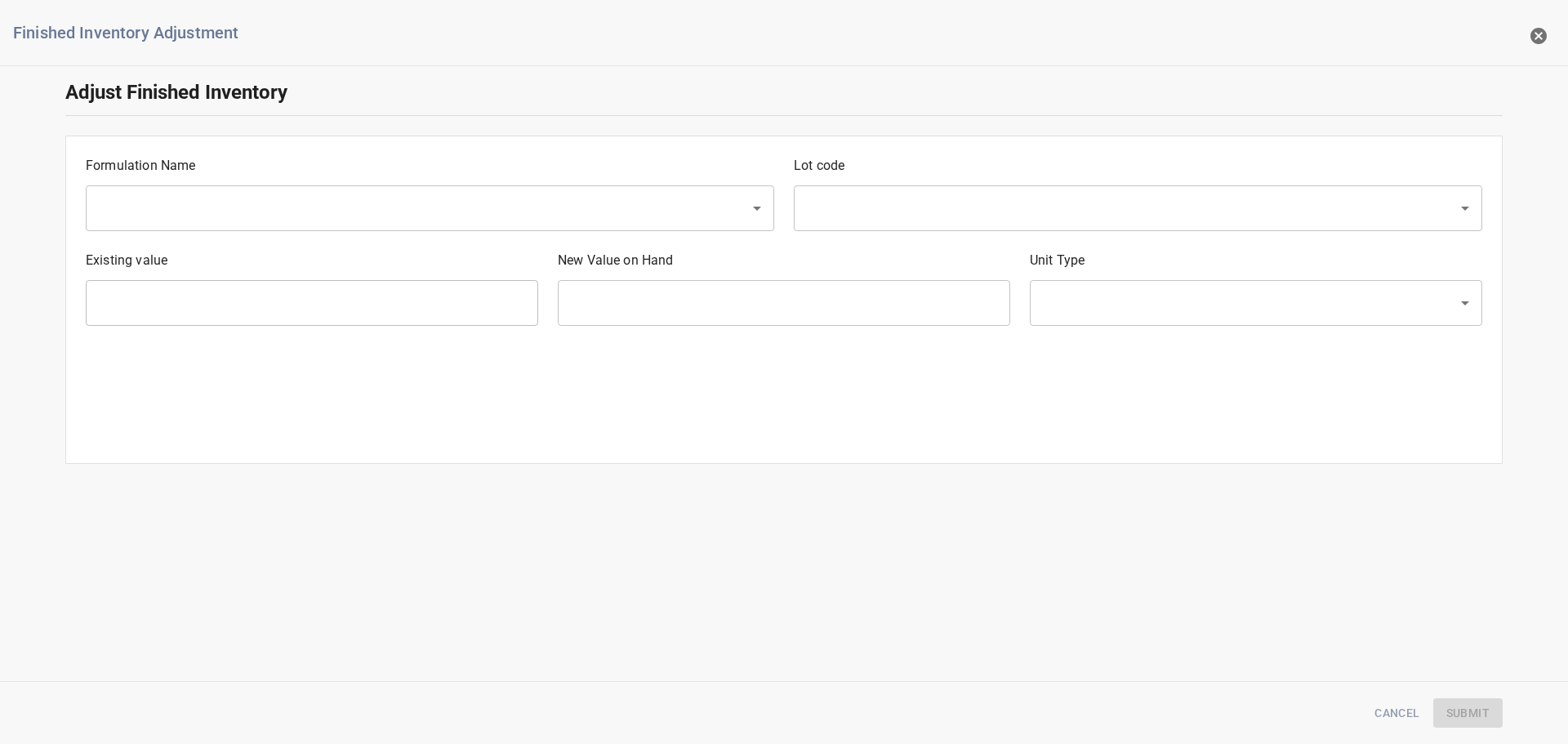
click at [276, 200] on input "text" at bounding box center [407, 209] width 628 height 31
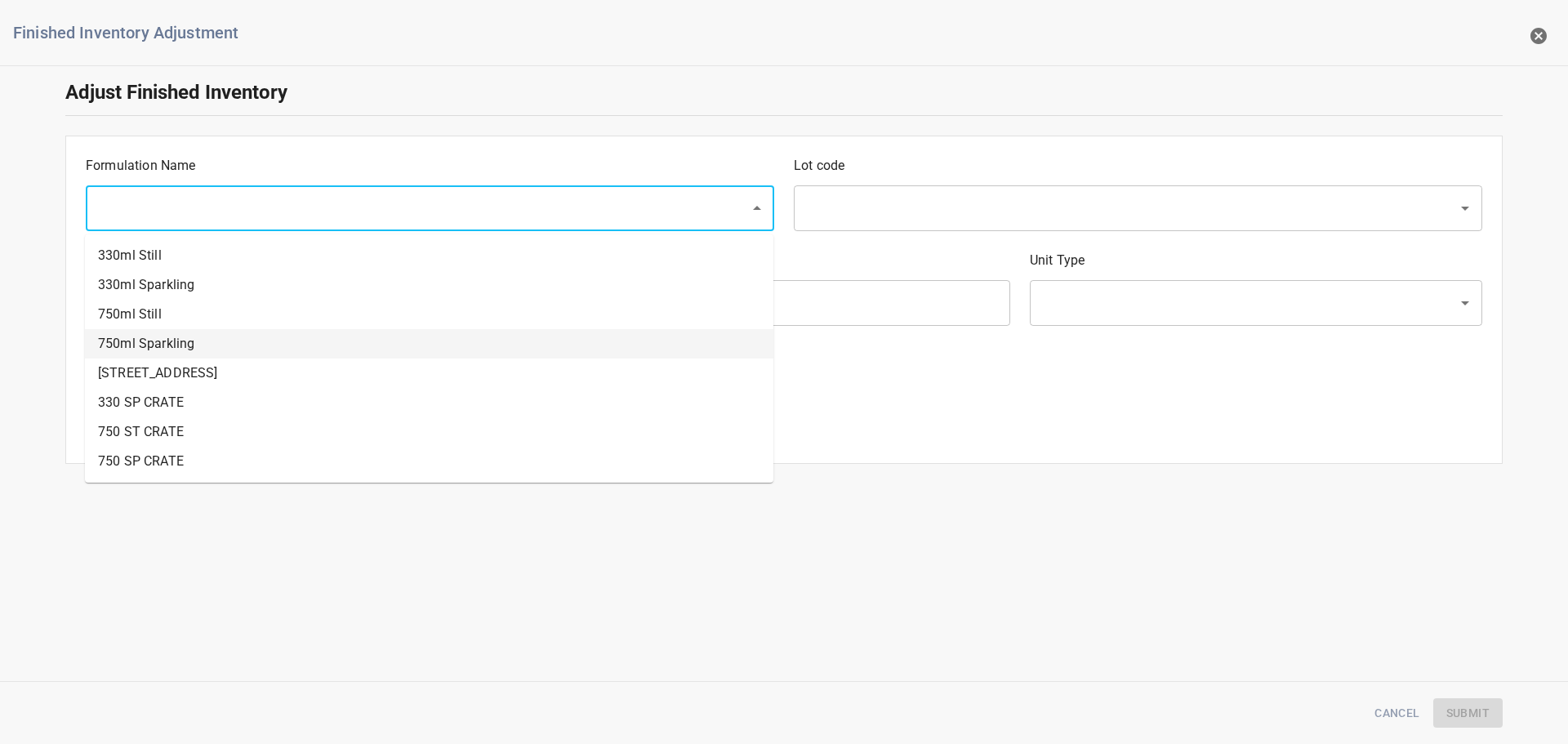
drag, startPoint x: 163, startPoint y: 339, endPoint x: 641, endPoint y: 269, distance: 483.1
click at [163, 339] on li "750ml Sparkling" at bounding box center [429, 344] width 688 height 29
type input "750ml Sparkling"
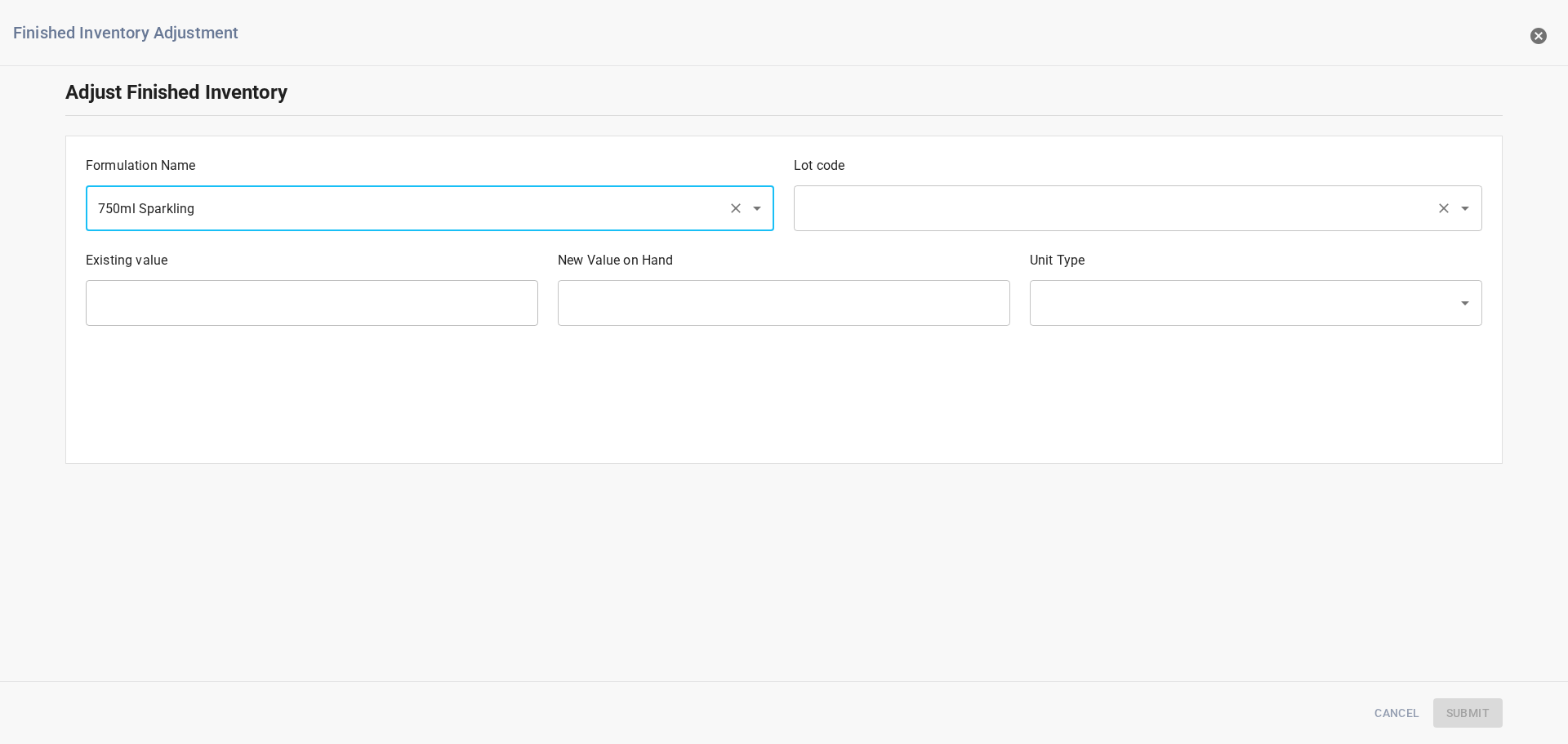
click at [975, 199] on input "text" at bounding box center [1114, 209] width 628 height 31
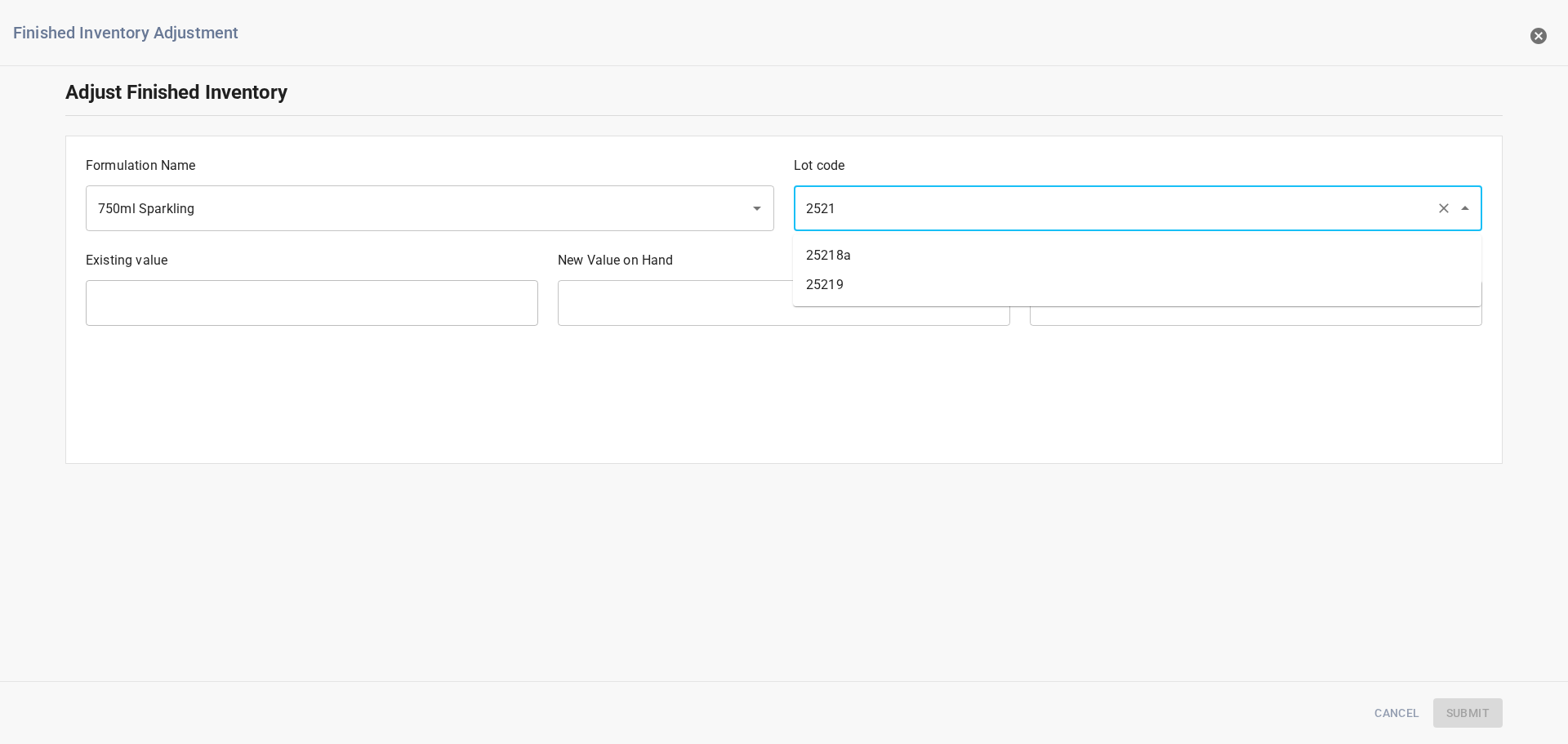
type input "25219"
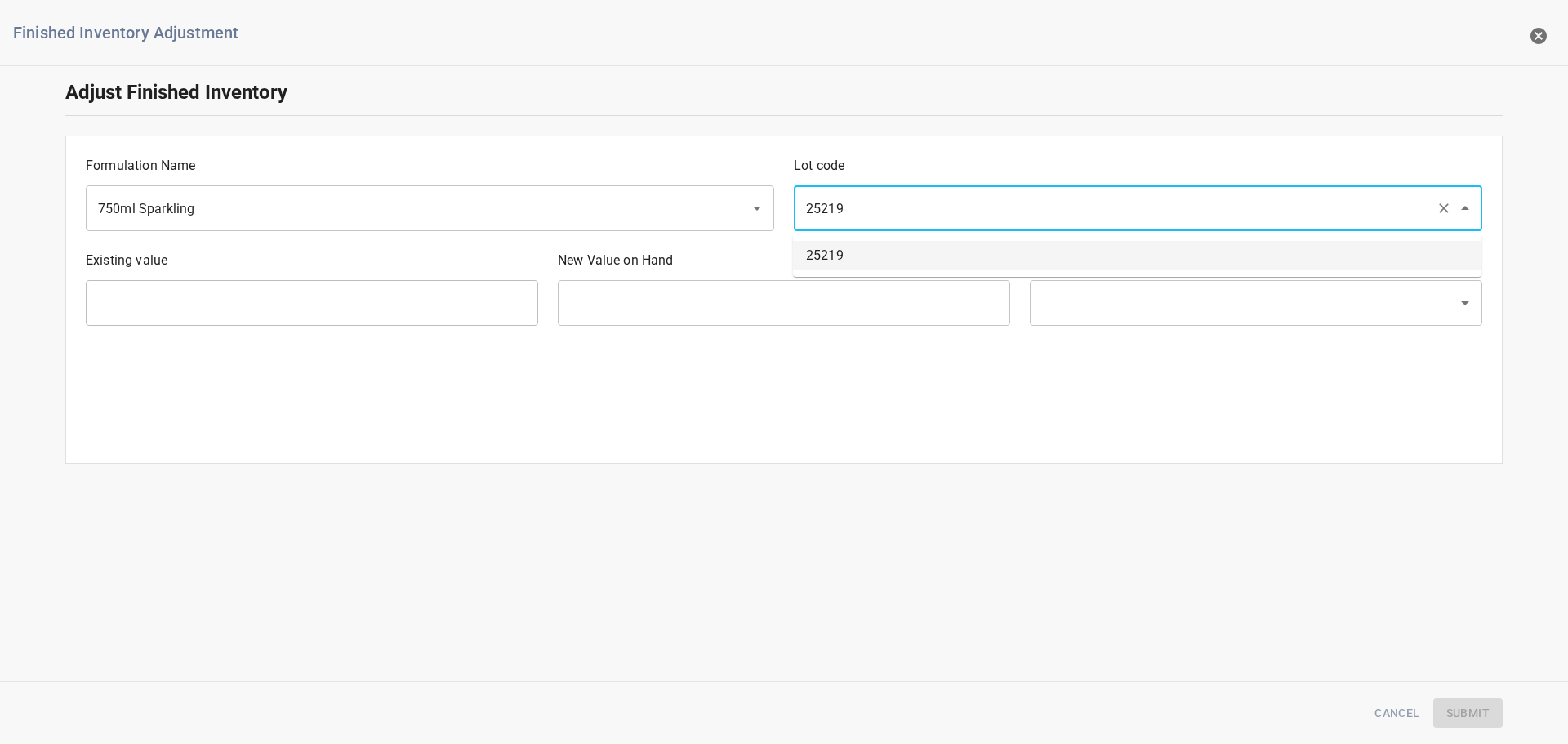
click at [982, 249] on li "25219" at bounding box center [1137, 256] width 688 height 29
type input "720 Ea"
type input "[PERSON_NAME]"
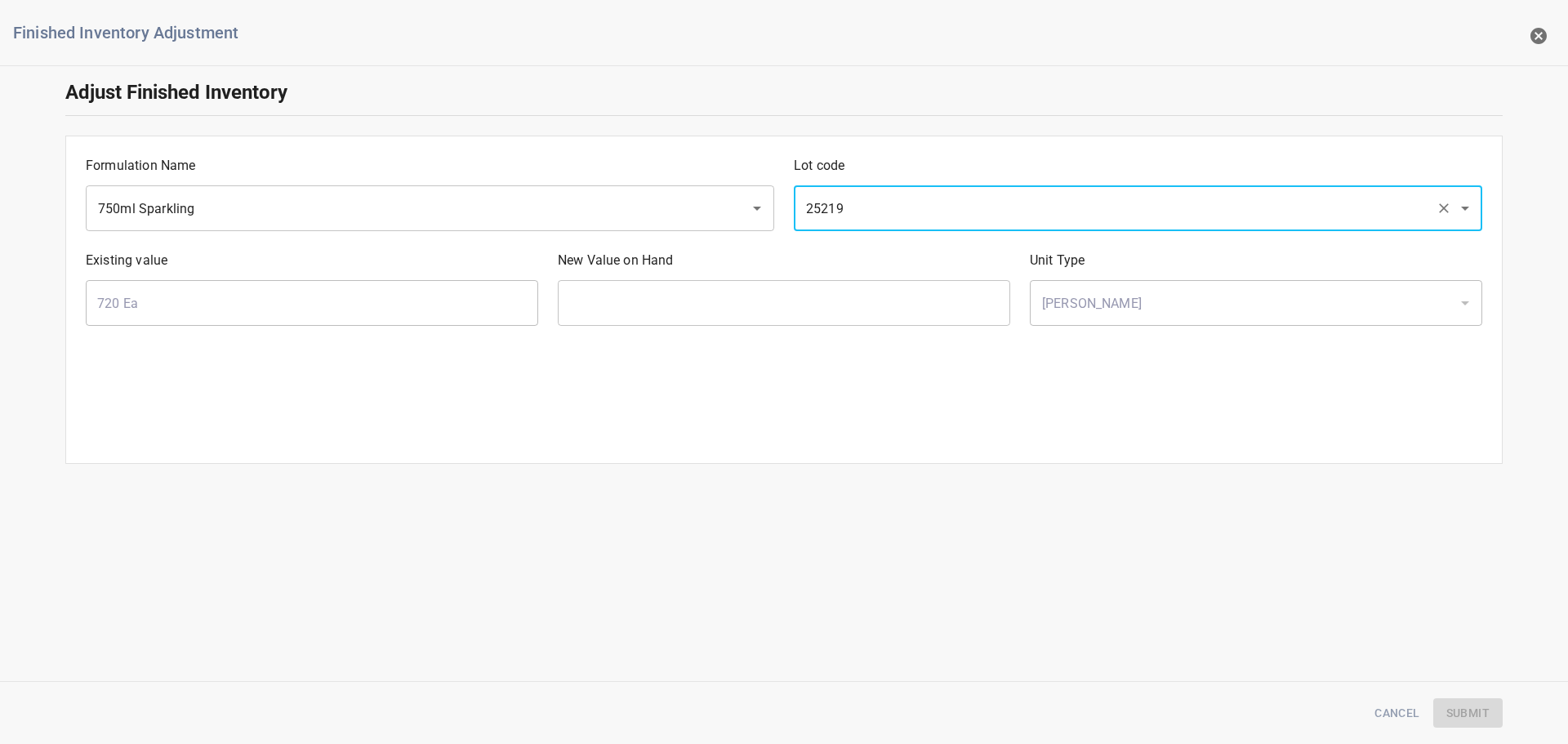
type input "25219"
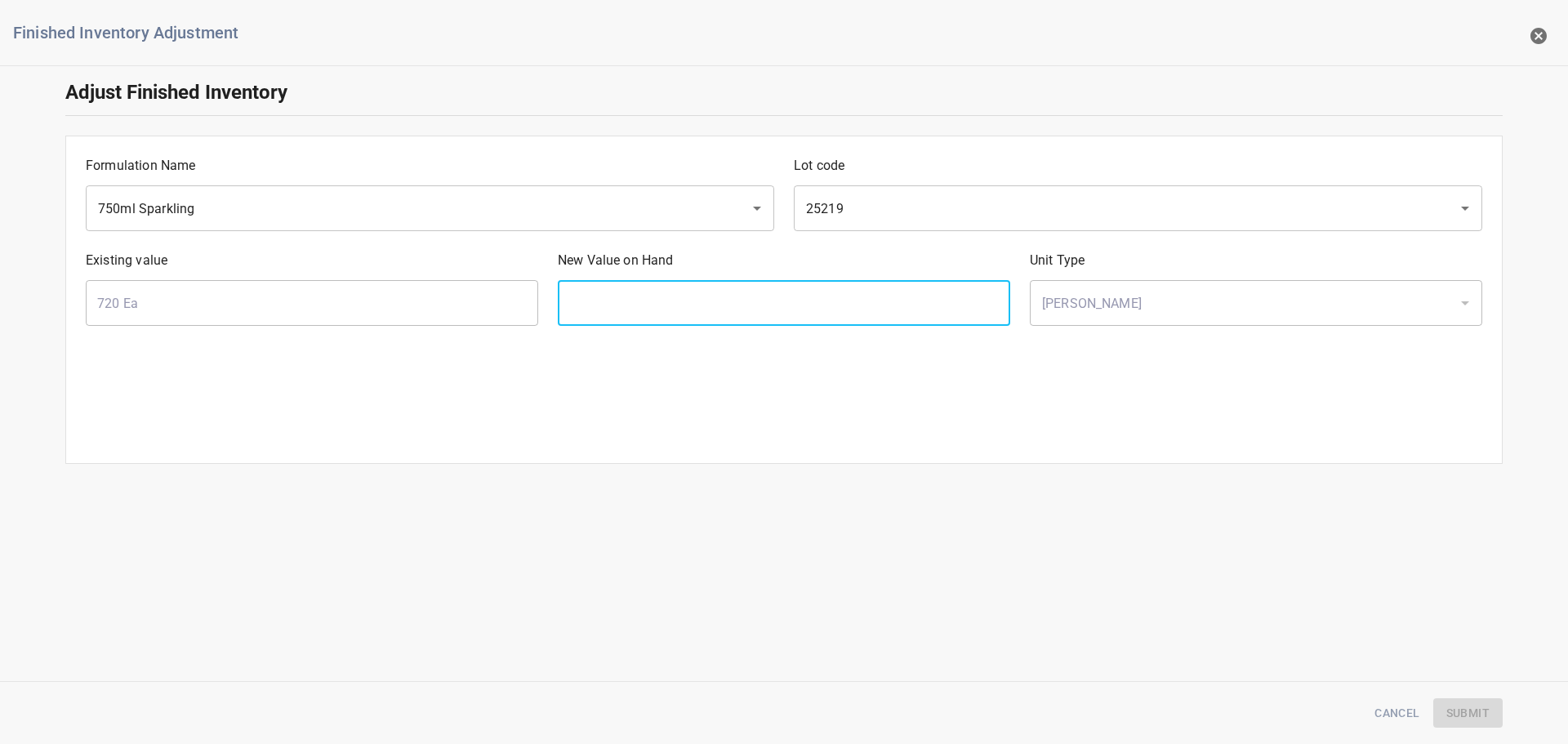
click at [856, 311] on input "text" at bounding box center [784, 303] width 453 height 46
type input "0"
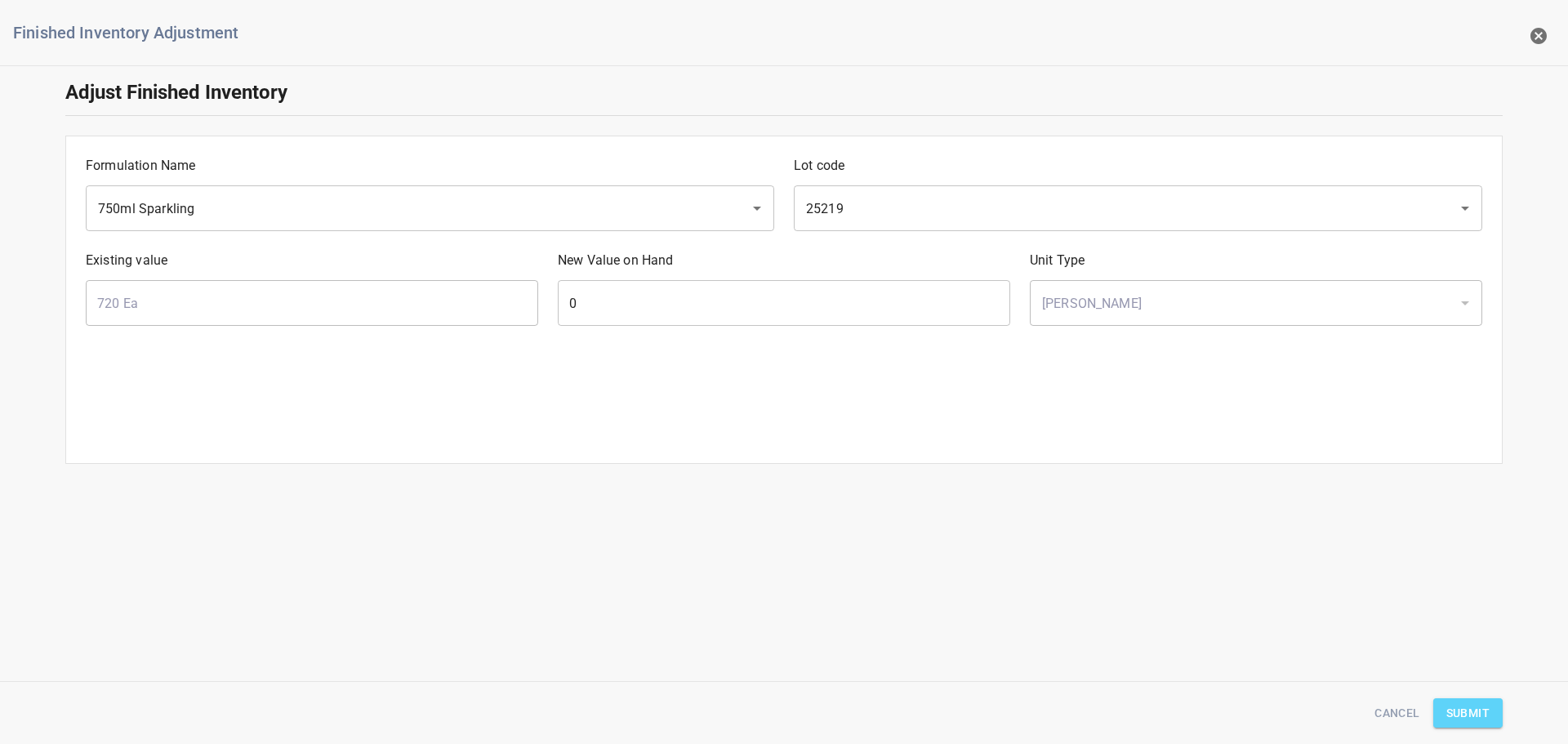
click at [1461, 721] on span "Submit" at bounding box center [1468, 714] width 43 height 21
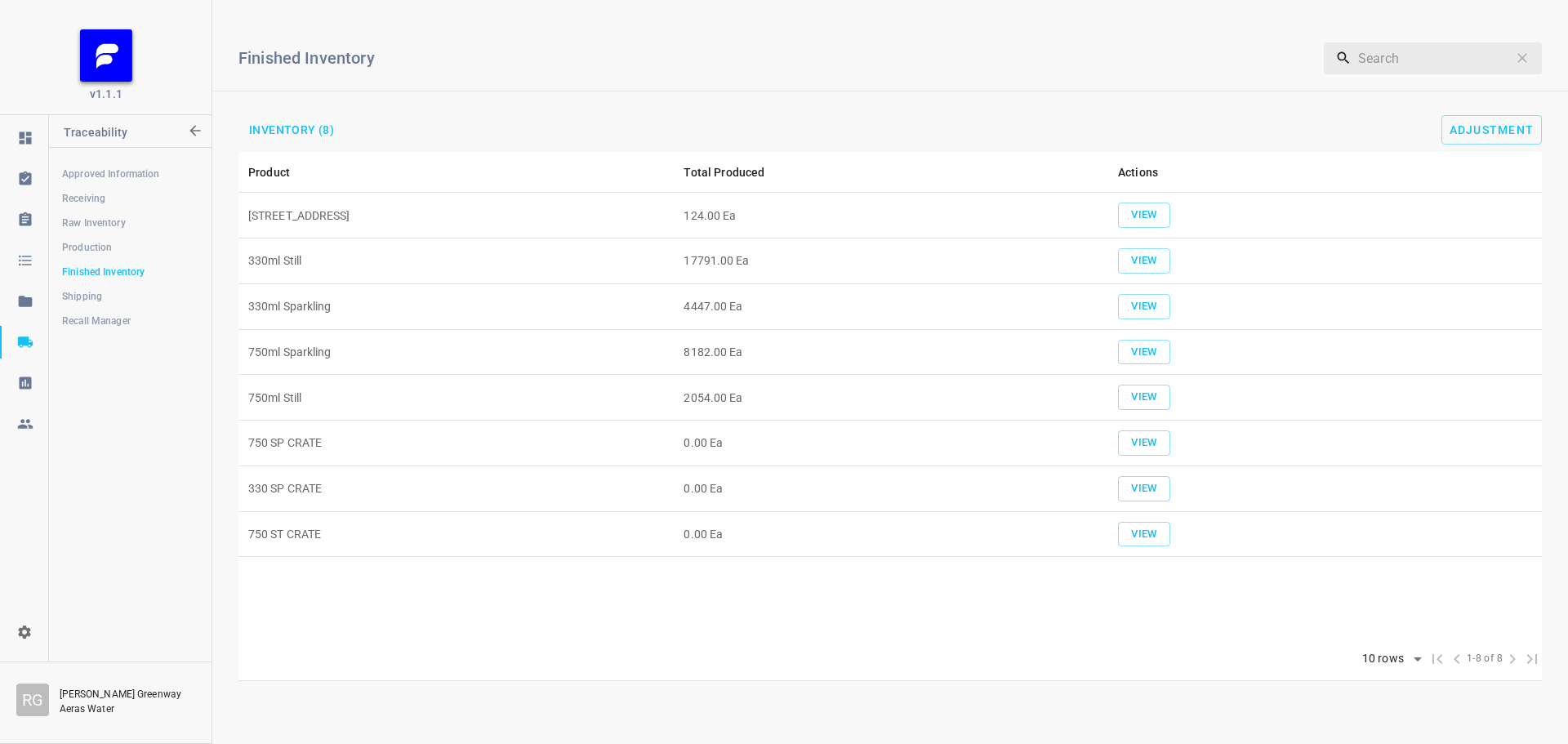
click at [107, 217] on span "Raw Inventory" at bounding box center [130, 223] width 136 height 16
